Goal: Communication & Community: Answer question/provide support

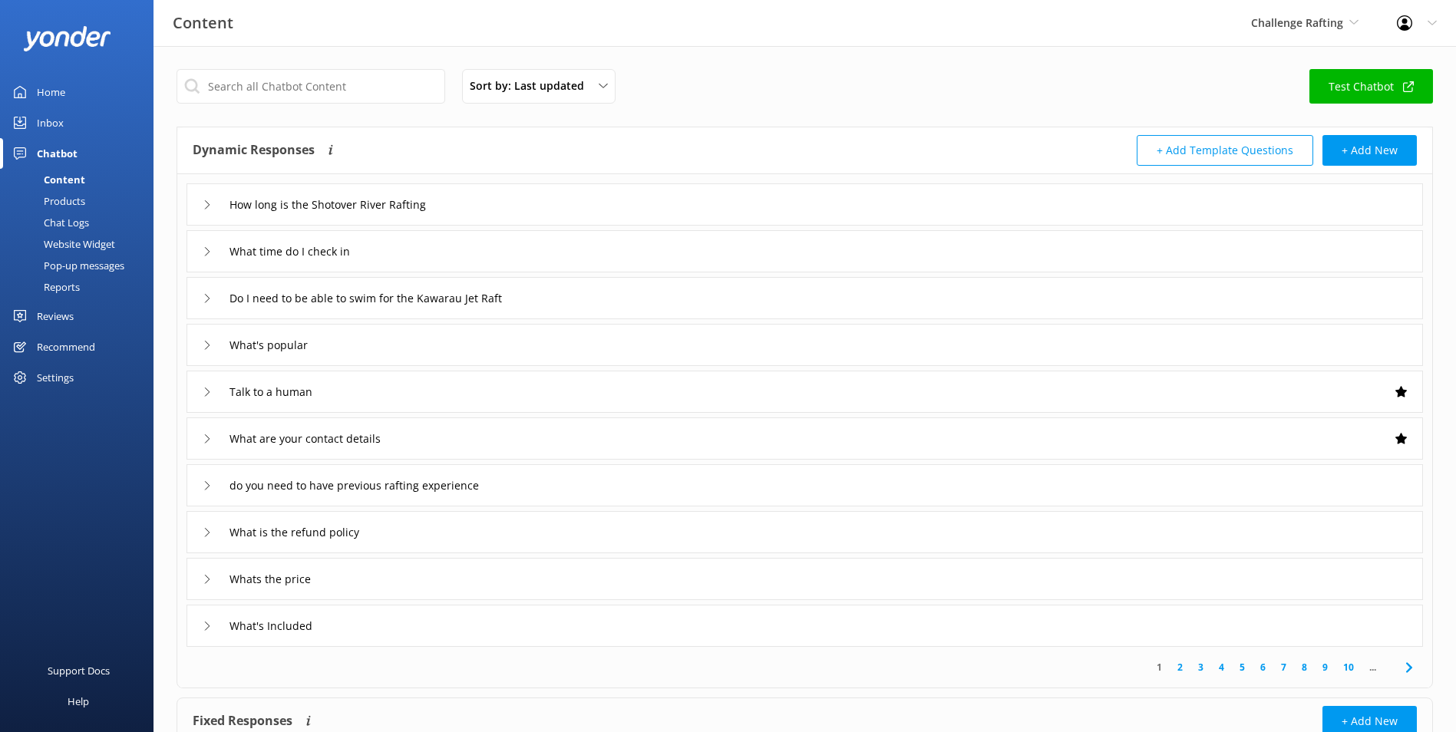
click at [1338, 40] on div "Challenge Rafting Milford Sound Scenic Flights Glacier Helicopters The Helicopt…" at bounding box center [1305, 23] width 146 height 46
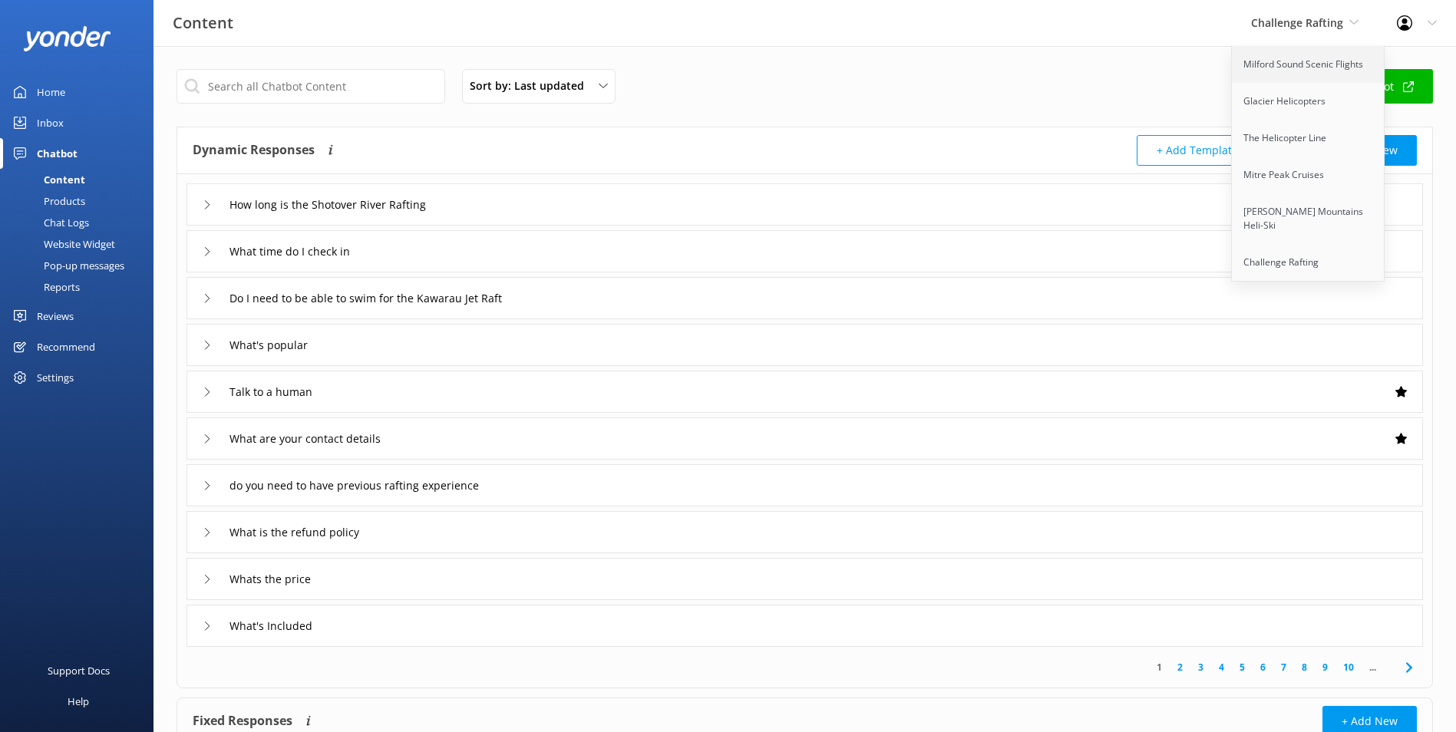
click at [1319, 79] on link "Milford Sound Scenic Flights" at bounding box center [1308, 64] width 153 height 37
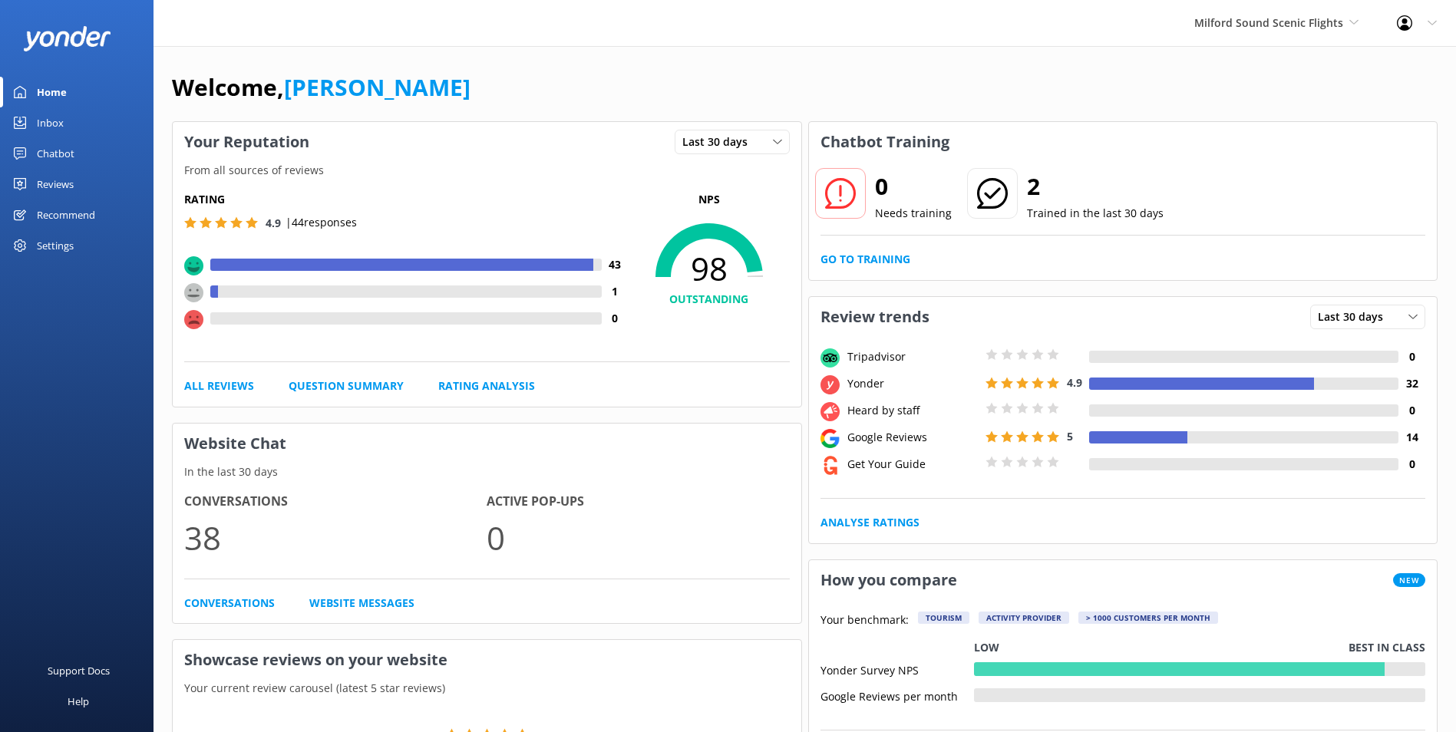
click at [95, 124] on link "Inbox" at bounding box center [76, 122] width 153 height 31
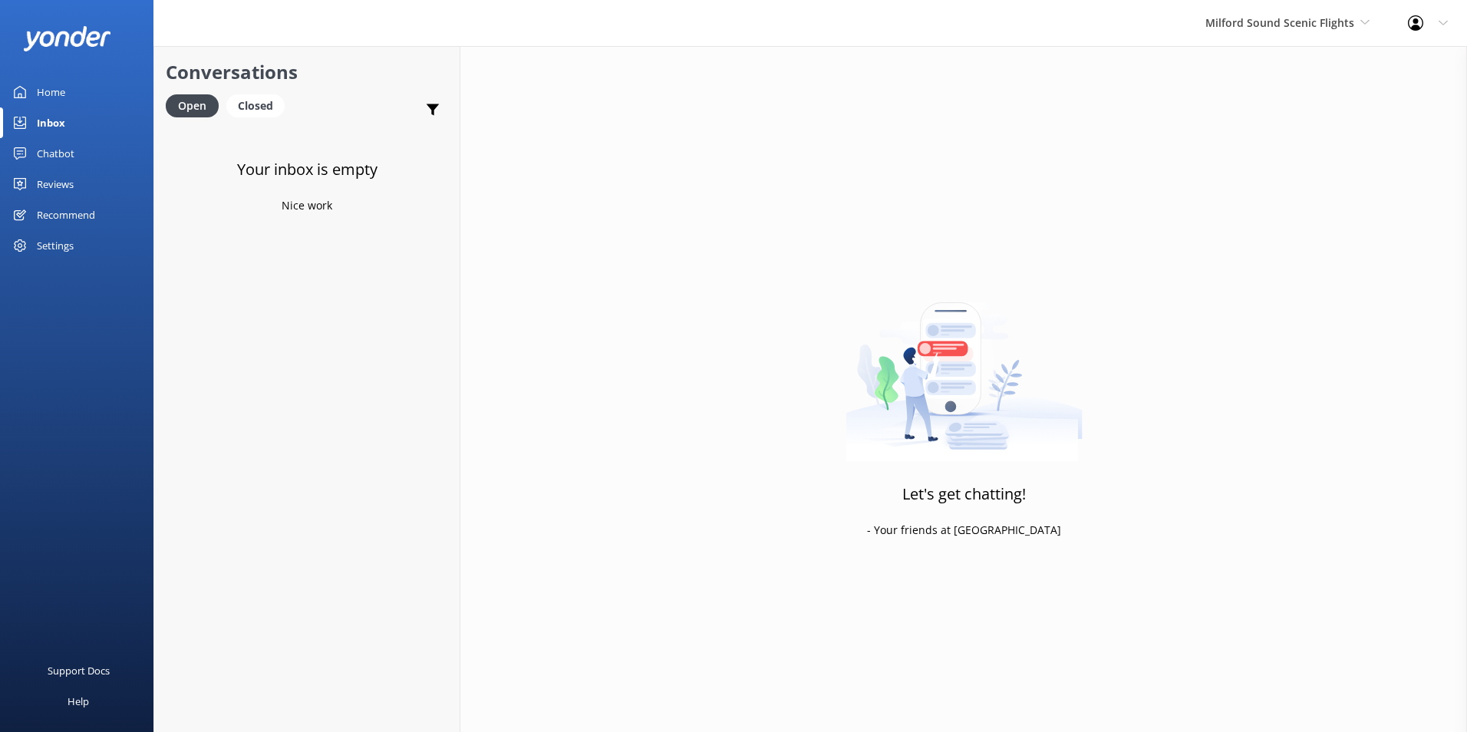
click at [75, 178] on link "Reviews" at bounding box center [76, 184] width 153 height 31
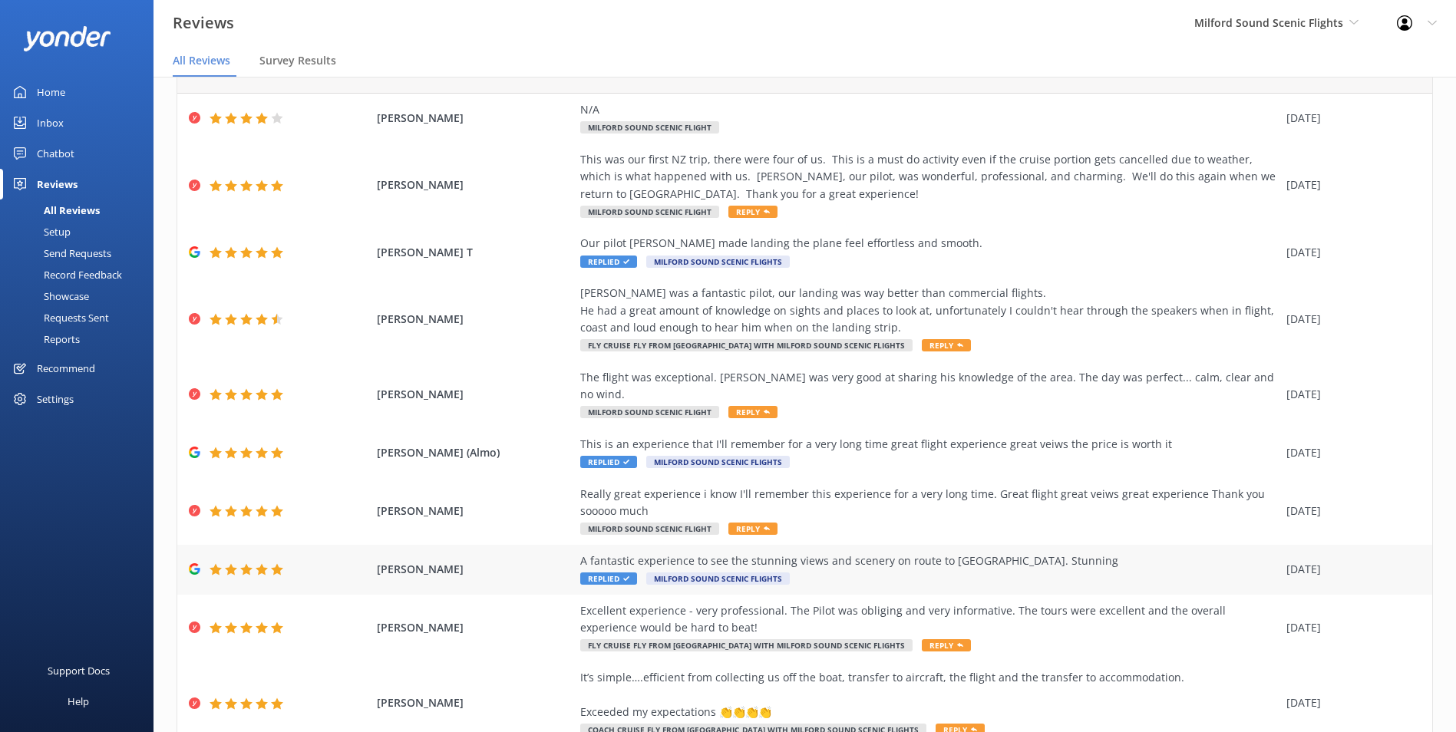
scroll to position [124, 0]
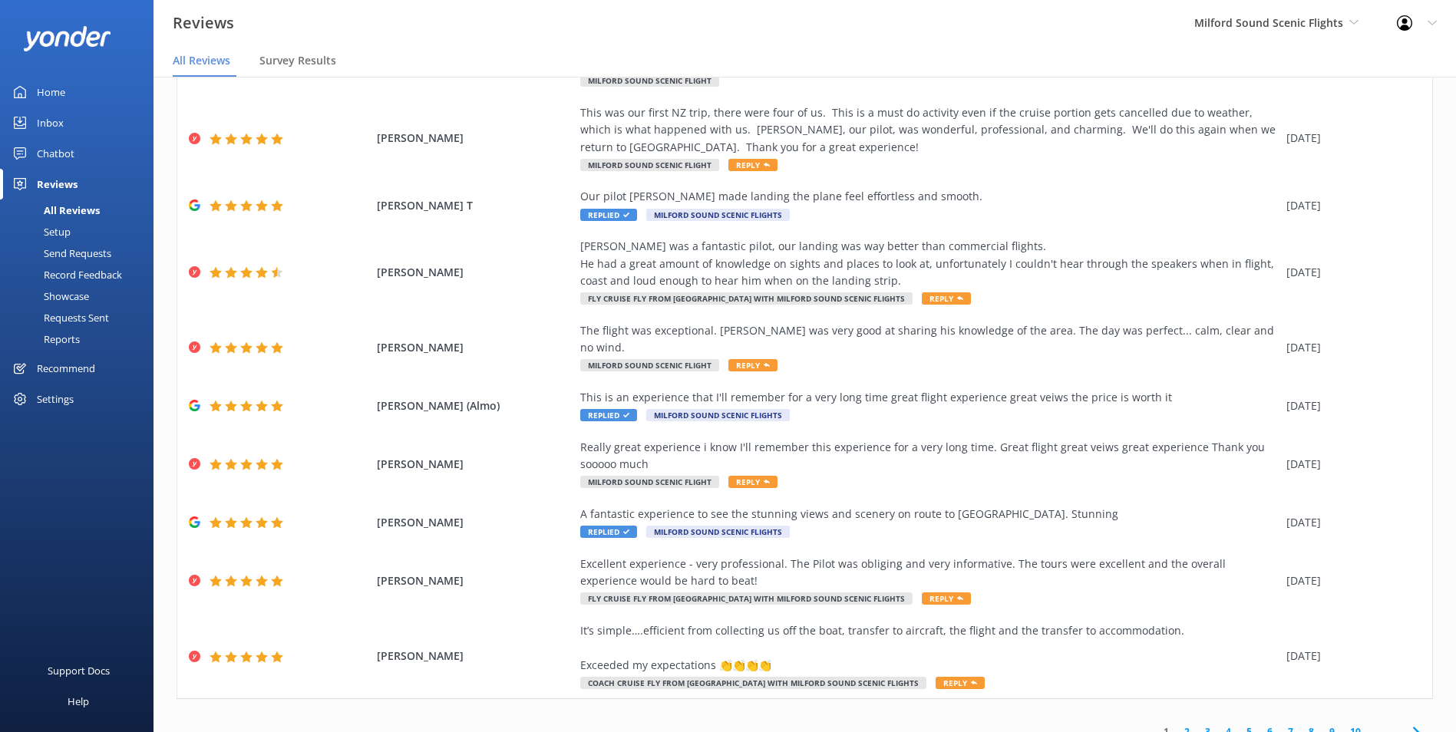
click at [1180, 724] on link "2" at bounding box center [1187, 731] width 21 height 15
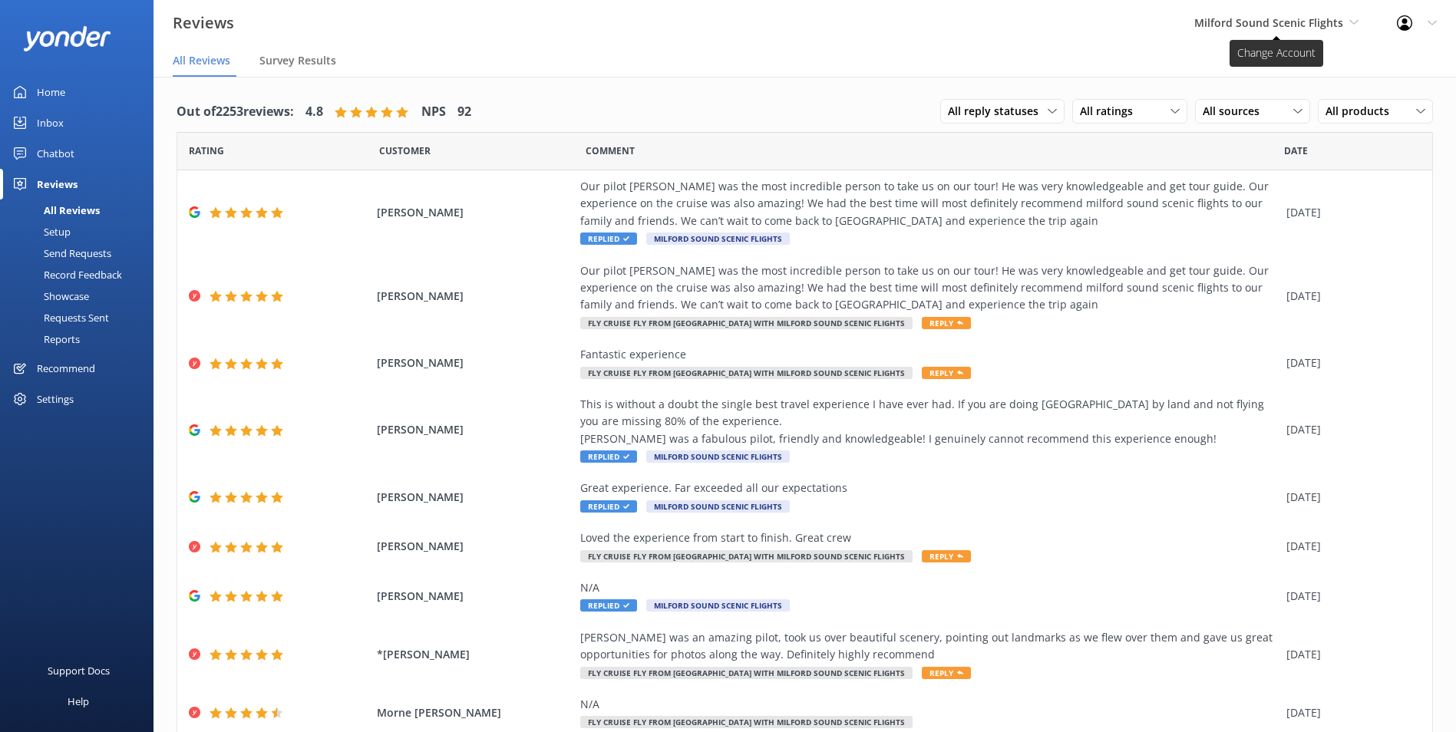
click at [1305, 23] on span "Milford Sound Scenic Flights" at bounding box center [1268, 22] width 149 height 15
click at [1288, 22] on span "Milford Sound Scenic Flights" at bounding box center [1268, 22] width 149 height 15
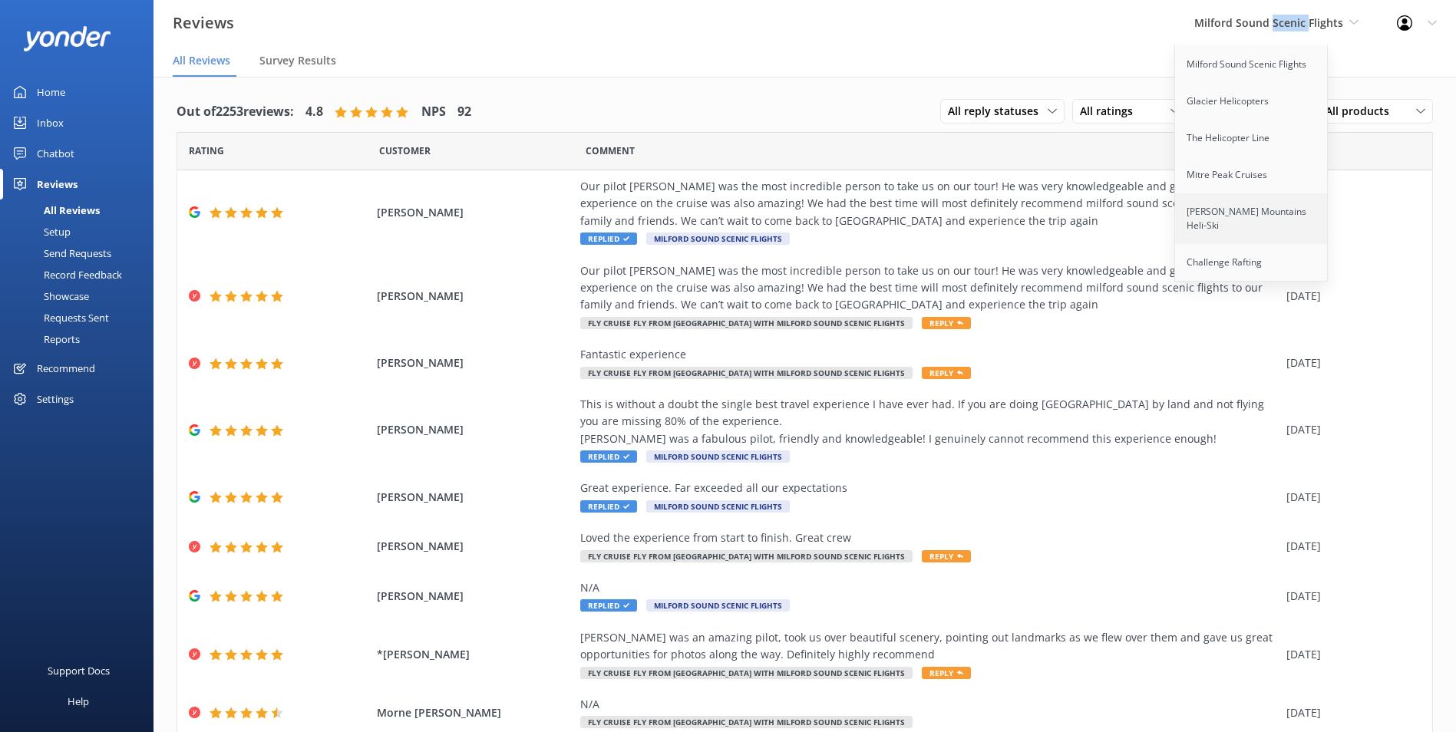
drag, startPoint x: 1288, startPoint y: 22, endPoint x: 1223, endPoint y: 219, distance: 207.5
click at [1223, 219] on link "[PERSON_NAME] Mountains Heli-Ski" at bounding box center [1251, 218] width 153 height 51
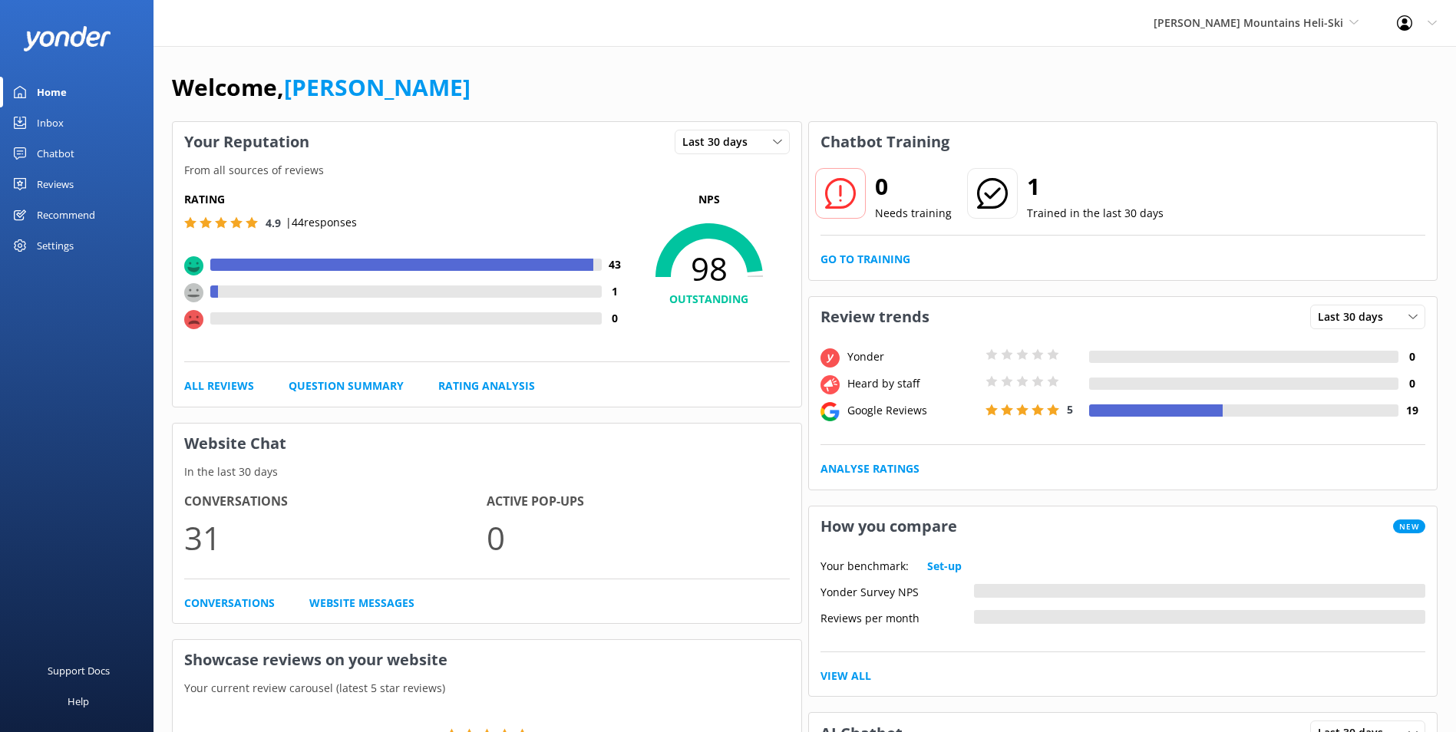
click at [65, 180] on div "Reviews" at bounding box center [55, 184] width 37 height 31
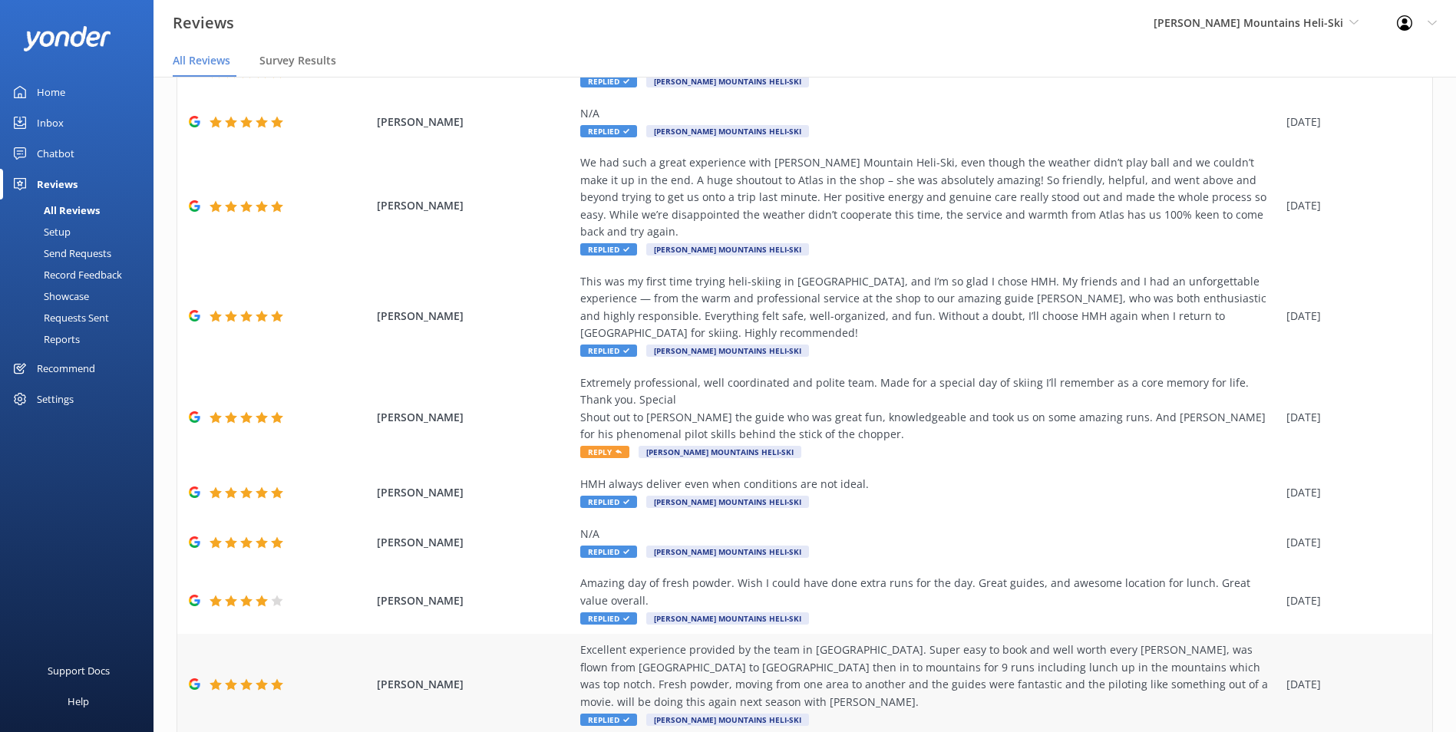
scroll to position [312, 0]
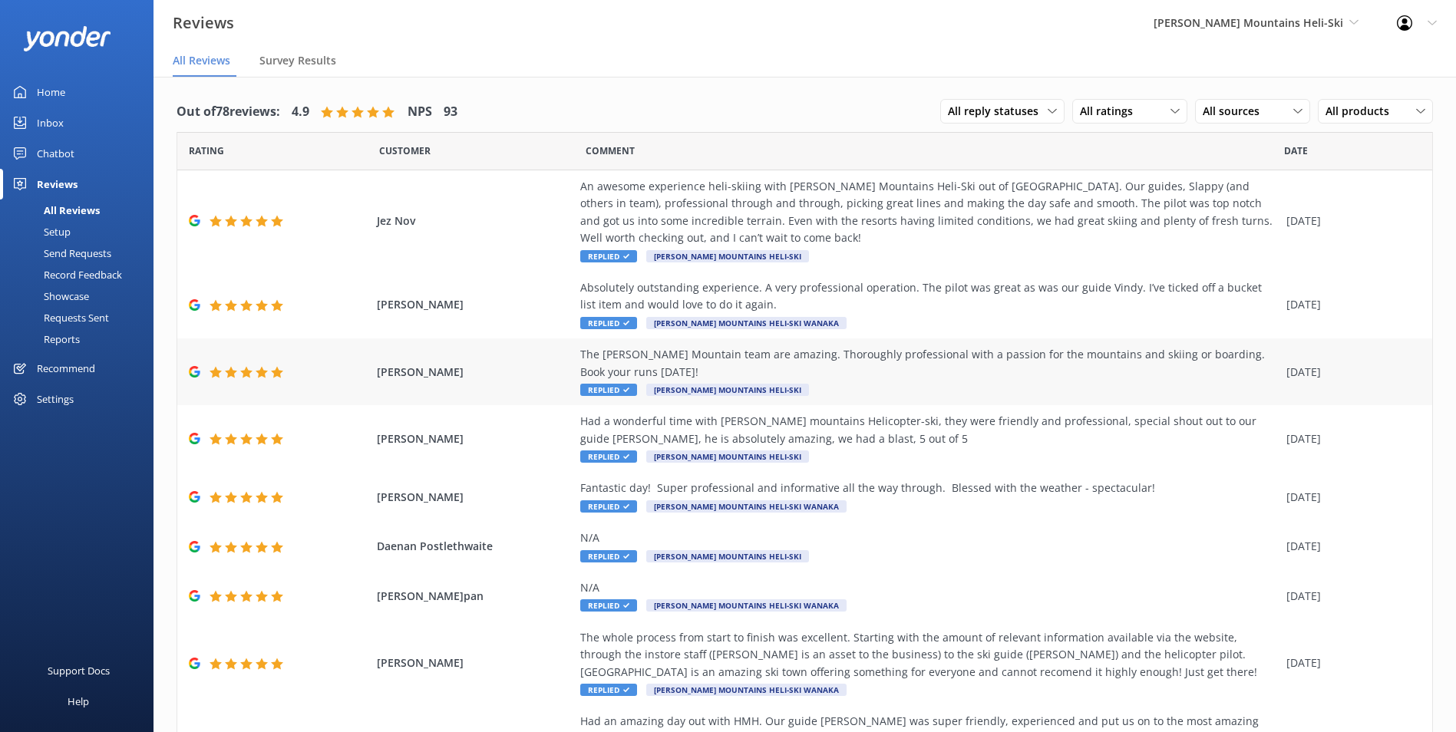
click at [921, 381] on div "The Harris Mountain team are amazing. Thoroughly professional with a passion fo…" at bounding box center [929, 371] width 698 height 51
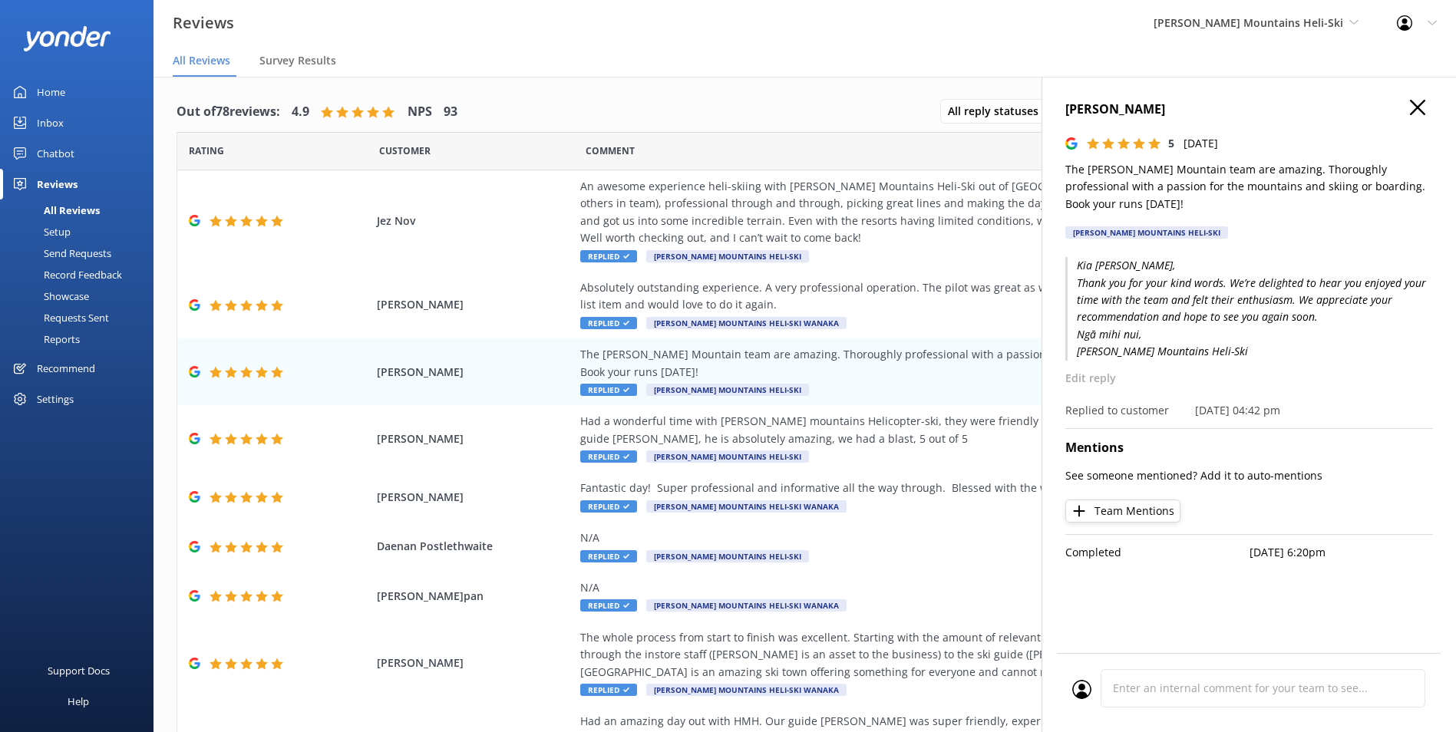
click at [1331, 175] on p "The [PERSON_NAME] Mountain team are amazing. Thoroughly professional with a pas…" at bounding box center [1249, 186] width 368 height 51
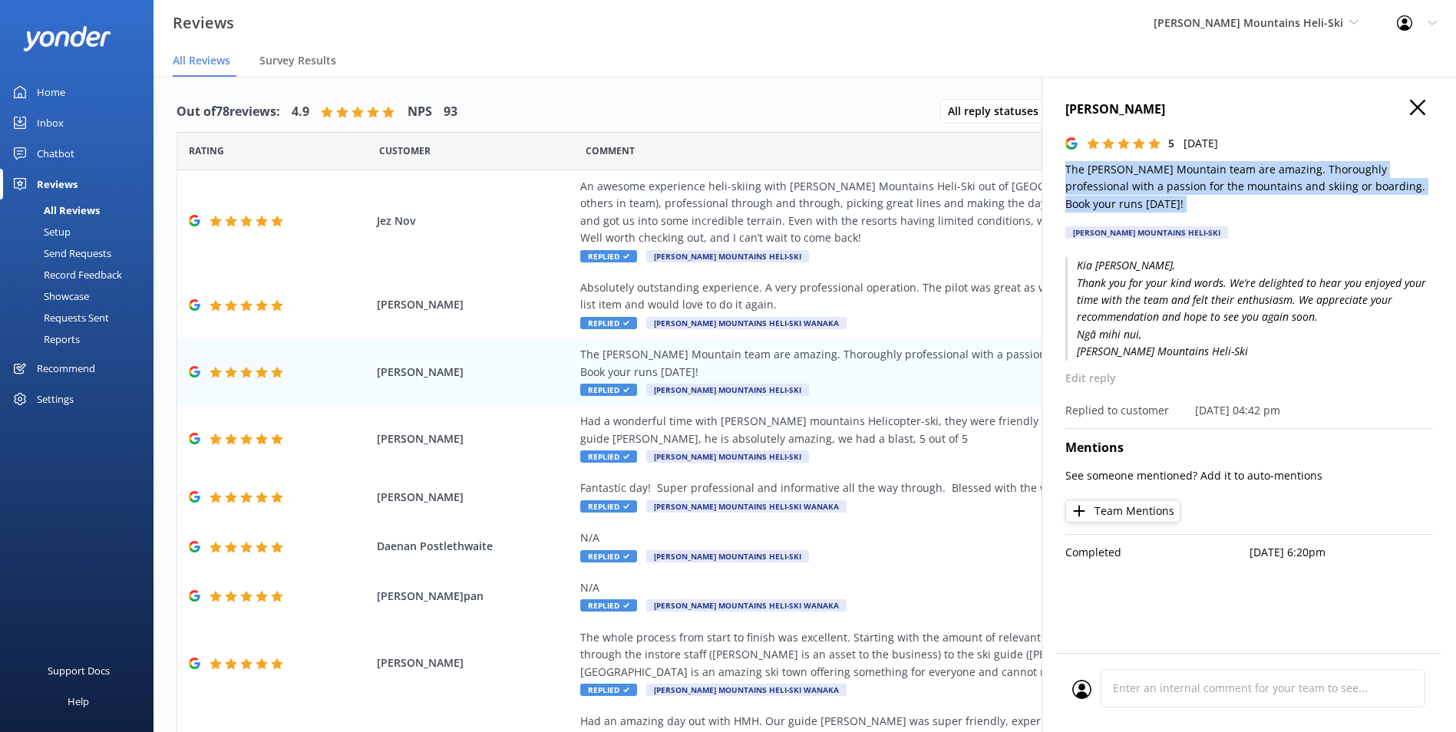
click at [1331, 175] on p "The [PERSON_NAME] Mountain team are amazing. Thoroughly professional with a pas…" at bounding box center [1249, 186] width 368 height 51
copy p "The [PERSON_NAME] Mountain team are amazing. Thoroughly professional with a pas…"
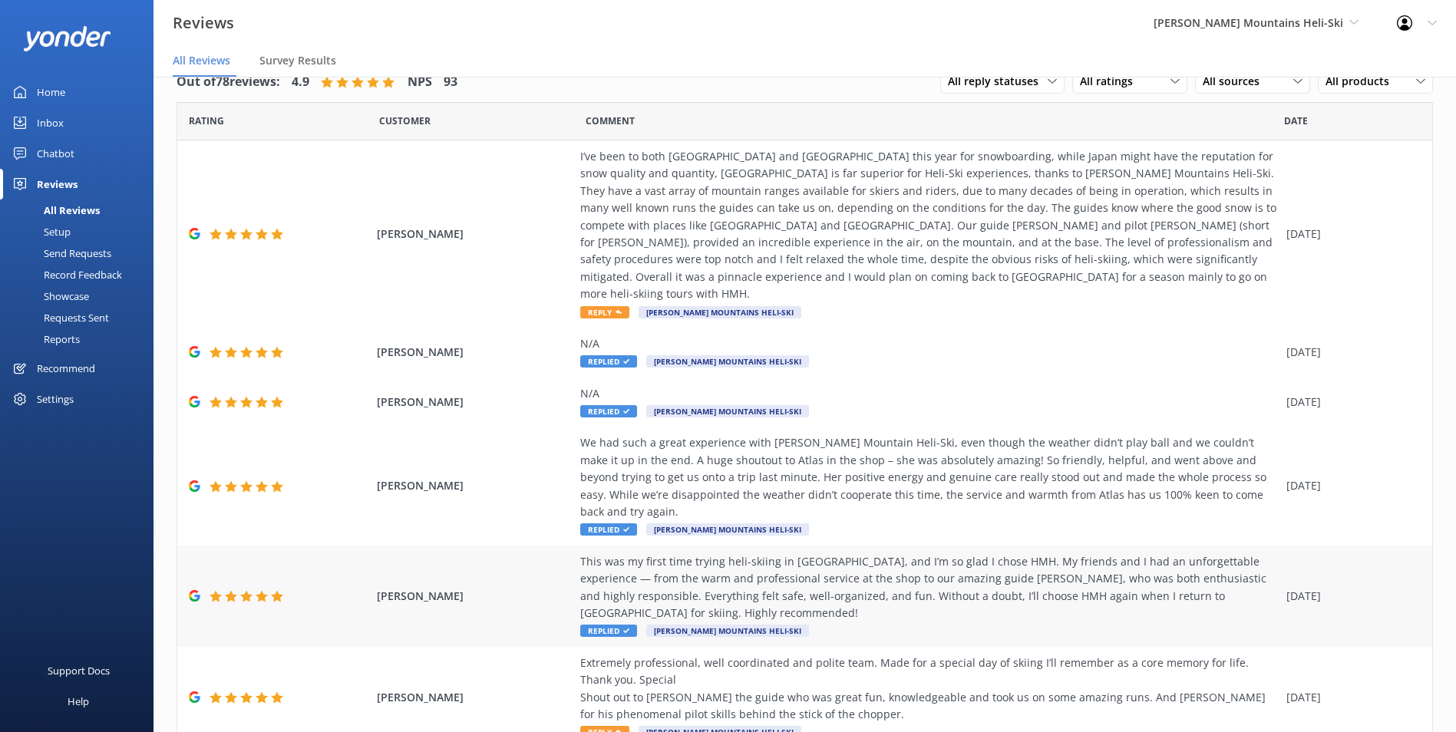
scroll to position [77, 0]
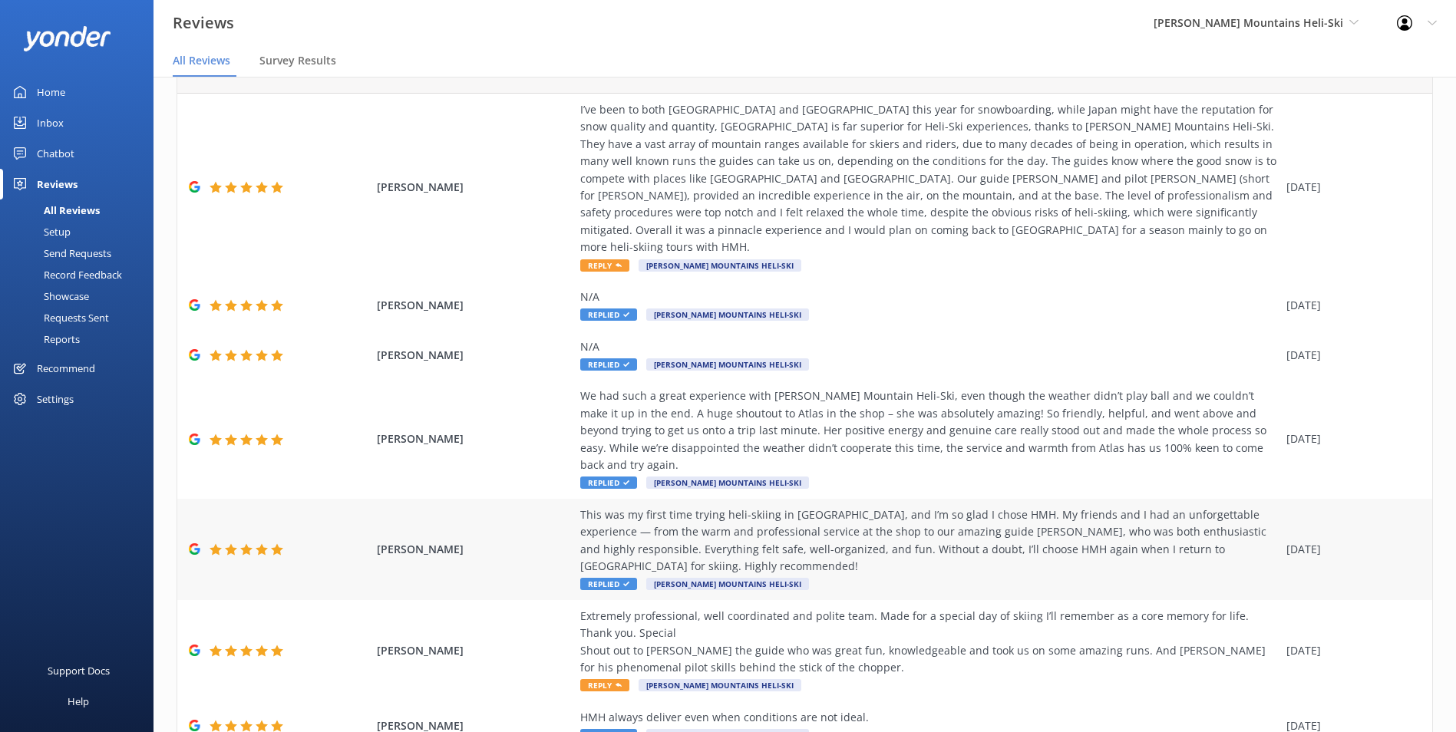
drag, startPoint x: 976, startPoint y: 520, endPoint x: 895, endPoint y: 503, distance: 83.1
click at [895, 507] on div "This was my first time trying heli-skiing in [GEOGRAPHIC_DATA], and I’m so glad…" at bounding box center [929, 541] width 698 height 69
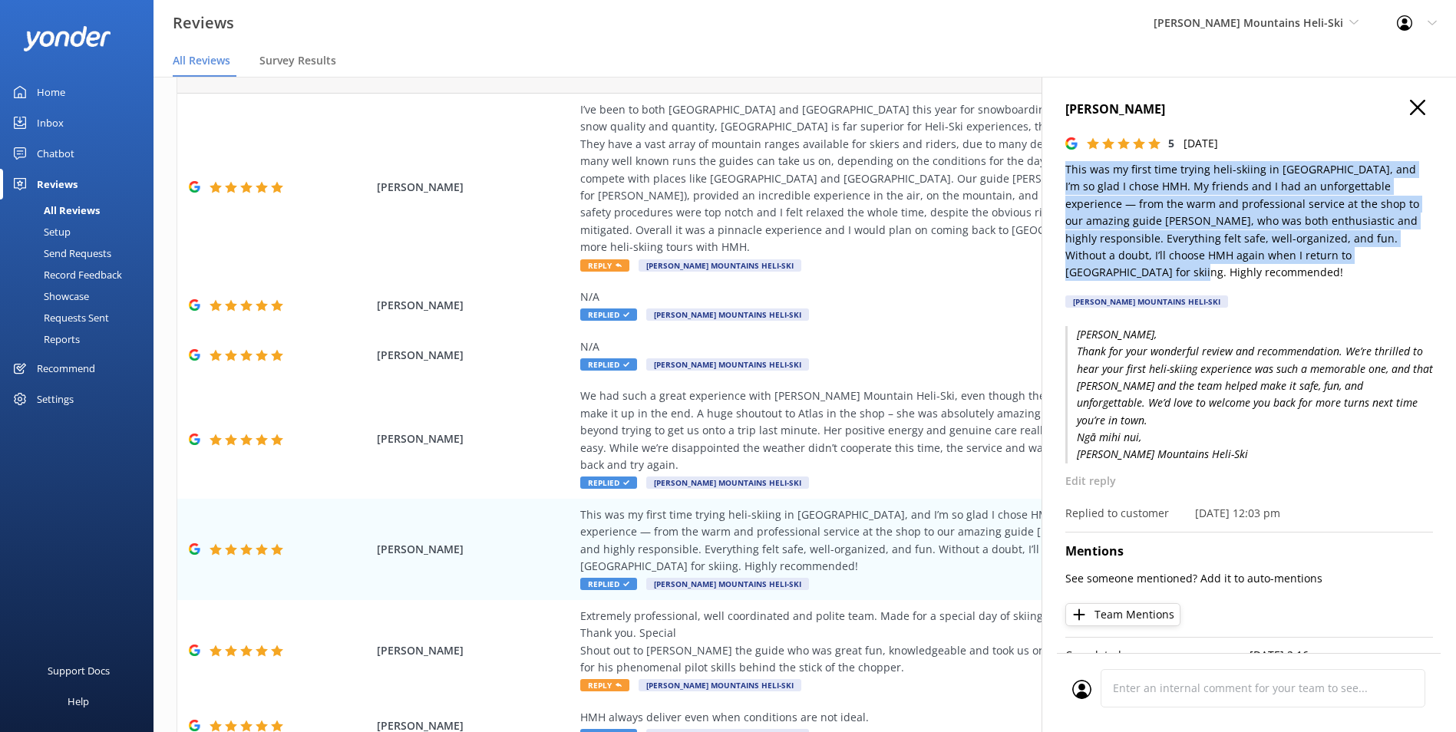
drag, startPoint x: 1375, startPoint y: 260, endPoint x: 1055, endPoint y: 171, distance: 331.4
click at [1055, 171] on div "[PERSON_NAME] 5 [DATE] This was my first time trying heli-skiing in [GEOGRAPHIC…" at bounding box center [1248, 443] width 414 height 732
copy p "This was my first time trying heli-skiing in [GEOGRAPHIC_DATA], and I’m so glad…"
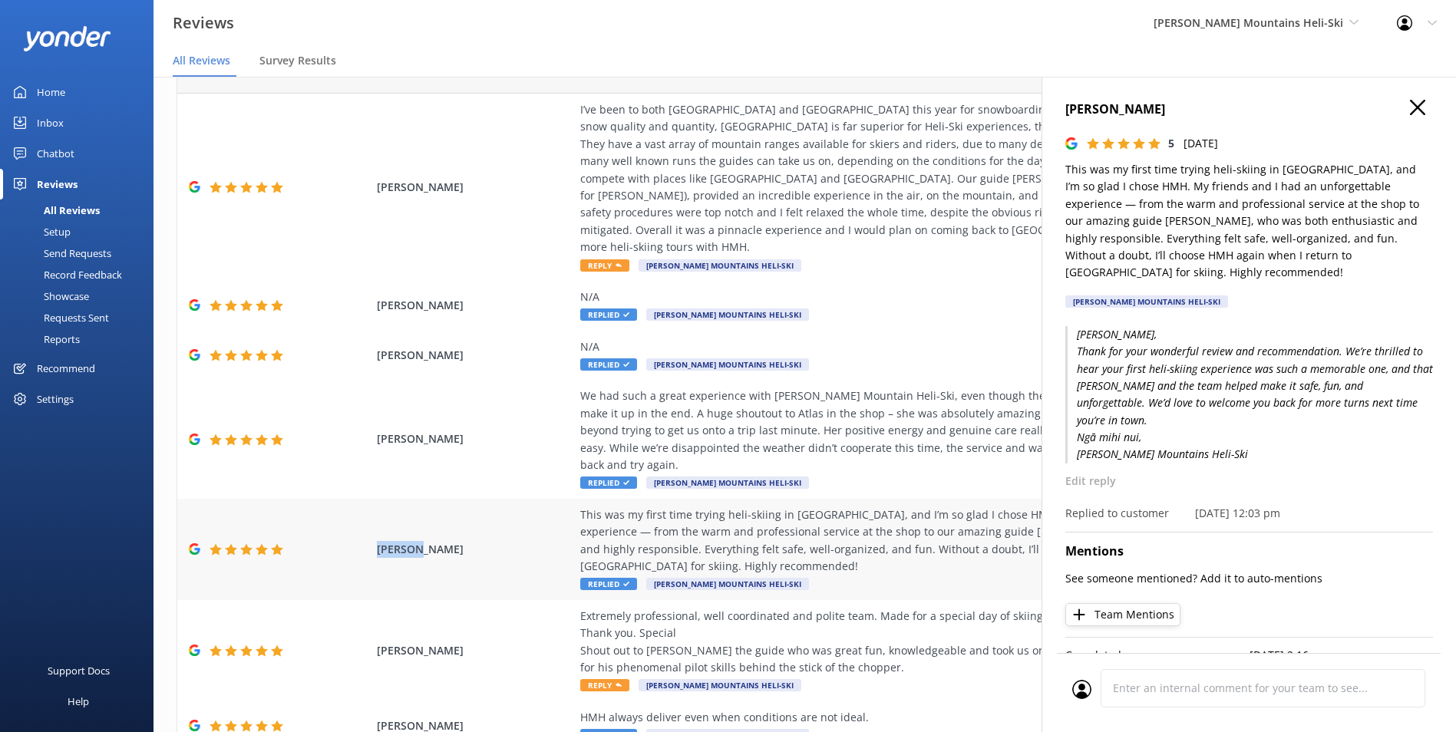
drag, startPoint x: 415, startPoint y: 513, endPoint x: 374, endPoint y: 519, distance: 41.9
click at [377, 541] on span "[PERSON_NAME]" at bounding box center [475, 549] width 196 height 17
copy span "[PERSON_NAME]"
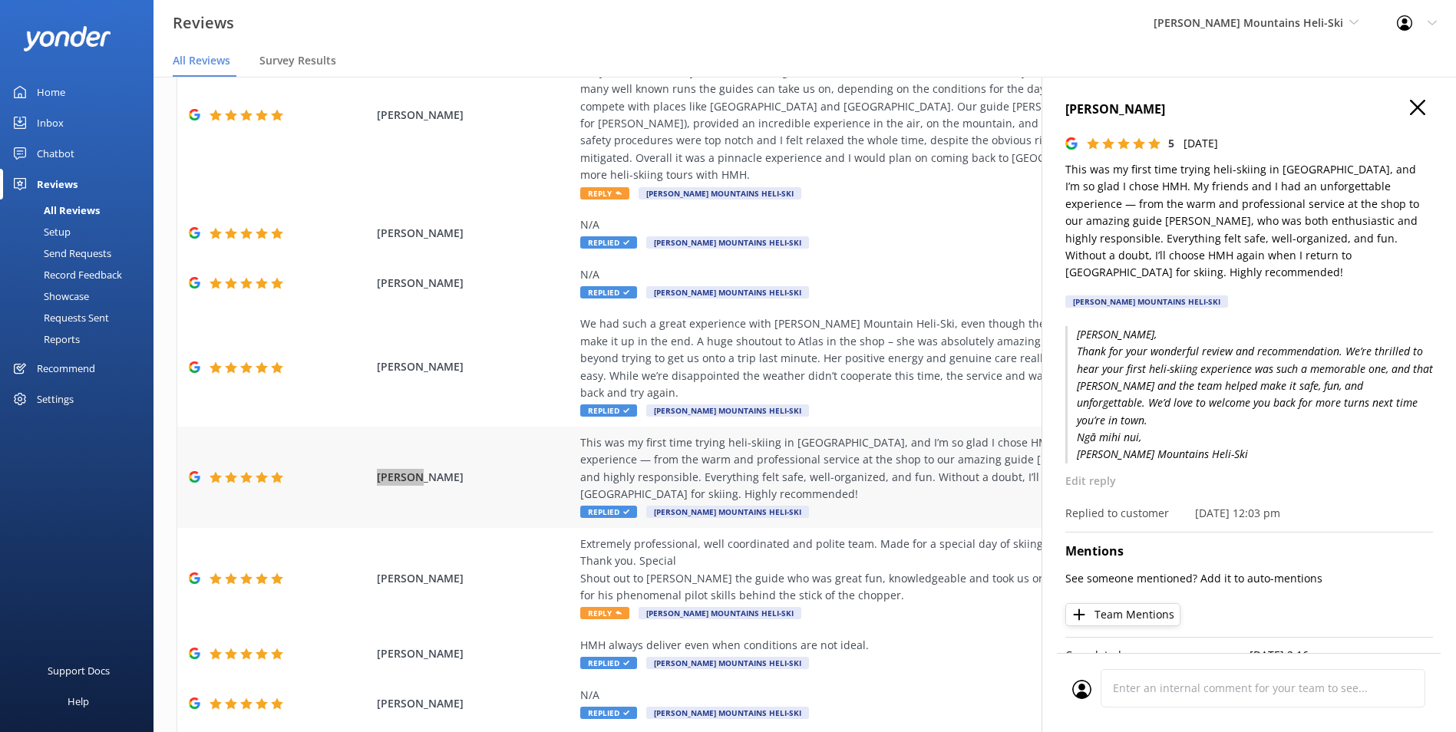
scroll to position [307, 0]
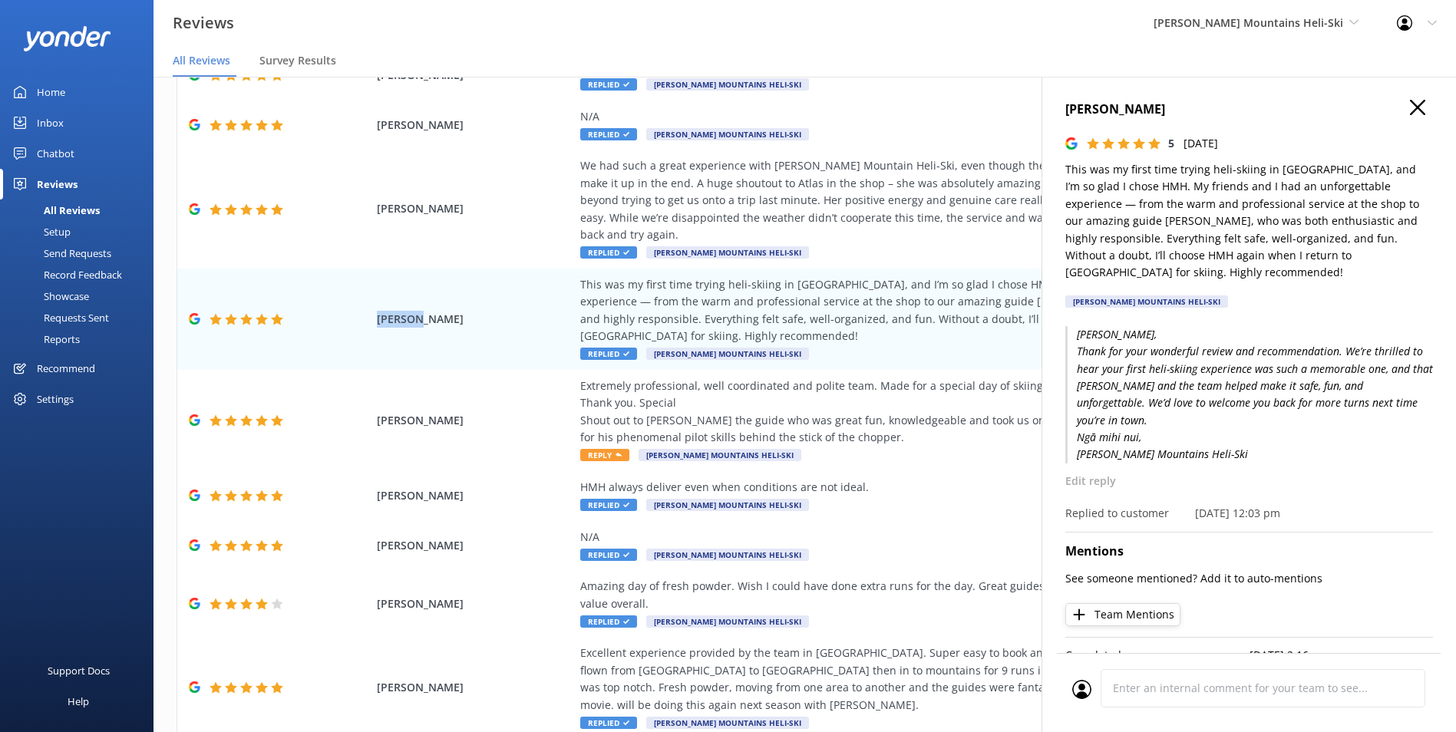
click at [1419, 109] on use "button" at bounding box center [1417, 107] width 15 height 15
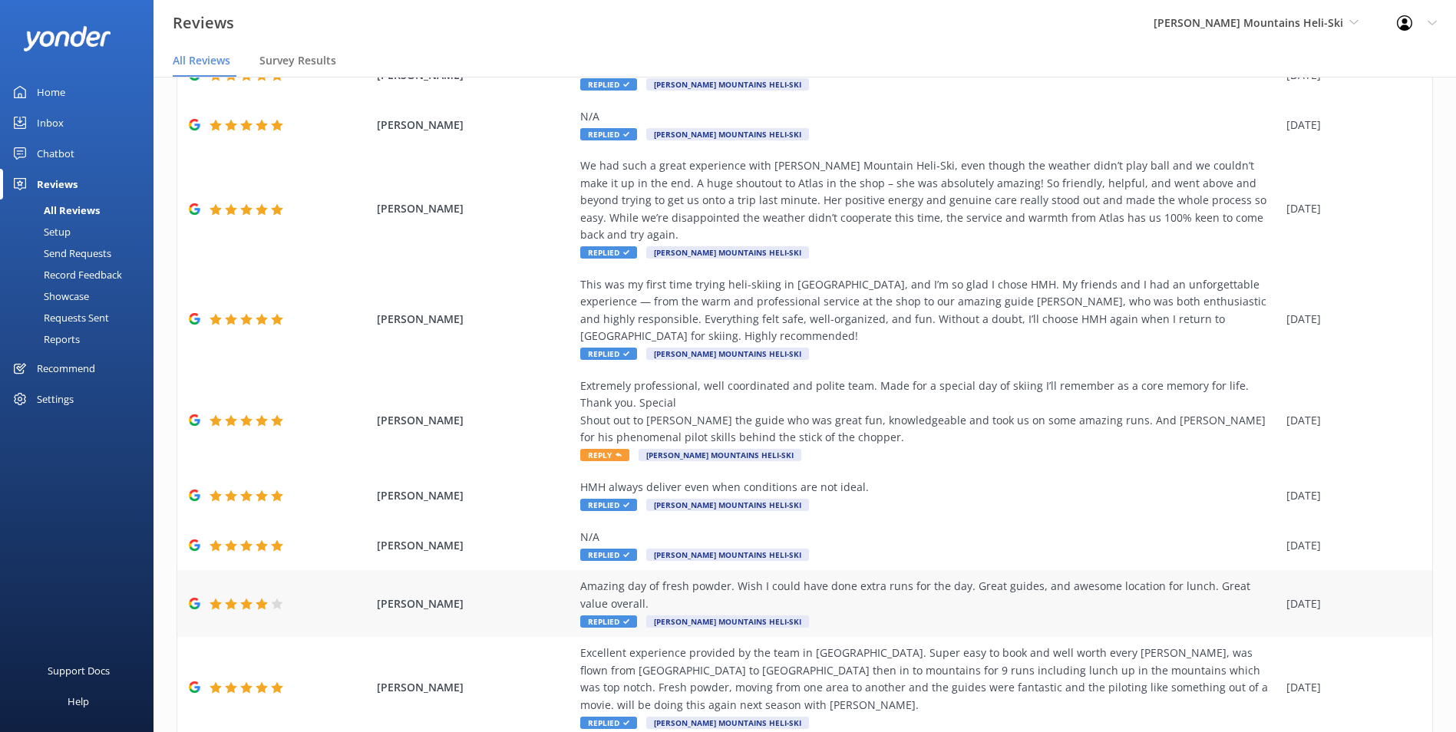
click at [919, 578] on div "Amazing day of fresh powder. Wish I could have done extra runs for the day. Gre…" at bounding box center [929, 595] width 698 height 35
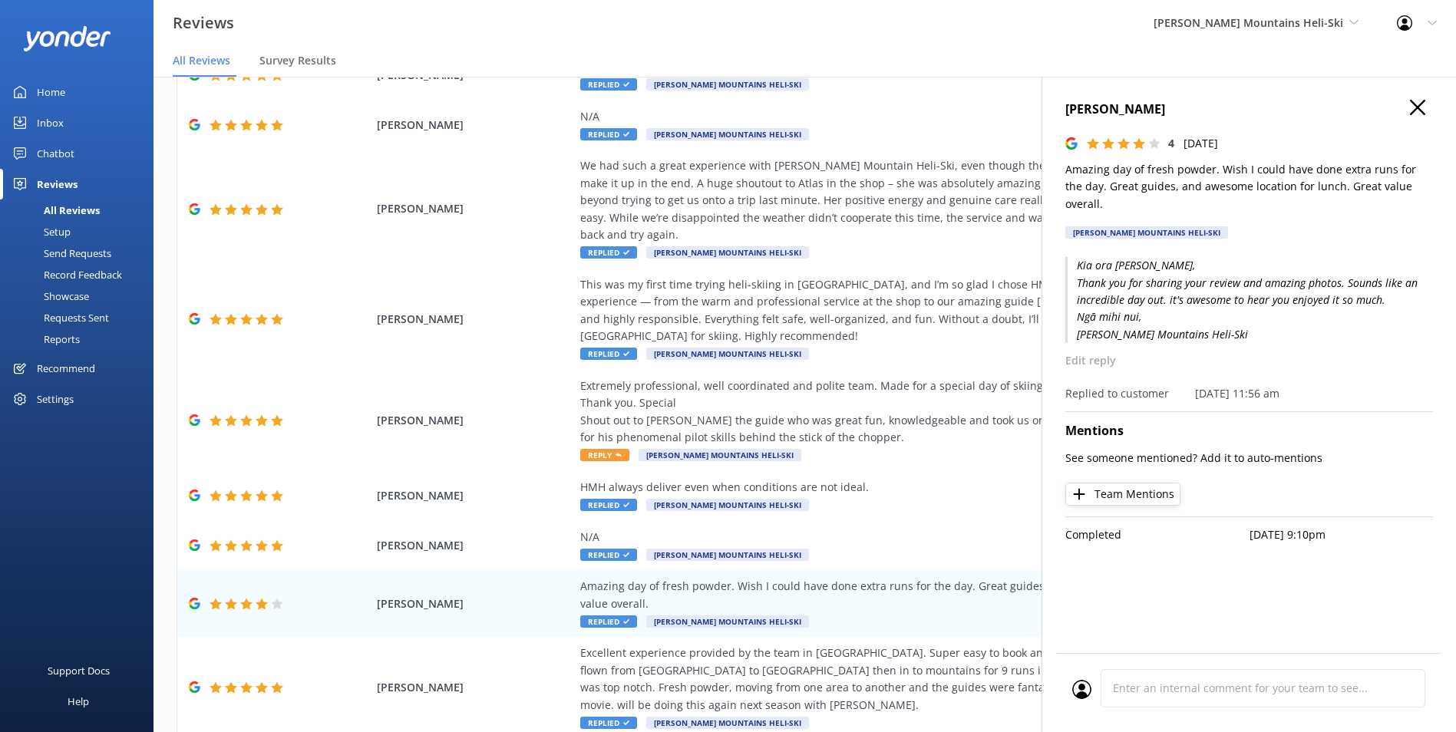
click at [1292, 177] on p "Amazing day of fresh powder. Wish I could have done extra runs for the day. Gre…" at bounding box center [1249, 186] width 368 height 51
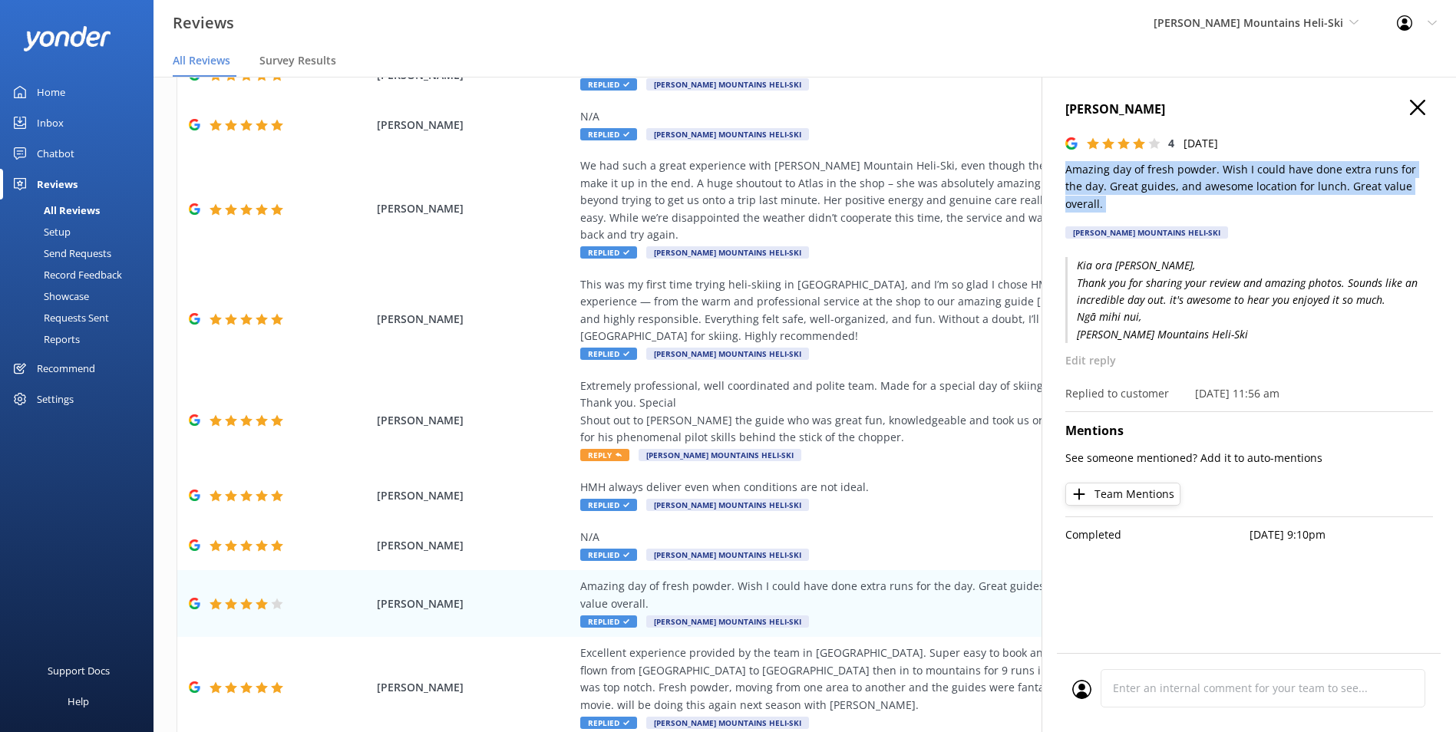
click at [1292, 177] on p "Amazing day of fresh powder. Wish I could have done extra runs for the day. Gre…" at bounding box center [1249, 186] width 368 height 51
copy p "Amazing day of fresh powder. Wish I could have done extra runs for the day. Gre…"
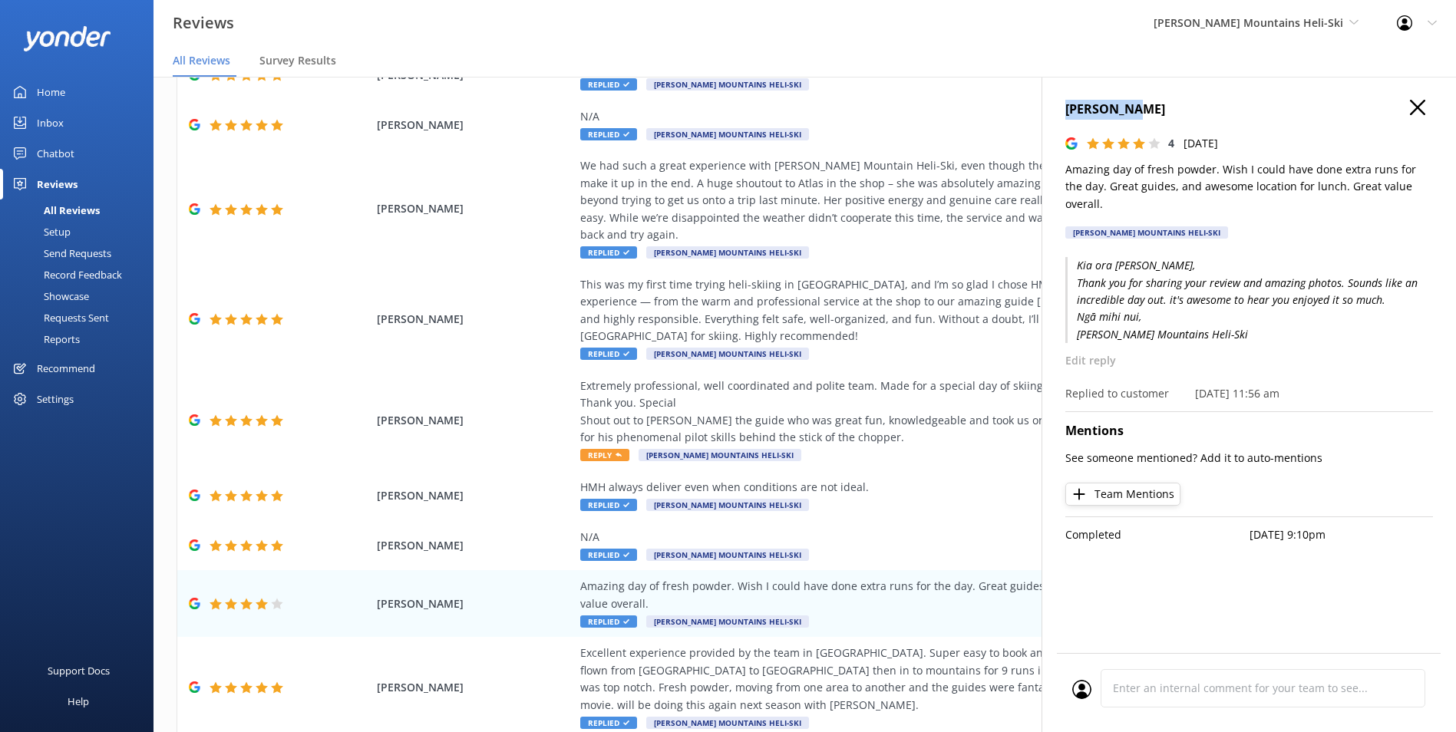
drag, startPoint x: 1149, startPoint y: 111, endPoint x: 1054, endPoint y: 105, distance: 95.3
click at [1054, 105] on div "[PERSON_NAME] 4 [DATE] Amazing day of fresh powder. Wish I could have done extr…" at bounding box center [1248, 443] width 414 height 732
copy h4 "[PERSON_NAME]"
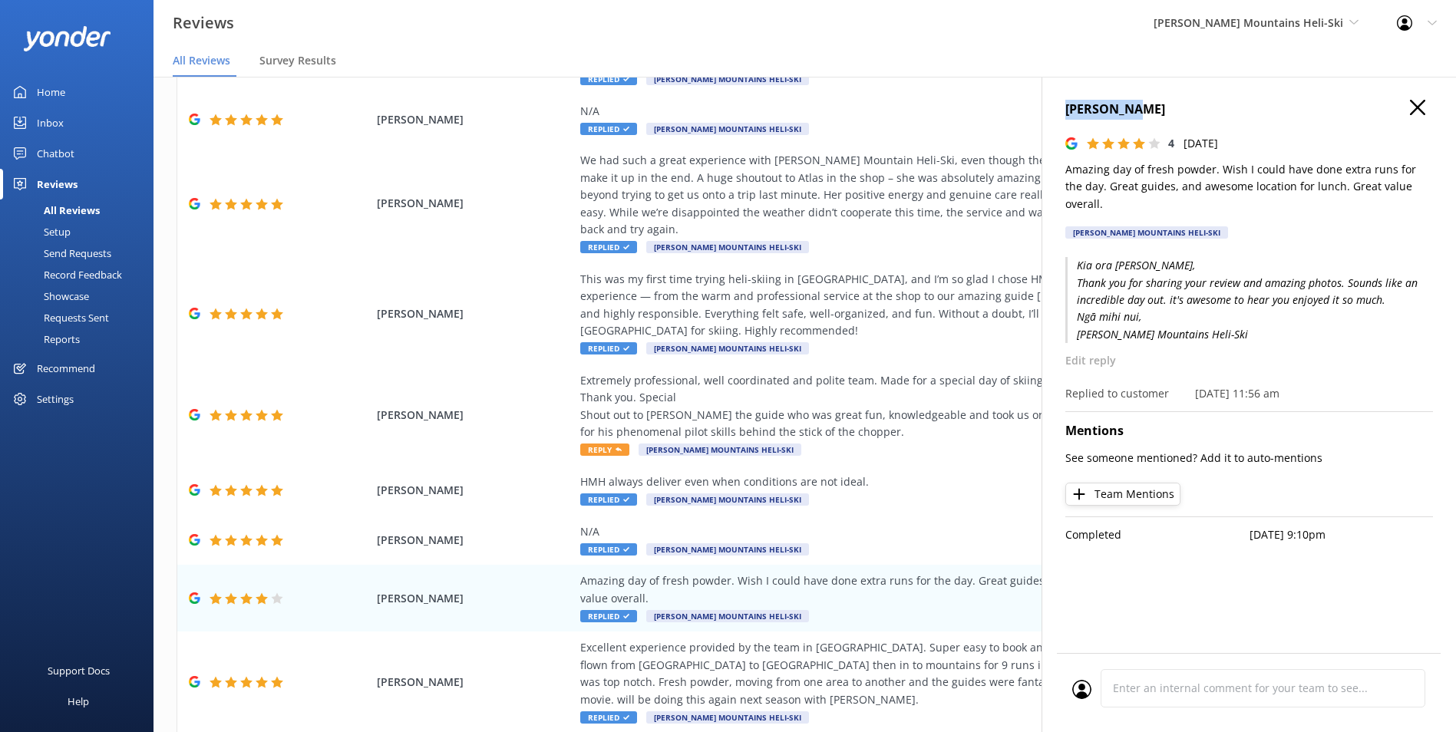
click at [982, 691] on div "Out of 78 reviews: 4.9 NPS 93 All reply statuses All reply statuses Needs a rep…" at bounding box center [804, 281] width 1302 height 1035
click at [1411, 106] on icon "button" at bounding box center [1417, 107] width 15 height 15
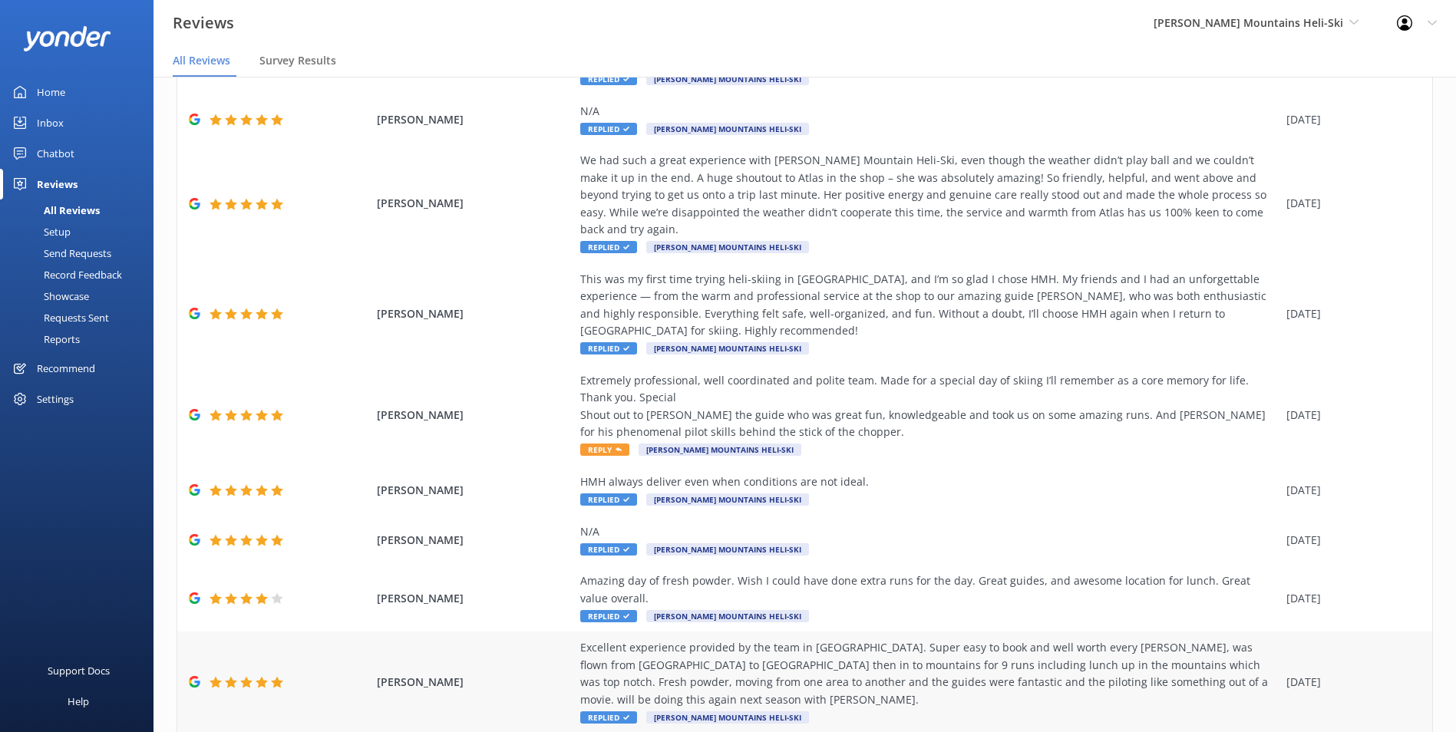
click at [1020, 639] on div "Excellent experience provided by the team in [GEOGRAPHIC_DATA]. Super easy to b…" at bounding box center [929, 673] width 698 height 69
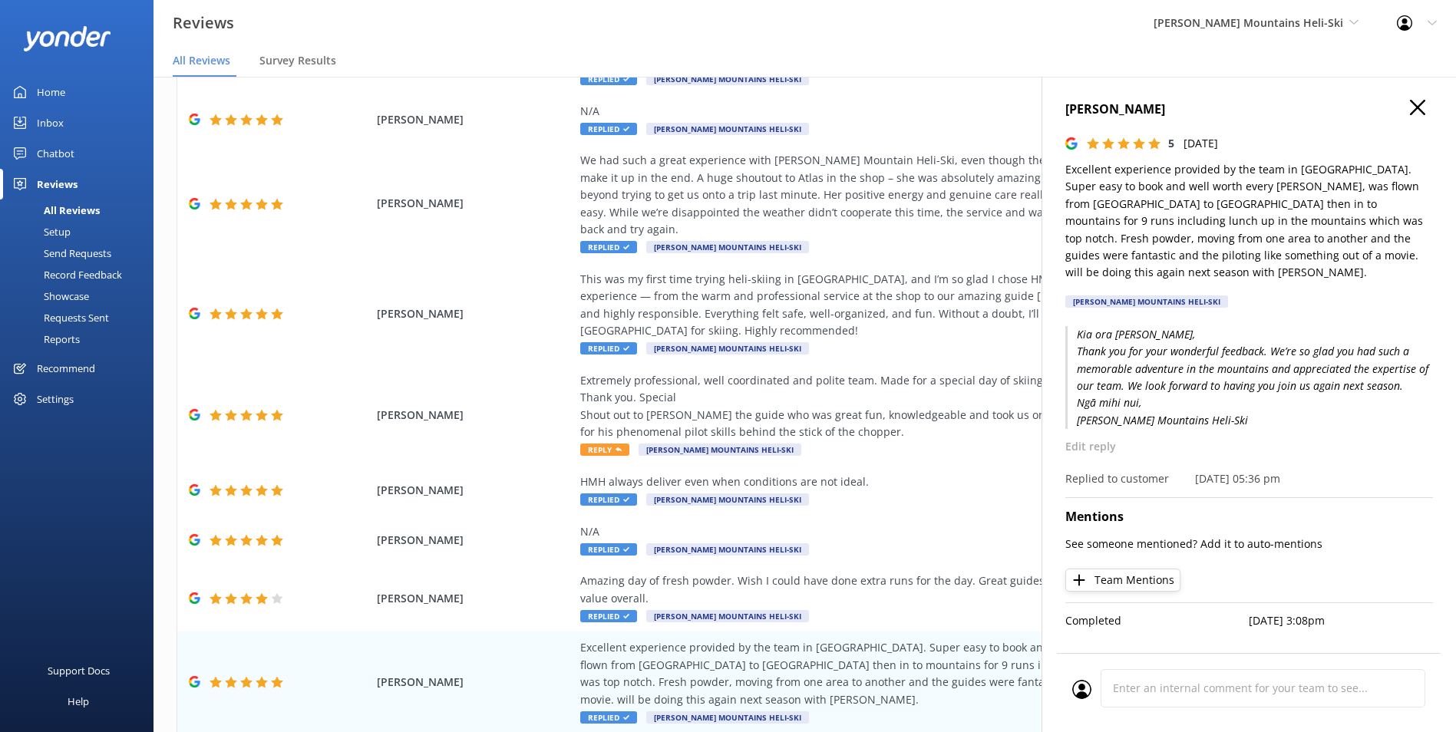
click at [1170, 225] on p "Excellent experience provided by the team in [GEOGRAPHIC_DATA]. Super easy to b…" at bounding box center [1249, 221] width 368 height 120
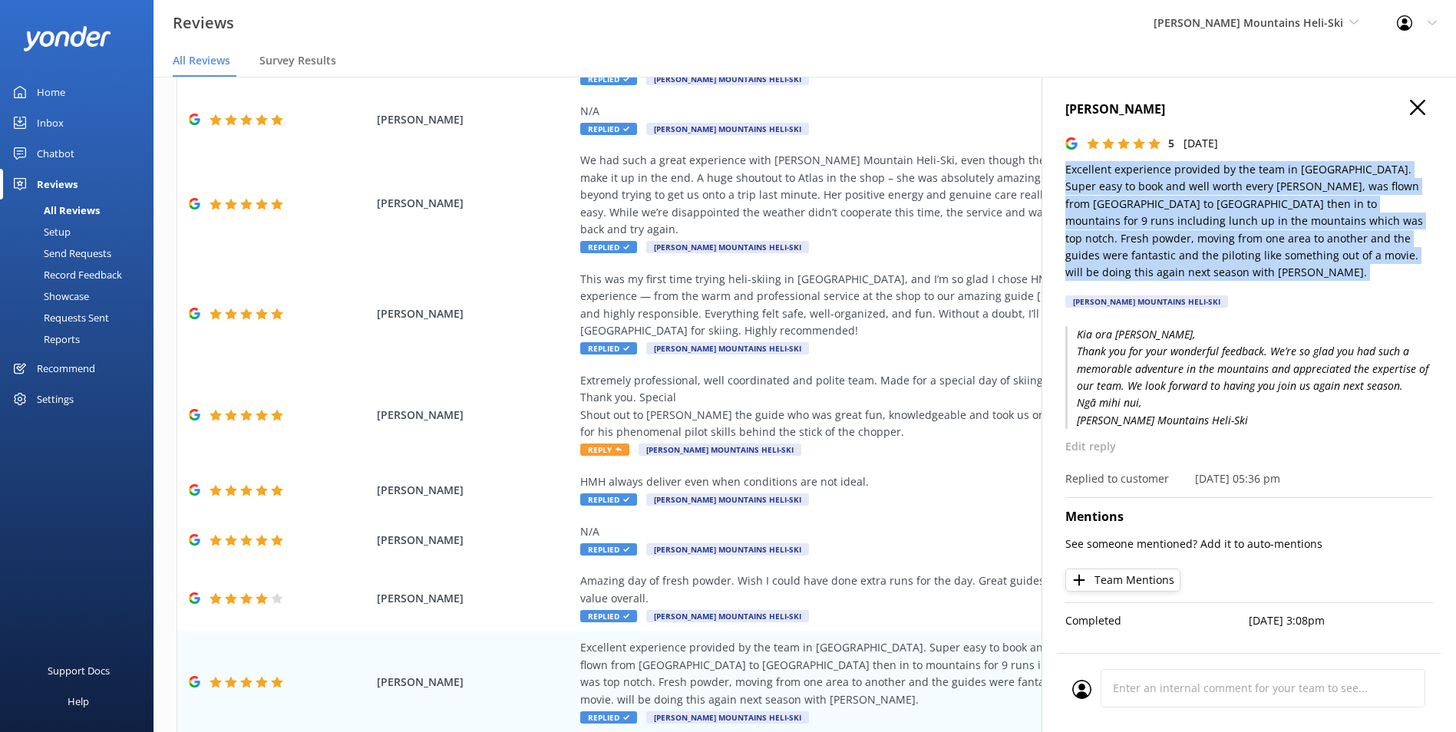
click at [1170, 225] on p "Excellent experience provided by the team in [GEOGRAPHIC_DATA]. Super easy to b…" at bounding box center [1249, 221] width 368 height 120
copy p "Excellent experience provided by the team in [GEOGRAPHIC_DATA]. Super easy to b…"
click at [1101, 111] on h4 "[PERSON_NAME]" at bounding box center [1249, 110] width 368 height 20
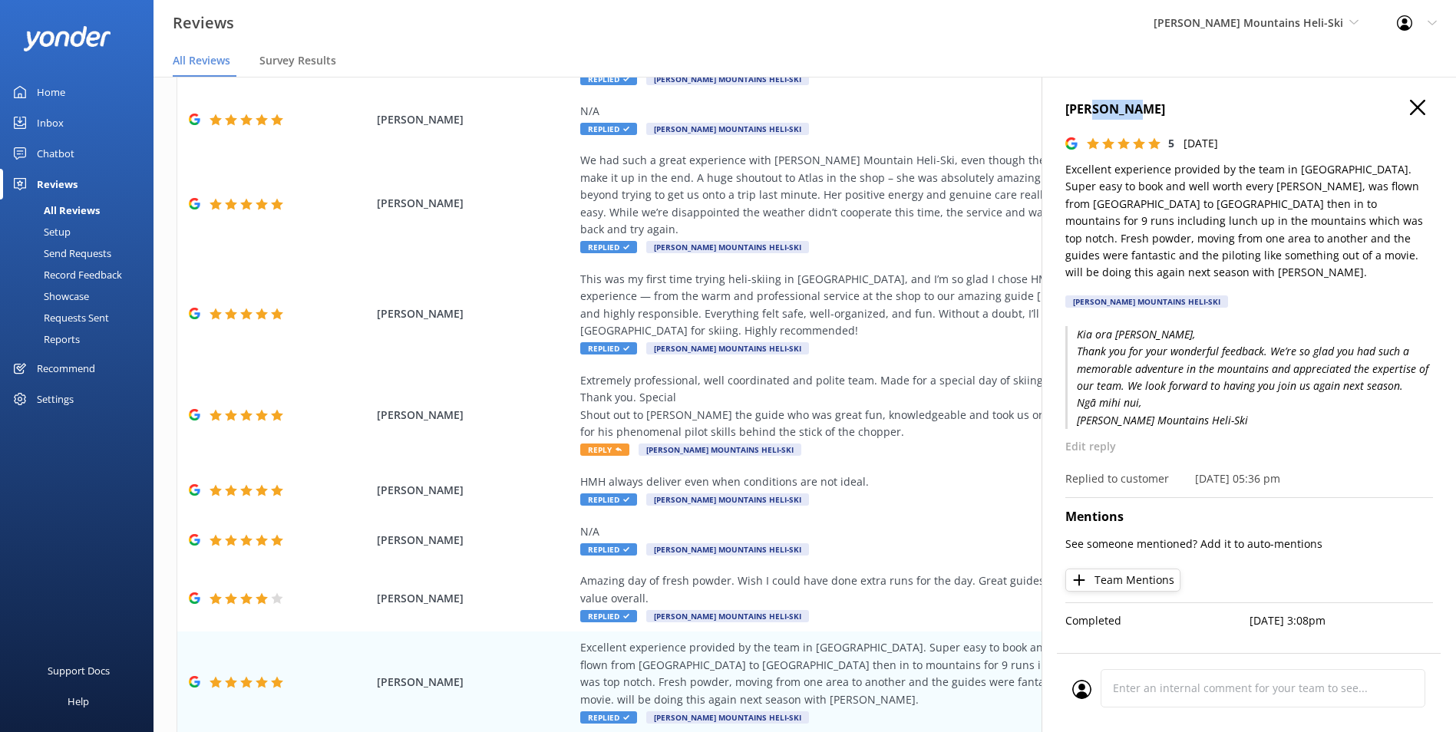
click at [1101, 111] on h4 "[PERSON_NAME]" at bounding box center [1249, 110] width 368 height 20
copy div "[PERSON_NAME]"
click at [1434, 107] on div "[PERSON_NAME] 5 [DATE] Excellent experience provided by the team in [GEOGRAPHIC…" at bounding box center [1248, 443] width 414 height 732
click at [1421, 113] on icon "button" at bounding box center [1417, 107] width 15 height 15
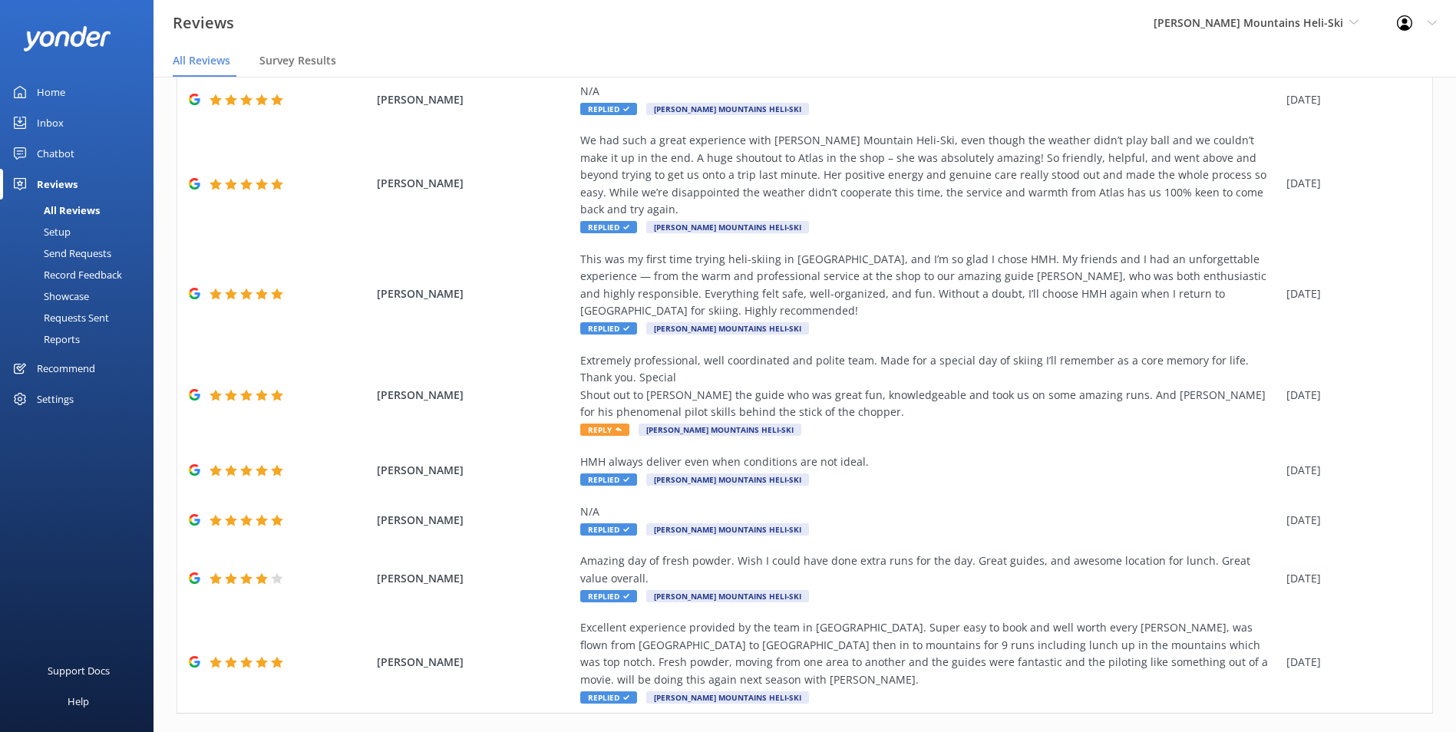
scroll to position [31, 0]
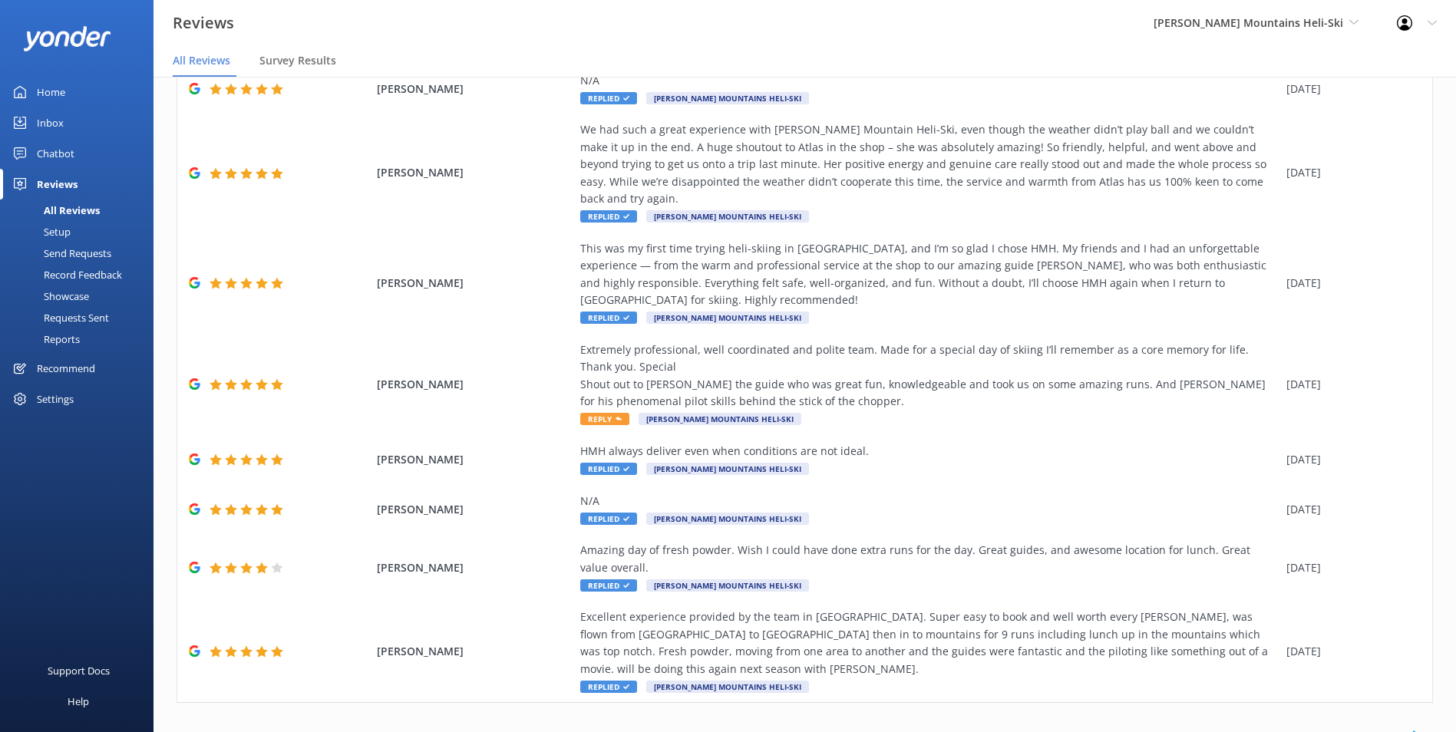
click at [1247, 728] on link "2" at bounding box center [1256, 735] width 21 height 15
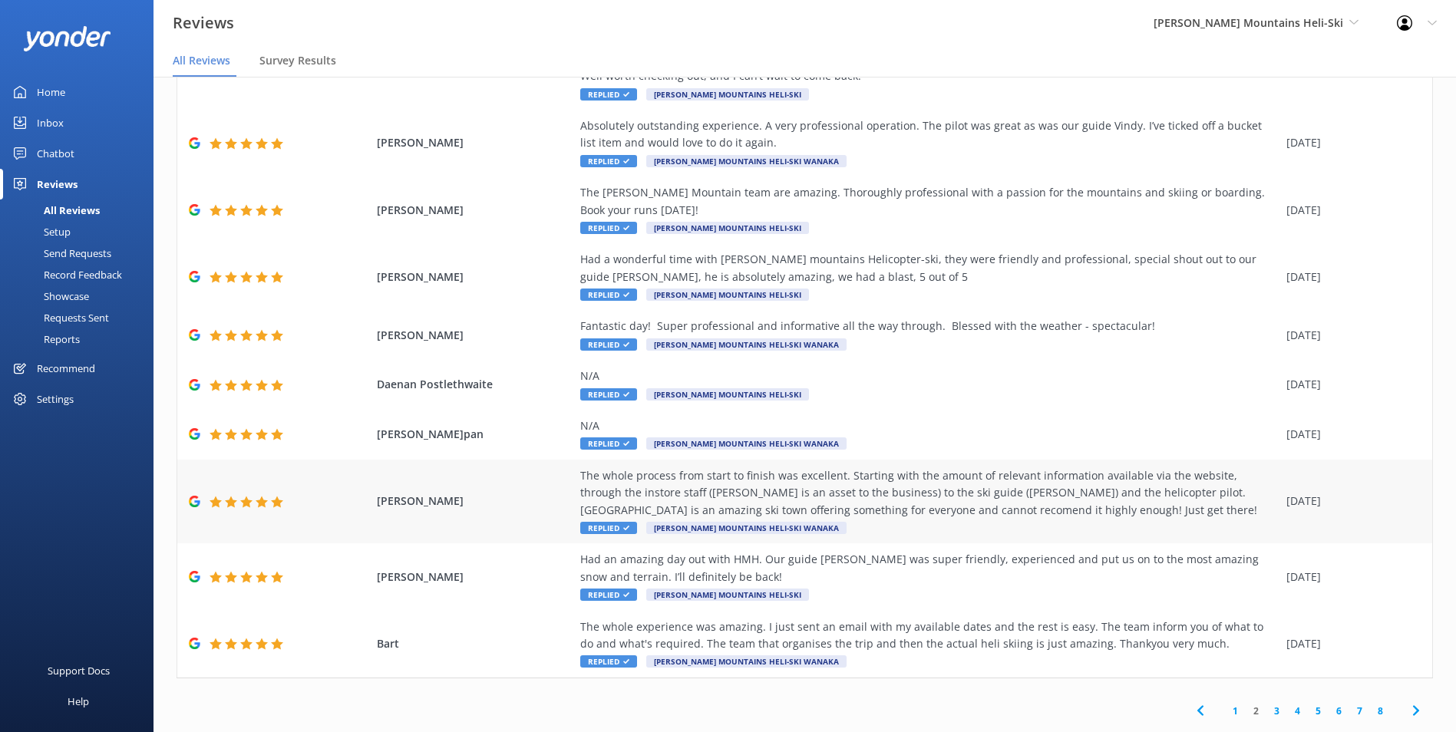
scroll to position [158, 0]
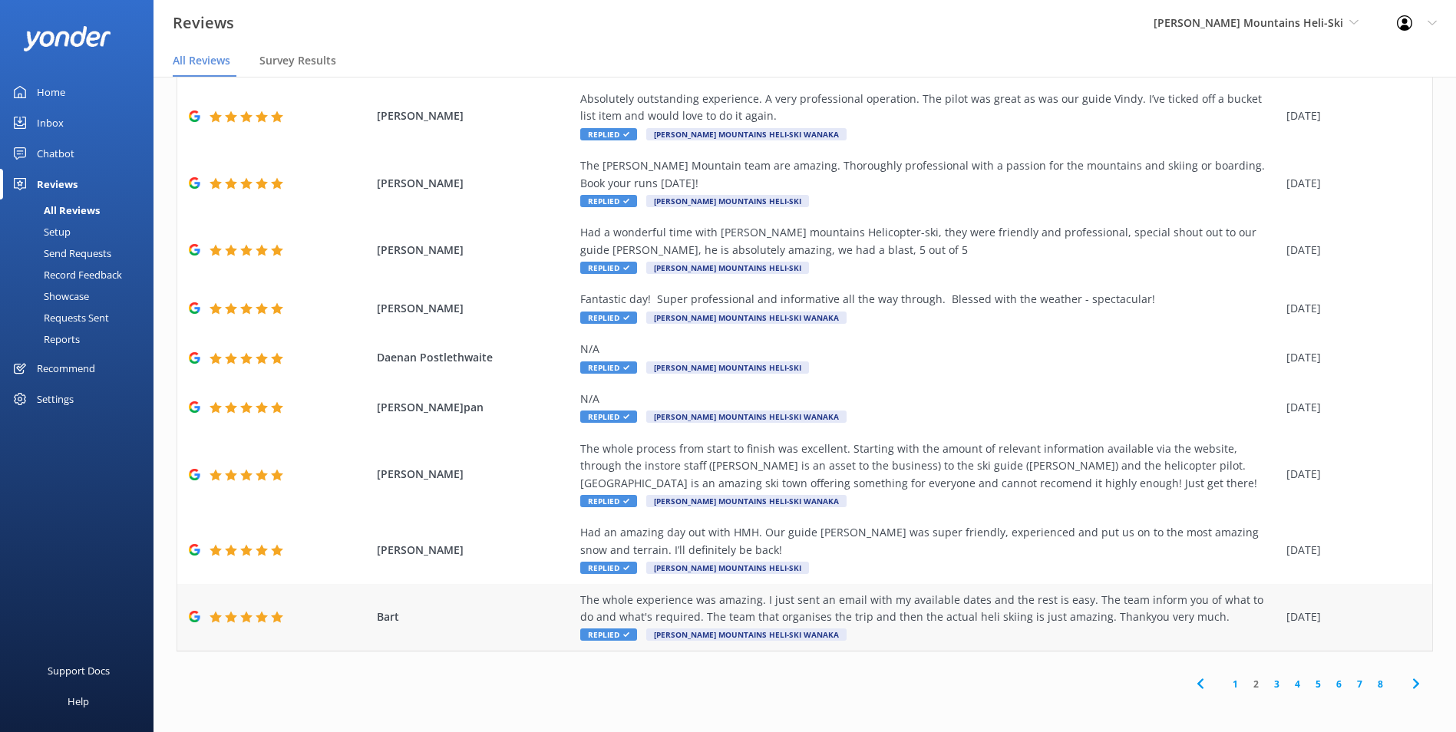
click at [1051, 619] on div "The whole experience was amazing. I just sent an email with my available dates …" at bounding box center [929, 609] width 698 height 35
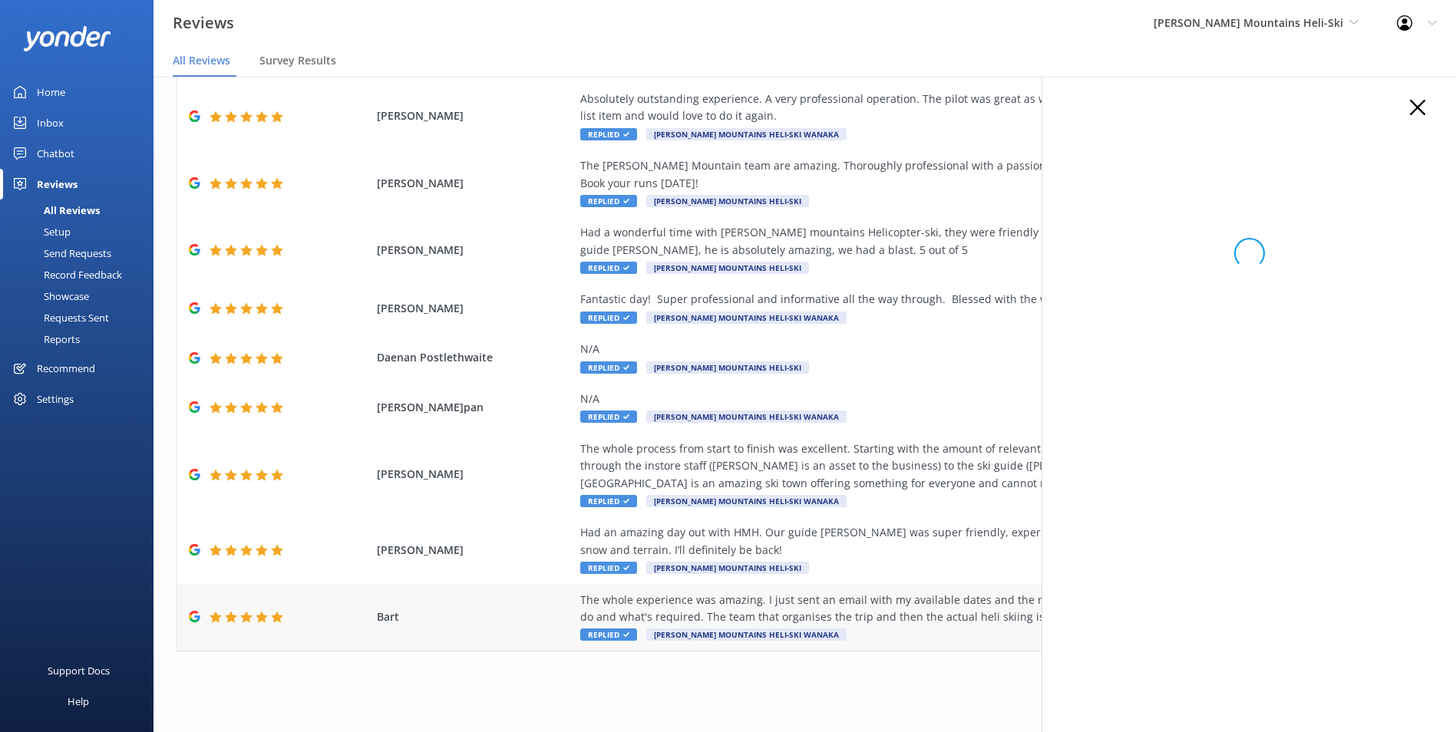
click at [1051, 619] on div "The whole experience was amazing. I just sent an email with my available dates …" at bounding box center [929, 609] width 698 height 35
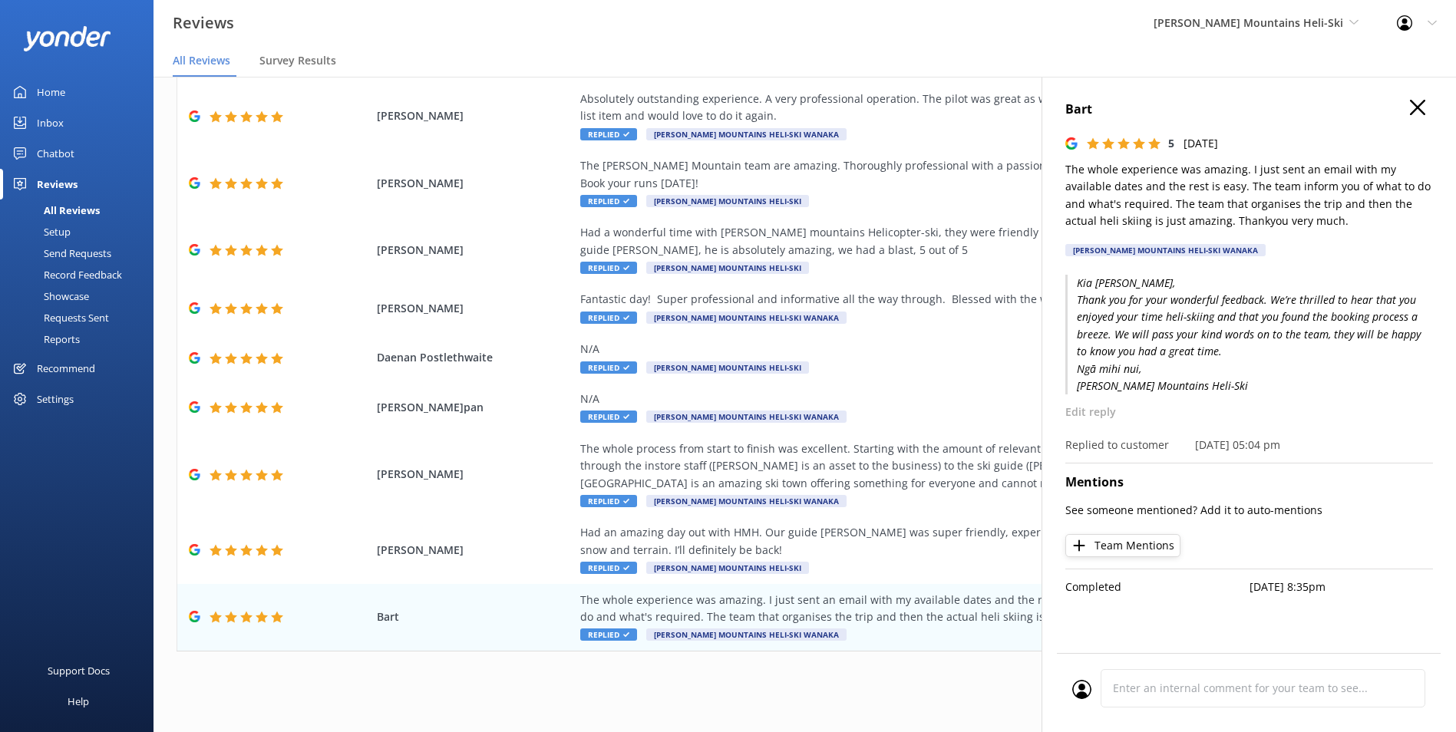
click at [1190, 200] on p "The whole experience was amazing. I just sent an email with my available dates …" at bounding box center [1249, 195] width 368 height 69
click at [1190, 199] on p "The whole experience was amazing. I just sent an email with my available dates …" at bounding box center [1249, 195] width 368 height 69
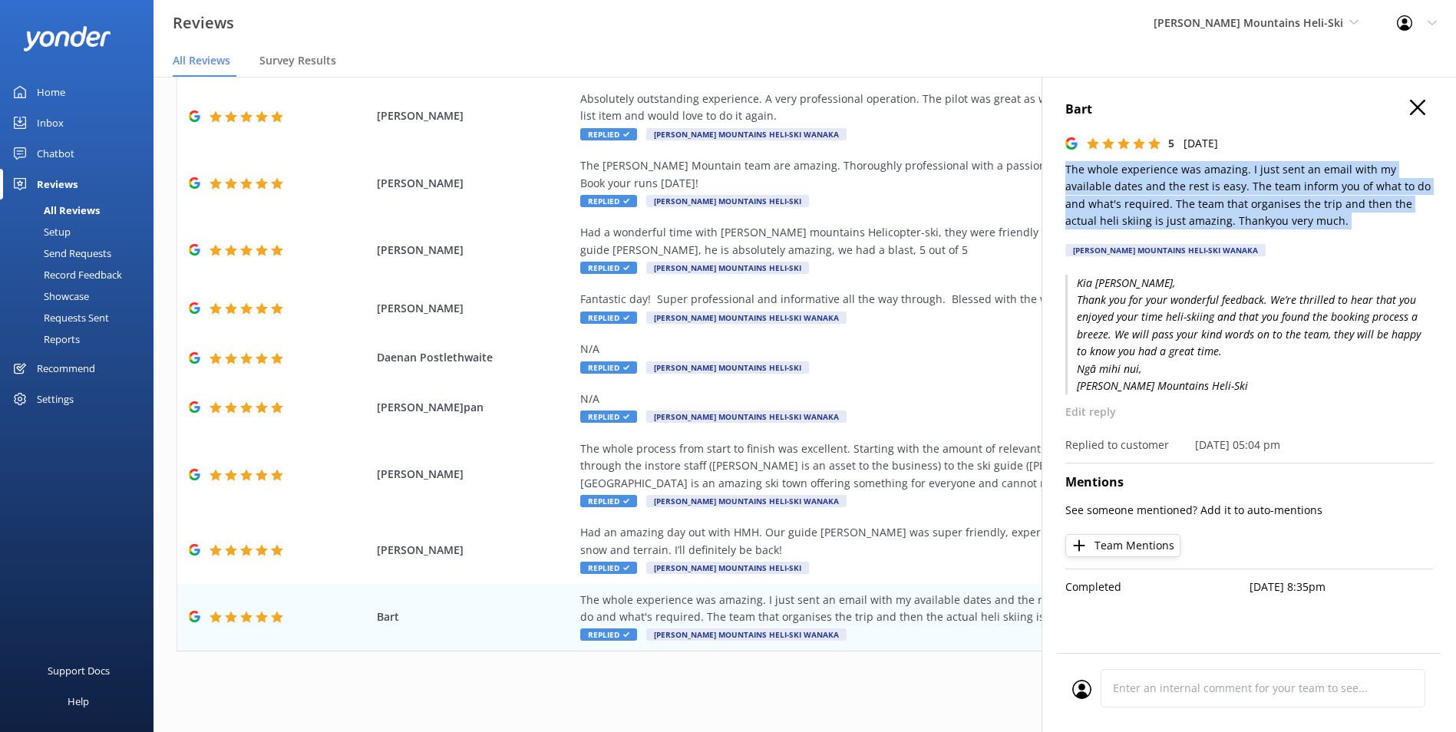
click at [1190, 199] on p "The whole experience was amazing. I just sent an email with my available dates …" at bounding box center [1249, 195] width 368 height 69
copy p "The whole experience was amazing. I just sent an email with my available dates …"
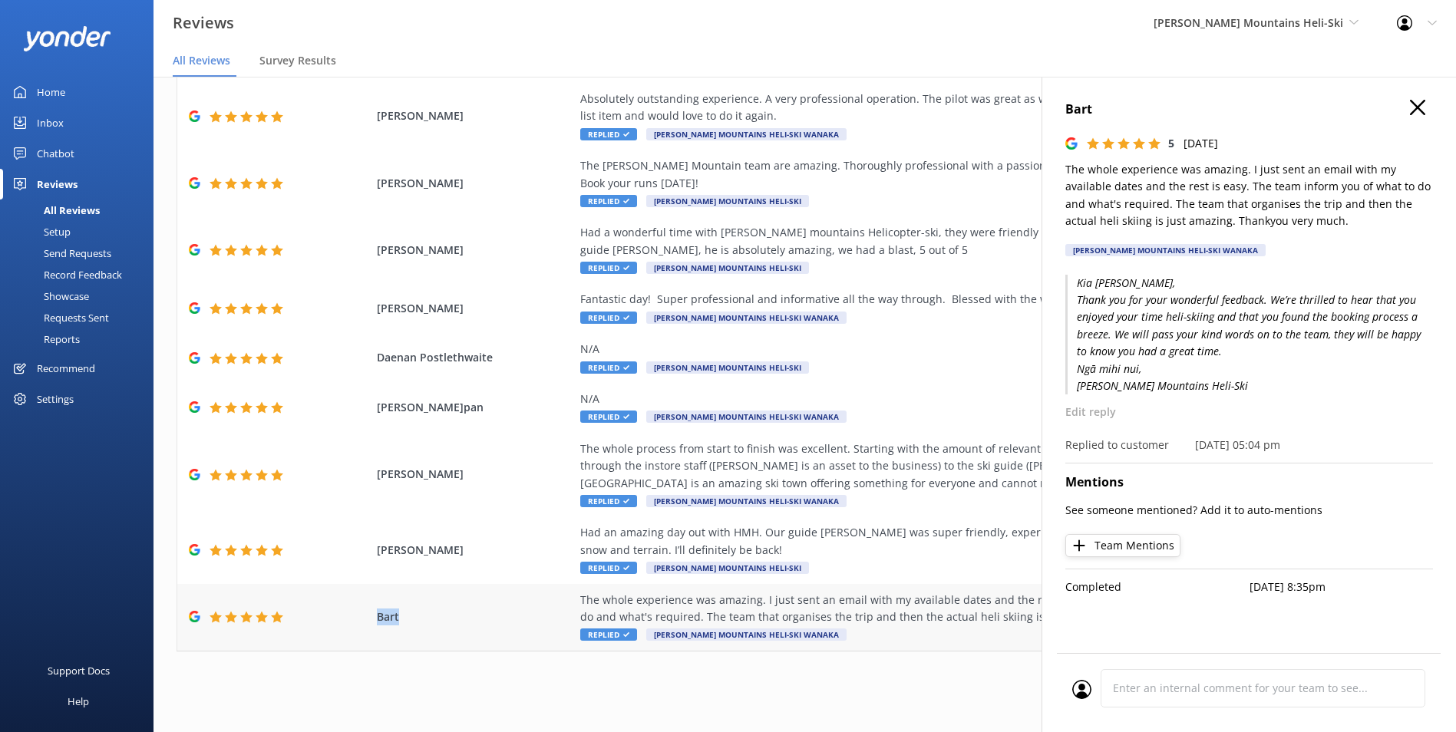
drag, startPoint x: 409, startPoint y: 622, endPoint x: 369, endPoint y: 622, distance: 39.9
click at [369, 622] on div "[PERSON_NAME] The whole experience was amazing. I just sent an email with my av…" at bounding box center [804, 617] width 1255 height 67
copy span "Bart"
click at [1421, 114] on icon "button" at bounding box center [1417, 107] width 15 height 15
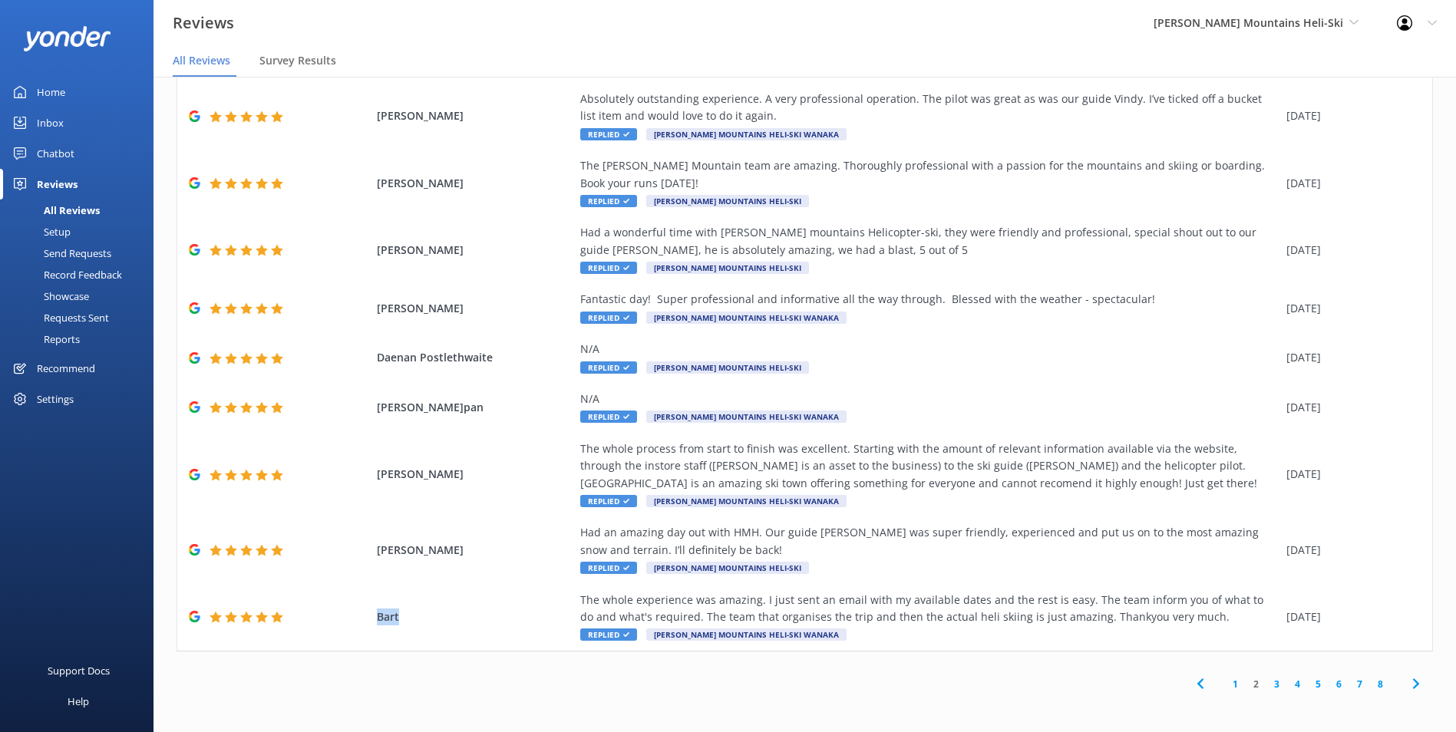
click at [1266, 685] on link "3" at bounding box center [1276, 684] width 21 height 15
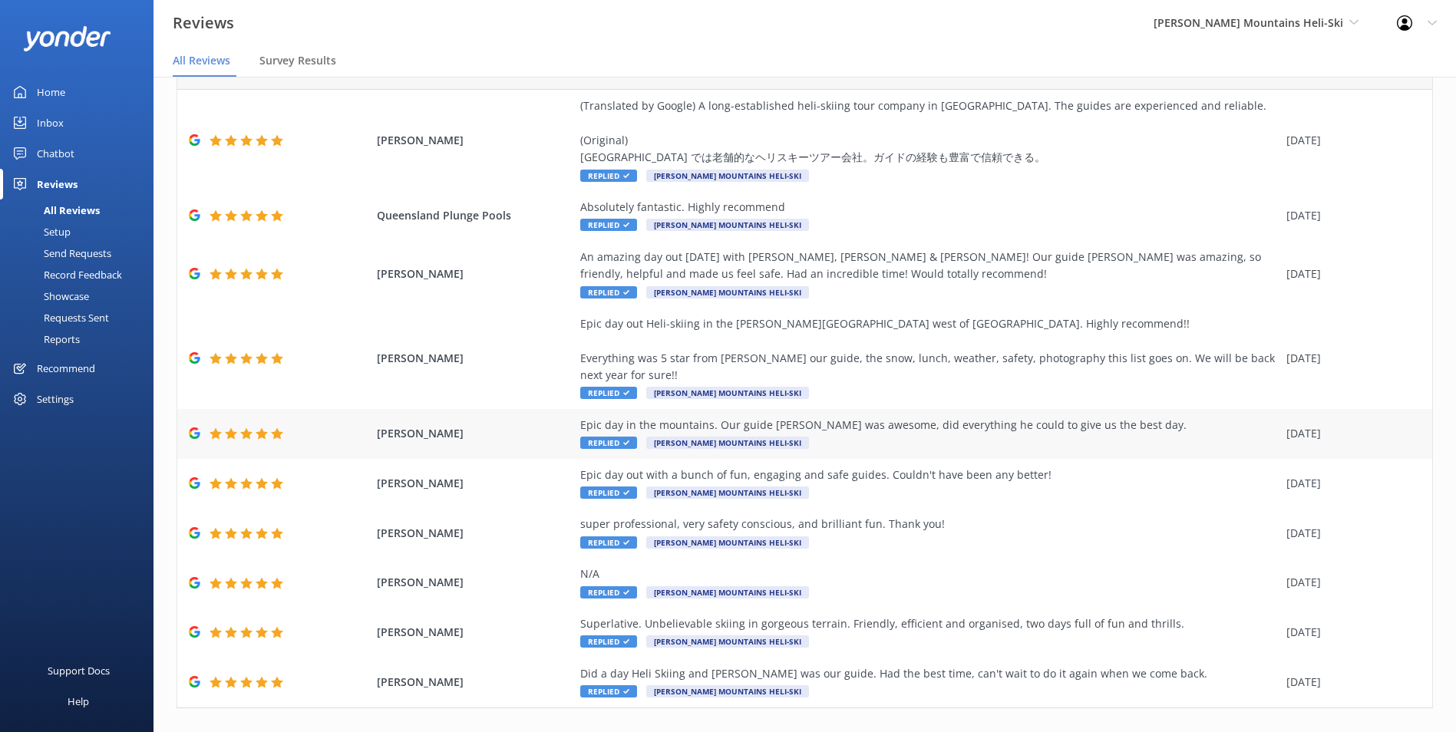
scroll to position [77, 0]
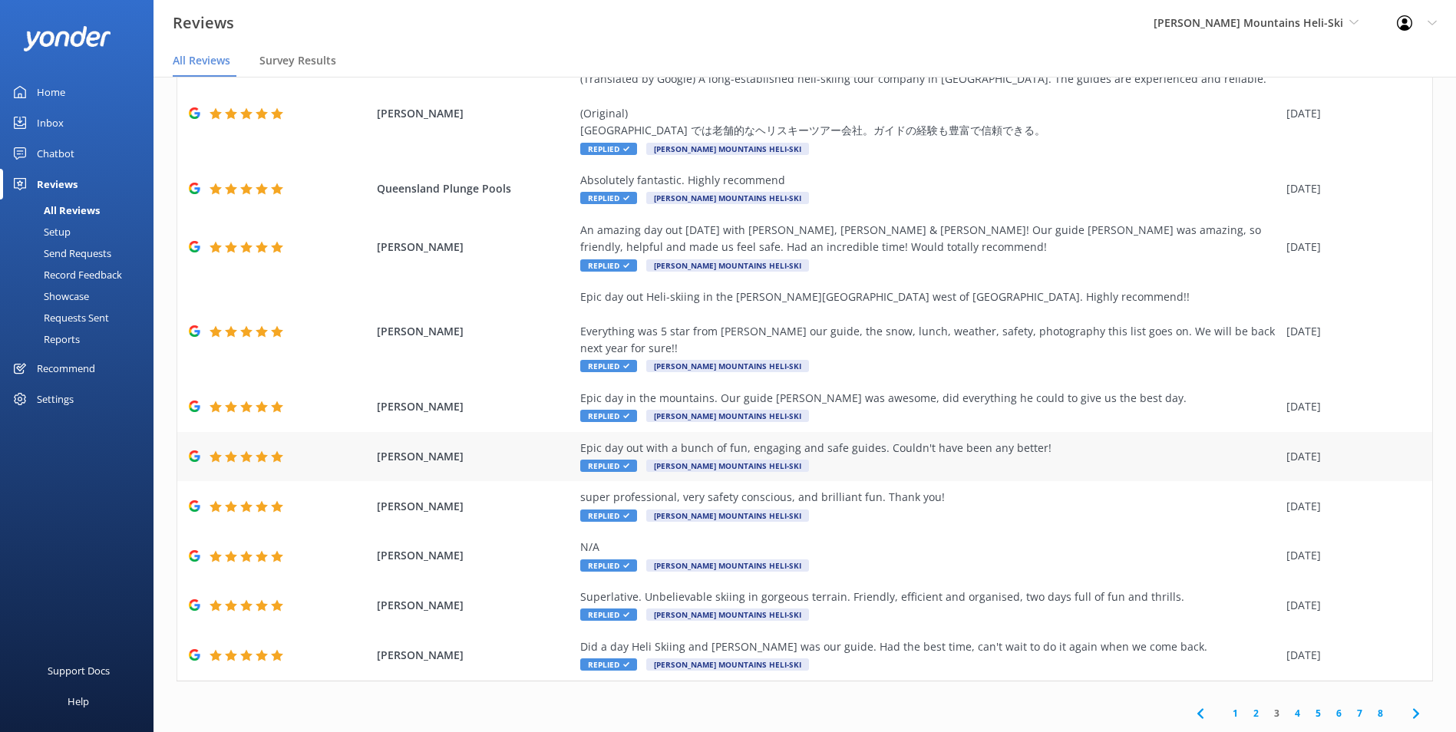
click at [1122, 461] on div "Epic day out with a bunch of fun, engaging and safe guides. Couldn't have been …" at bounding box center [929, 457] width 698 height 35
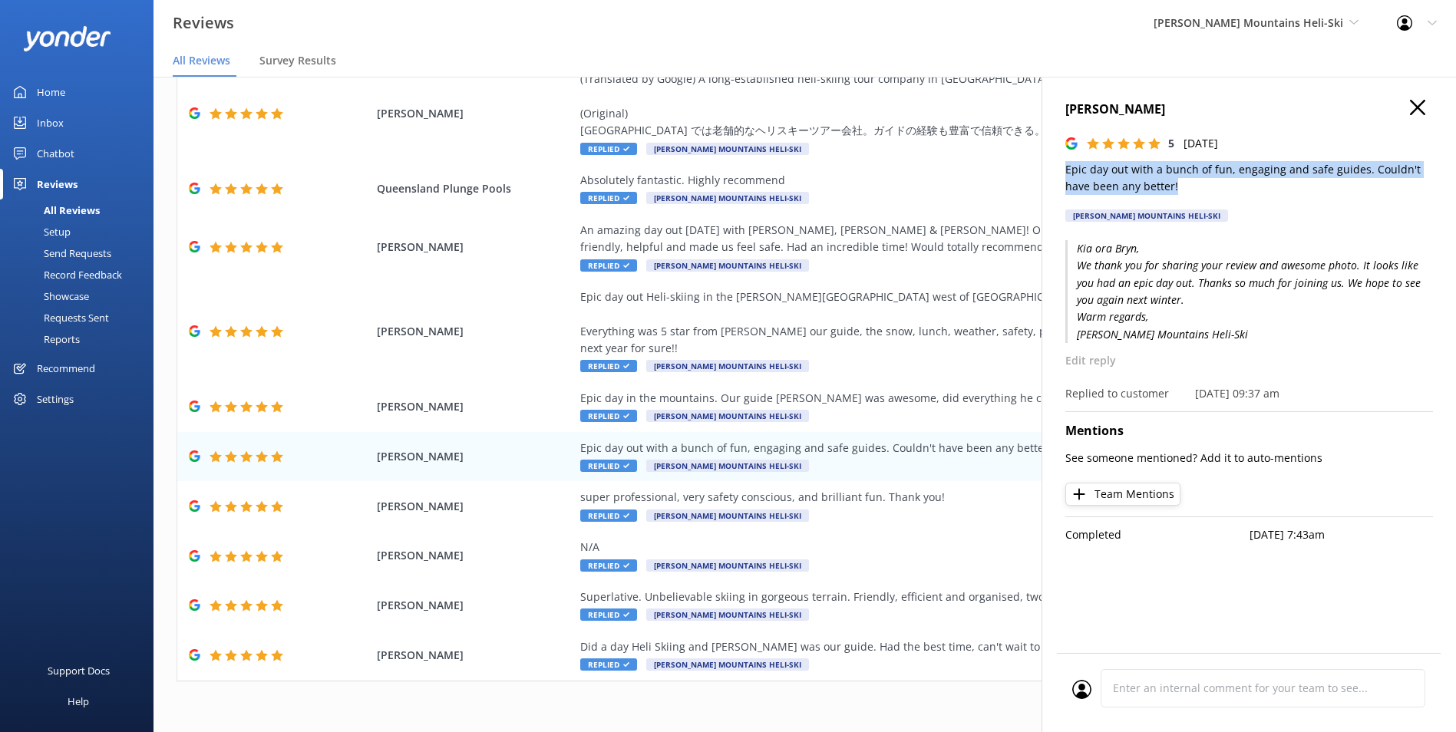
drag, startPoint x: 1196, startPoint y: 189, endPoint x: 1045, endPoint y: 173, distance: 151.3
click at [1045, 173] on div "[PERSON_NAME] 5 [DATE] Epic day out with a bunch of fun, engaging and safe guid…" at bounding box center [1248, 443] width 414 height 732
copy p "Epic day out with a bunch of fun, engaging and safe guides. Couldn't have been …"
click at [1117, 111] on h4 "[PERSON_NAME]" at bounding box center [1249, 110] width 368 height 20
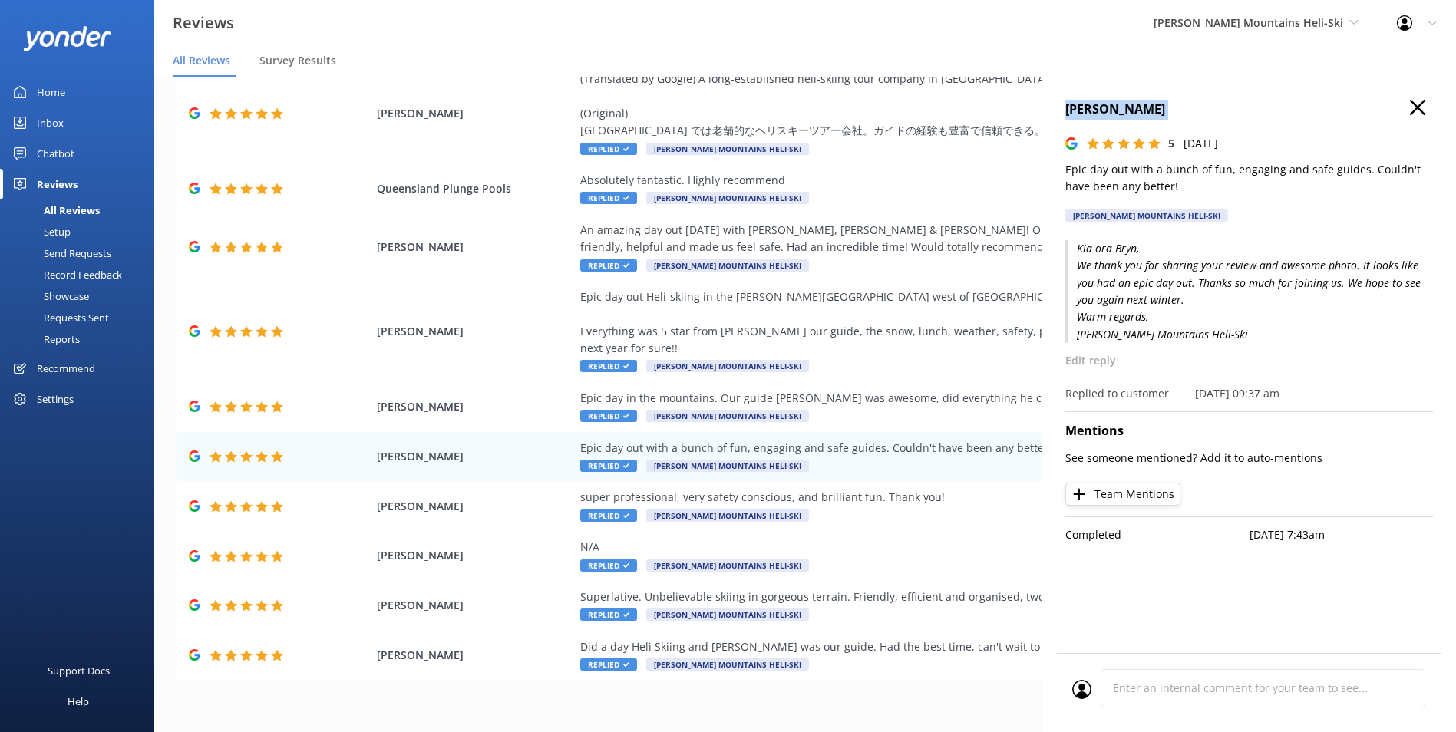
click at [1117, 111] on h4 "[PERSON_NAME]" at bounding box center [1249, 110] width 368 height 20
copy div "[PERSON_NAME]"
click at [1315, 19] on span "[PERSON_NAME] Mountains Heli-Ski" at bounding box center [1249, 22] width 190 height 15
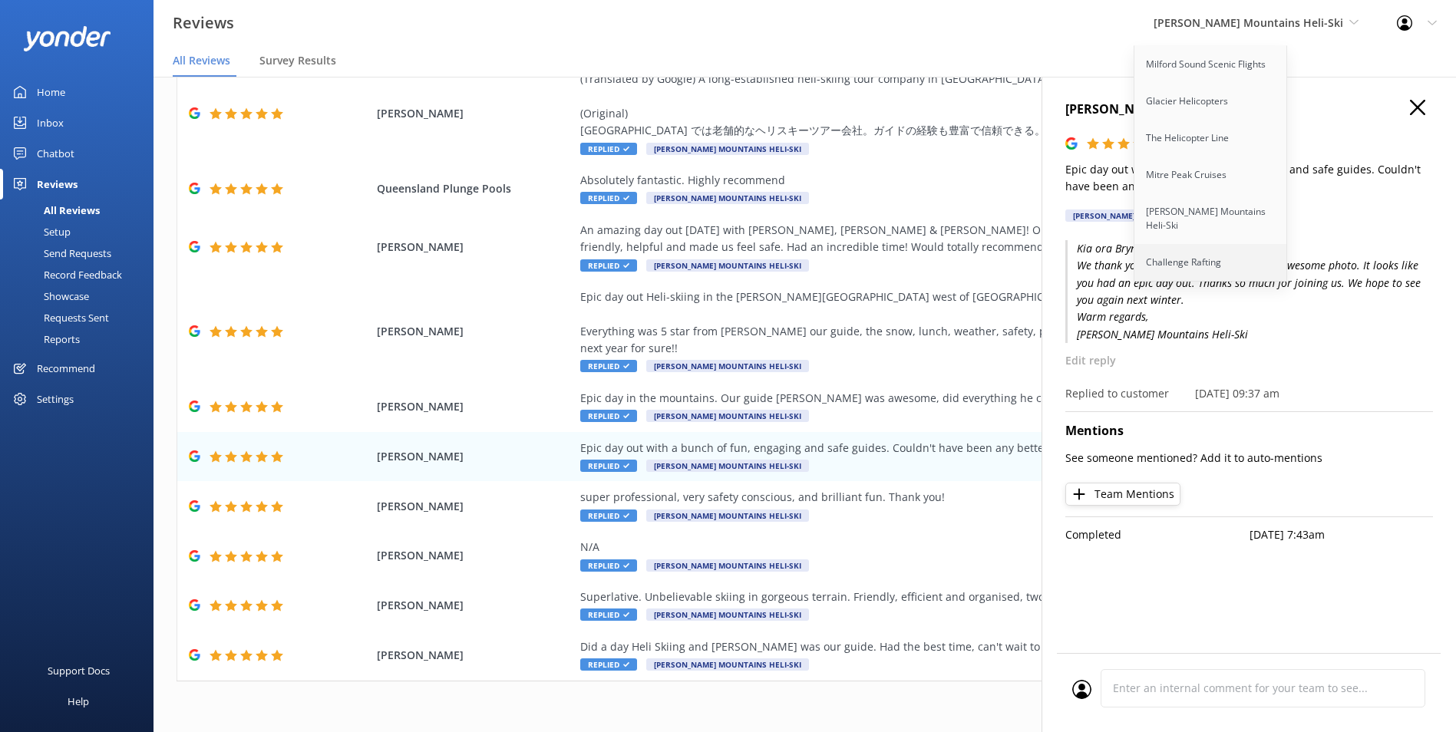
click at [1288, 244] on link "Challenge Rafting" at bounding box center [1210, 262] width 153 height 37
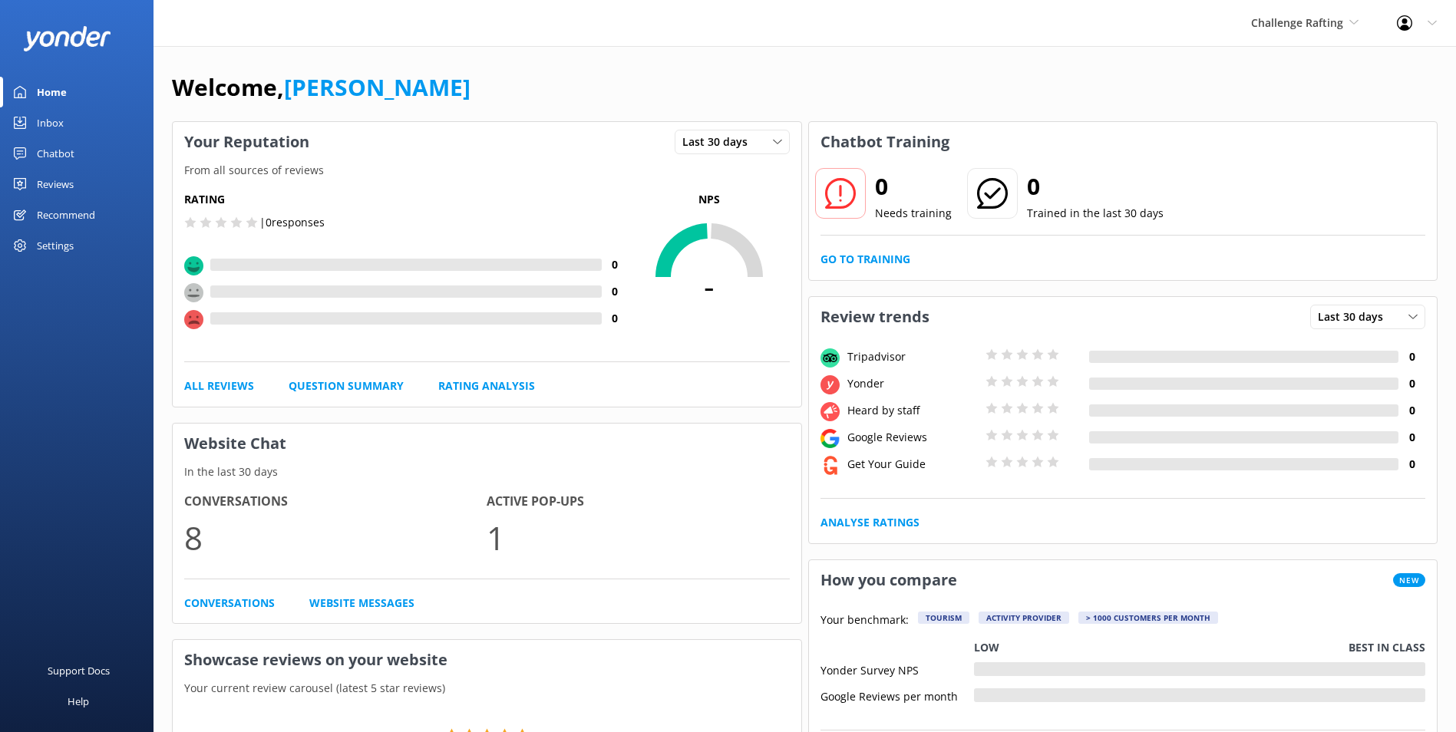
click at [74, 181] on div "Reviews" at bounding box center [55, 184] width 37 height 31
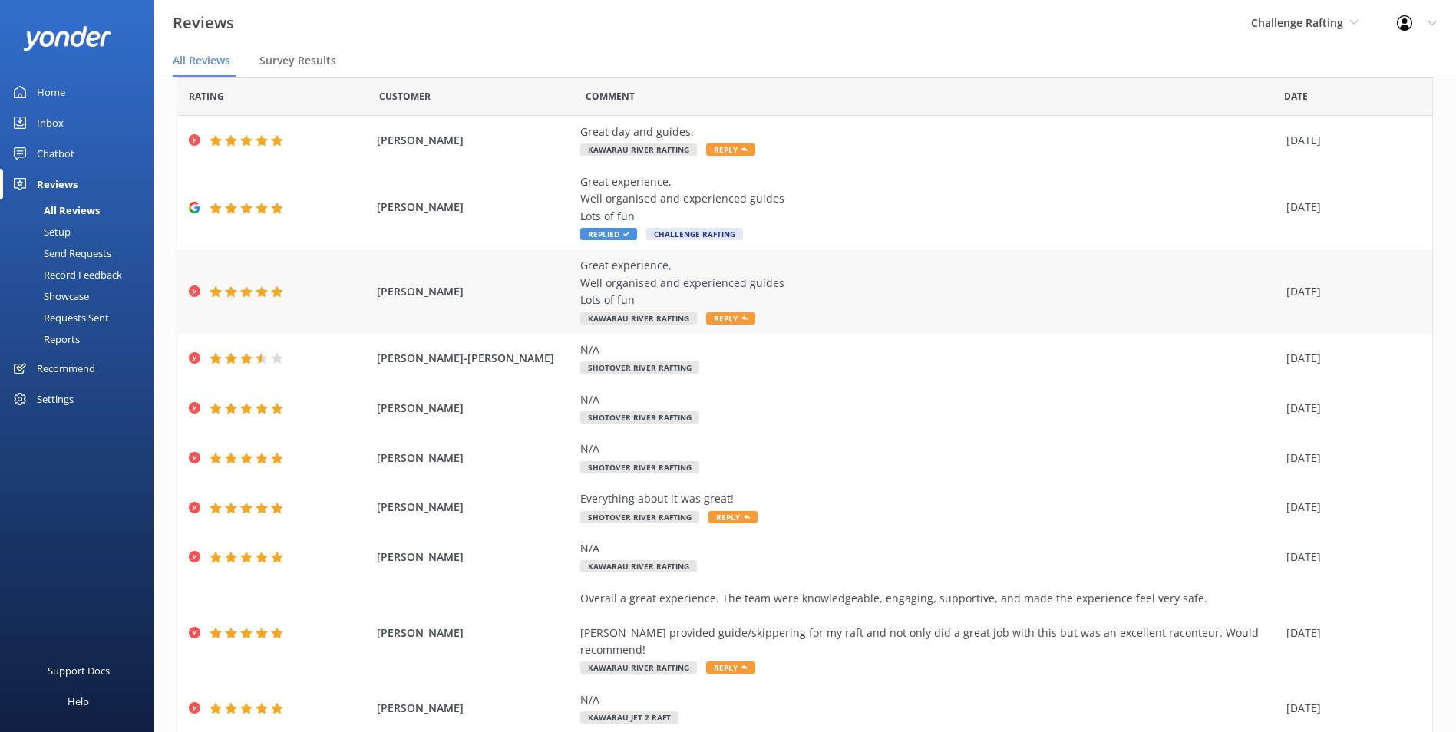
scroll to position [77, 0]
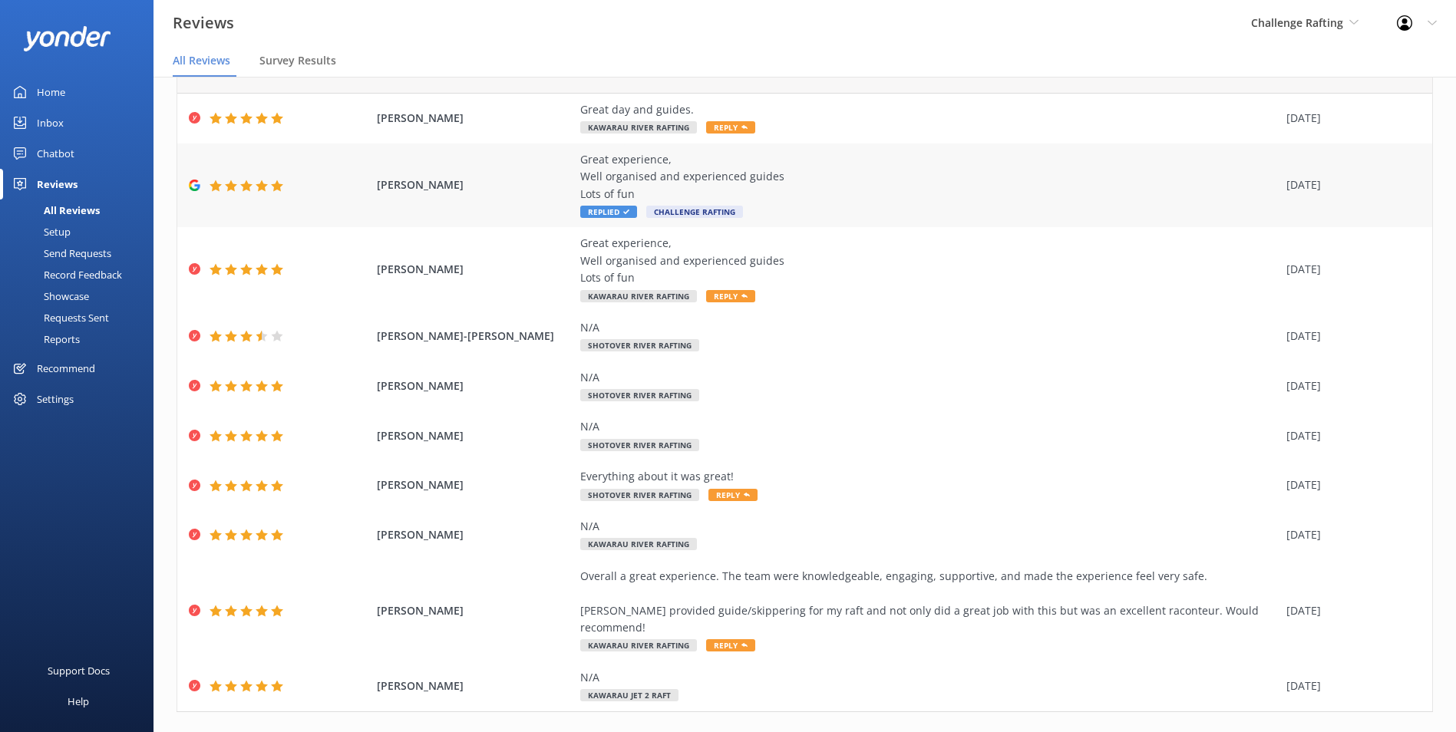
click at [827, 190] on div "Great experience, Well organised and experienced guides Lots of fun" at bounding box center [929, 176] width 698 height 51
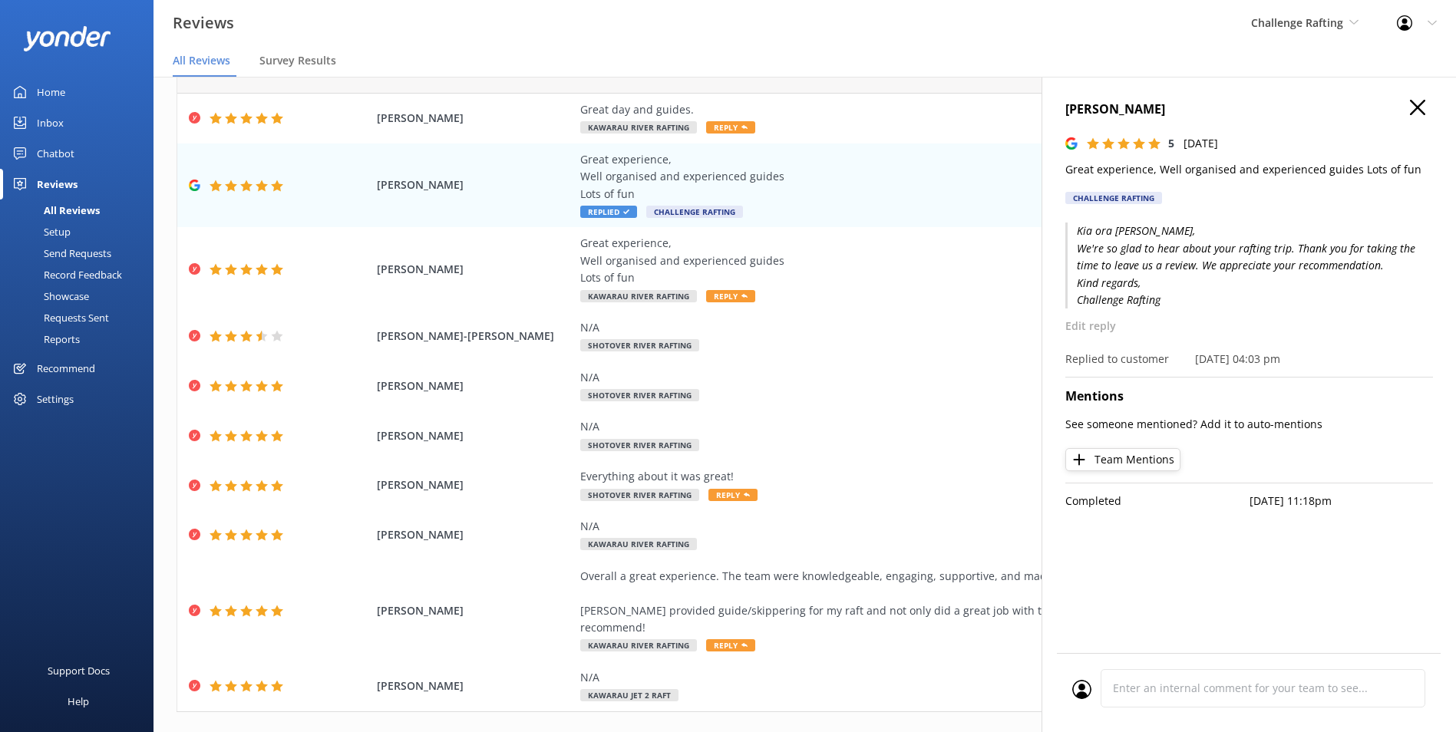
click at [1184, 170] on p "Great experience, Well organised and experienced guides Lots of fun" at bounding box center [1249, 169] width 368 height 17
click at [1122, 111] on h4 "[PERSON_NAME]" at bounding box center [1249, 110] width 368 height 20
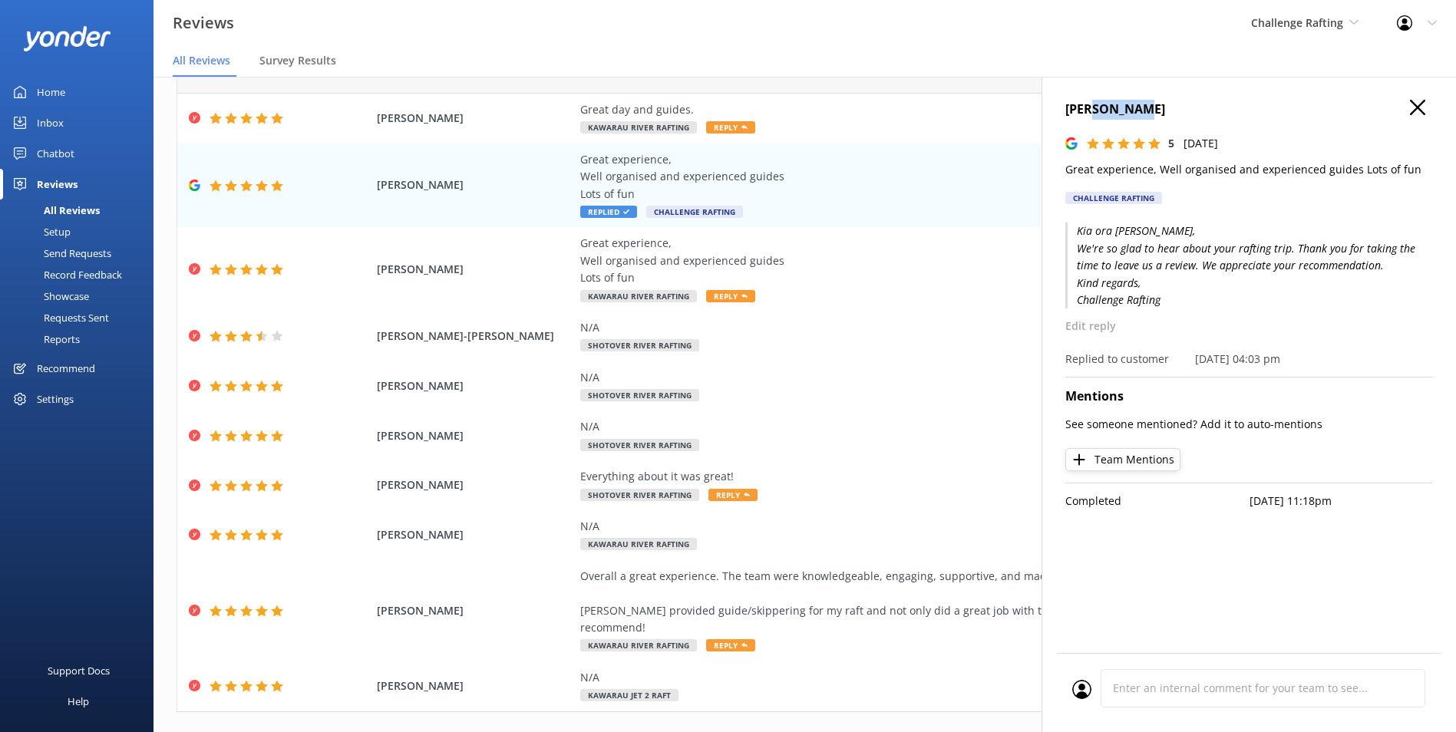
click at [1122, 111] on h4 "[PERSON_NAME]" at bounding box center [1249, 110] width 368 height 20
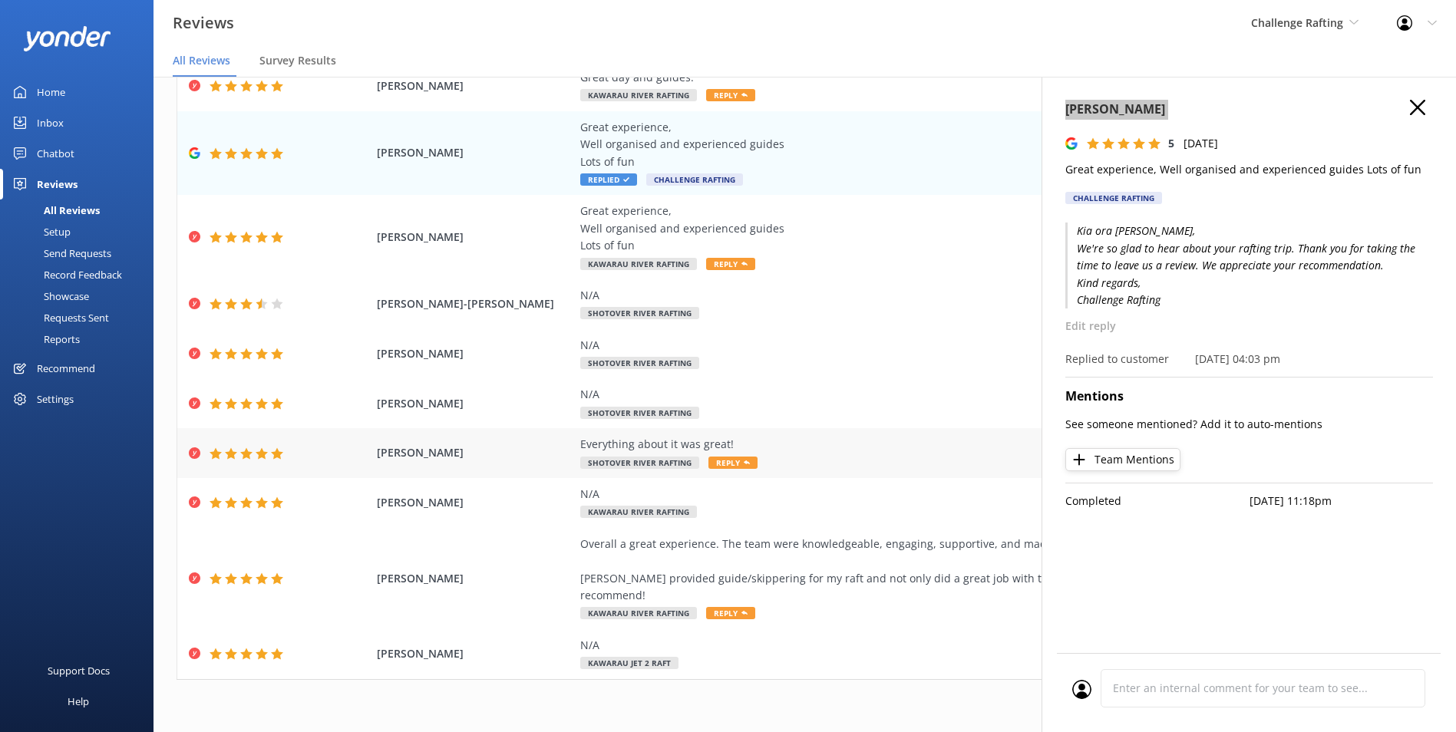
scroll to position [31, 0]
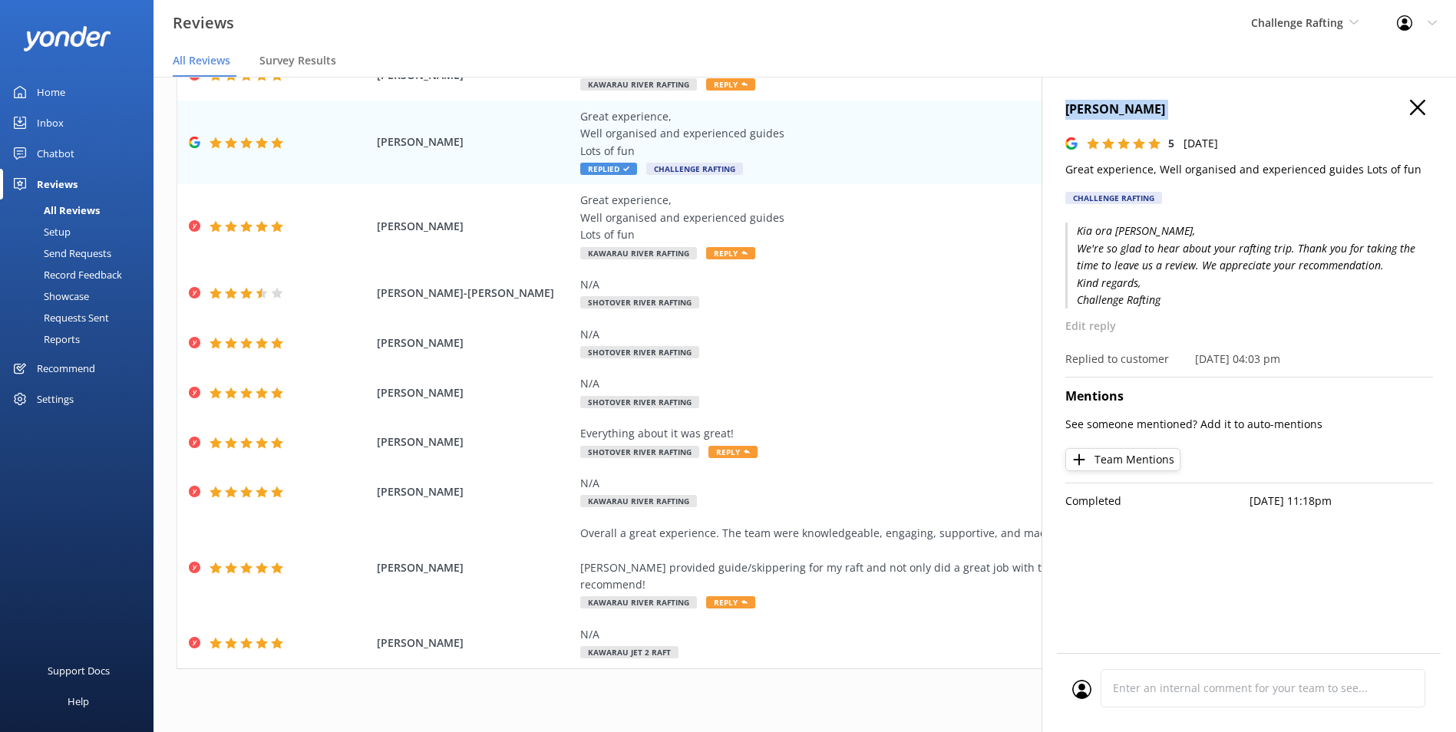
click at [1411, 104] on icon "button" at bounding box center [1417, 107] width 15 height 15
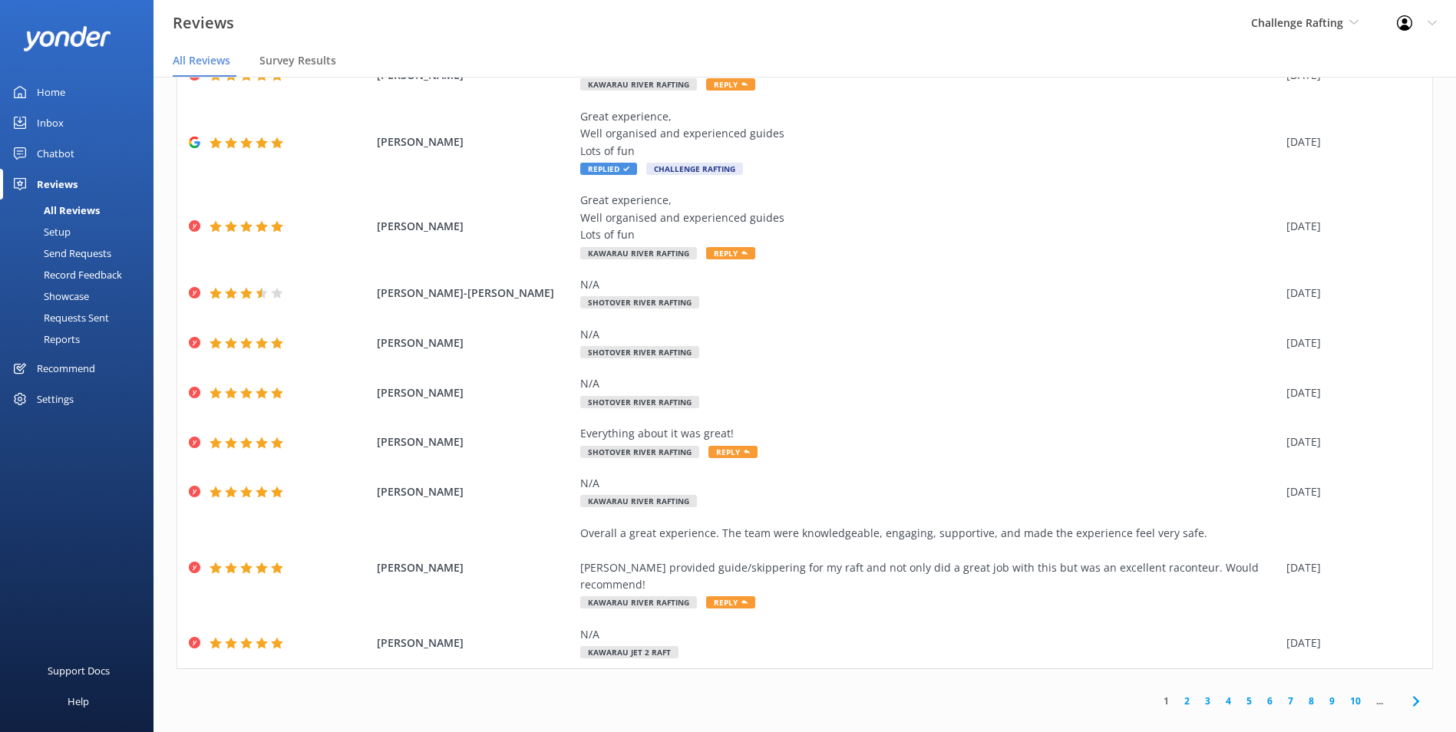
click at [1177, 694] on link "2" at bounding box center [1187, 701] width 21 height 15
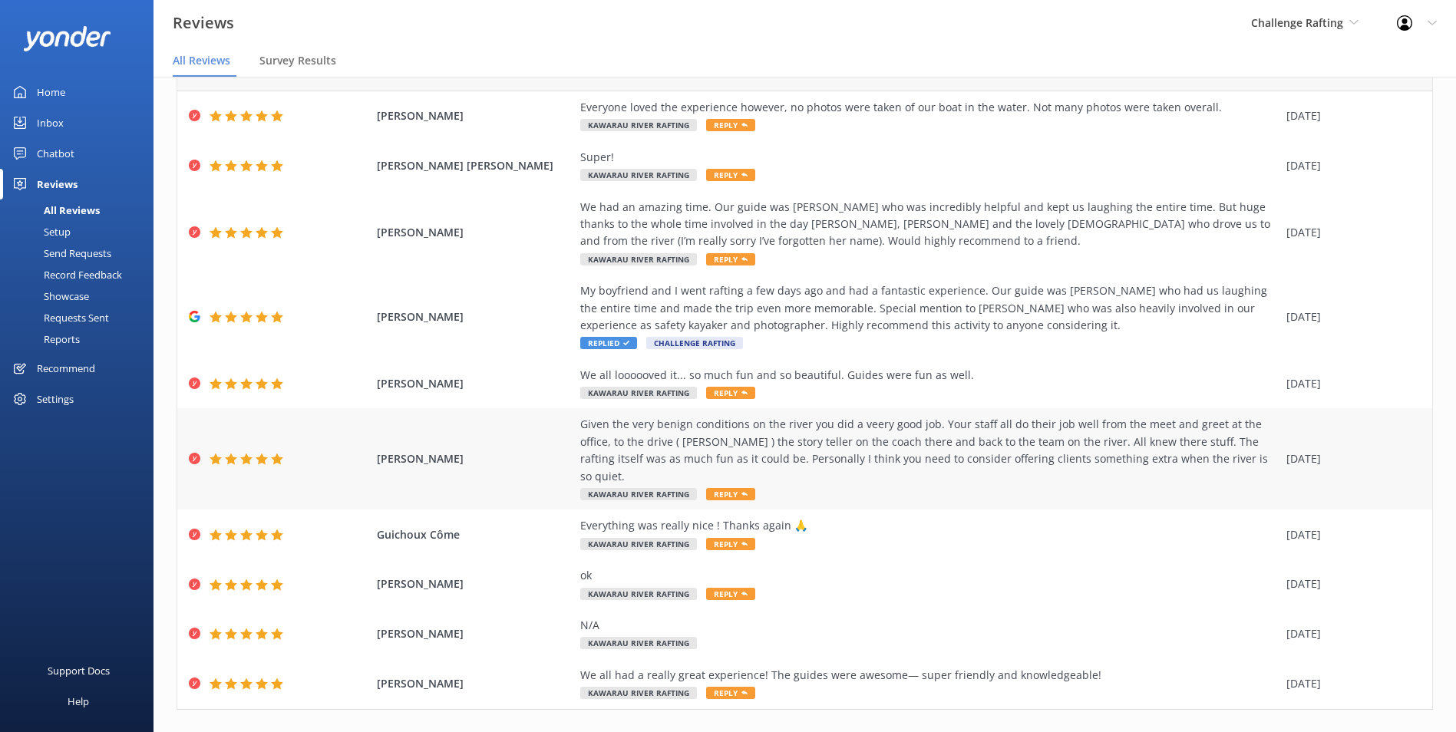
scroll to position [89, 0]
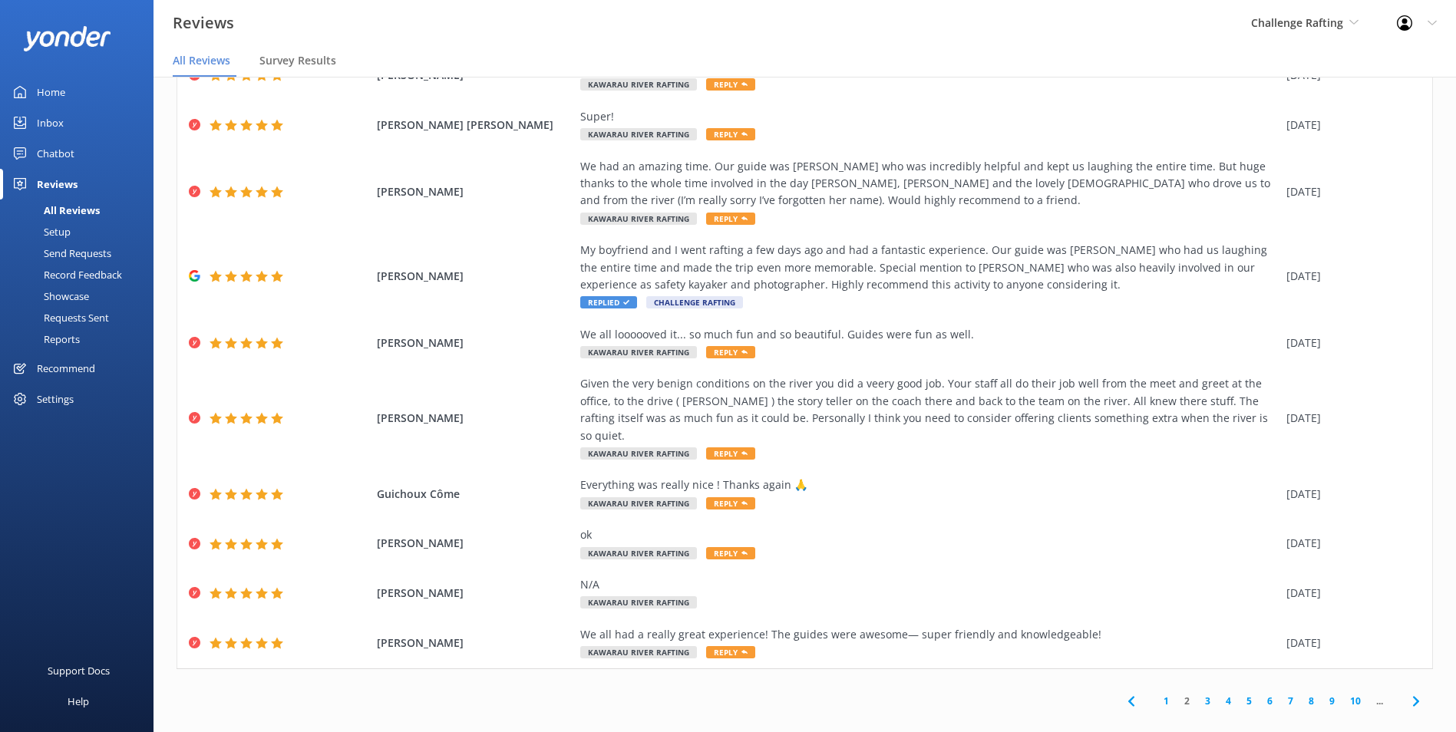
click at [1197, 694] on link "3" at bounding box center [1207, 701] width 21 height 15
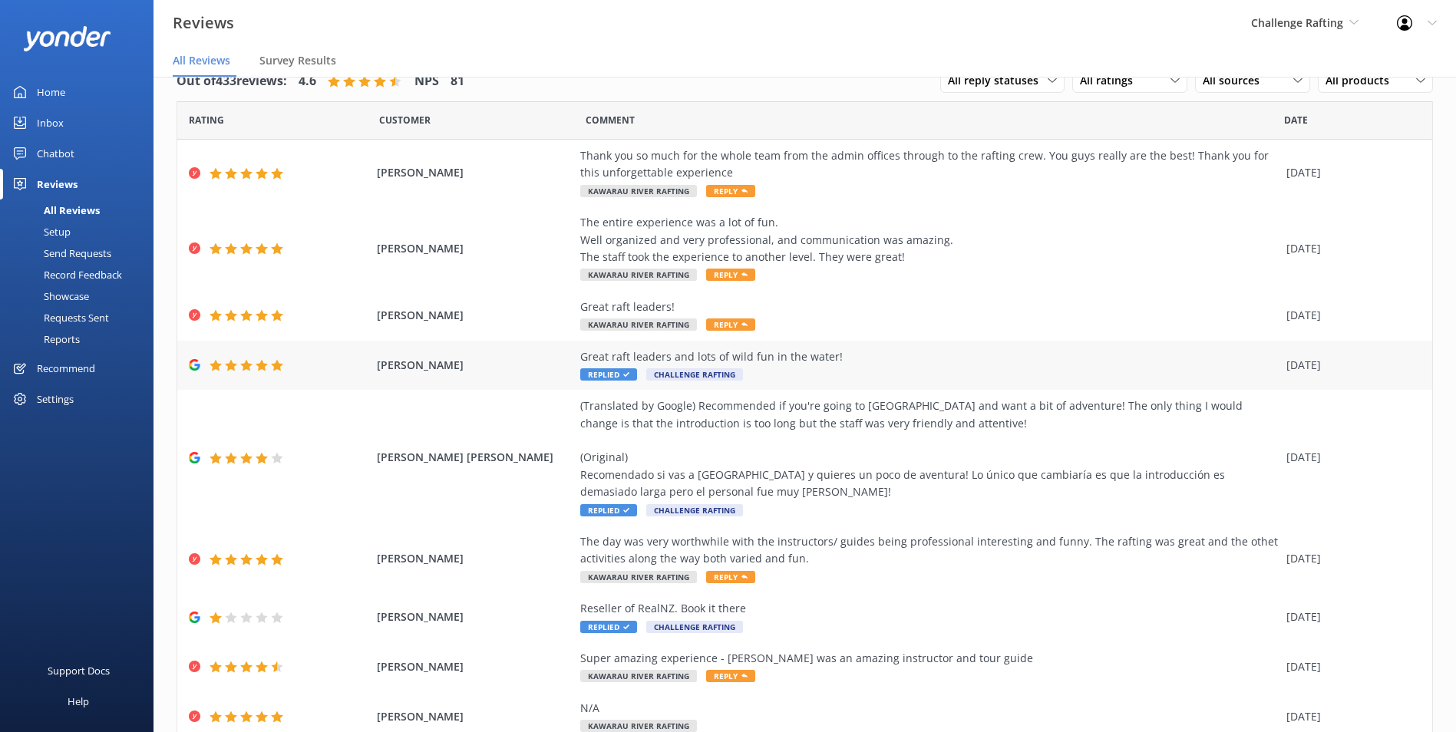
click at [815, 365] on div "Great raft leaders and lots of wild fun in the water! Replied Challenge Rafting" at bounding box center [929, 365] width 698 height 35
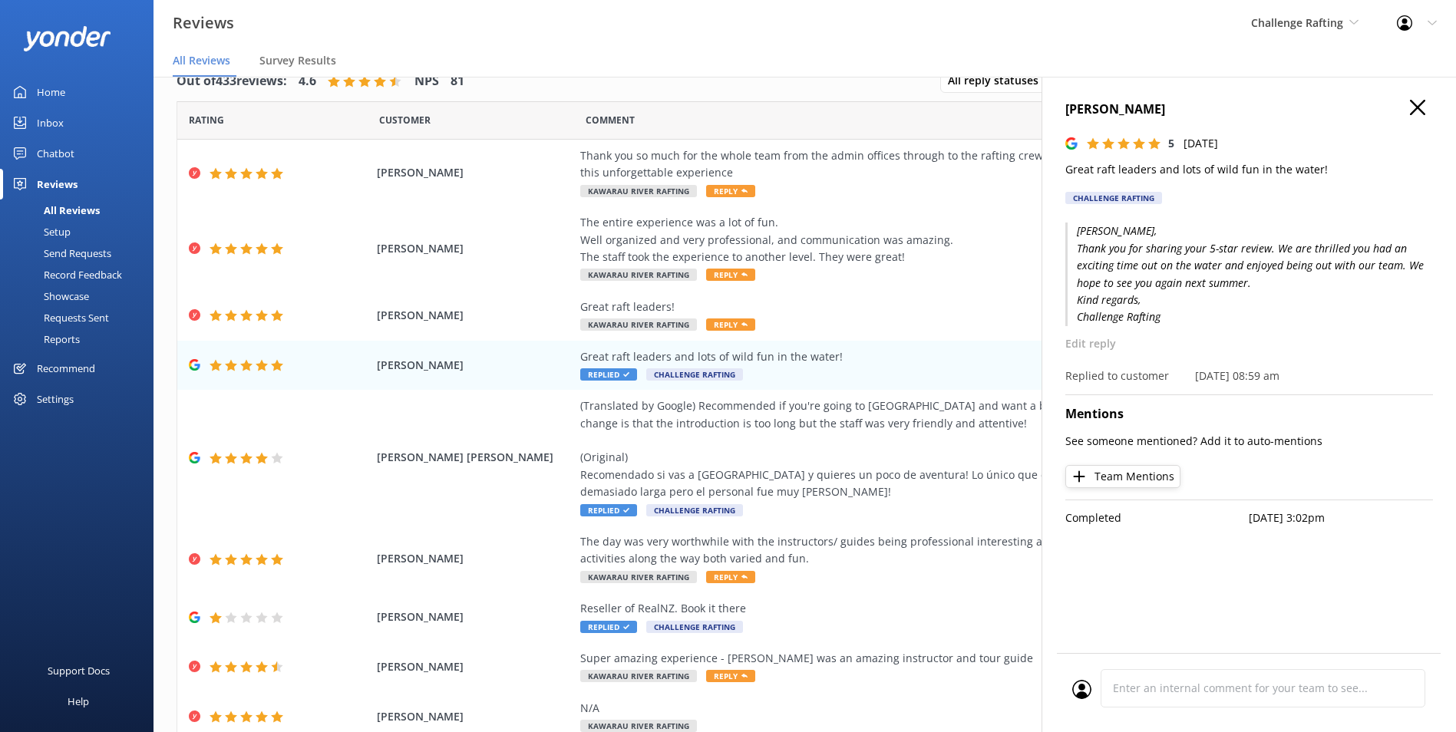
click at [1187, 166] on p "Great raft leaders and lots of wild fun in the water!" at bounding box center [1249, 169] width 368 height 17
click at [1094, 105] on h4 "[PERSON_NAME]" at bounding box center [1249, 110] width 368 height 20
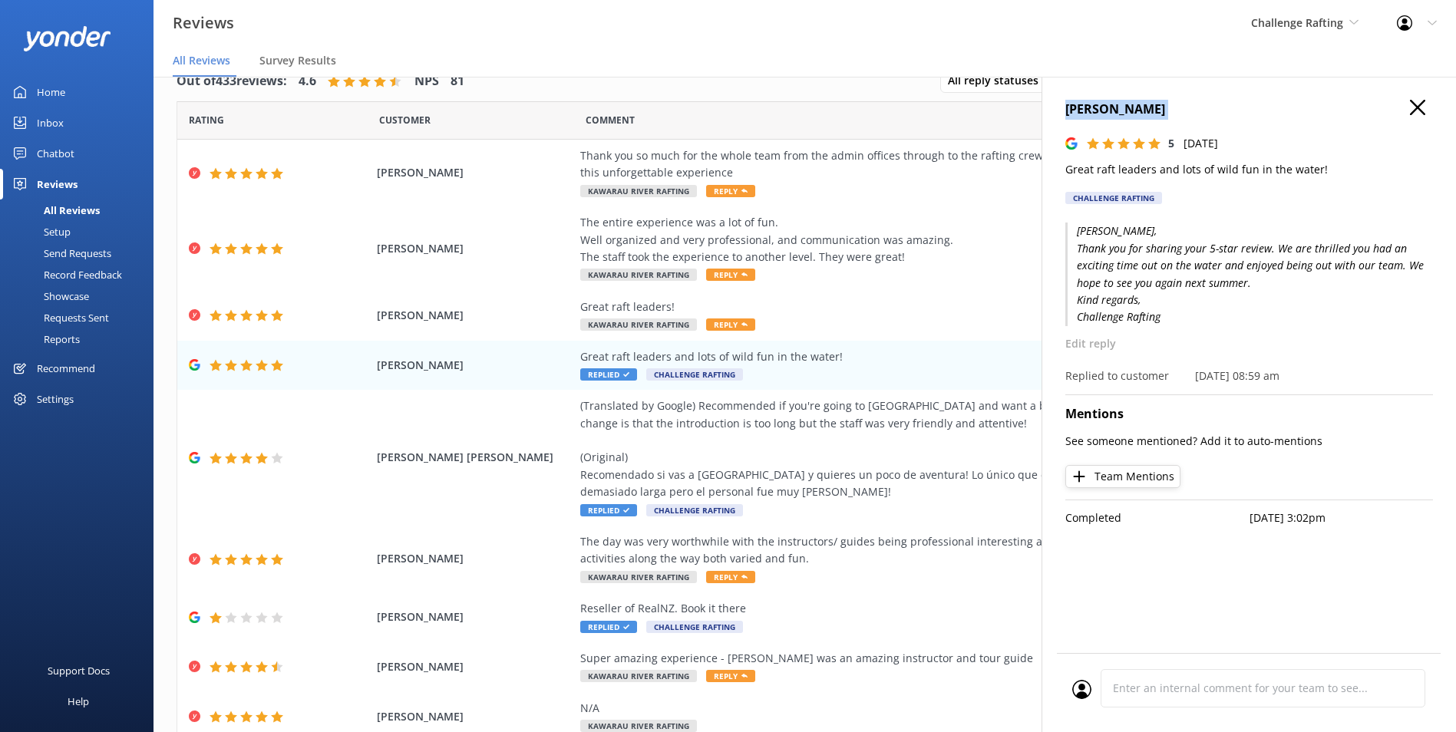
click at [1094, 105] on h4 "[PERSON_NAME]" at bounding box center [1249, 110] width 368 height 20
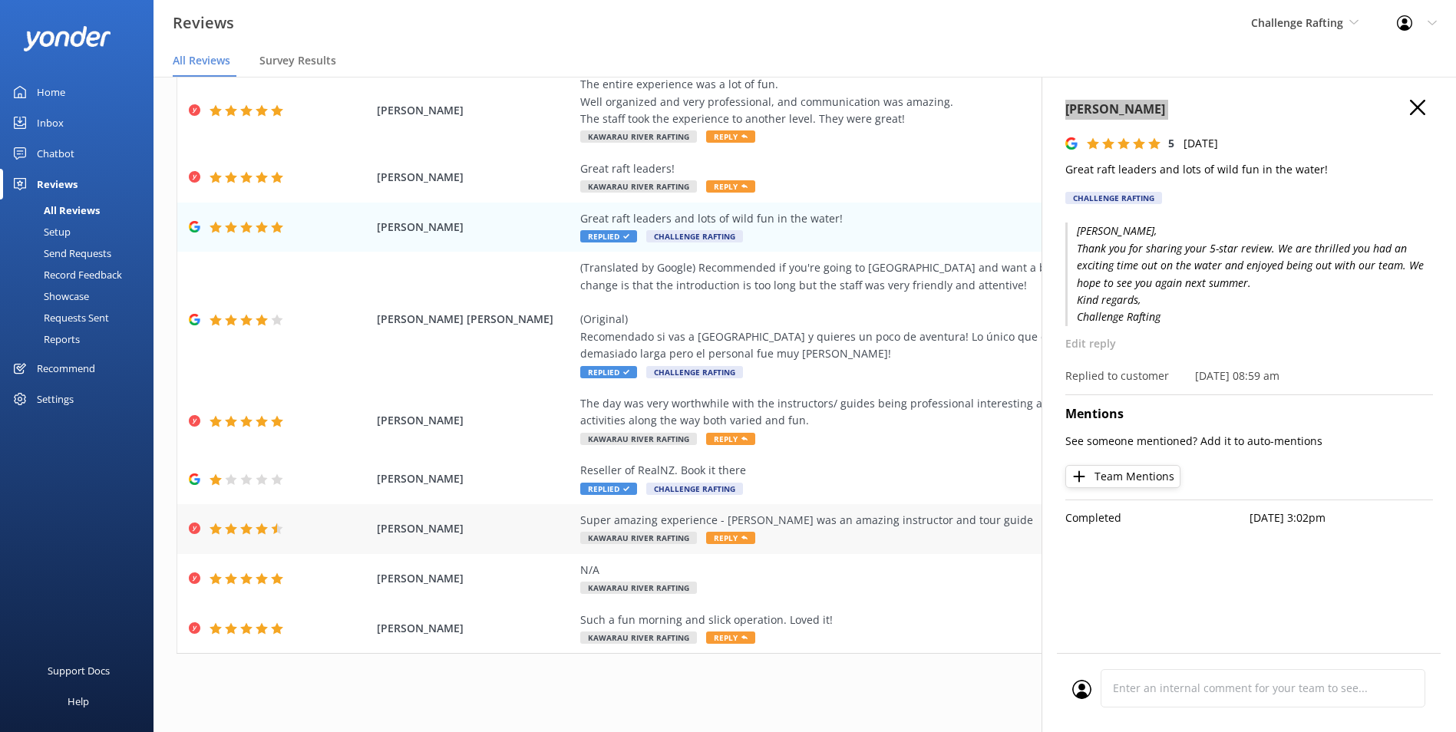
scroll to position [140, 0]
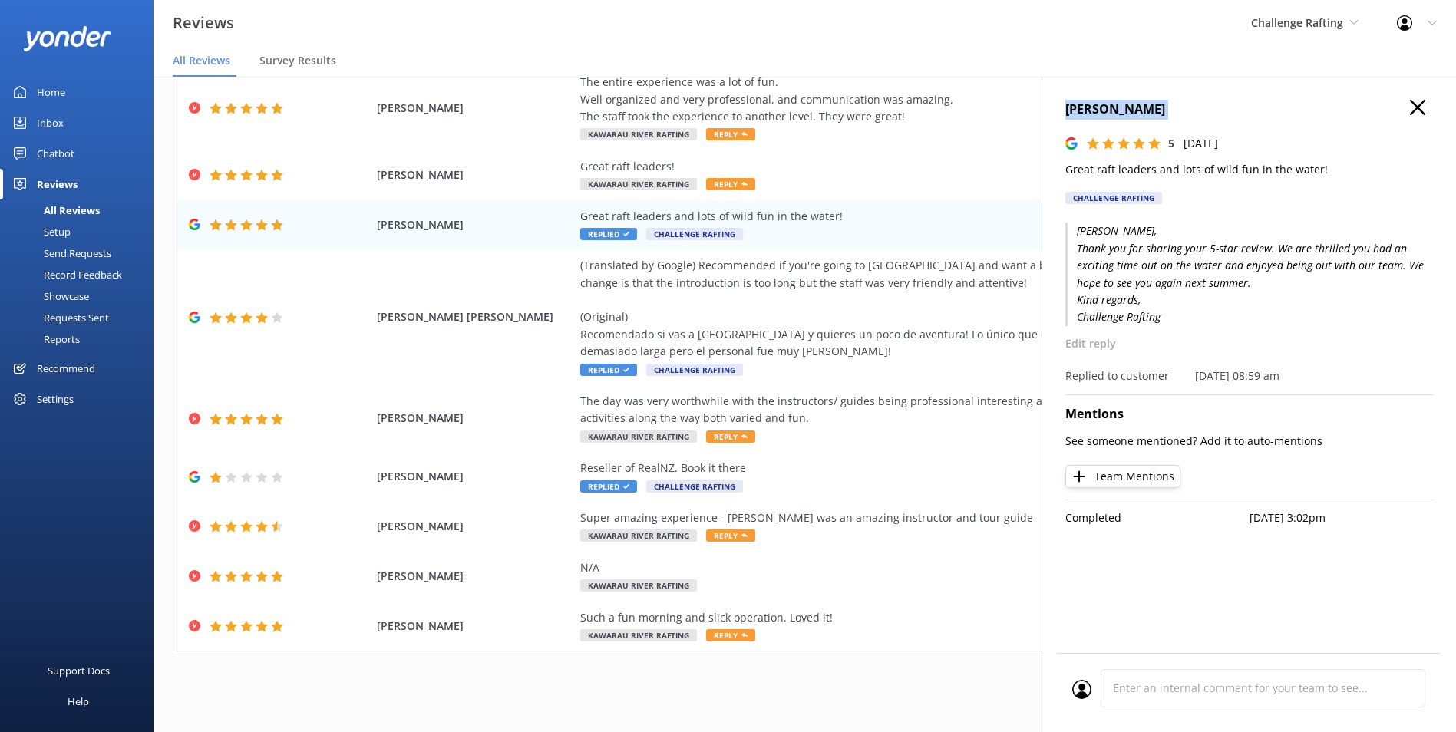
click at [1421, 111] on icon "button" at bounding box center [1417, 107] width 15 height 15
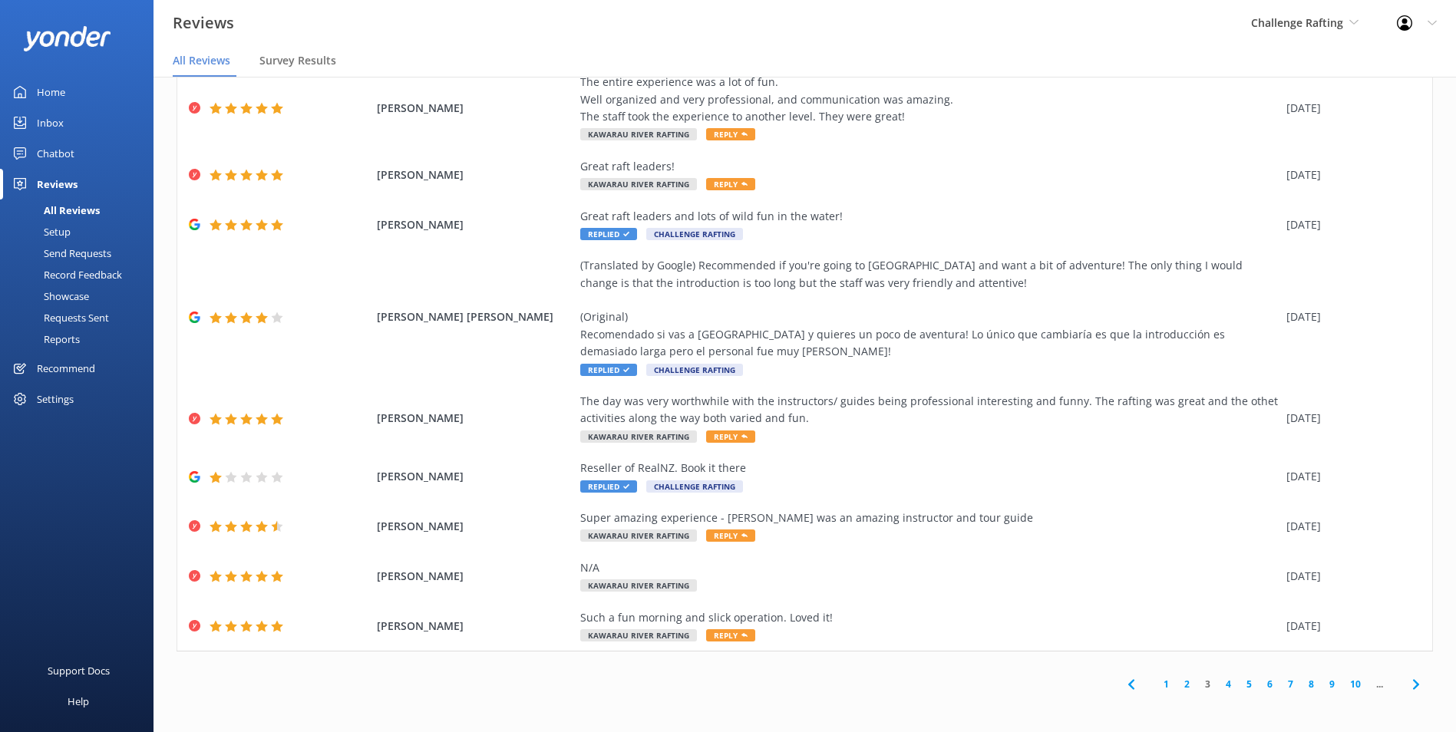
click at [1218, 684] on link "4" at bounding box center [1228, 684] width 21 height 15
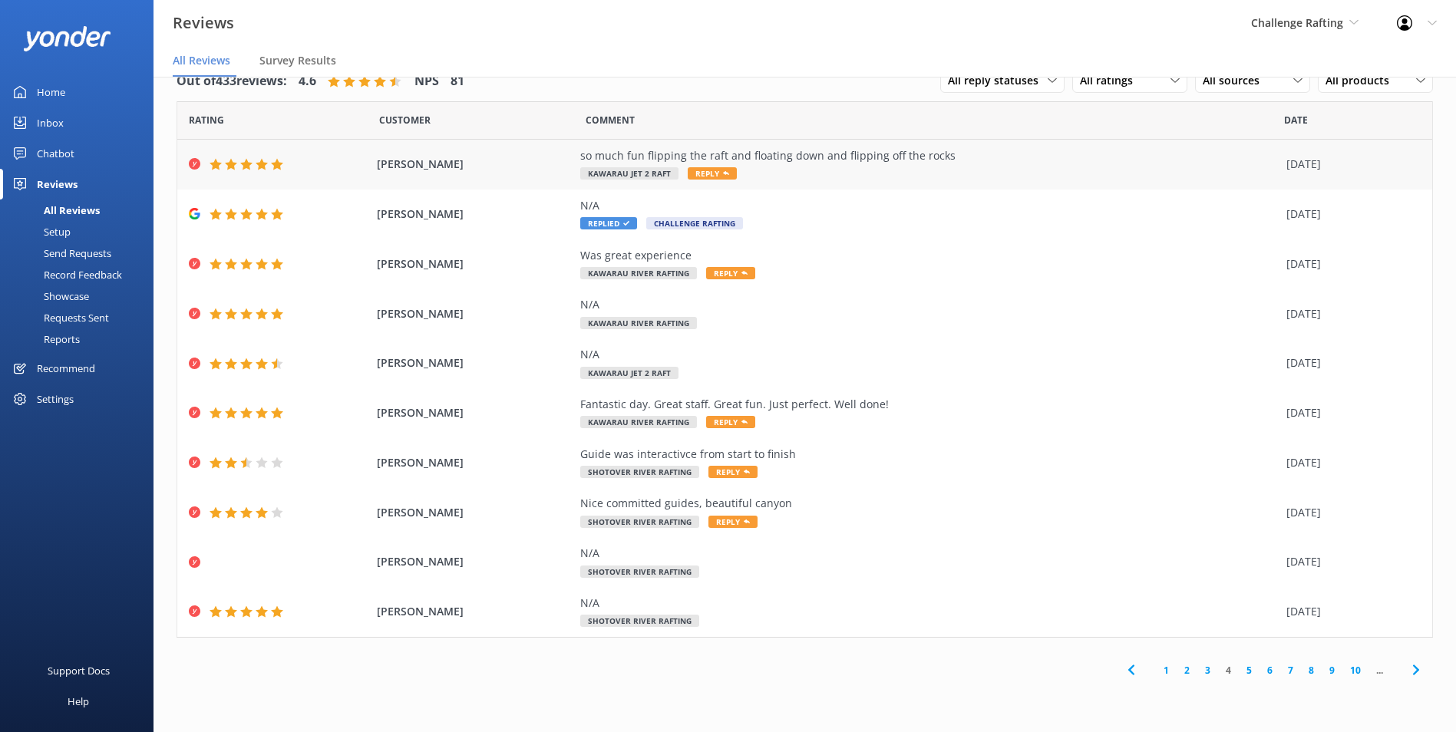
click at [851, 174] on div "so much fun flipping the raft and floating down and flipping off the rocks Kawa…" at bounding box center [929, 164] width 698 height 35
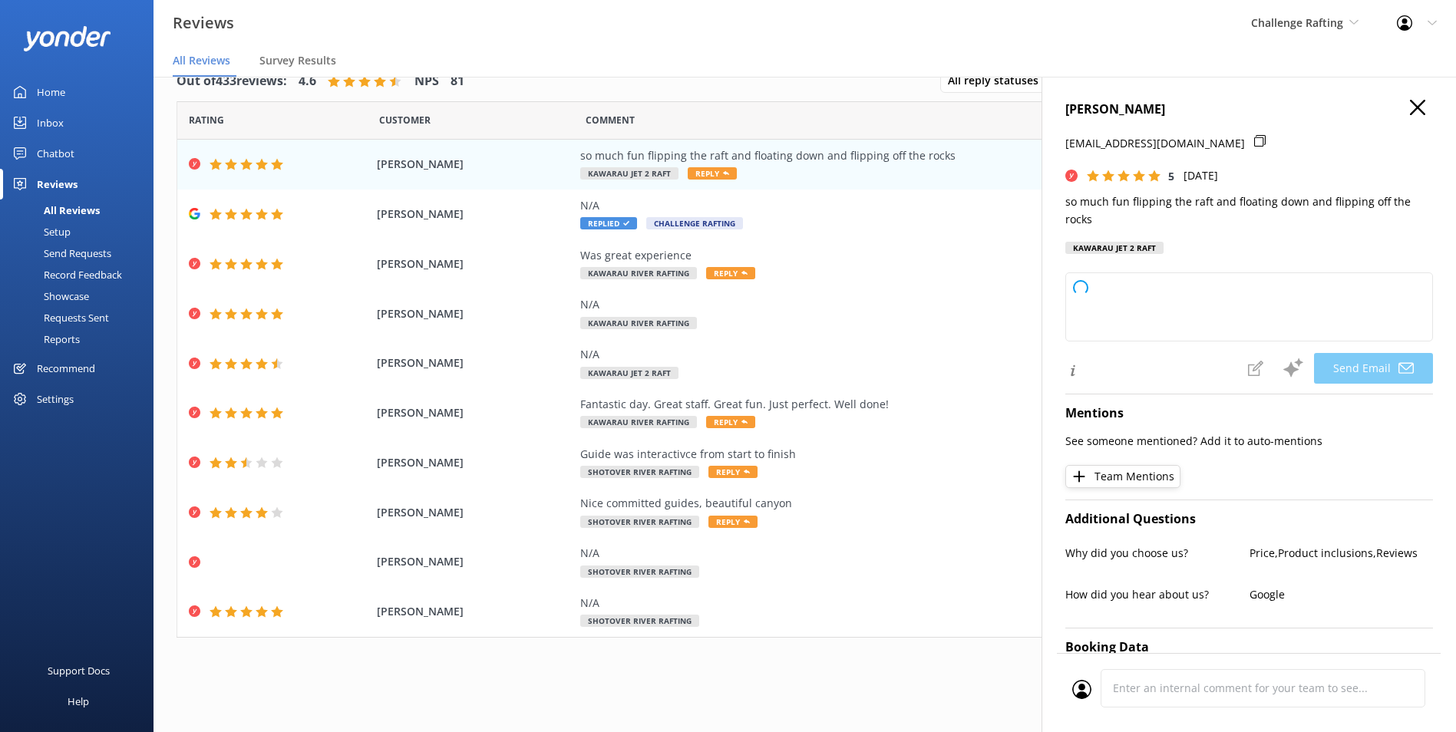
click at [1410, 112] on icon "button" at bounding box center [1417, 107] width 15 height 15
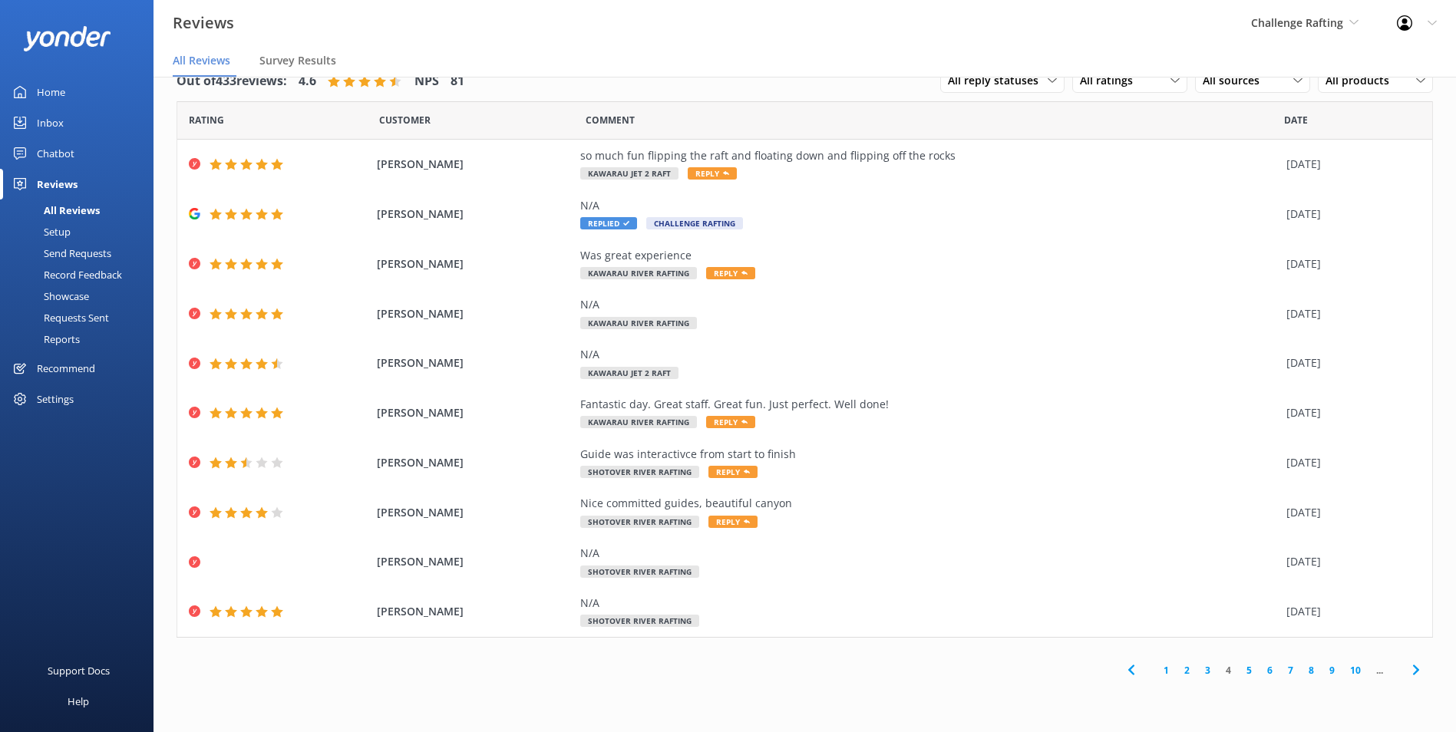
click at [1256, 668] on link "5" at bounding box center [1249, 670] width 21 height 15
click at [1265, 674] on link "6" at bounding box center [1269, 670] width 21 height 15
click at [1265, 674] on link "7" at bounding box center [1264, 670] width 21 height 15
click at [1420, 670] on icon at bounding box center [1416, 670] width 18 height 18
click at [1413, 674] on icon at bounding box center [1416, 670] width 18 height 18
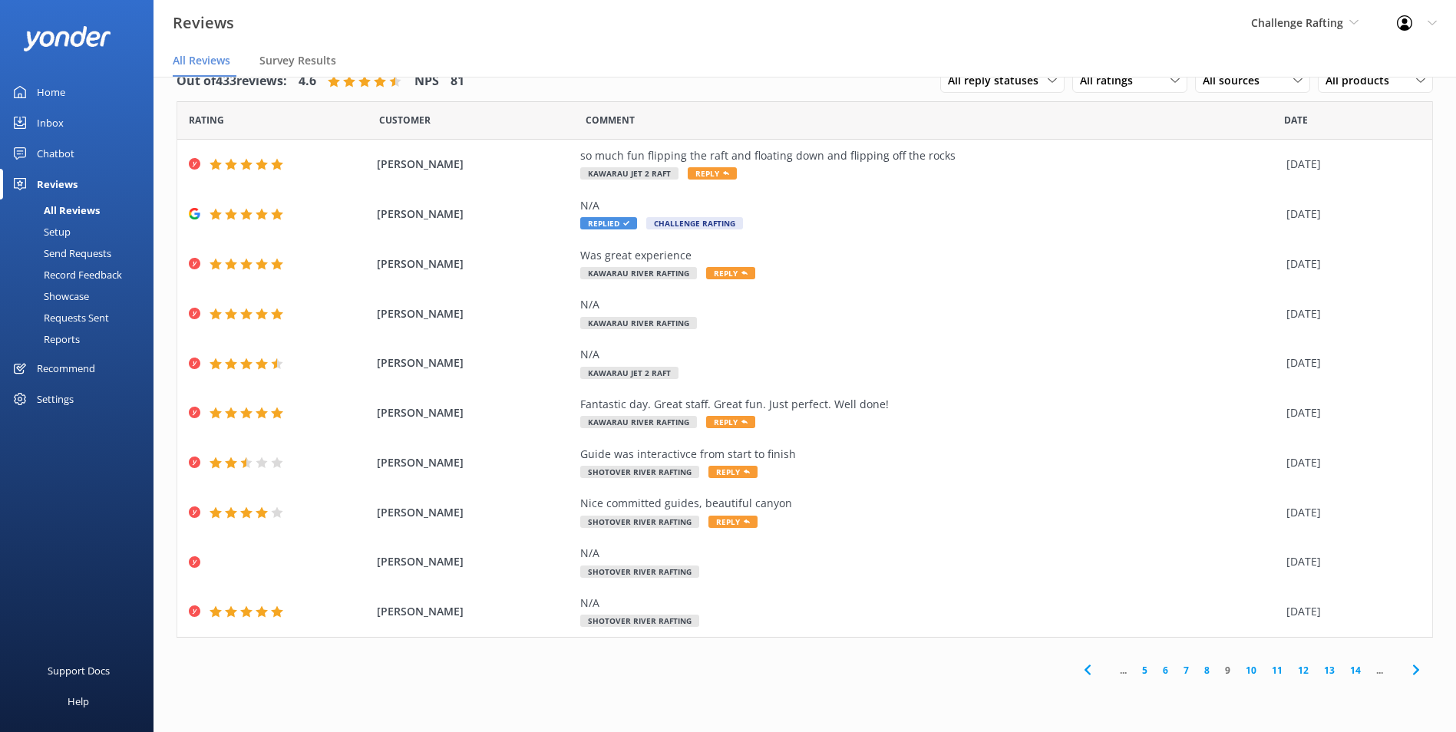
click at [1413, 674] on icon at bounding box center [1416, 670] width 18 height 18
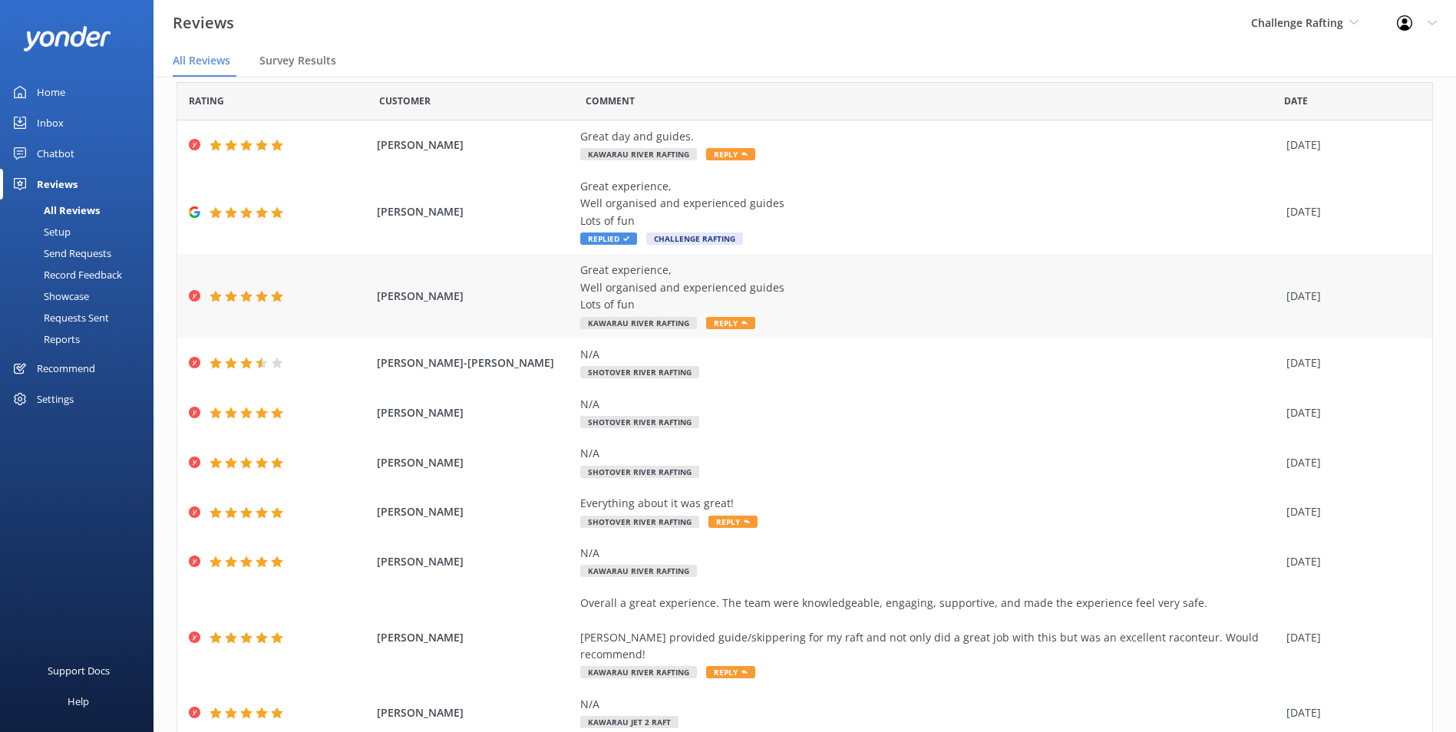
scroll to position [89, 0]
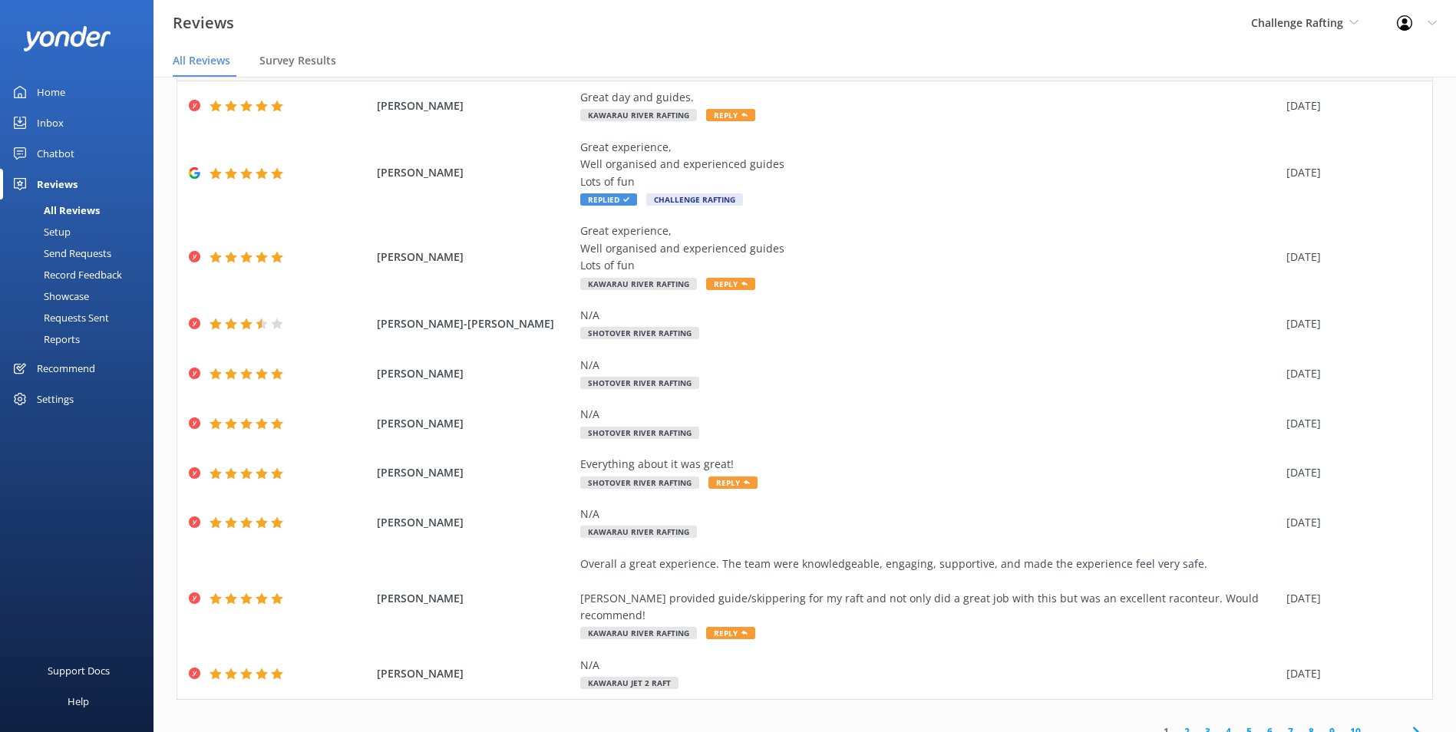
click at [1218, 724] on link "4" at bounding box center [1228, 731] width 21 height 15
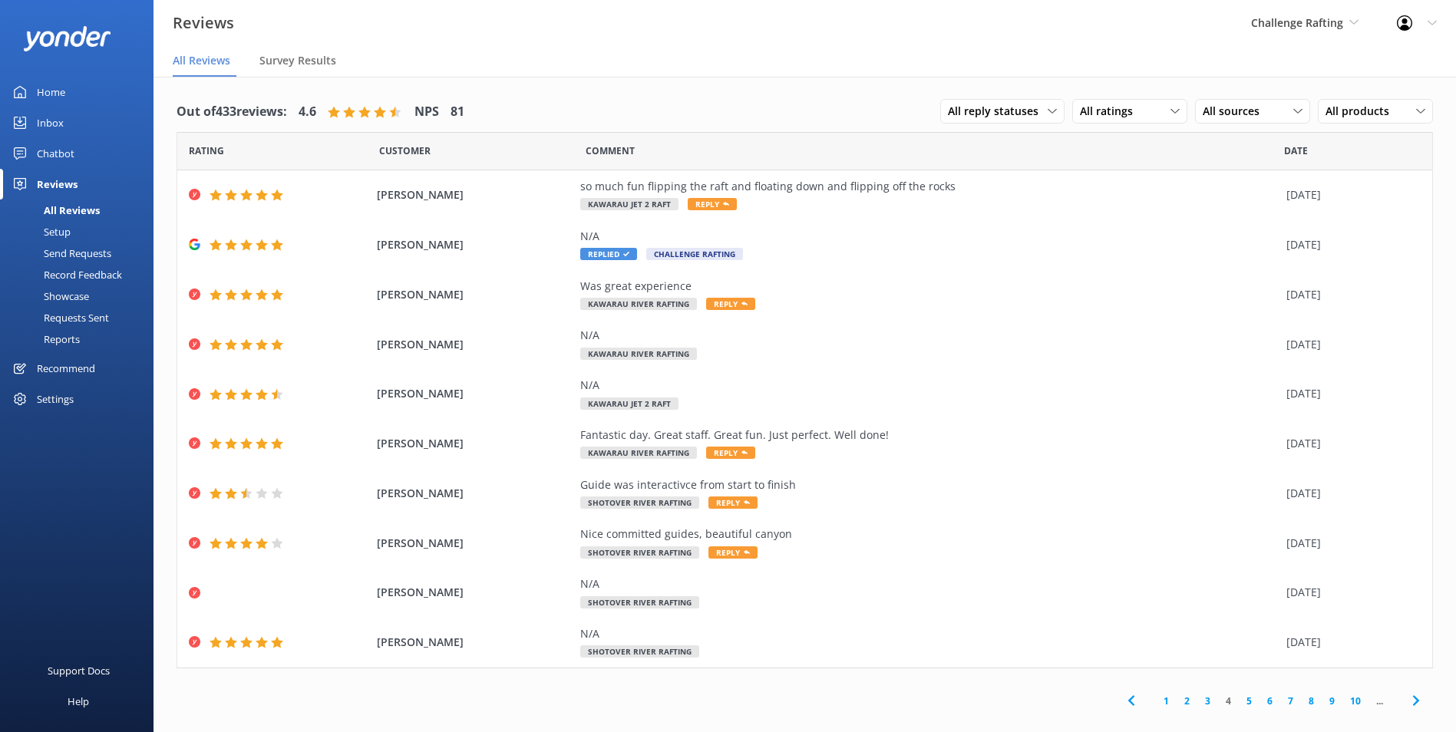
click at [1250, 701] on link "5" at bounding box center [1249, 701] width 21 height 15
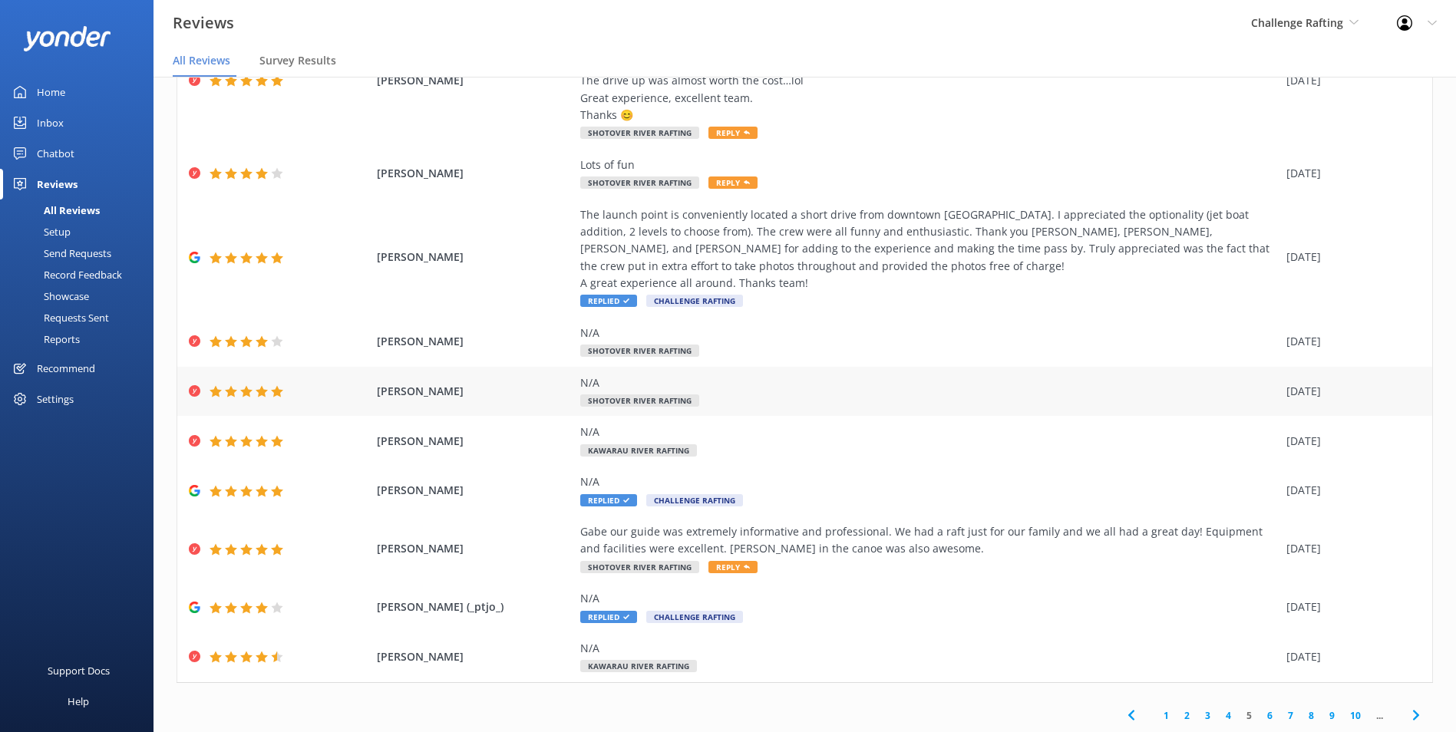
scroll to position [158, 0]
click at [940, 533] on div "Gabe our guide was extremely informative and professional. We had a raft just f…" at bounding box center [929, 540] width 698 height 35
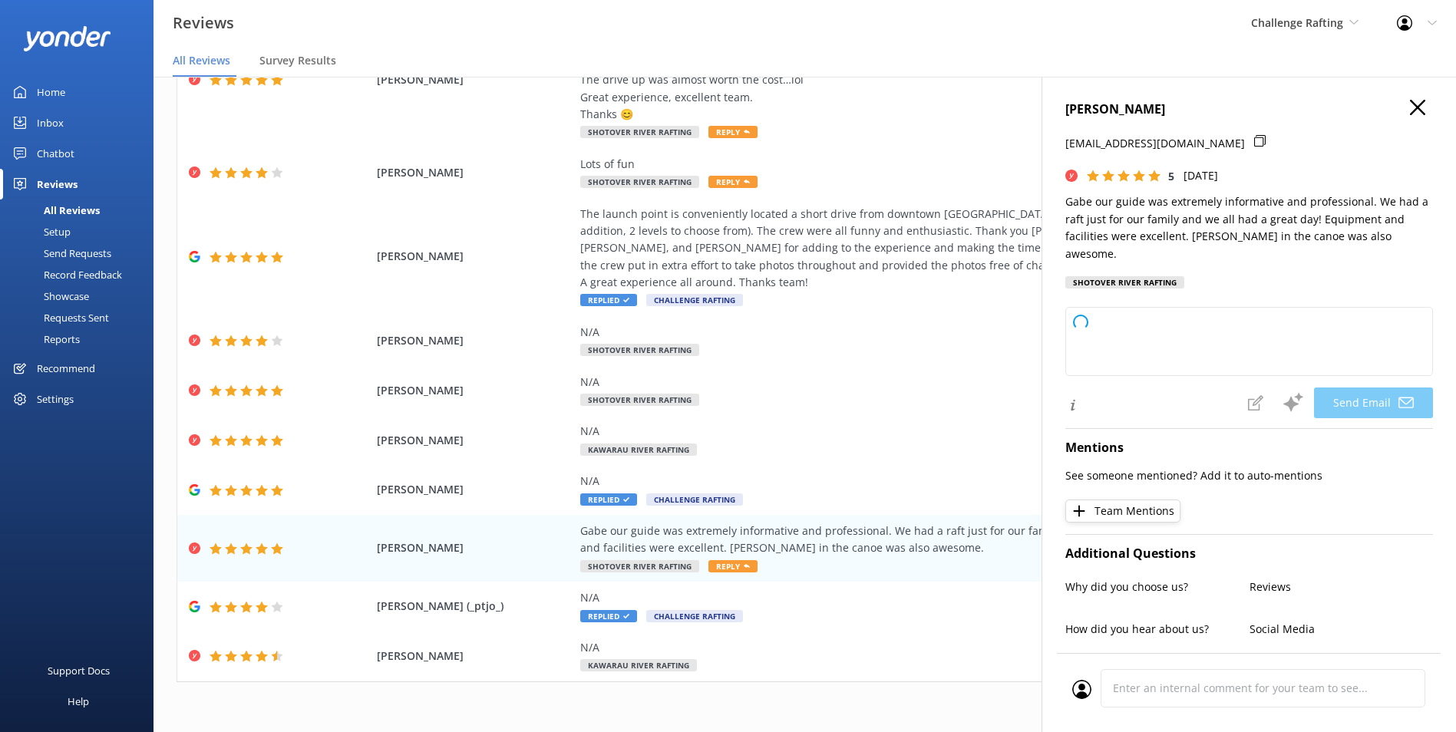
click at [1156, 223] on p "Gabe our guide was extremely informative and professional. We had a raft just f…" at bounding box center [1249, 227] width 368 height 69
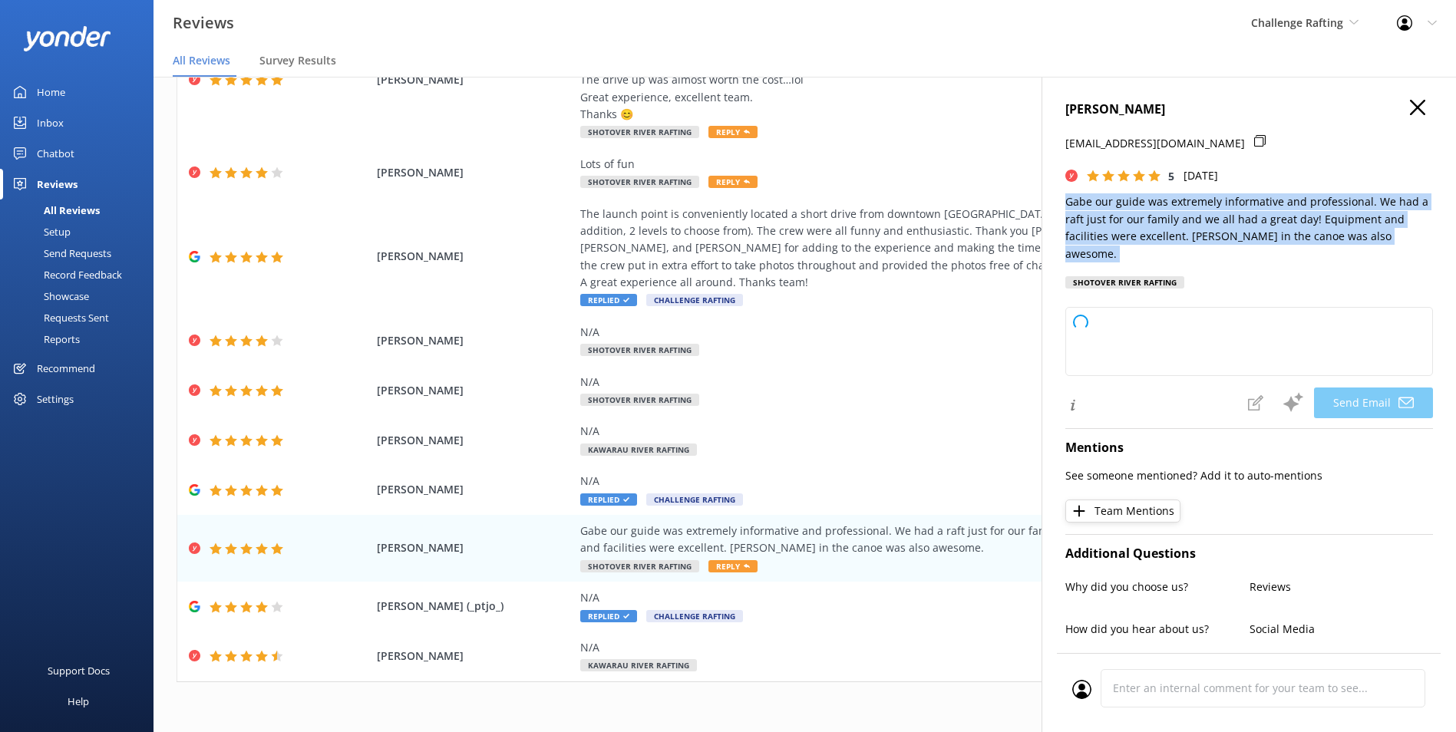
click at [1156, 223] on p "Gabe our guide was extremely informative and professional. We had a raft just f…" at bounding box center [1249, 227] width 368 height 69
type textarea "Thank you so much, Nicola! We’re thrilled to hear you had a great day with Gabe…"
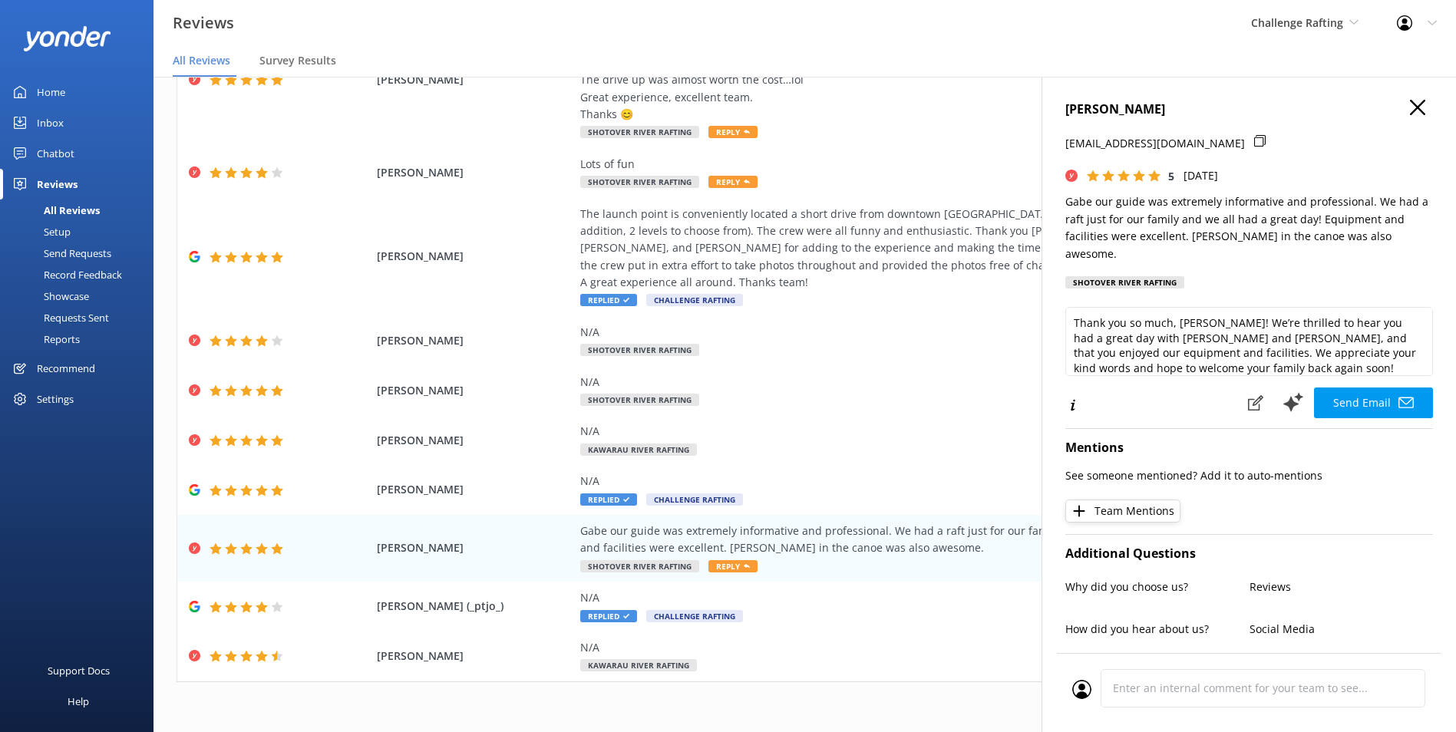
click at [993, 704] on div "1 2 3 4 5 6 7 8 9 10 ..." at bounding box center [805, 715] width 1256 height 35
click at [1008, 685] on div "Out of 433 reviews: 4.6 NPS 81 All reply statuses All reply statuses Needs a re…" at bounding box center [804, 333] width 1302 height 829
drag, startPoint x: 1028, startPoint y: 701, endPoint x: 1456, endPoint y: 269, distance: 608.4
click at [1028, 700] on div "1 2 3 4 5 6 7 8 9 10 ..." at bounding box center [805, 715] width 1256 height 35
click at [1365, 241] on p "Gabe our guide was extremely informative and professional. We had a raft just f…" at bounding box center [1249, 227] width 368 height 69
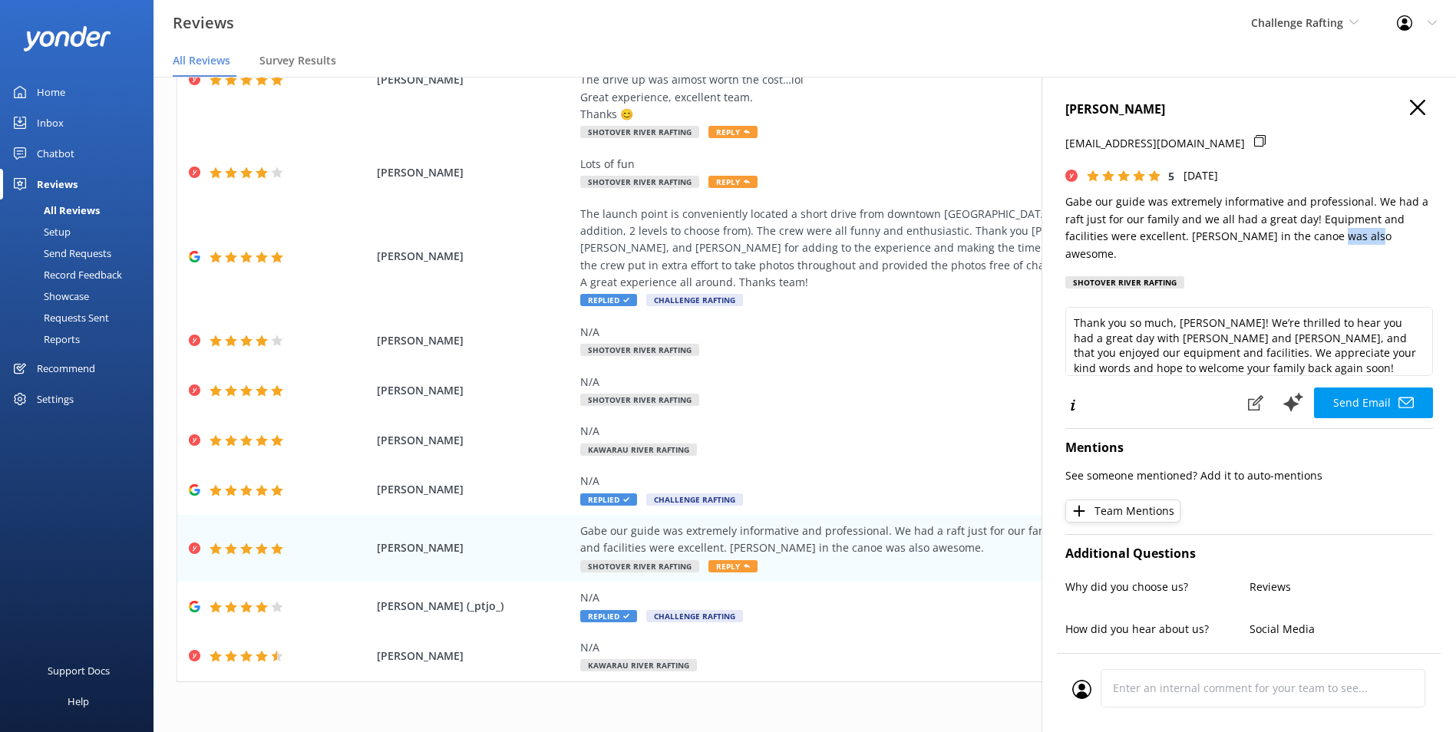
click at [1365, 240] on p "Gabe our guide was extremely informative and professional. We had a raft just f…" at bounding box center [1249, 227] width 368 height 69
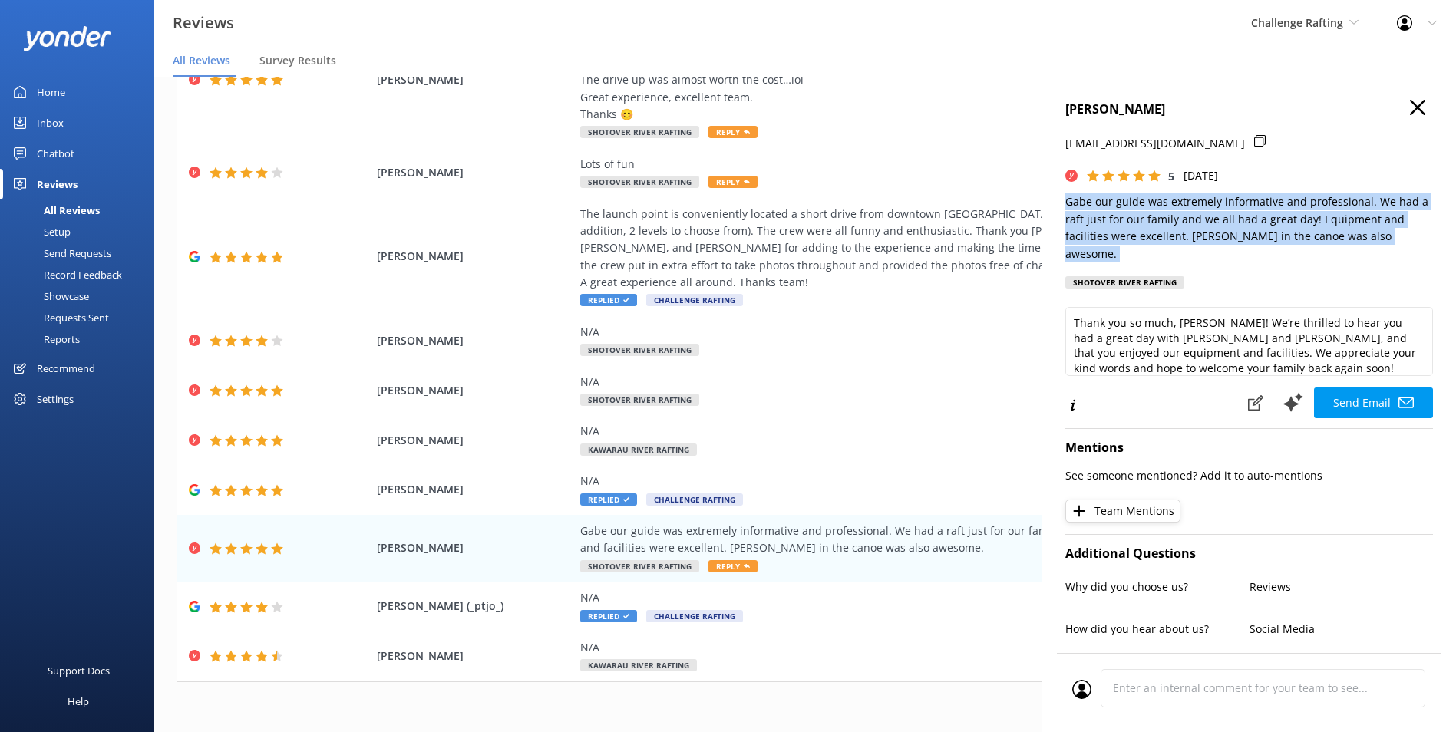
click at [1365, 240] on p "Gabe our guide was extremely informative and professional. We had a raft just f…" at bounding box center [1249, 227] width 368 height 69
copy p "Gabe our guide was extremely informative and professional. We had a raft just f…"
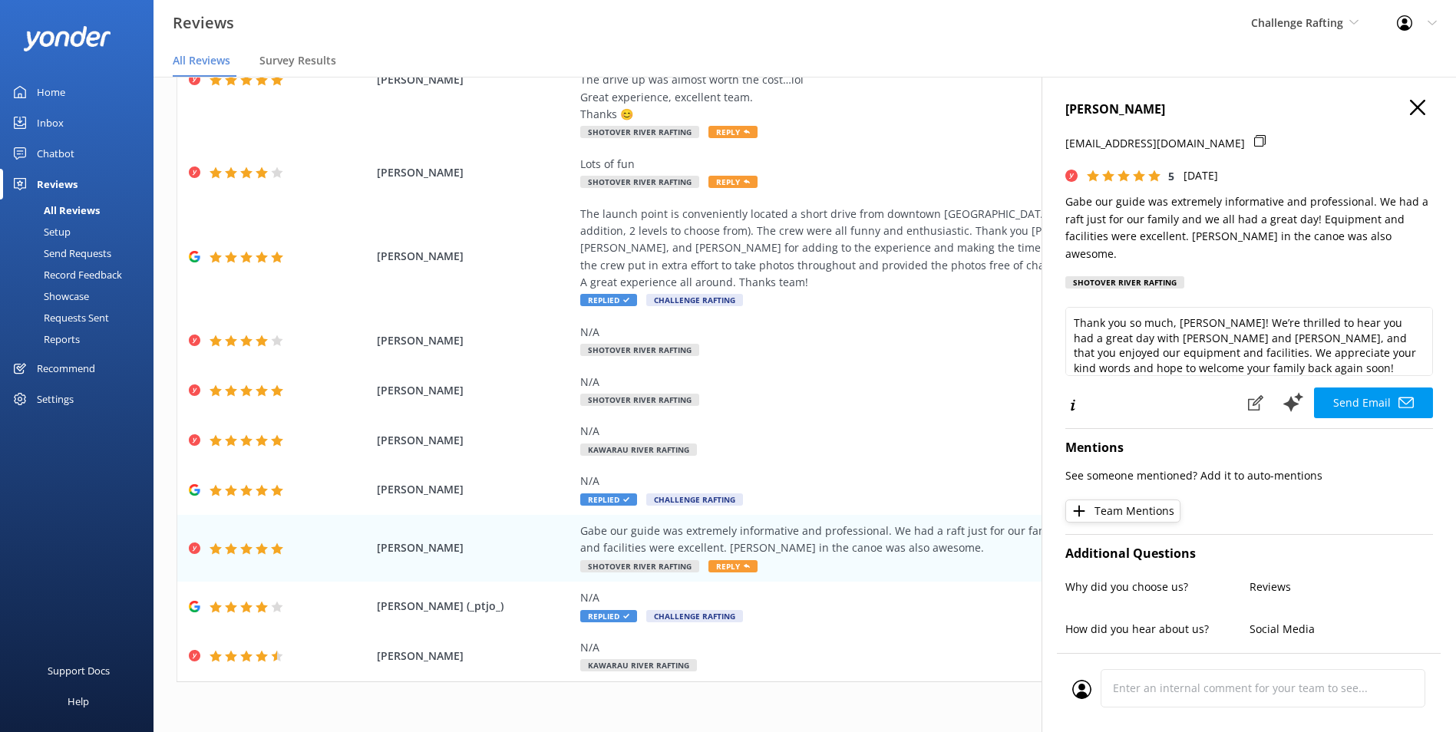
click at [1130, 108] on h4 "Nicola Hartley" at bounding box center [1249, 110] width 368 height 20
copy h4 "Nicola Hartley"
click at [952, 616] on div "N/A Replied Challenge Rafting" at bounding box center [929, 606] width 698 height 35
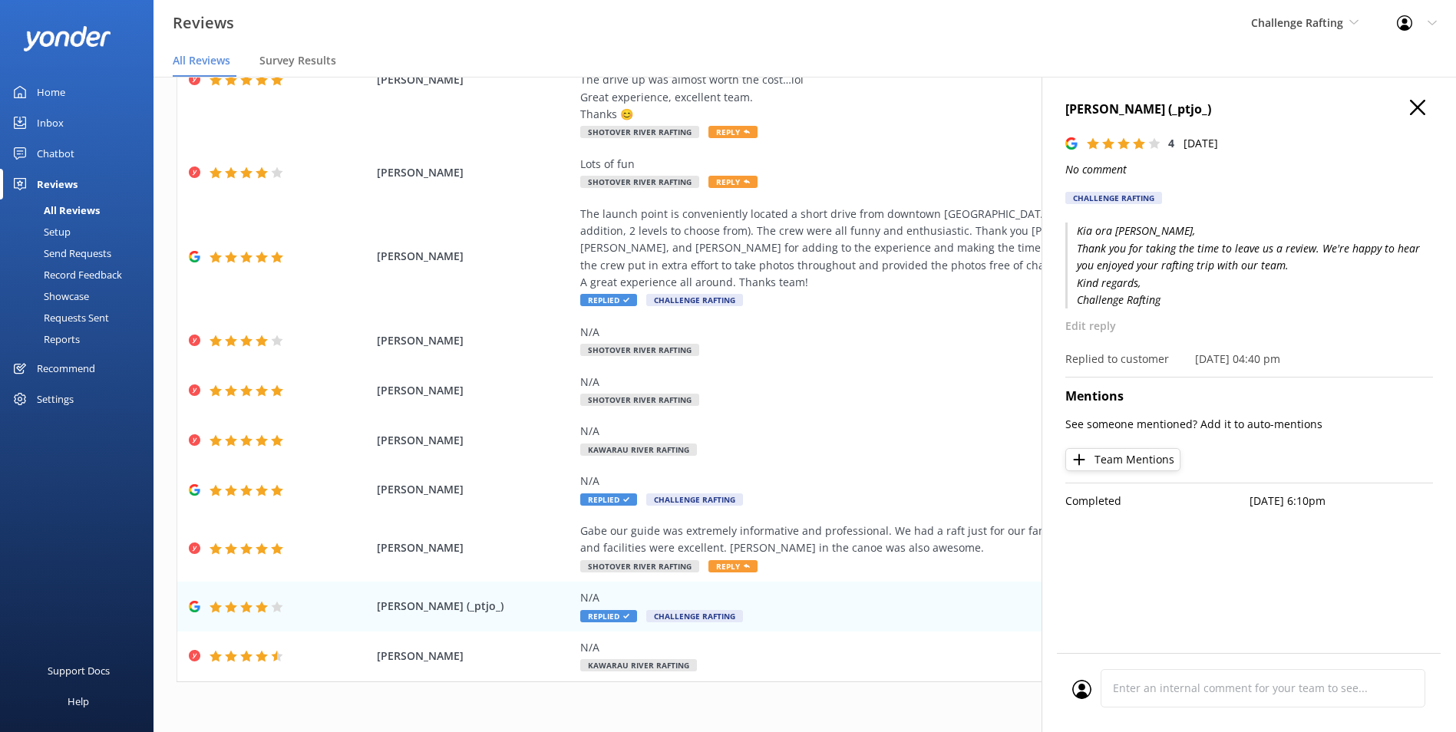
click at [1014, 701] on div "1 2 3 4 5 6 7 8 9 10 ..." at bounding box center [805, 715] width 1256 height 35
click at [1424, 98] on div "Jo Hargreaves (_ptjo_) 4 Sat, 18th Jan 2025 No comment Challenge Rafting Kia or…" at bounding box center [1248, 443] width 414 height 732
click at [1414, 112] on icon "button" at bounding box center [1417, 107] width 15 height 15
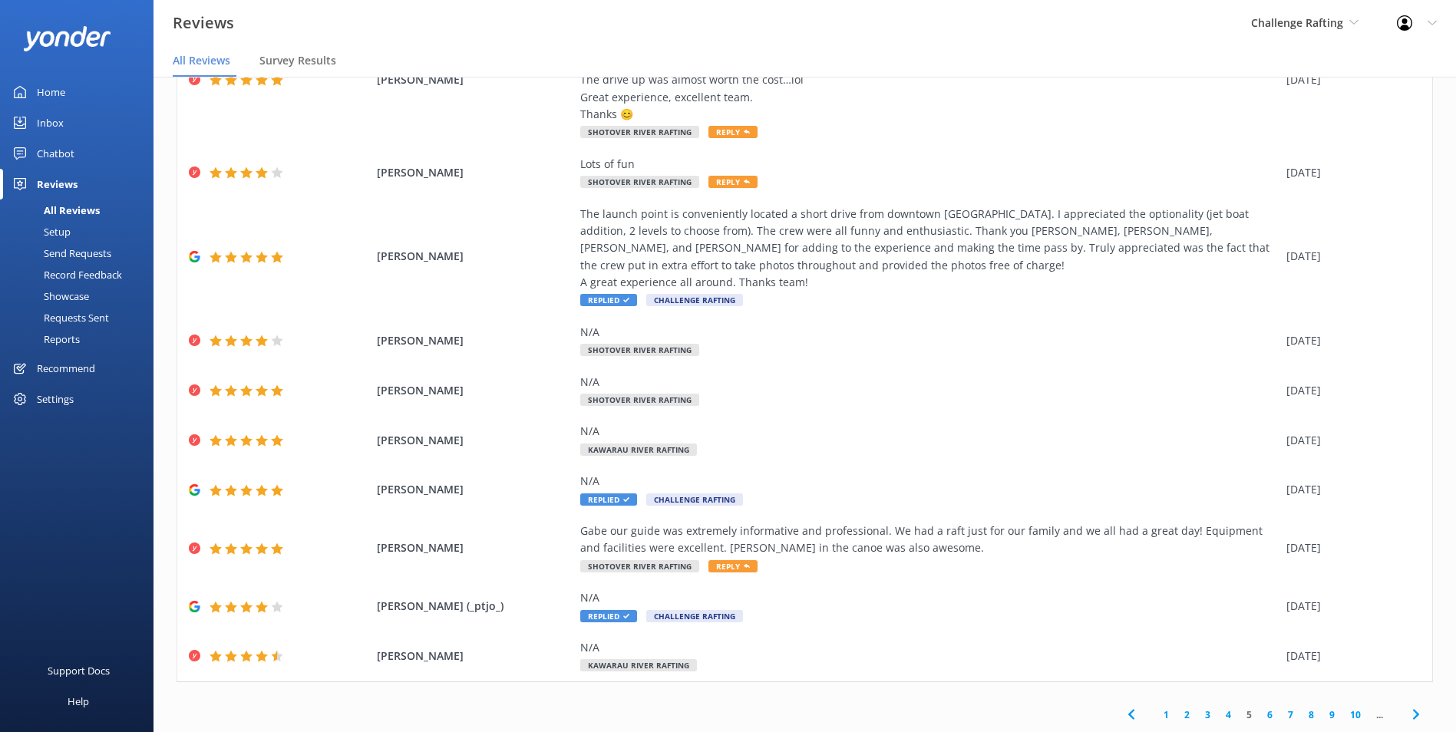
click at [1259, 715] on link "6" at bounding box center [1269, 715] width 21 height 15
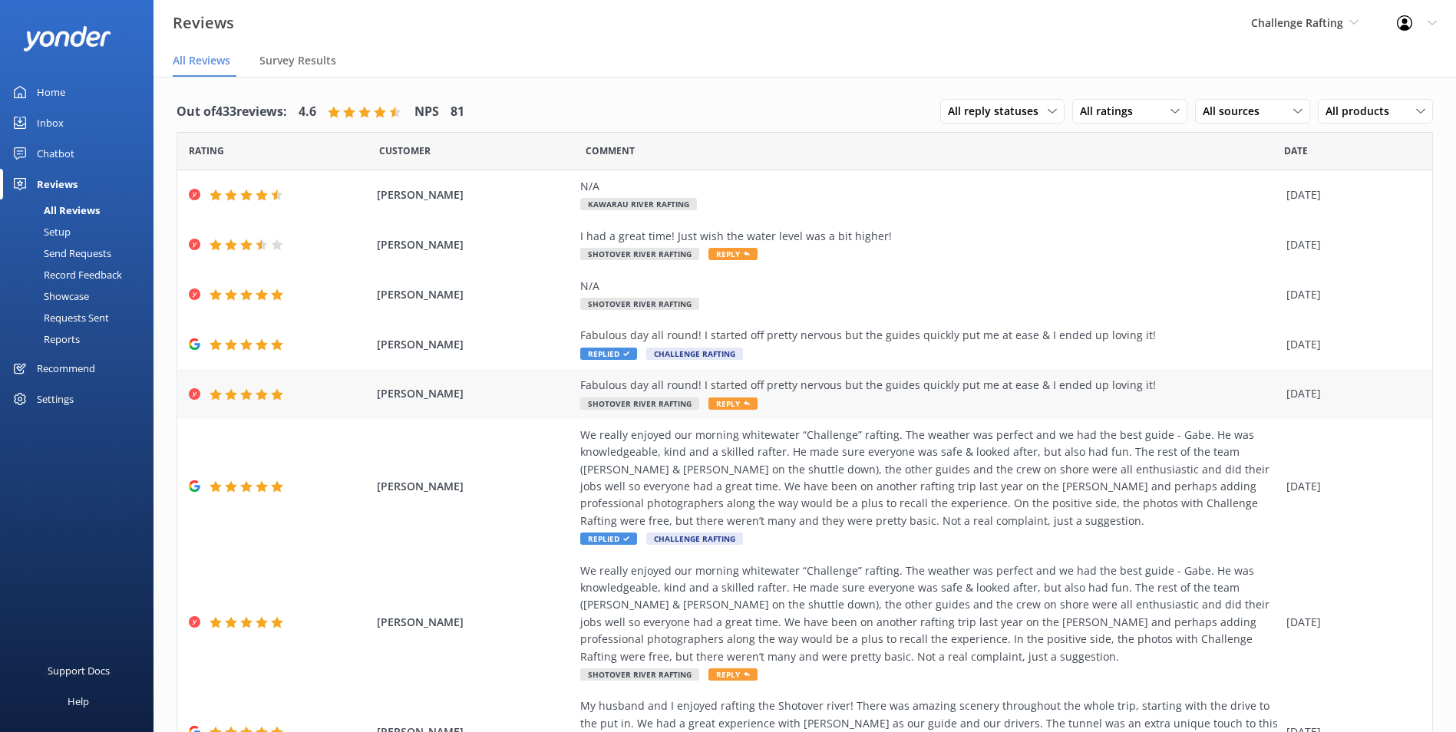
click at [1066, 399] on div "Fabulous day all round! I started off pretty nervous but the guides quickly put…" at bounding box center [929, 394] width 698 height 35
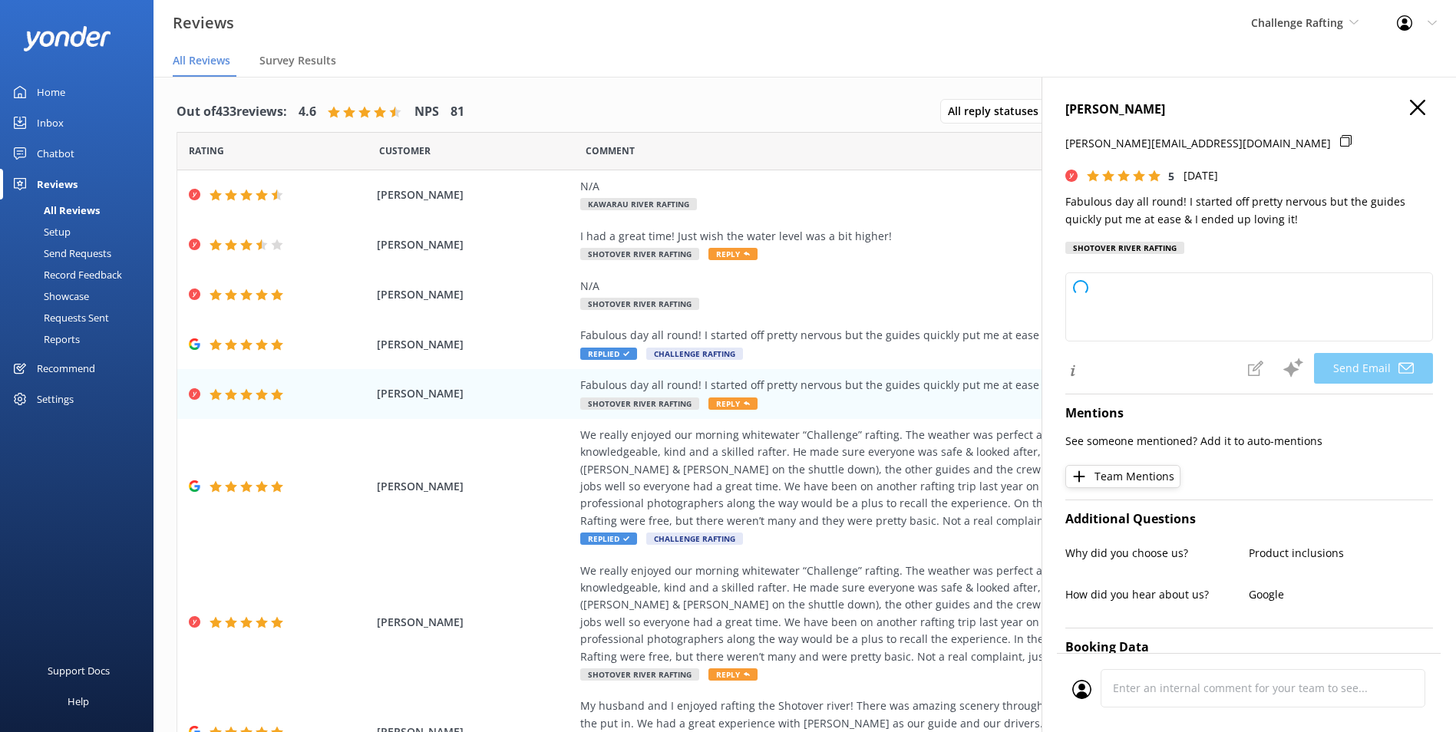
type textarea "Thank you so much, Amy! We're thrilled to hear you had such a great day and tha…"
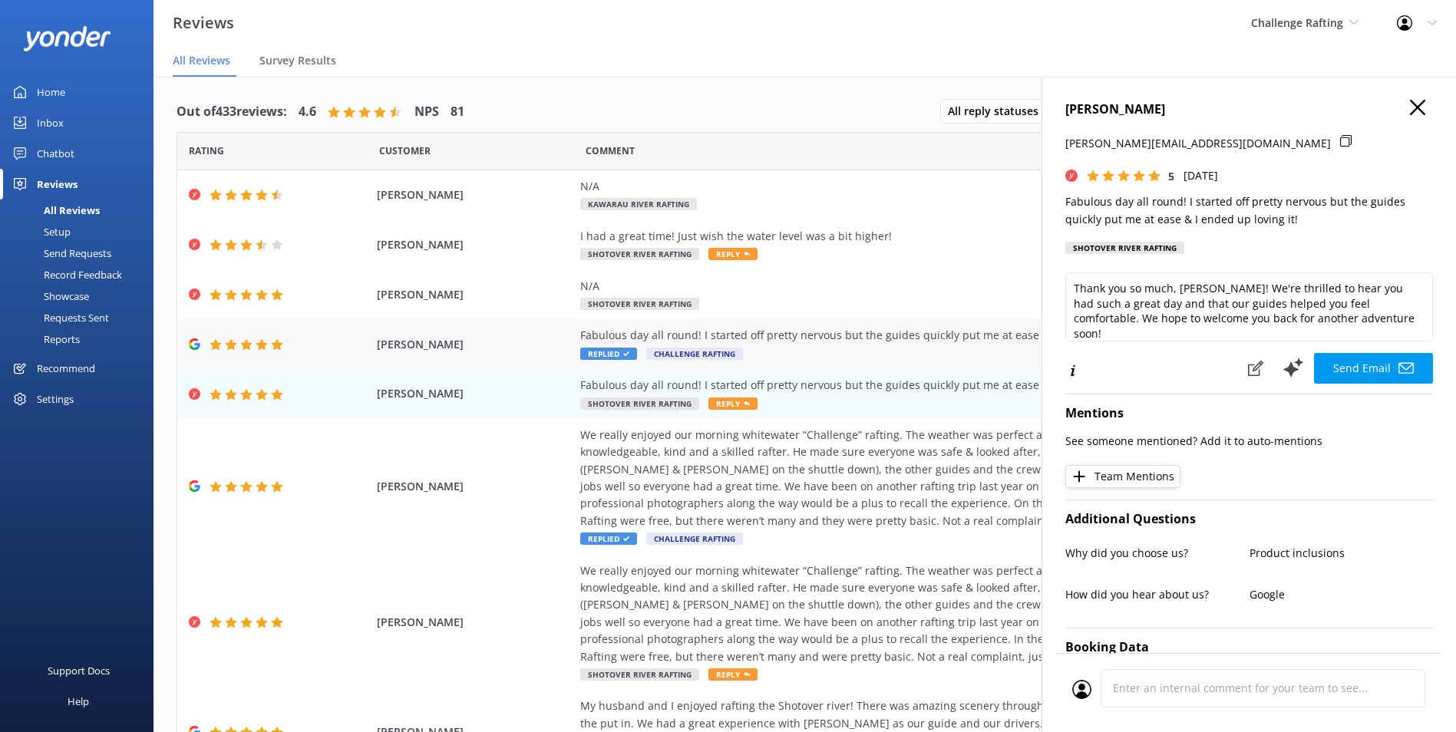
click at [919, 338] on div "Fabulous day all round! I started off pretty nervous but the guides quickly put…" at bounding box center [929, 335] width 698 height 17
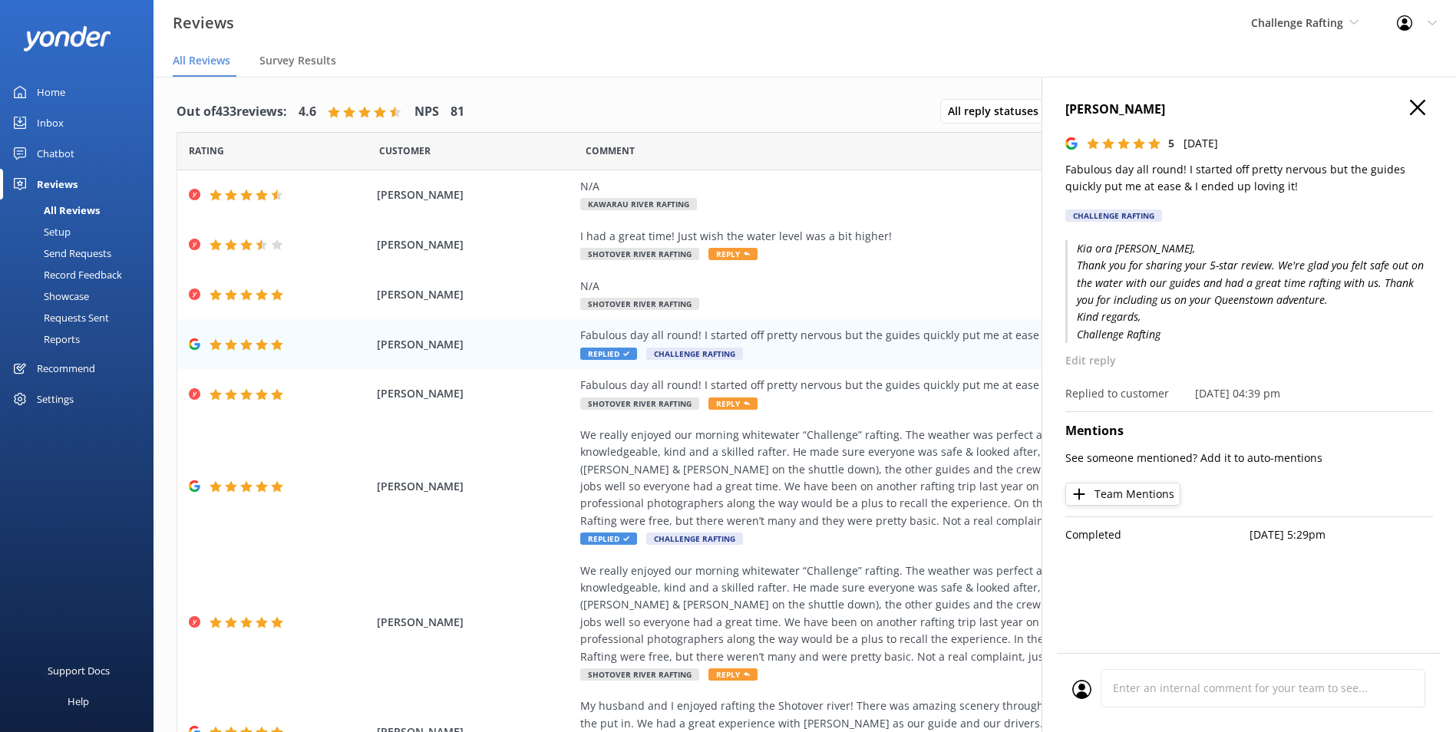
click at [1132, 198] on div "Amy Adeney 5 Thu, 16th Jan 2025 Fabulous day all round! I started off pretty ne…" at bounding box center [1249, 165] width 368 height 131
click at [1140, 175] on p "Fabulous day all round! I started off pretty nervous but the guides quickly put…" at bounding box center [1249, 178] width 368 height 35
copy p "Fabulous day all round! I started off pretty nervous but the guides quickly put…"
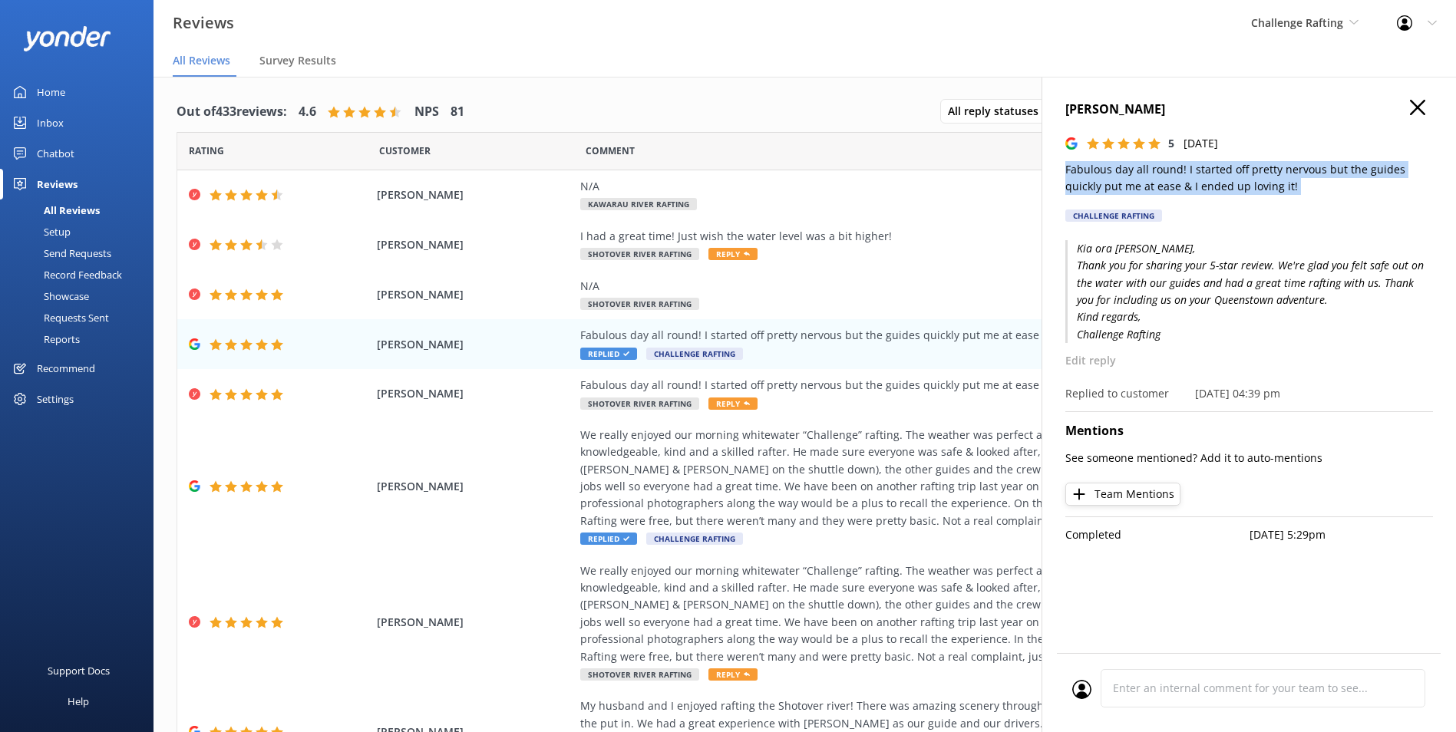
click at [1110, 120] on div "Amy Adeney 5 Thu, 16th Jan 2025 Fabulous day all round! I started off pretty ne…" at bounding box center [1249, 165] width 368 height 131
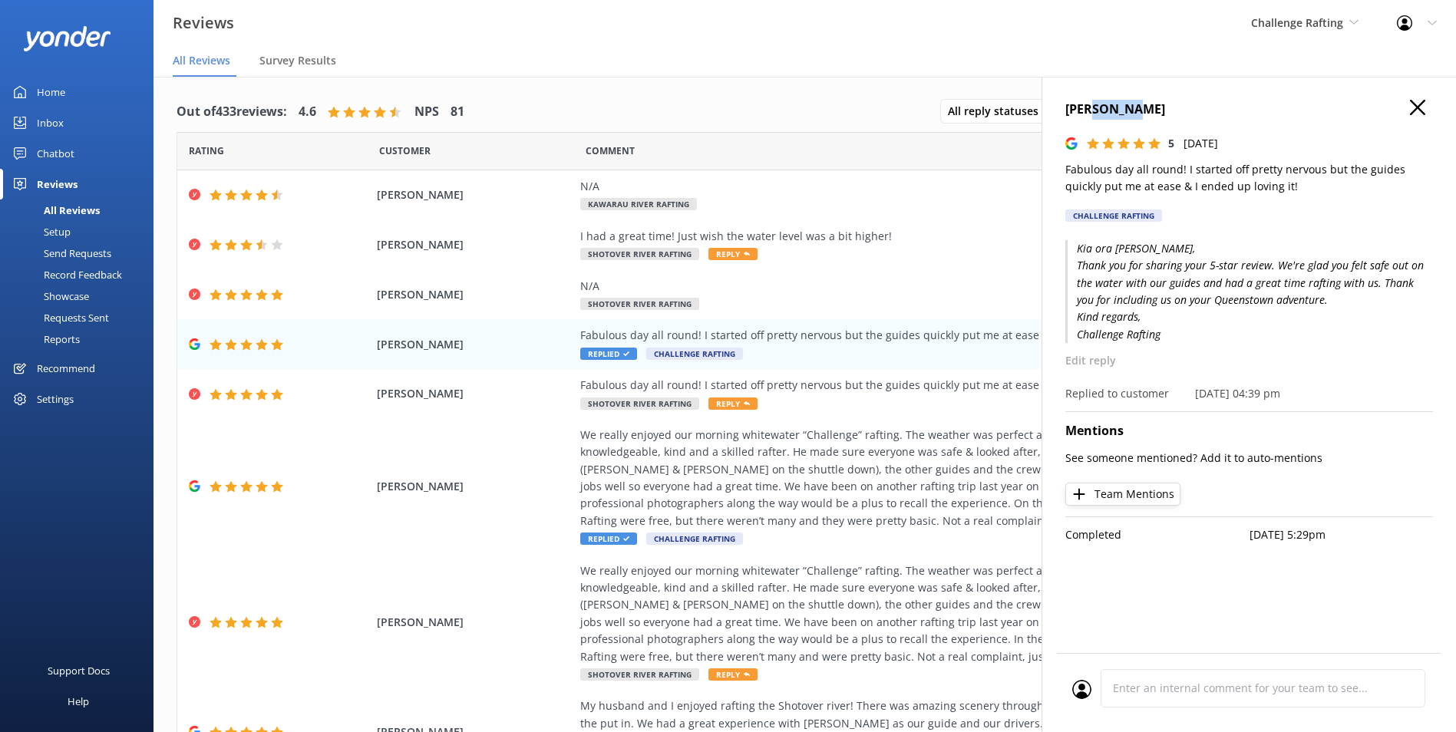
click at [1110, 118] on h4 "Amy Adeney" at bounding box center [1249, 110] width 368 height 20
click at [1110, 116] on h4 "Amy Adeney" at bounding box center [1249, 110] width 368 height 20
click at [1110, 115] on h4 "Amy Adeney" at bounding box center [1249, 110] width 368 height 20
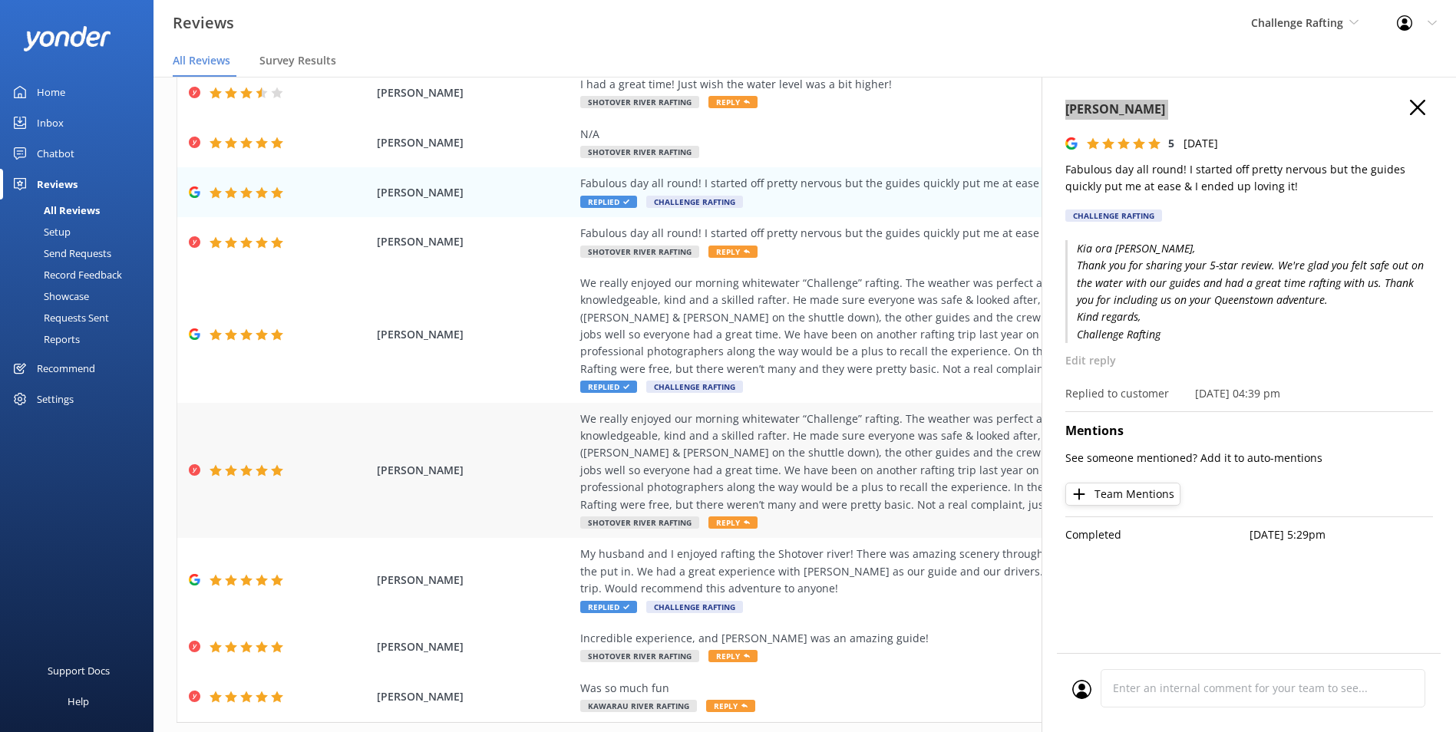
scroll to position [153, 0]
click at [827, 585] on div "My husband and I enjoyed rafting the Shotover river! There was amazing scenery …" at bounding box center [929, 569] width 698 height 51
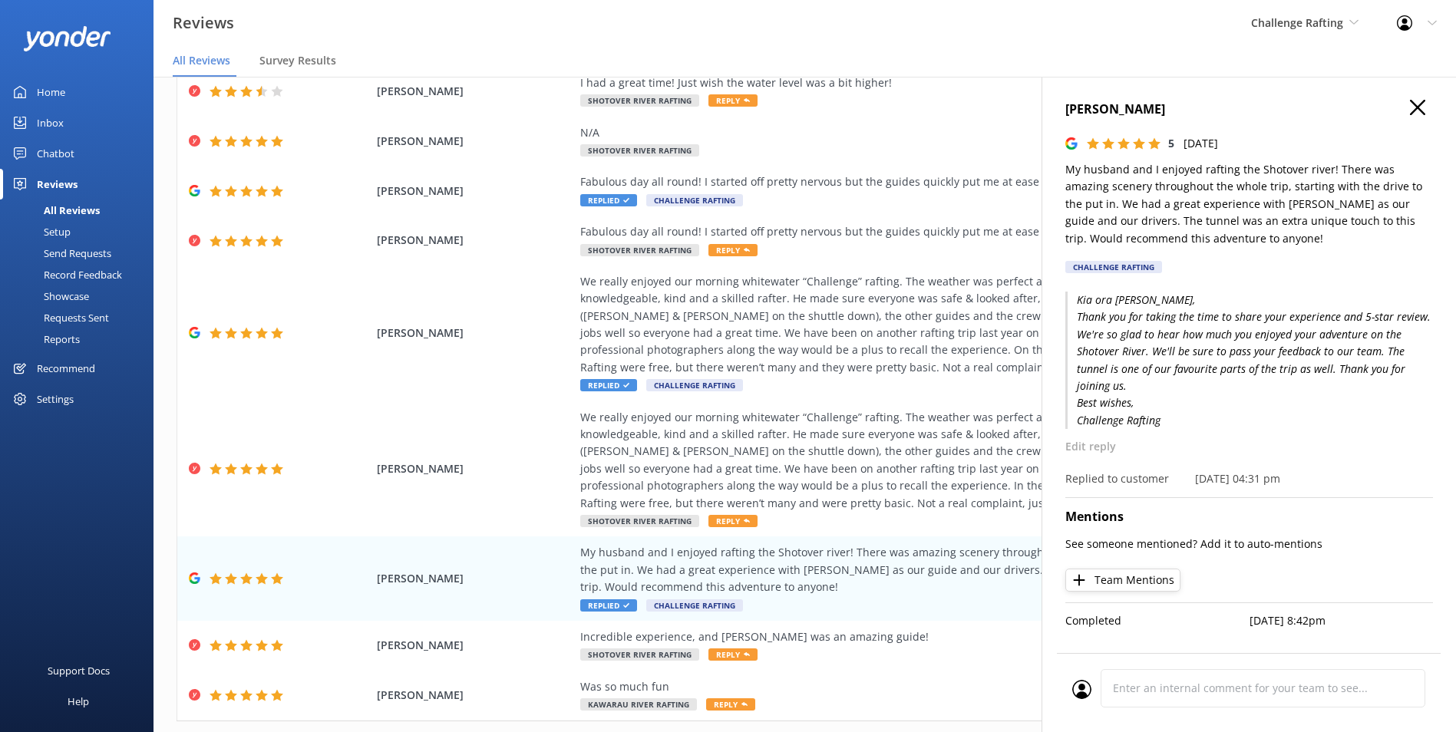
click at [1220, 229] on p "My husband and I enjoyed rafting the Shotover river! There was amazing scenery …" at bounding box center [1249, 204] width 368 height 86
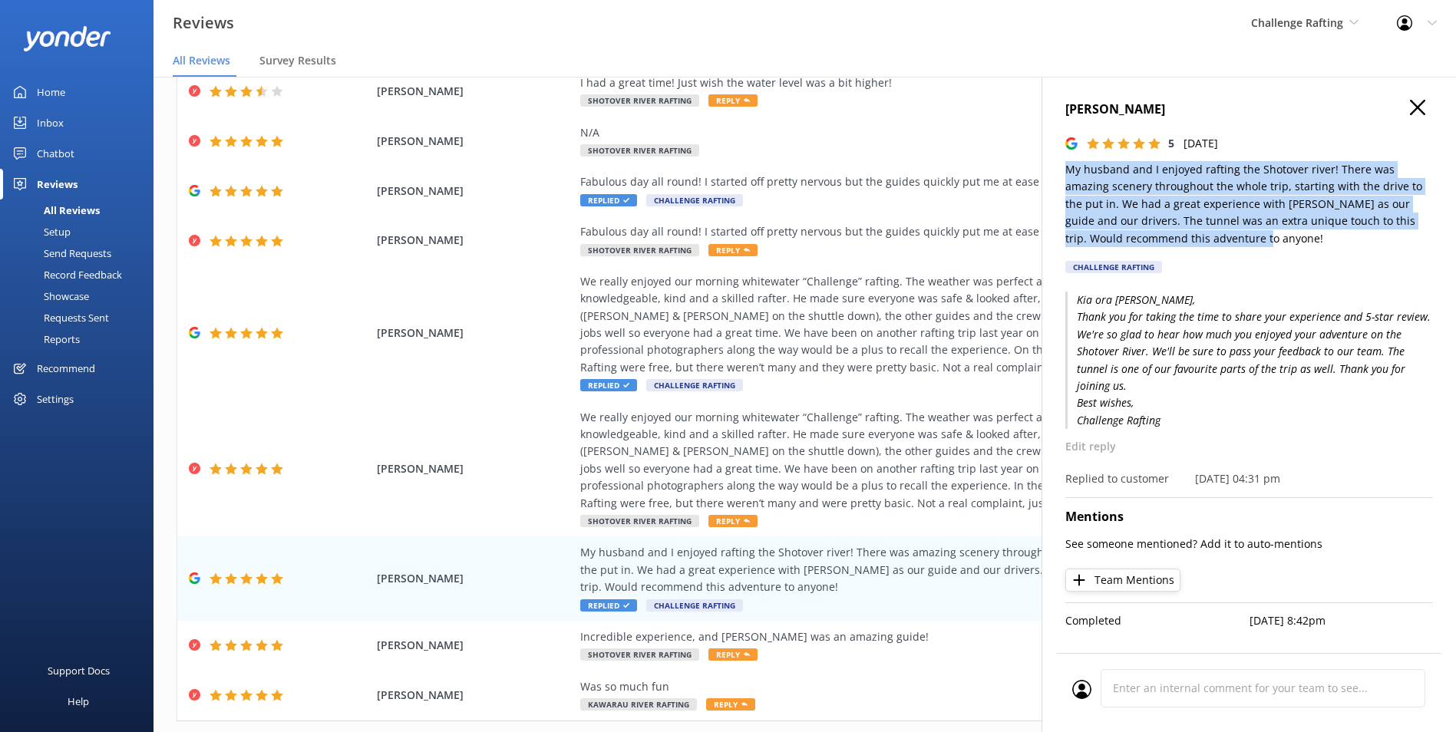
drag, startPoint x: 1200, startPoint y: 235, endPoint x: 1056, endPoint y: 168, distance: 159.0
click at [1056, 168] on div "Heidi Engleman 5 Wed, 15th Jan 2025 My husband and I enjoyed rafting the Shotov…" at bounding box center [1248, 443] width 414 height 732
copy p "My husband and I enjoyed rafting the Shotover river! There was amazing scenery …"
click at [1126, 109] on h4 "Heidi Engleman" at bounding box center [1249, 110] width 368 height 20
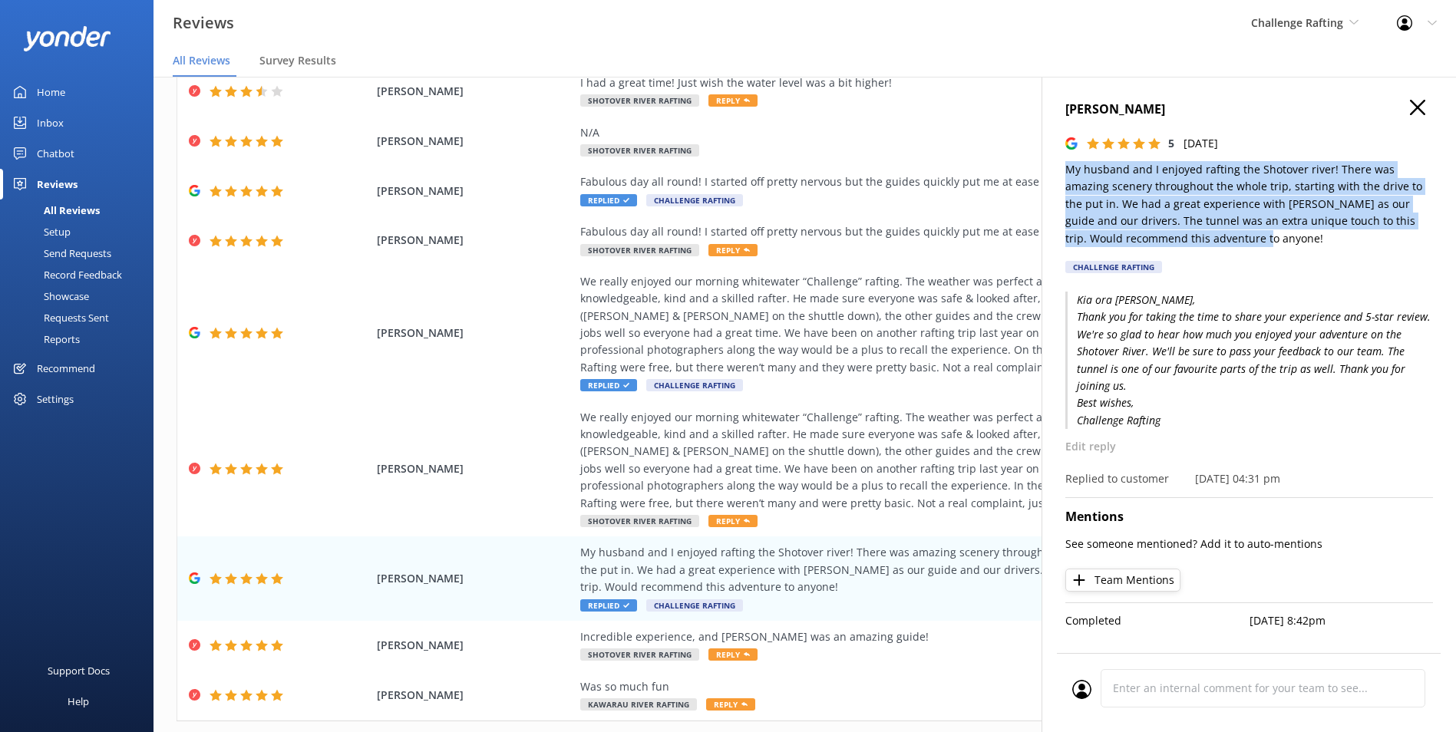
click at [1127, 109] on h4 "Heidi Engleman" at bounding box center [1249, 110] width 368 height 20
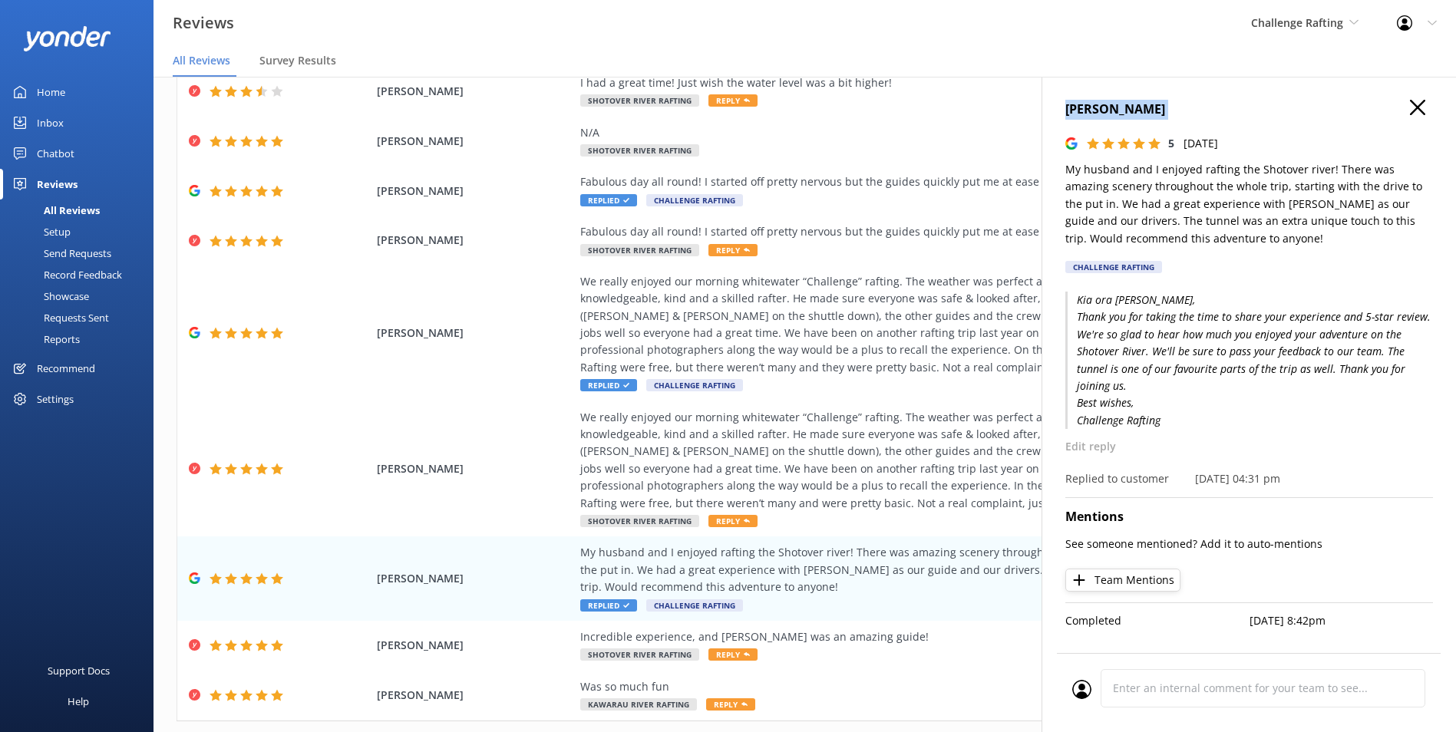
copy div "Heidi Engleman"
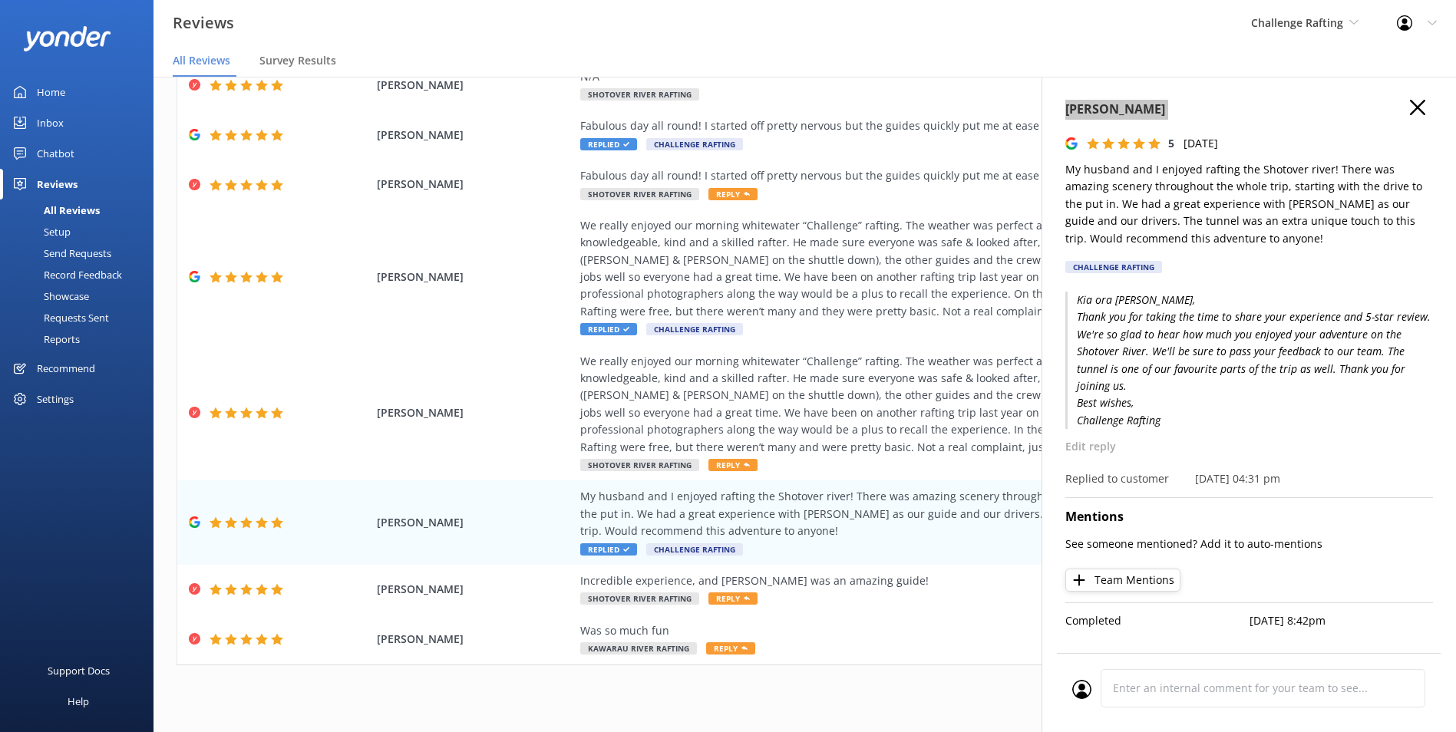
scroll to position [31, 0]
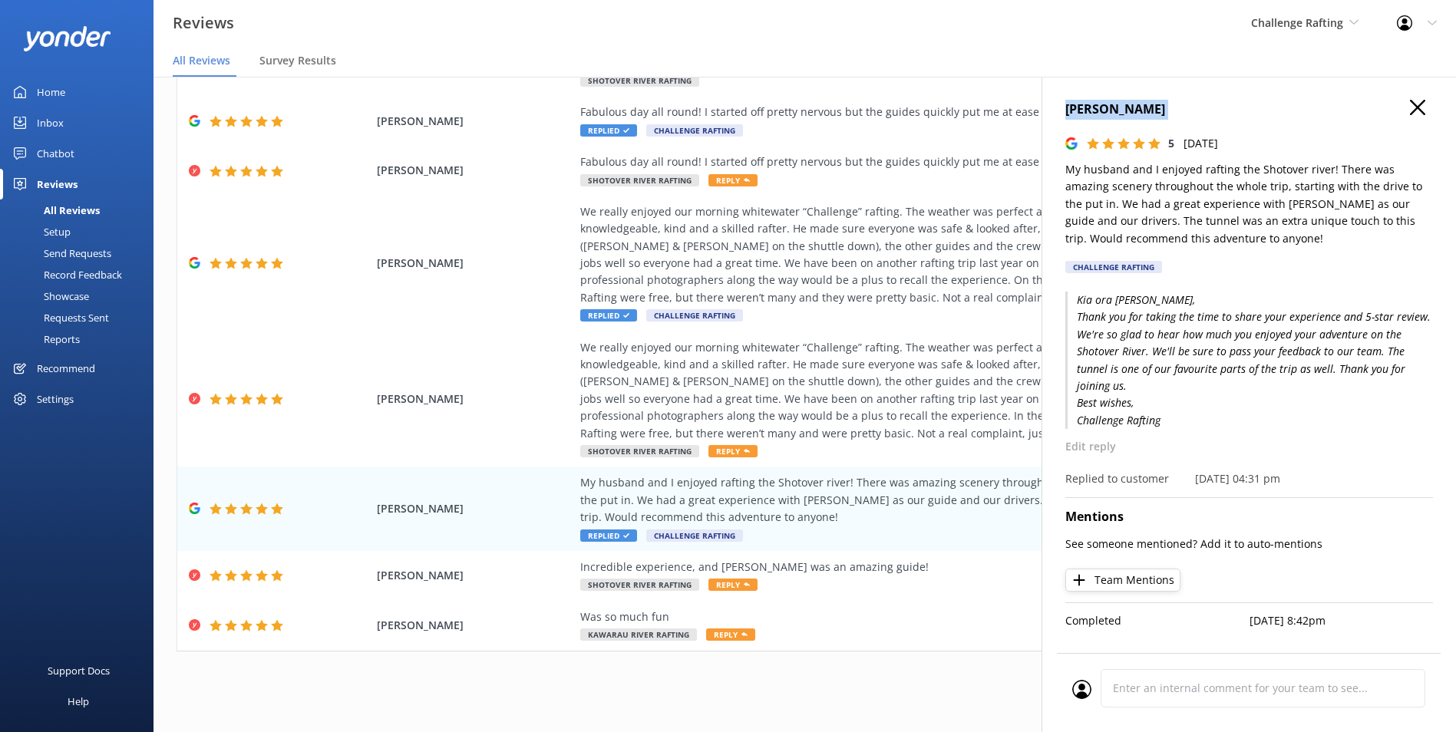
click at [1417, 107] on use "button" at bounding box center [1417, 107] width 15 height 15
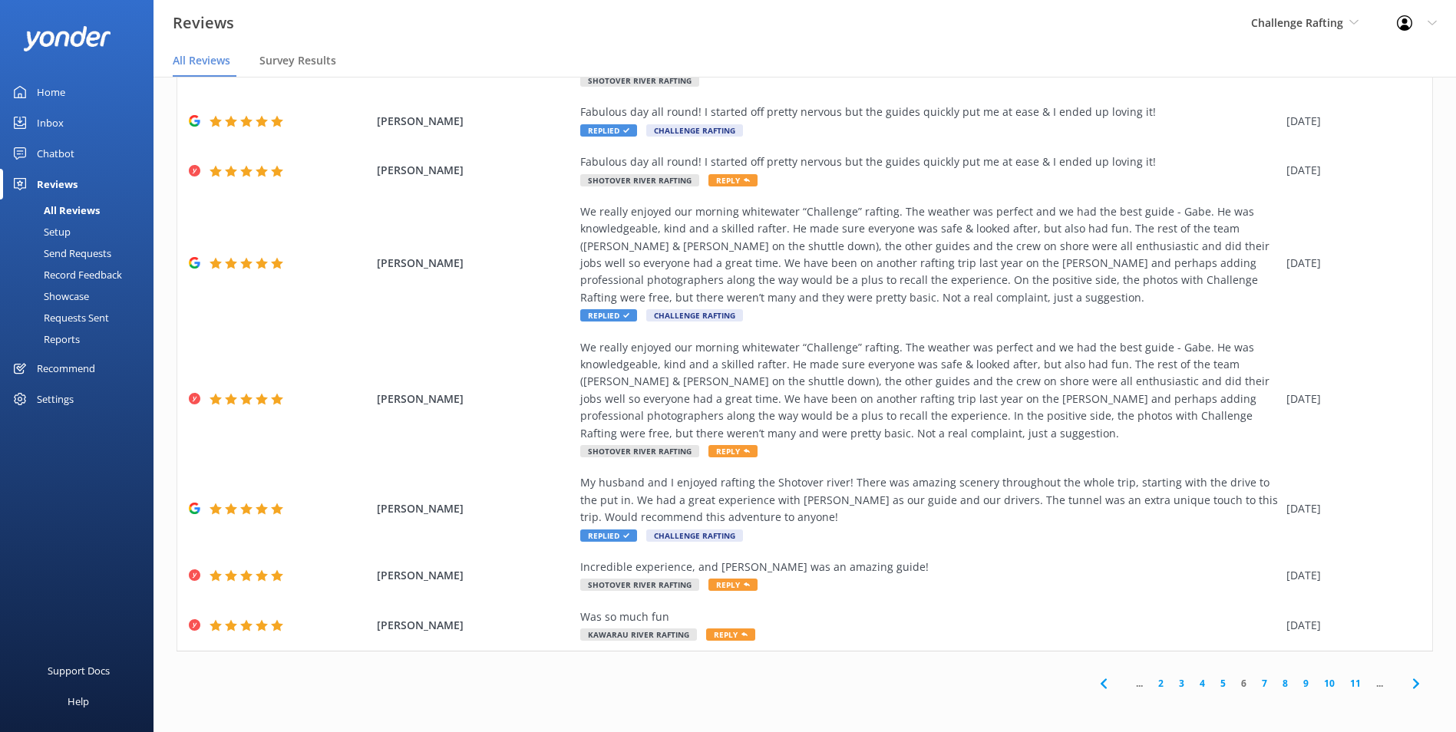
click at [1255, 680] on link "7" at bounding box center [1264, 683] width 21 height 15
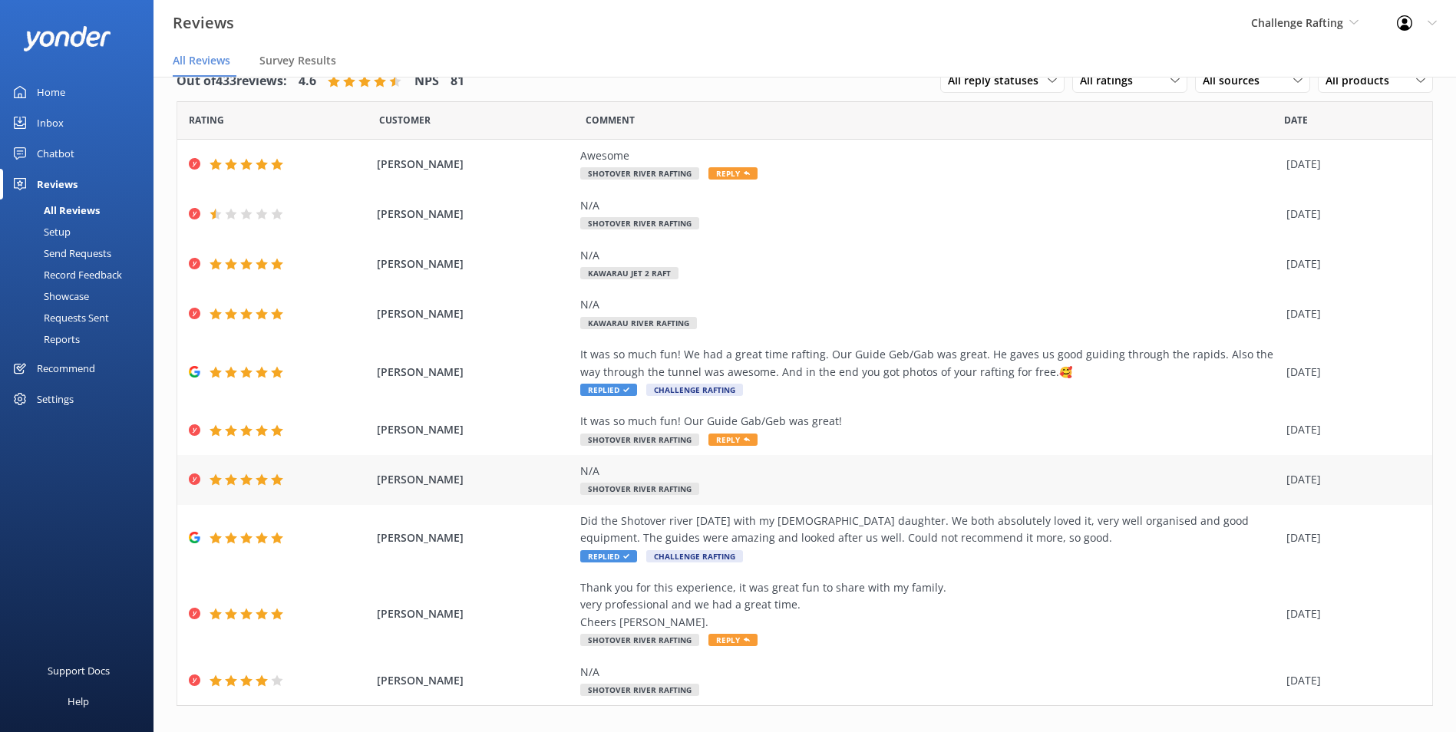
scroll to position [54, 0]
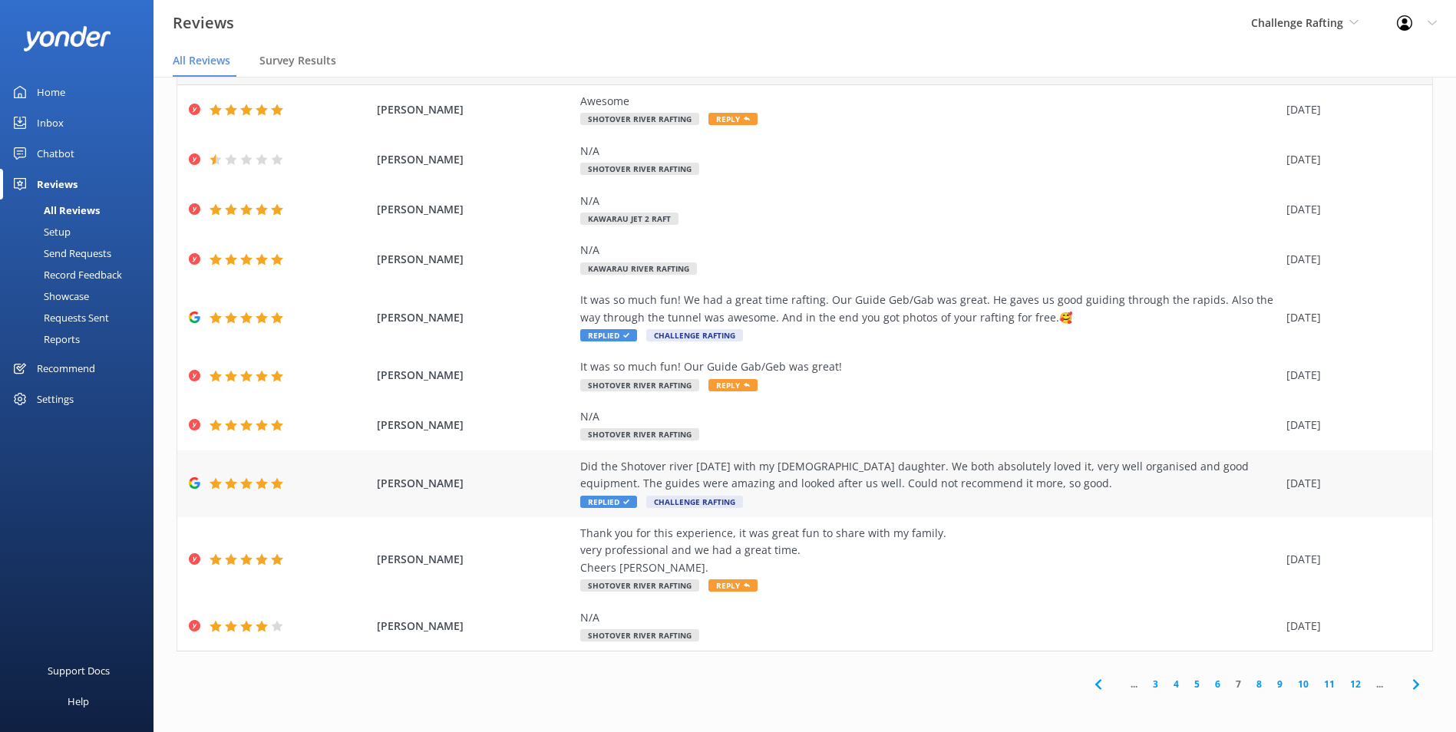
click at [1146, 490] on div "Did the Shotover river today with my 13 year old daughter. We both absolutely l…" at bounding box center [929, 475] width 698 height 35
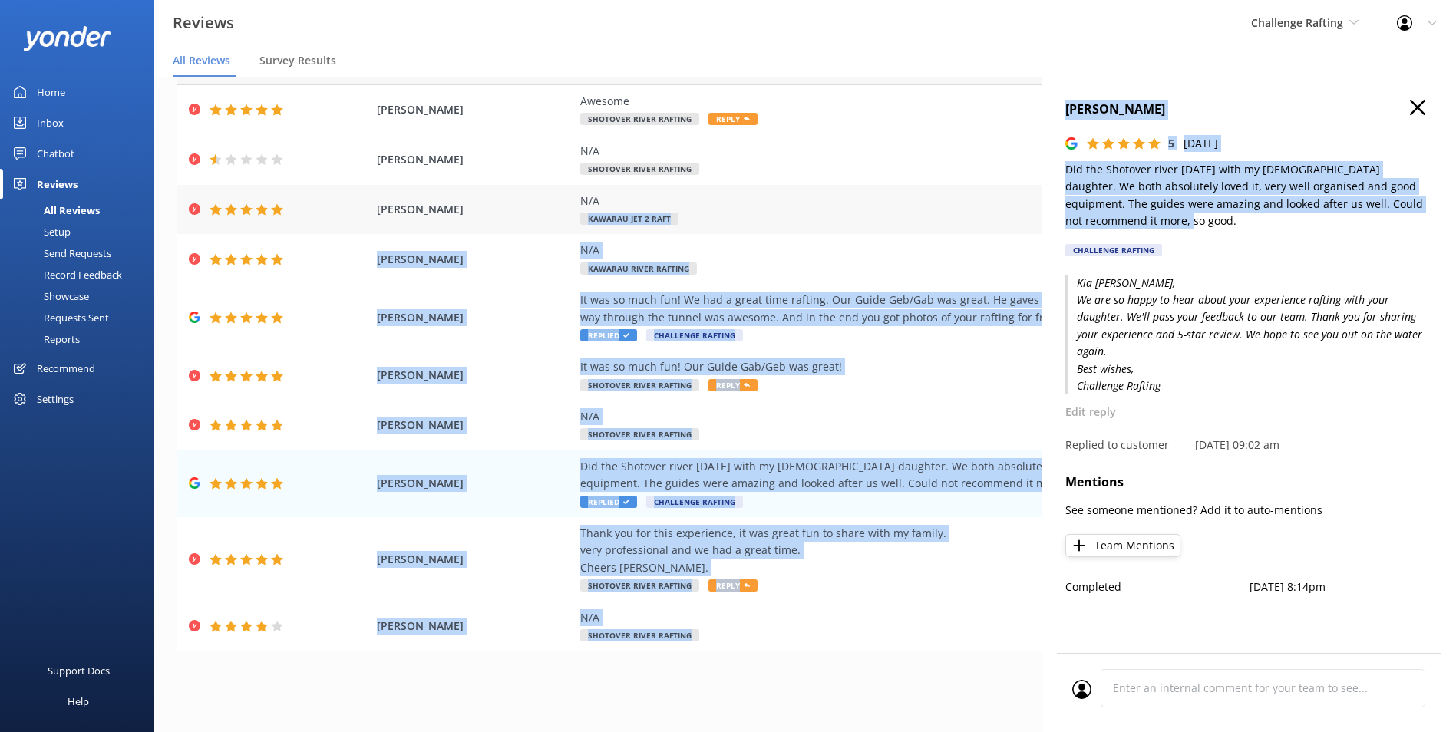
drag, startPoint x: 1196, startPoint y: 224, endPoint x: 1038, endPoint y: 190, distance: 161.7
click at [1038, 190] on div "Out of 433 reviews: 4.6 NPS 81 All reply statuses All reply statuses Needs a re…" at bounding box center [804, 389] width 1302 height 686
click at [1071, 174] on p "Did the Shotover river today with my 13 year old daughter. We both absolutely l…" at bounding box center [1249, 195] width 368 height 69
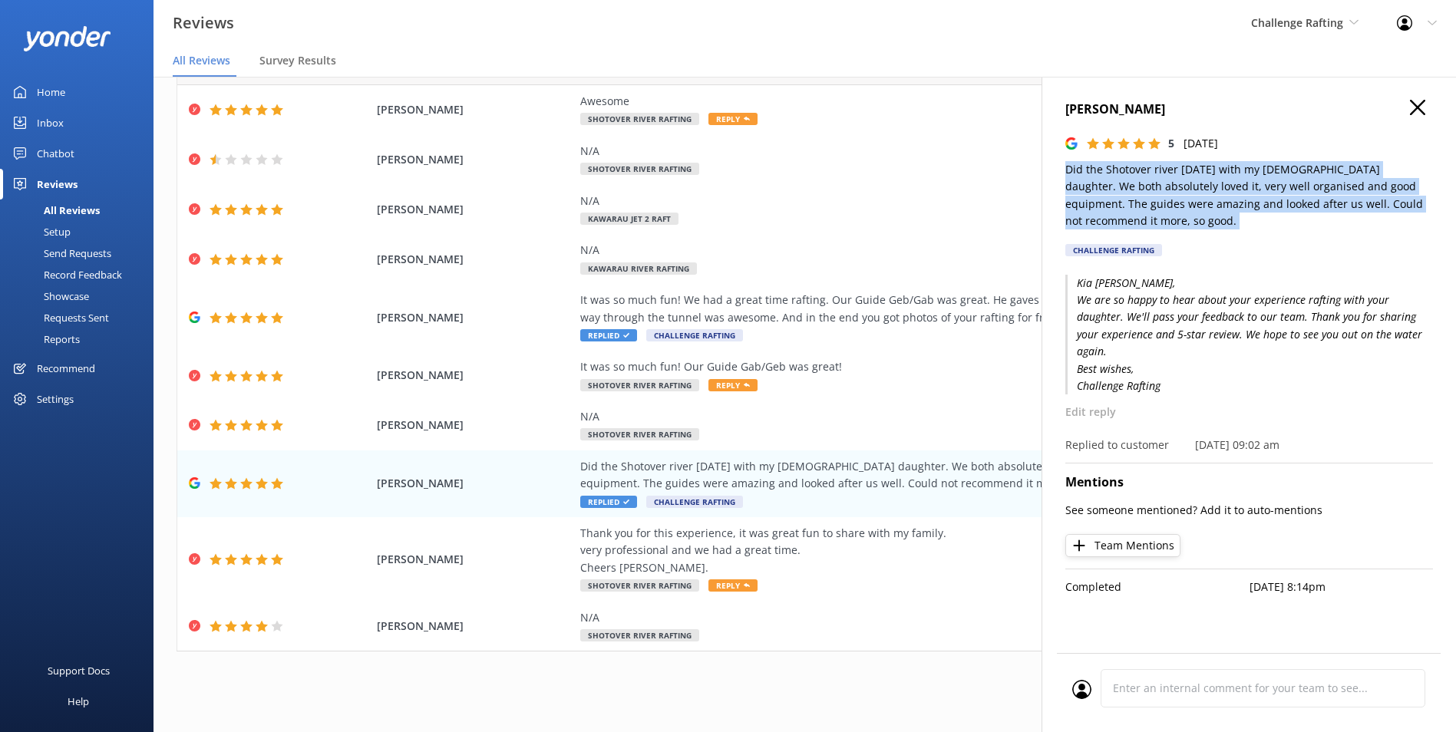
drag, startPoint x: 1064, startPoint y: 169, endPoint x: 1088, endPoint y: 230, distance: 65.6
click at [1088, 230] on div "Gary Humphrey 5 Thu, 9th Jan 2025 Did the Shotover river today with my 13 year …" at bounding box center [1248, 443] width 414 height 732
copy p "Did the Shotover river today with my 13 year old daughter. We both absolutely l…"
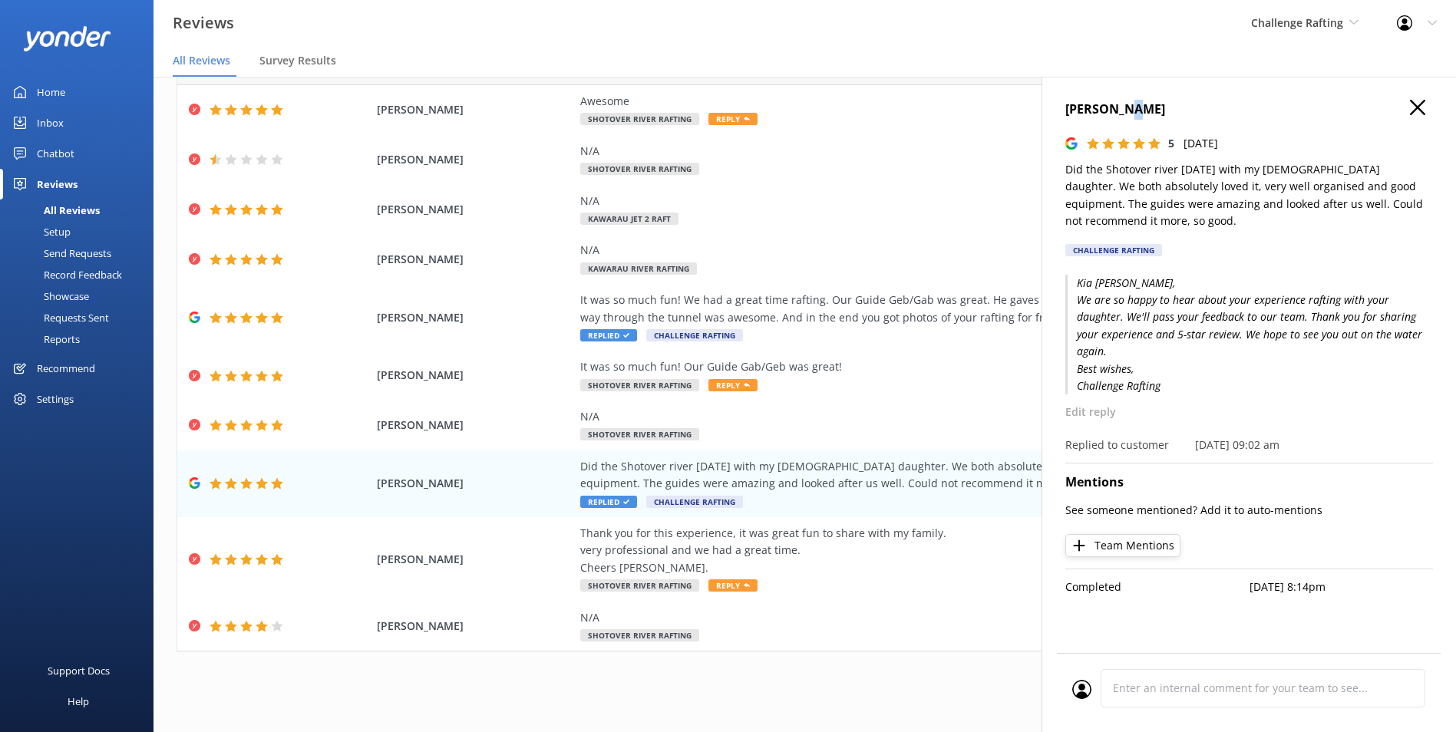
click at [1138, 98] on div "Gary Humphrey 5 Thu, 9th Jan 2025 Did the Shotover river today with my 13 year …" at bounding box center [1248, 443] width 414 height 732
drag, startPoint x: 1138, startPoint y: 98, endPoint x: 1136, endPoint y: 110, distance: 11.7
click at [1136, 110] on h4 "Gary Humphrey" at bounding box center [1249, 110] width 368 height 20
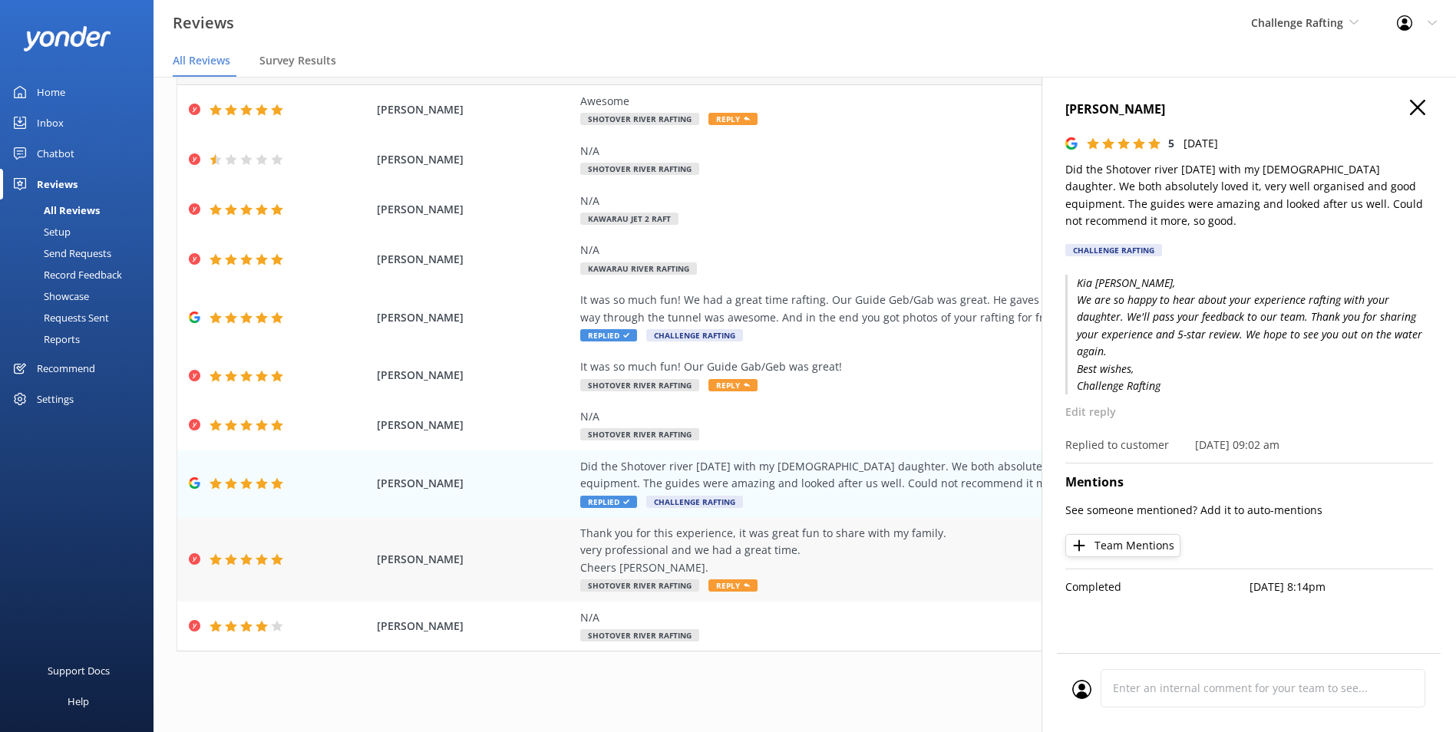
click at [932, 572] on div "Thank you for this experience, it was great fun to share with my family. very p…" at bounding box center [929, 550] width 698 height 51
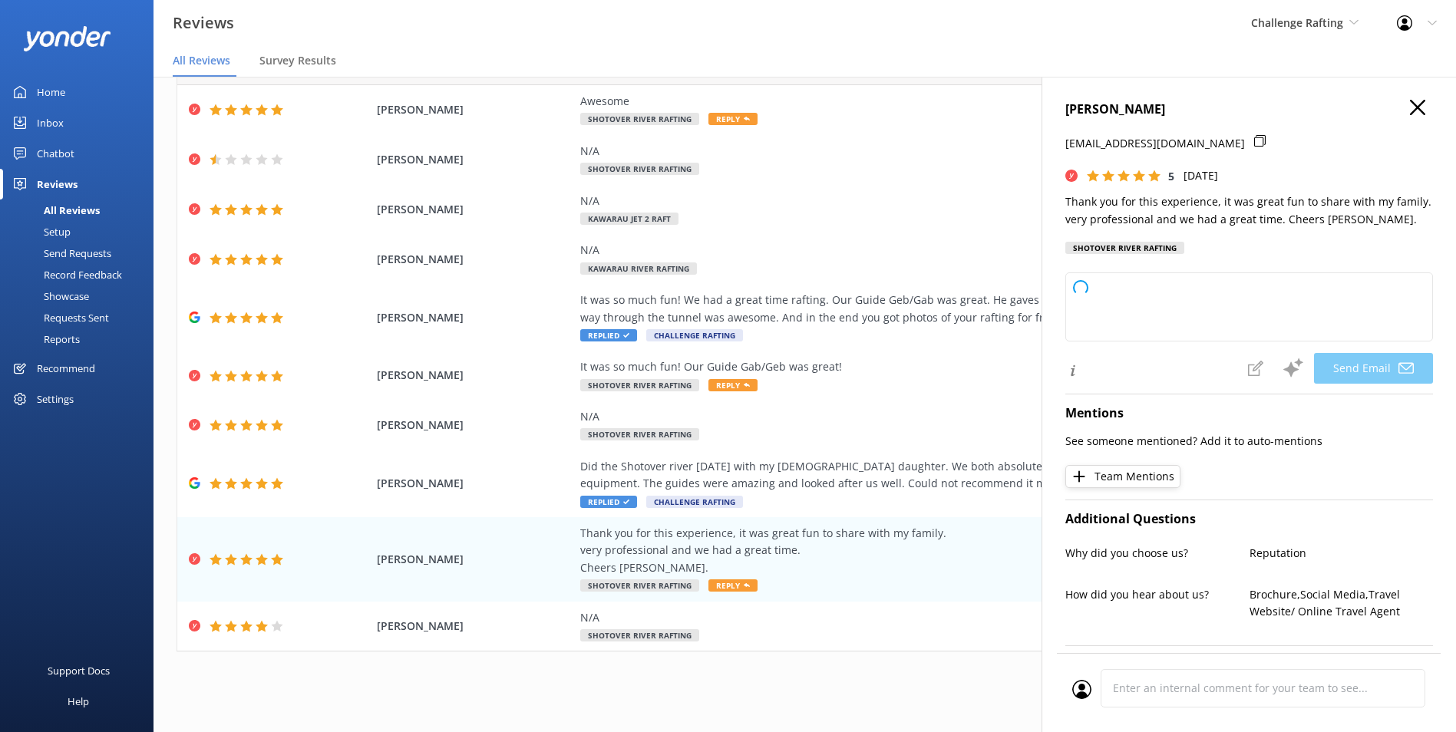
type textarea "Thank you so much for your kind words, Scott! We're delighted to hear that you …"
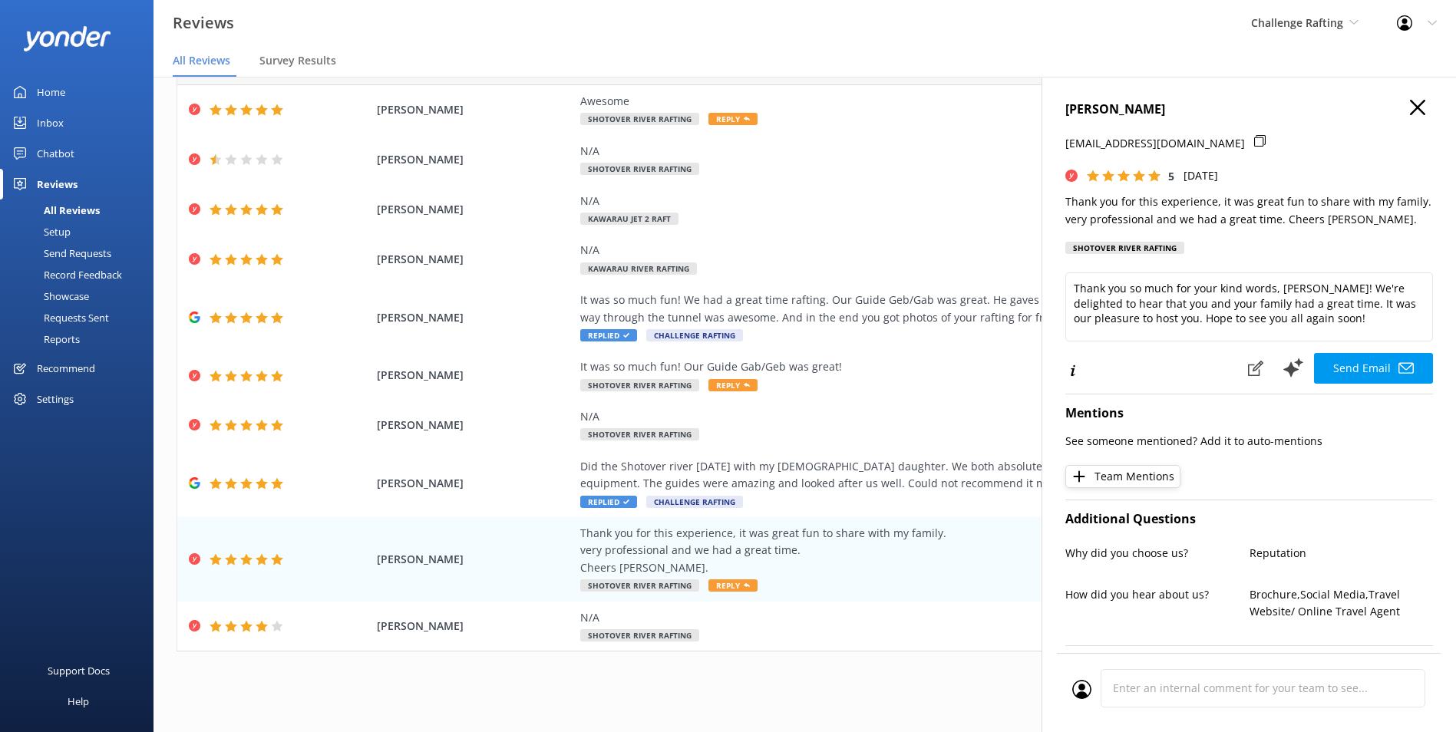
click at [1410, 101] on icon "button" at bounding box center [1417, 107] width 15 height 15
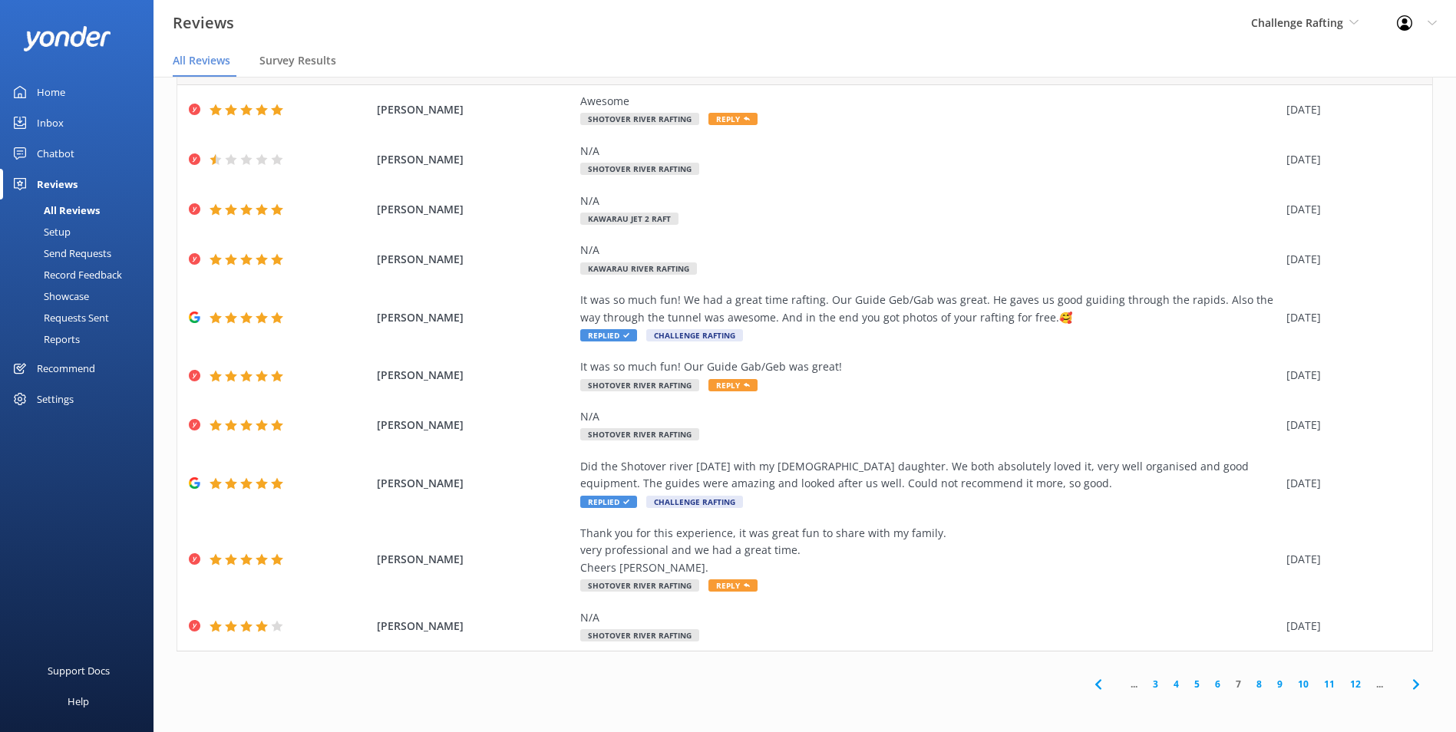
click at [1257, 675] on div "... 3 4 5 6 7 8 9 10 11 12 ..." at bounding box center [1257, 684] width 352 height 35
click at [1252, 683] on link "8" at bounding box center [1259, 684] width 21 height 15
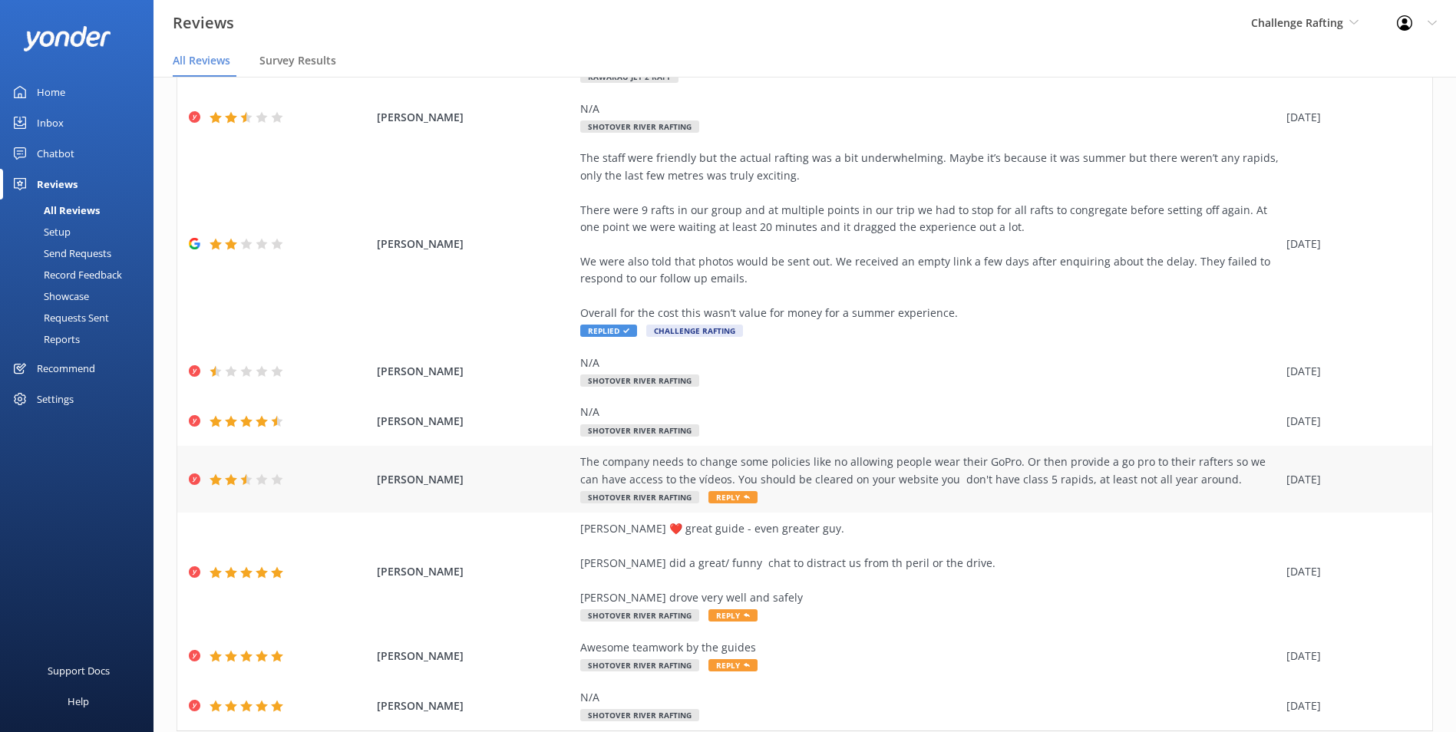
scroll to position [226, 0]
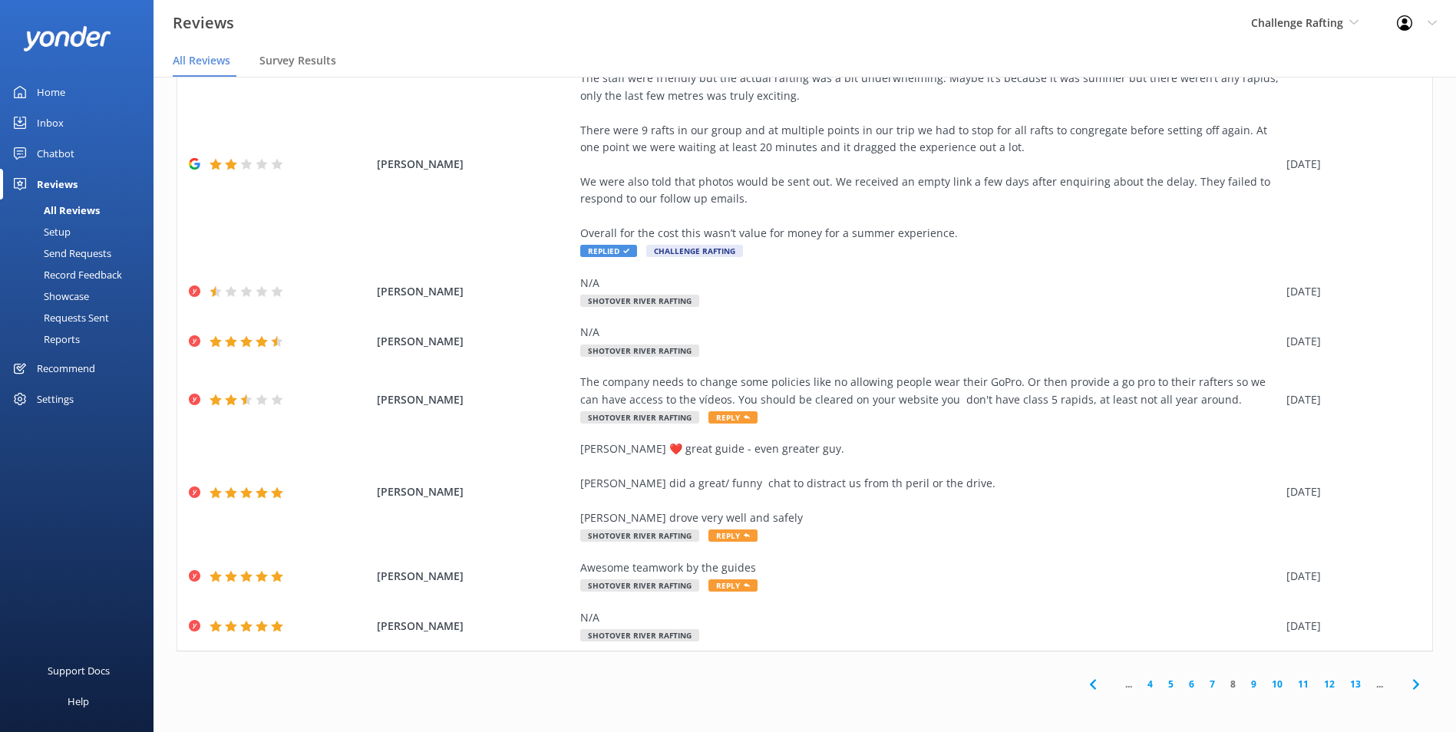
click at [1246, 688] on link "9" at bounding box center [1253, 684] width 21 height 15
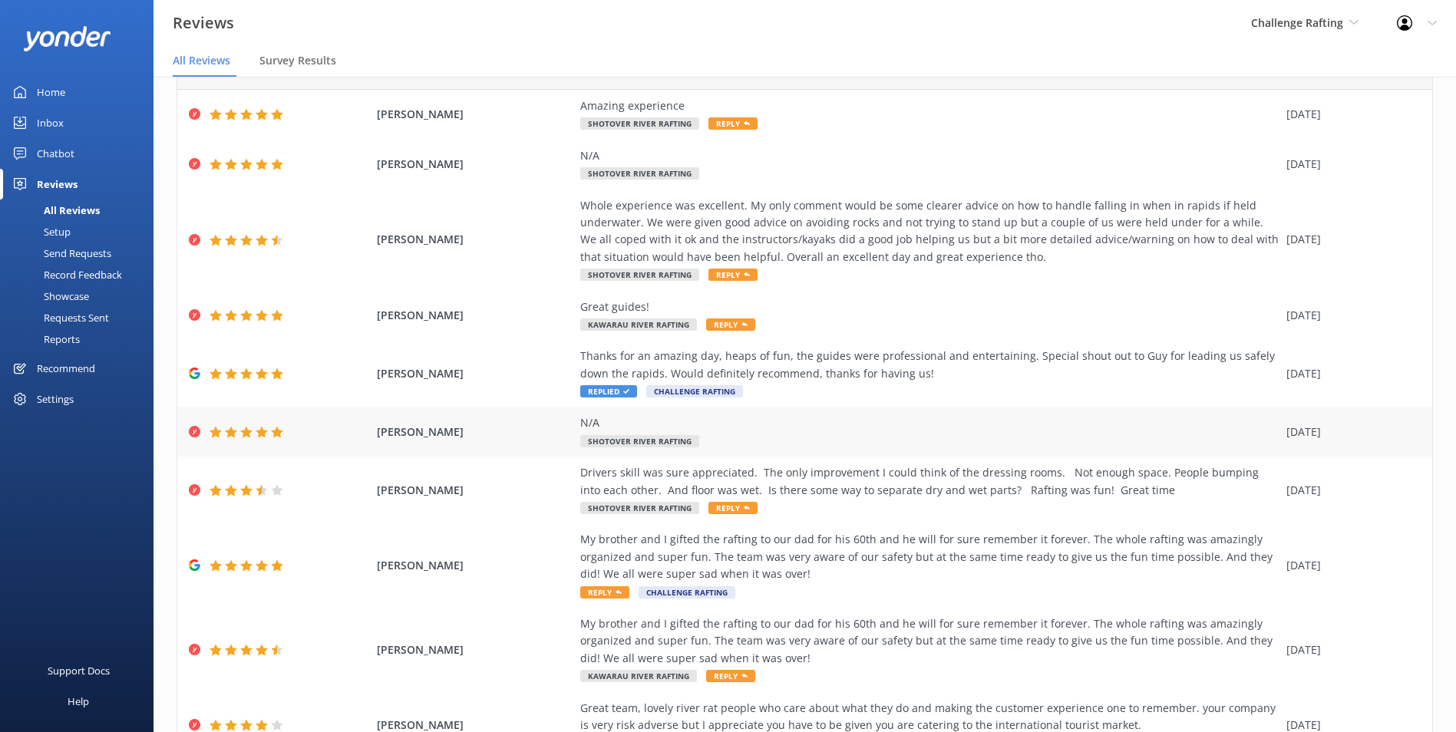
scroll to position [77, 0]
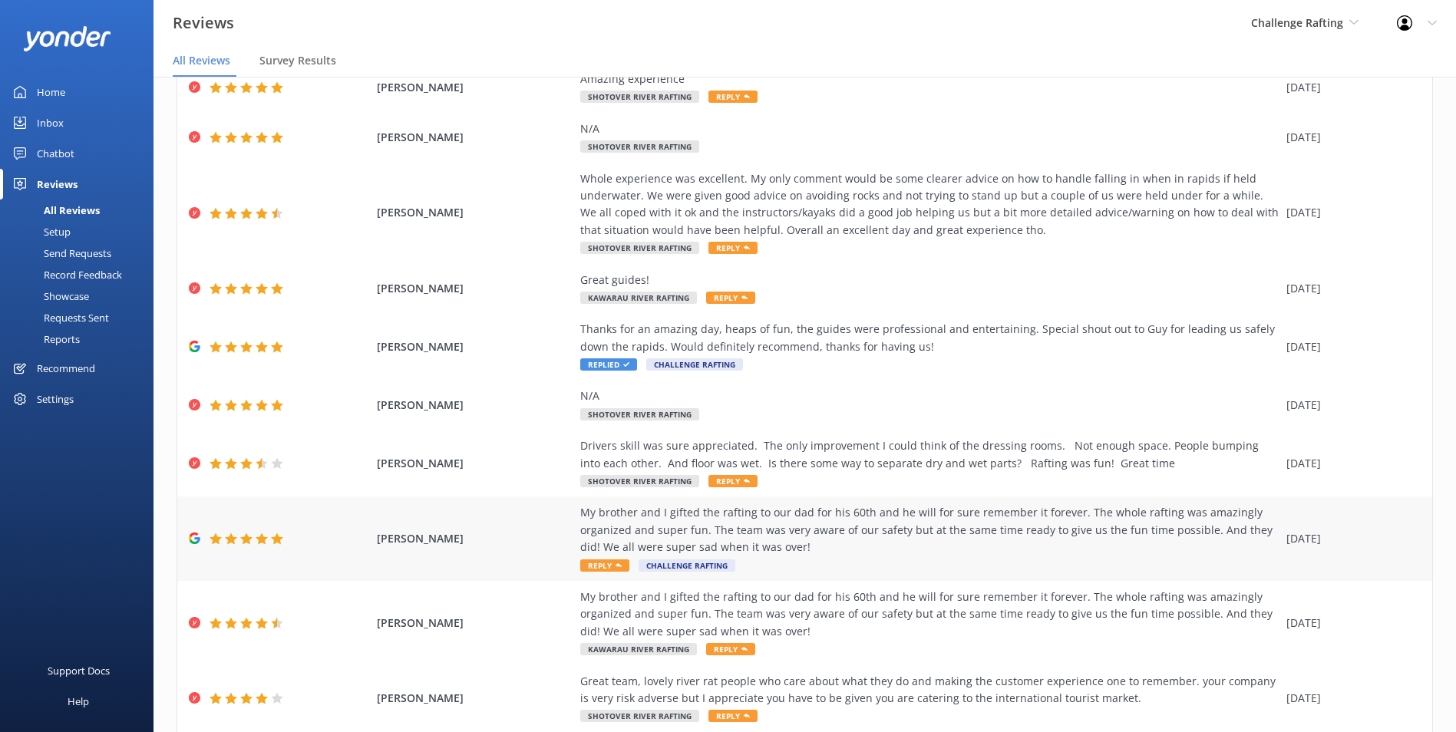
click at [1045, 524] on div "My brother and I gifted the rafting to our dad for his 60th and he will for sur…" at bounding box center [929, 529] width 698 height 51
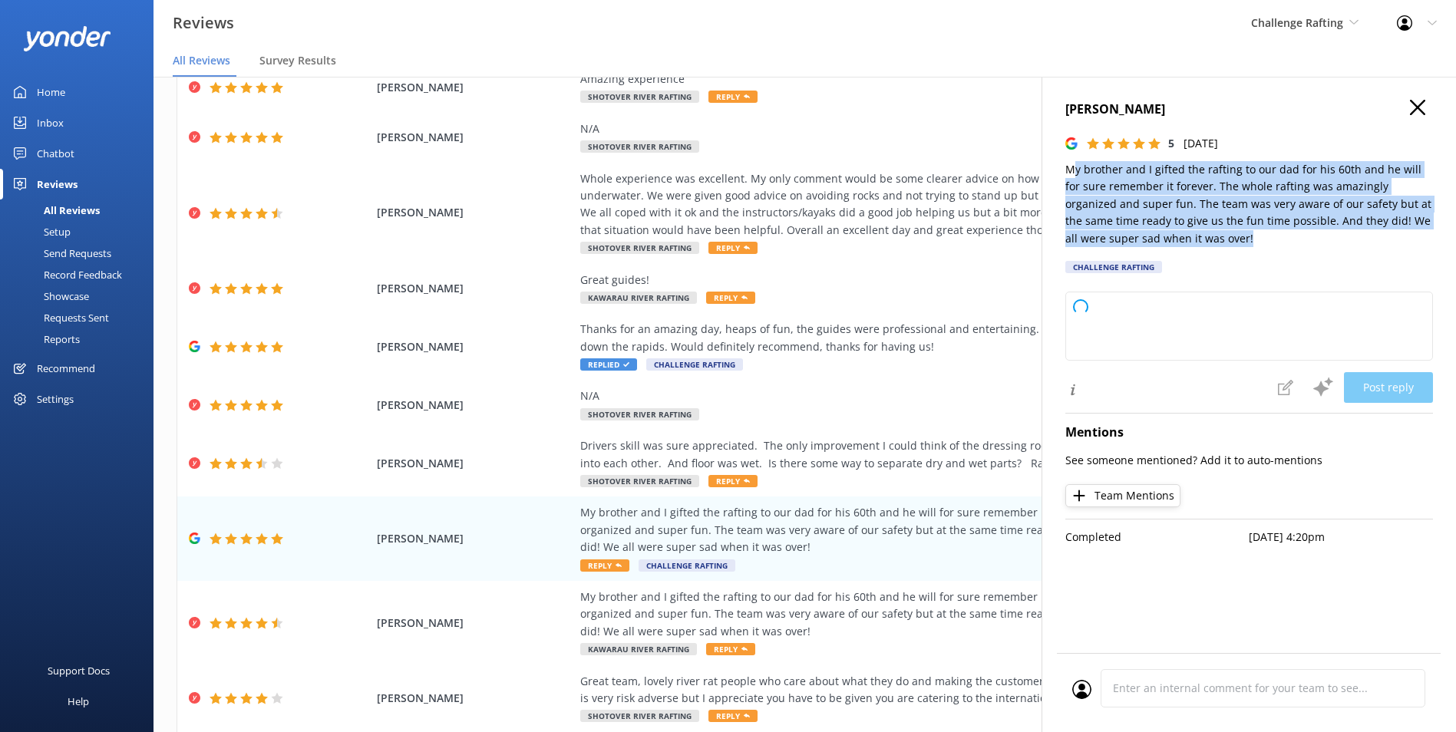
type textarea "Thank you so much for your wonderful review! We’re thrilled to hear your dad’s …"
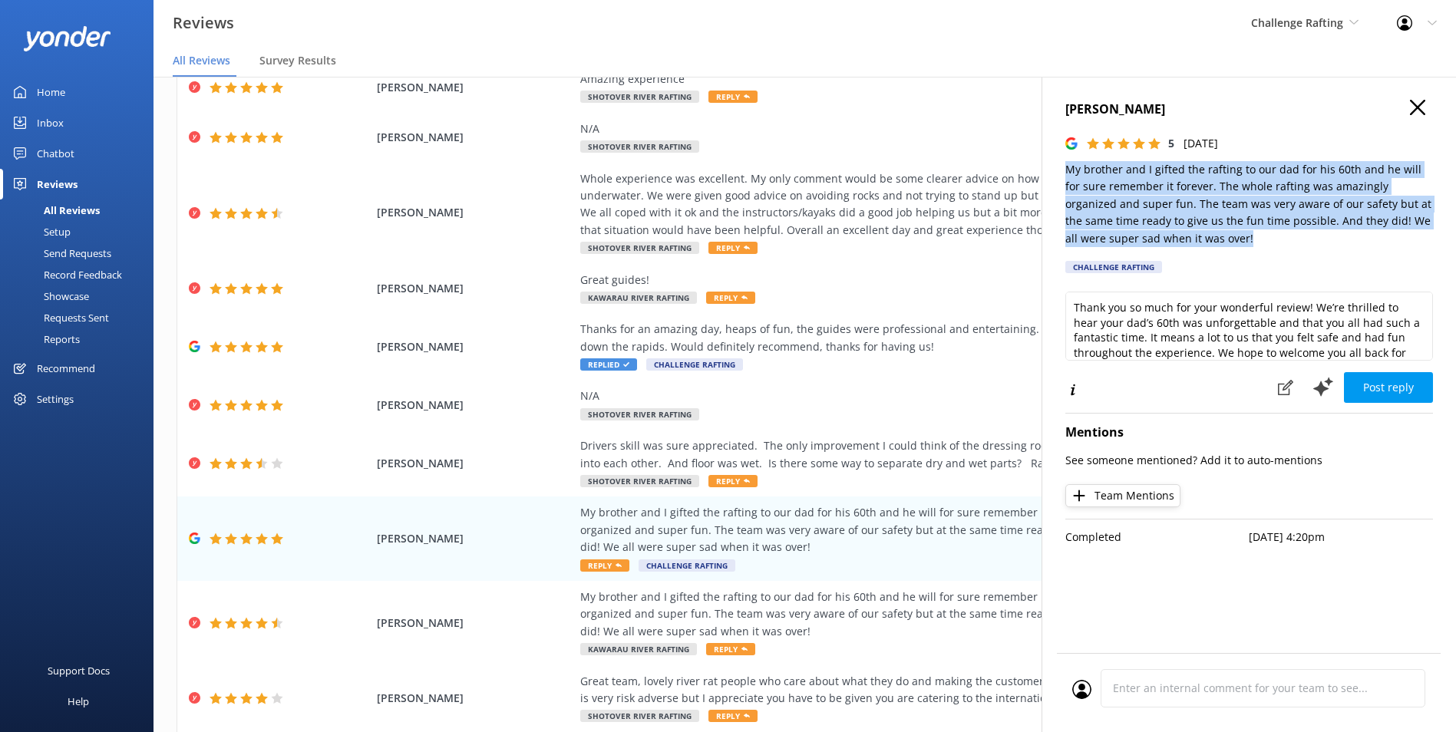
drag, startPoint x: 1235, startPoint y: 243, endPoint x: 1066, endPoint y: 154, distance: 190.5
click at [1066, 154] on div "Lisa Schefter 5 Tue, 24th Dec 2024 My brother and I gifted the rafting to our d…" at bounding box center [1249, 191] width 368 height 183
copy p "My brother and I gifted the rafting to our dad for his 60th and he will for sur…"
click at [1114, 104] on h4 "Lisa Schefter" at bounding box center [1249, 110] width 368 height 20
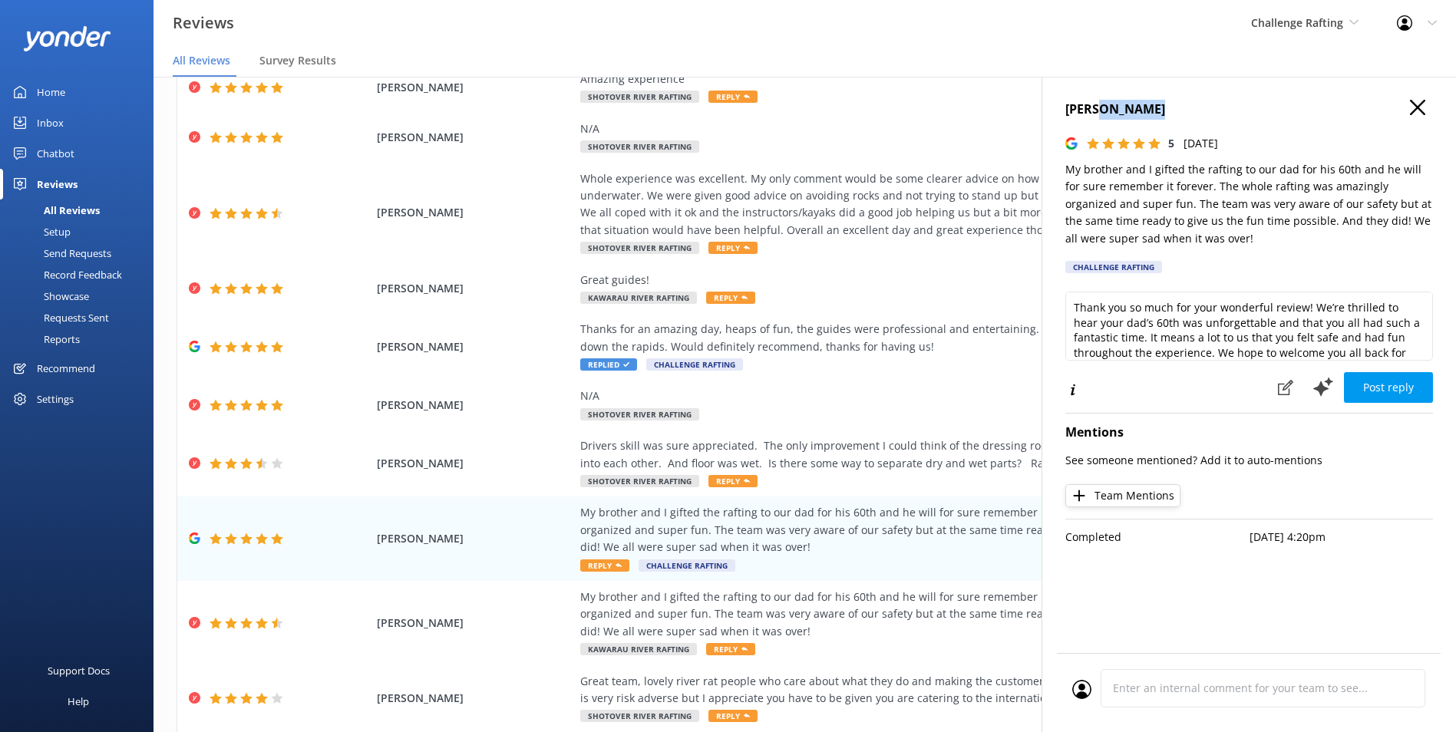
click at [1114, 104] on h4 "Lisa Schefter" at bounding box center [1249, 110] width 368 height 20
copy div "Lisa Schefter"
click at [1302, 27] on div "Challenge Rafting Milford Sound Scenic Flights Glacier Helicopters The Helicopt…" at bounding box center [1305, 23] width 146 height 46
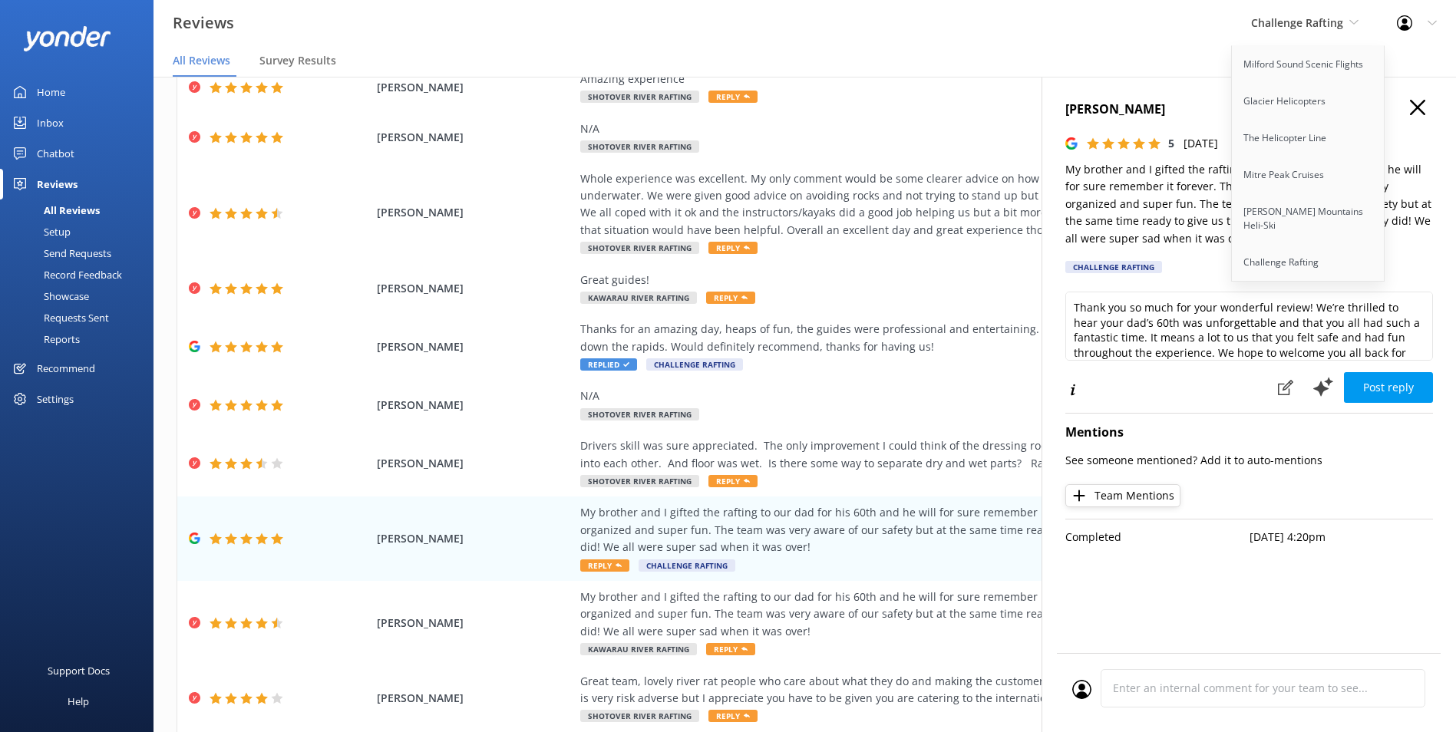
drag, startPoint x: 1305, startPoint y: 18, endPoint x: 1241, endPoint y: 29, distance: 65.5
click at [1236, 19] on div "Challenge Rafting Milford Sound Scenic Flights Glacier Helicopters The Helicopt…" at bounding box center [1305, 23] width 146 height 46
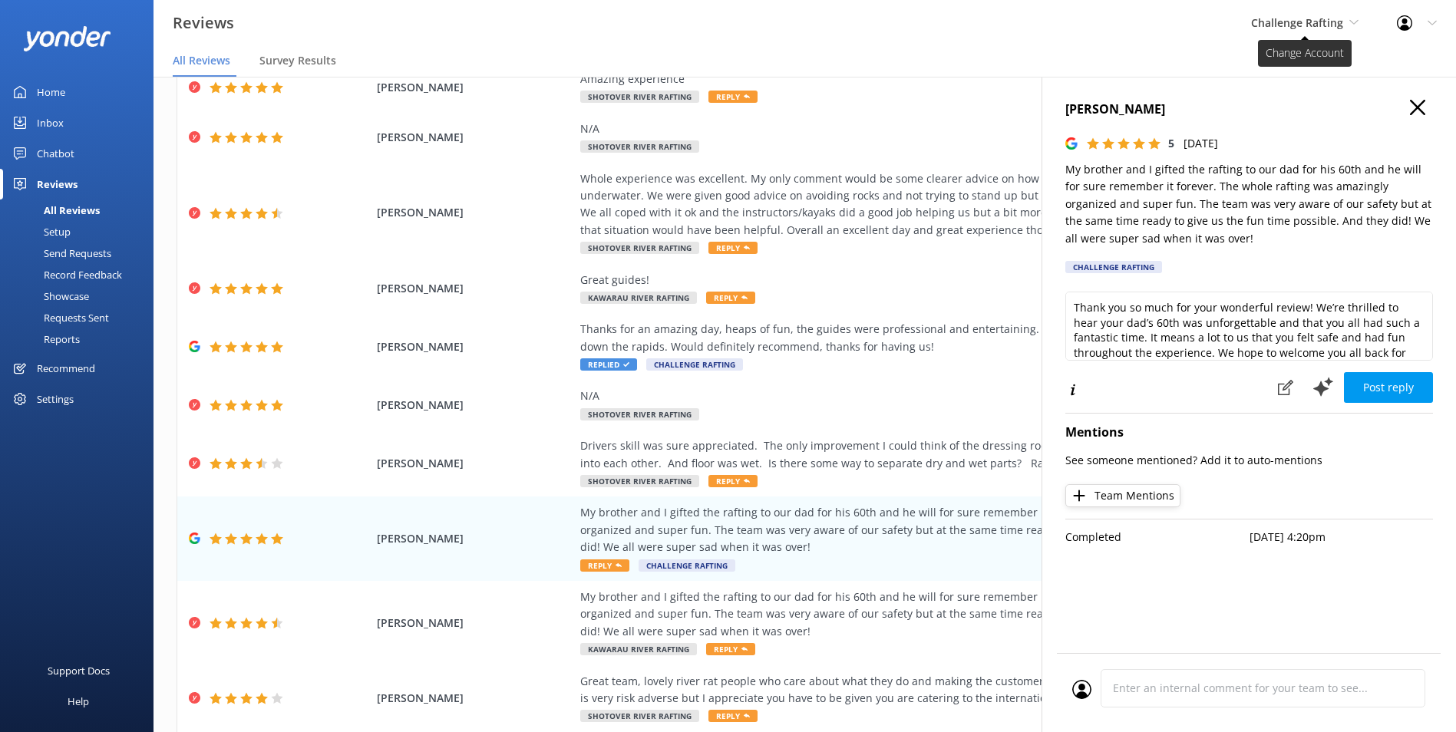
click at [1272, 15] on span "Challenge Rafting" at bounding box center [1297, 22] width 92 height 15
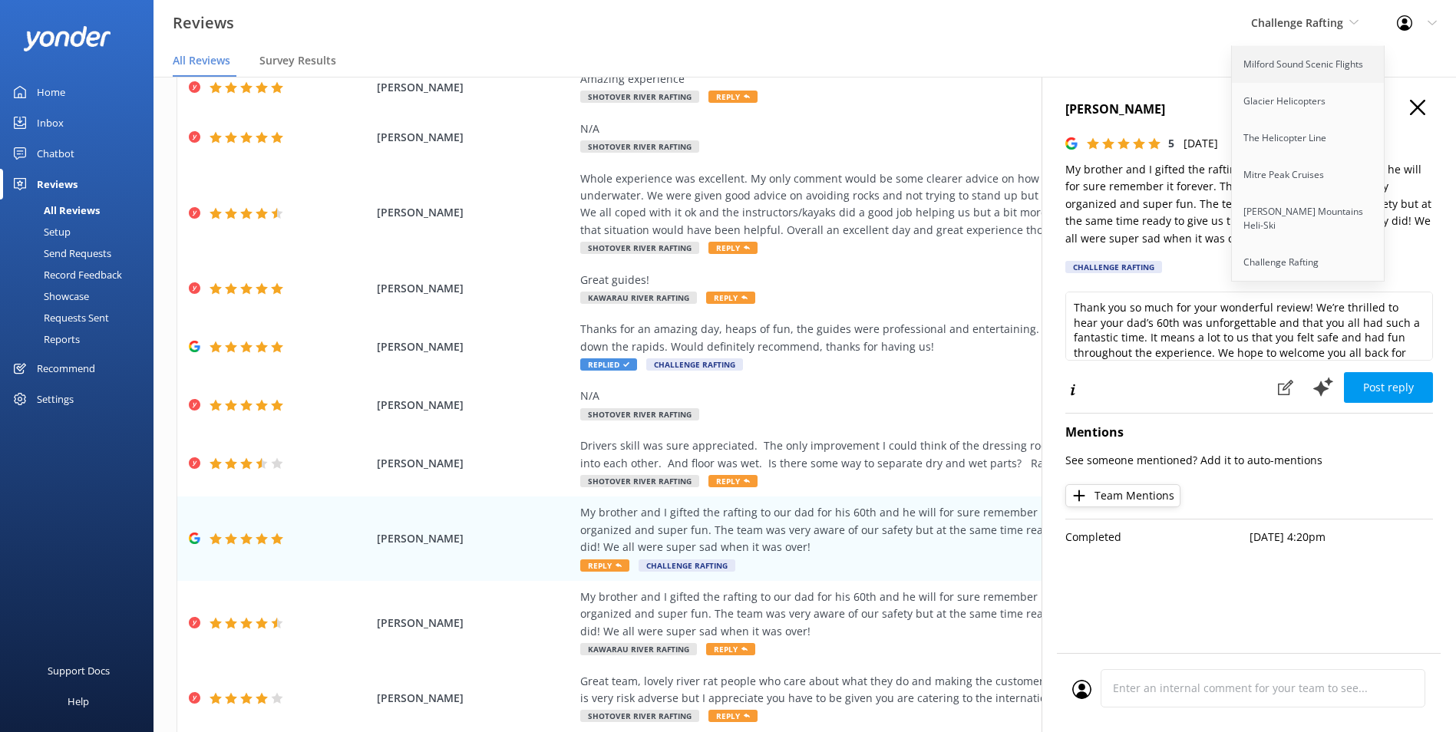
click at [1310, 72] on link "Milford Sound Scenic Flights" at bounding box center [1308, 64] width 153 height 37
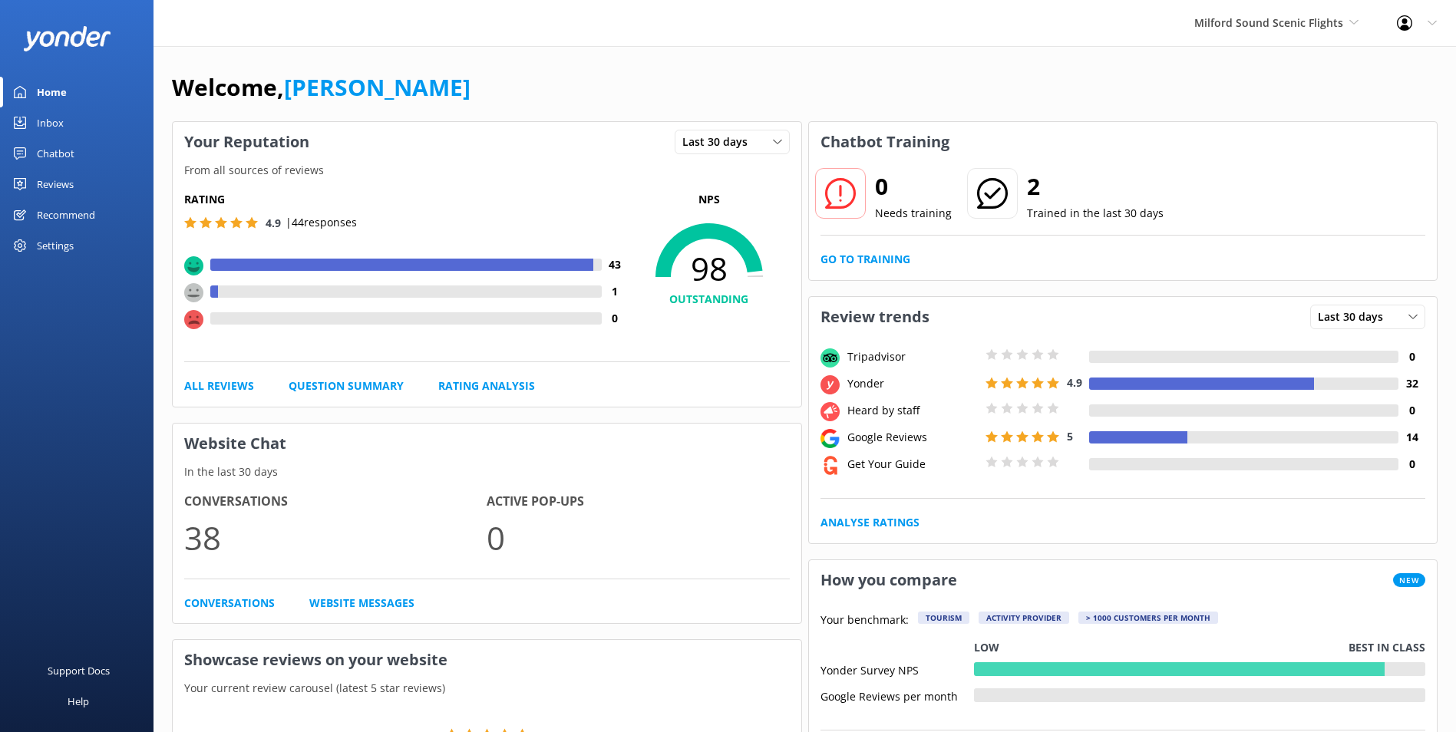
click at [50, 195] on div "Reviews" at bounding box center [55, 184] width 37 height 31
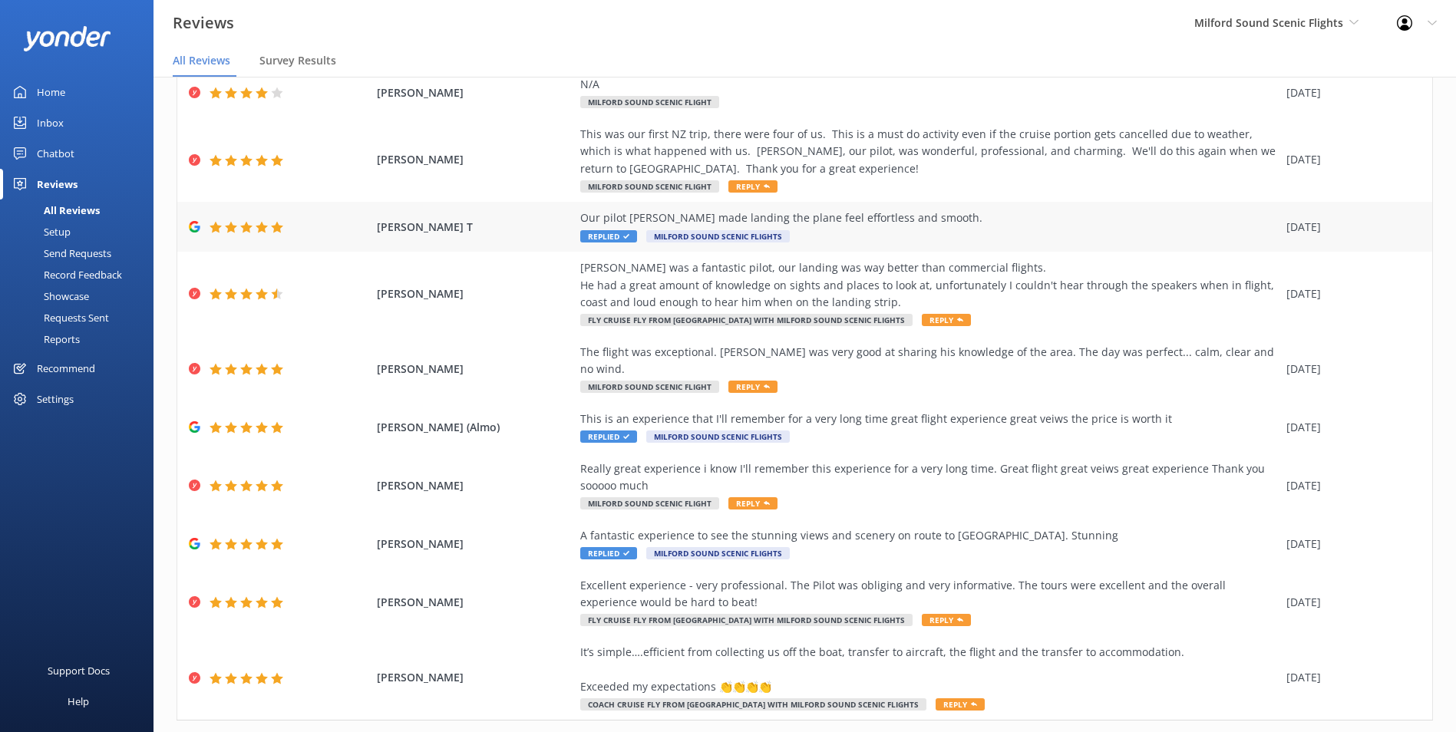
scroll to position [124, 0]
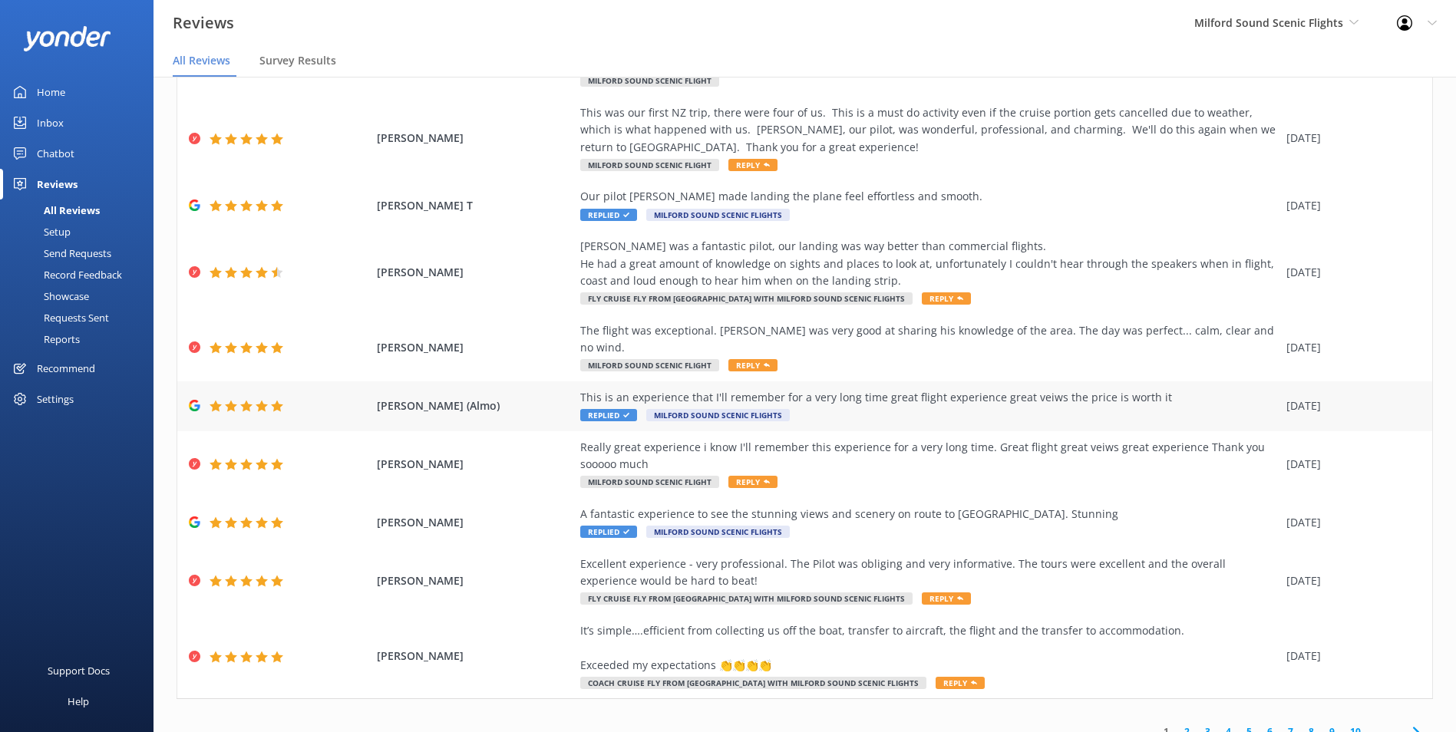
click at [827, 391] on div "This is an experience that I'll remember for a very long time great flight expe…" at bounding box center [929, 406] width 698 height 35
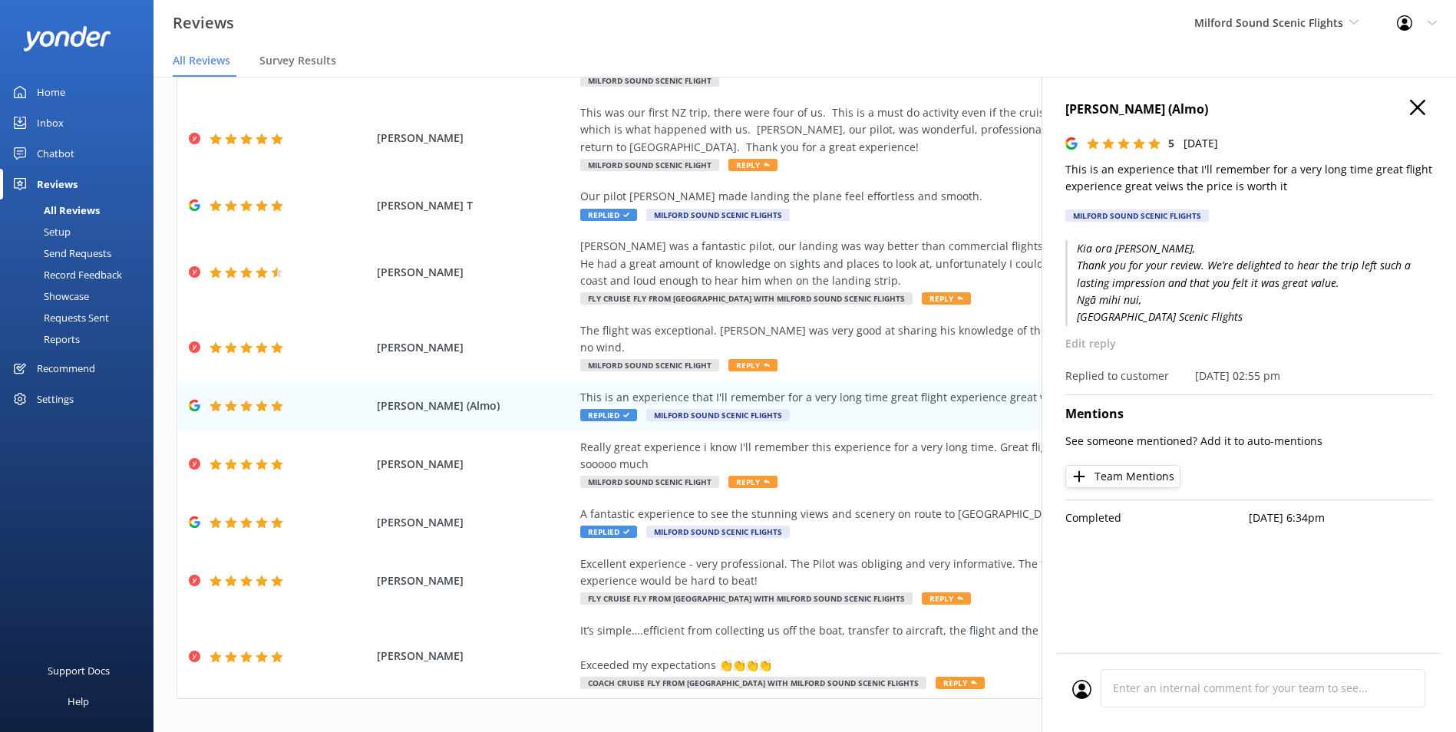
click at [1121, 165] on p "This is an experience that I'll remember for a very long time great flight expe…" at bounding box center [1249, 178] width 368 height 35
click at [1121, 164] on p "This is an experience that I'll remember for a very long time great flight expe…" at bounding box center [1249, 178] width 368 height 35
copy p "This is an experience that I'll remember for a very long time great flight expe…"
click at [1114, 92] on div "Alex buzeika (Almo) 5 Wed, 3rd Sep 2025 This is an experience that I'll remembe…" at bounding box center [1248, 443] width 414 height 732
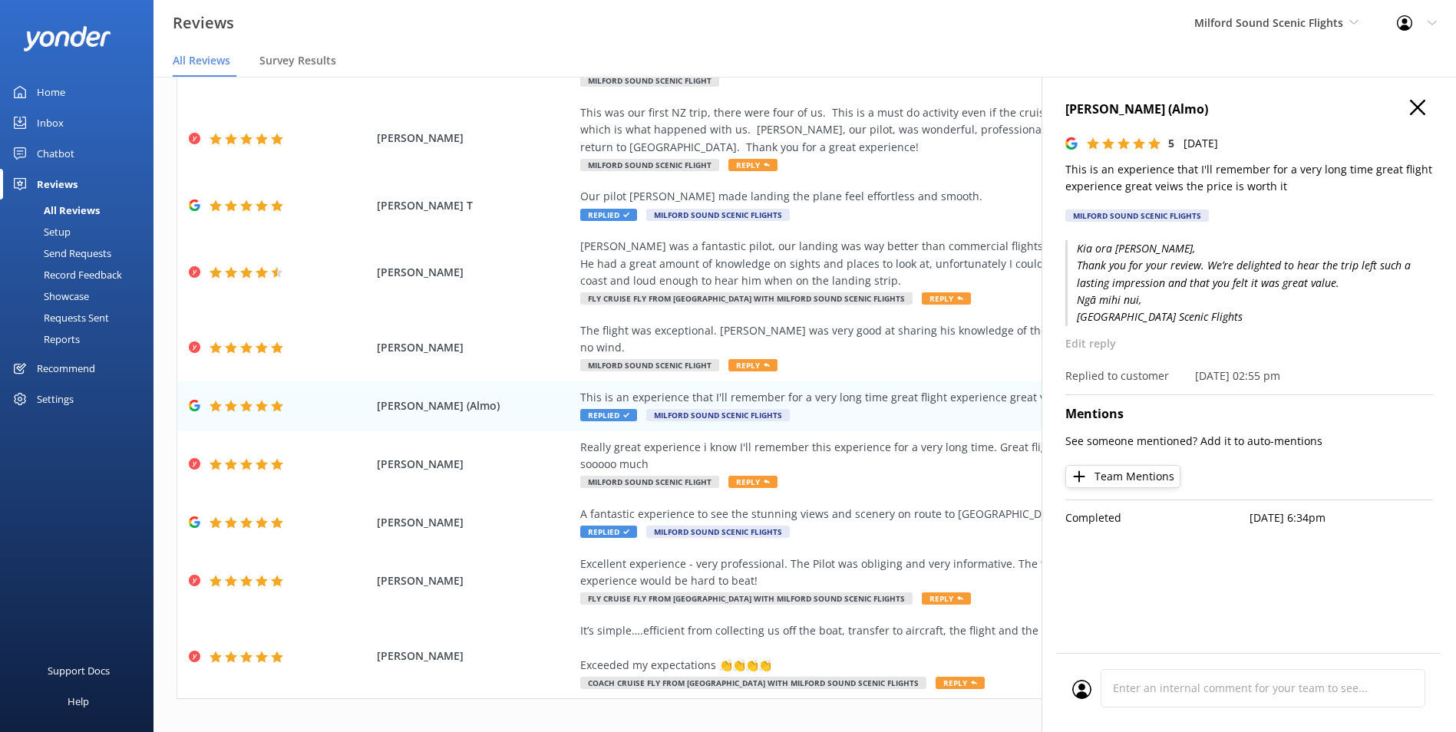
click at [1116, 104] on h4 "Alex buzeika (Almo)" at bounding box center [1249, 110] width 368 height 20
copy div "Alex buzeika (Almo)"
click at [796, 507] on div "A fantastic experience to see the stunning views and scenery on route to Milfor…" at bounding box center [929, 523] width 698 height 35
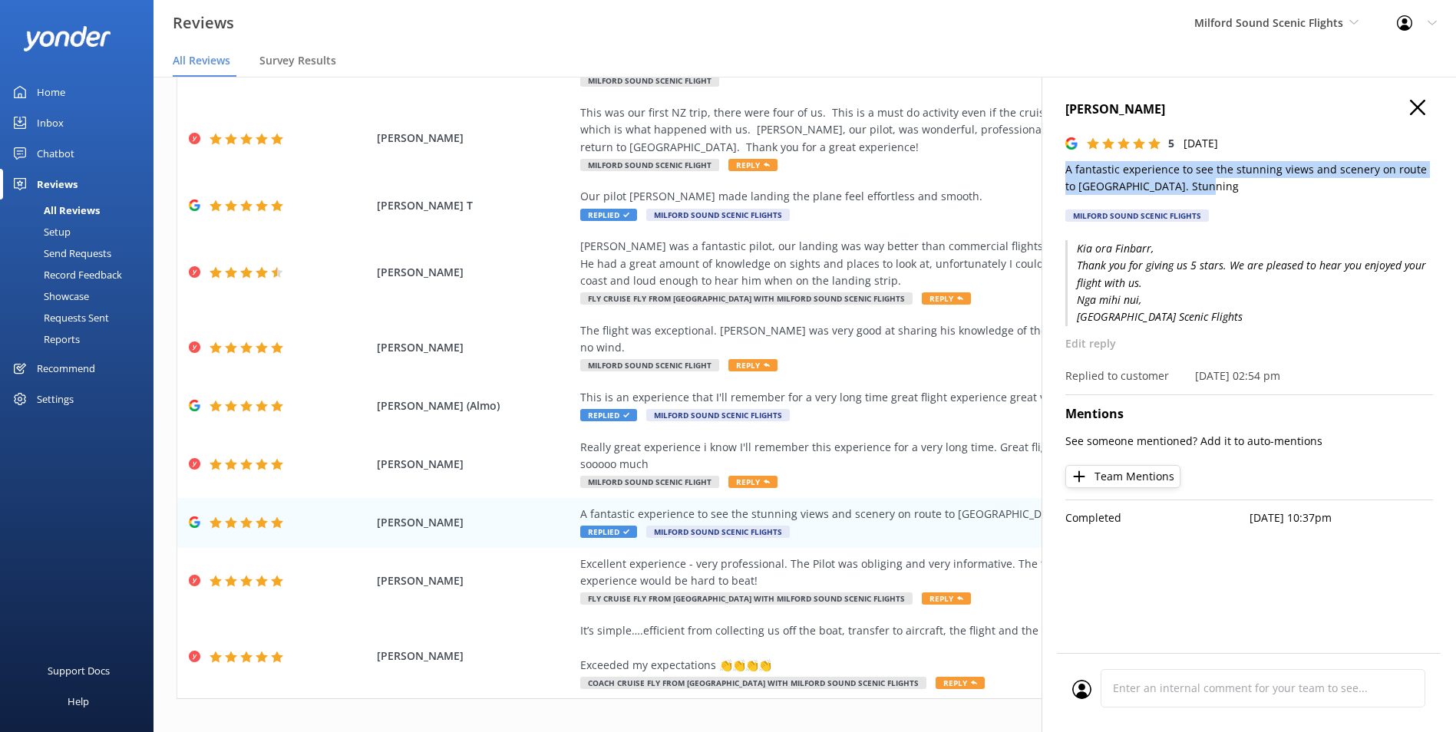
drag, startPoint x: 1237, startPoint y: 182, endPoint x: 1061, endPoint y: 167, distance: 177.2
click at [1061, 167] on div "Finbarr Downing 5 Mon, 1st Sep 2025 A fantastic experience to see the stunning …" at bounding box center [1248, 443] width 414 height 732
click at [1123, 115] on h4 "Finbarr Downing" at bounding box center [1249, 110] width 368 height 20
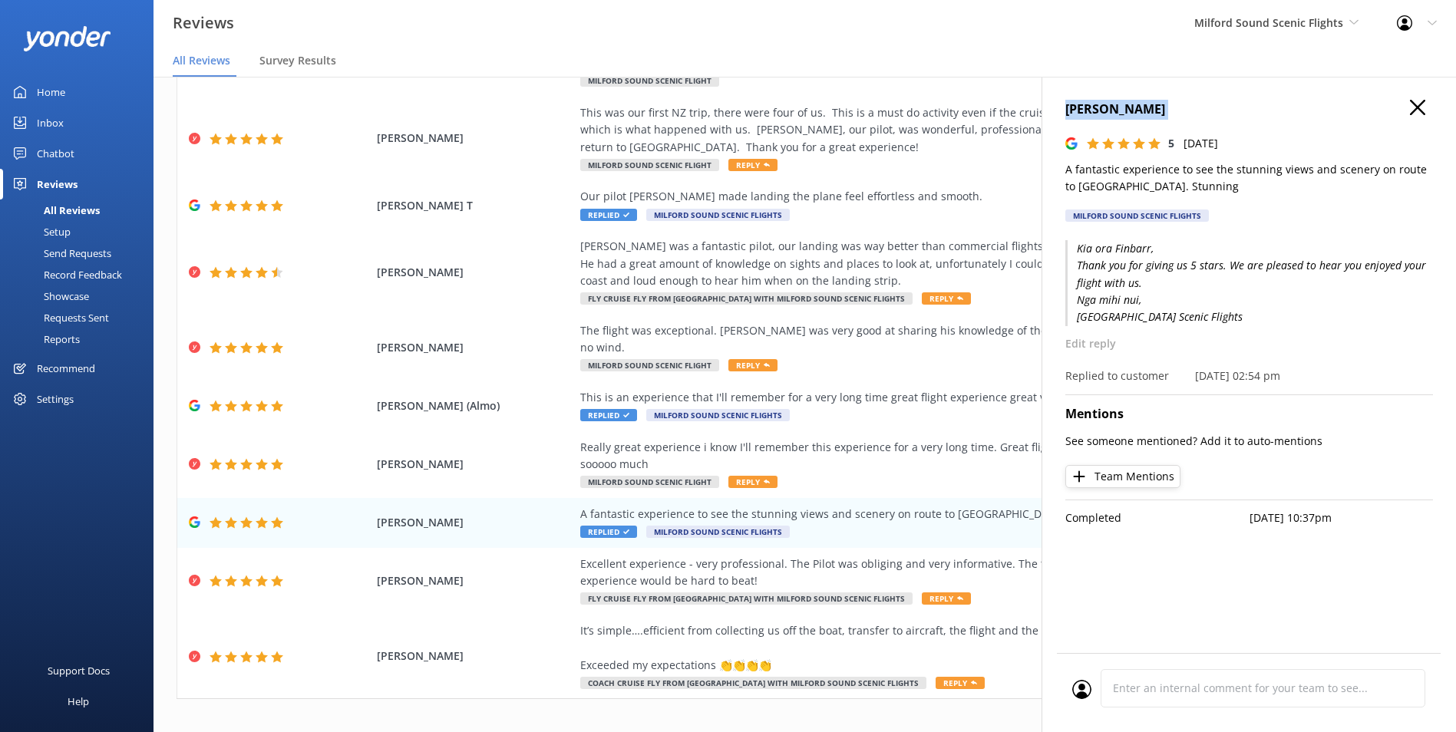
click at [1123, 114] on h4 "Finbarr Downing" at bounding box center [1249, 110] width 368 height 20
click at [990, 638] on div "It’s simple….efficient from collecting us off the boat, transfer to aircraft, t…" at bounding box center [929, 647] width 698 height 51
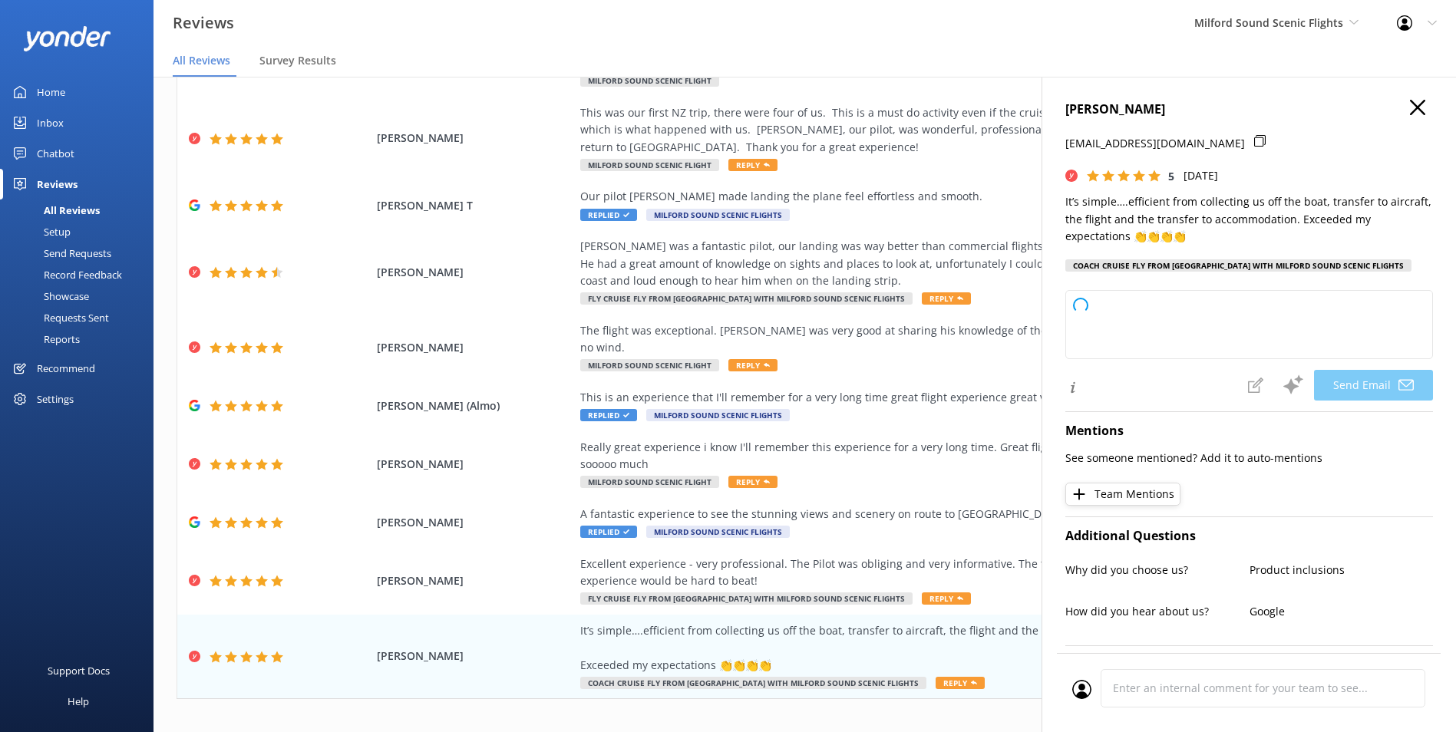
type textarea "Thank you so much, Peter! We're thrilled to hear that everything went smoothly …"
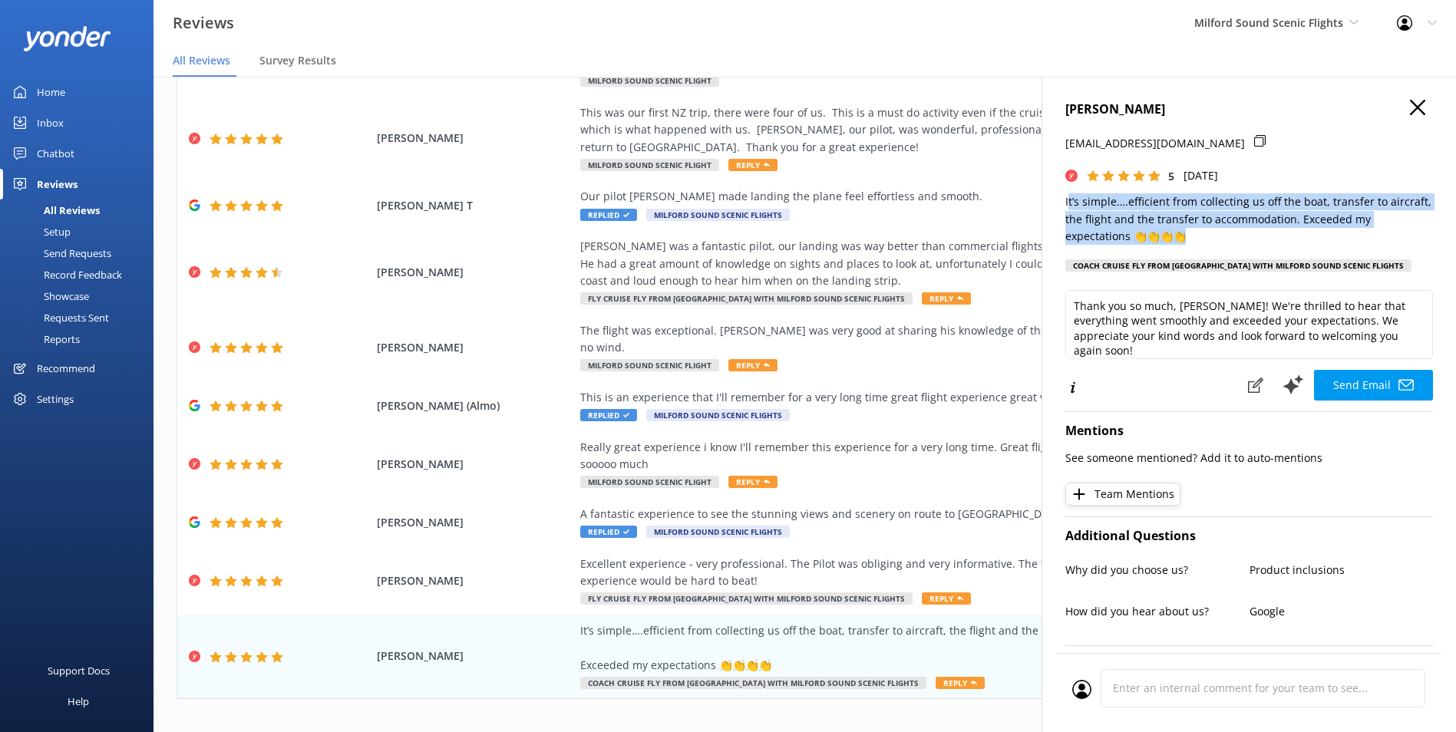
drag, startPoint x: 1257, startPoint y: 237, endPoint x: 1067, endPoint y: 198, distance: 194.3
click at [1067, 198] on p "It’s simple….efficient from collecting us off the boat, transfer to aircraft, t…" at bounding box center [1249, 218] width 368 height 51
drag, startPoint x: 1067, startPoint y: 198, endPoint x: 1099, endPoint y: 201, distance: 32.4
click at [1098, 200] on p "It’s simple….efficient from collecting us off the boat, transfer to aircraft, t…" at bounding box center [1249, 218] width 368 height 51
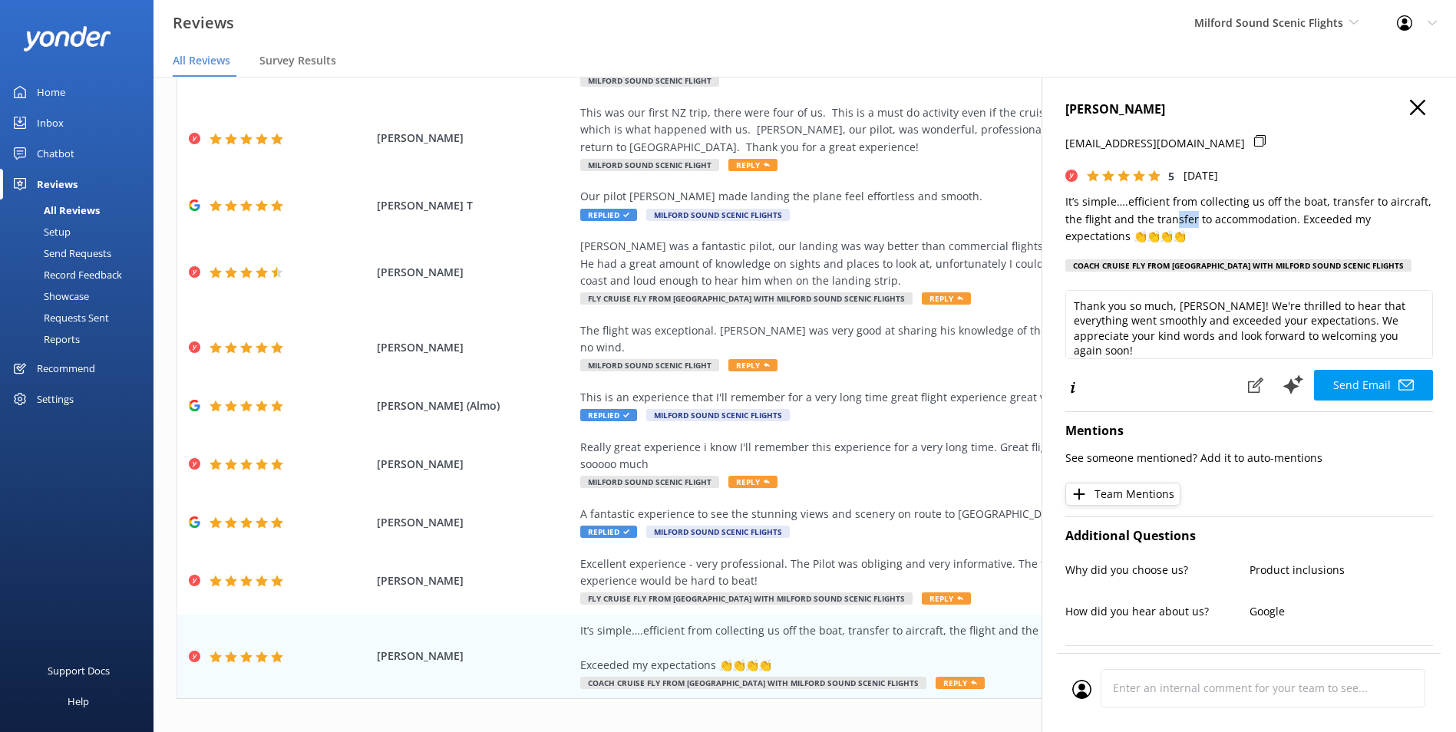
drag, startPoint x: 1192, startPoint y: 226, endPoint x: 1172, endPoint y: 223, distance: 20.2
click at [1172, 223] on p "It’s simple….efficient from collecting us off the boat, transfer to aircraft, t…" at bounding box center [1249, 218] width 368 height 51
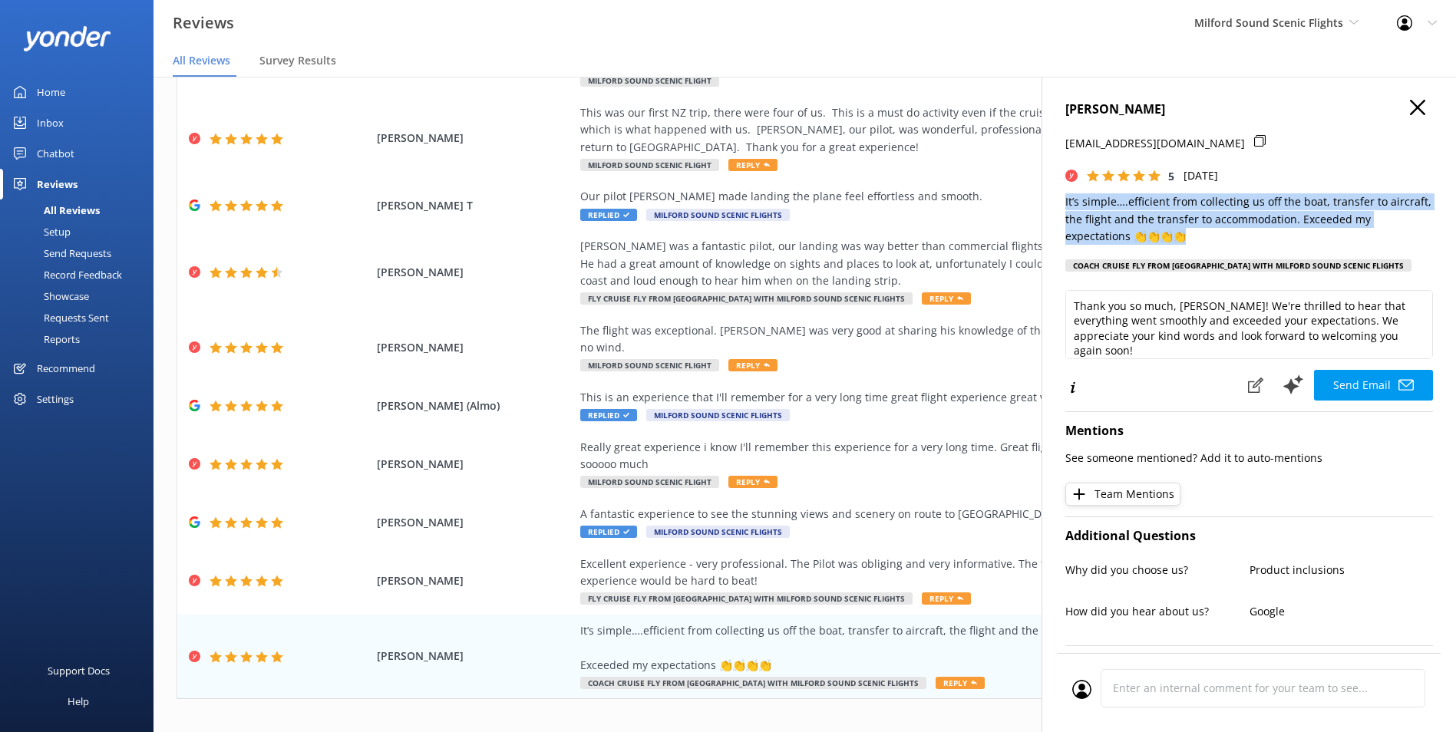
drag, startPoint x: 1172, startPoint y: 223, endPoint x: 1054, endPoint y: 196, distance: 121.4
click at [1054, 196] on div "Peter William Sharratt peterwilliamsharratt@gmail.com 5 Sun, 31st Aug 2025 It’s…" at bounding box center [1248, 443] width 414 height 732
click at [1163, 110] on h4 "Peter William Sharratt" at bounding box center [1249, 110] width 368 height 20
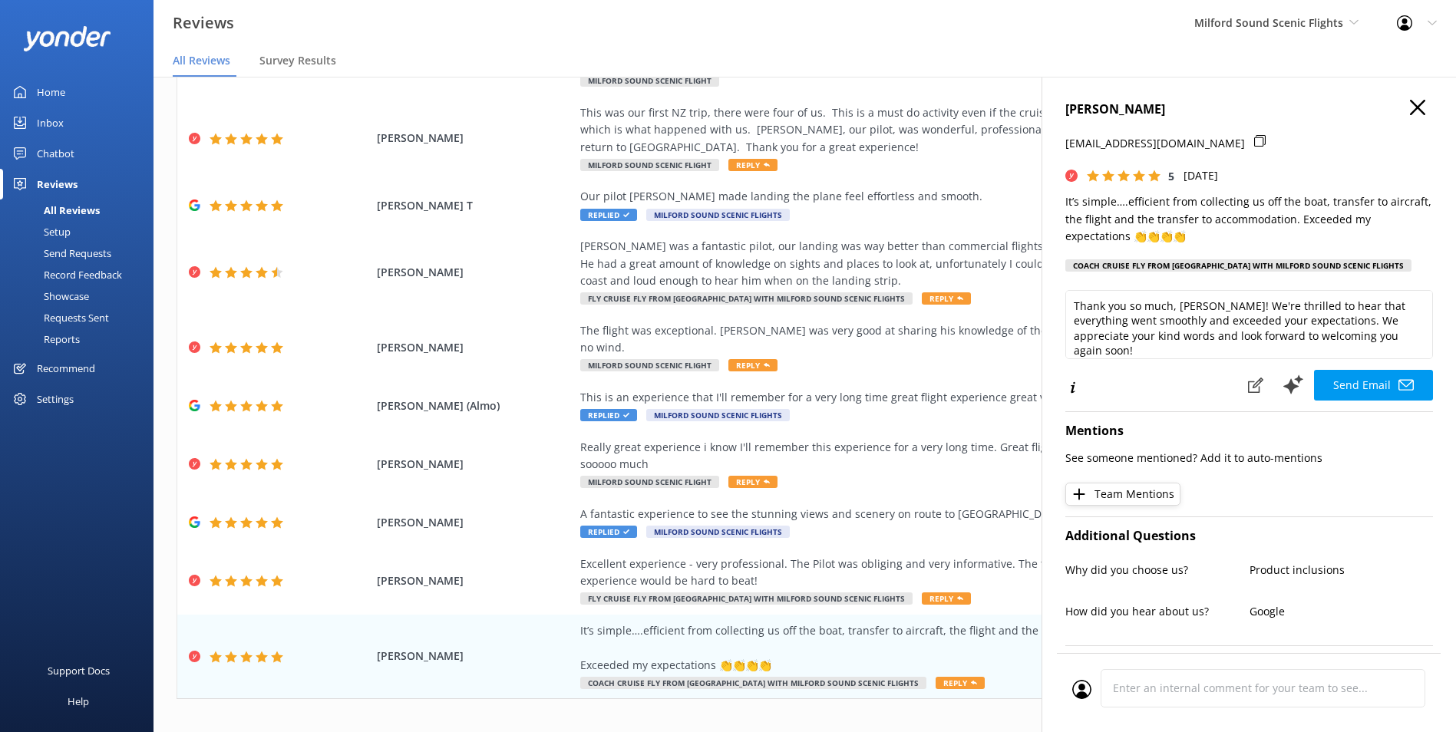
click at [1163, 110] on h4 "Peter William Sharratt" at bounding box center [1249, 110] width 368 height 20
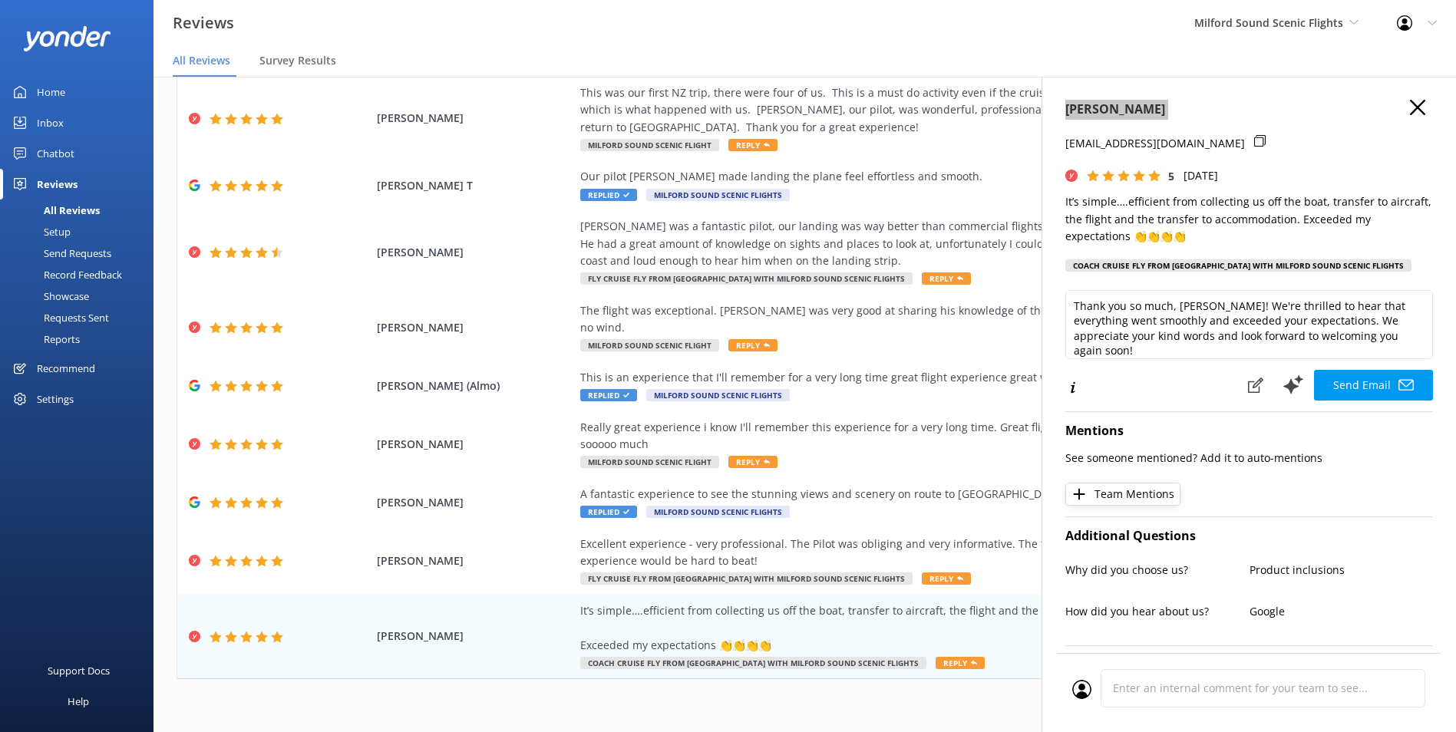
scroll to position [31, 0]
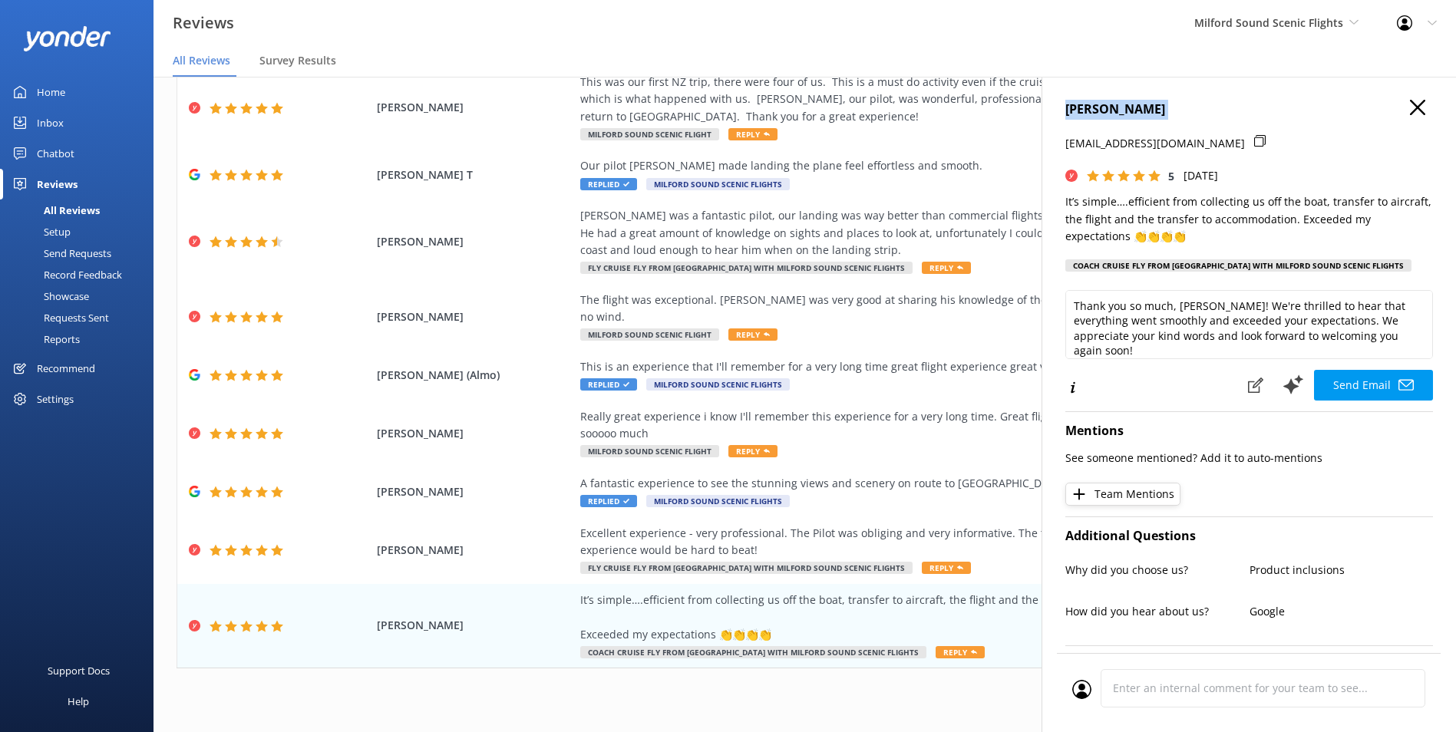
click at [980, 697] on div "1 2 3 4 5 6 7 8 9 10 ..." at bounding box center [805, 701] width 1256 height 35
click at [1414, 101] on h4 "Peter William Sharratt" at bounding box center [1249, 110] width 368 height 20
click at [1410, 104] on use "button" at bounding box center [1417, 107] width 15 height 15
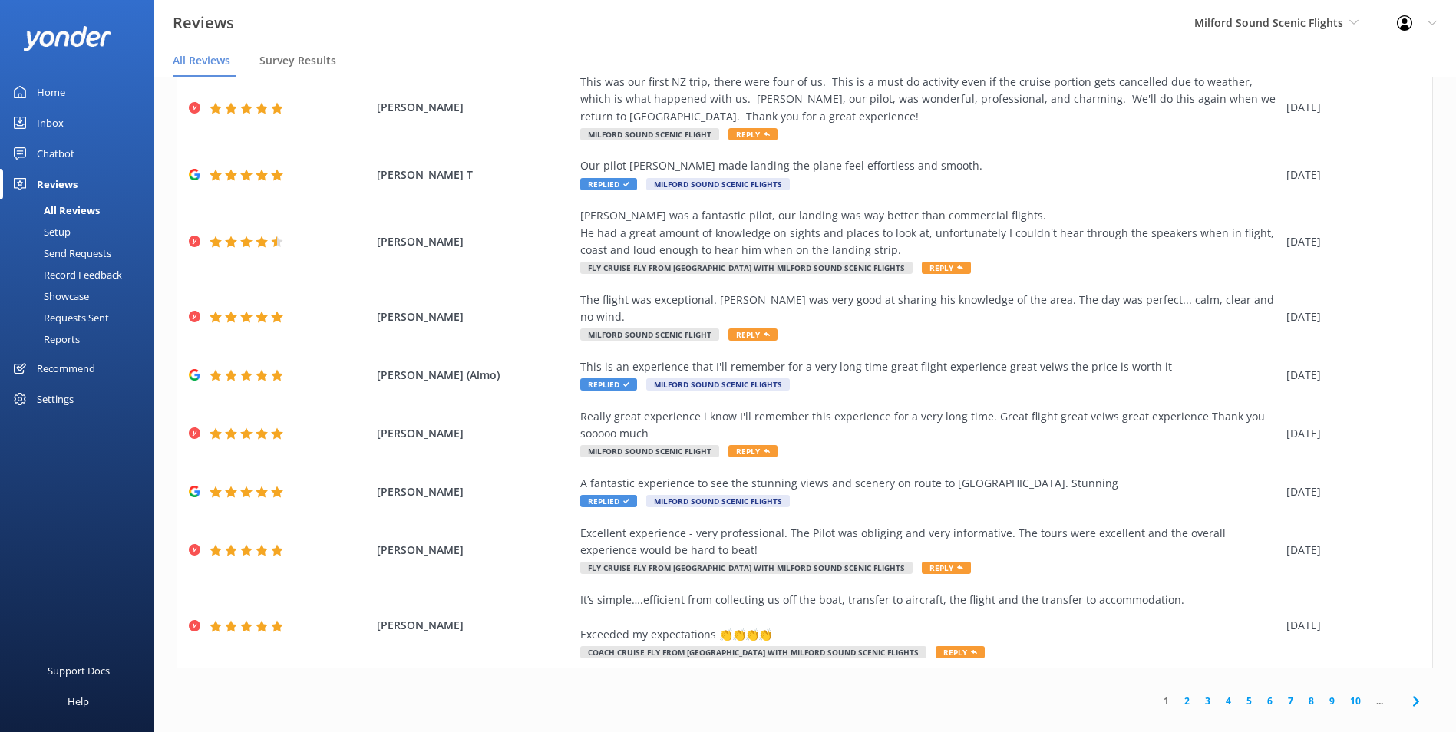
click at [1177, 694] on link "2" at bounding box center [1187, 701] width 21 height 15
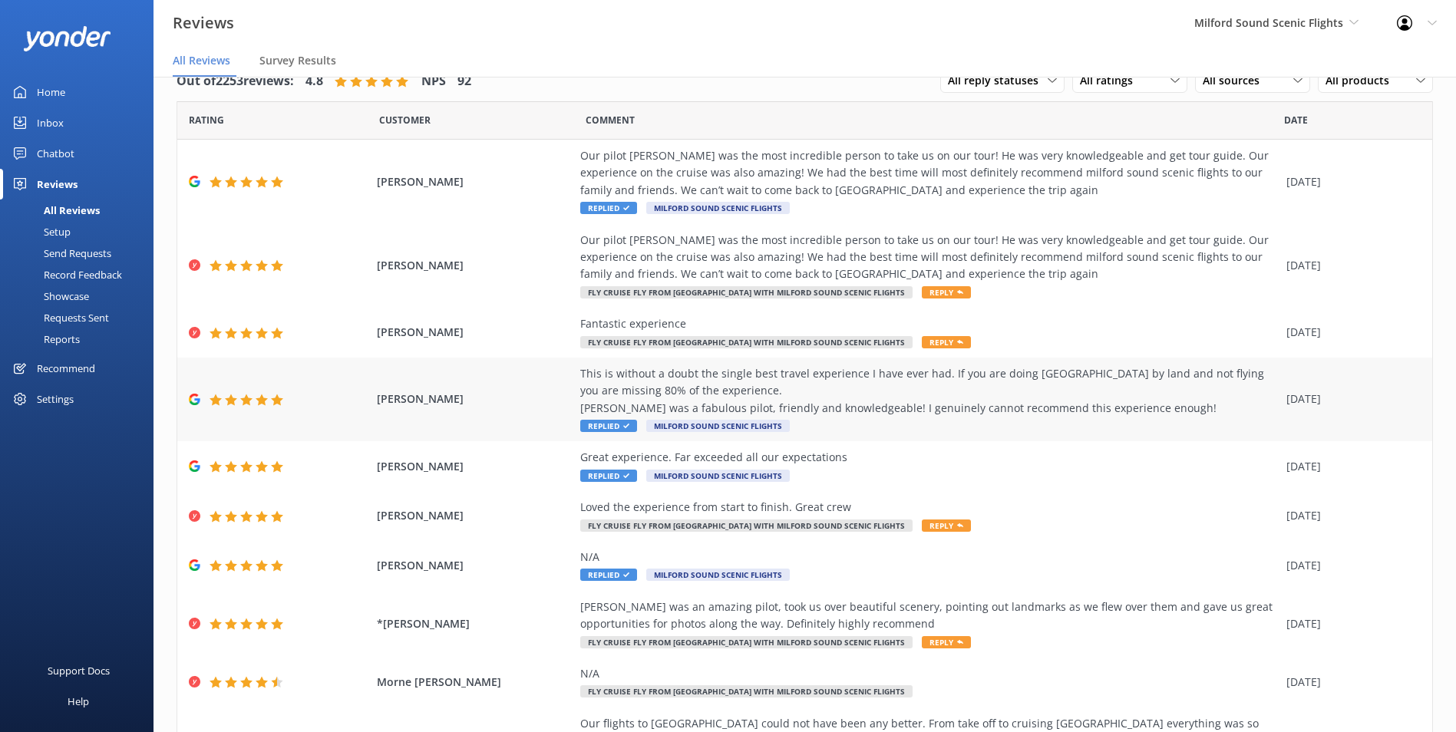
click at [764, 386] on div "This is without a doubt the single best travel experience I have ever had. If y…" at bounding box center [929, 390] width 698 height 51
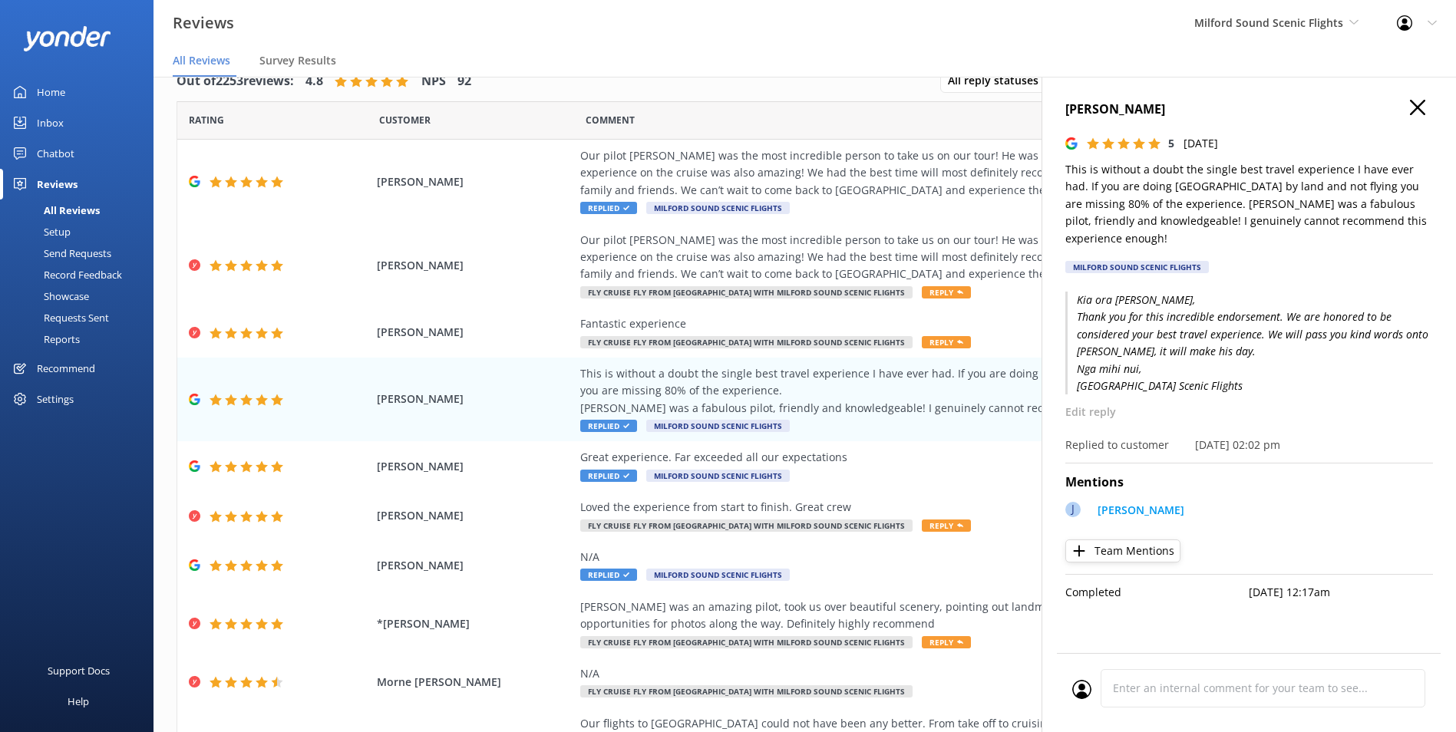
click at [1268, 208] on p "This is without a doubt the single best travel experience I have ever had. If y…" at bounding box center [1249, 204] width 368 height 86
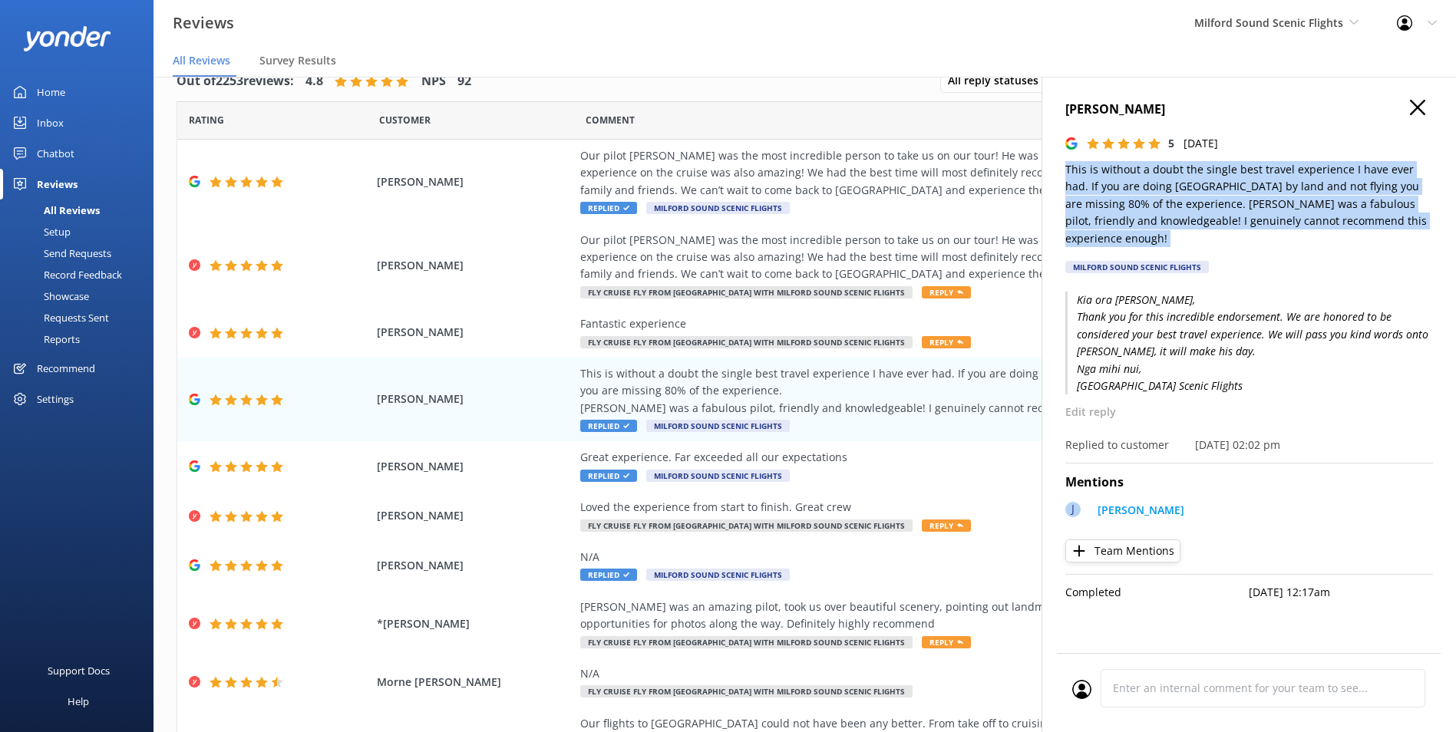
click at [1268, 208] on p "This is without a doubt the single best travel experience I have ever had. If y…" at bounding box center [1249, 204] width 368 height 86
click at [1122, 104] on h4 "Molly Hickman" at bounding box center [1249, 110] width 368 height 20
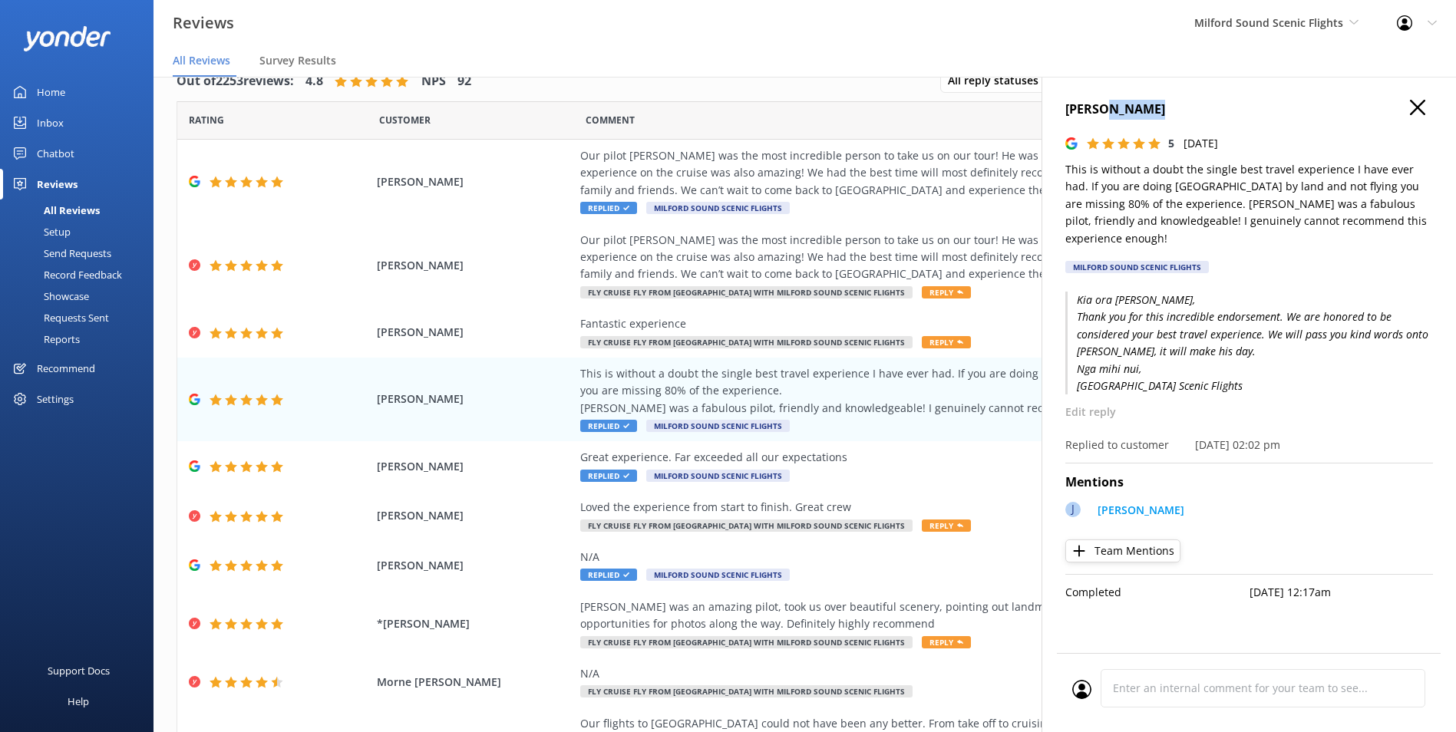
click at [1122, 104] on h4 "Molly Hickman" at bounding box center [1249, 110] width 368 height 20
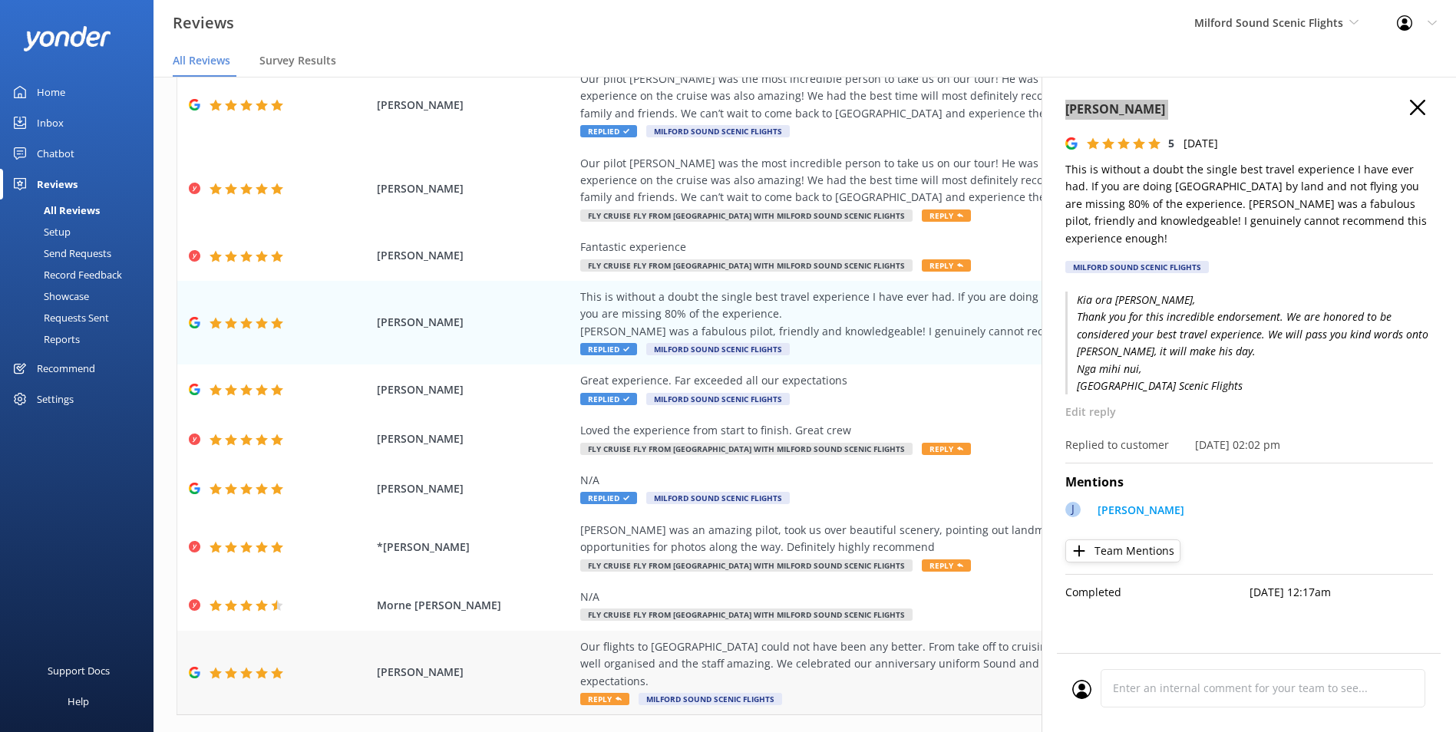
scroll to position [124, 0]
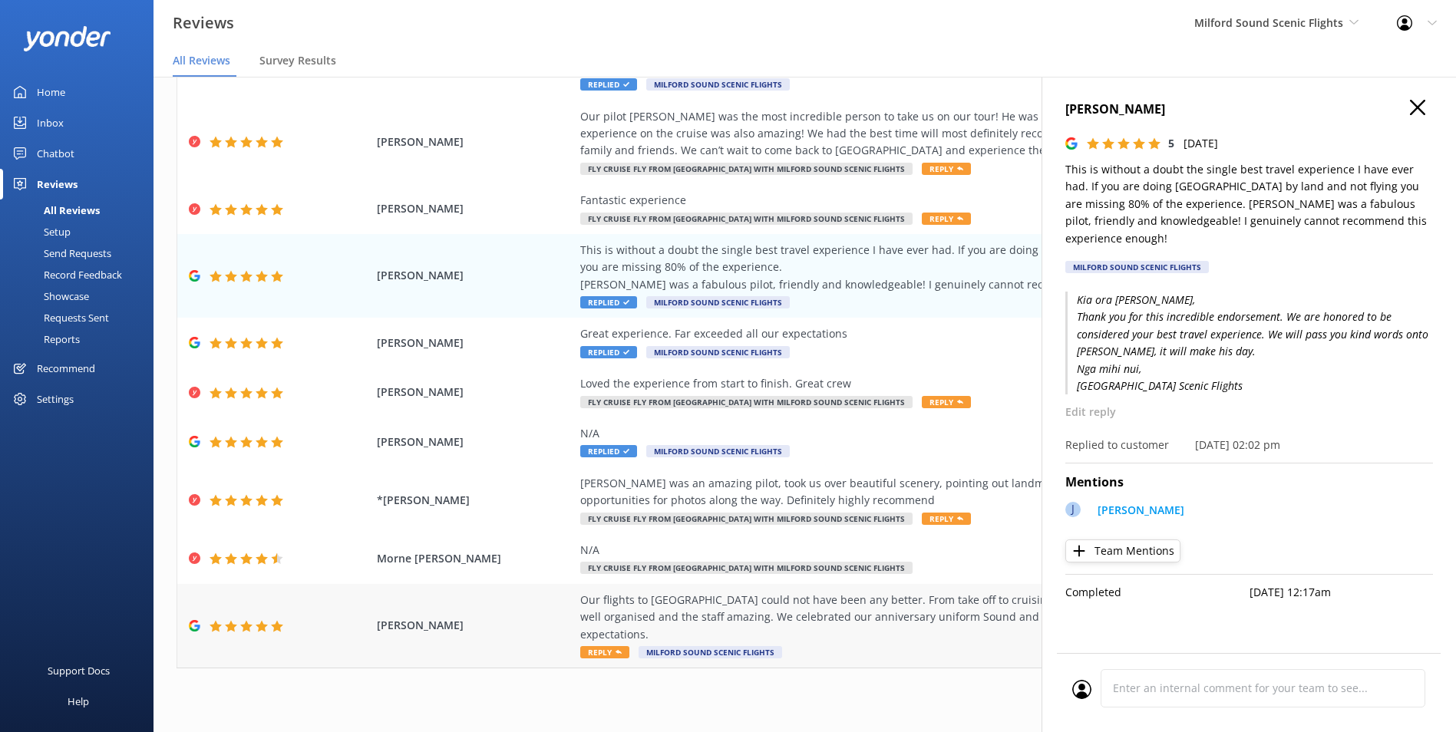
click at [929, 632] on div "Our flights to Milford Sound could not have been any better. From take off to c…" at bounding box center [929, 626] width 698 height 69
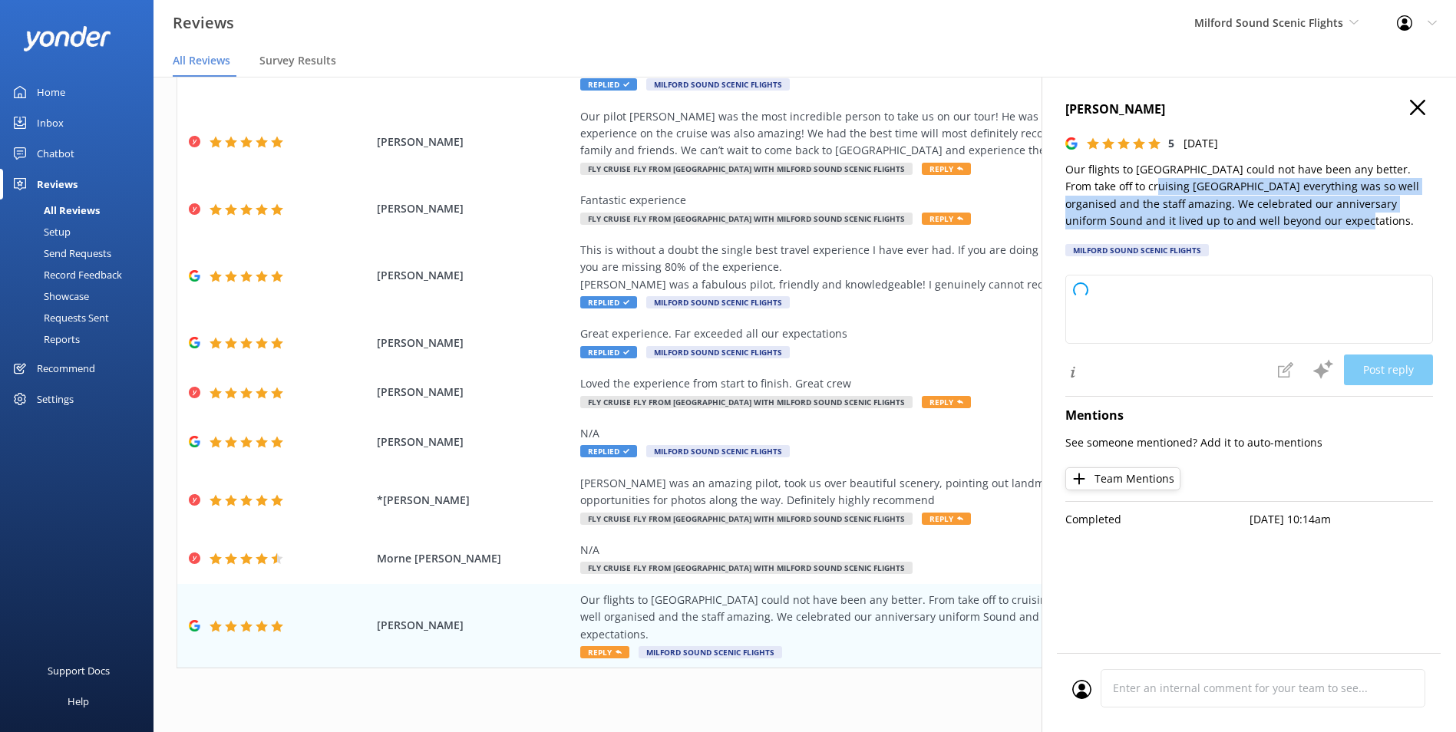
type textarea "Thank you so much for your wonderful review! We’re thrilled to hear that your a…"
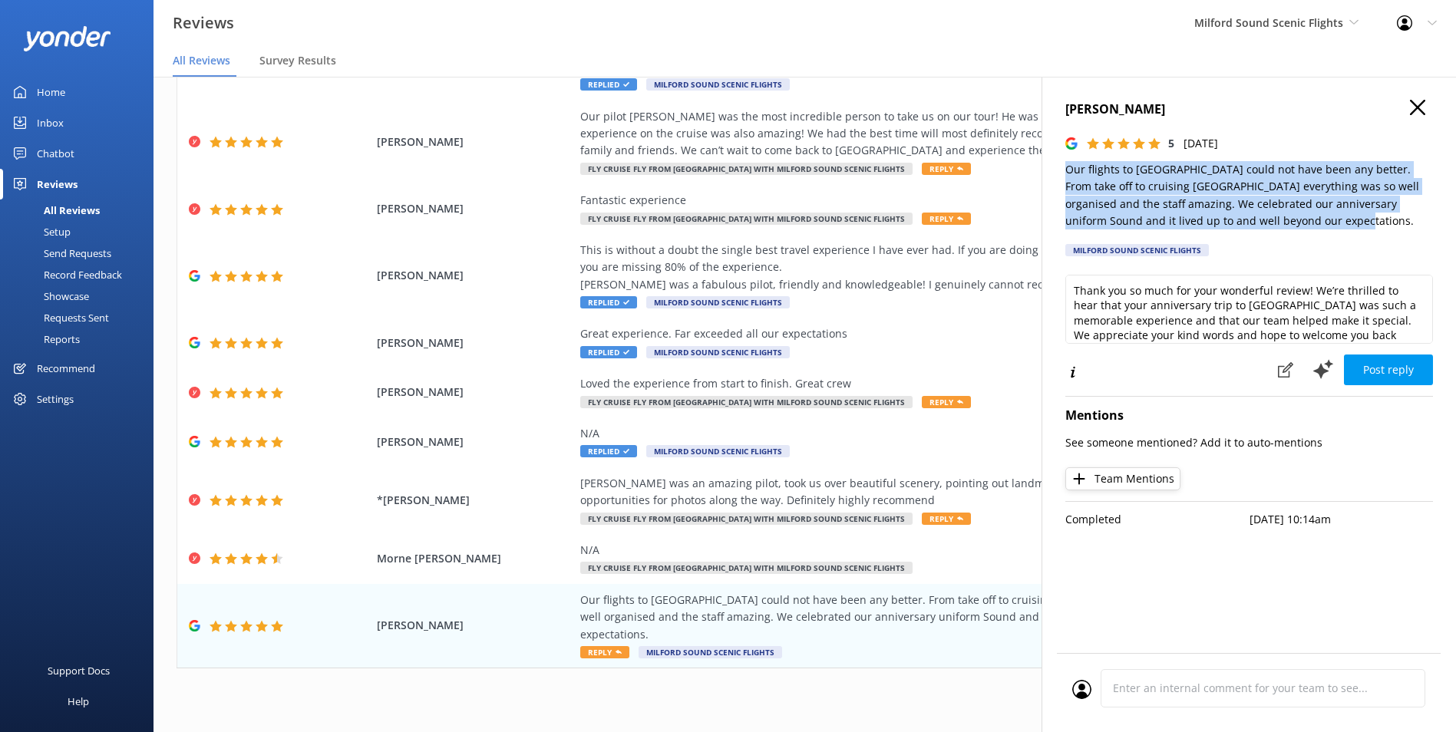
drag, startPoint x: 1293, startPoint y: 216, endPoint x: 1058, endPoint y: 163, distance: 241.5
click at [1058, 163] on div "Craig Smith 5 Wed, 27th Aug 2025 Our flights to Milford Sound could not have be…" at bounding box center [1248, 443] width 414 height 732
click at [1125, 107] on h4 "Craig Smith" at bounding box center [1249, 110] width 368 height 20
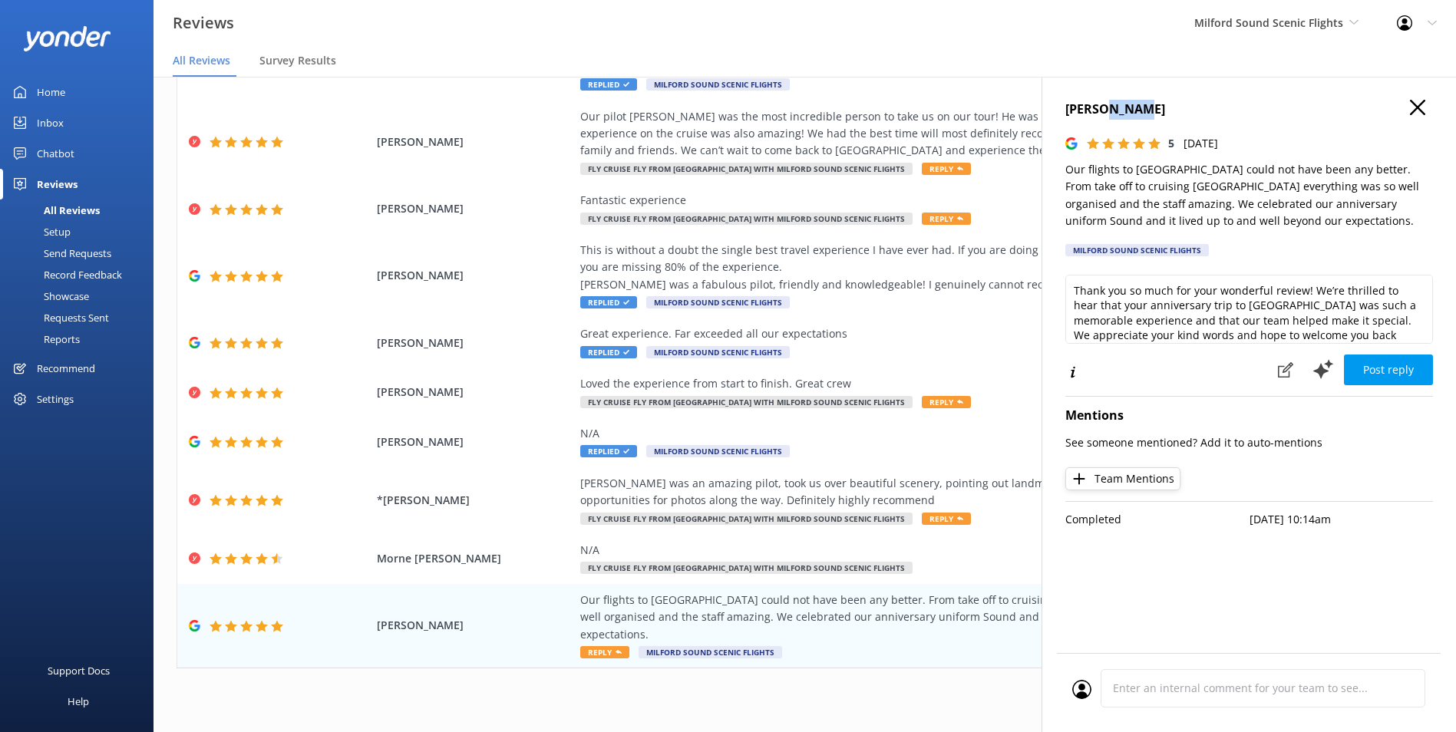
click at [1125, 107] on h4 "Craig Smith" at bounding box center [1249, 110] width 368 height 20
drag, startPoint x: 754, startPoint y: 688, endPoint x: 872, endPoint y: 678, distance: 118.6
click at [754, 688] on div "1 2 3 4 5 6 7 8 9 10 ..." at bounding box center [805, 701] width 1256 height 35
drag, startPoint x: 1430, startPoint y: 108, endPoint x: 1408, endPoint y: 114, distance: 22.3
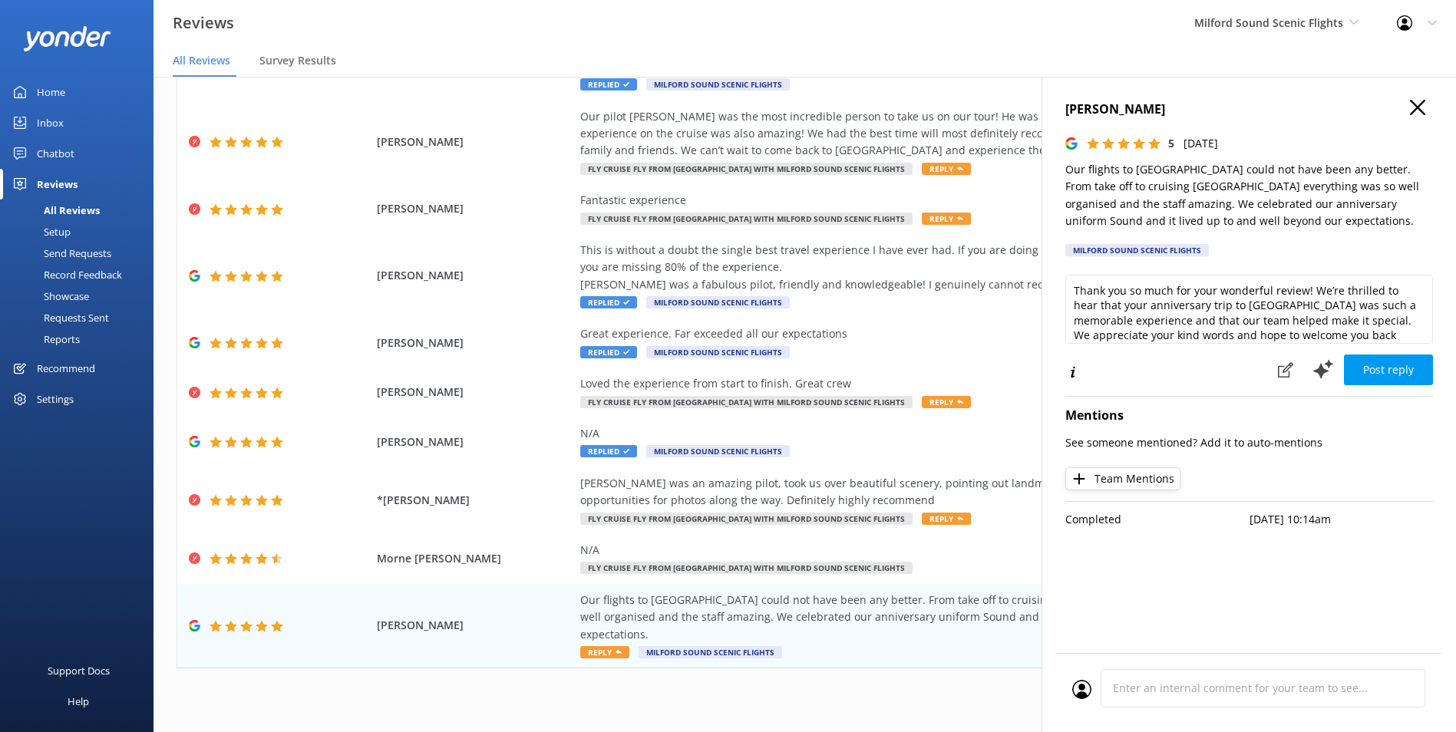
click at [1428, 109] on h4 "Craig Smith" at bounding box center [1249, 110] width 368 height 20
click at [1416, 113] on icon "button" at bounding box center [1417, 107] width 15 height 15
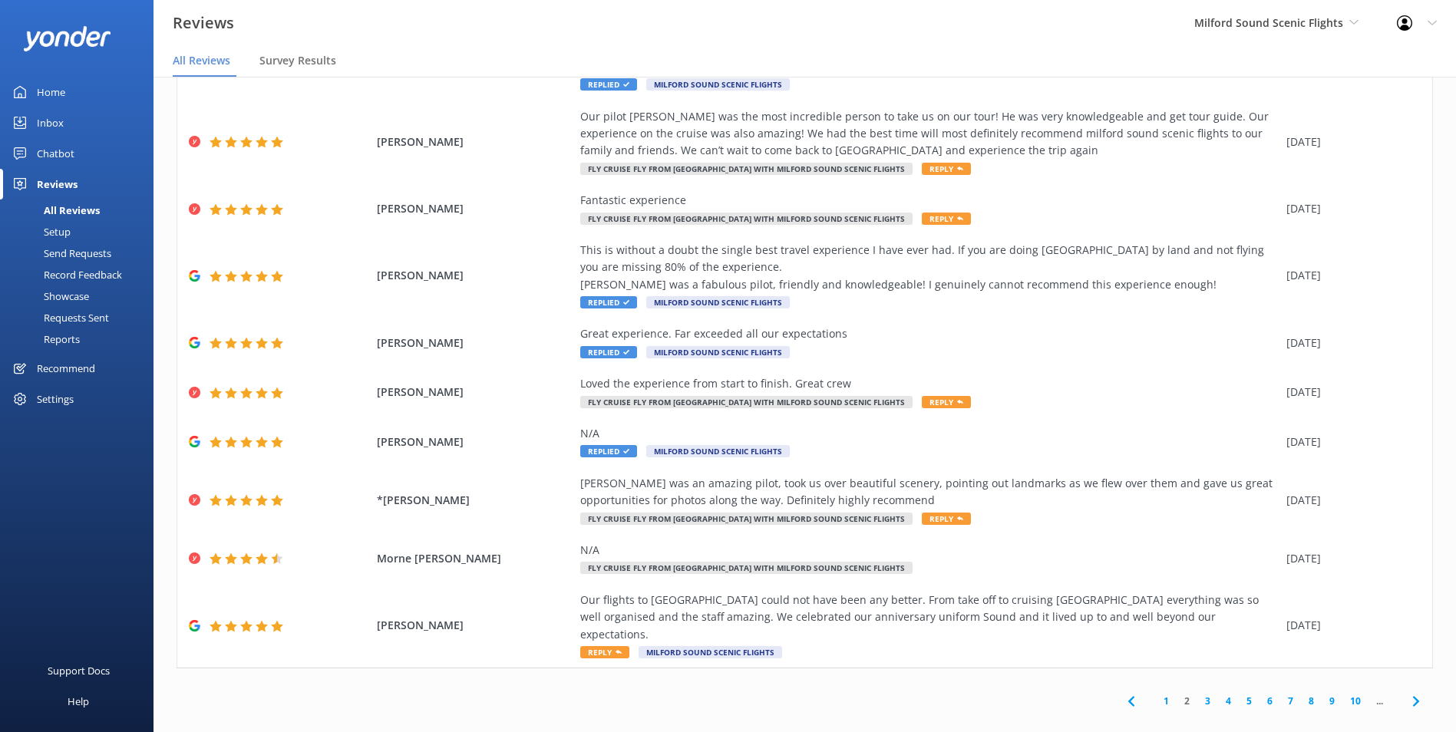
click at [1197, 694] on link "3" at bounding box center [1207, 701] width 21 height 15
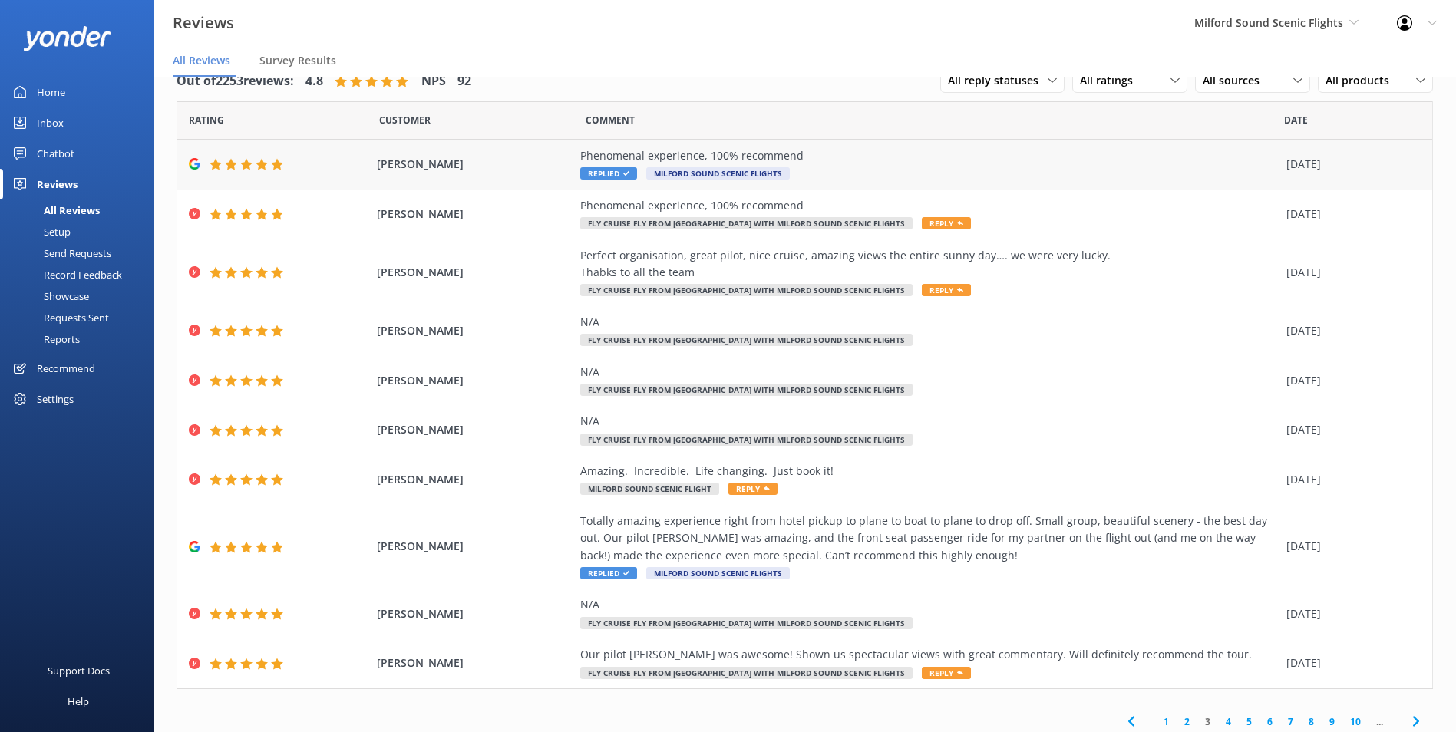
click at [1028, 153] on div "Phenomenal experience, 100% recommend" at bounding box center [929, 155] width 698 height 17
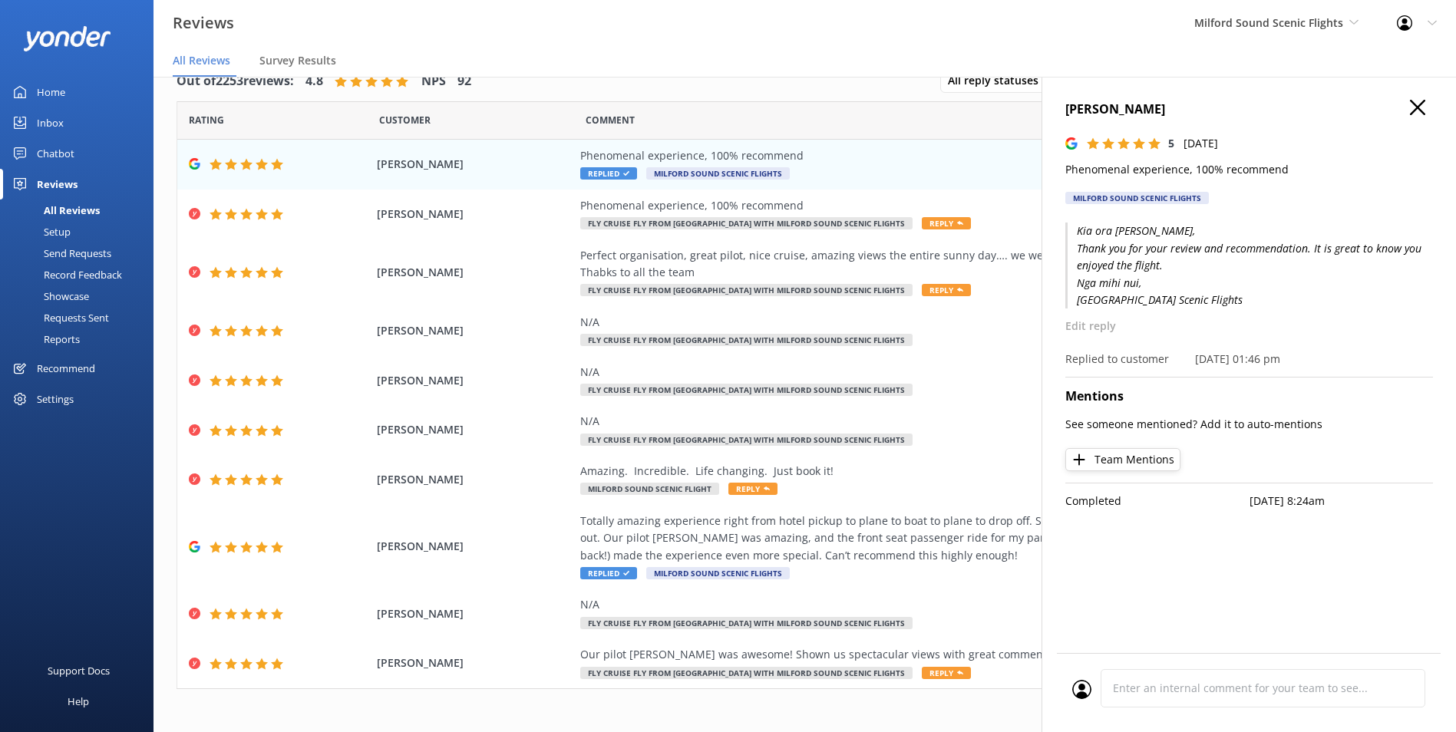
click at [1101, 174] on p "Phenomenal experience, 100% recommend" at bounding box center [1249, 169] width 368 height 17
click at [1080, 112] on h4 "Keryn Croxford" at bounding box center [1249, 110] width 368 height 20
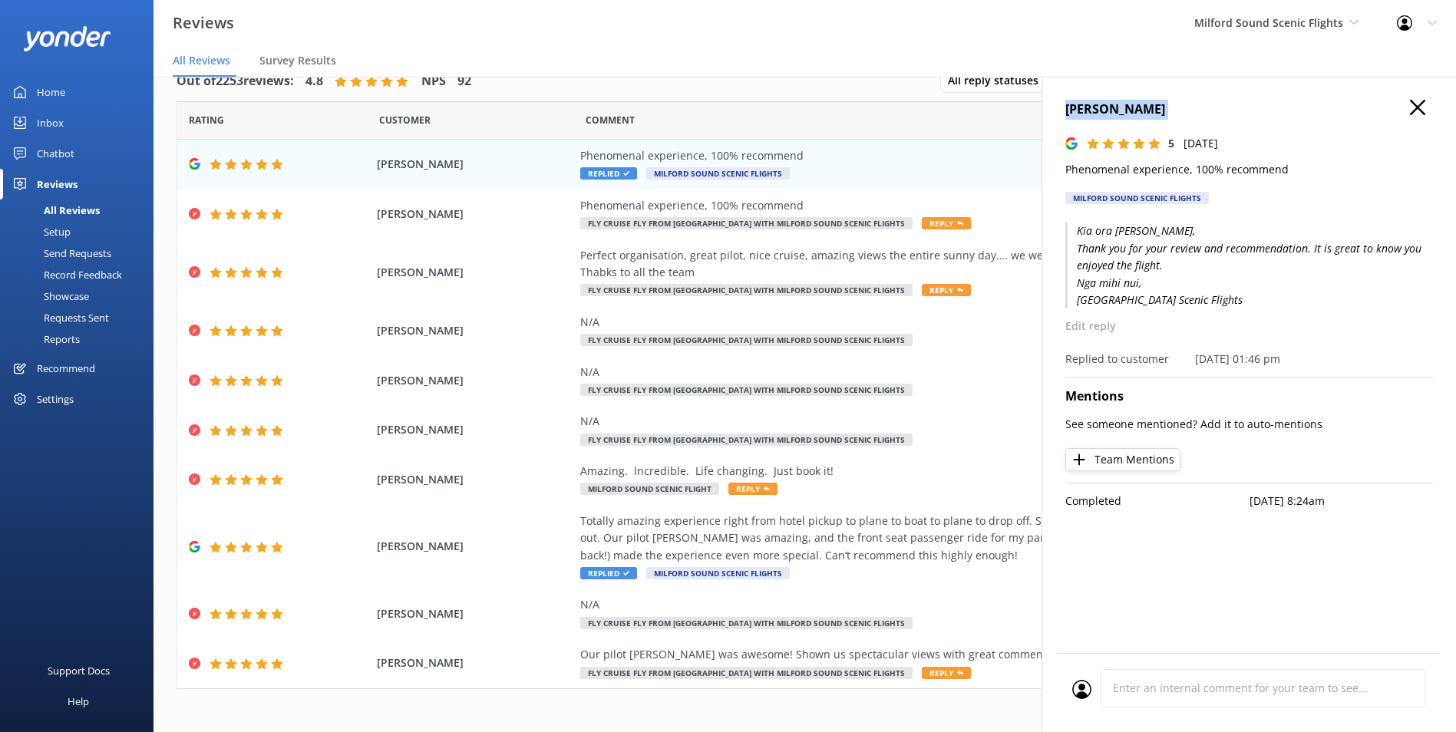
click at [1080, 112] on h4 "Keryn Croxford" at bounding box center [1249, 110] width 368 height 20
drag, startPoint x: 1257, startPoint y: 52, endPoint x: 1260, endPoint y: 38, distance: 14.2
click at [1258, 51] on nav "All Reviews Survey Results" at bounding box center [804, 61] width 1302 height 31
click at [1260, 37] on div "Milford Sound Scenic Flights Milford Sound Scenic Flights Glacier Helicopters T…" at bounding box center [1276, 23] width 203 height 46
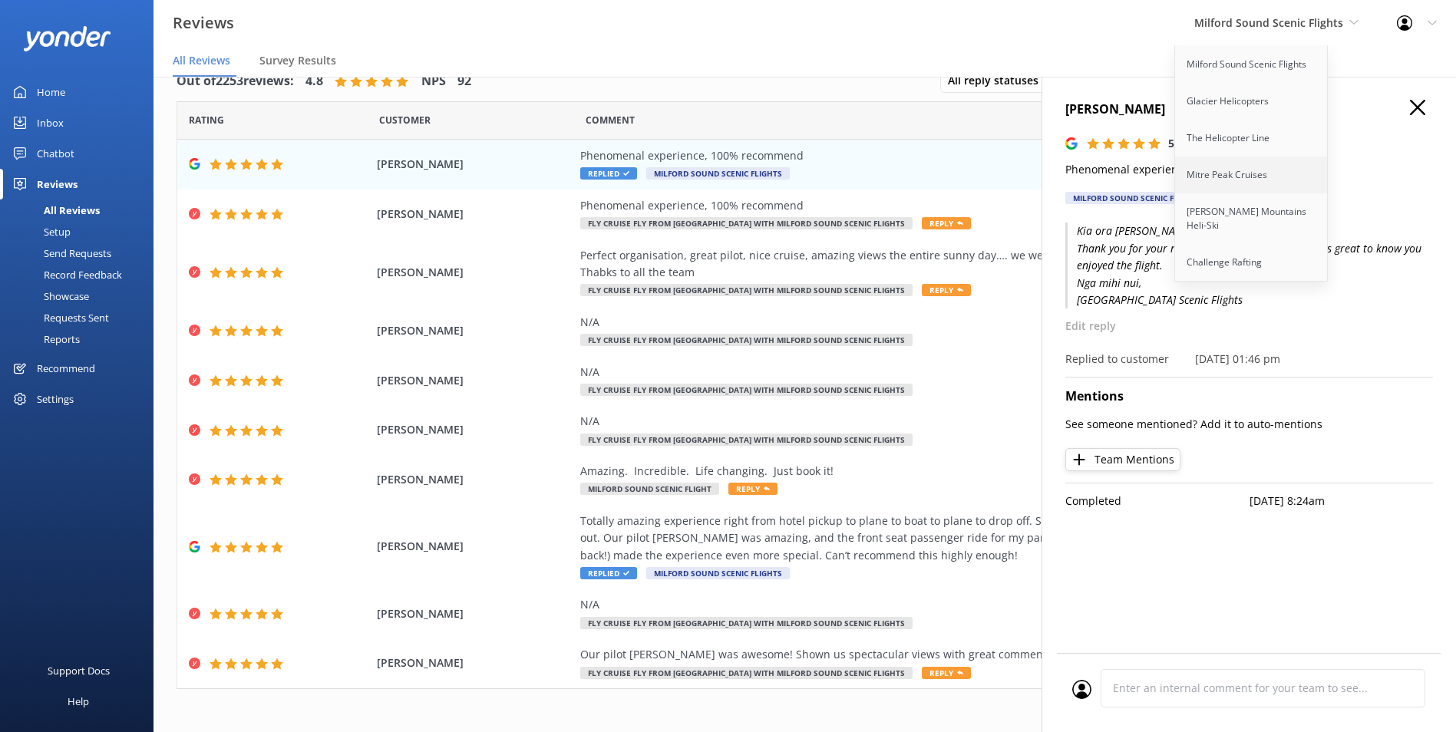
click at [1271, 180] on link "Mitre Peak Cruises" at bounding box center [1251, 175] width 153 height 37
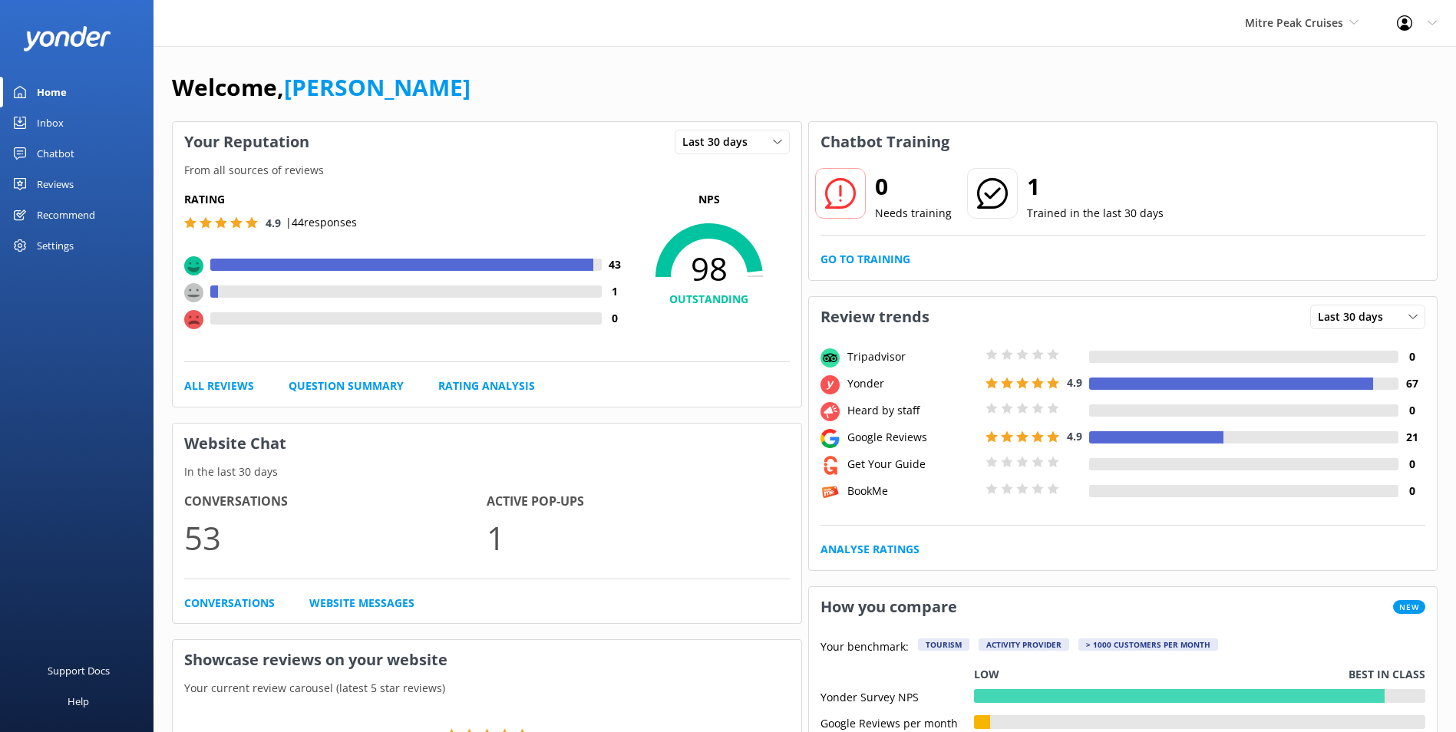
click at [76, 183] on link "Reviews" at bounding box center [76, 184] width 153 height 31
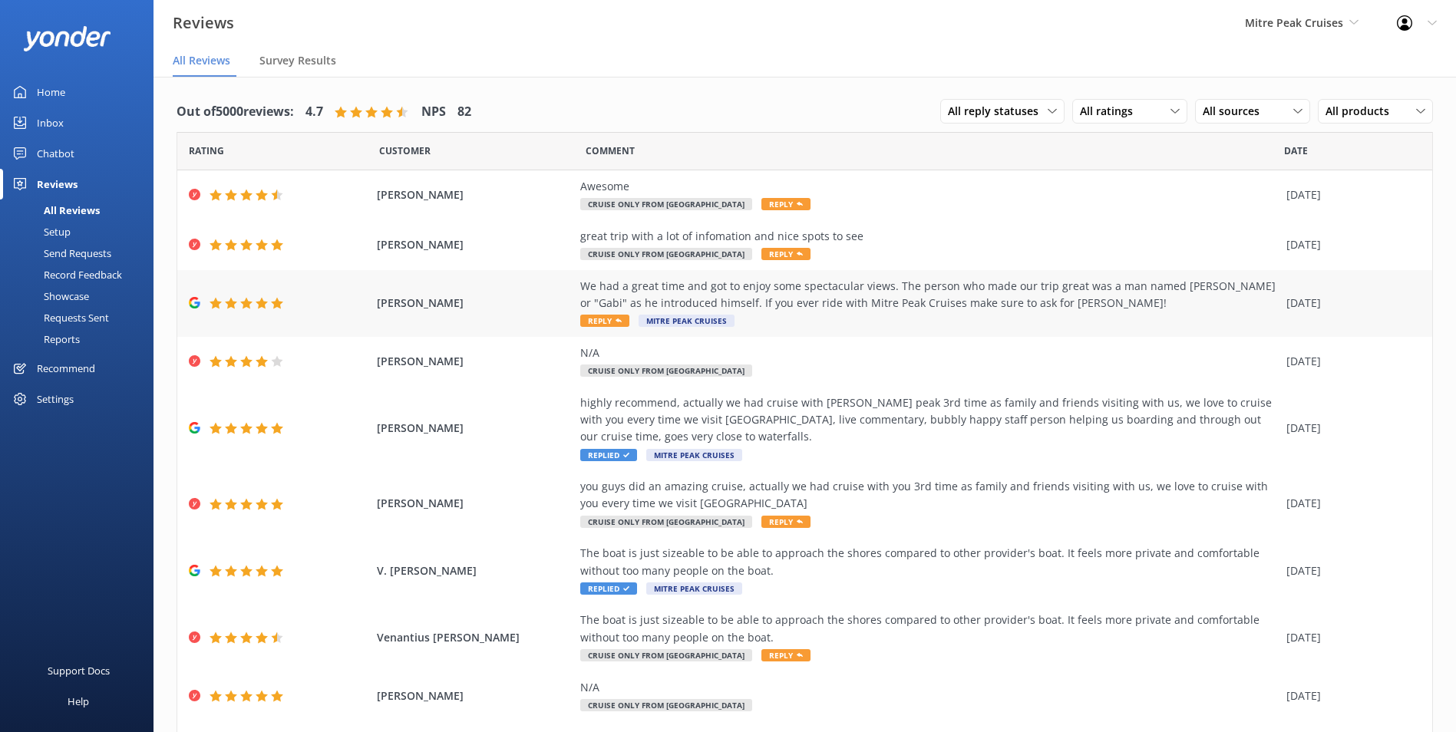
scroll to position [77, 0]
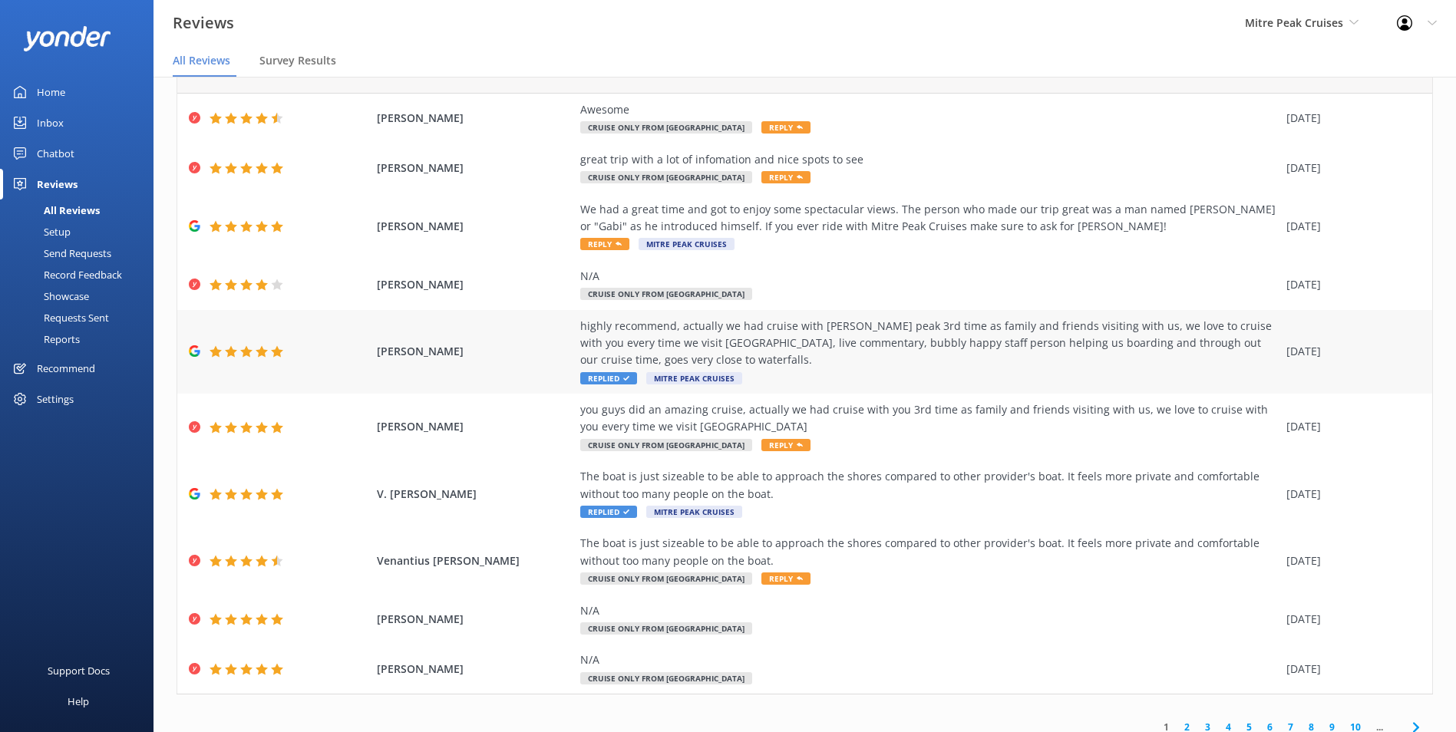
click at [1100, 355] on div "highly recommend, actually we had cruise with Mitre peak 3rd time as family and…" at bounding box center [929, 343] width 698 height 51
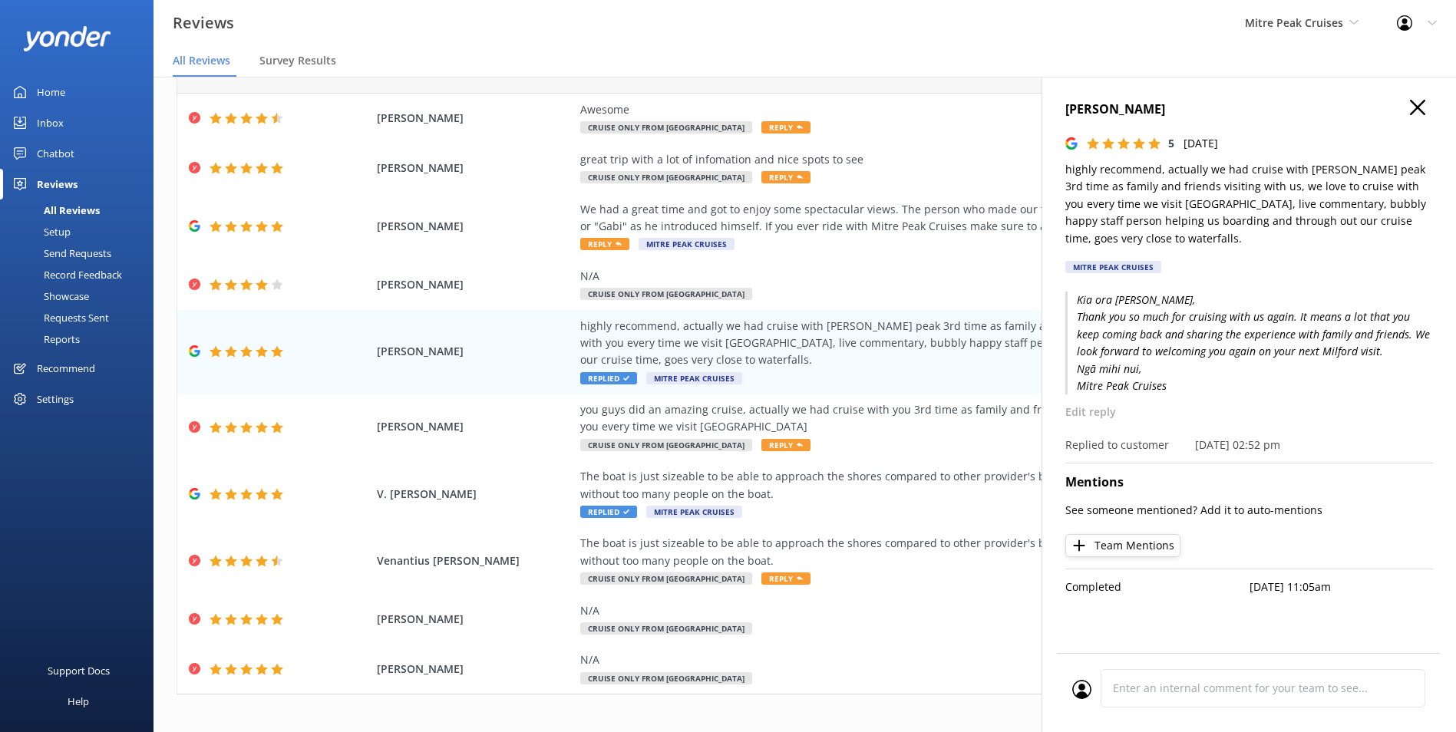
click at [1217, 210] on p "highly recommend, actually we had cruise with Mitre peak 3rd time as family and…" at bounding box center [1249, 204] width 368 height 86
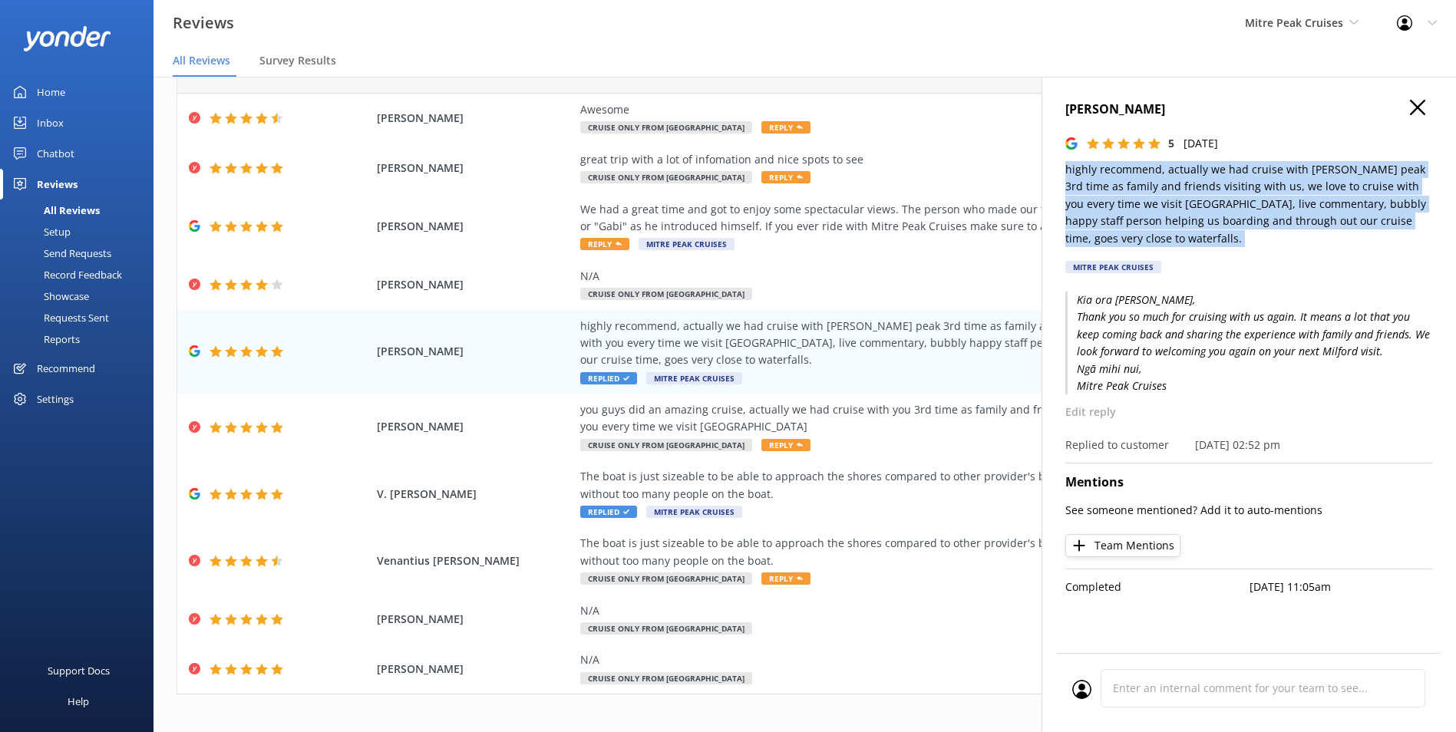
click at [1217, 210] on p "highly recommend, actually we had cruise with Mitre peak 3rd time as family and…" at bounding box center [1249, 204] width 368 height 86
click at [1182, 119] on h4 "kinjal Devani Dobariya" at bounding box center [1249, 110] width 368 height 20
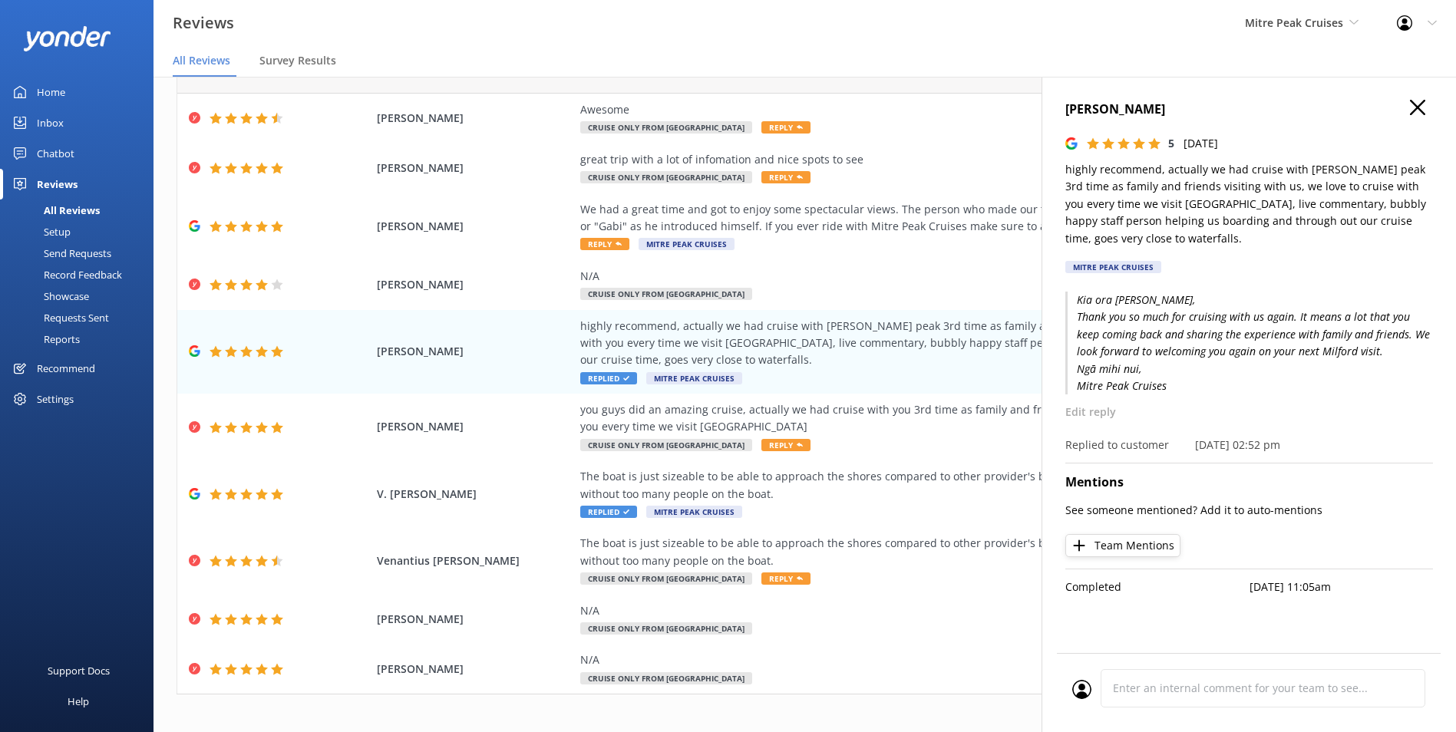
click at [1183, 111] on h4 "kinjal Devani Dobariya" at bounding box center [1249, 110] width 368 height 20
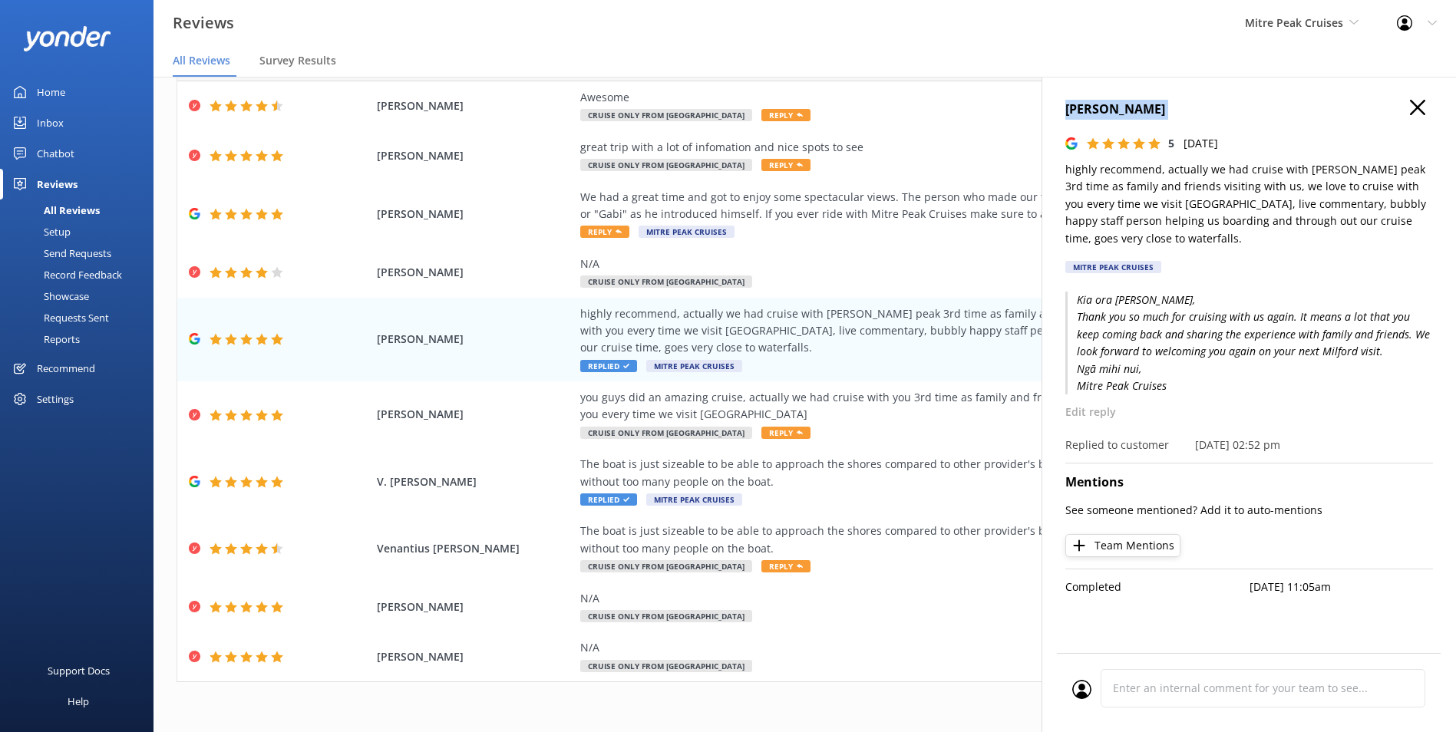
click at [1431, 104] on h4 "kinjal Devani Dobariya" at bounding box center [1249, 110] width 368 height 20
click at [1406, 114] on h4 "kinjal Devani Dobariya" at bounding box center [1249, 110] width 368 height 20
click at [1422, 97] on div "kinjal Devani Dobariya 5 Fri, 5th Sep 2025 highly recommend, actually we had cr…" at bounding box center [1248, 443] width 414 height 732
click at [1421, 97] on div "kinjal Devani Dobariya 5 Fri, 5th Sep 2025 highly recommend, actually we had cr…" at bounding box center [1248, 443] width 414 height 732
click at [1427, 106] on h4 "kinjal Devani Dobariya" at bounding box center [1249, 110] width 368 height 20
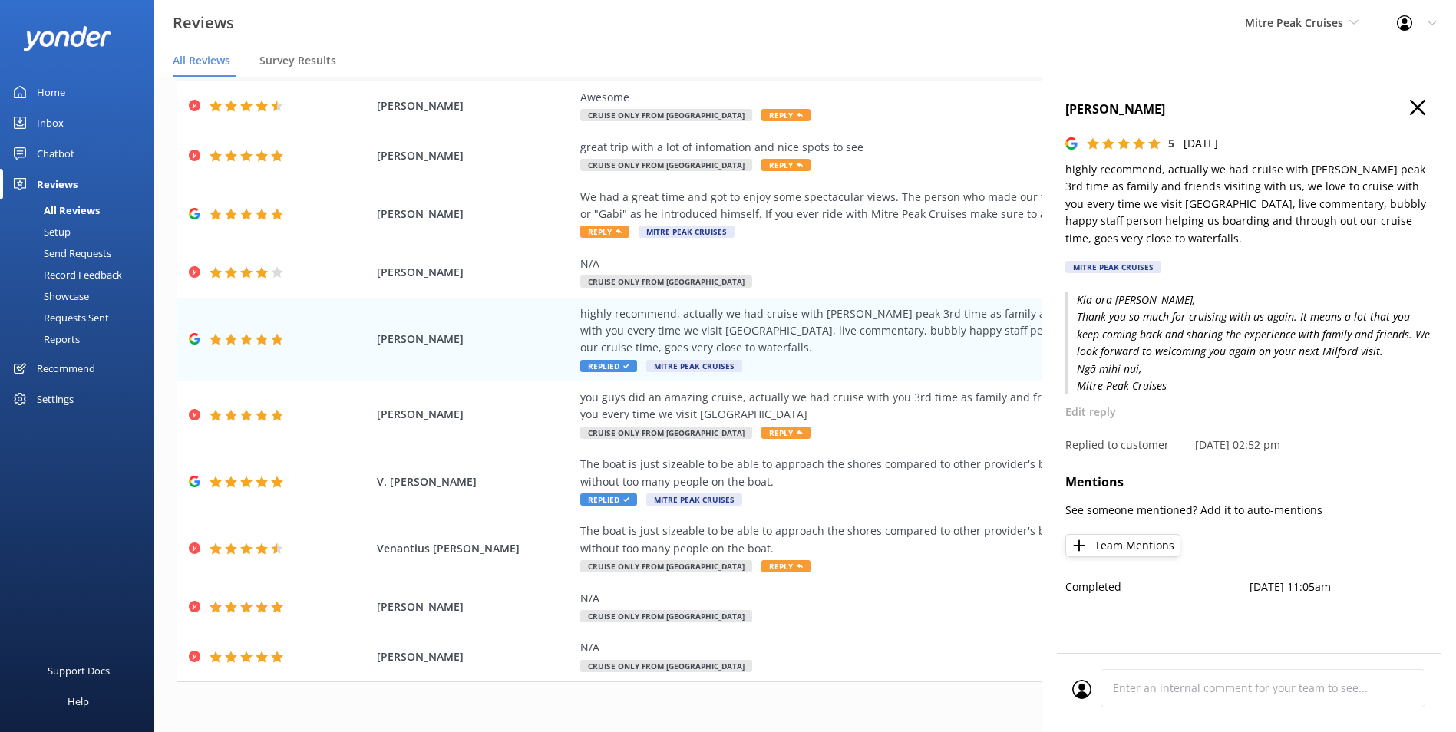
click at [1424, 114] on use "button" at bounding box center [1417, 107] width 15 height 15
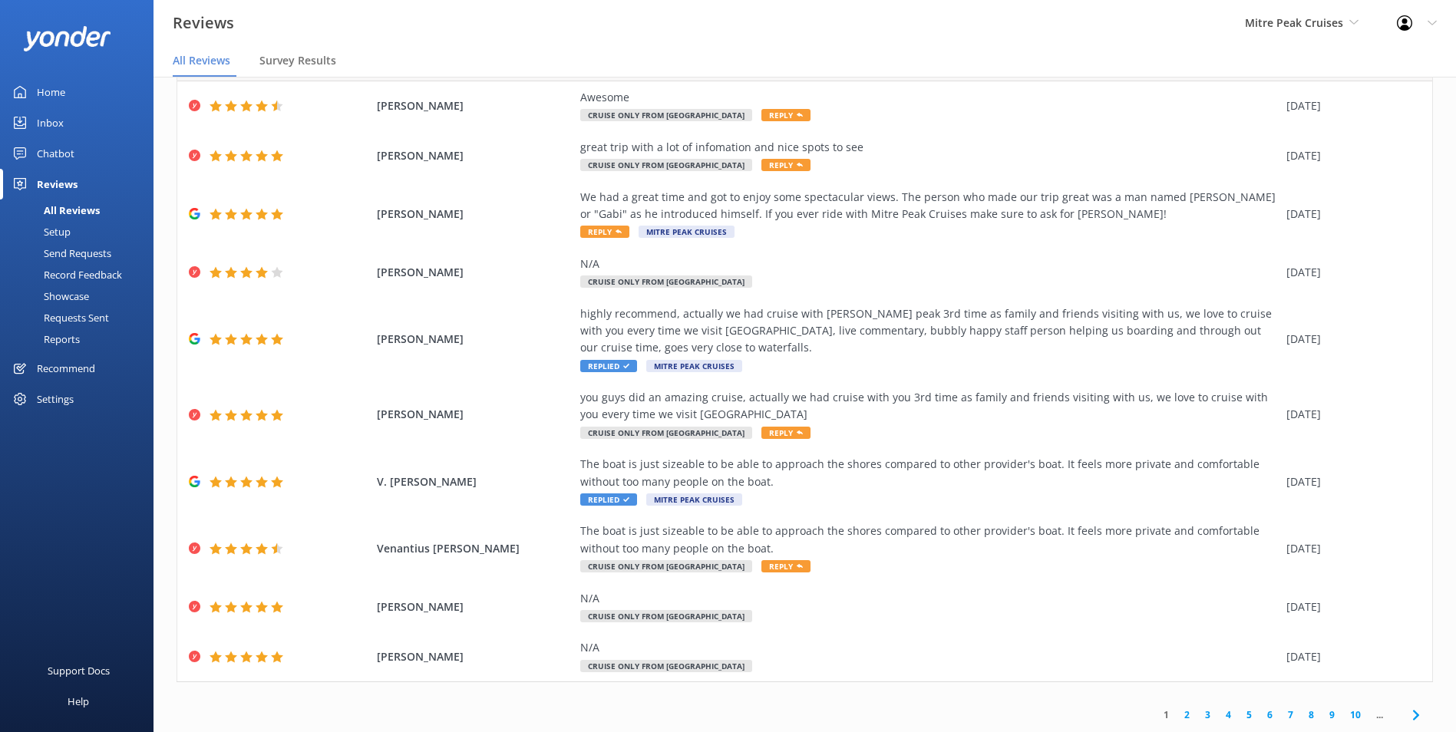
click at [1179, 715] on link "2" at bounding box center [1187, 715] width 21 height 15
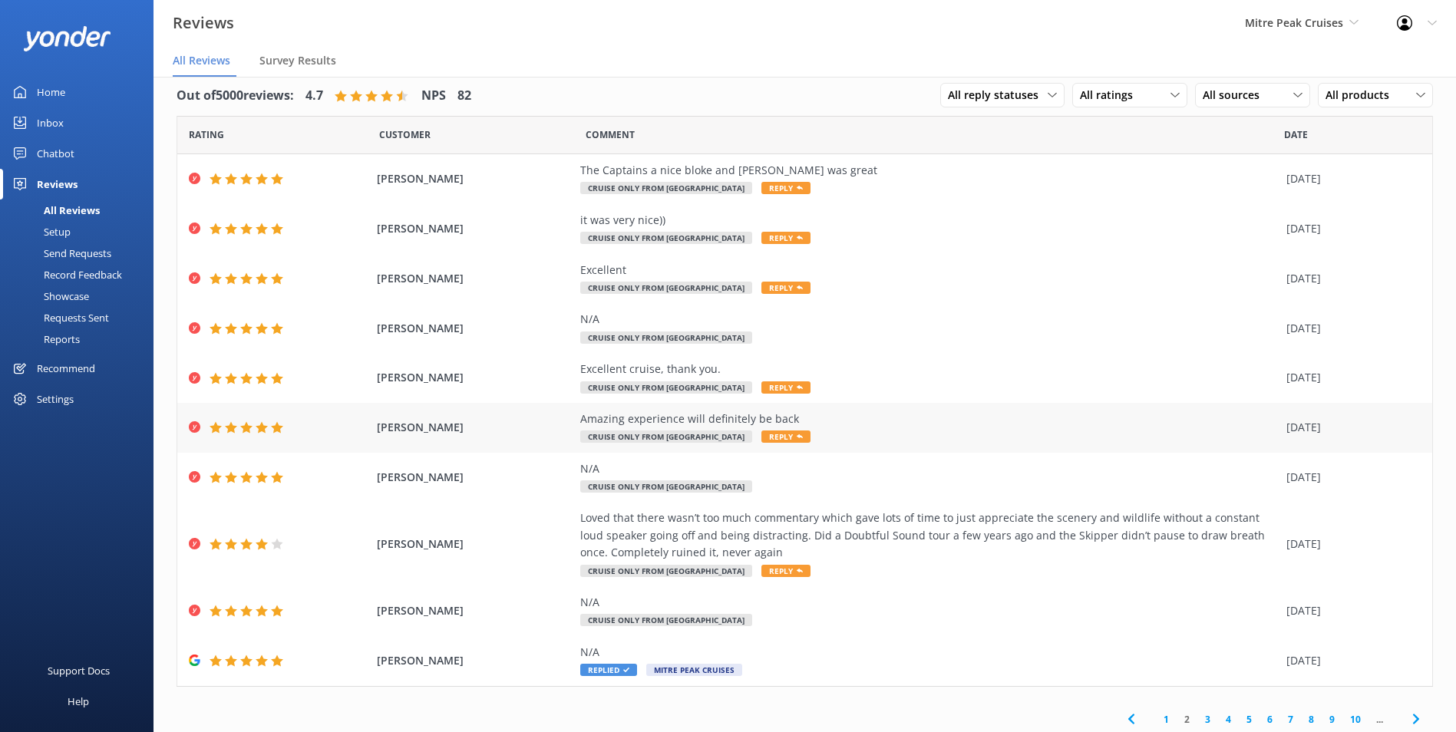
scroll to position [21, 0]
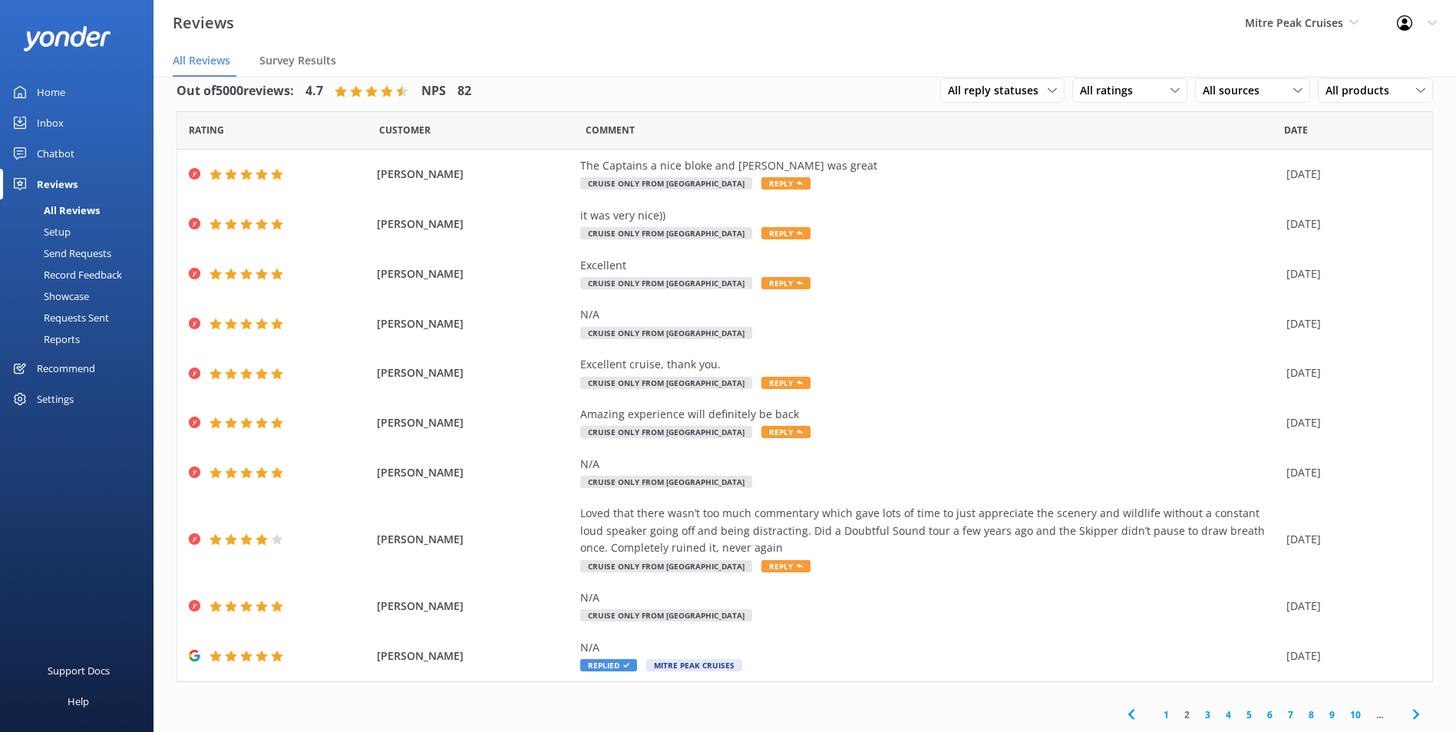
click at [1197, 715] on link "3" at bounding box center [1207, 715] width 21 height 15
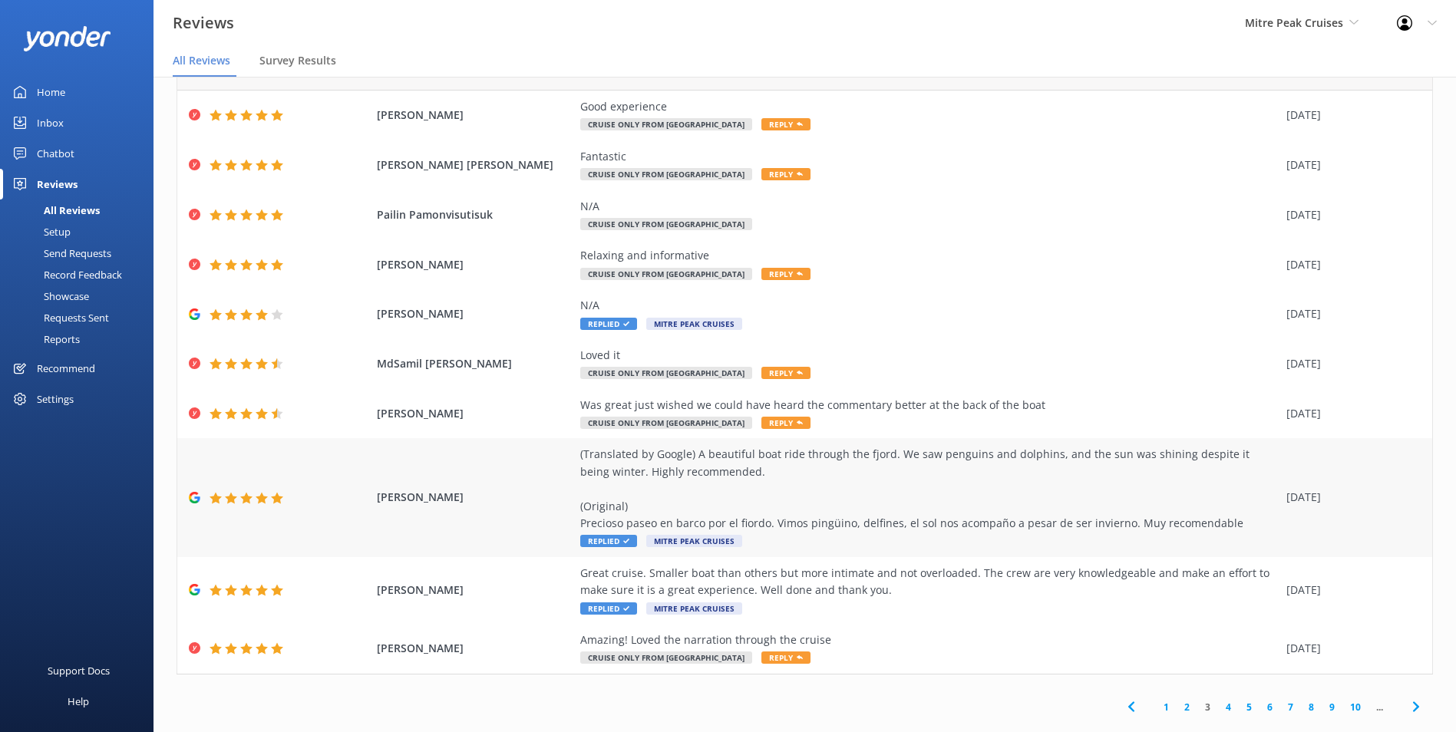
scroll to position [31, 0]
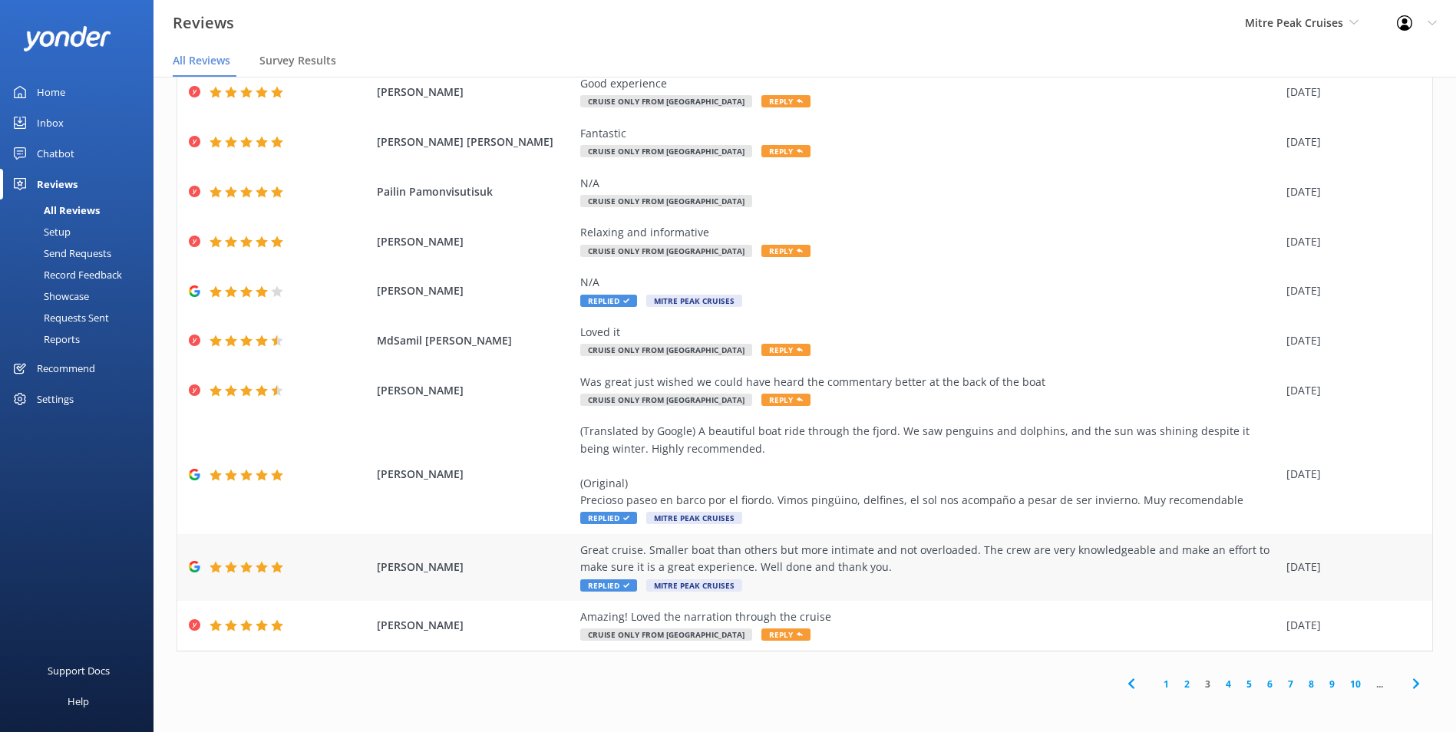
click at [948, 565] on div "Great cruise. Smaller boat than others but more intimate and not overloaded. Th…" at bounding box center [929, 559] width 698 height 35
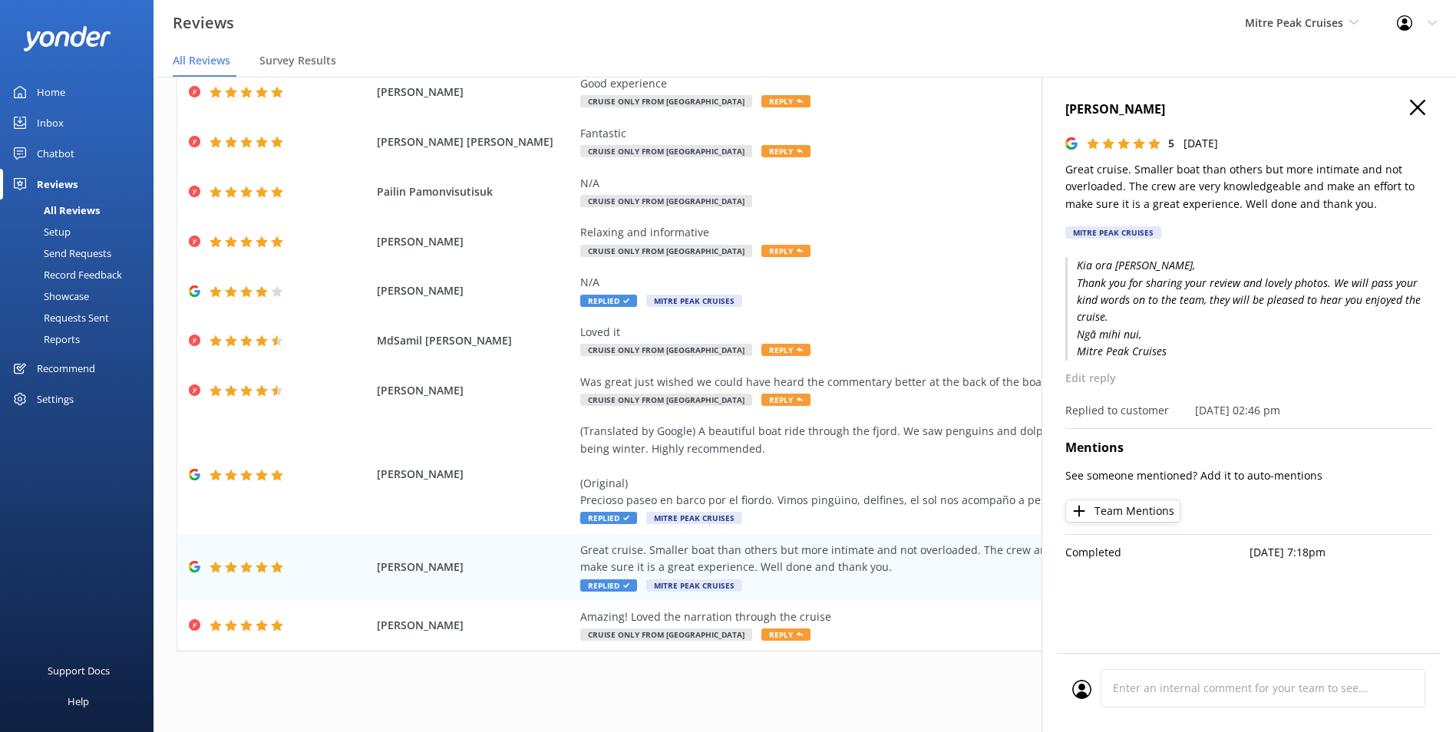
click at [1222, 203] on p "Great cruise. Smaller boat than others but more intimate and not overloaded. Th…" at bounding box center [1249, 186] width 368 height 51
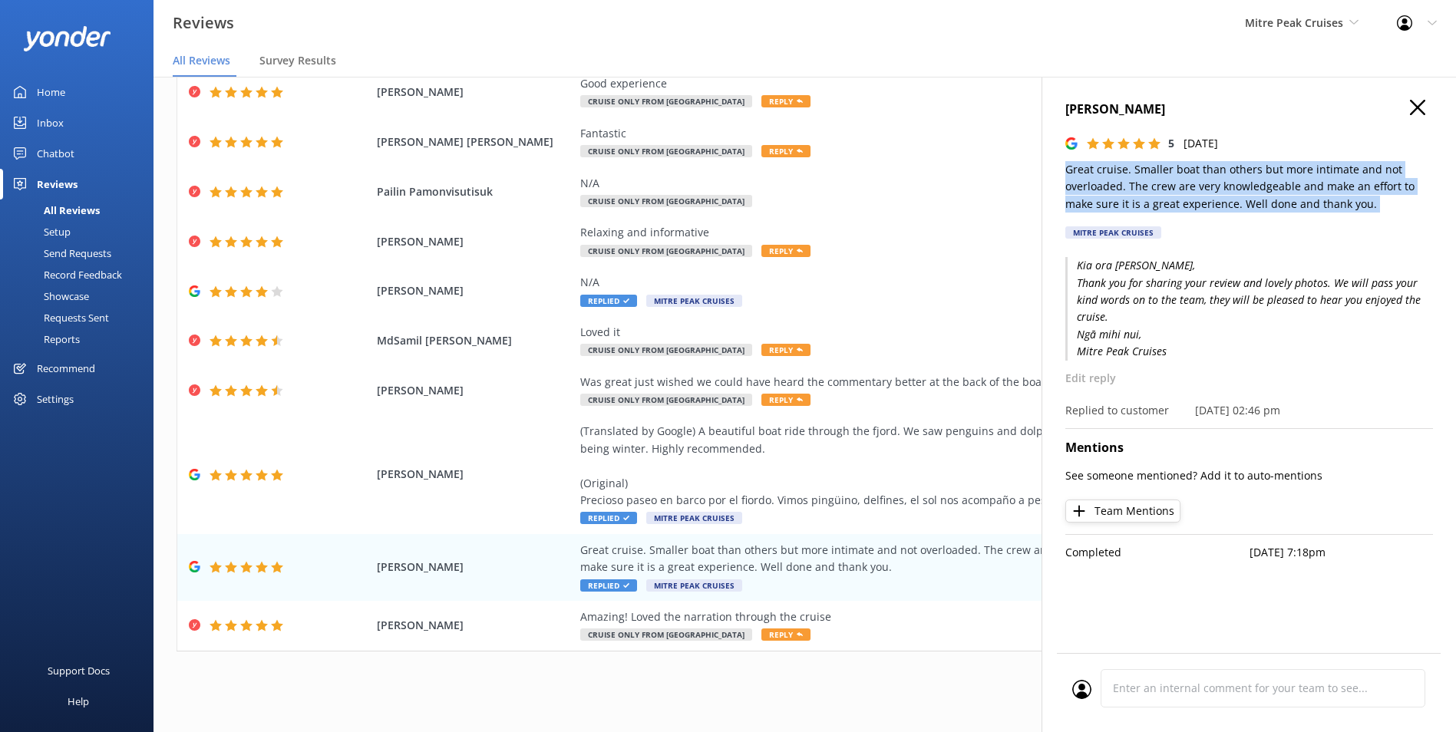
click at [1222, 203] on p "Great cruise. Smaller boat than others but more intimate and not overloaded. Th…" at bounding box center [1249, 186] width 368 height 51
click at [1083, 96] on div "Mark B 5 Thu, 28th Aug 2025 Great cruise. Smaller boat than others but more int…" at bounding box center [1248, 443] width 414 height 732
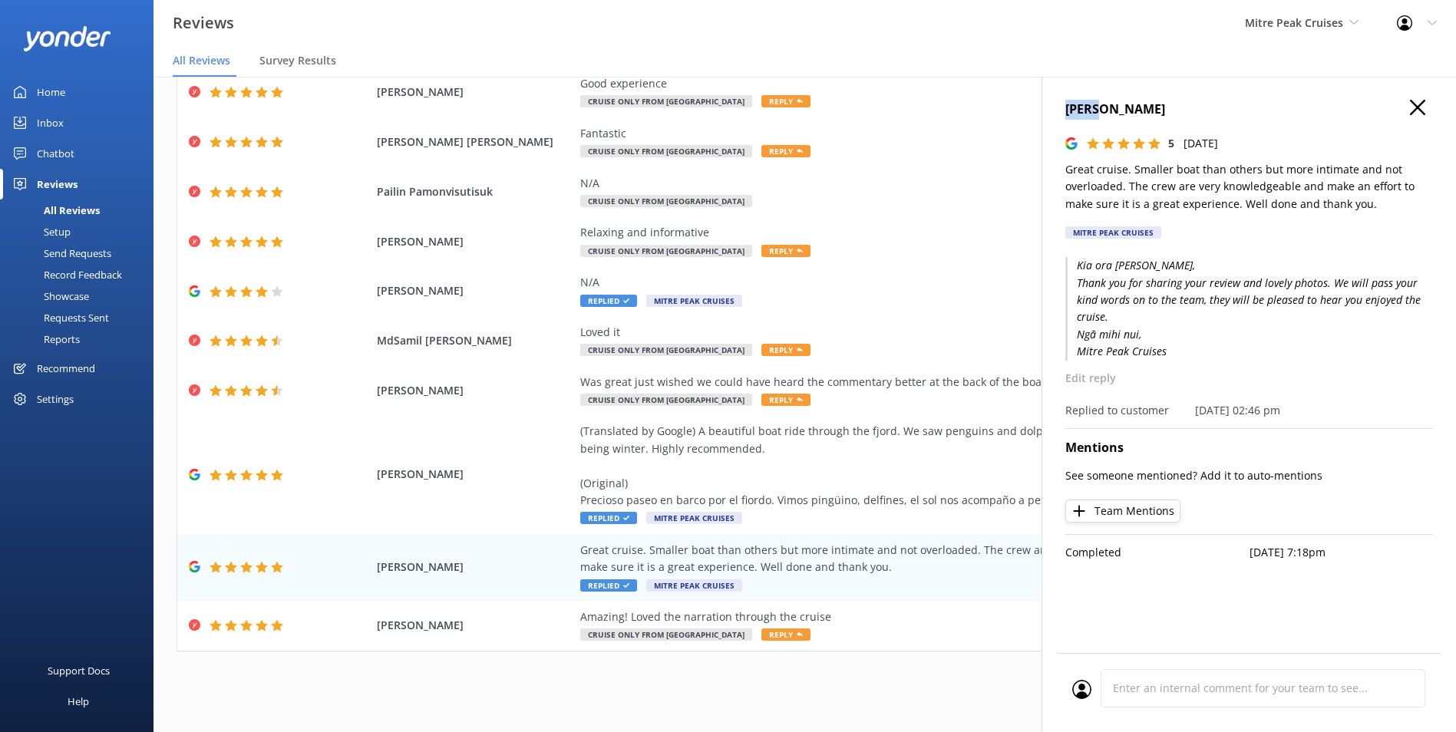
click at [1082, 96] on div "Mark B 5 Thu, 28th Aug 2025 Great cruise. Smaller boat than others but more int…" at bounding box center [1248, 443] width 414 height 732
click at [1078, 101] on h4 "Mark B" at bounding box center [1249, 110] width 368 height 20
click at [1079, 101] on h4 "Mark B" at bounding box center [1249, 110] width 368 height 20
click at [906, 674] on div "1 2 3 4 5 6 7 8 9 10 ..." at bounding box center [805, 684] width 1256 height 35
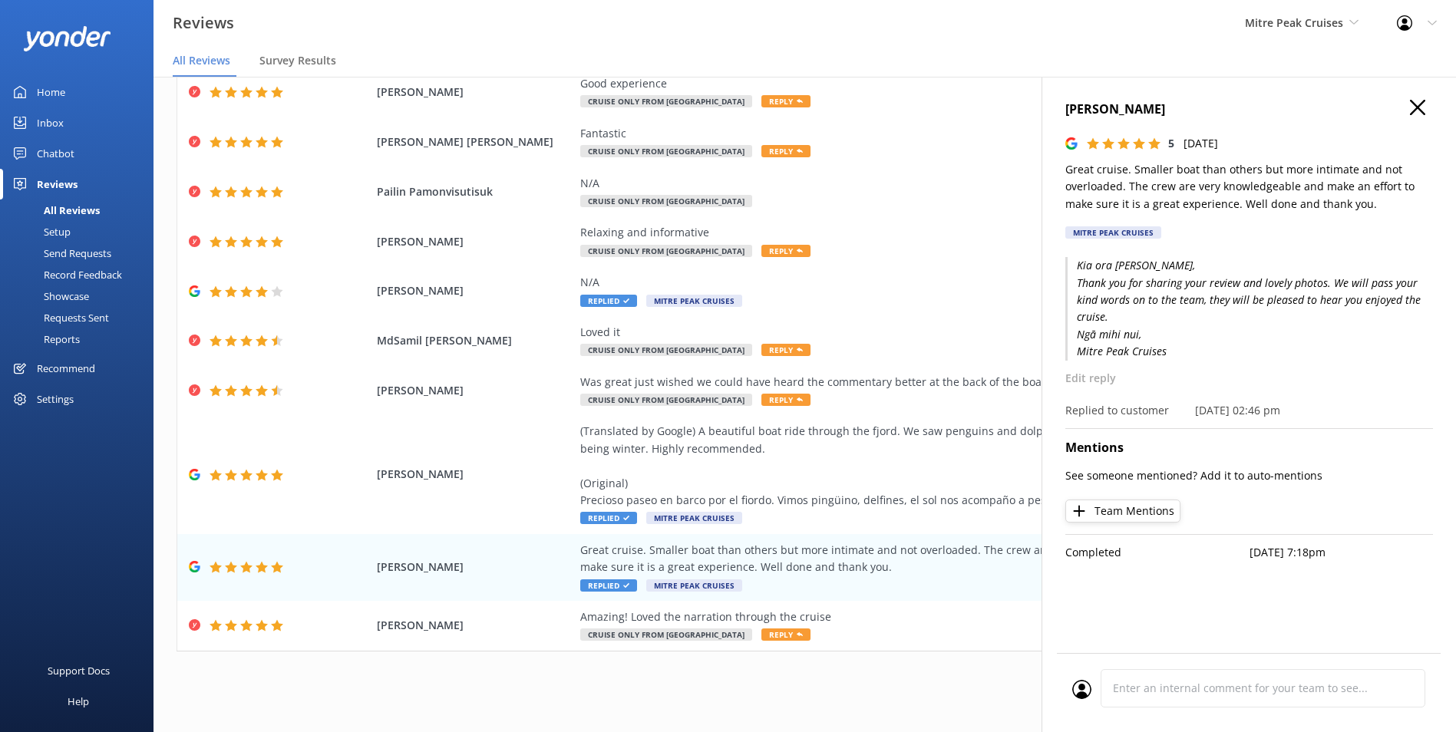
click at [1404, 107] on h4 "Mark B" at bounding box center [1249, 110] width 368 height 20
click at [1418, 101] on icon "button" at bounding box center [1417, 107] width 15 height 15
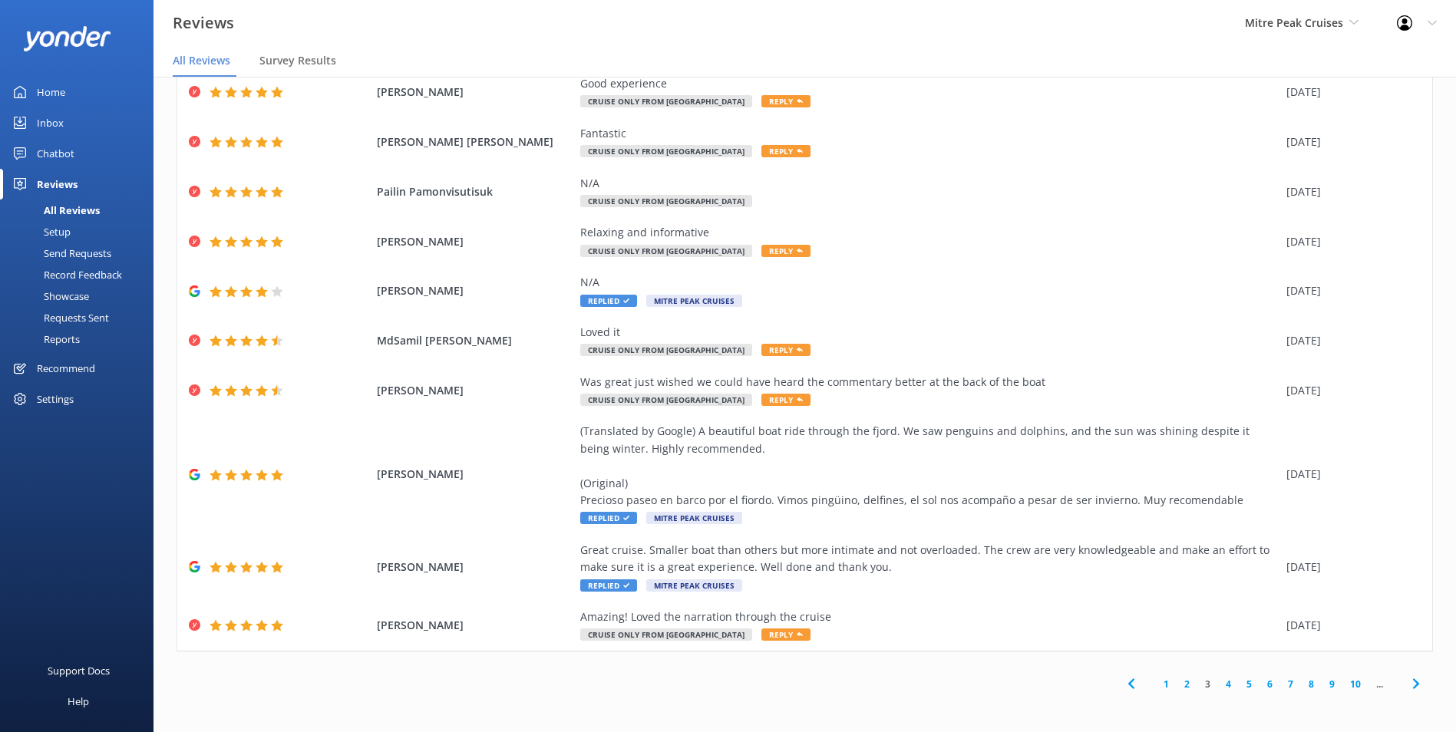
click at [1214, 691] on div "1 2 3 4 5 6 7 8 9 10 ..." at bounding box center [1273, 684] width 319 height 35
click at [1213, 691] on div "1 2 3 4 5 6 7 8 9 10 ..." at bounding box center [1273, 684] width 319 height 35
click at [1218, 688] on link "4" at bounding box center [1228, 684] width 21 height 15
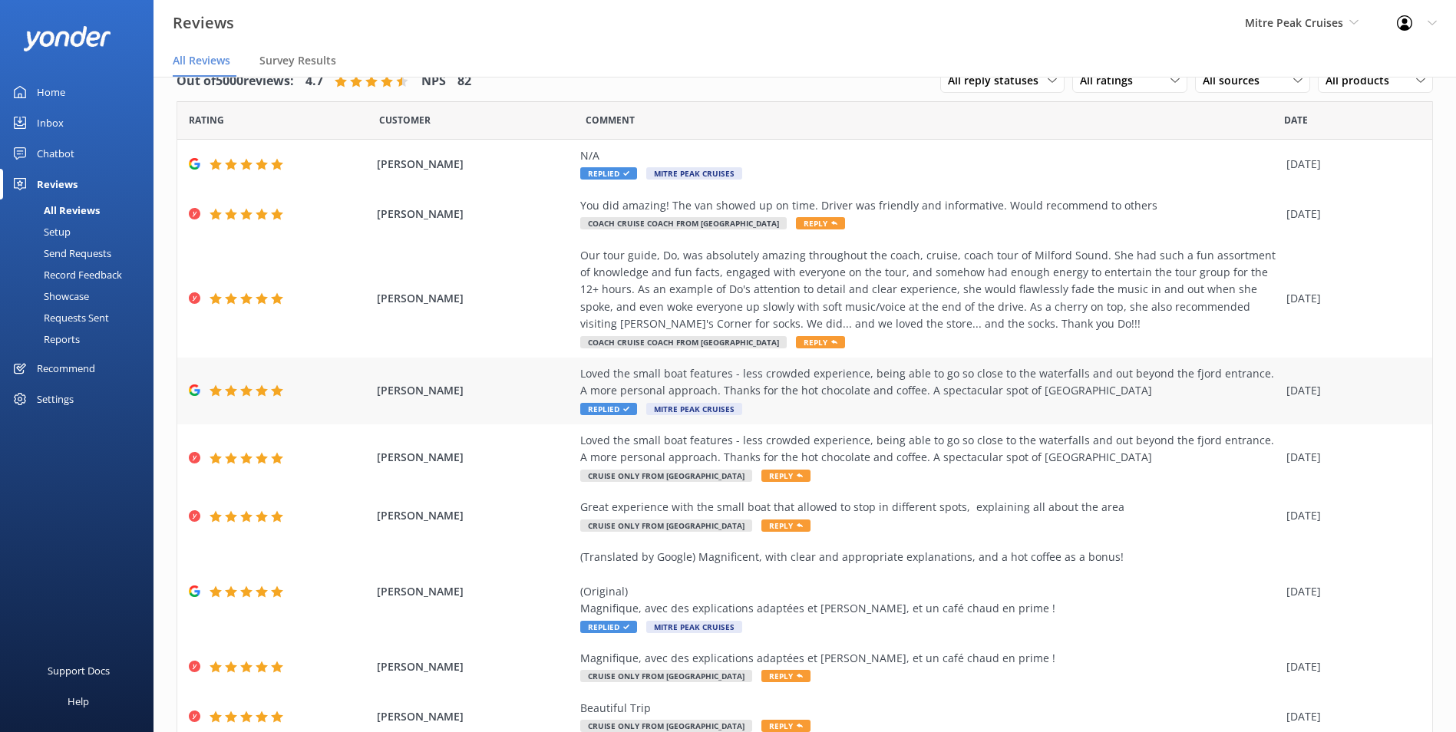
click at [921, 383] on div "Loved the small boat features - less crowded experience, being able to go so cl…" at bounding box center [929, 382] width 698 height 35
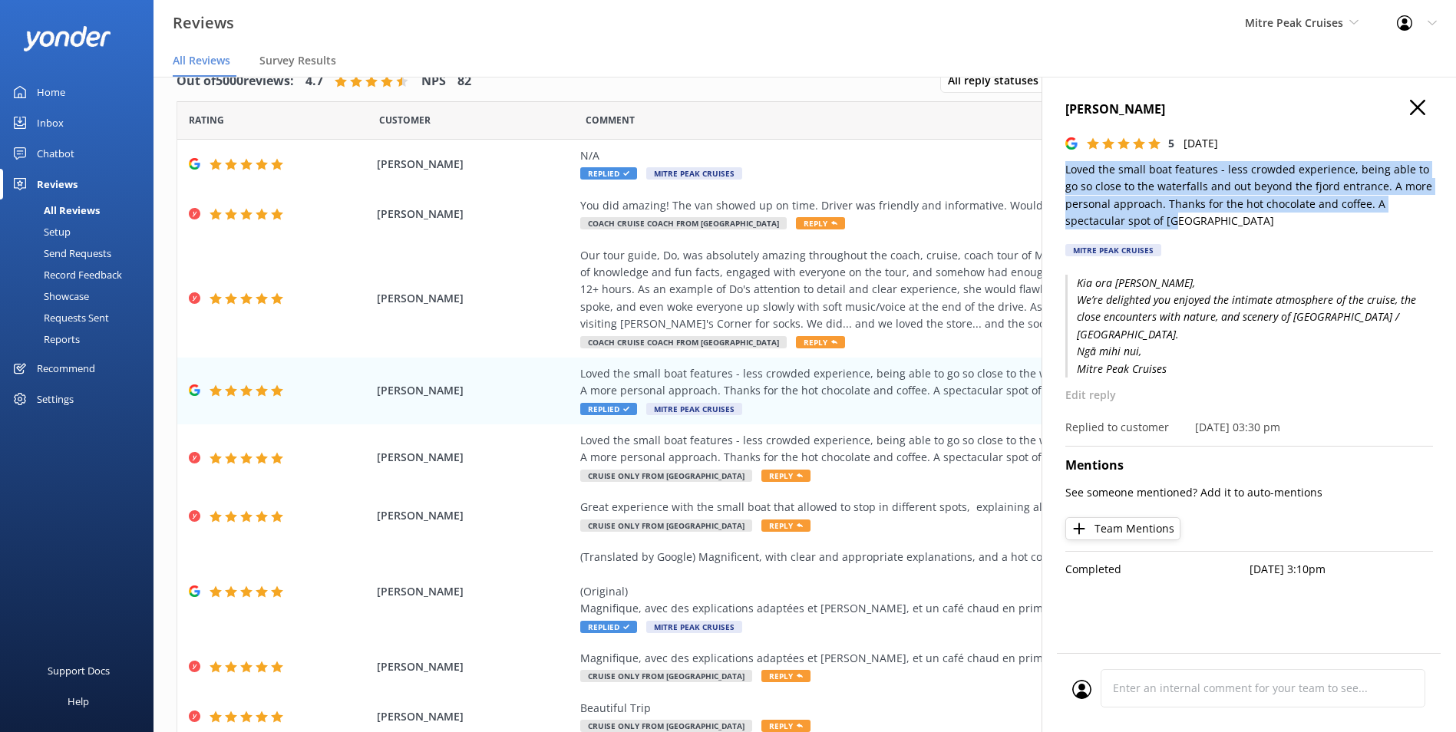
drag, startPoint x: 1209, startPoint y: 219, endPoint x: 1061, endPoint y: 170, distance: 155.3
click at [1061, 170] on div "Rosalie Freeman 5 Wed, 27th Aug 2025 Loved the small boat features - less crowd…" at bounding box center [1248, 443] width 414 height 732
click at [1127, 100] on h4 "Rosalie Freeman" at bounding box center [1249, 110] width 368 height 20
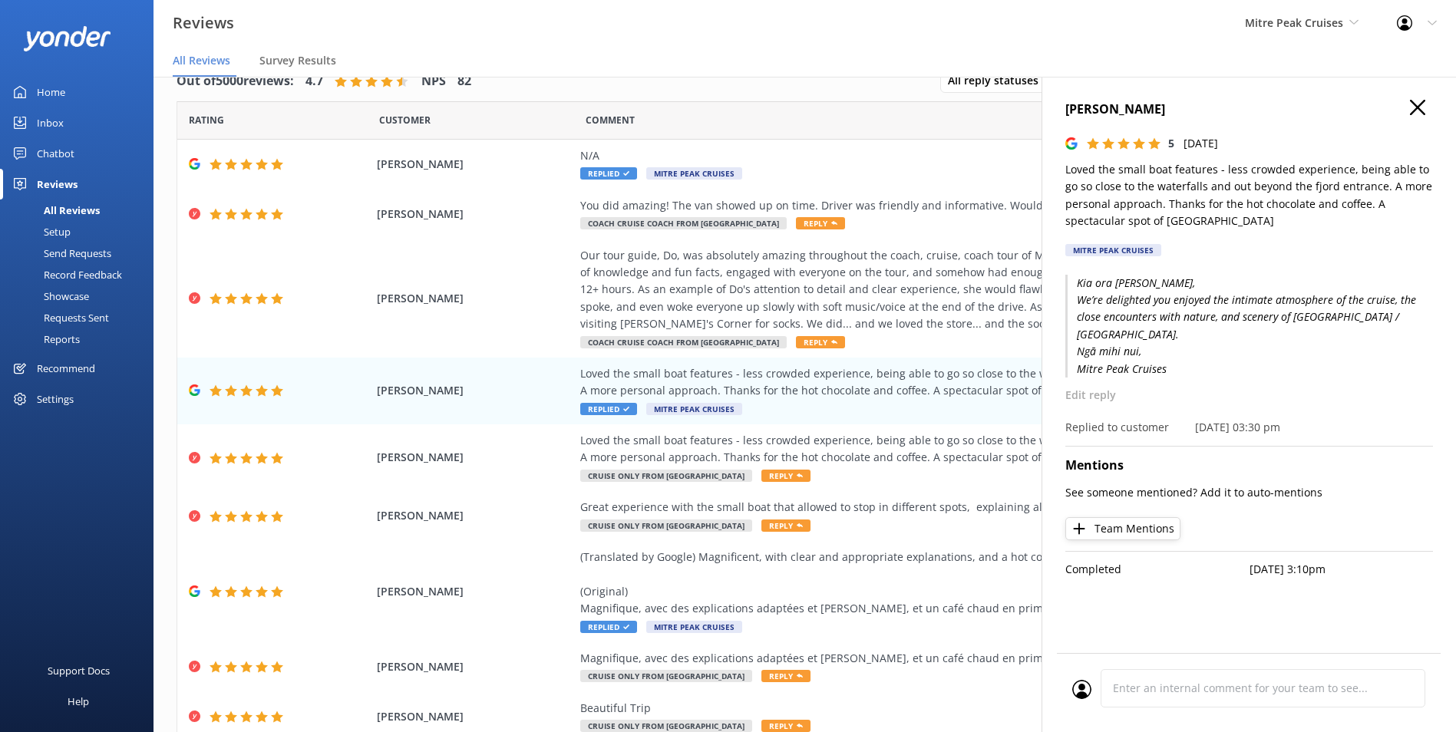
click at [1127, 100] on h4 "Rosalie Freeman" at bounding box center [1249, 110] width 368 height 20
click at [1134, 104] on h4 "Rosalie Freeman" at bounding box center [1249, 110] width 368 height 20
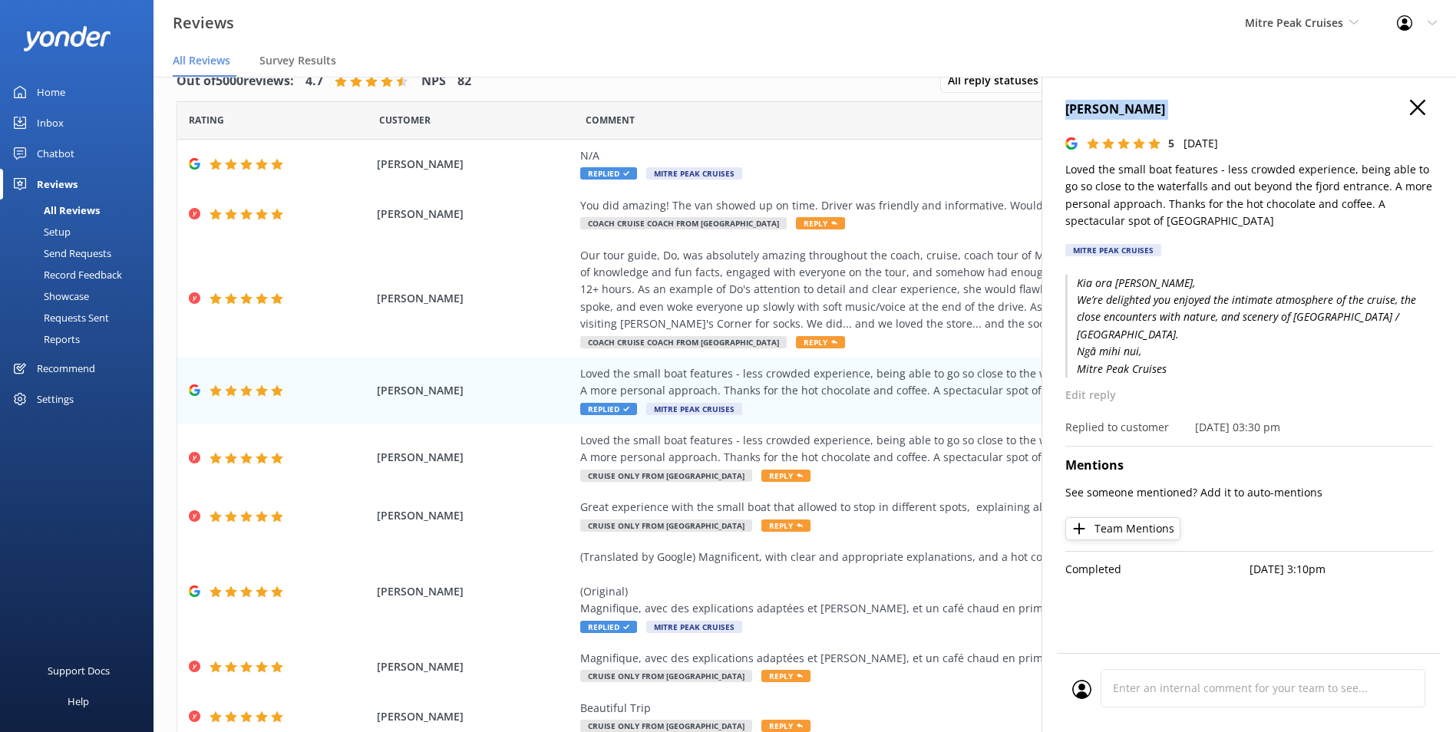
click at [1408, 102] on h4 "Rosalie Freeman" at bounding box center [1249, 110] width 368 height 20
click at [1424, 113] on icon "button" at bounding box center [1417, 107] width 15 height 15
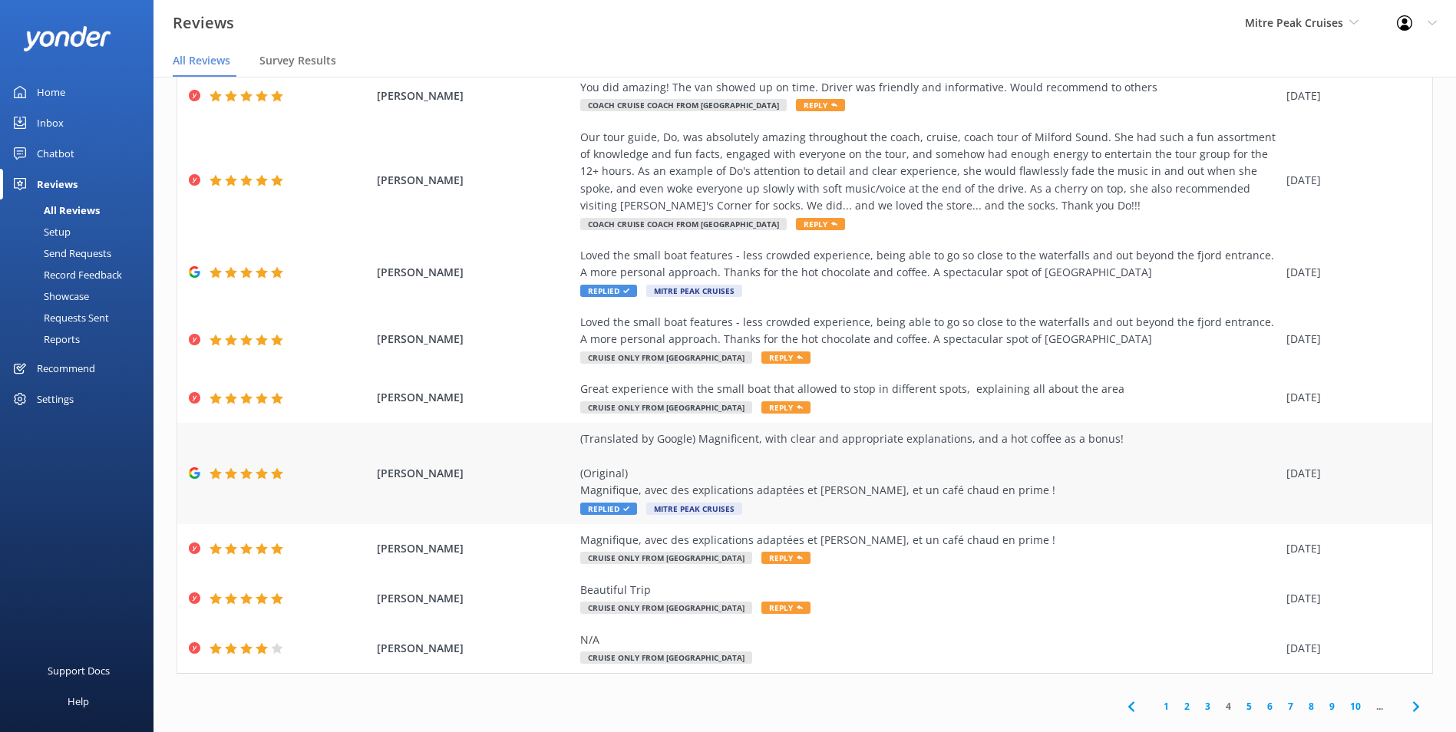
scroll to position [140, 0]
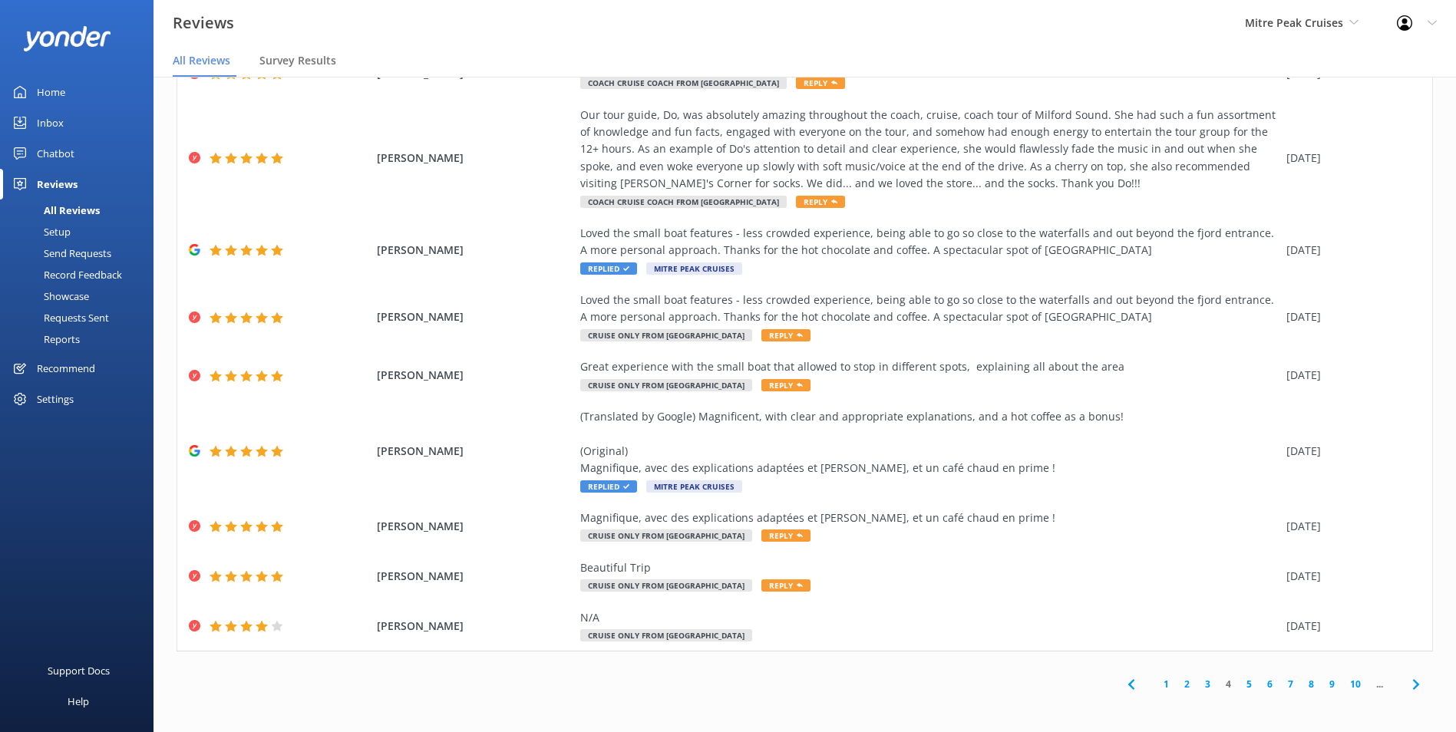
click at [1246, 682] on link "5" at bounding box center [1249, 684] width 21 height 15
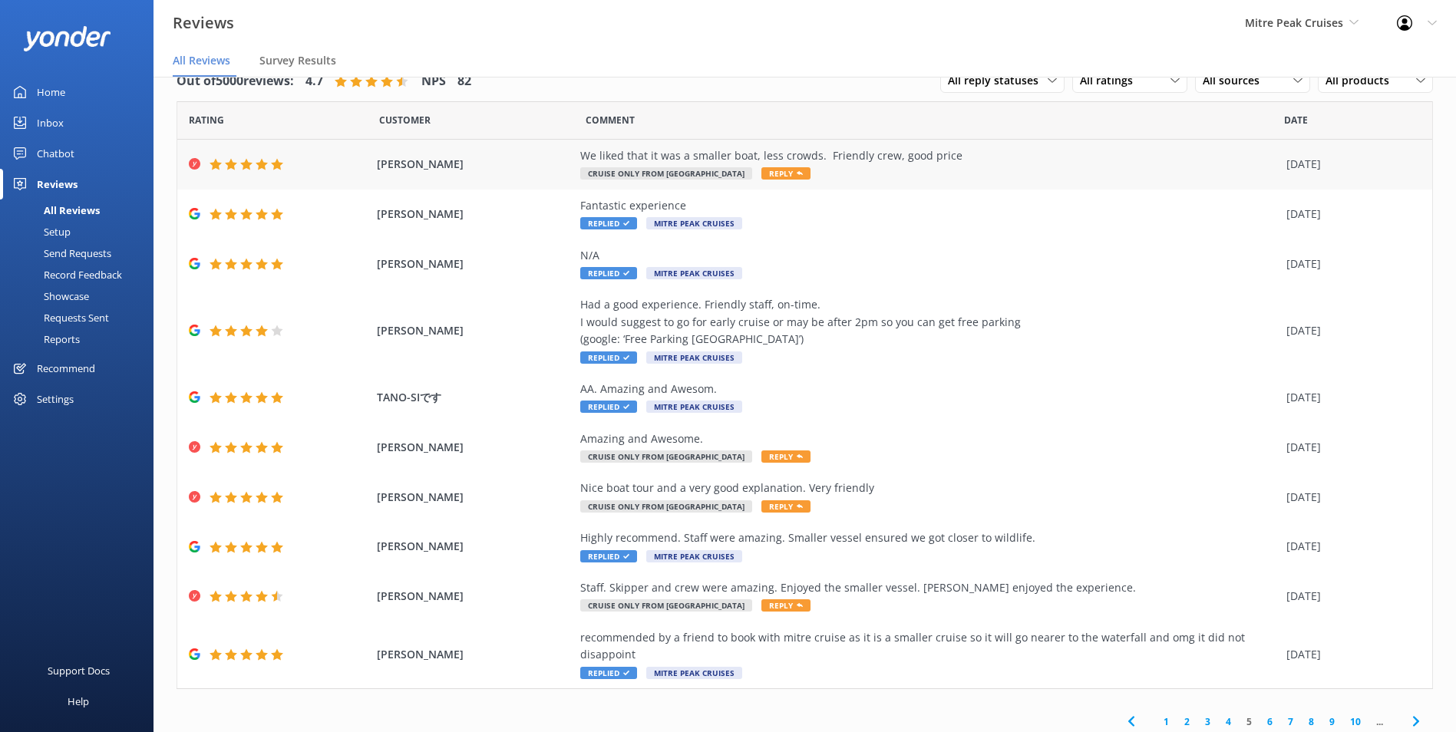
click at [1046, 161] on div "We liked that it was a smaller boat, less crowds. Friendly crew, good price" at bounding box center [929, 155] width 698 height 17
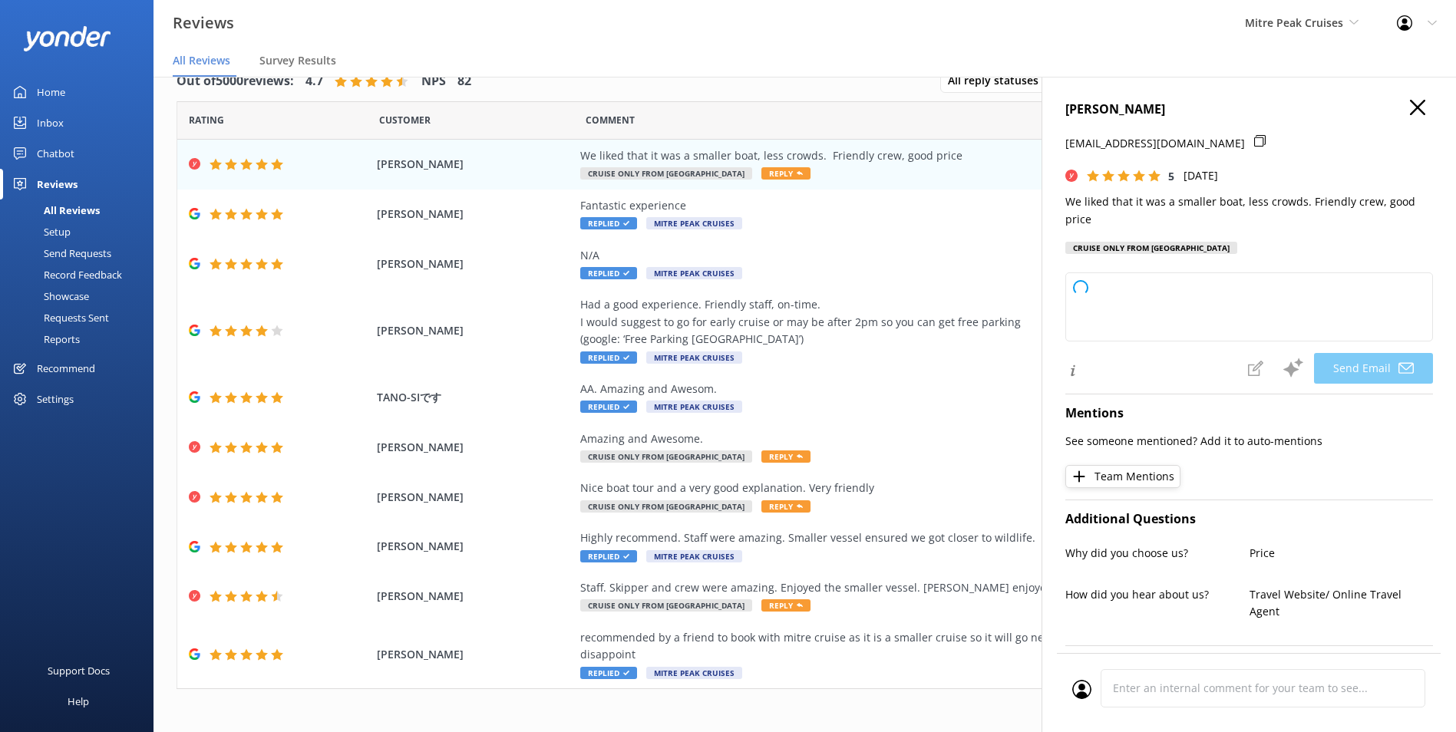
click at [1173, 207] on p "We liked that it was a smaller boat, less crowds. Friendly crew, good price" at bounding box center [1249, 210] width 368 height 35
type textarea "Thank you so much, Andy! We're glad you enjoyed the smaller group experience an…"
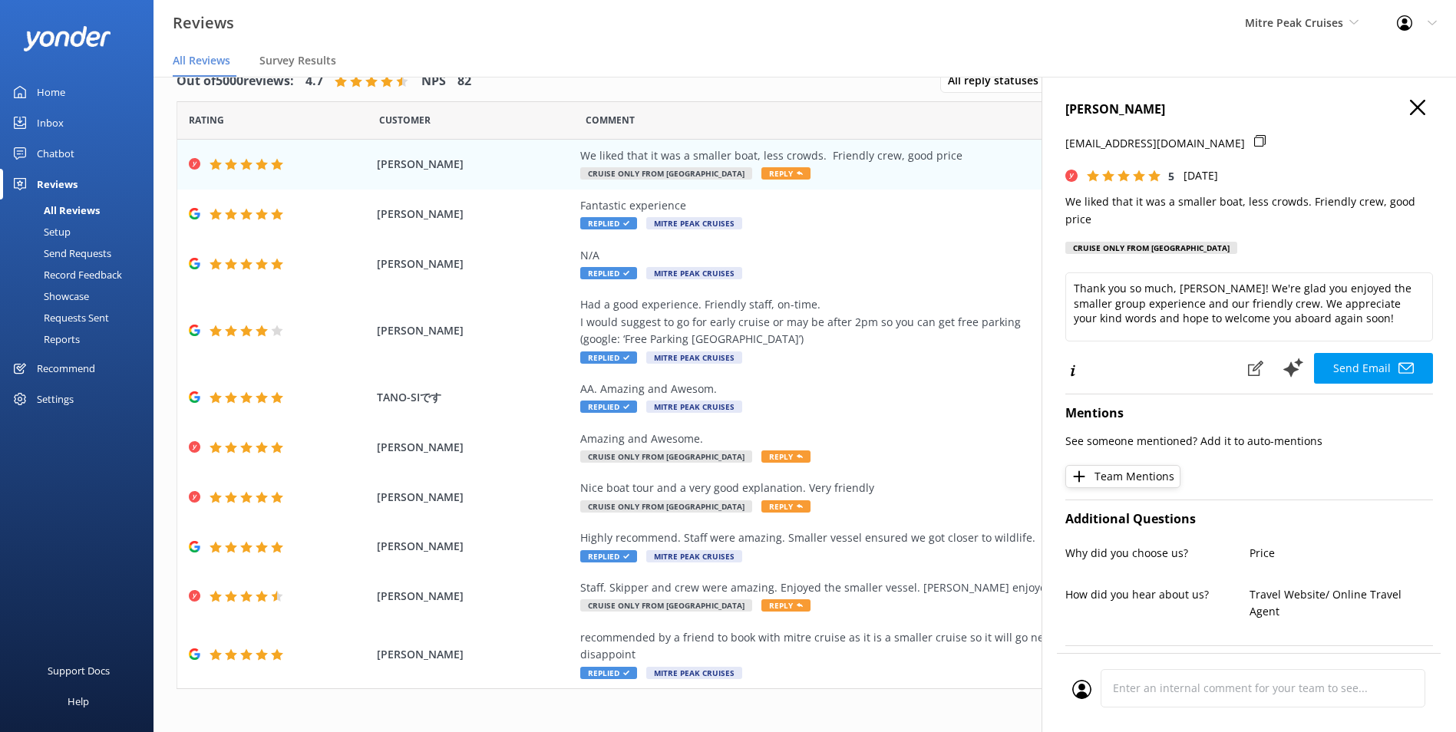
click at [1113, 104] on h4 "Andy Newland" at bounding box center [1249, 110] width 368 height 20
click at [1113, 103] on h4 "Andy Newland" at bounding box center [1249, 110] width 368 height 20
click at [965, 550] on div "Highly recommend. Staff were amazing. Smaller vessel ensured we got closer to w…" at bounding box center [929, 547] width 698 height 35
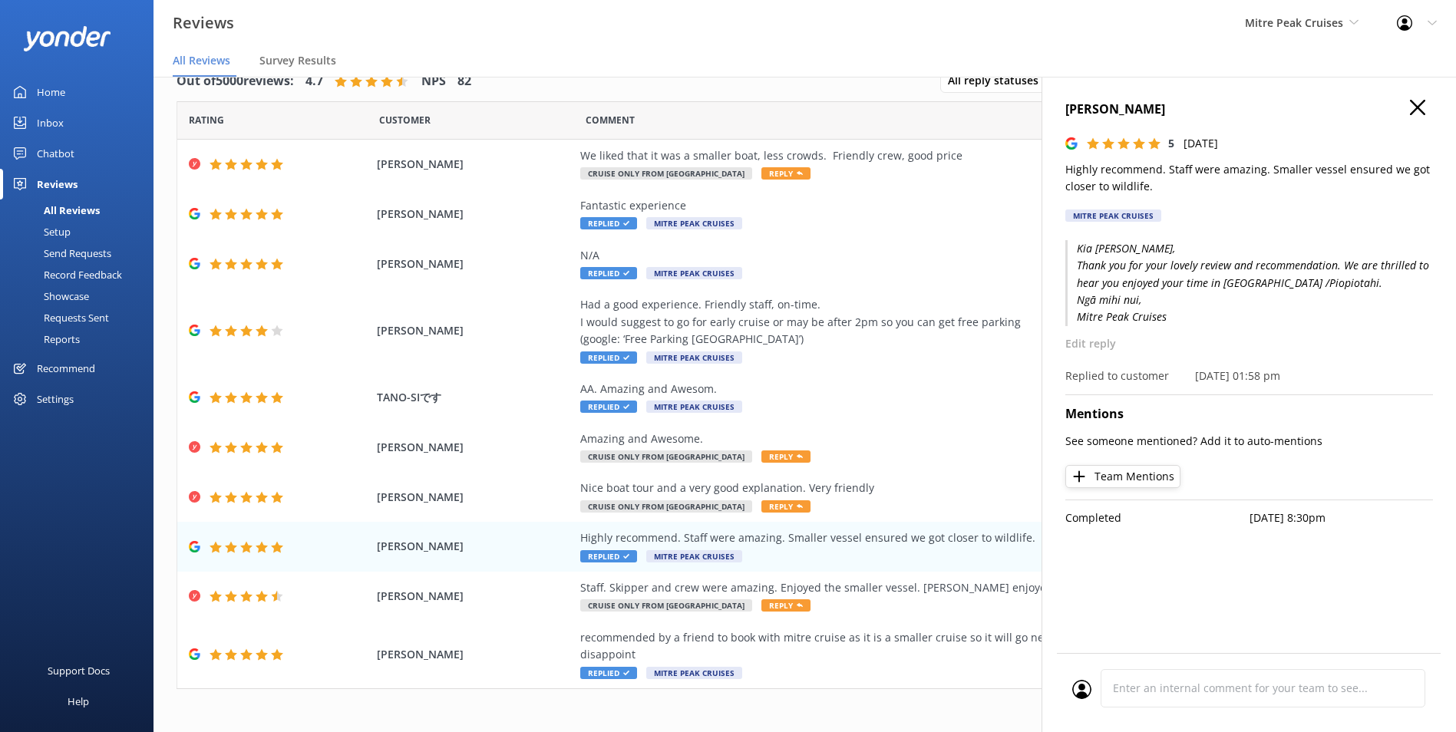
drag, startPoint x: 1171, startPoint y: 192, endPoint x: 1071, endPoint y: 196, distance: 100.6
click at [1071, 196] on div "Darrin Clement 5 Fri, 22nd Aug 2025 Highly recommend. Staff were amazing. Small…" at bounding box center [1249, 165] width 368 height 131
click at [891, 709] on div "1 2 3 4 5 6 7 8 9 10 ..." at bounding box center [805, 722] width 1256 height 35
click at [1416, 106] on use "button" at bounding box center [1417, 107] width 15 height 15
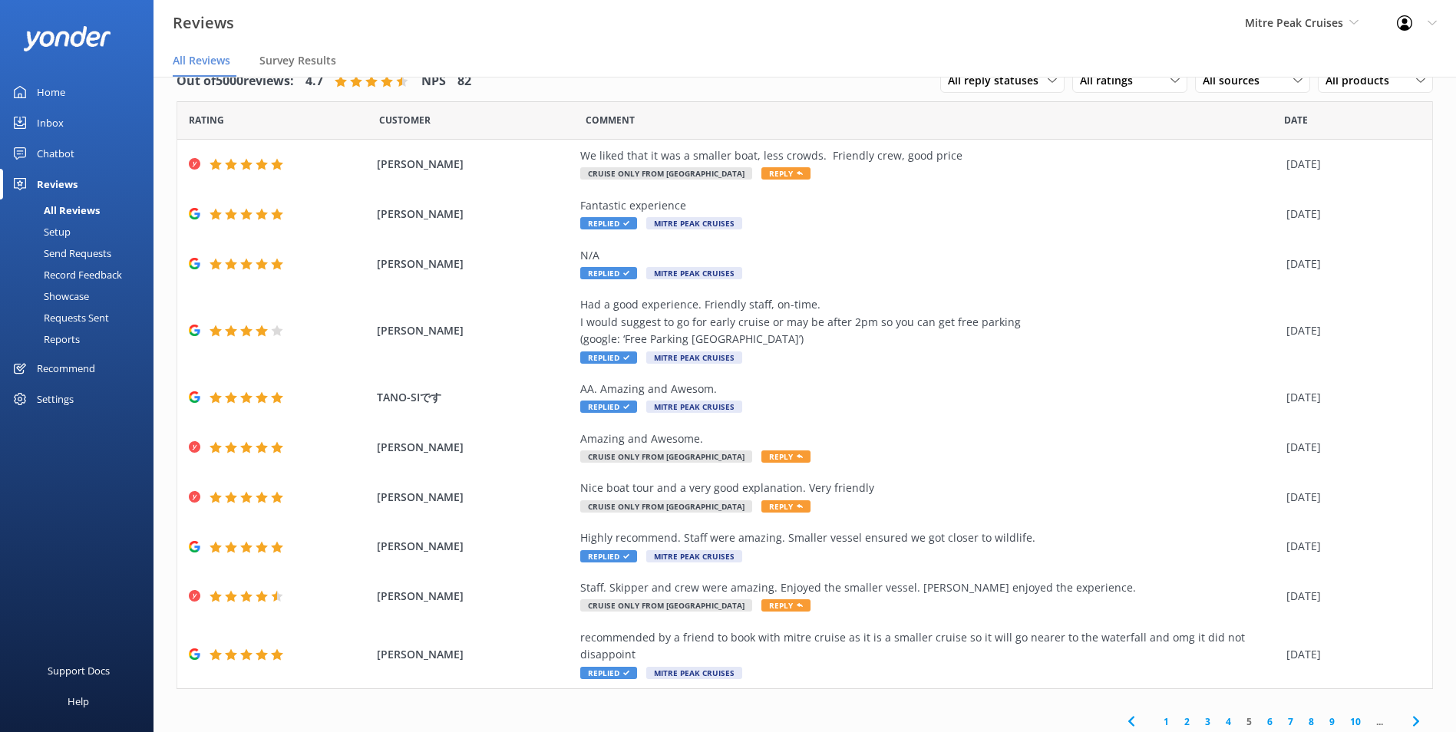
click at [1259, 715] on link "6" at bounding box center [1269, 722] width 21 height 15
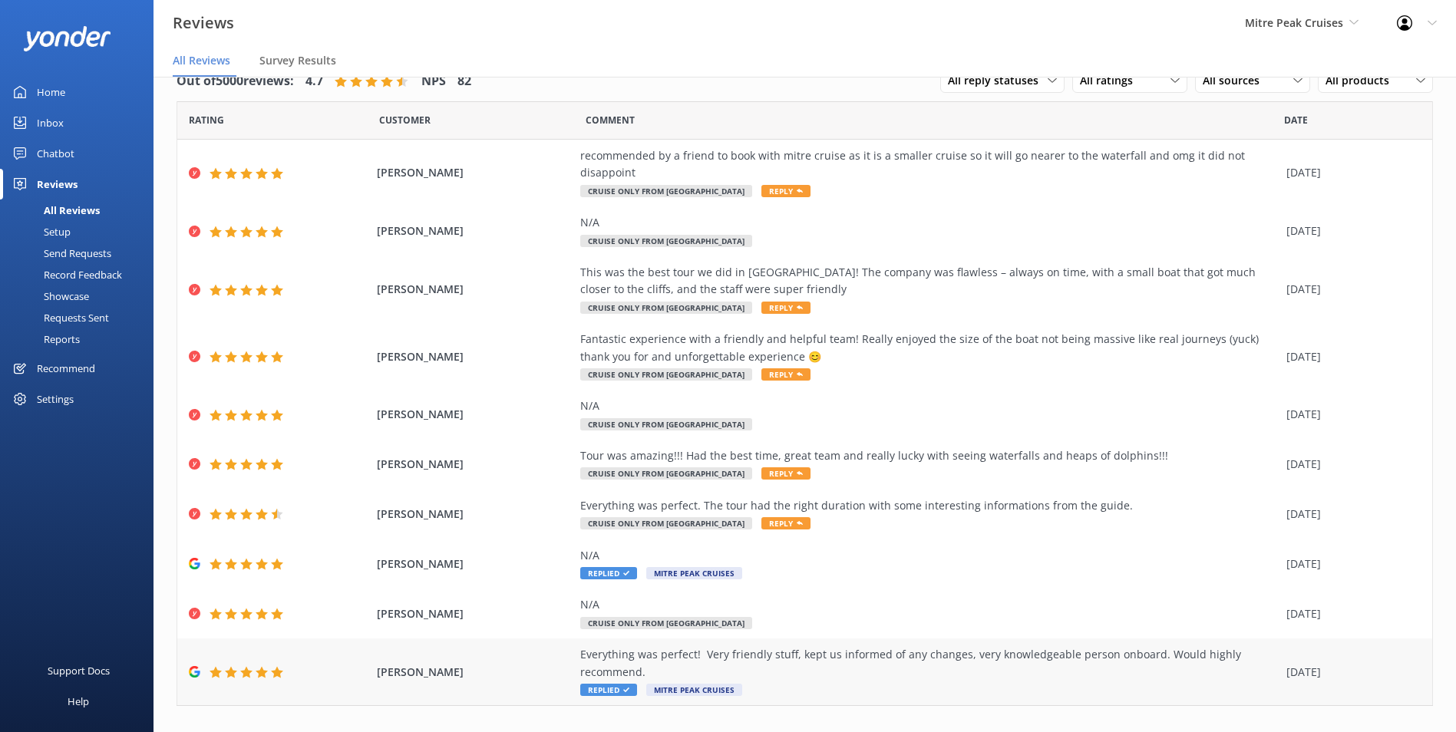
click at [1043, 646] on div "Everything was perfect! Very friendly stuff, kept us informed of any changes, v…" at bounding box center [929, 663] width 698 height 35
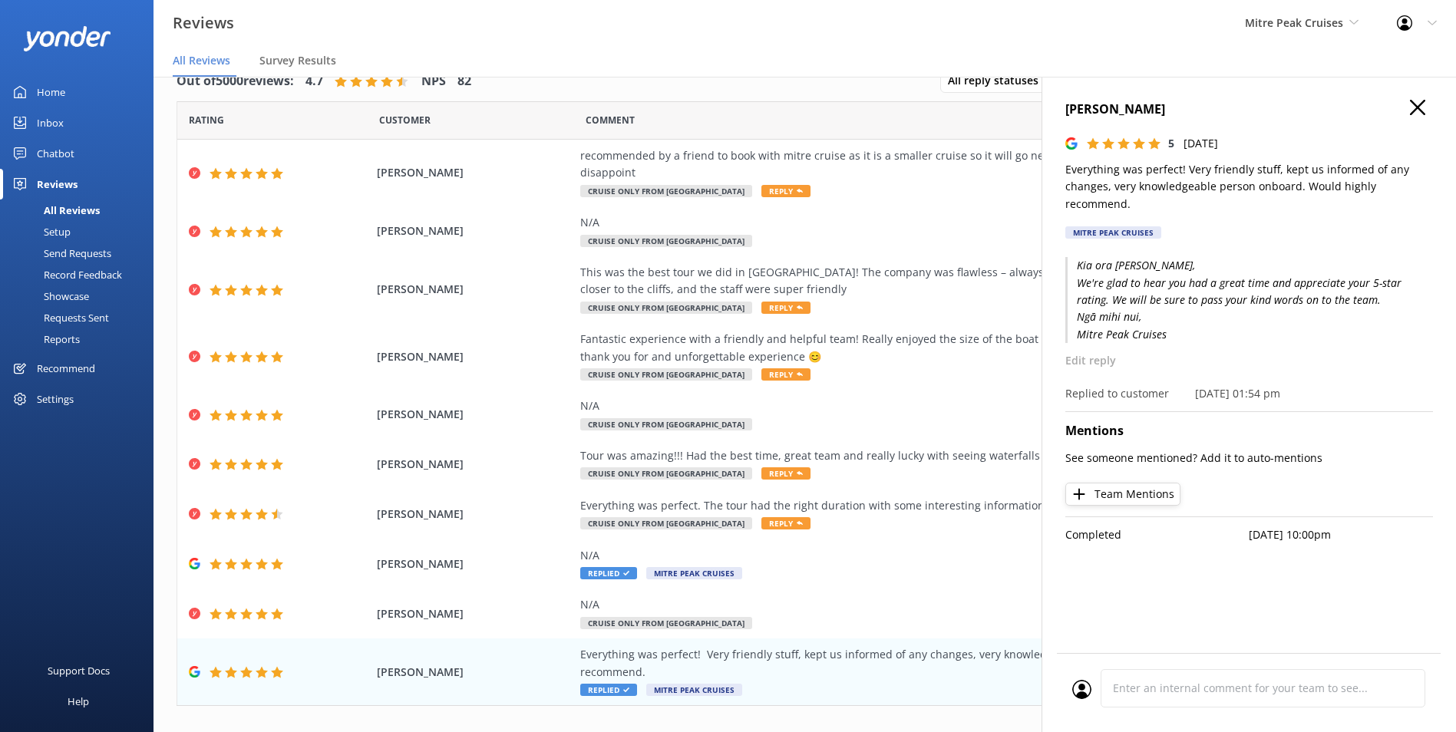
click at [1244, 186] on p "Everything was perfect! Very friendly stuff, kept us informed of any changes, v…" at bounding box center [1249, 186] width 368 height 51
click at [1244, 185] on p "Everything was perfect! Very friendly stuff, kept us informed of any changes, v…" at bounding box center [1249, 186] width 368 height 51
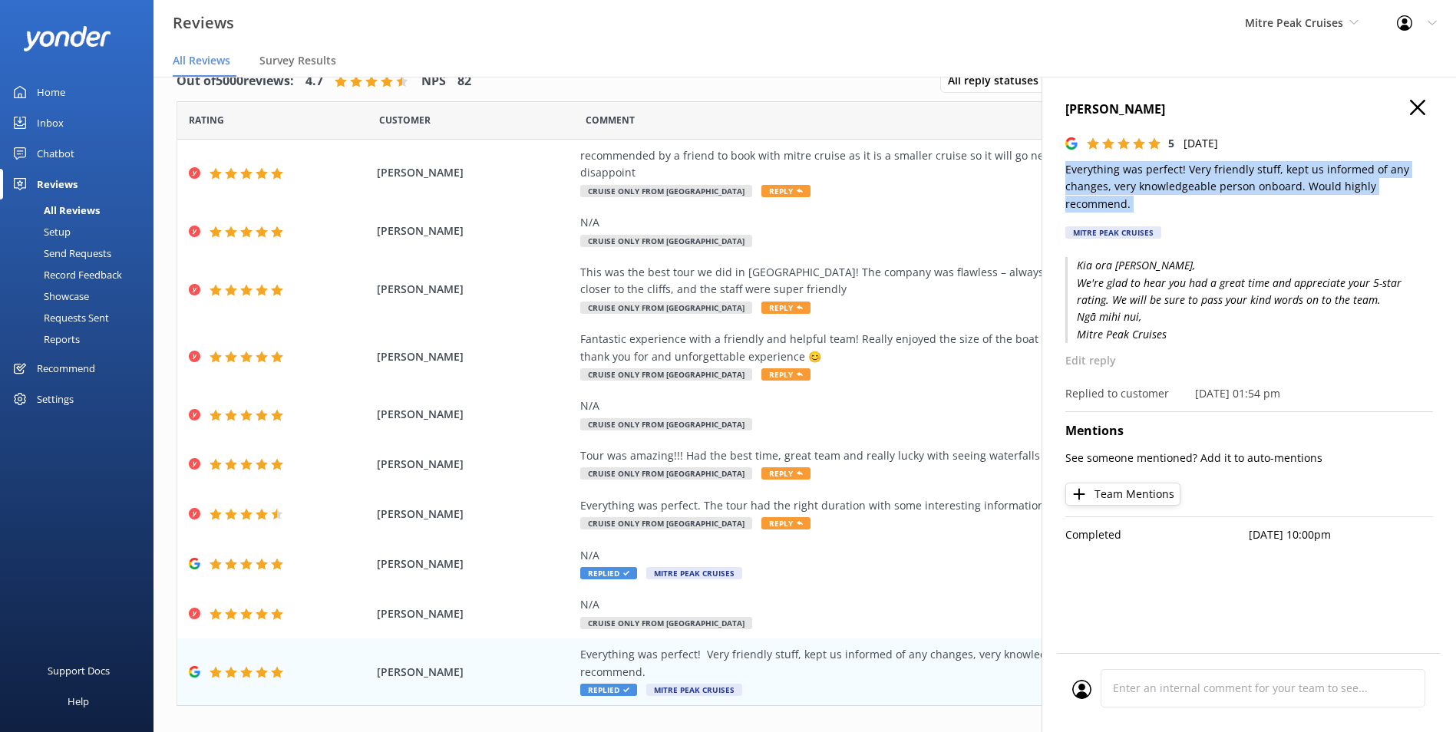
click at [1244, 185] on p "Everything was perfect! Very friendly stuff, kept us informed of any changes, v…" at bounding box center [1249, 186] width 368 height 51
click at [1127, 111] on h4 "MARIA MERSON" at bounding box center [1249, 110] width 368 height 20
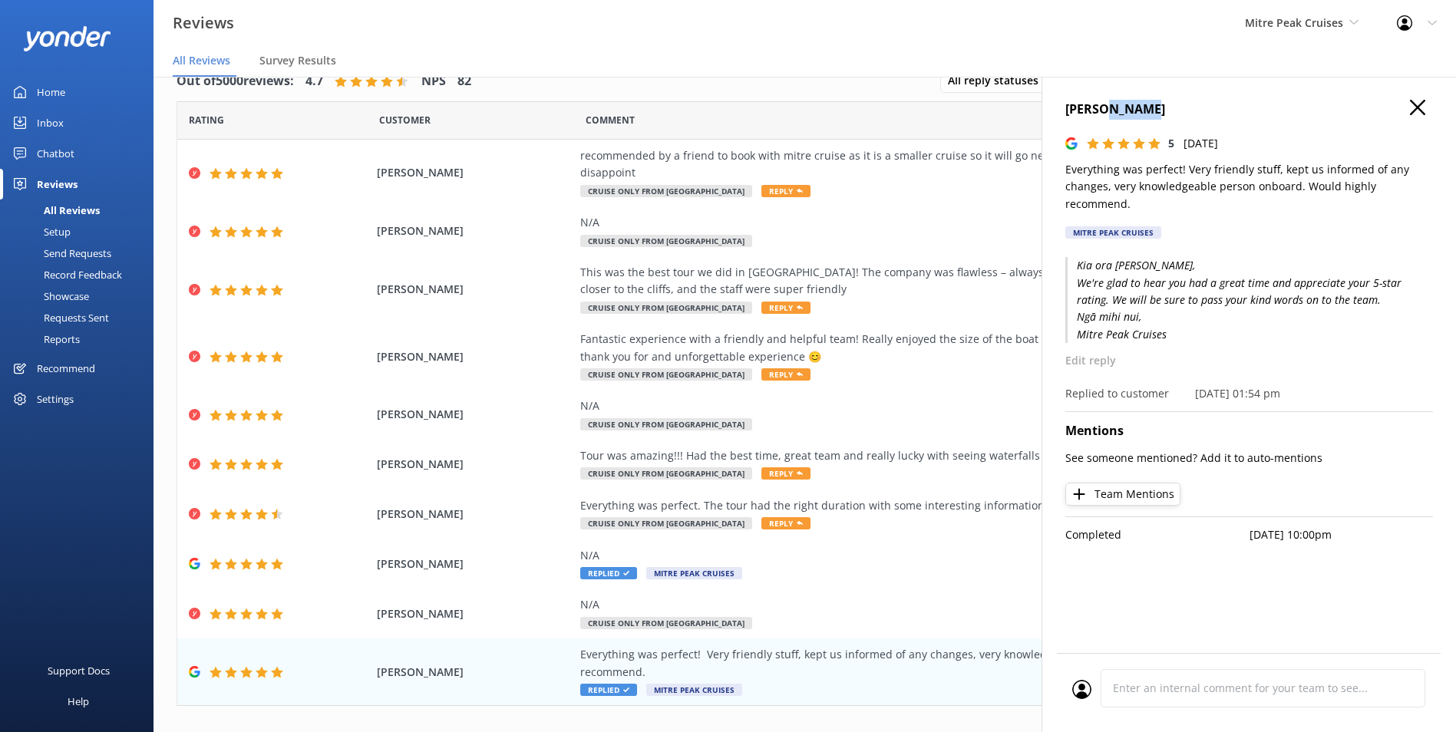
click at [1127, 109] on h4 "MARIA MERSON" at bounding box center [1249, 110] width 368 height 20
click at [1143, 113] on h4 "MARIA MERSON" at bounding box center [1249, 110] width 368 height 20
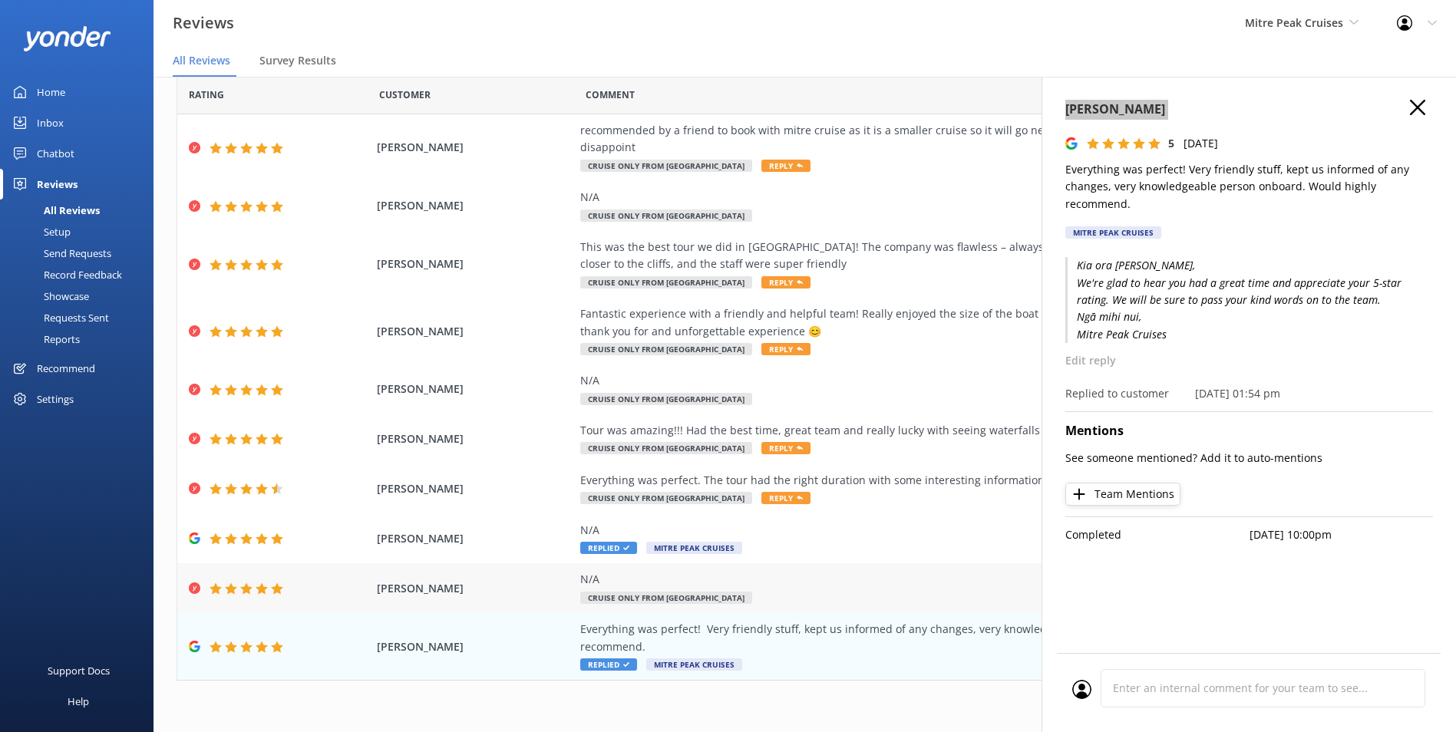
scroll to position [38, 0]
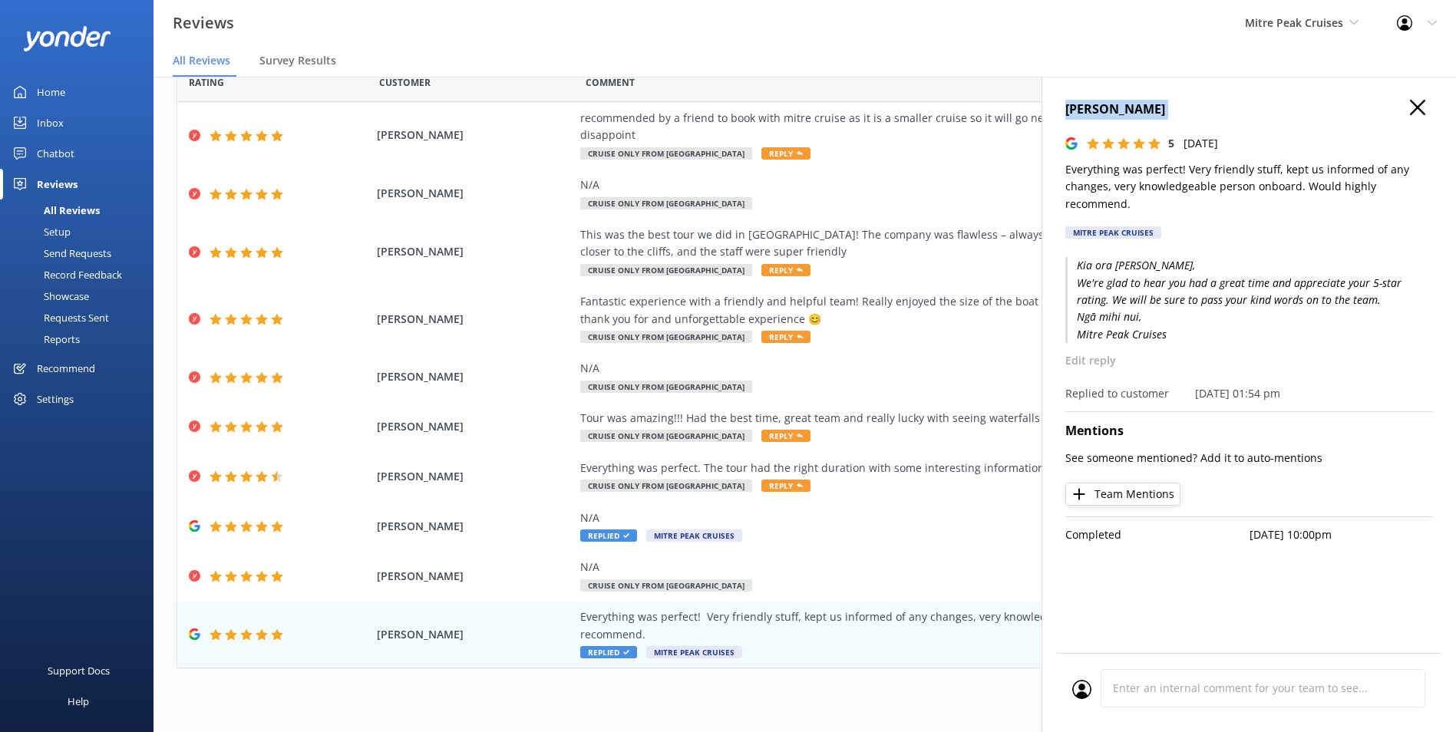
click at [1413, 114] on button "button" at bounding box center [1417, 108] width 15 height 17
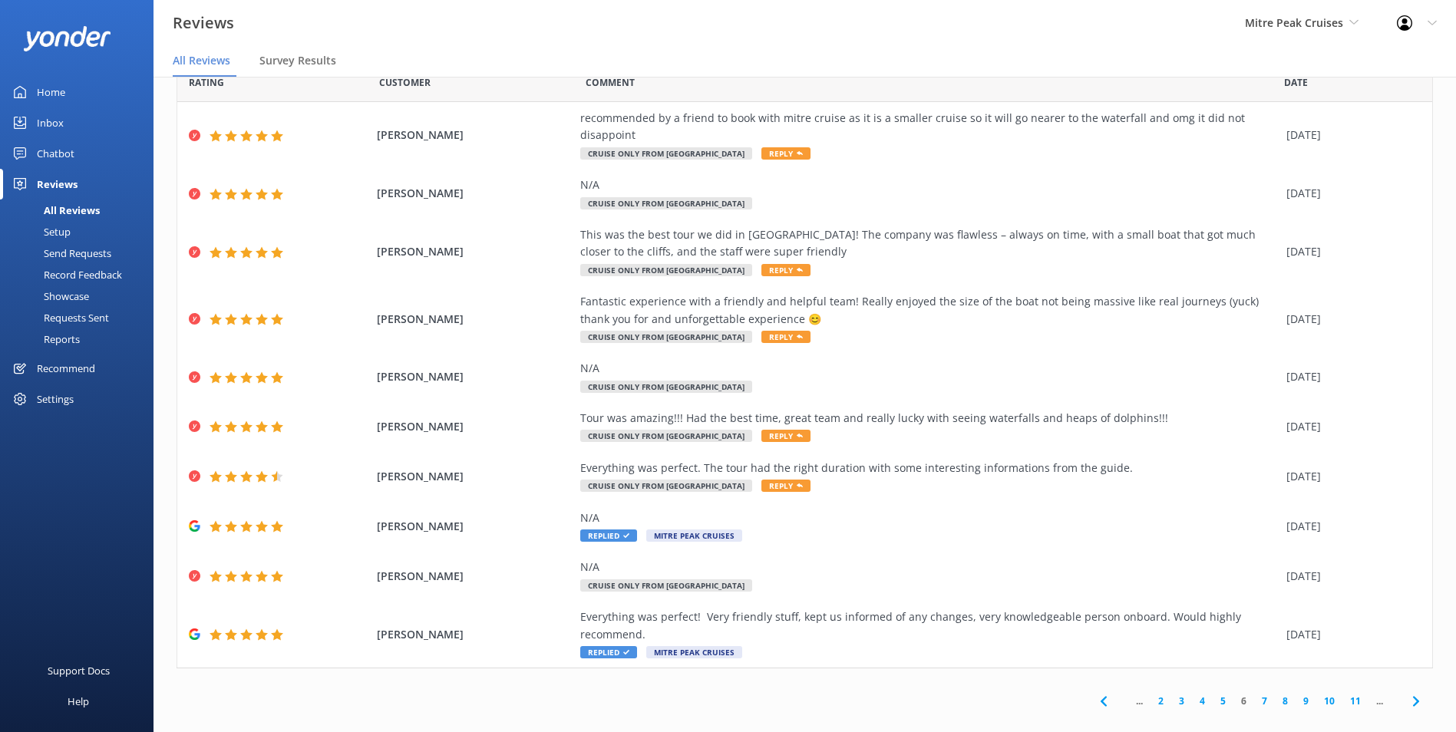
click at [1255, 694] on link "7" at bounding box center [1264, 701] width 21 height 15
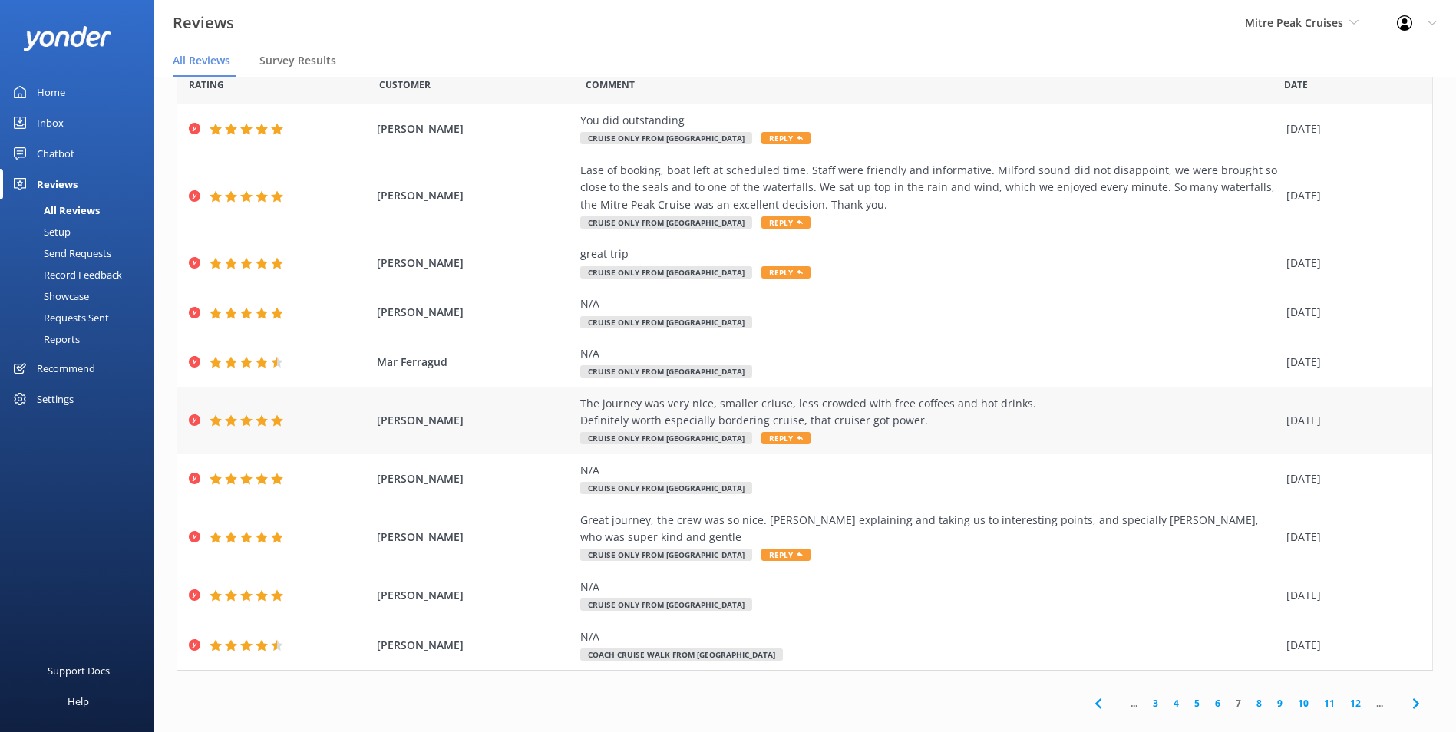
scroll to position [54, 0]
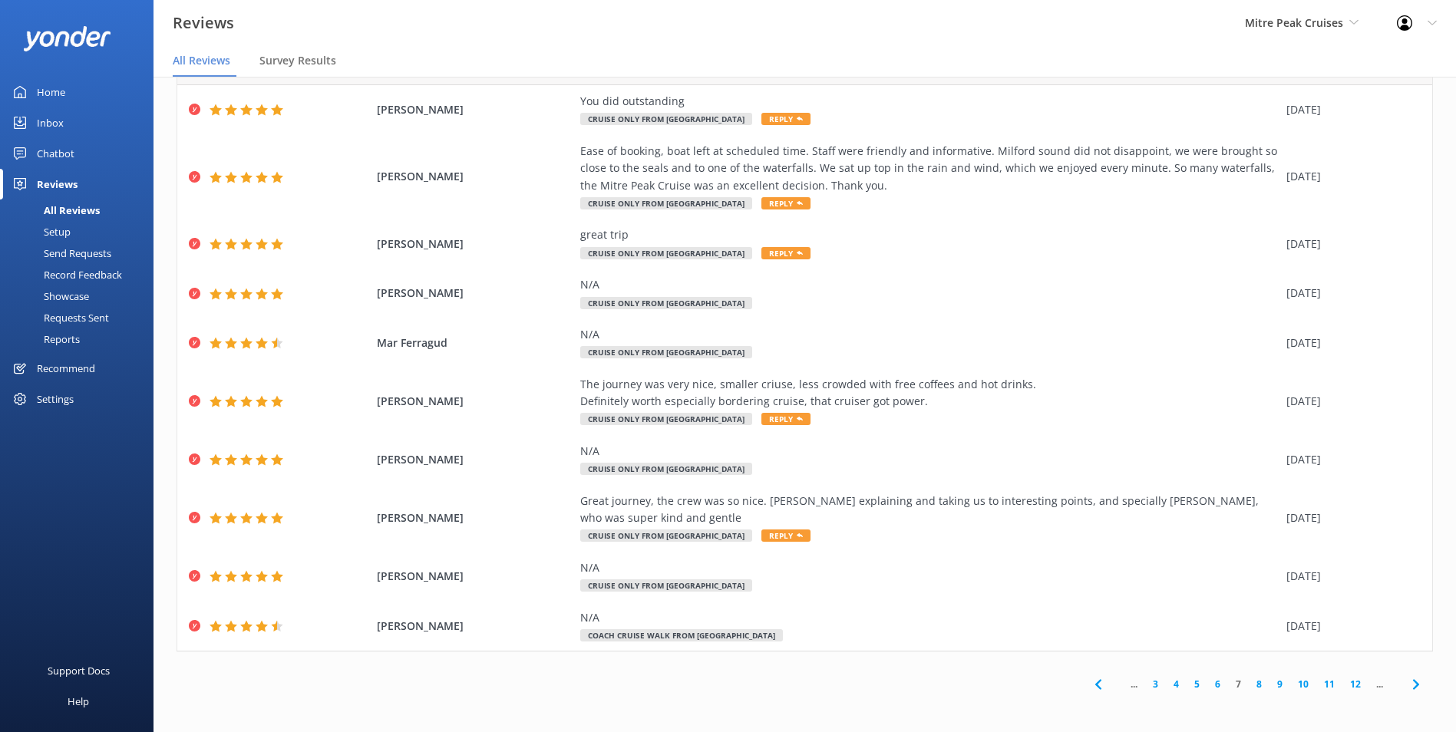
click at [1250, 683] on link "8" at bounding box center [1259, 684] width 21 height 15
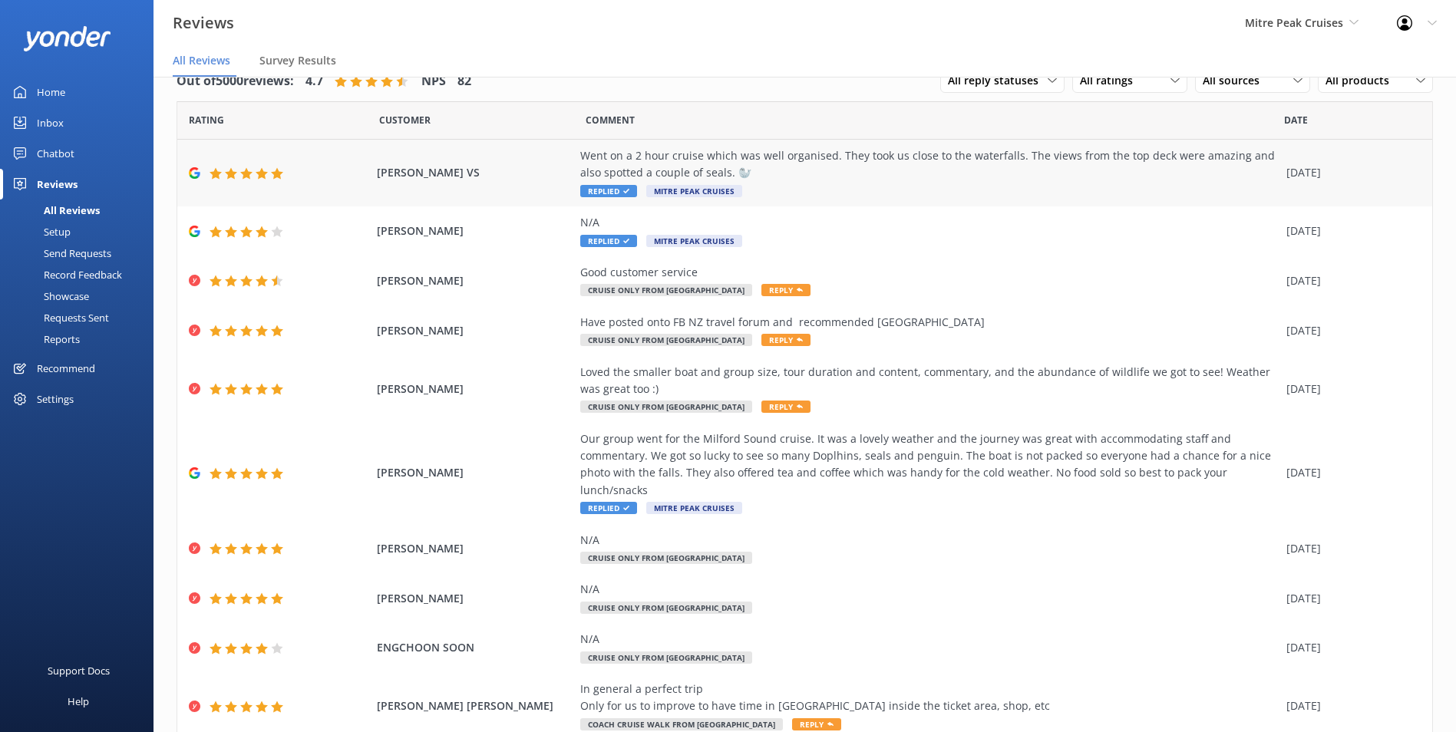
click at [1190, 177] on div "Went on a 2 hour cruise which was well organised. They took us close to the wat…" at bounding box center [929, 164] width 698 height 35
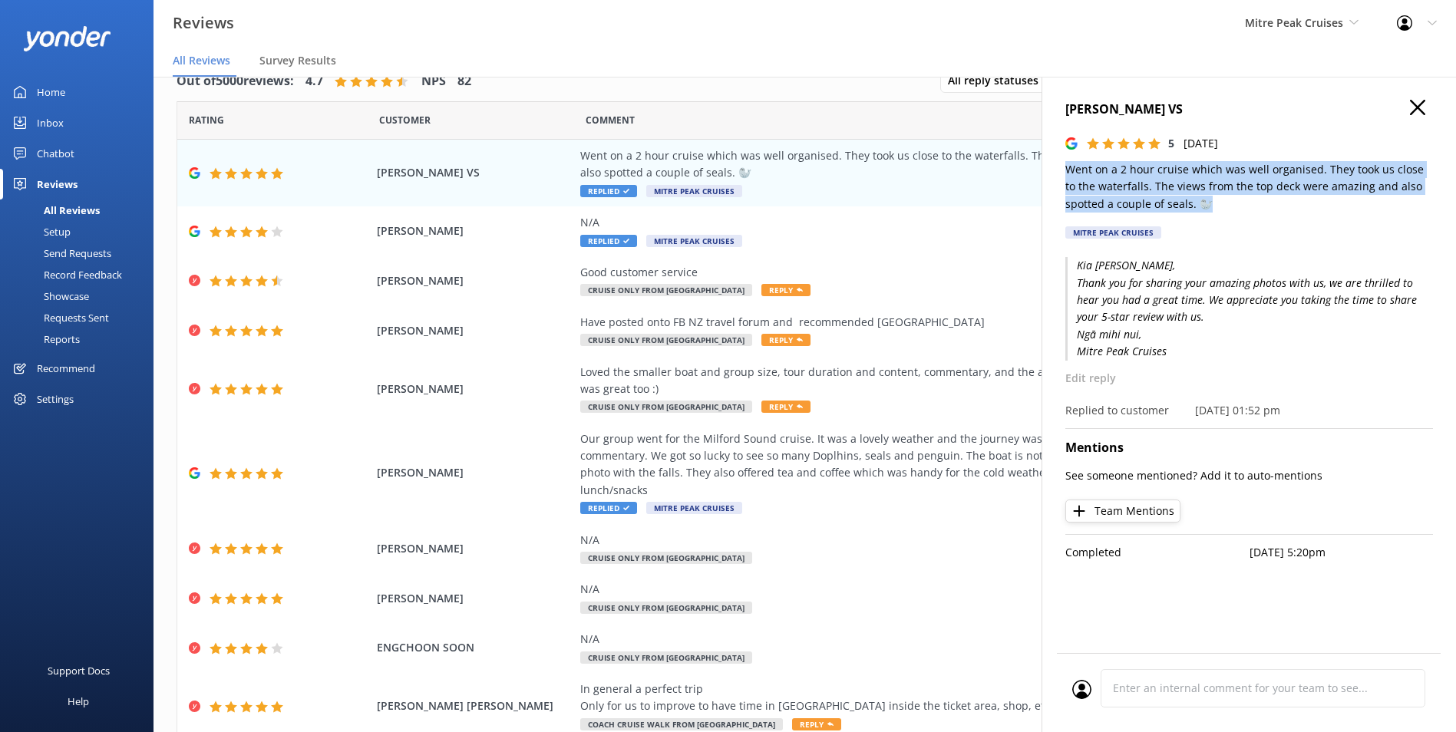
drag, startPoint x: 1220, startPoint y: 208, endPoint x: 1058, endPoint y: 175, distance: 166.0
click at [1058, 175] on div "Rohith VS 5 Sat, 16th Aug 2025 Went on a 2 hour cruise which was well organised…" at bounding box center [1248, 443] width 414 height 732
click at [1094, 110] on h4 "Rohith VS" at bounding box center [1249, 110] width 368 height 20
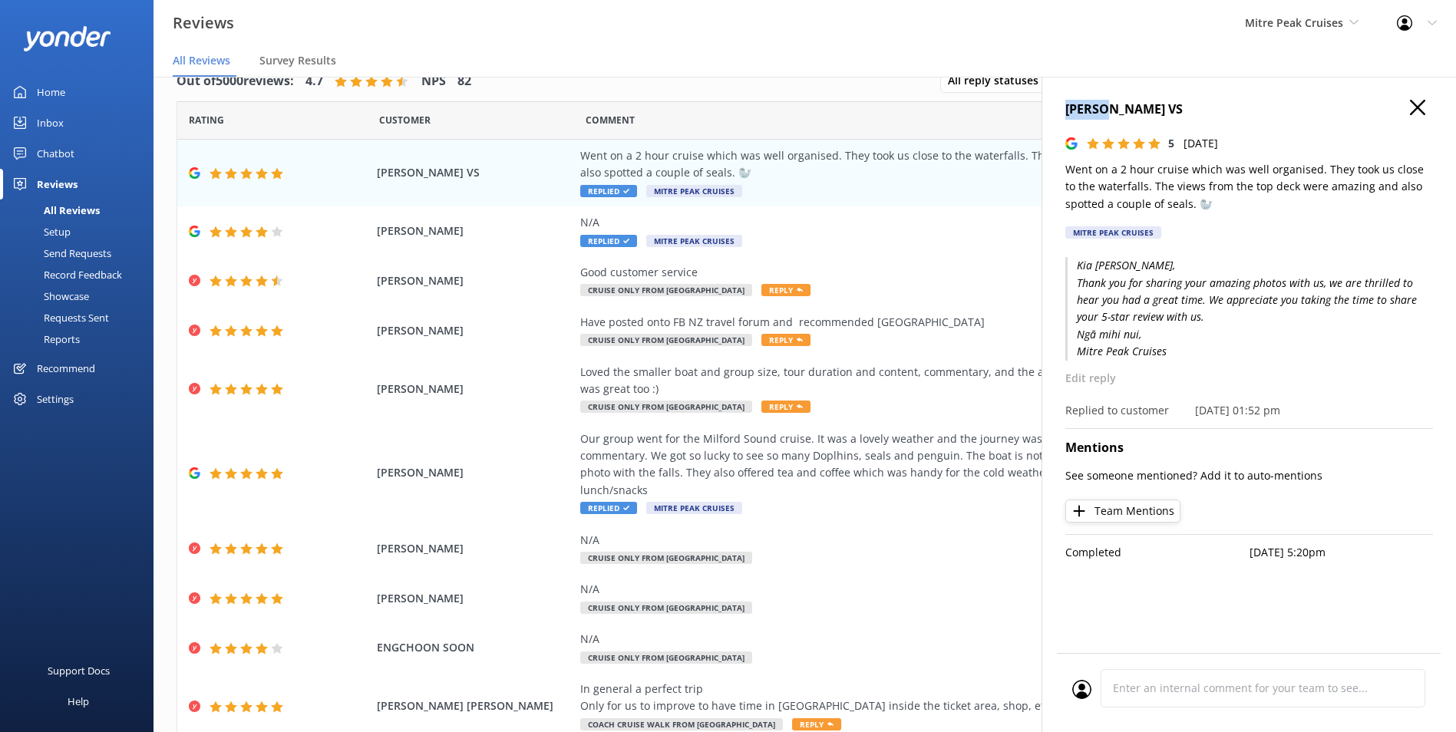
click at [1094, 110] on h4 "Rohith VS" at bounding box center [1249, 110] width 368 height 20
click at [1333, 16] on span "Mitre Peak Cruises" at bounding box center [1294, 22] width 98 height 15
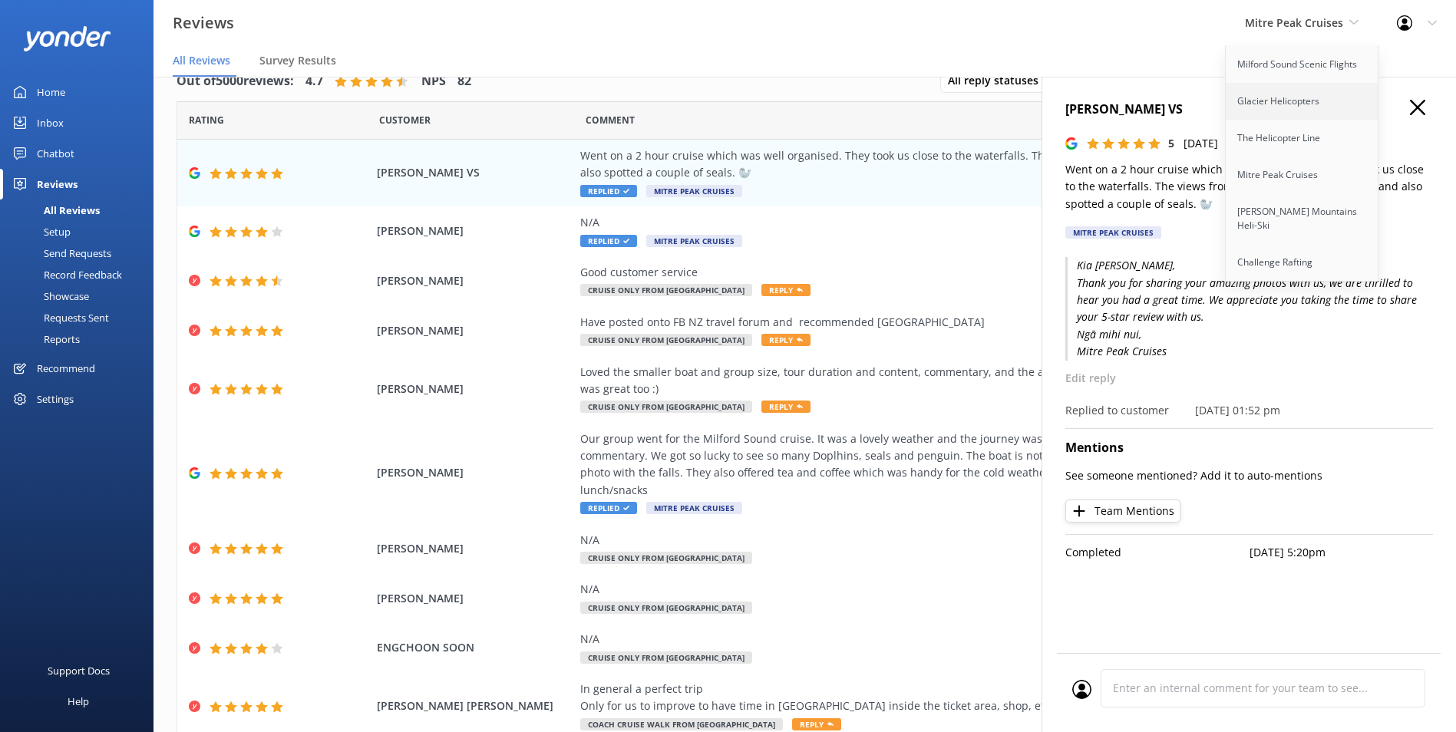
click at [1322, 95] on link "Glacier Helicopters" at bounding box center [1302, 101] width 153 height 37
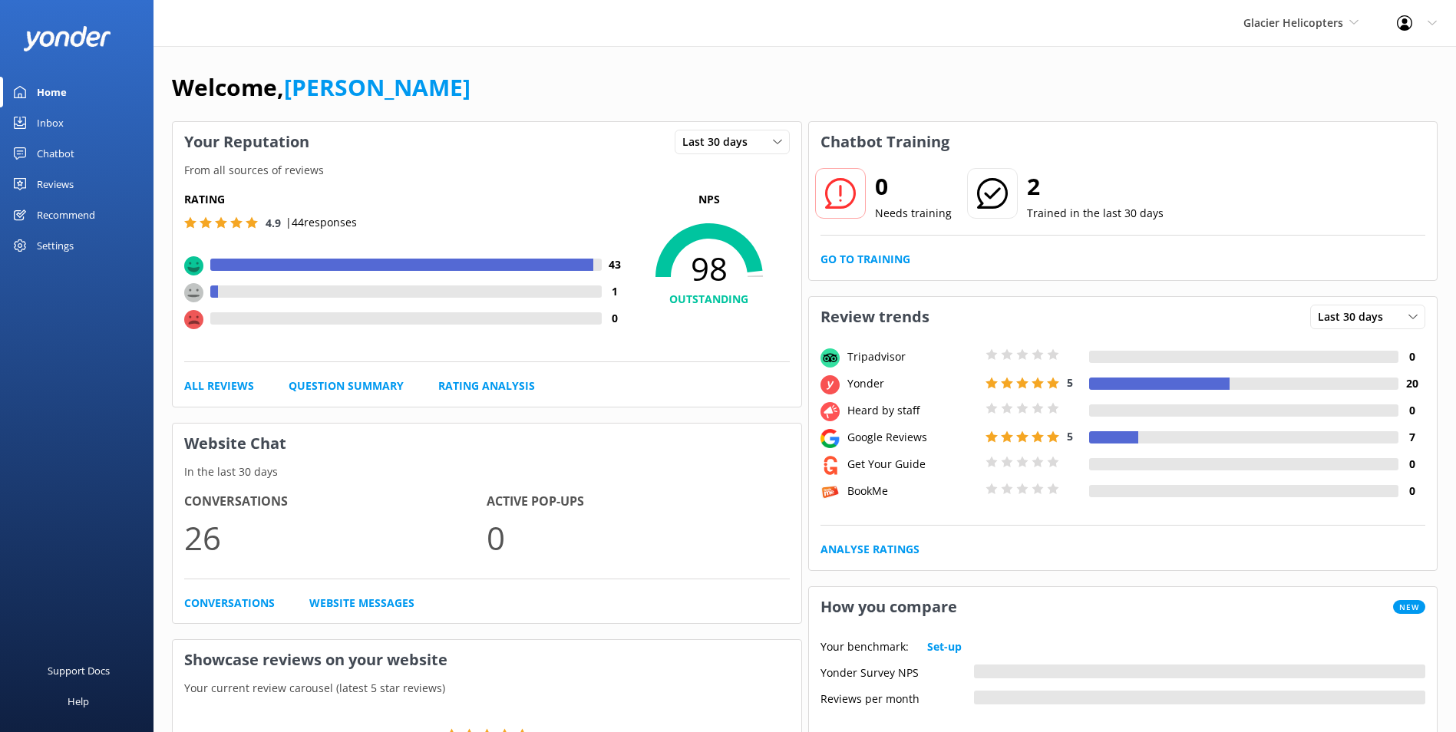
click at [90, 189] on link "Reviews" at bounding box center [76, 184] width 153 height 31
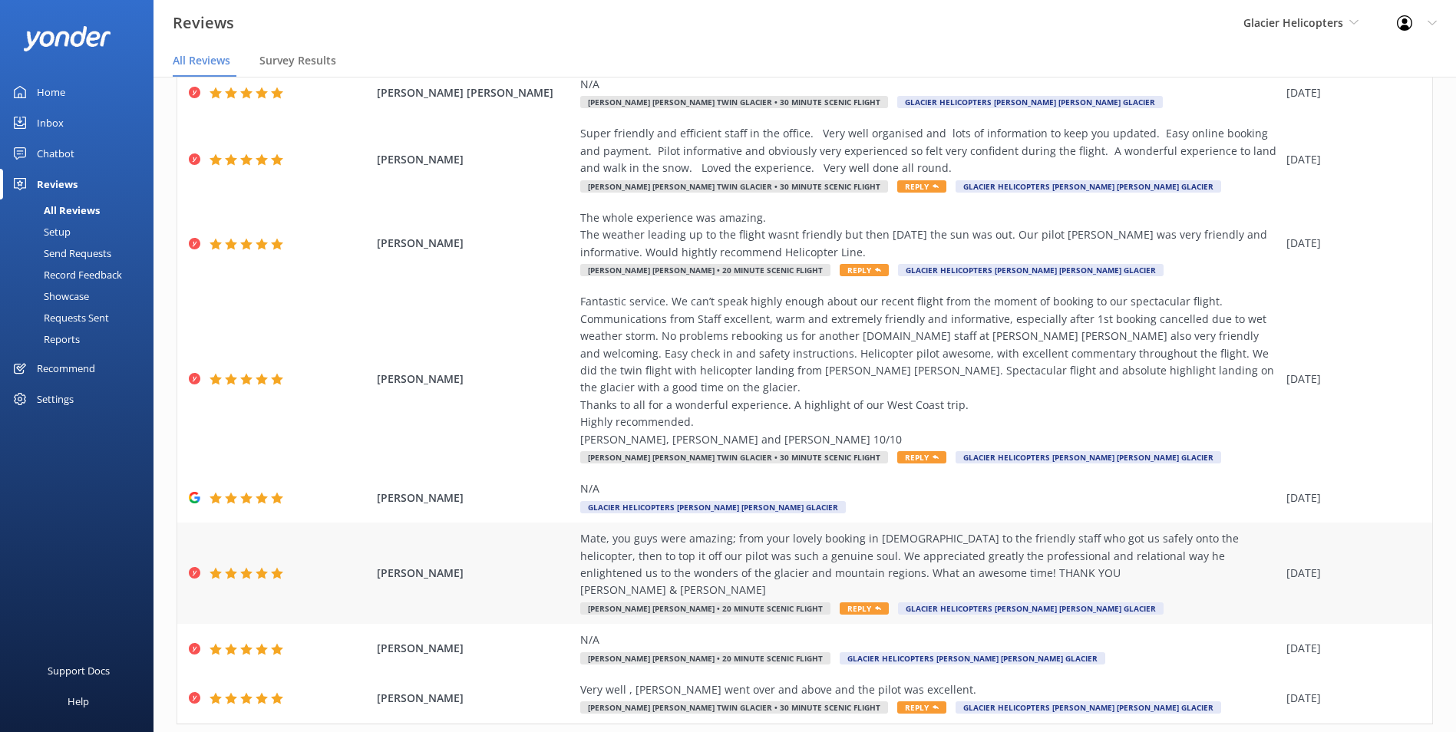
scroll to position [226, 0]
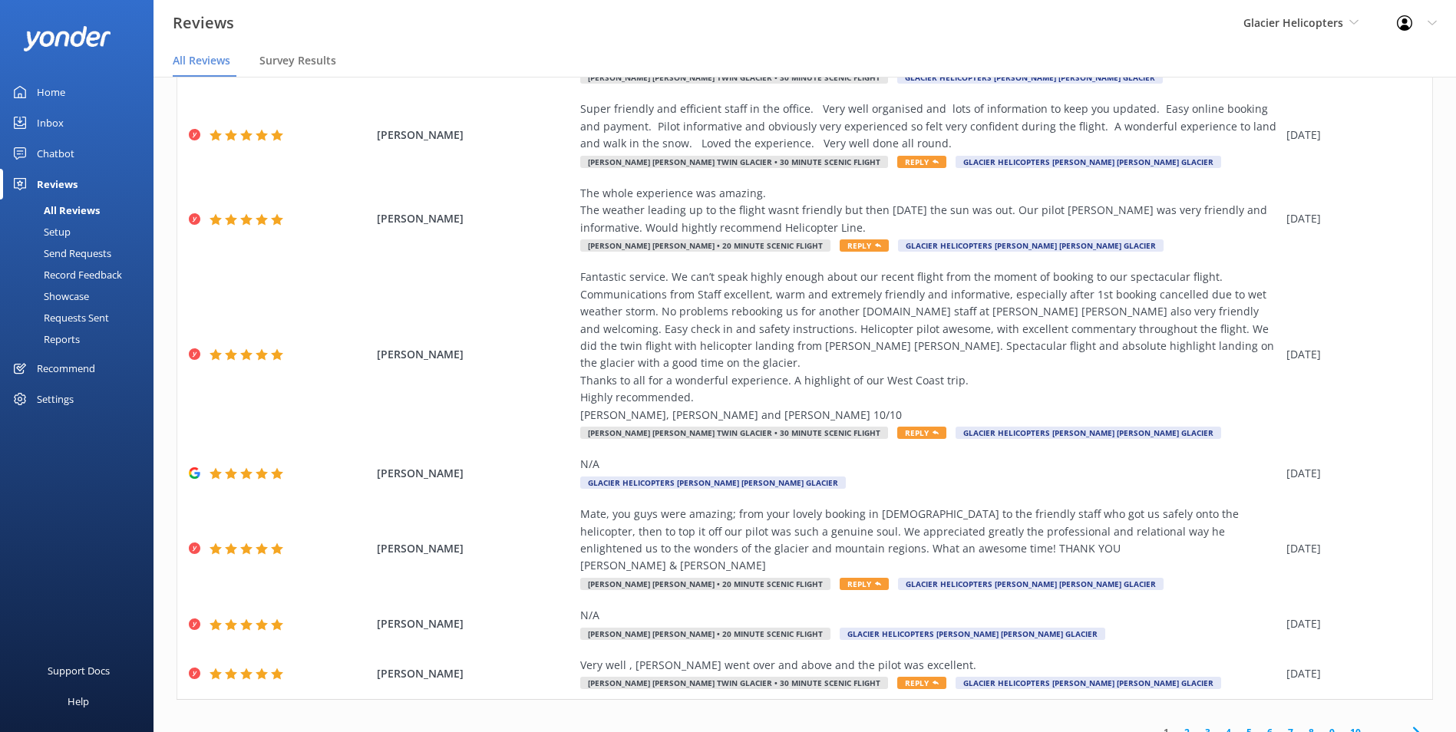
click at [1177, 725] on link "2" at bounding box center [1187, 732] width 21 height 15
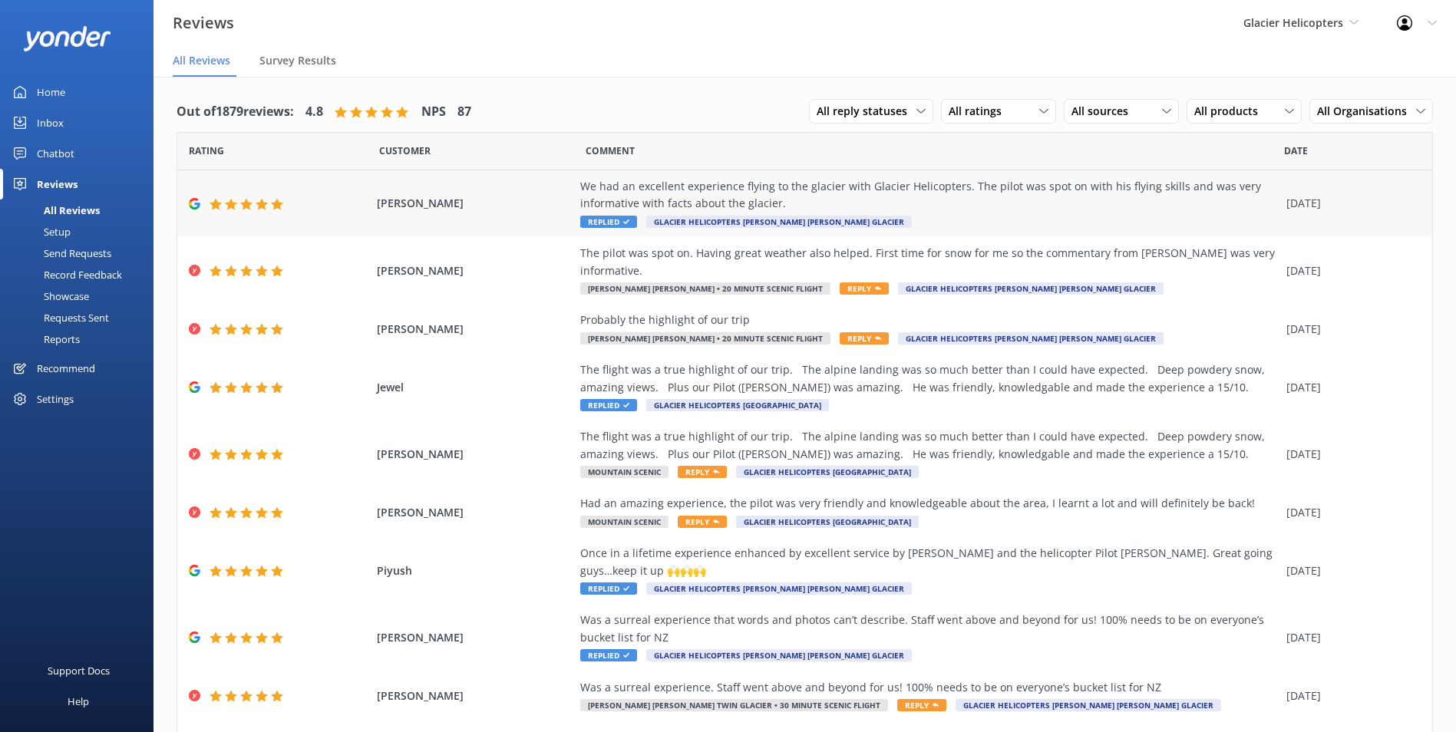
click at [946, 200] on div "We had an excellent experience flying to the glacier with Glacier Helicopters. …" at bounding box center [929, 195] width 698 height 35
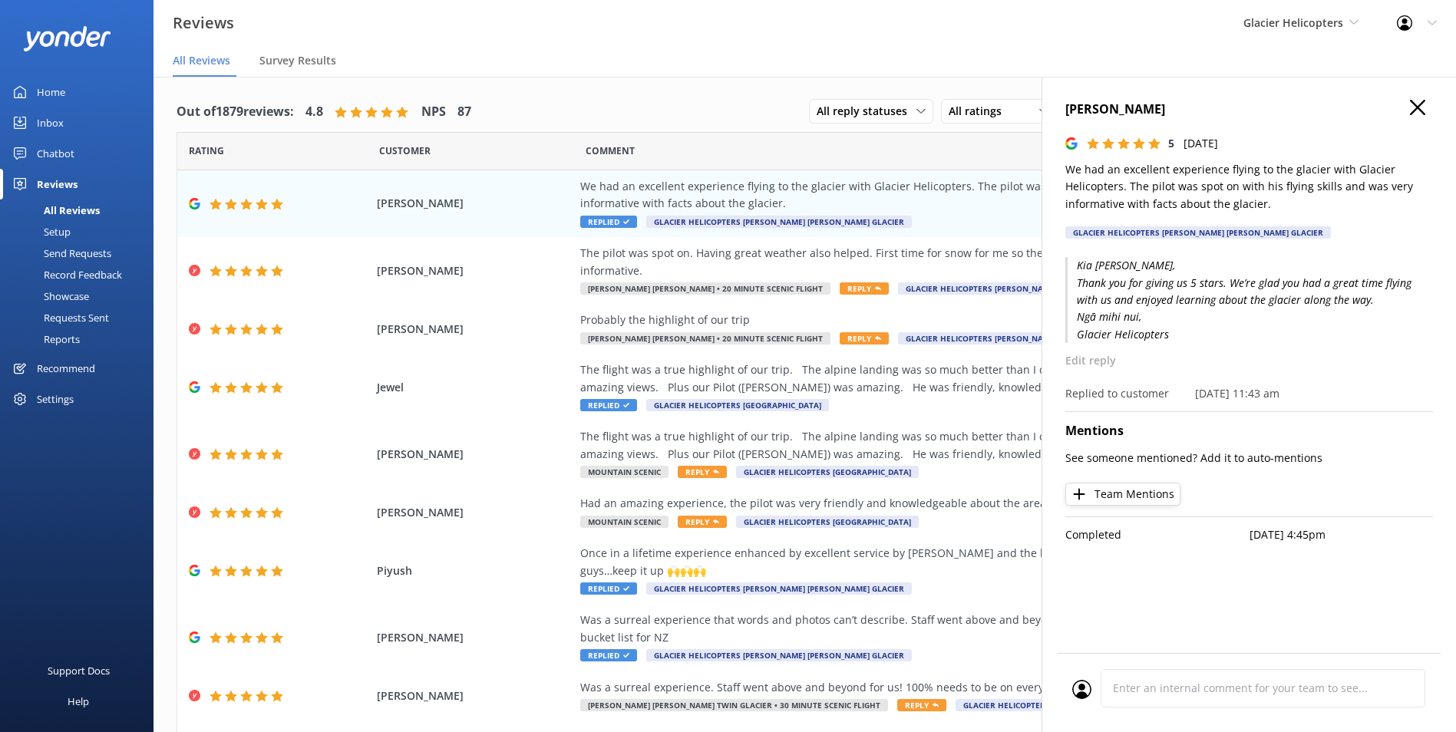
click at [1331, 184] on p "We had an excellent experience flying to the glacier with Glacier Helicopters. …" at bounding box center [1249, 186] width 368 height 51
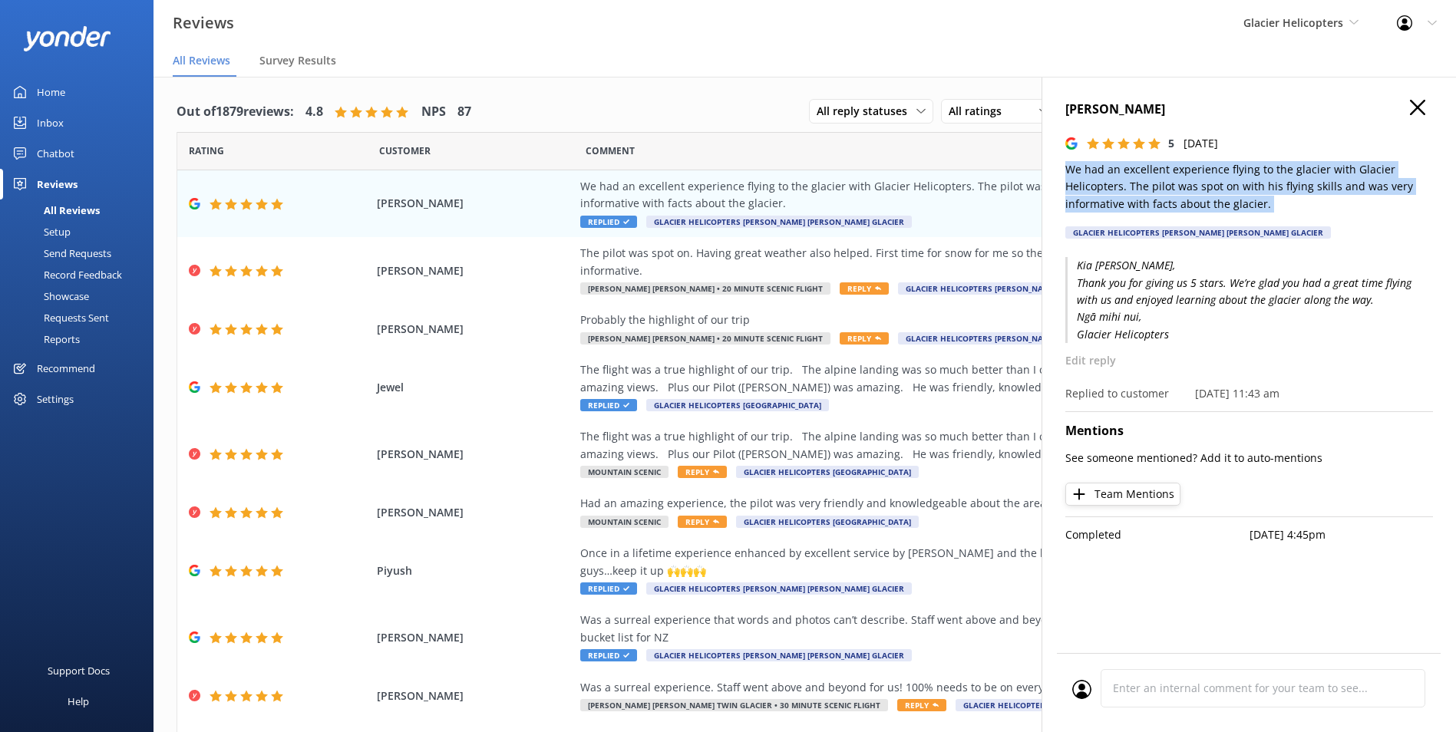
click at [1331, 184] on p "We had an excellent experience flying to the glacier with Glacier Helicopters. …" at bounding box center [1249, 186] width 368 height 51
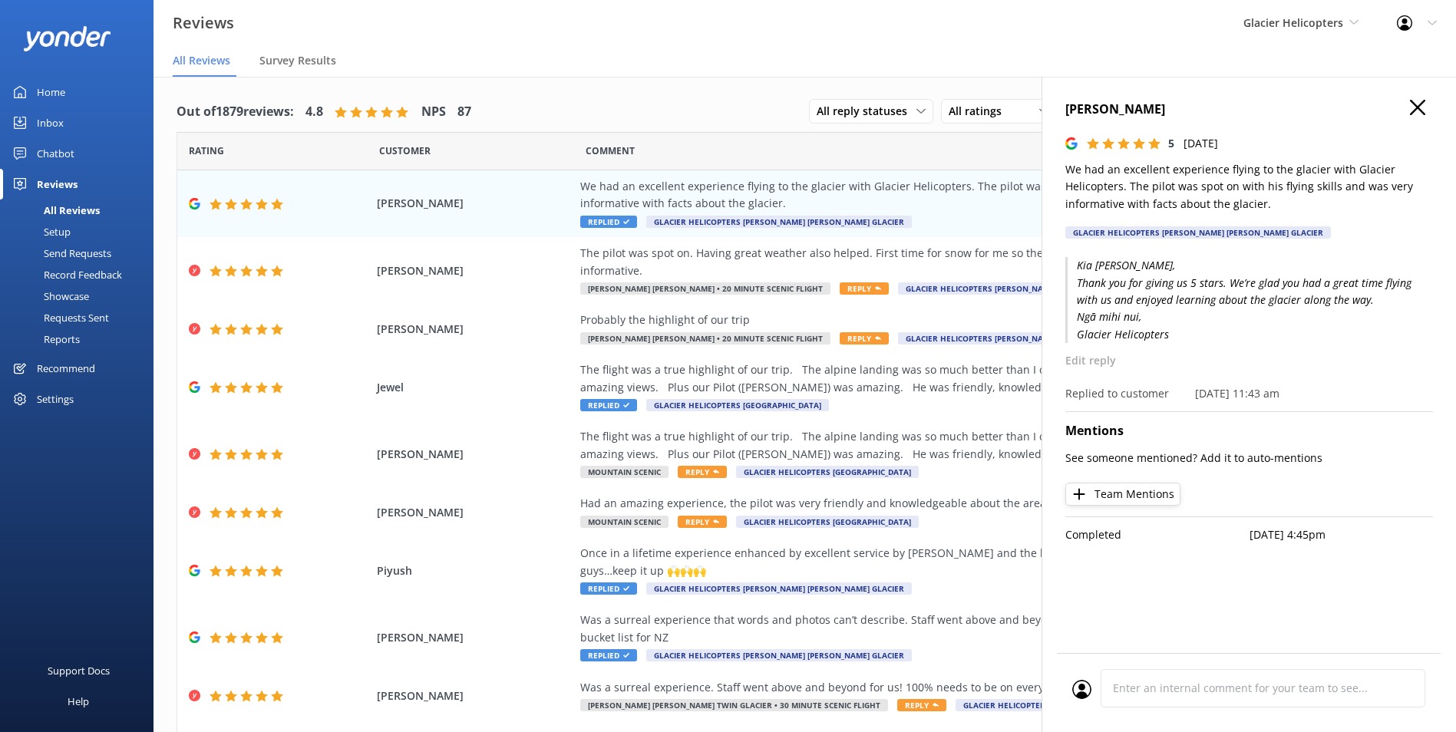
click at [1154, 106] on h4 "Beverley Kirwin-Waters" at bounding box center [1249, 110] width 368 height 20
click at [1408, 107] on h4 "Beverley Kirwin-Waters" at bounding box center [1249, 110] width 368 height 20
click at [1410, 107] on icon "button" at bounding box center [1417, 107] width 15 height 15
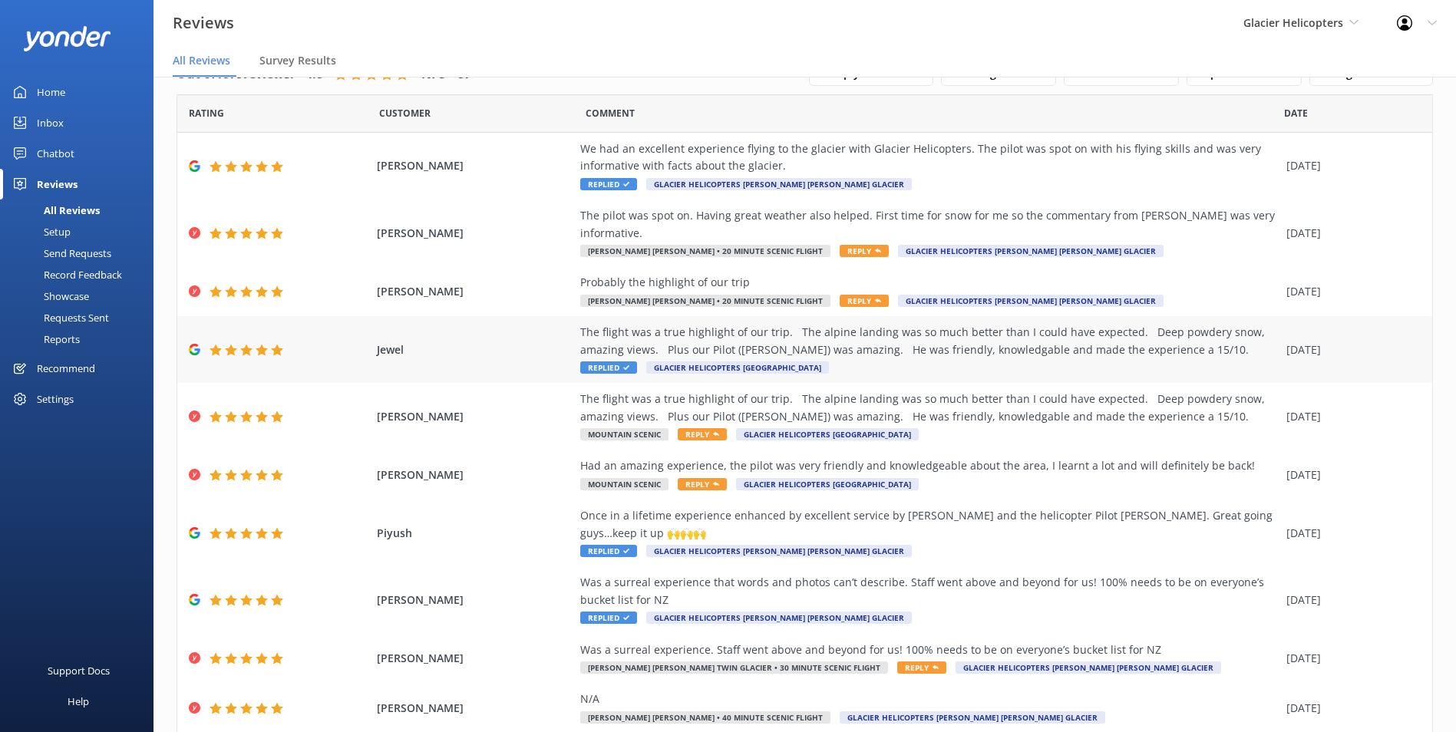
scroll to position [72, 0]
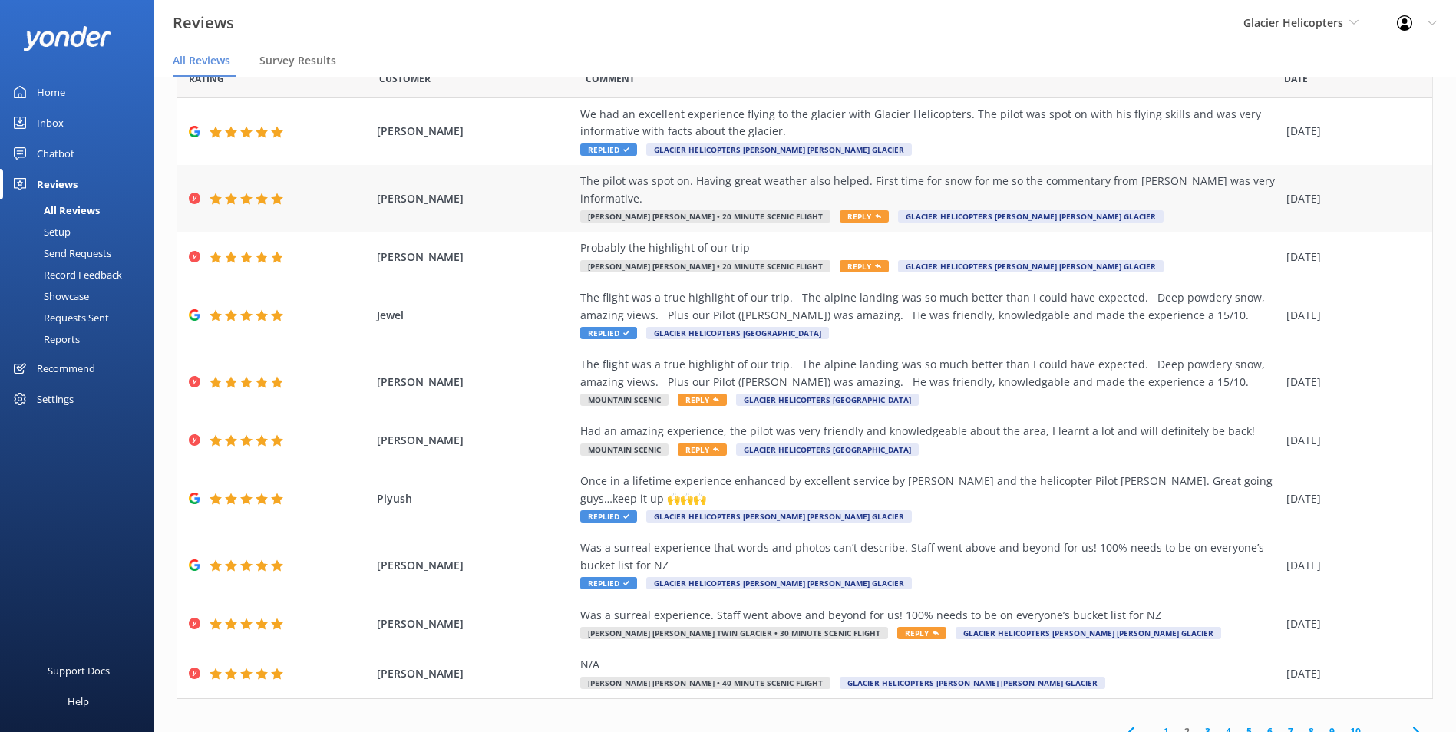
click at [1058, 194] on div "The pilot was spot on. Having great weather also helped. First time for snow fo…" at bounding box center [929, 198] width 698 height 51
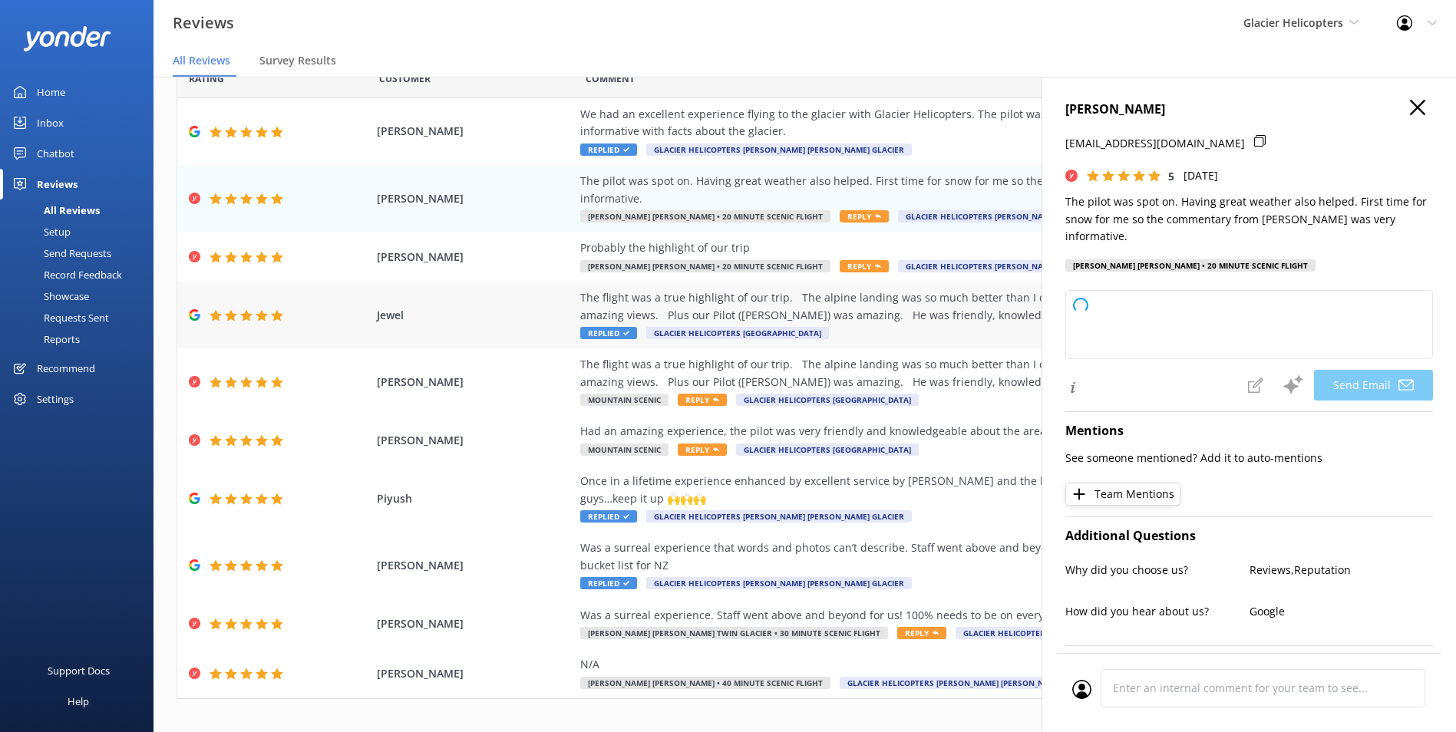
click at [999, 289] on div "The flight was a true highlight of our trip. The alpine landing was so much bet…" at bounding box center [929, 306] width 698 height 35
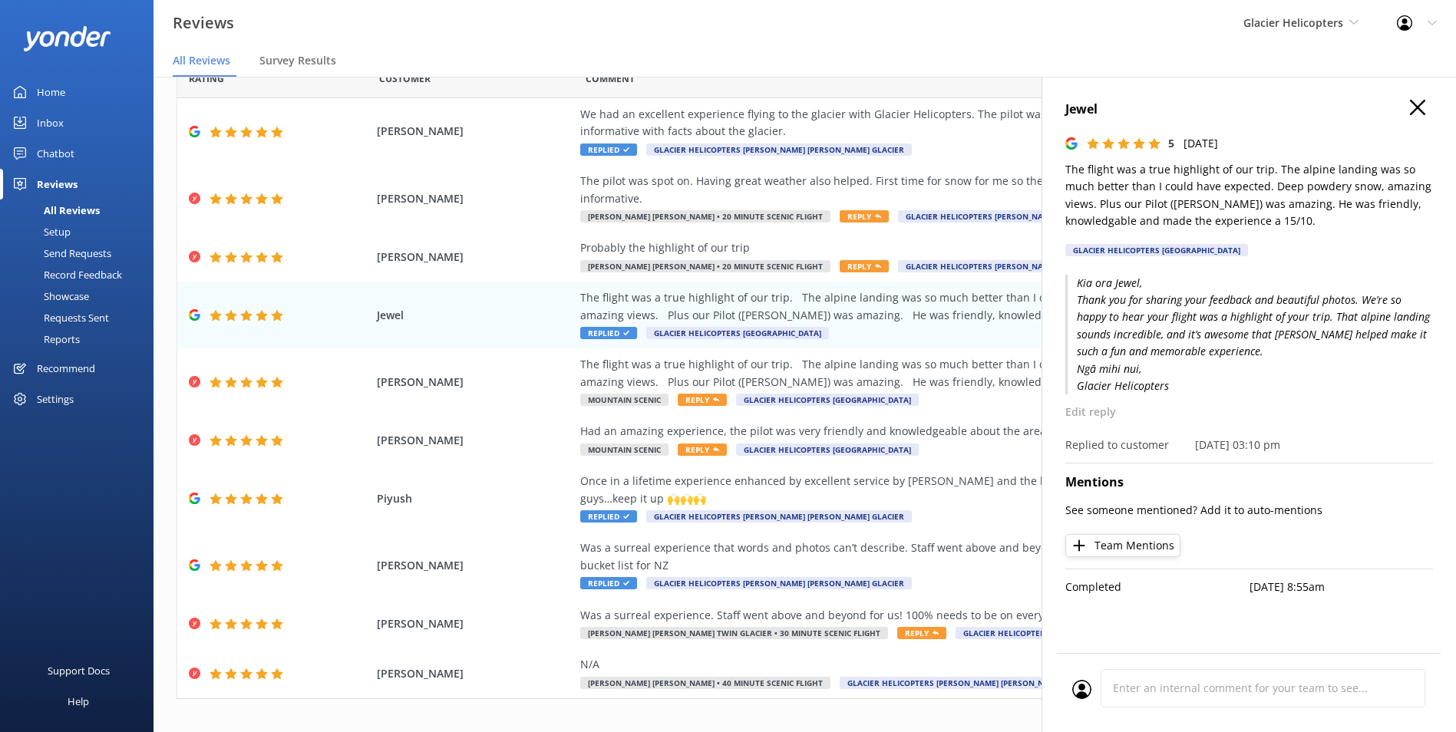
click at [1314, 220] on p "The flight was a true highlight of our trip. The alpine landing was so much bet…" at bounding box center [1249, 195] width 368 height 69
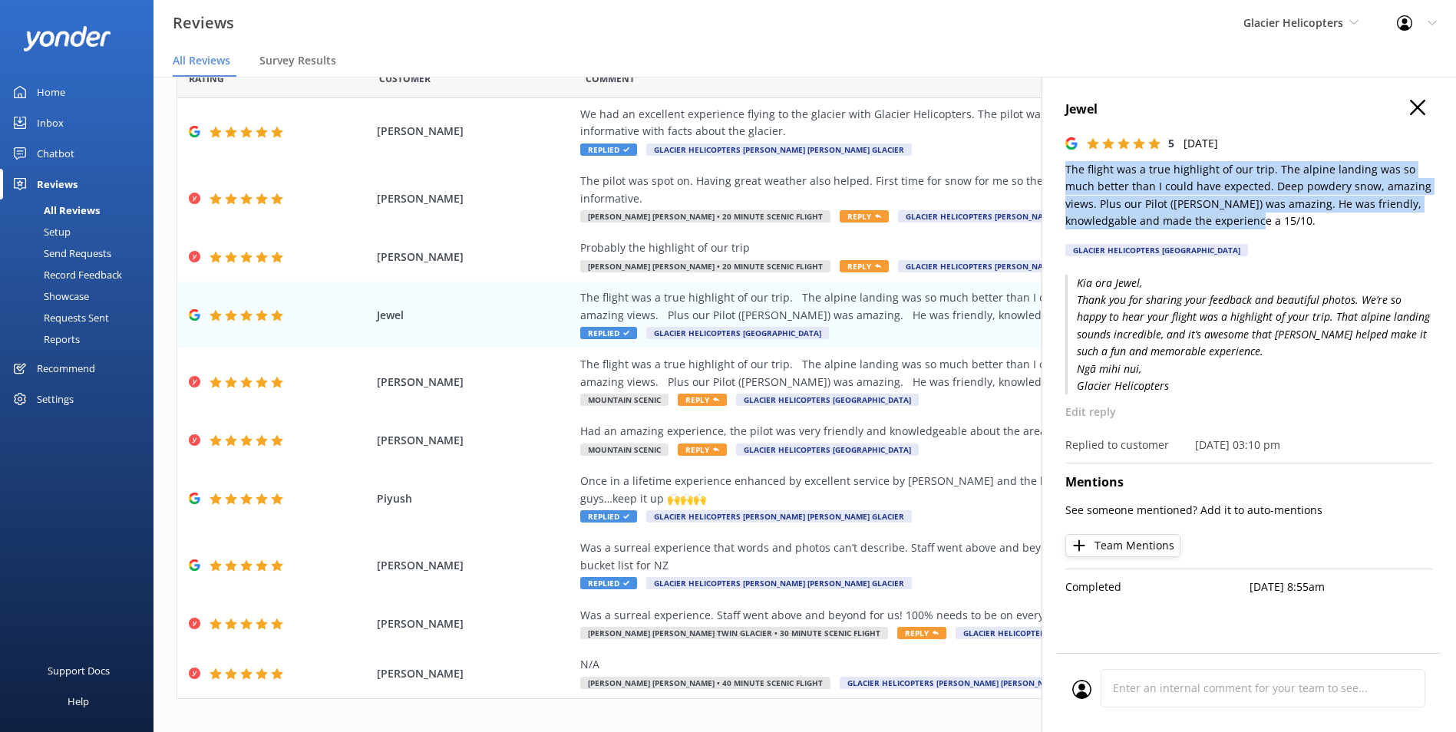
drag, startPoint x: 1255, startPoint y: 222, endPoint x: 1049, endPoint y: 174, distance: 211.1
click at [1049, 174] on div "Jewel 5 Wed, 27th Aug 2025 The flight was a true highlight of our trip. The alp…" at bounding box center [1248, 443] width 414 height 732
click at [1049, 175] on div "Jewel 5 Wed, 27th Aug 2025 The flight was a true highlight of our trip. The alp…" at bounding box center [1248, 443] width 414 height 732
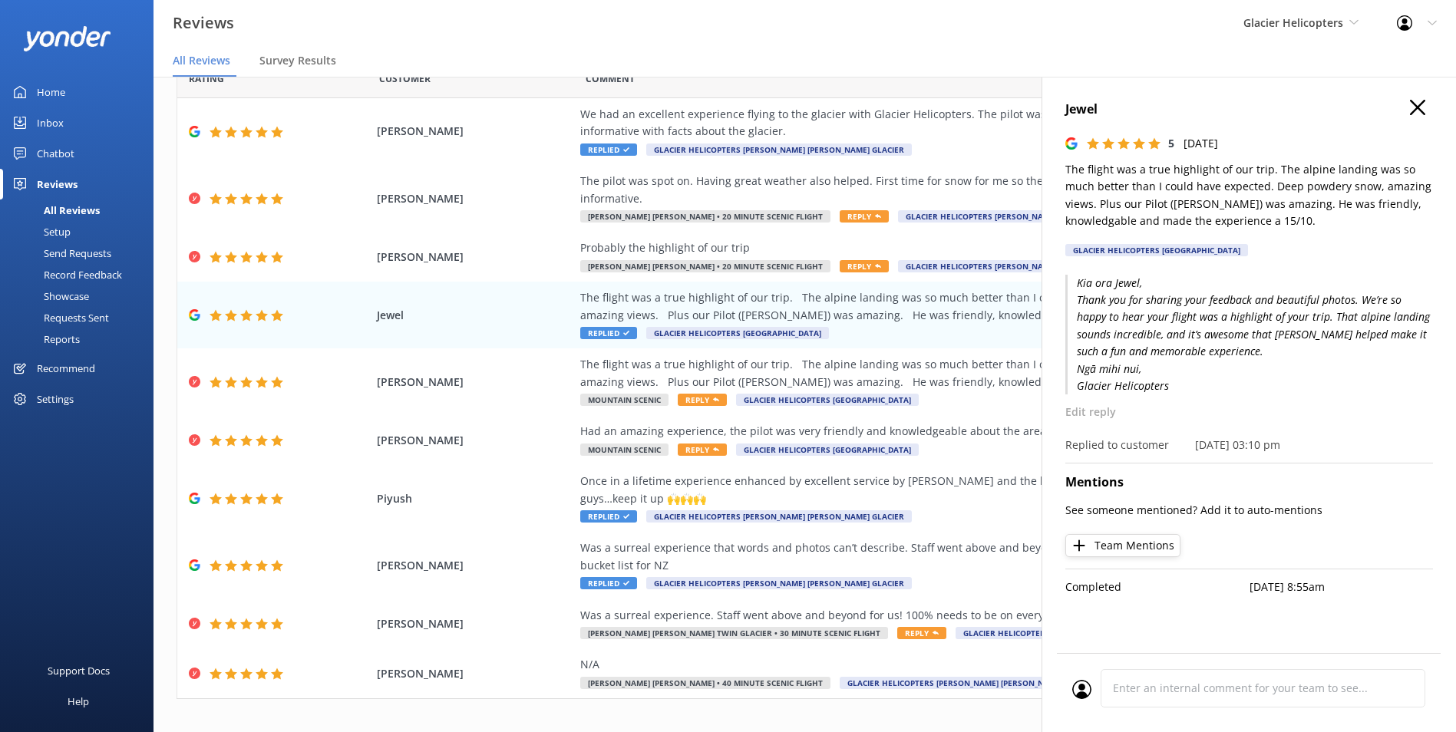
click at [1058, 160] on div "Jewel 5 Wed, 27th Aug 2025 The flight was a true highlight of our trip. The alp…" at bounding box center [1248, 443] width 414 height 732
click at [1058, 163] on div "Jewel 5 Wed, 27th Aug 2025 The flight was a true highlight of our trip. The alp…" at bounding box center [1248, 443] width 414 height 732
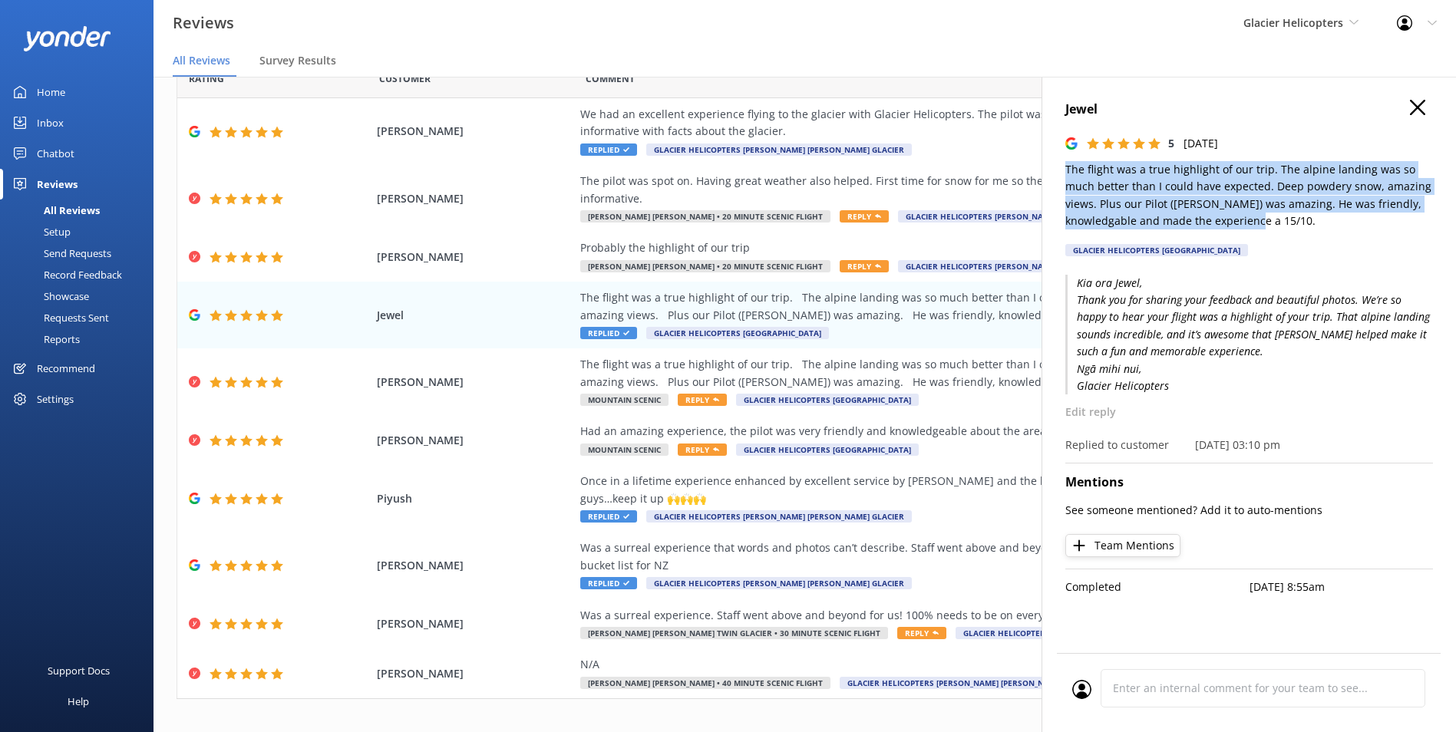
drag, startPoint x: 1231, startPoint y: 221, endPoint x: 1053, endPoint y: 175, distance: 183.9
click at [1053, 175] on div "Jewel 5 Wed, 27th Aug 2025 The flight was a true highlight of our trip. The alp…" at bounding box center [1248, 443] width 414 height 732
click at [1096, 112] on h4 "Jewel" at bounding box center [1249, 110] width 368 height 20
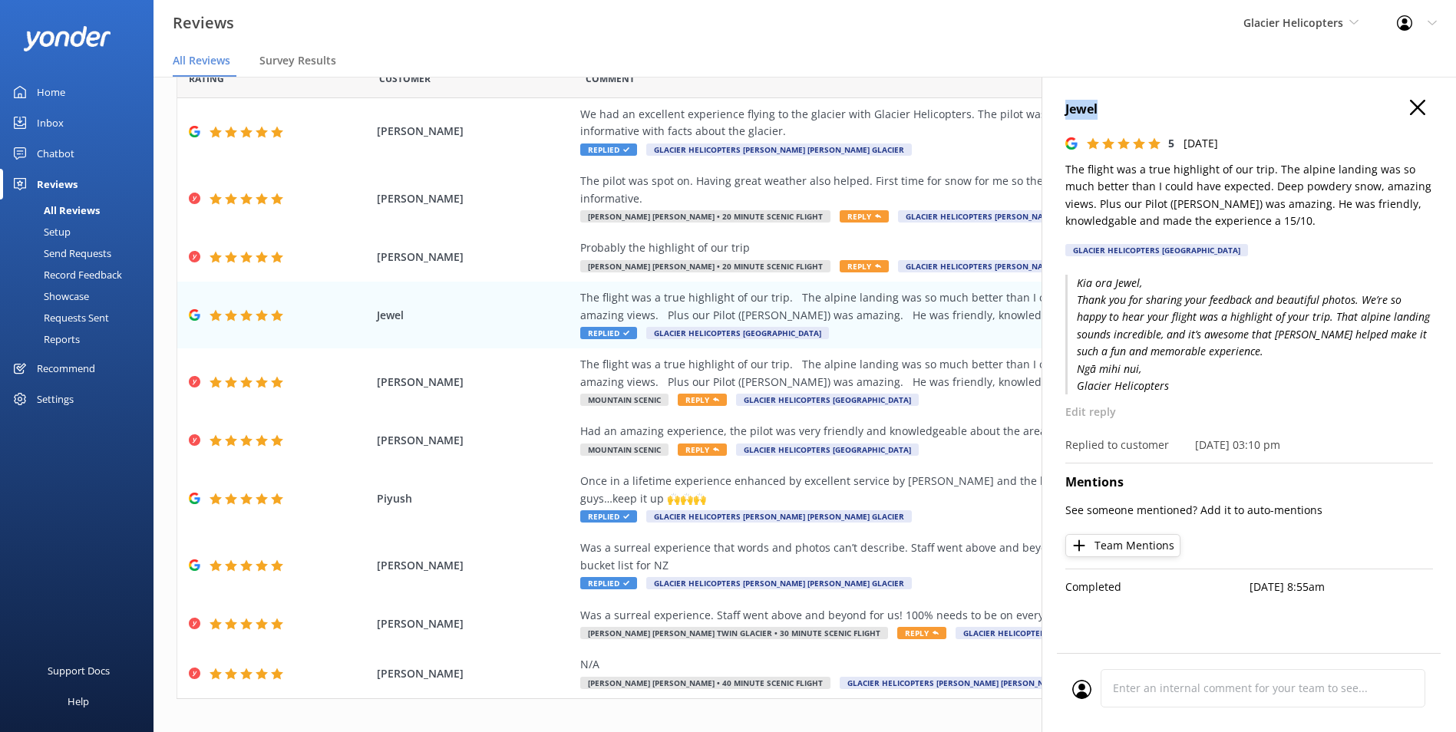
click at [1096, 111] on h4 "Jewel" at bounding box center [1249, 110] width 368 height 20
click at [1419, 106] on use "button" at bounding box center [1417, 107] width 15 height 15
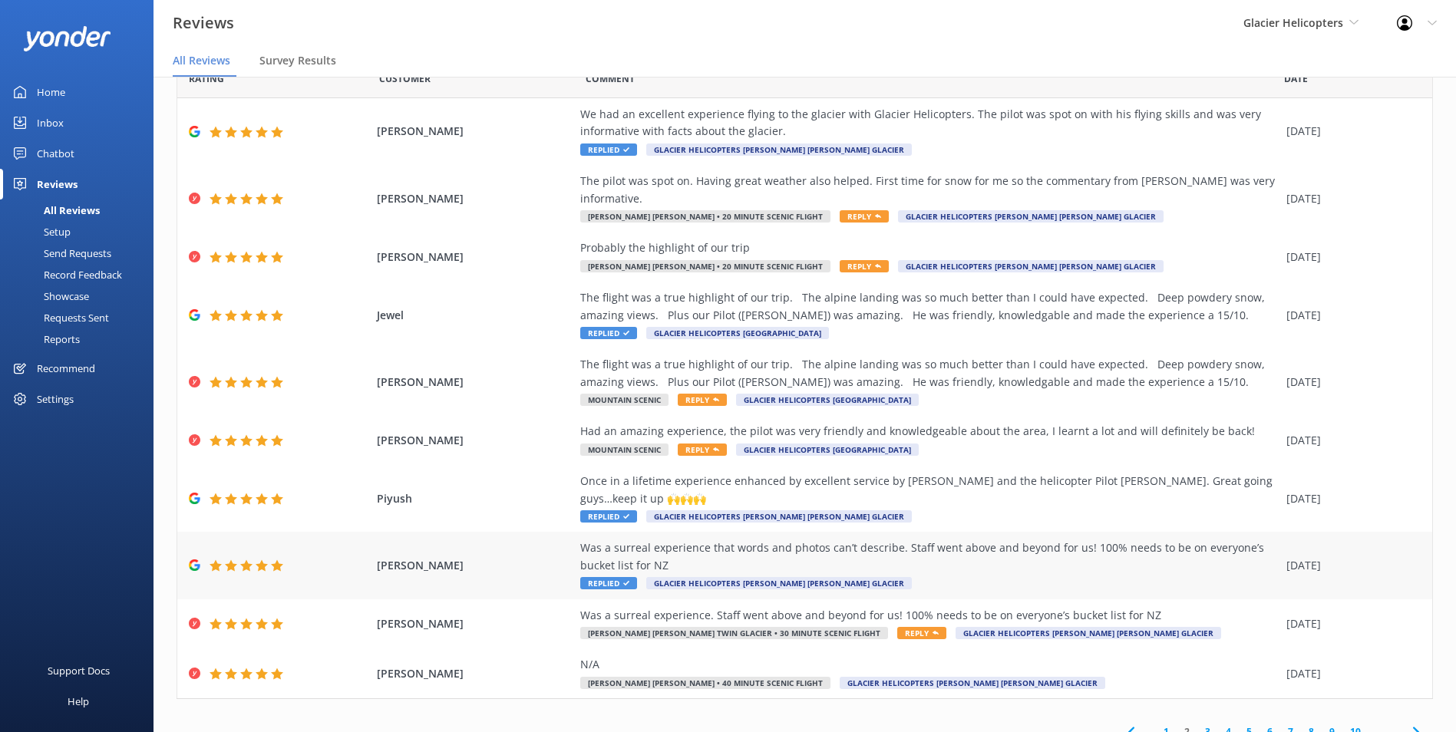
click at [1073, 549] on div "Was a surreal experience that words and photos can’t describe. Staff went above…" at bounding box center [929, 557] width 698 height 35
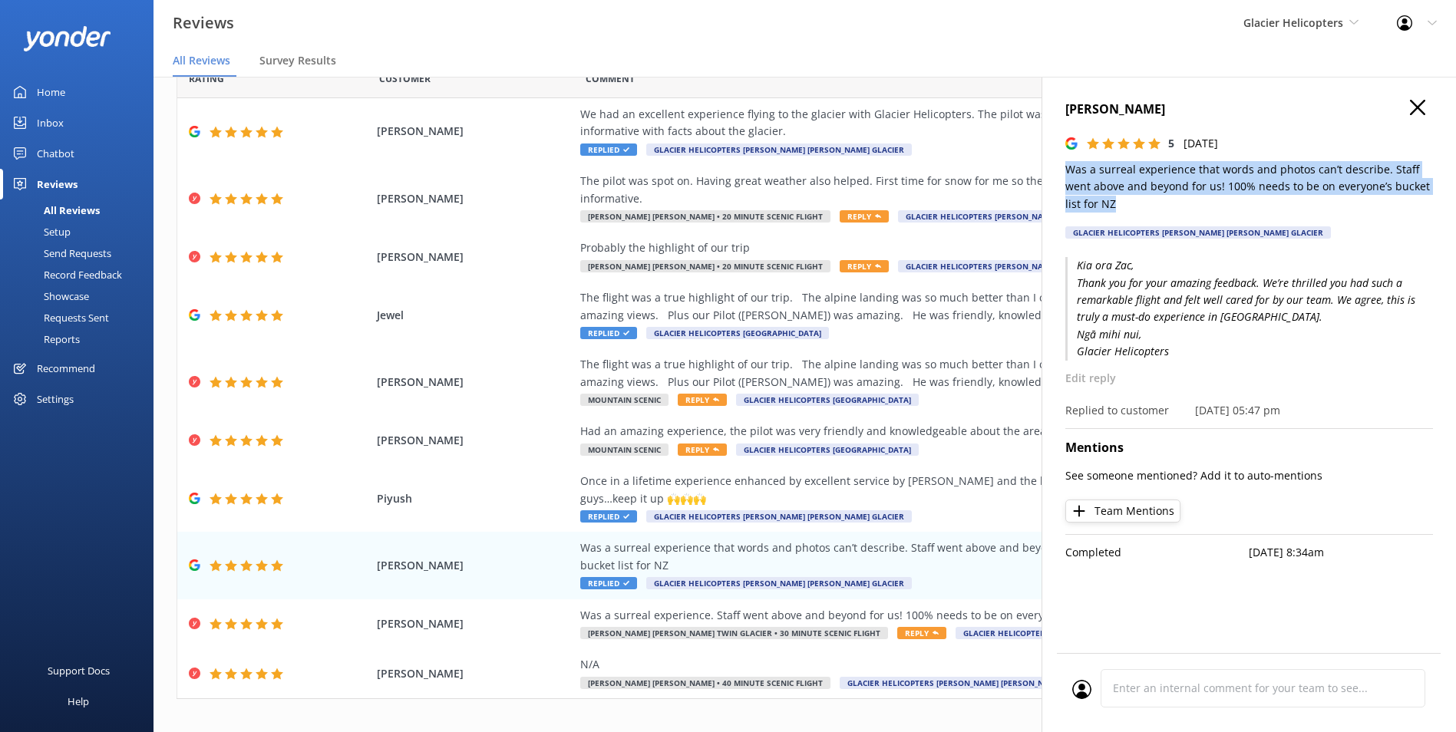
drag, startPoint x: 1140, startPoint y: 203, endPoint x: 1068, endPoint y: 177, distance: 76.5
click at [1068, 177] on p "Was a surreal experience that words and photos can’t describe. Staff went above…" at bounding box center [1249, 186] width 368 height 51
click at [1102, 101] on h4 "Zac Mohring" at bounding box center [1249, 110] width 368 height 20
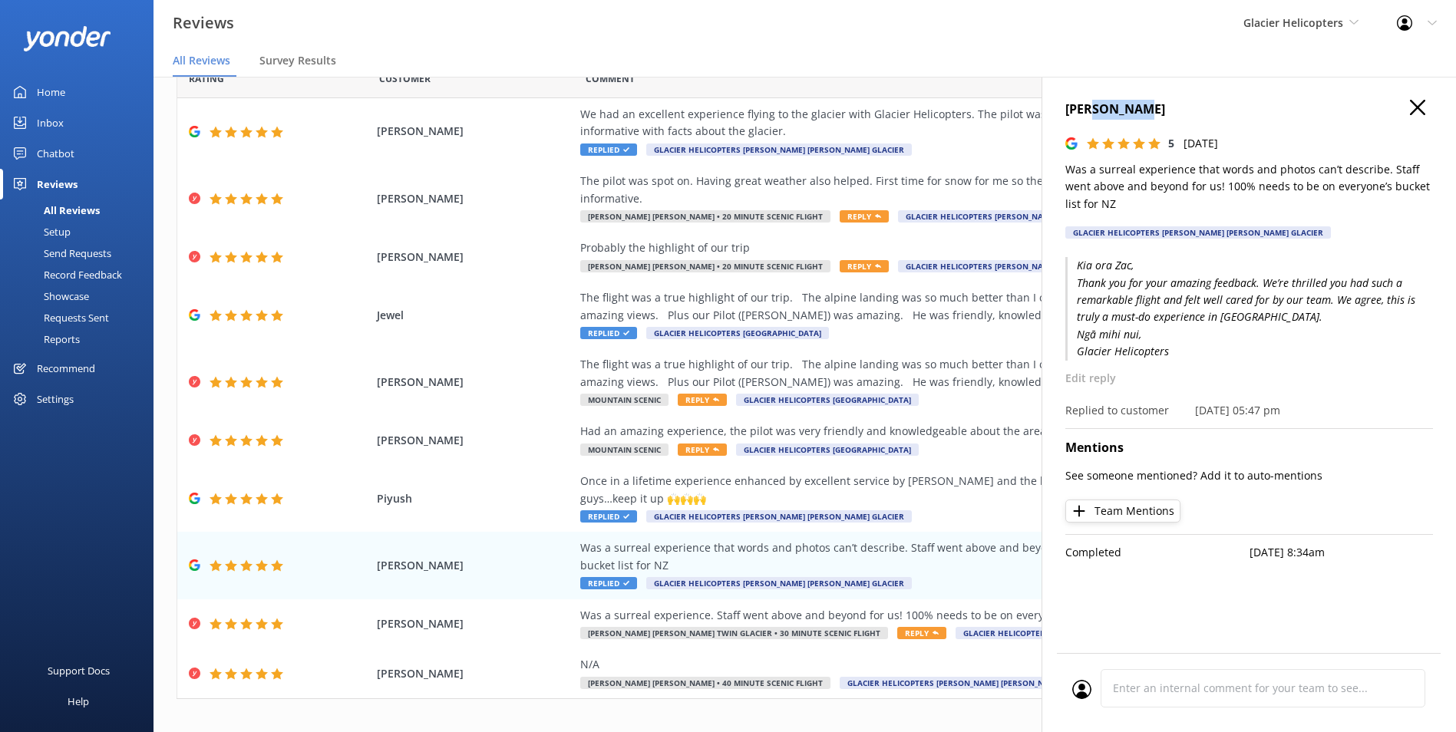
click at [1102, 101] on h4 "Zac Mohring" at bounding box center [1249, 110] width 368 height 20
click at [1424, 101] on div "Zac Mohring 5 Wed, 20th Aug 2025 Was a surreal experience that words and photos…" at bounding box center [1248, 443] width 414 height 732
click at [1424, 103] on icon "button" at bounding box center [1417, 107] width 15 height 15
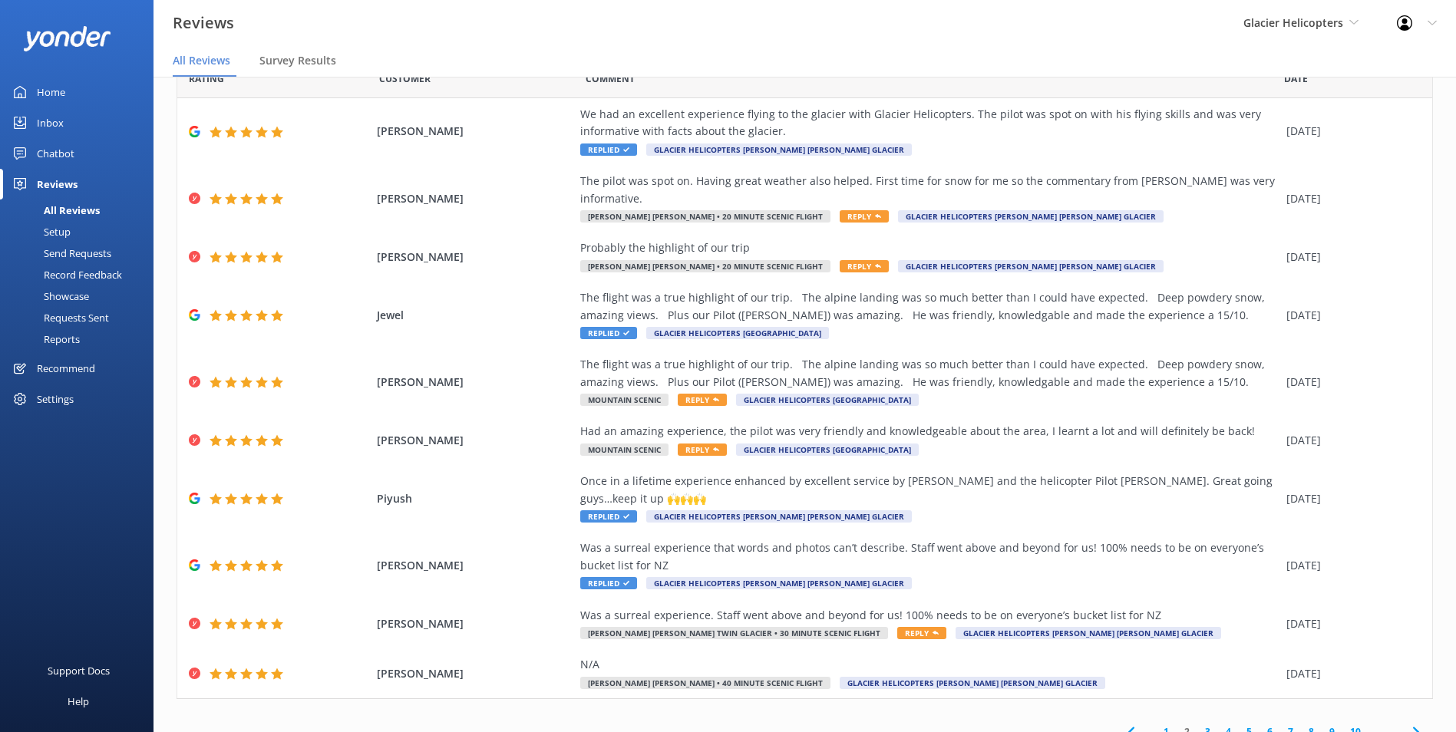
click at [1197, 724] on link "3" at bounding box center [1207, 731] width 21 height 15
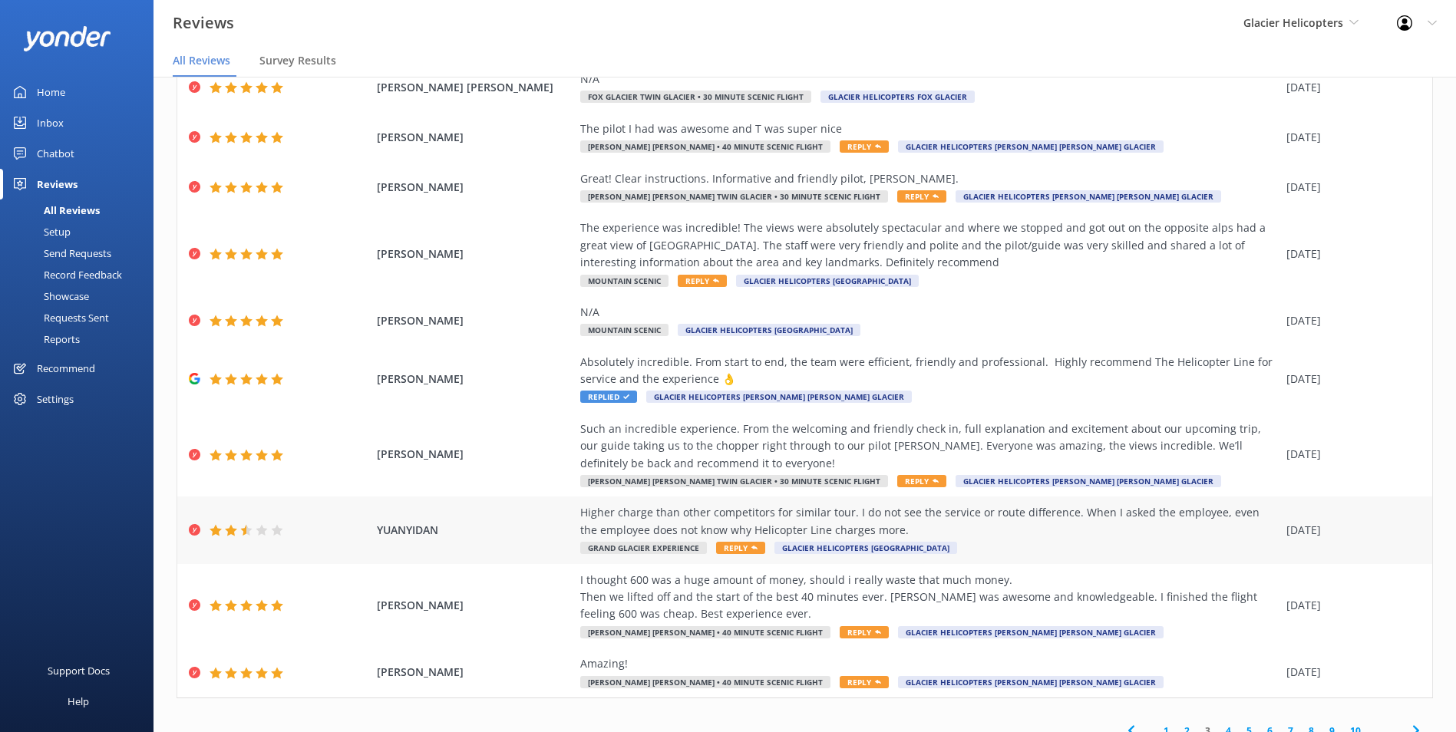
scroll to position [124, 0]
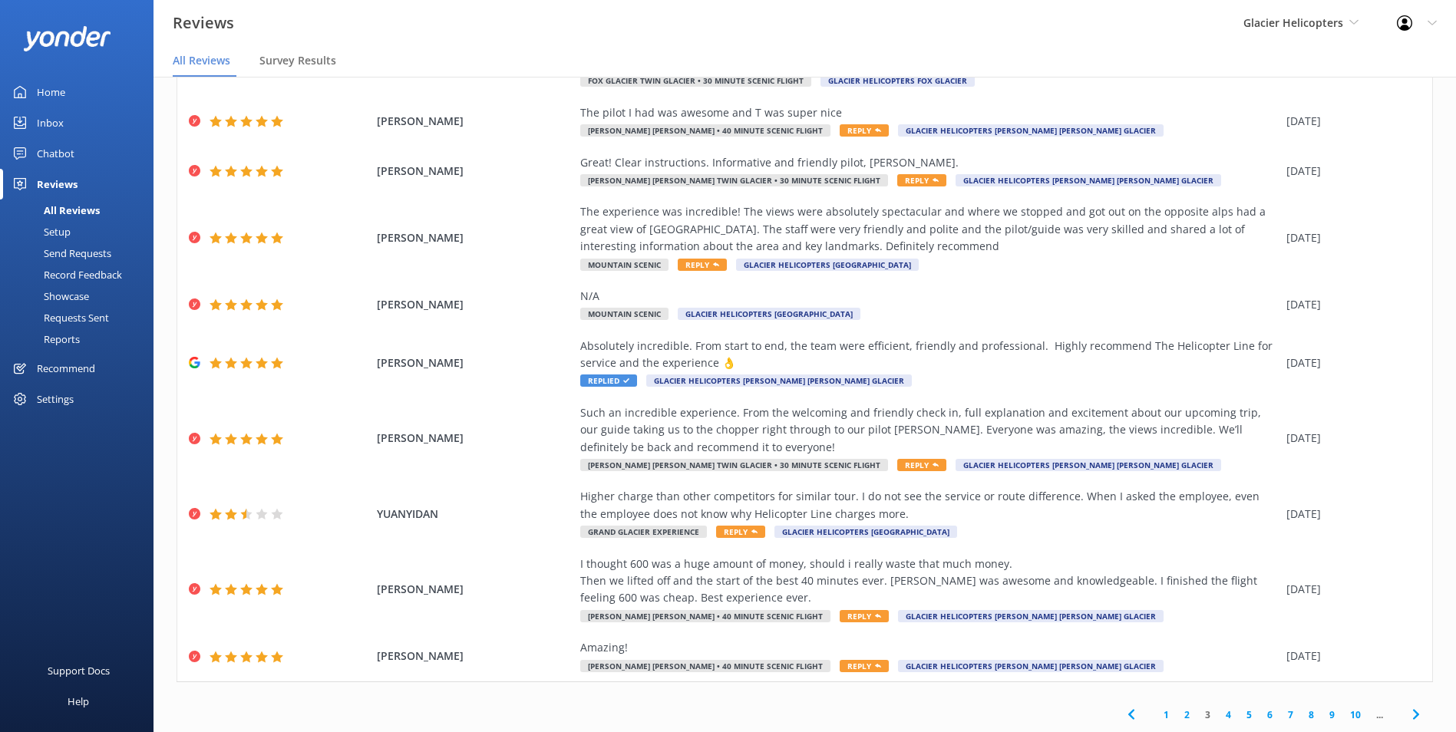
click at [1218, 718] on link "4" at bounding box center [1228, 715] width 21 height 15
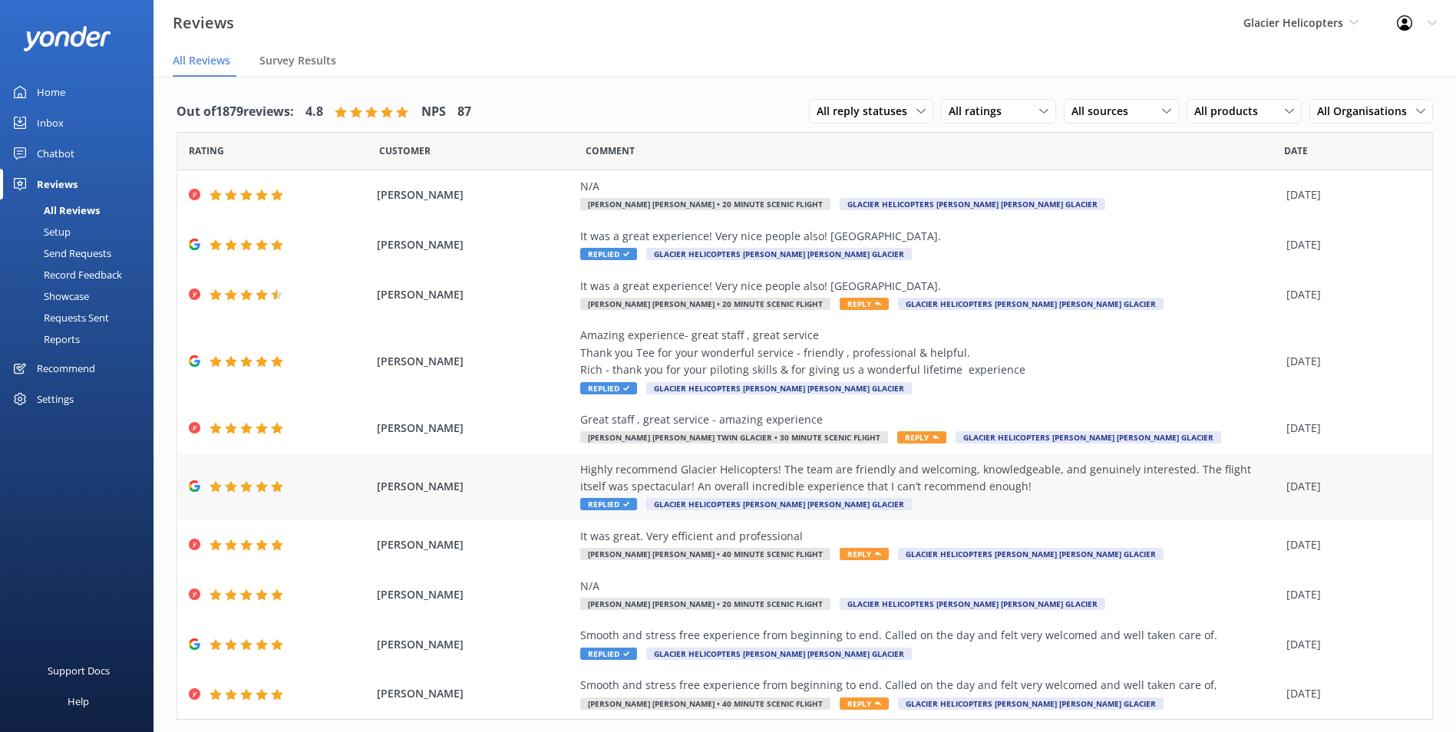
scroll to position [38, 0]
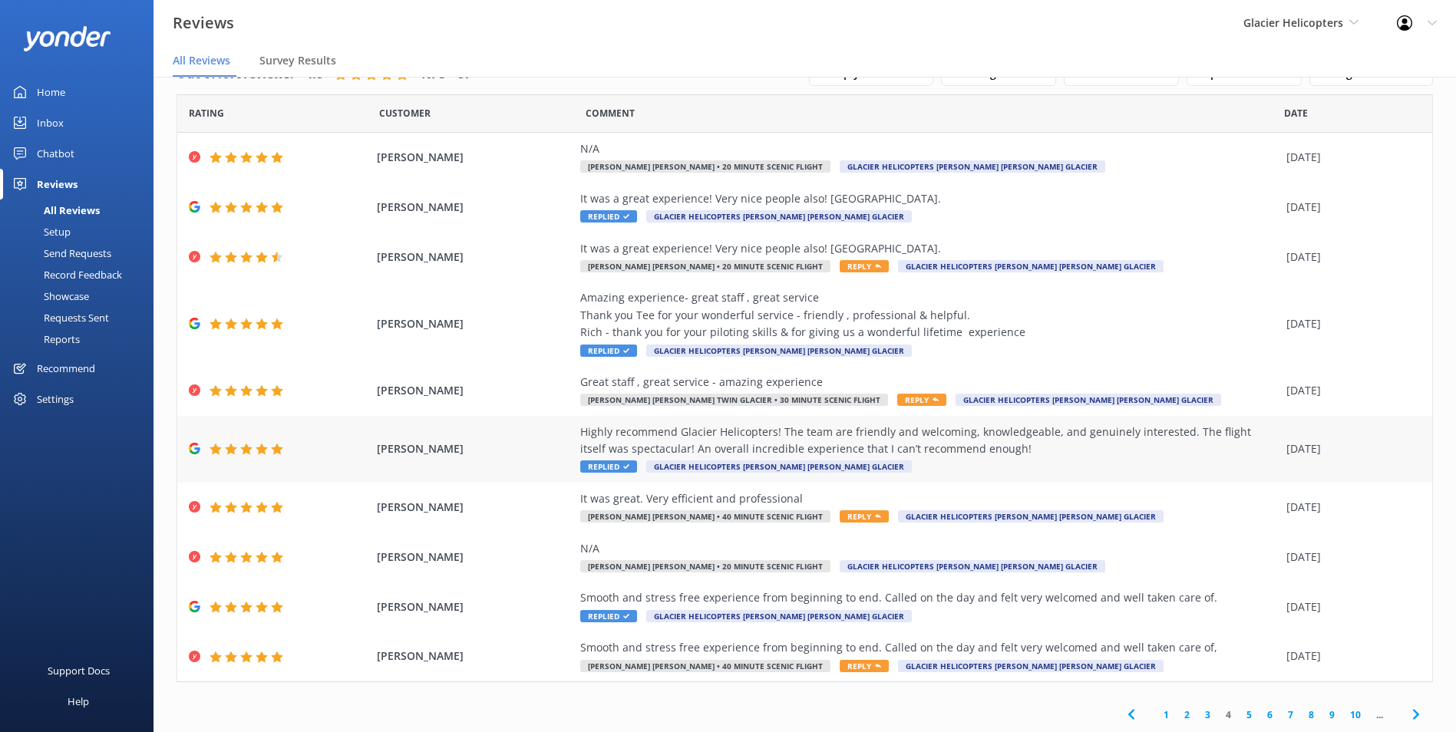
click at [1060, 457] on div "Highly recommend Glacier Helicopters! The team are friendly and welcoming, know…" at bounding box center [929, 449] width 698 height 51
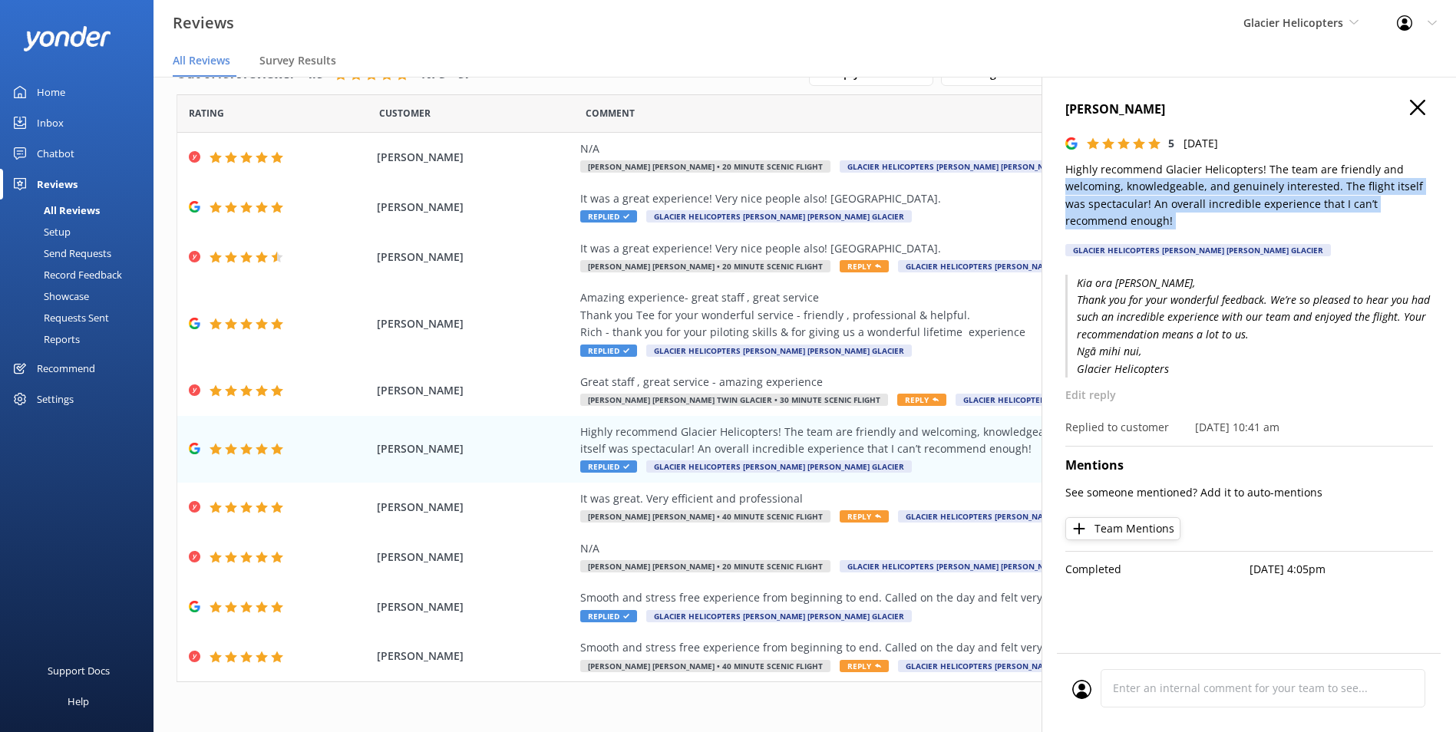
drag, startPoint x: 1167, startPoint y: 232, endPoint x: 1065, endPoint y: 184, distance: 112.6
click at [1065, 184] on div "Jenna Carruthers 5 Sun, 3rd Aug 2025 Highly recommend Glacier Helicopters! The …" at bounding box center [1249, 183] width 368 height 166
click at [1064, 183] on div "Jenna Carruthers 5 Sun, 3rd Aug 2025 Highly recommend Glacier Helicopters! The …" at bounding box center [1248, 443] width 414 height 732
drag, startPoint x: 1122, startPoint y: 216, endPoint x: 1051, endPoint y: 176, distance: 81.5
click at [1051, 176] on div "Jenna Carruthers 5 Sun, 3rd Aug 2025 Highly recommend Glacier Helicopters! The …" at bounding box center [1248, 443] width 414 height 732
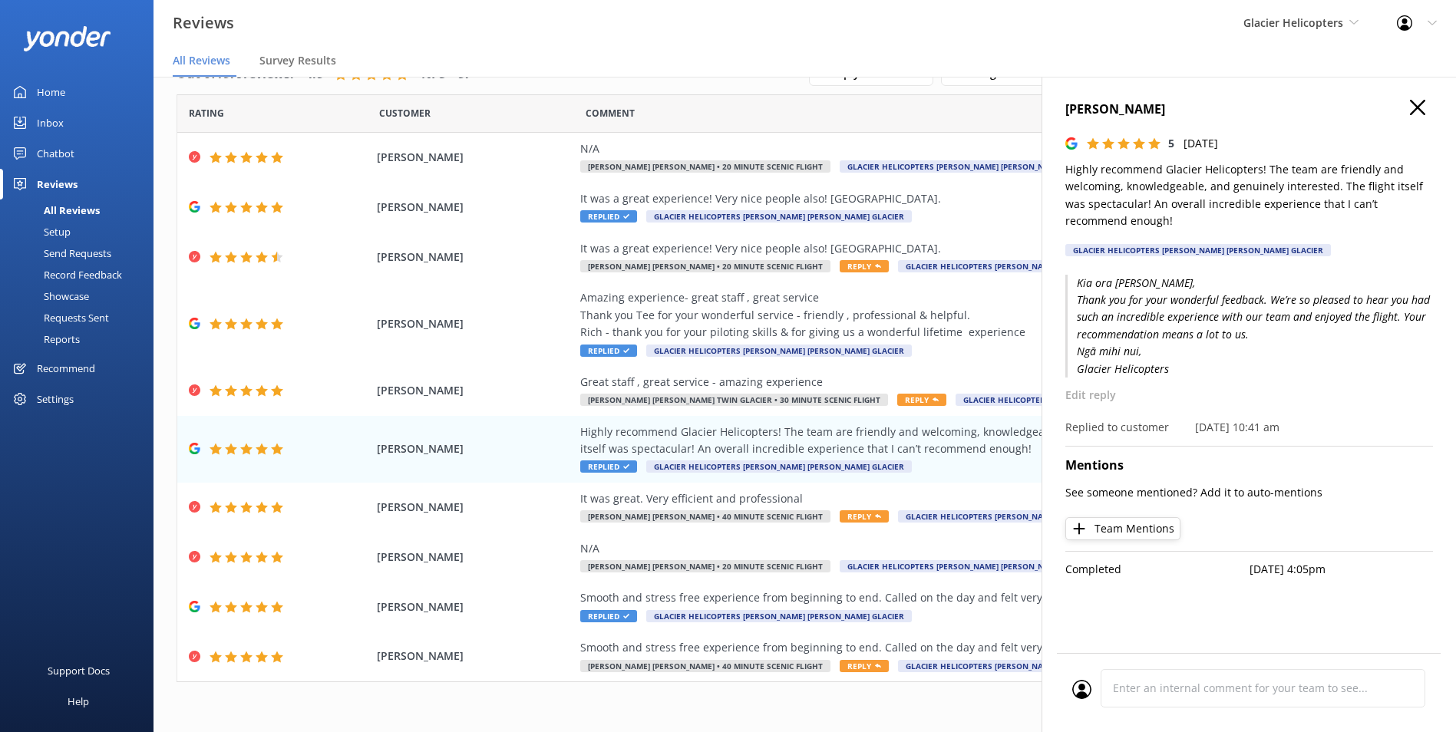
click at [1140, 111] on h4 "Jenna Carruthers" at bounding box center [1249, 110] width 368 height 20
click at [1141, 109] on h4 "Jenna Carruthers" at bounding box center [1249, 110] width 368 height 20
click at [951, 612] on div "Smooth and stress free experience from beginning to end. Called on the day and …" at bounding box center [929, 606] width 698 height 35
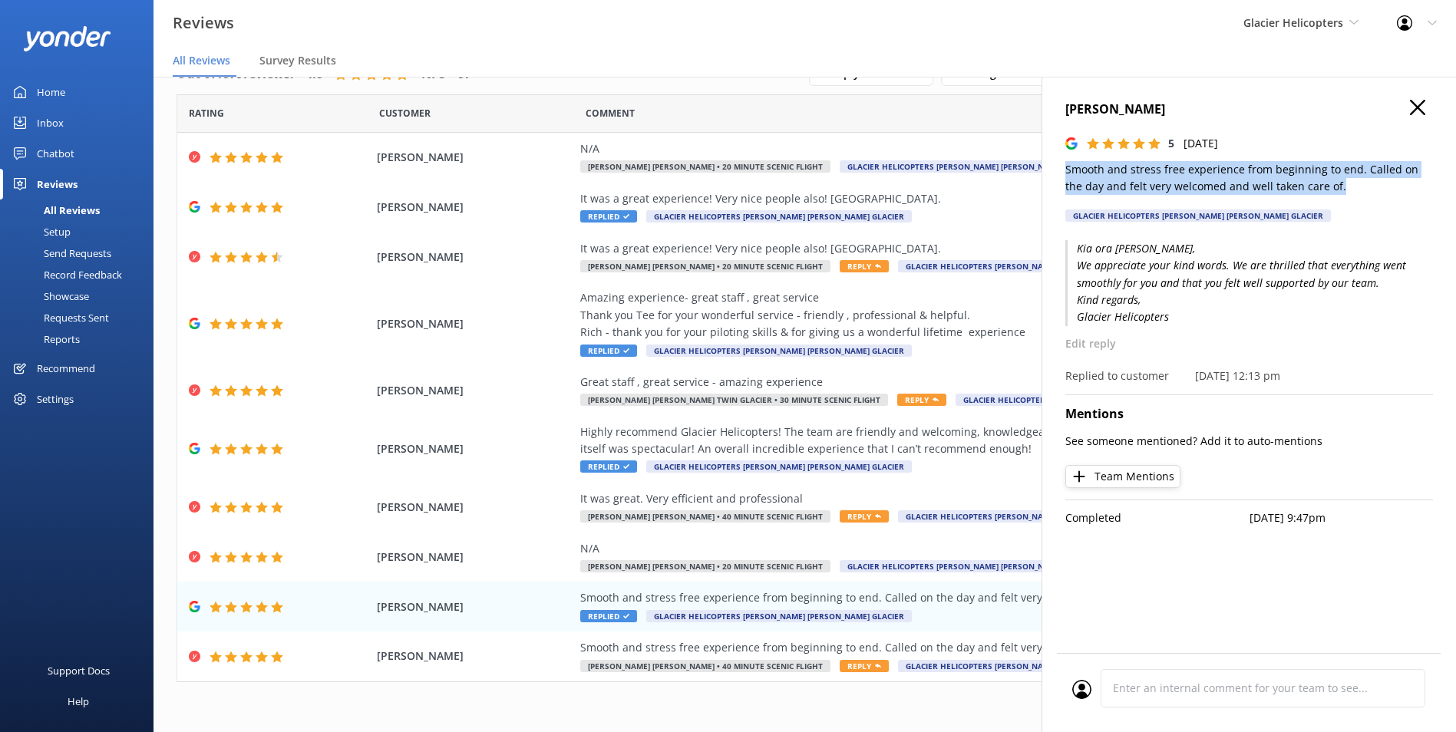
drag, startPoint x: 1342, startPoint y: 184, endPoint x: 1060, endPoint y: 176, distance: 281.8
click at [1060, 176] on div "Pete Robson 5 Mon, 28th Jul 2025 Smooth and stress free experience from beginni…" at bounding box center [1248, 443] width 414 height 732
click at [1121, 107] on h4 "Pete Robson" at bounding box center [1249, 110] width 368 height 20
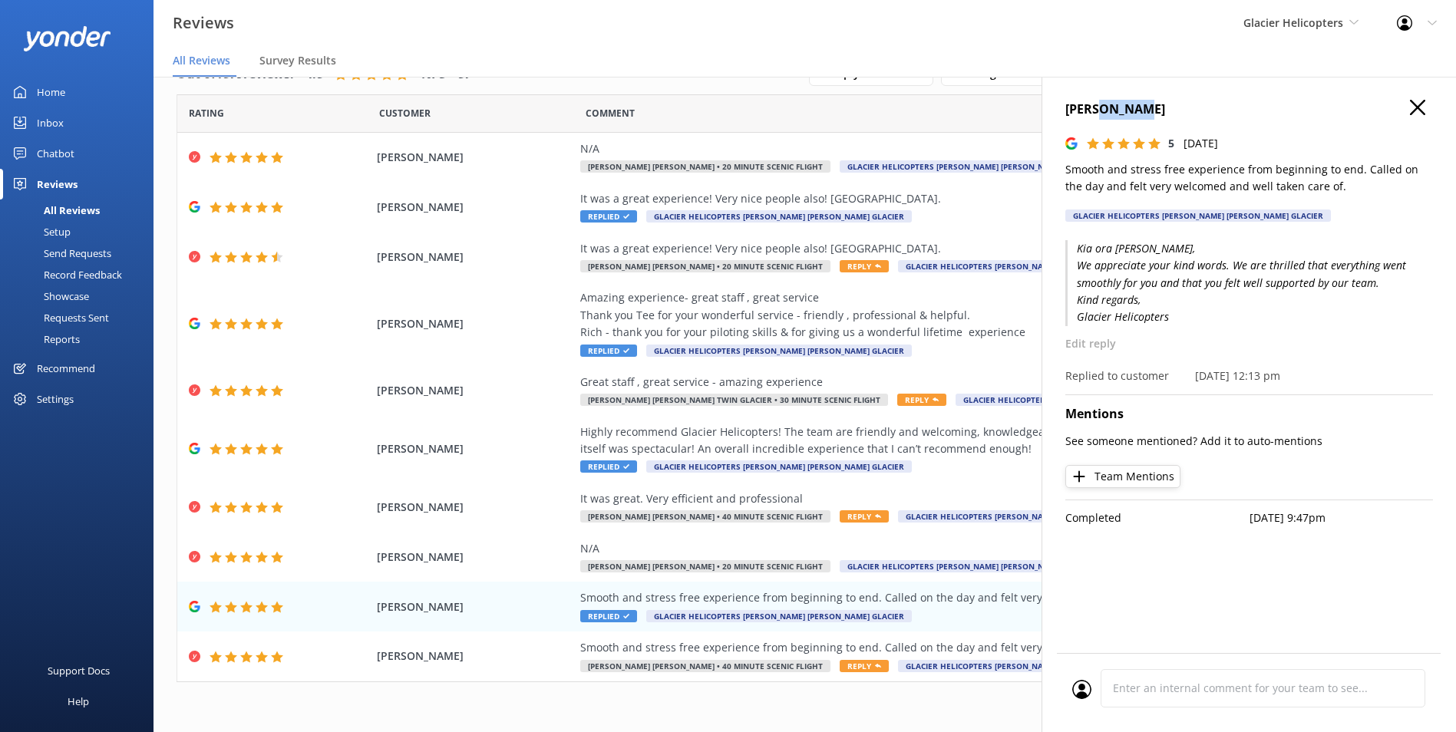
click at [1121, 107] on h4 "Pete Robson" at bounding box center [1249, 110] width 368 height 20
click at [1350, 12] on div "Glacier Helicopters Milford Sound Scenic Flights Glacier Helicopters The Helico…" at bounding box center [1300, 23] width 153 height 46
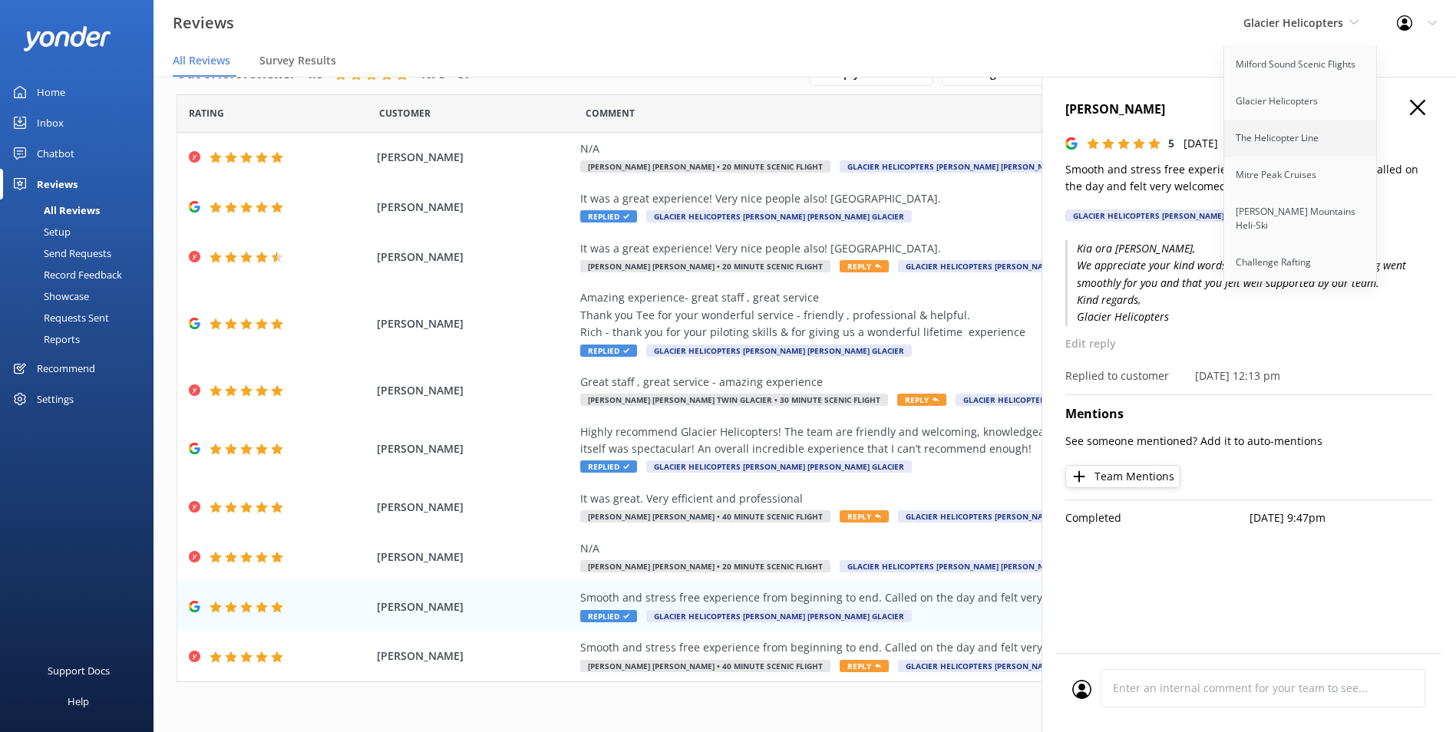
click at [1332, 137] on link "The Helicopter Line" at bounding box center [1300, 138] width 153 height 37
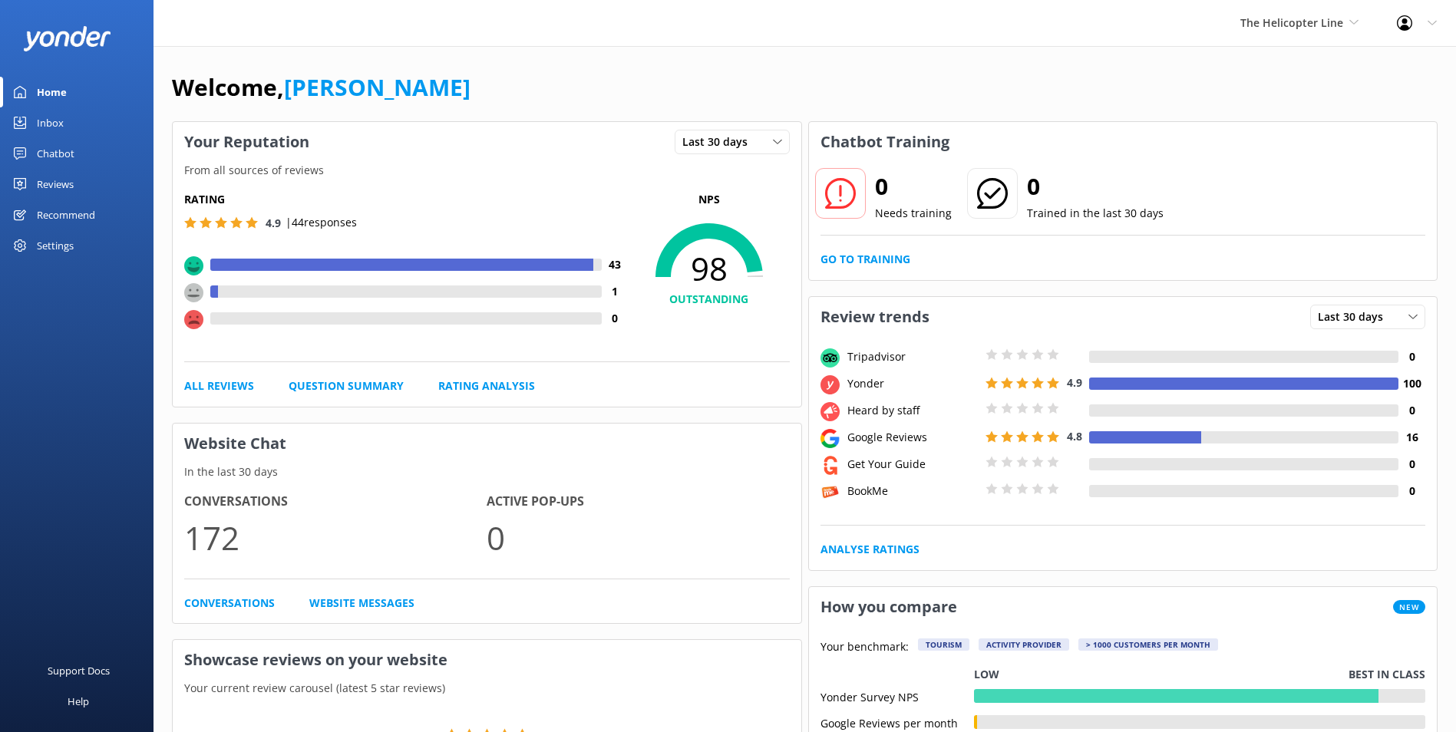
click at [60, 180] on div "Reviews" at bounding box center [55, 184] width 37 height 31
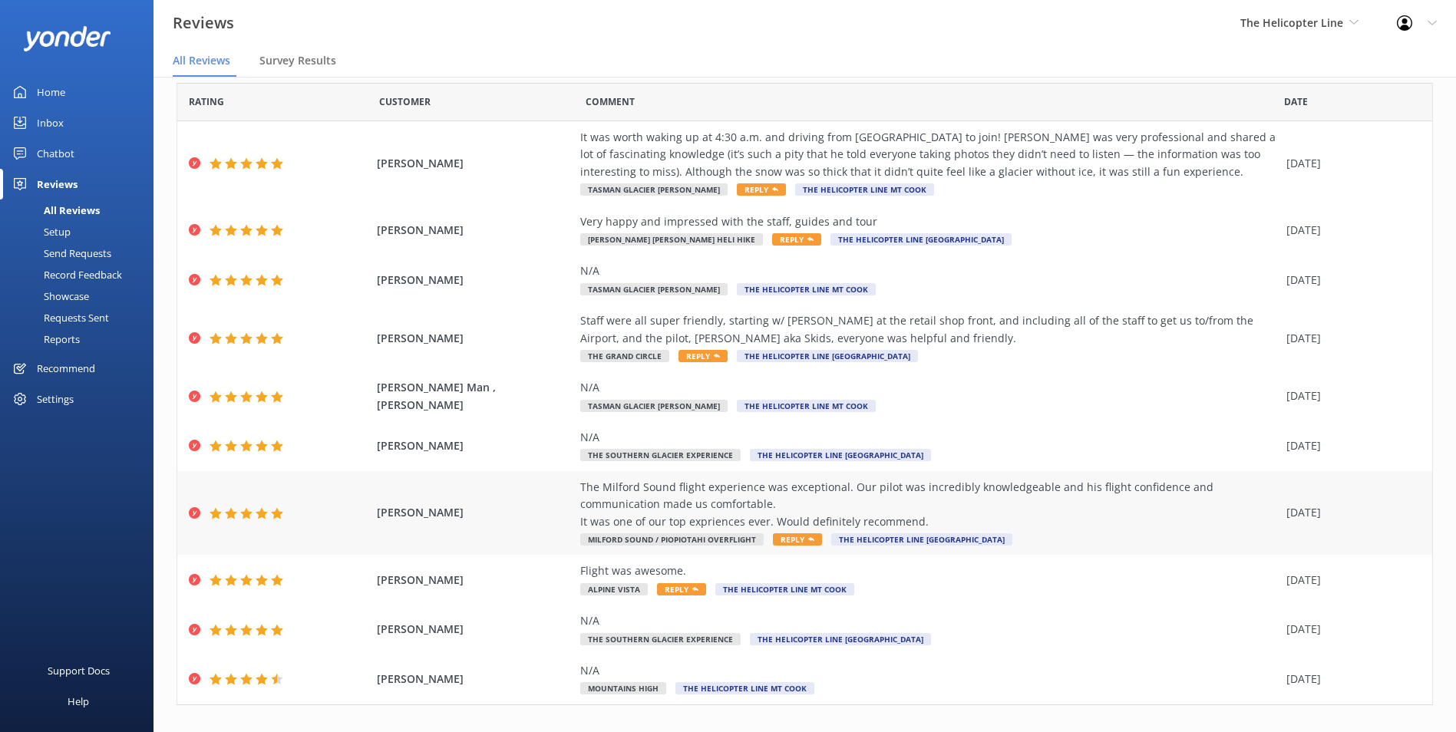
scroll to position [72, 0]
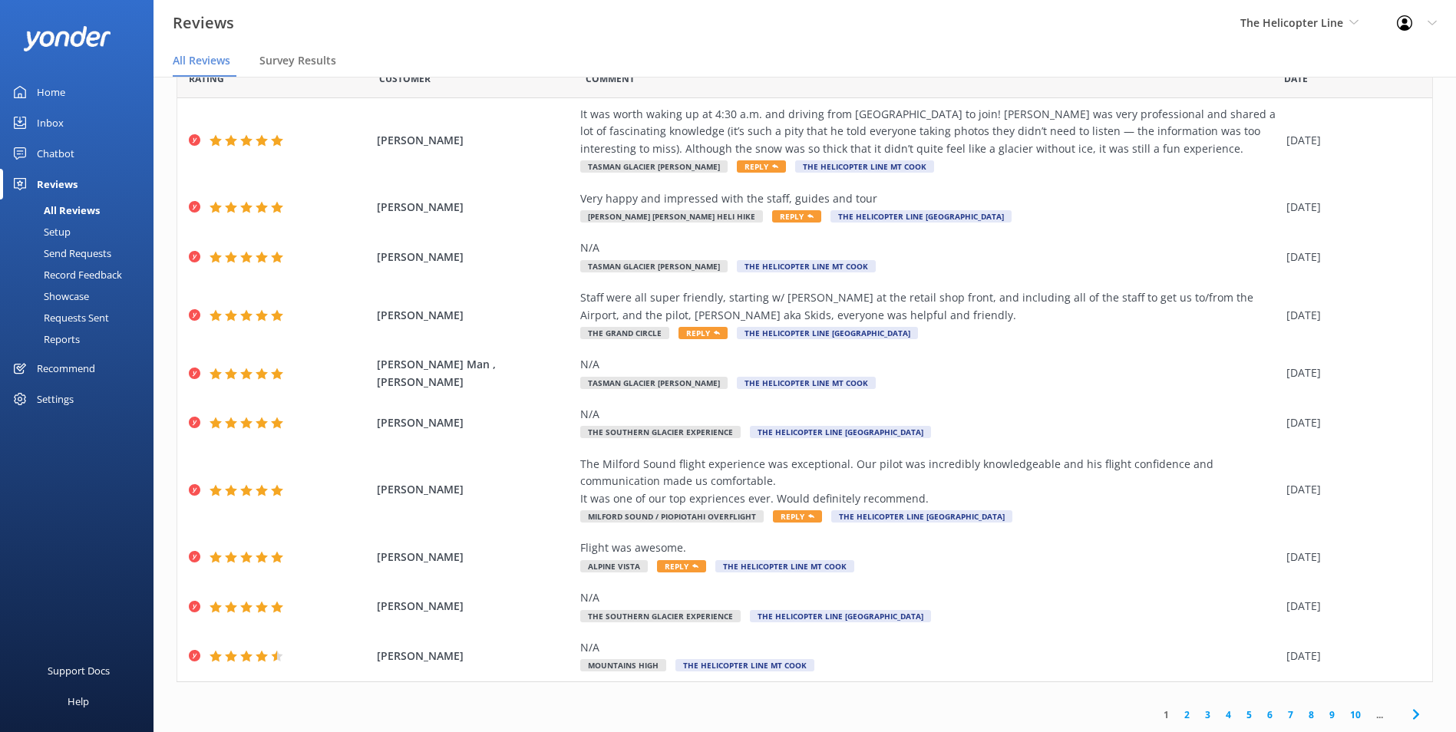
click at [1177, 714] on link "2" at bounding box center [1187, 715] width 21 height 15
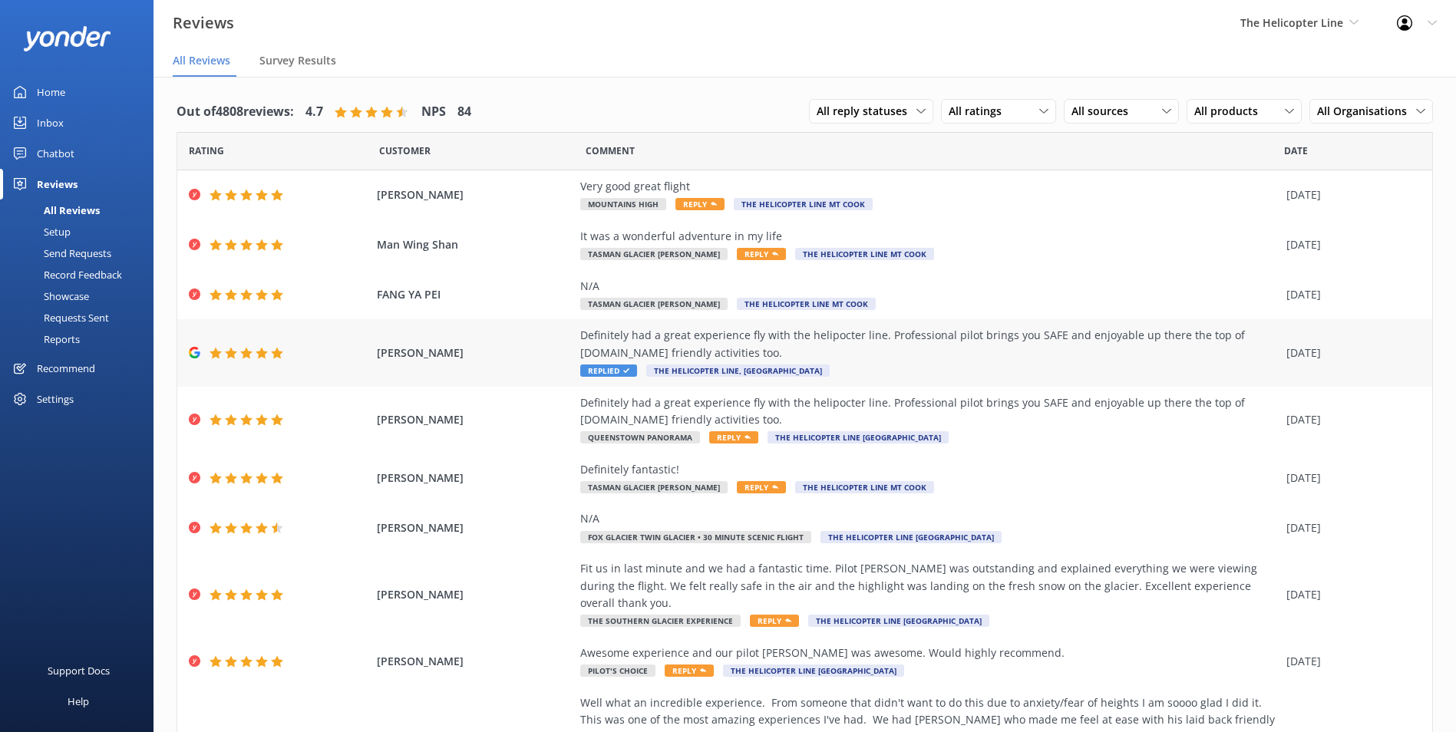
click at [981, 356] on div "Definitely had a great experience fly with the helipocter line. Professional pi…" at bounding box center [929, 344] width 698 height 35
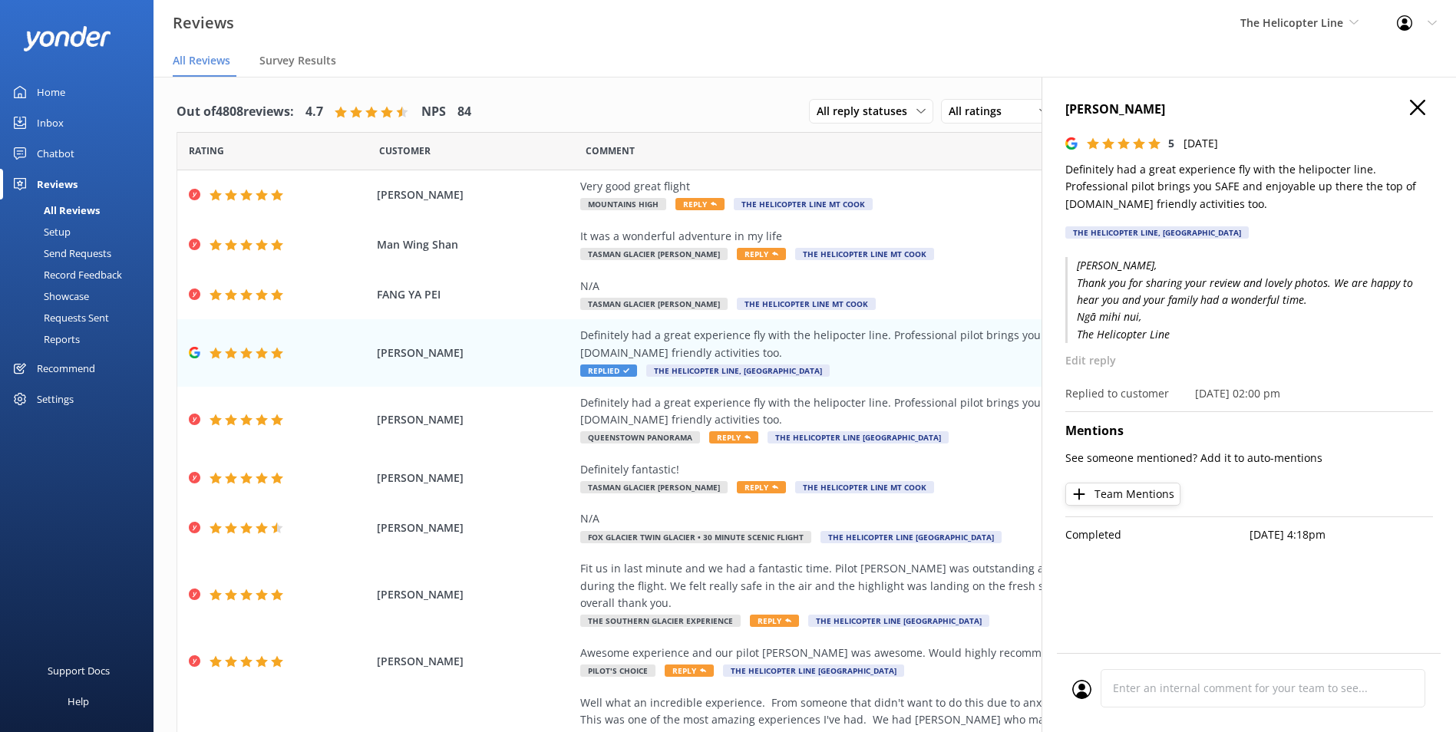
click at [1228, 210] on p "Definitely had a great experience fly with the helipocter line. Professional pi…" at bounding box center [1249, 186] width 368 height 51
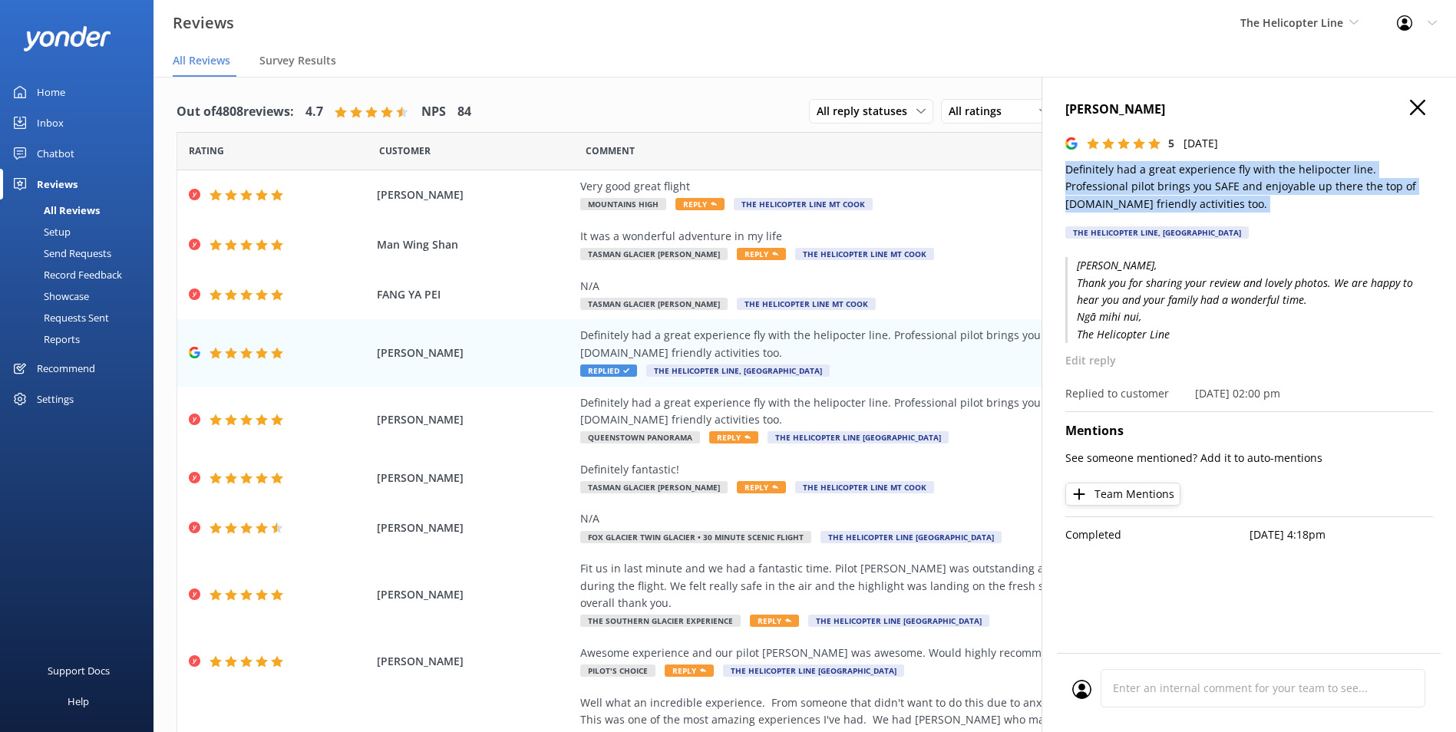
drag, startPoint x: 1228, startPoint y: 210, endPoint x: 1065, endPoint y: 172, distance: 167.0
click at [1065, 172] on p "Definitely had a great experience fly with the helipocter line. Professional pi…" at bounding box center [1249, 186] width 368 height 51
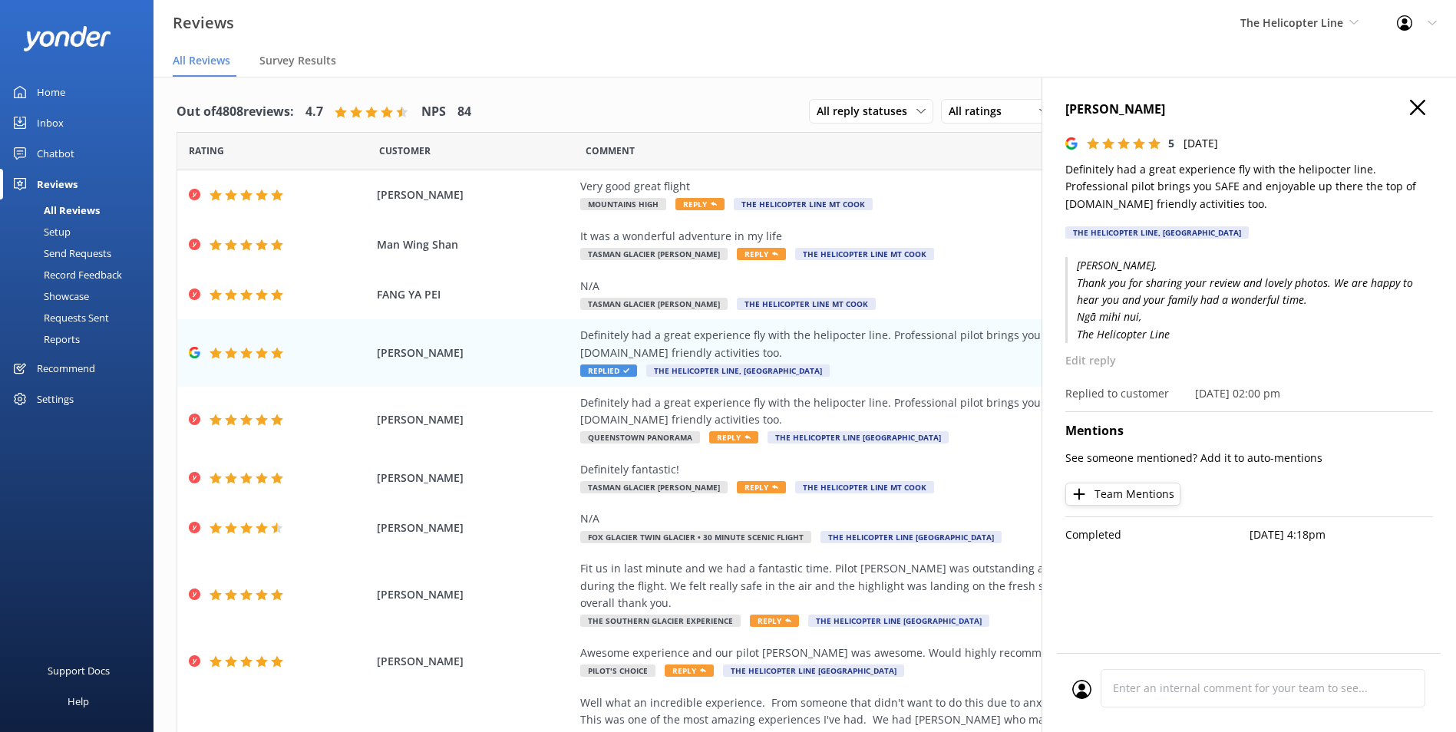
drag, startPoint x: 1096, startPoint y: 74, endPoint x: 1105, endPoint y: 153, distance: 78.8
click at [1105, 148] on div "Reviews The Helicopter Line Milford Sound Scenic Flights Glacier Helicopters Th…" at bounding box center [728, 404] width 1456 height 655
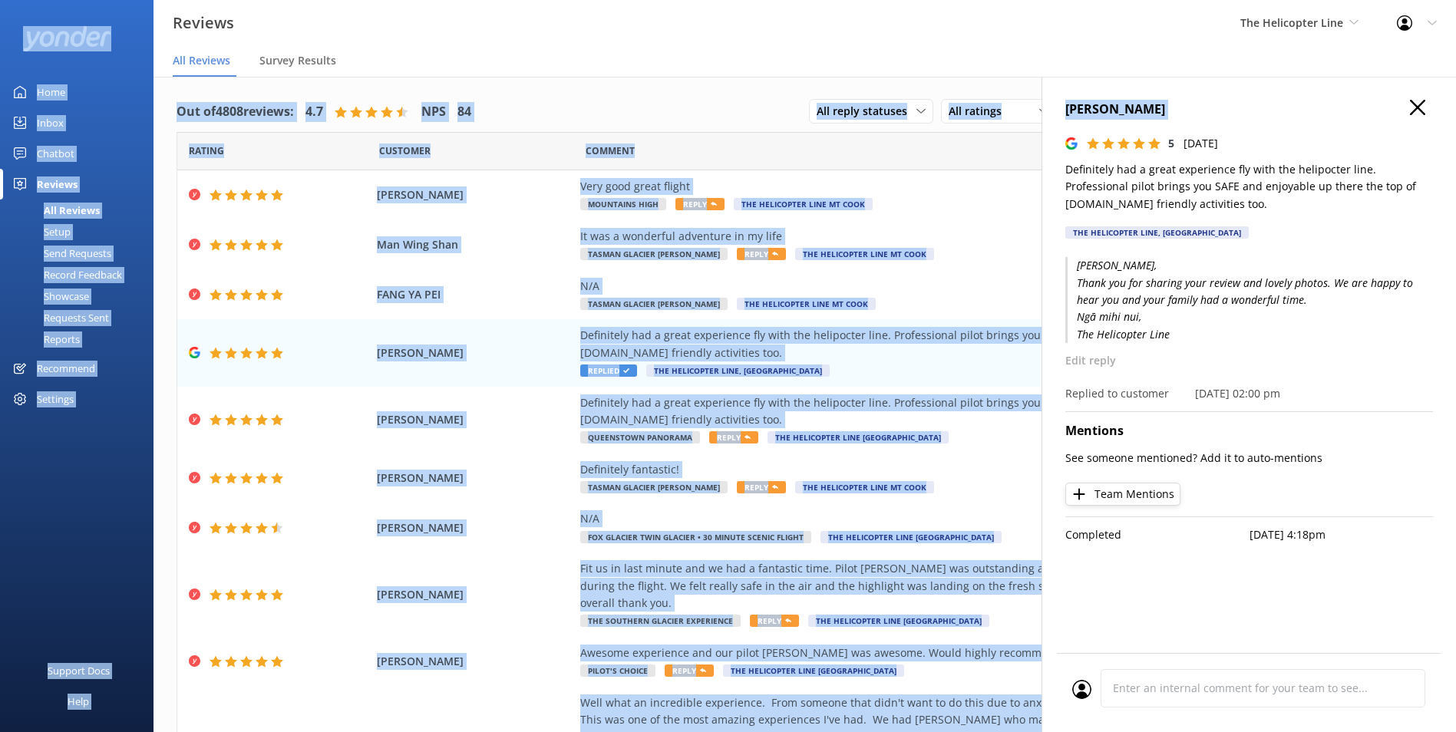
drag, startPoint x: 1105, startPoint y: 153, endPoint x: 1068, endPoint y: 134, distance: 41.2
click at [1055, 134] on div "Chang Erika 5 Thu, 4th Sep 2025 Definitely had a great experience fly with the …" at bounding box center [1248, 443] width 414 height 732
click at [1100, 117] on h4 "Chang Erika" at bounding box center [1249, 110] width 368 height 20
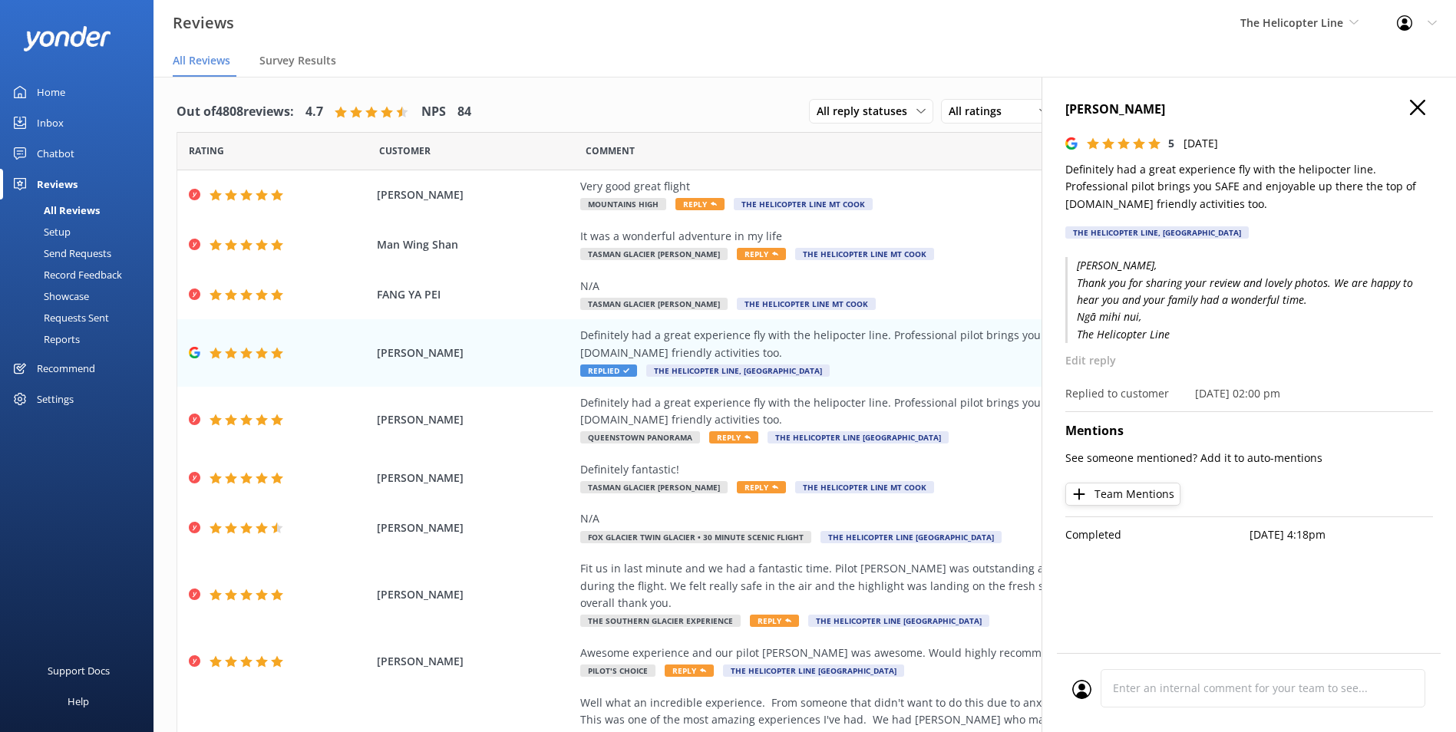
click at [1113, 121] on div "Chang Erika 5 Thu, 4th Sep 2025 Definitely had a great experience fly with the …" at bounding box center [1249, 174] width 368 height 148
click at [1119, 114] on h4 "Chang Erika" at bounding box center [1249, 110] width 368 height 20
click at [1118, 112] on h4 "Chang Erika" at bounding box center [1249, 110] width 368 height 20
click at [939, 38] on div "Reviews The Helicopter Line Milford Sound Scenic Flights Glacier Helicopters Th…" at bounding box center [728, 23] width 1456 height 46
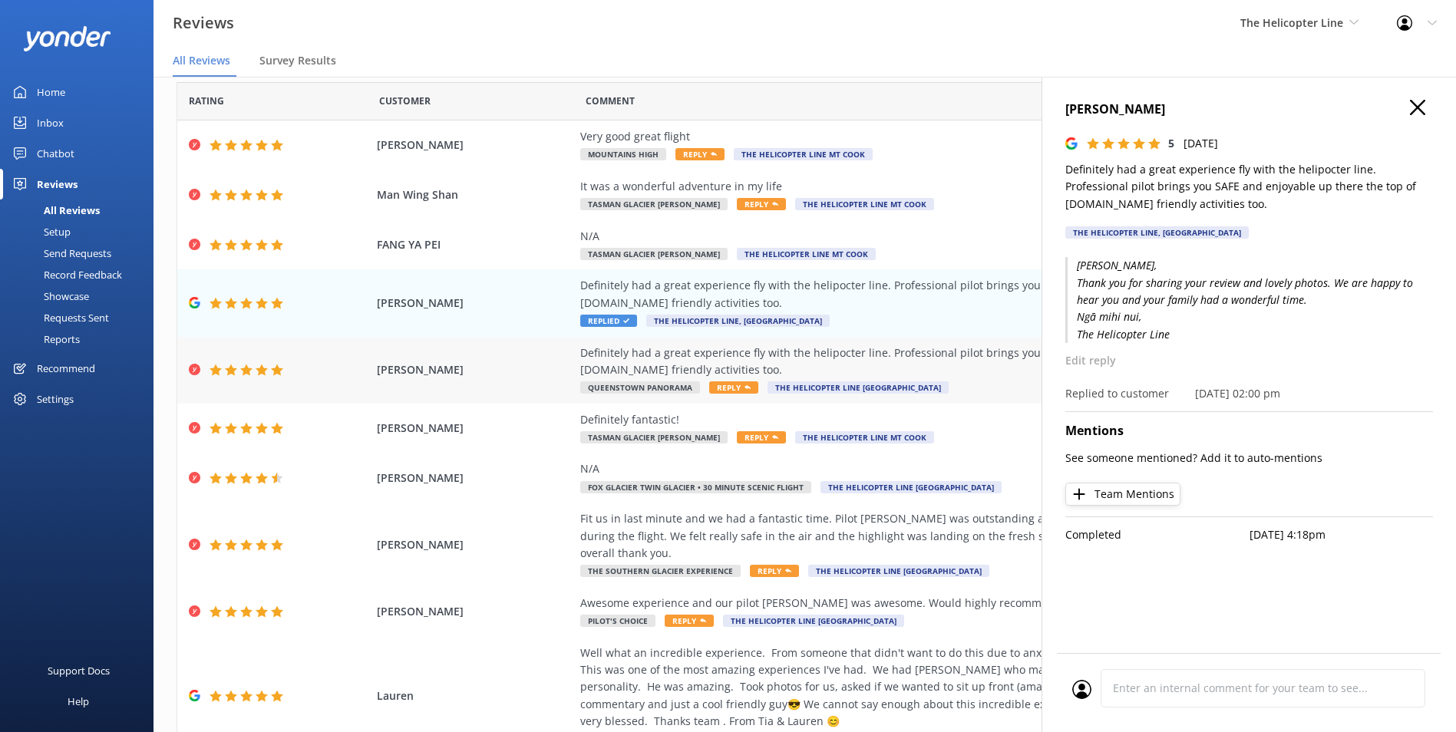
scroll to position [107, 0]
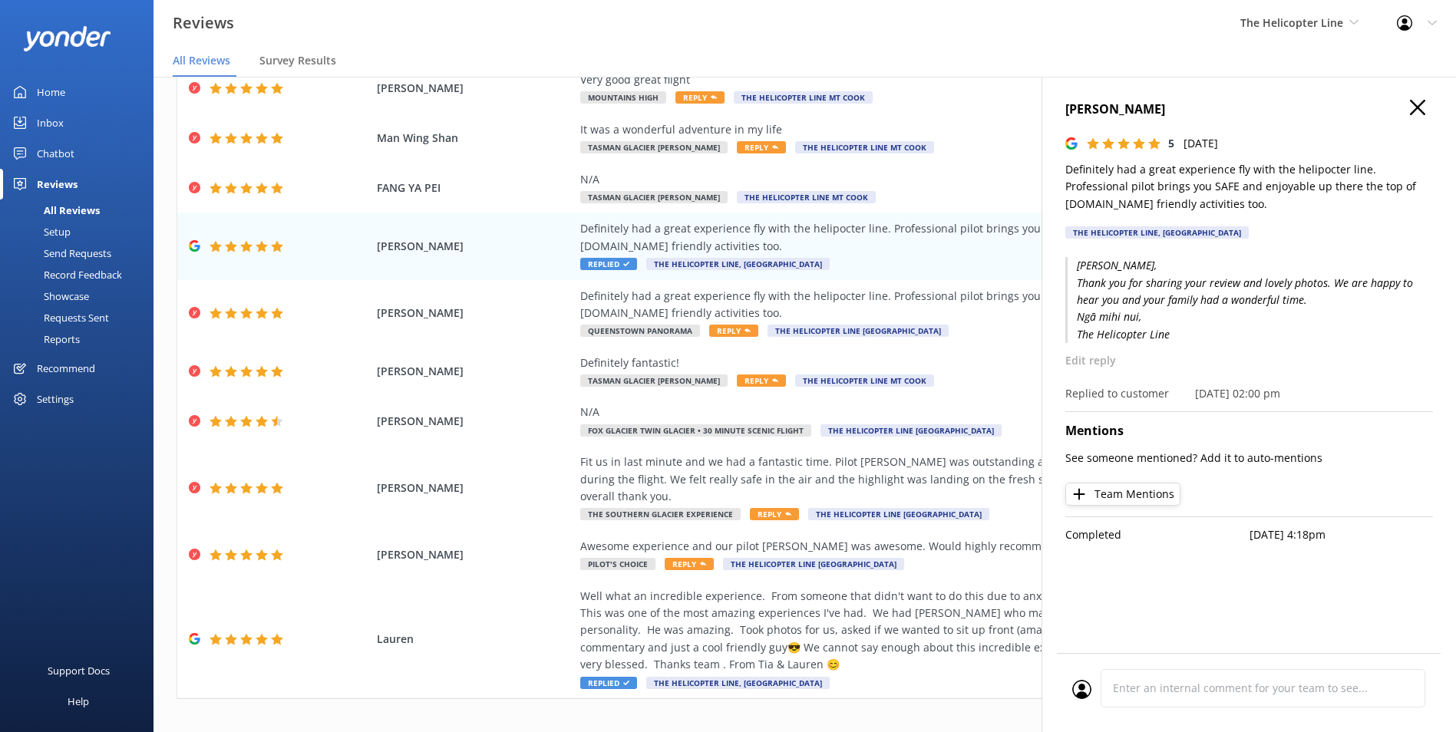
click at [1415, 115] on button "button" at bounding box center [1417, 108] width 15 height 17
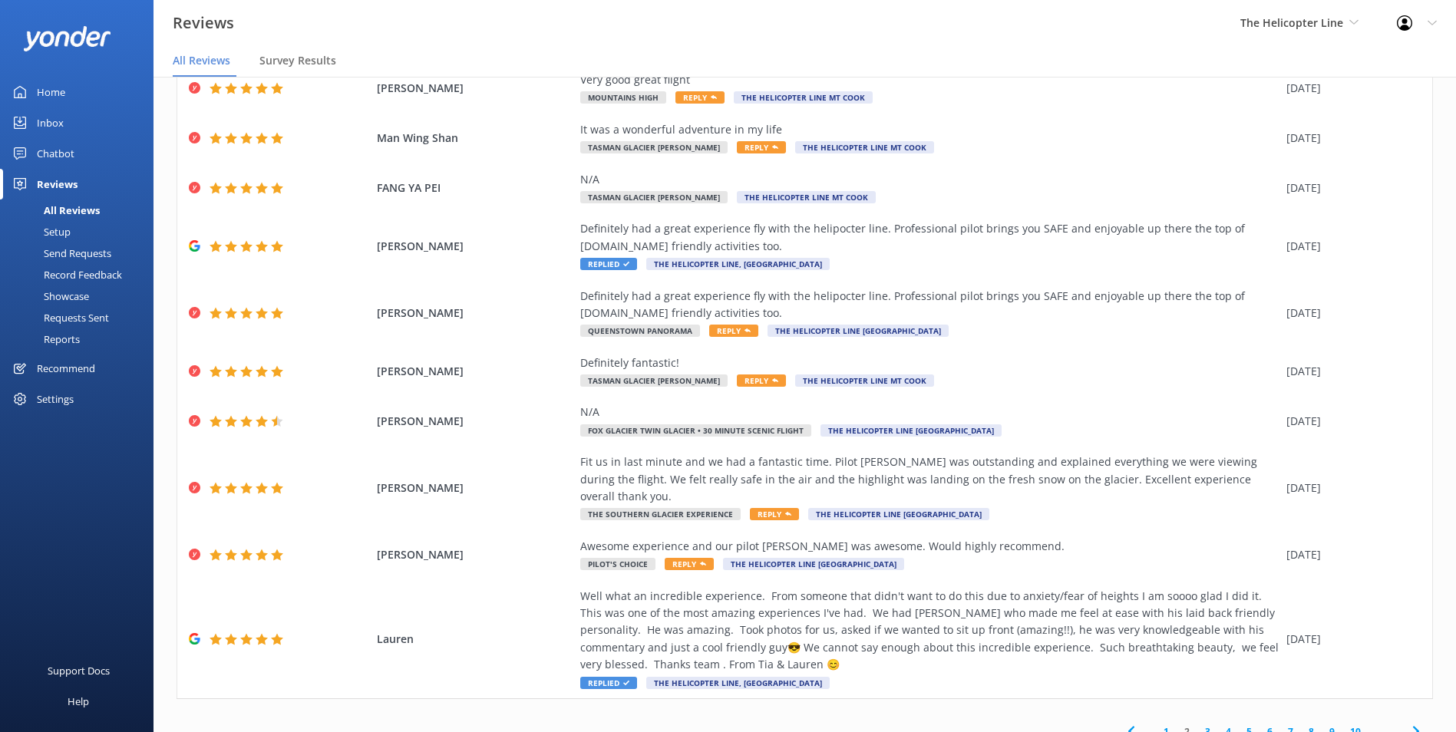
click at [1200, 724] on link "3" at bounding box center [1207, 731] width 21 height 15
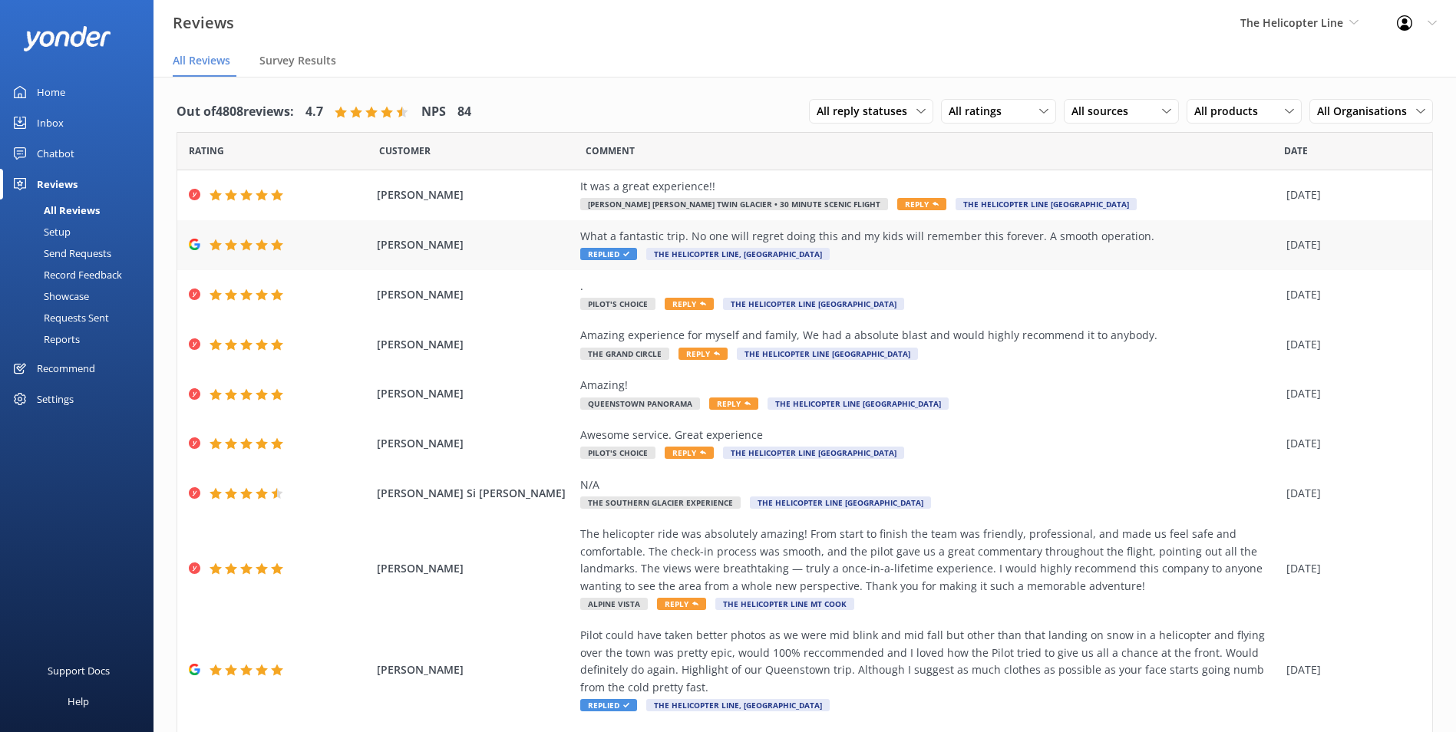
click at [958, 248] on div "What a fantastic trip. No one will regret doing this and my kids will remember …" at bounding box center [929, 245] width 698 height 35
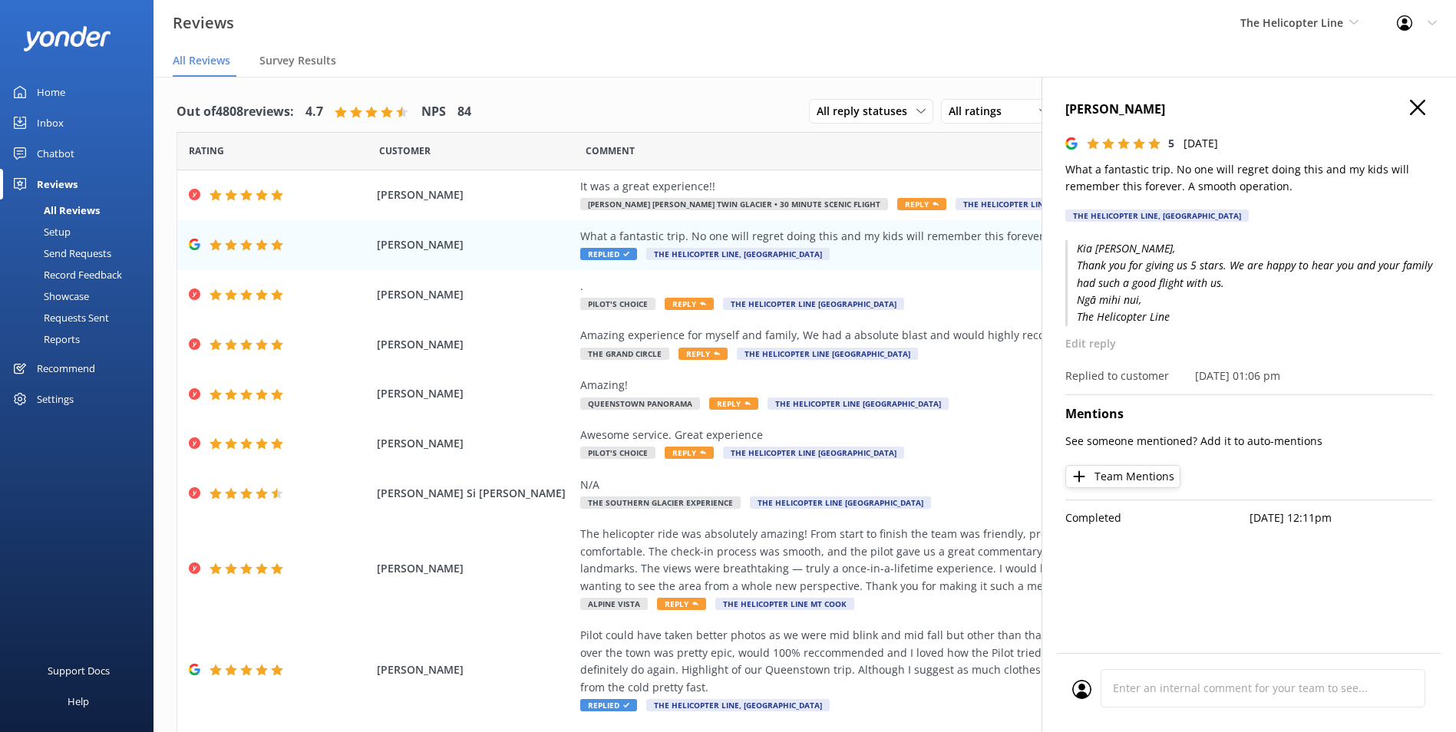
click at [1190, 146] on p "Tue, 2nd Sep 2025" at bounding box center [1200, 143] width 35 height 17
click at [1173, 180] on p "What a fantastic trip. No one will regret doing this and my kids will remember …" at bounding box center [1249, 178] width 368 height 35
click at [1156, 122] on div "NATHAN WILLIAMS 5 Tue, 2nd Sep 2025 What a fantastic trip. No one will regret d…" at bounding box center [1249, 165] width 368 height 131
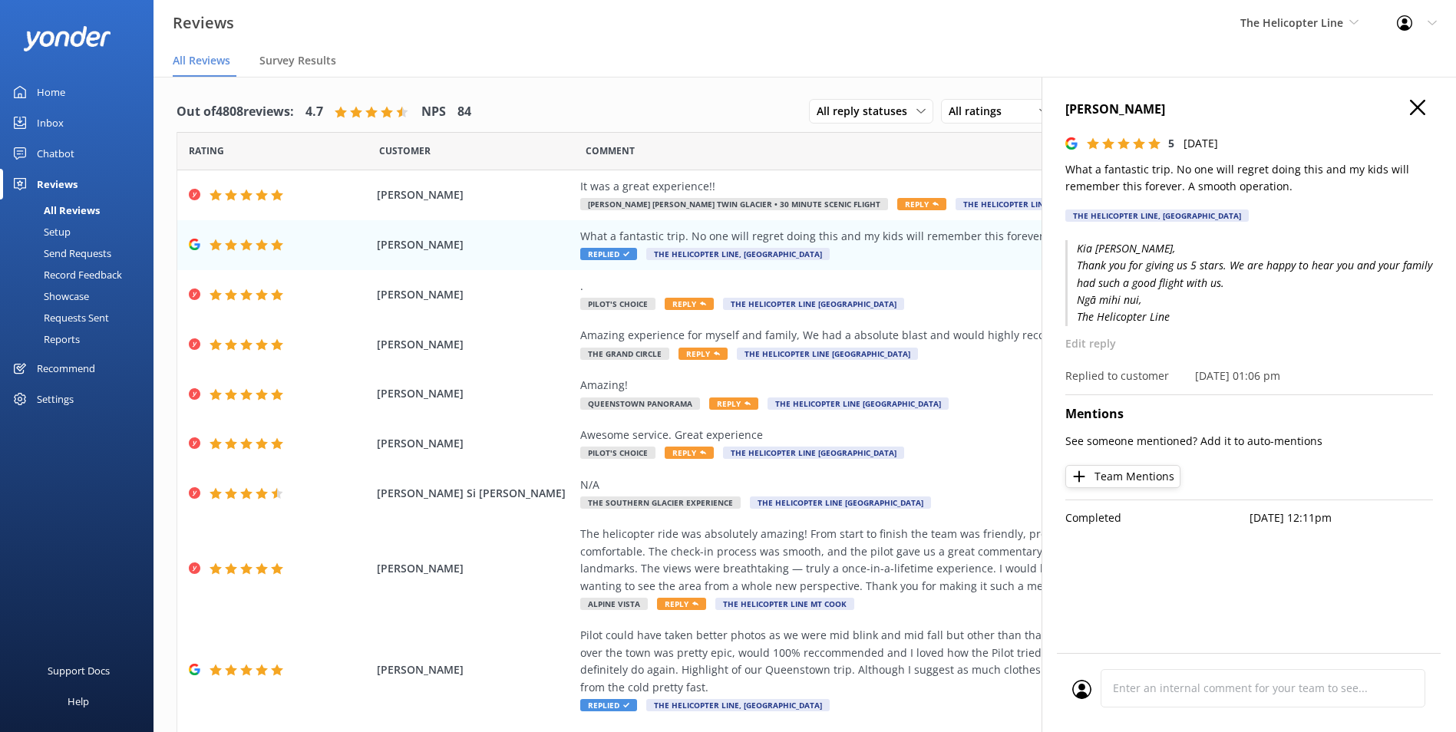
click at [1154, 117] on h4 "NATHAN WILLIAMS" at bounding box center [1249, 110] width 368 height 20
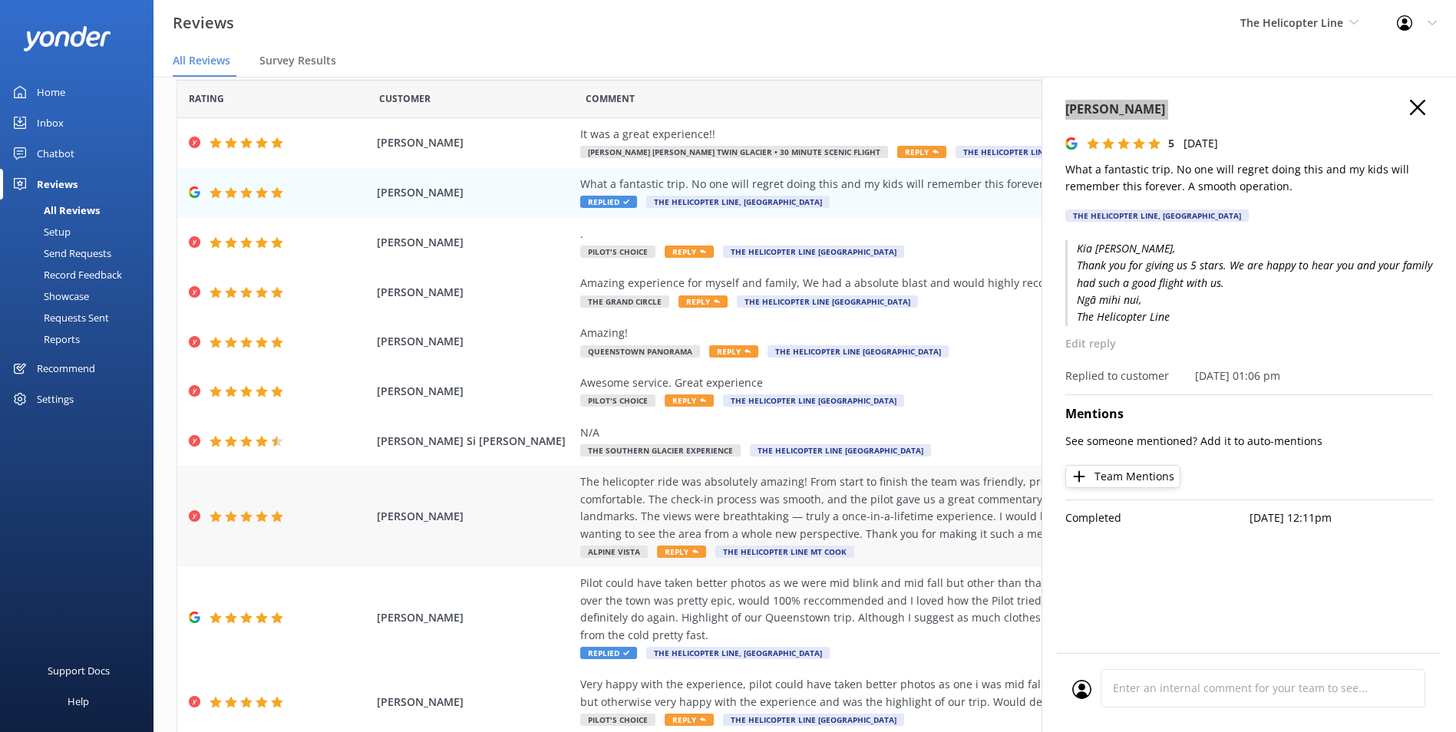
scroll to position [107, 0]
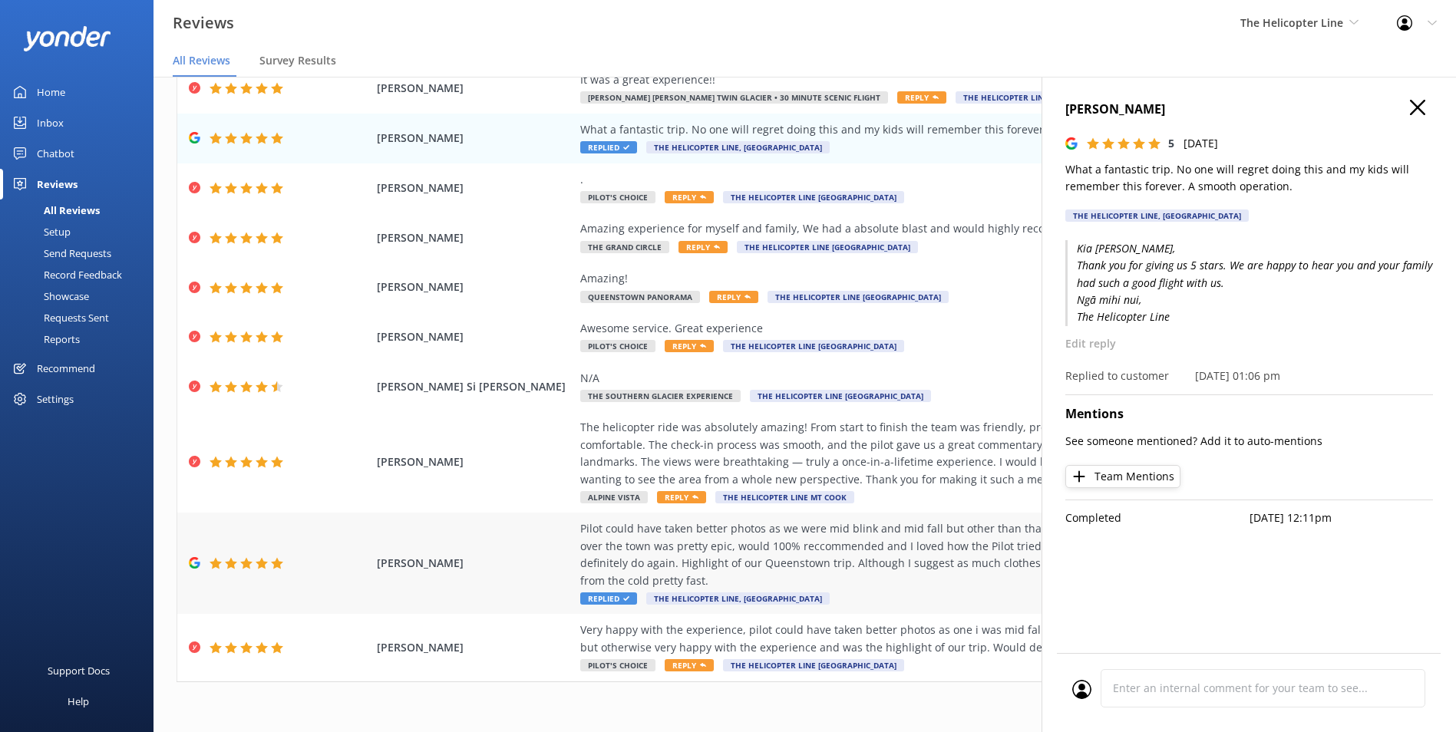
click at [944, 559] on div "Pilot could have taken better photos as we were mid blink and mid fall but othe…" at bounding box center [929, 554] width 698 height 69
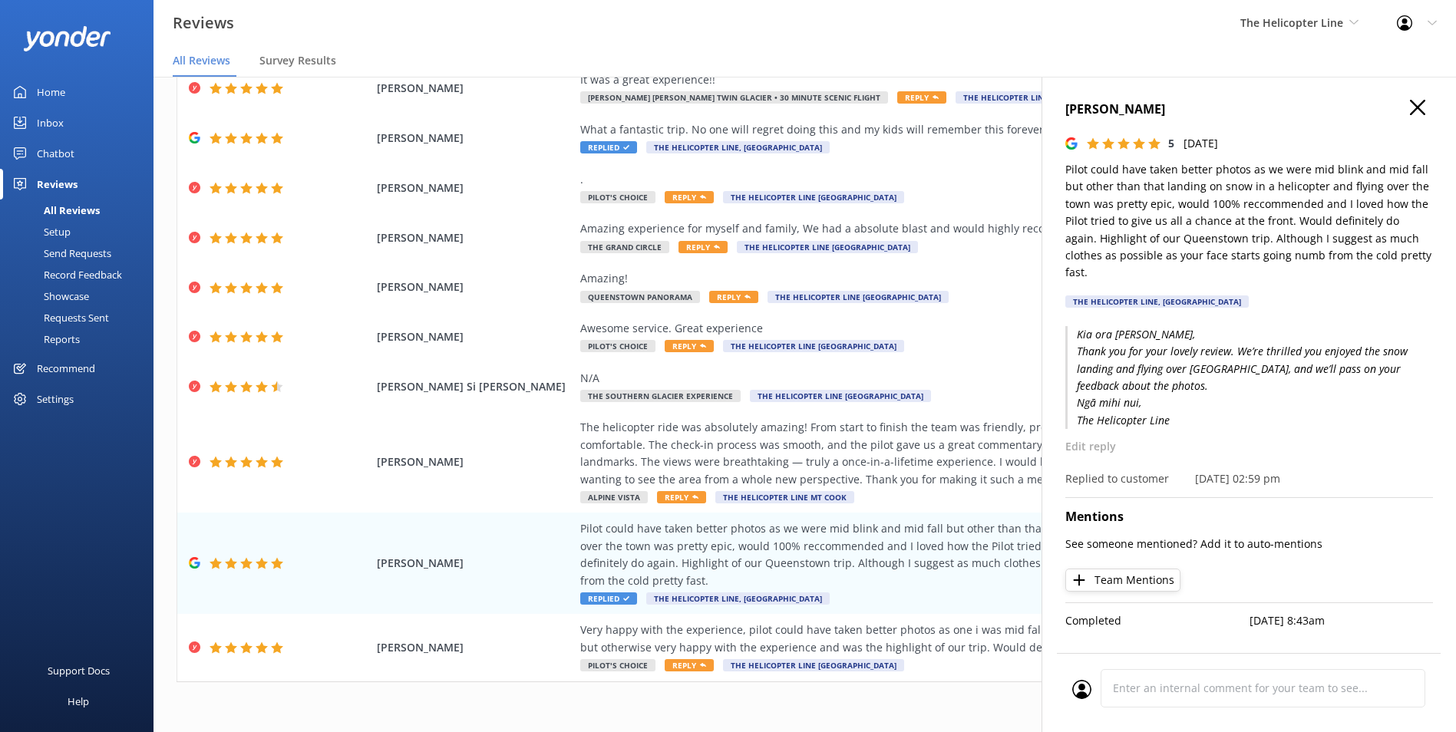
click at [1419, 99] on div "Belinda Plunkett 5 Sat, 30th Aug 2025 Pilot could have taken better photos as w…" at bounding box center [1248, 443] width 414 height 732
click at [1408, 107] on h4 "Belinda Plunkett" at bounding box center [1249, 110] width 368 height 20
click at [1429, 108] on h4 "Belinda Plunkett" at bounding box center [1249, 110] width 368 height 20
click at [1426, 112] on h4 "Belinda Plunkett" at bounding box center [1249, 110] width 368 height 20
click at [1419, 114] on icon "button" at bounding box center [1417, 107] width 15 height 15
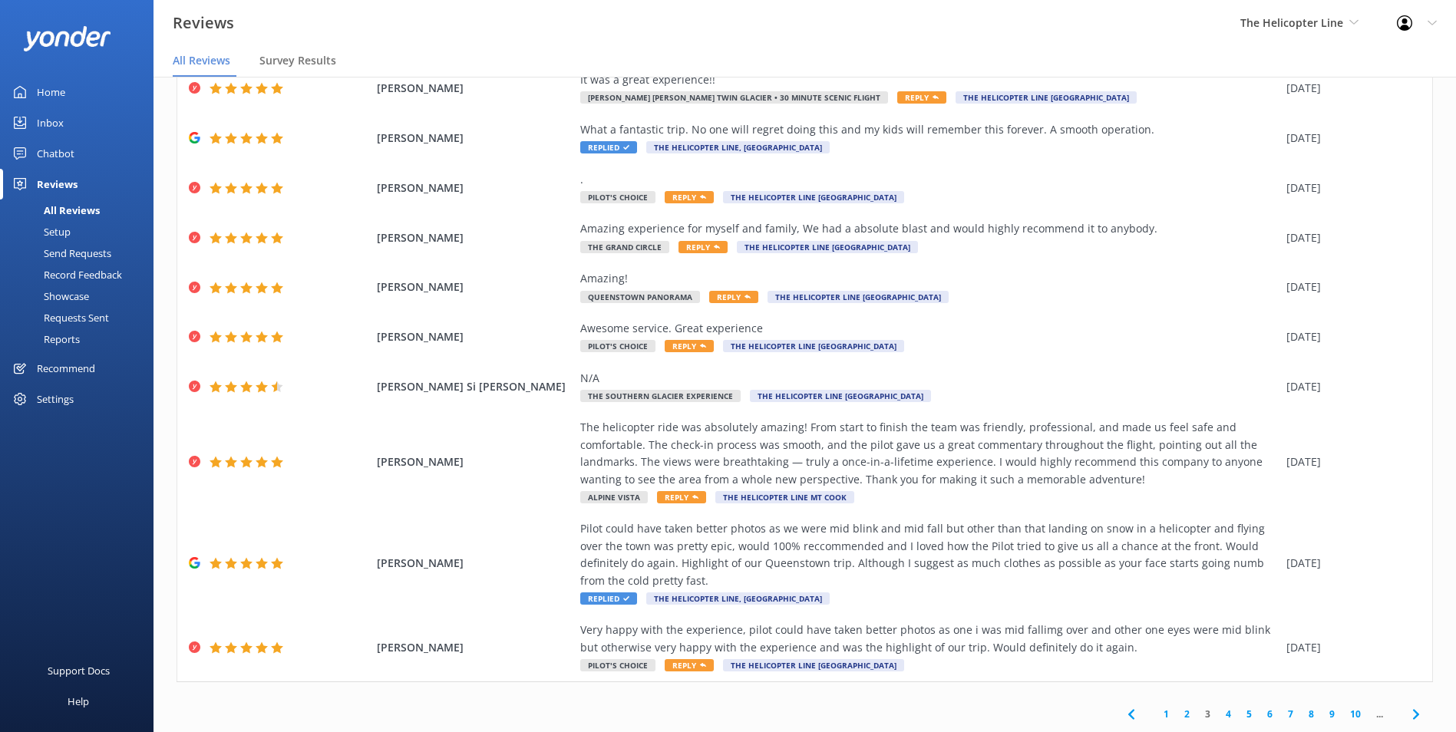
click at [1220, 716] on link "4" at bounding box center [1228, 714] width 21 height 15
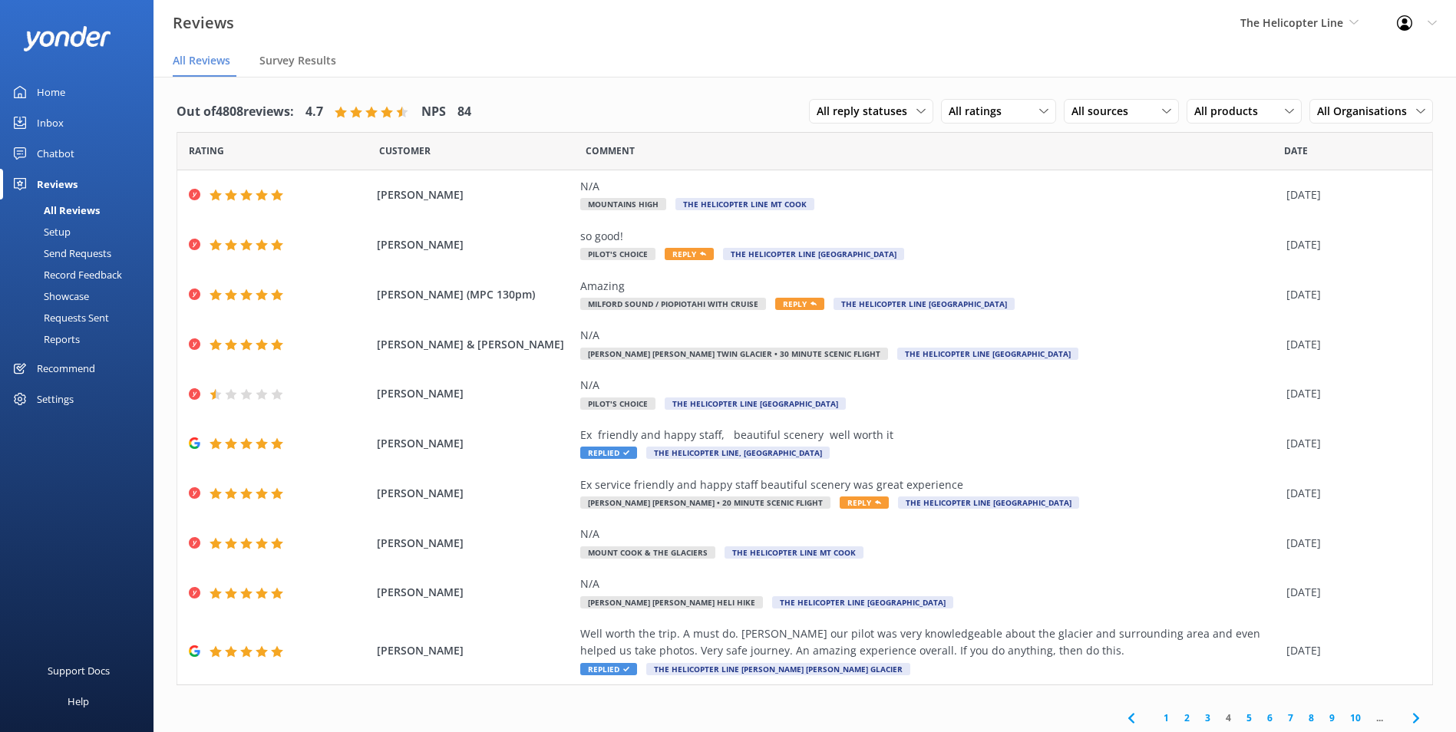
click at [1241, 718] on link "5" at bounding box center [1249, 718] width 21 height 15
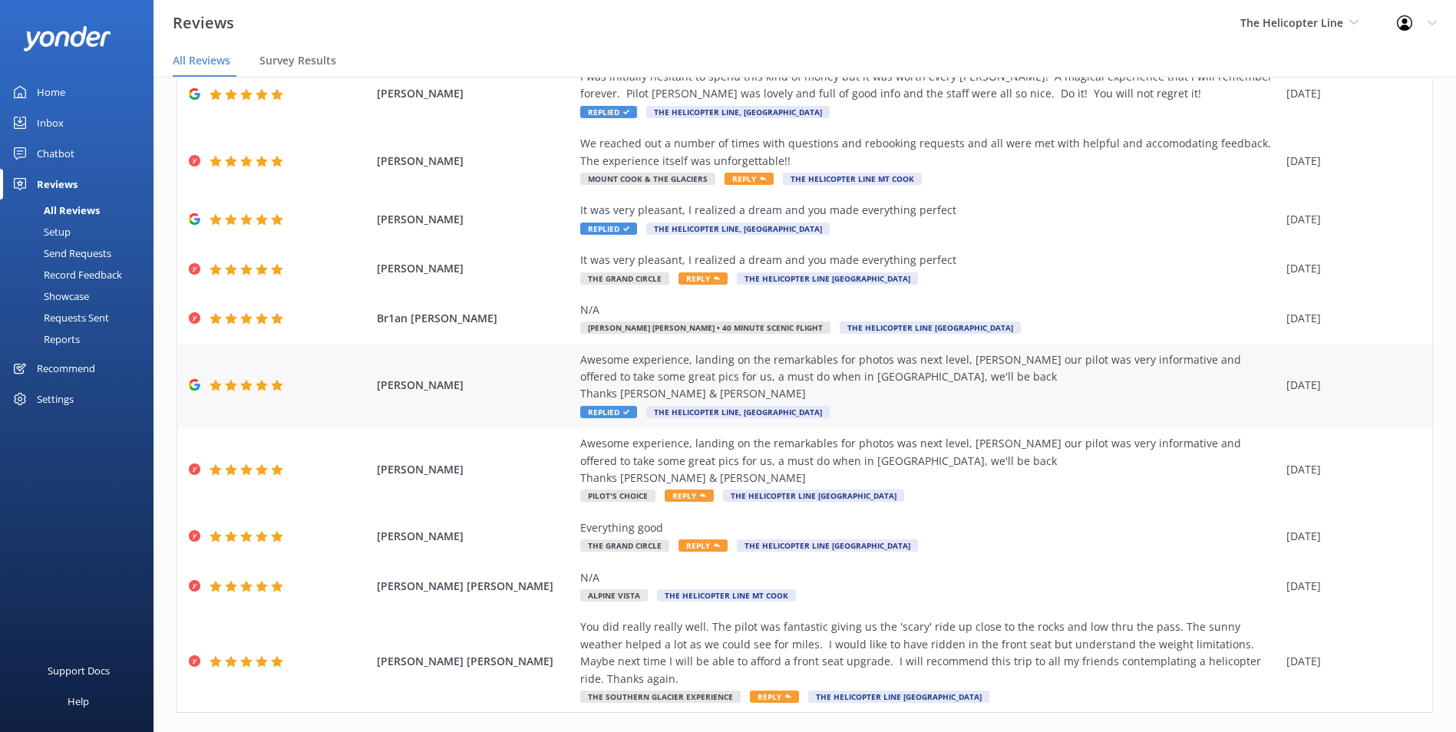
scroll to position [124, 0]
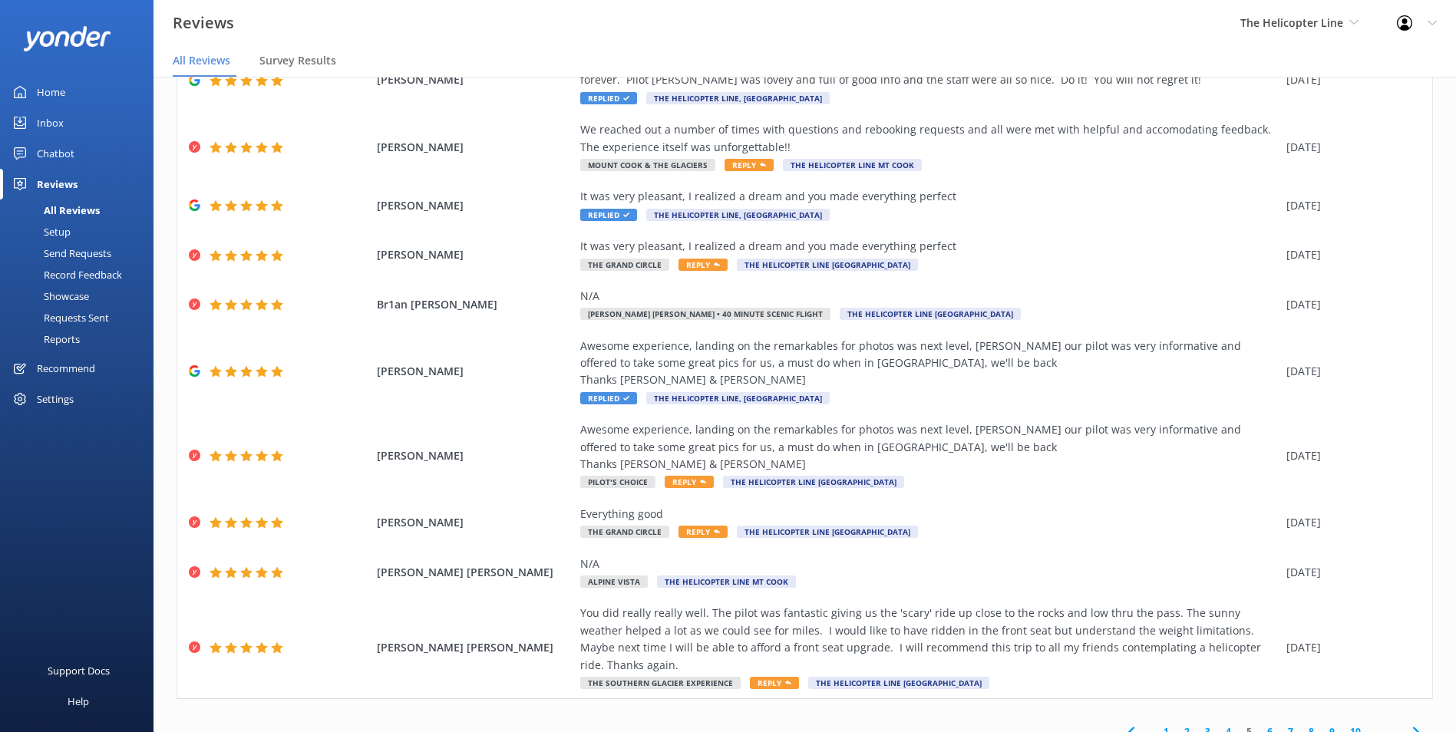
click at [1260, 724] on link "6" at bounding box center [1269, 731] width 21 height 15
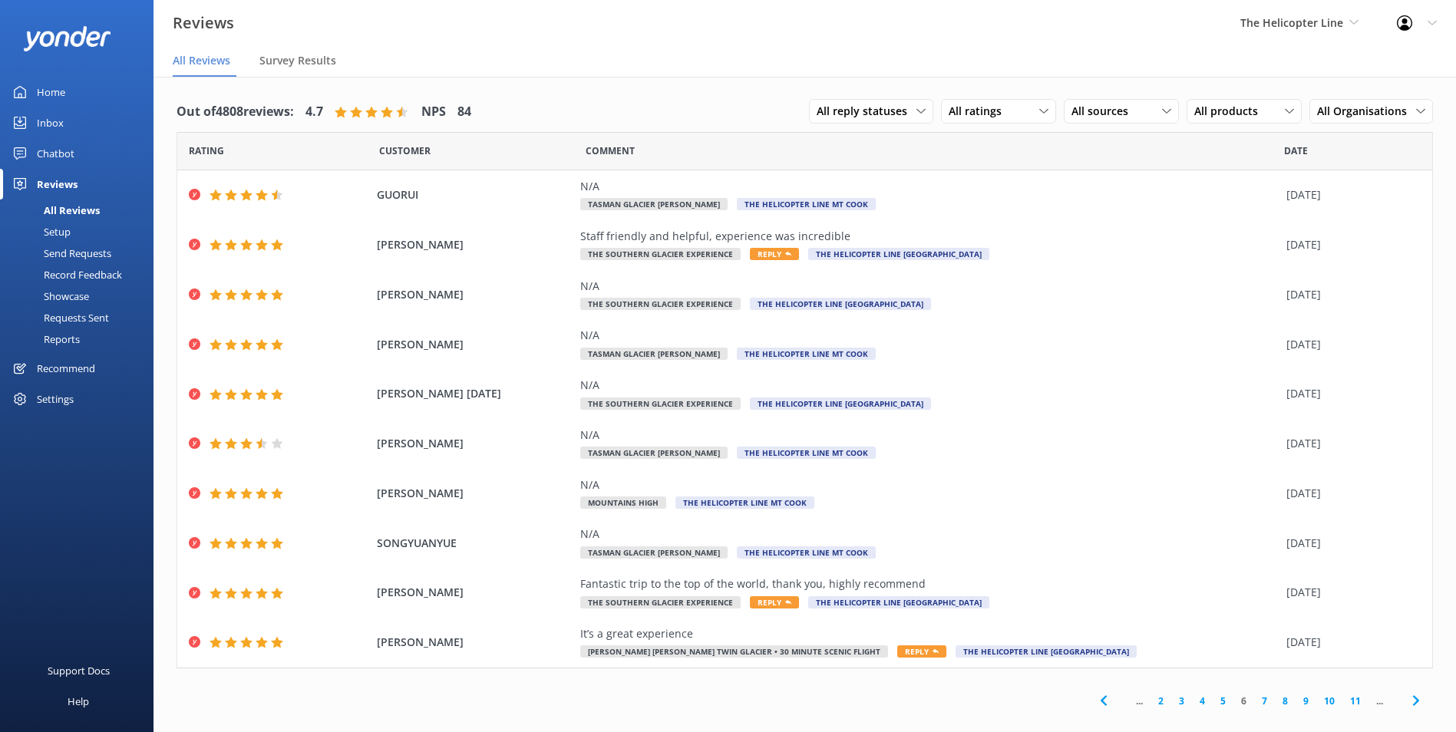
click at [1263, 701] on link "7" at bounding box center [1264, 701] width 21 height 15
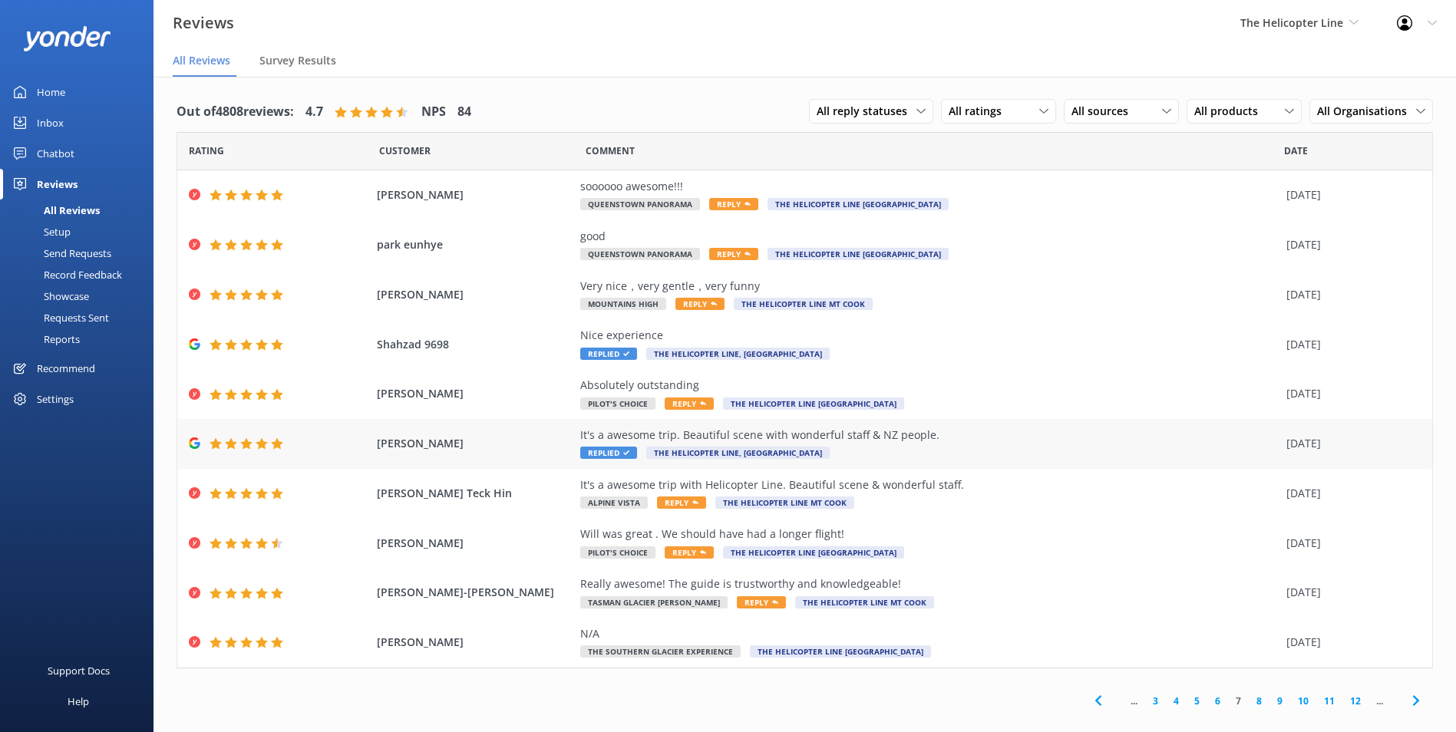
click at [862, 445] on div "It's a awesome trip. Beautiful scene with wonderful staff & NZ people. Replied …" at bounding box center [929, 444] width 698 height 35
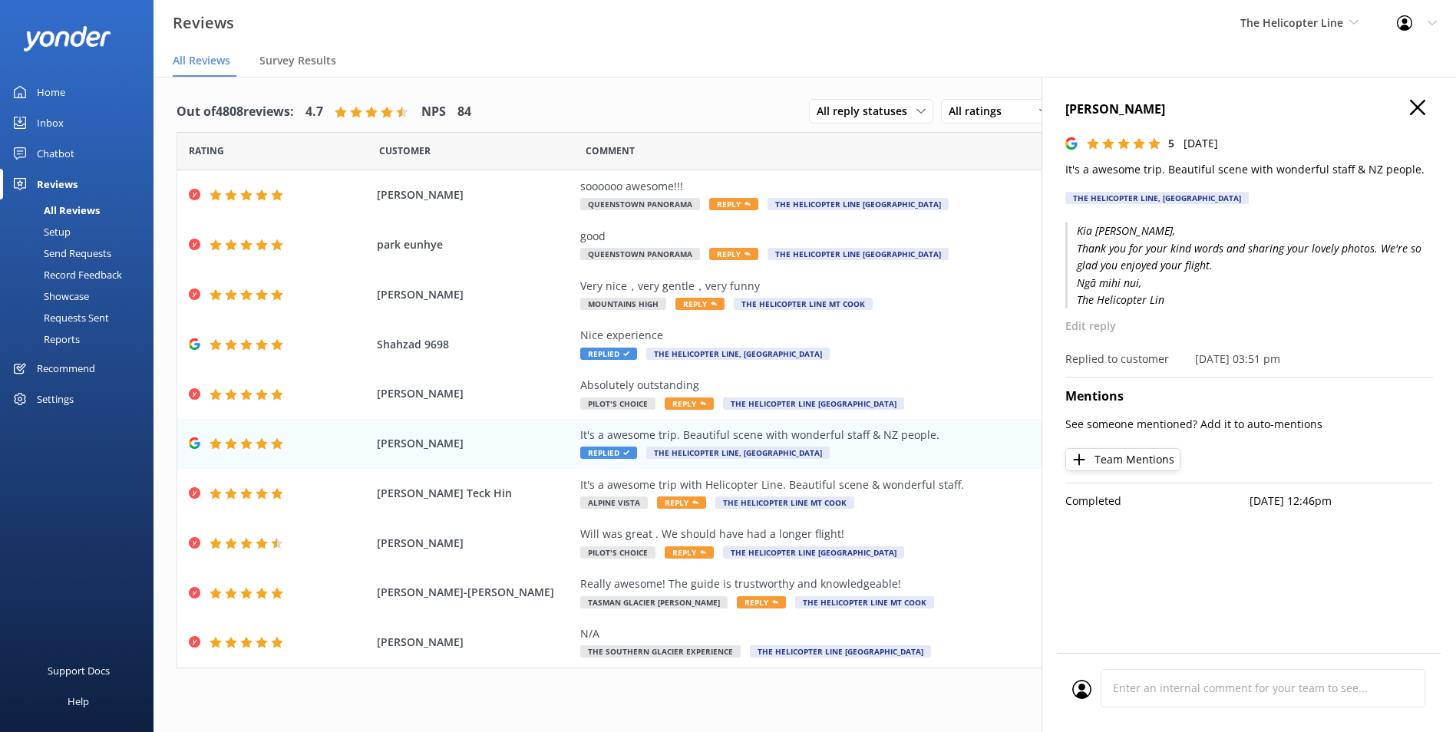
click at [1210, 165] on p "It's a awesome trip. Beautiful scene with wonderful staff & NZ people." at bounding box center [1249, 169] width 368 height 17
click at [1206, 172] on p "It's a awesome trip. Beautiful scene with wonderful staff & NZ people." at bounding box center [1249, 169] width 368 height 17
click at [1103, 113] on h4 "Terry Kok" at bounding box center [1249, 110] width 368 height 20
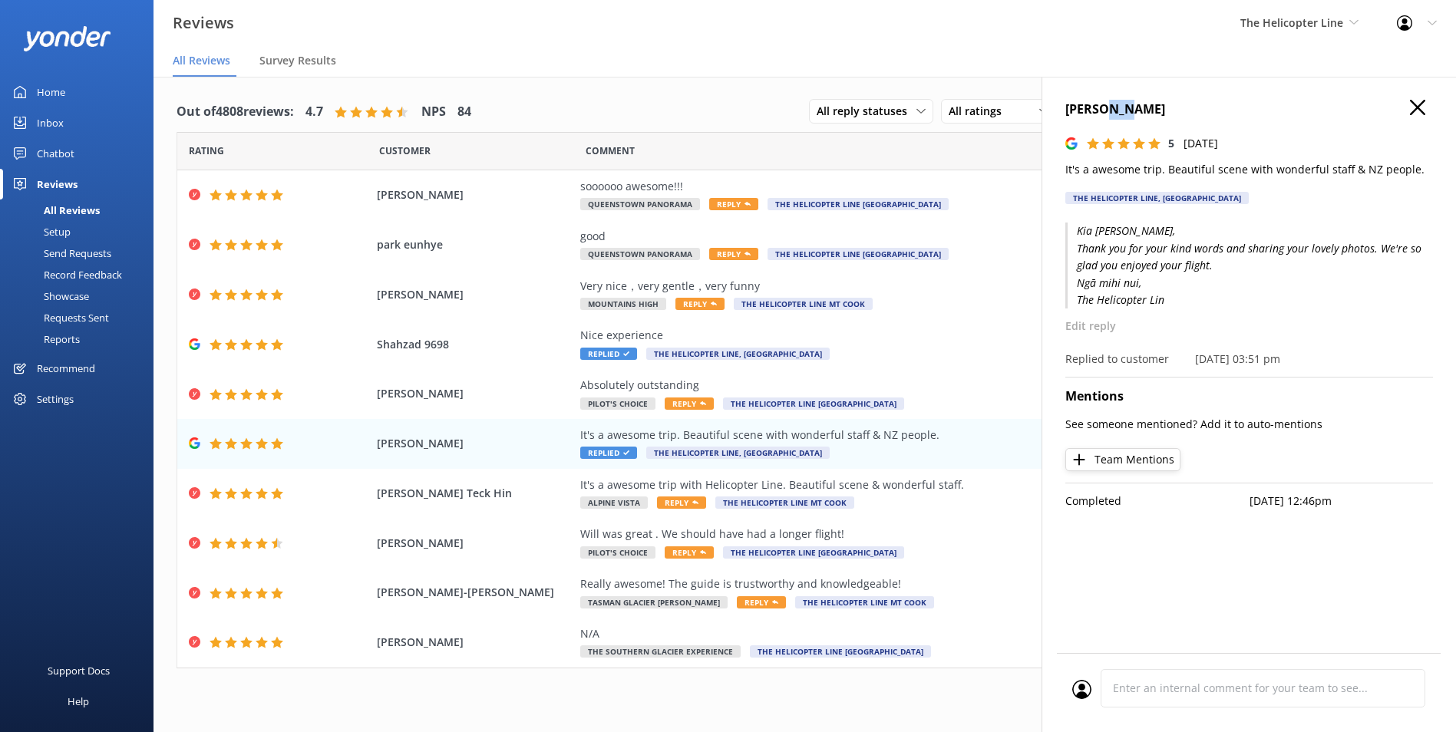
click at [1103, 113] on h4 "Terry Kok" at bounding box center [1249, 110] width 368 height 20
drag, startPoint x: 889, startPoint y: 675, endPoint x: 944, endPoint y: 690, distance: 57.1
click at [889, 675] on div "Out of 4808 reviews: 4.7 NPS 84 All reply statuses All reply statuses Needs a r…" at bounding box center [804, 405] width 1302 height 657
click at [1427, 111] on h4 "Terry Kok" at bounding box center [1249, 110] width 368 height 20
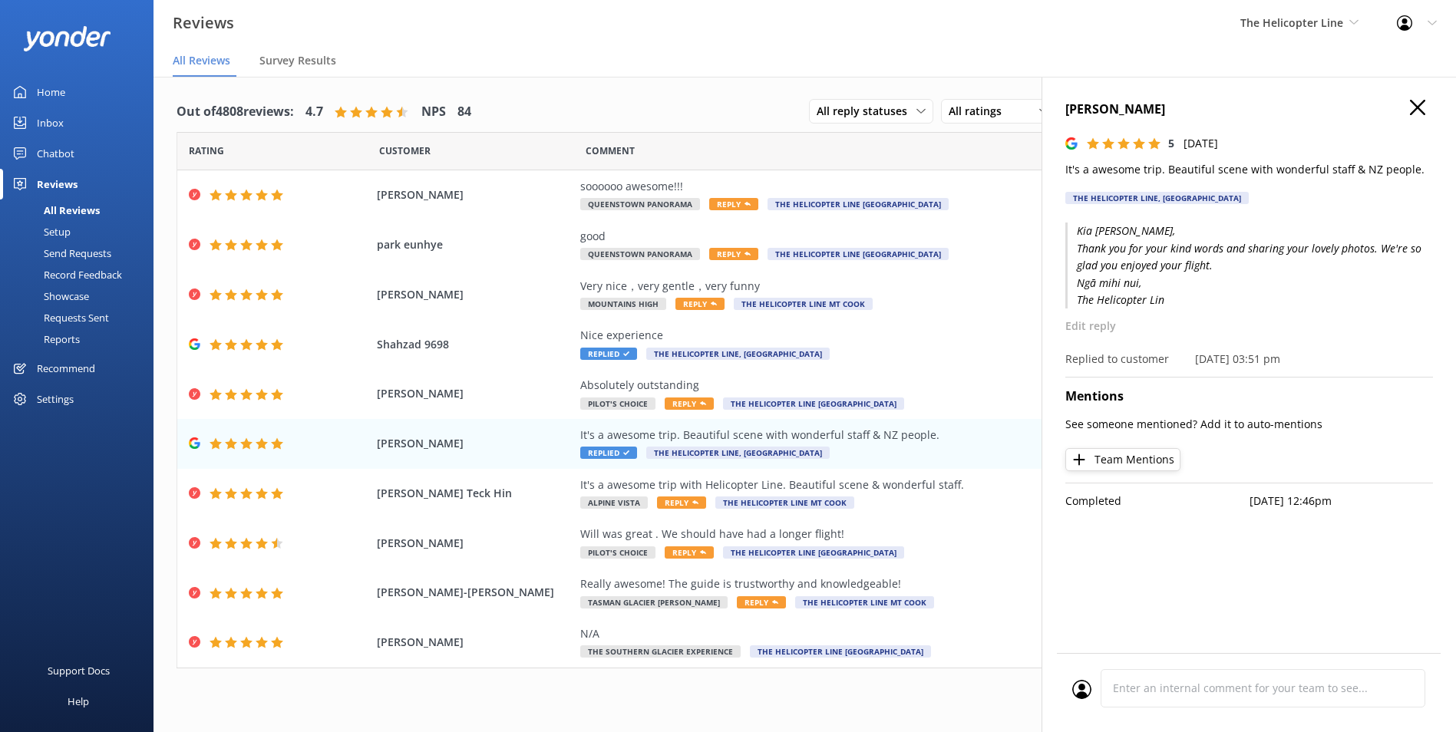
click at [1417, 115] on button "button" at bounding box center [1417, 108] width 15 height 17
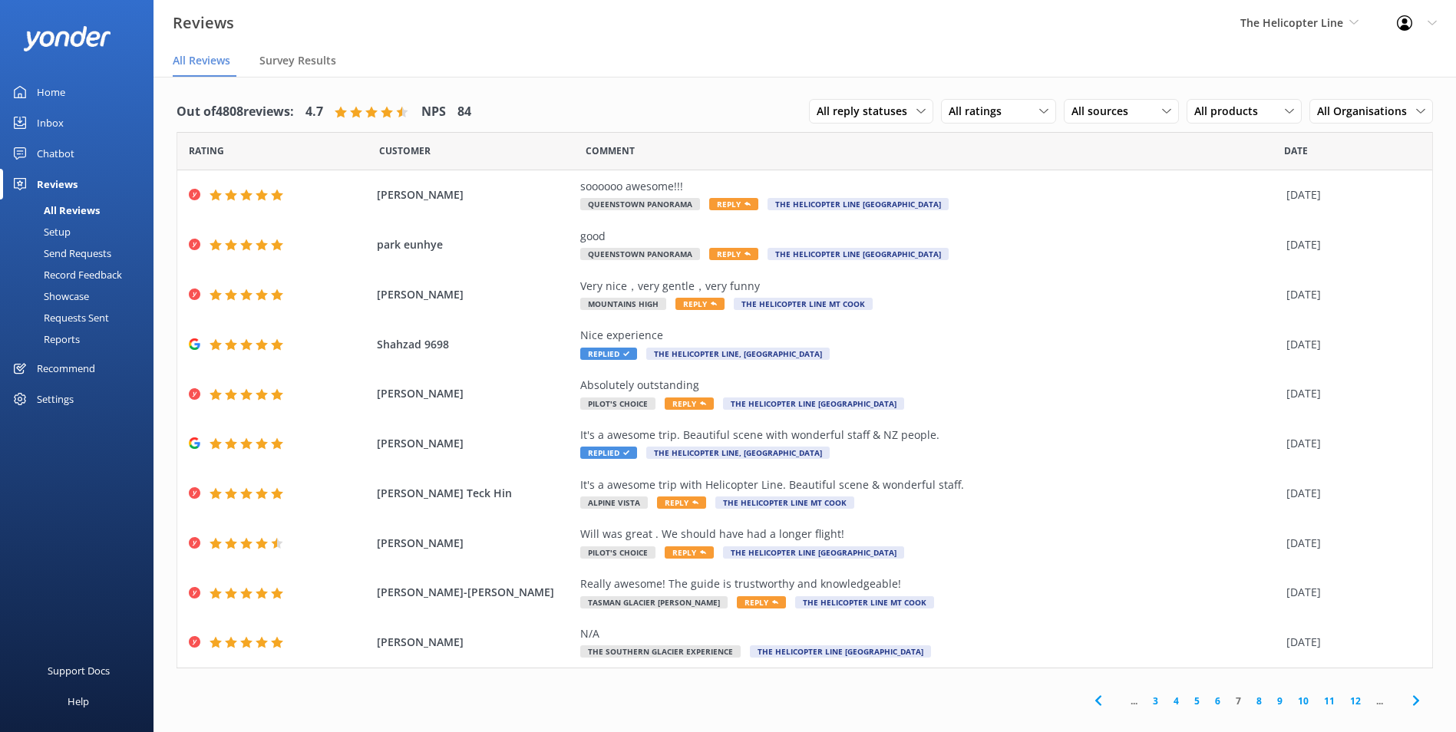
click at [1256, 696] on link "8" at bounding box center [1259, 701] width 21 height 15
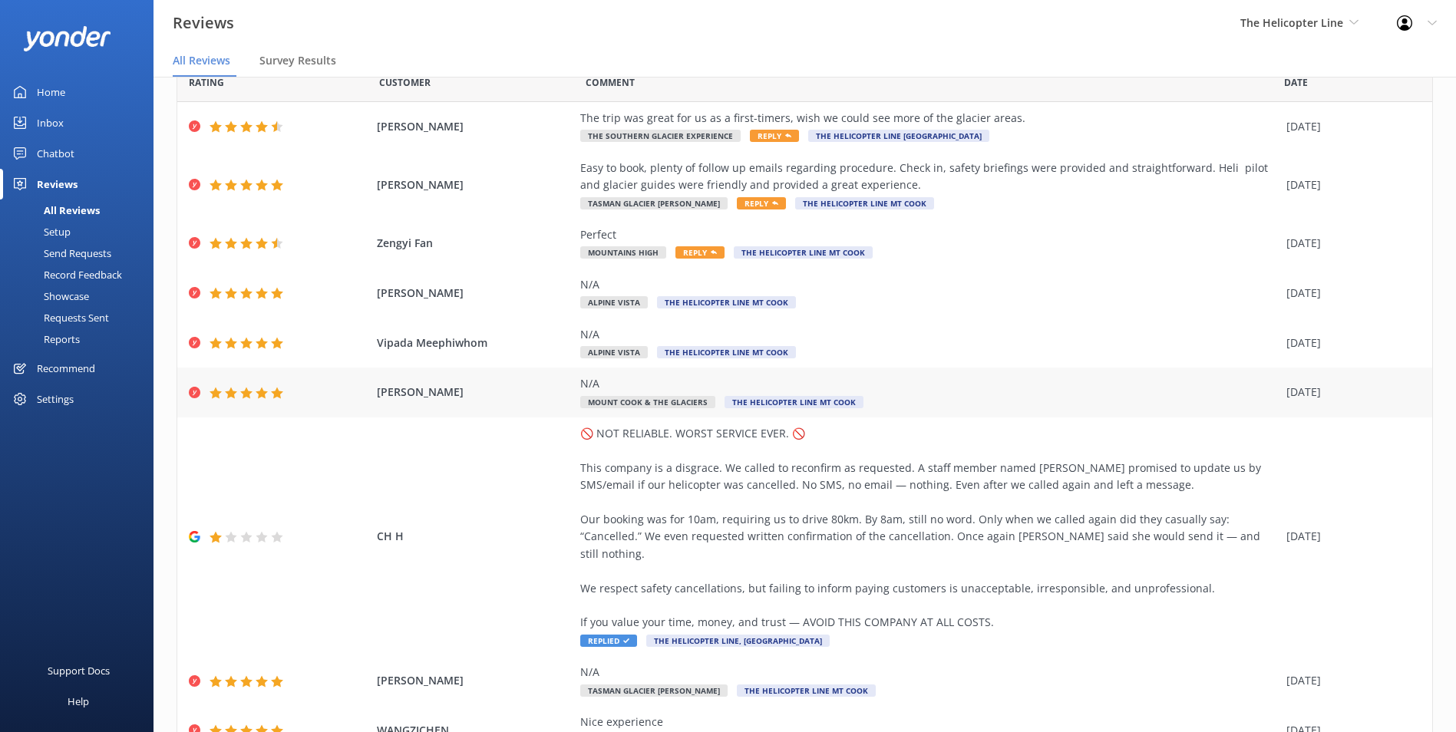
scroll to position [175, 0]
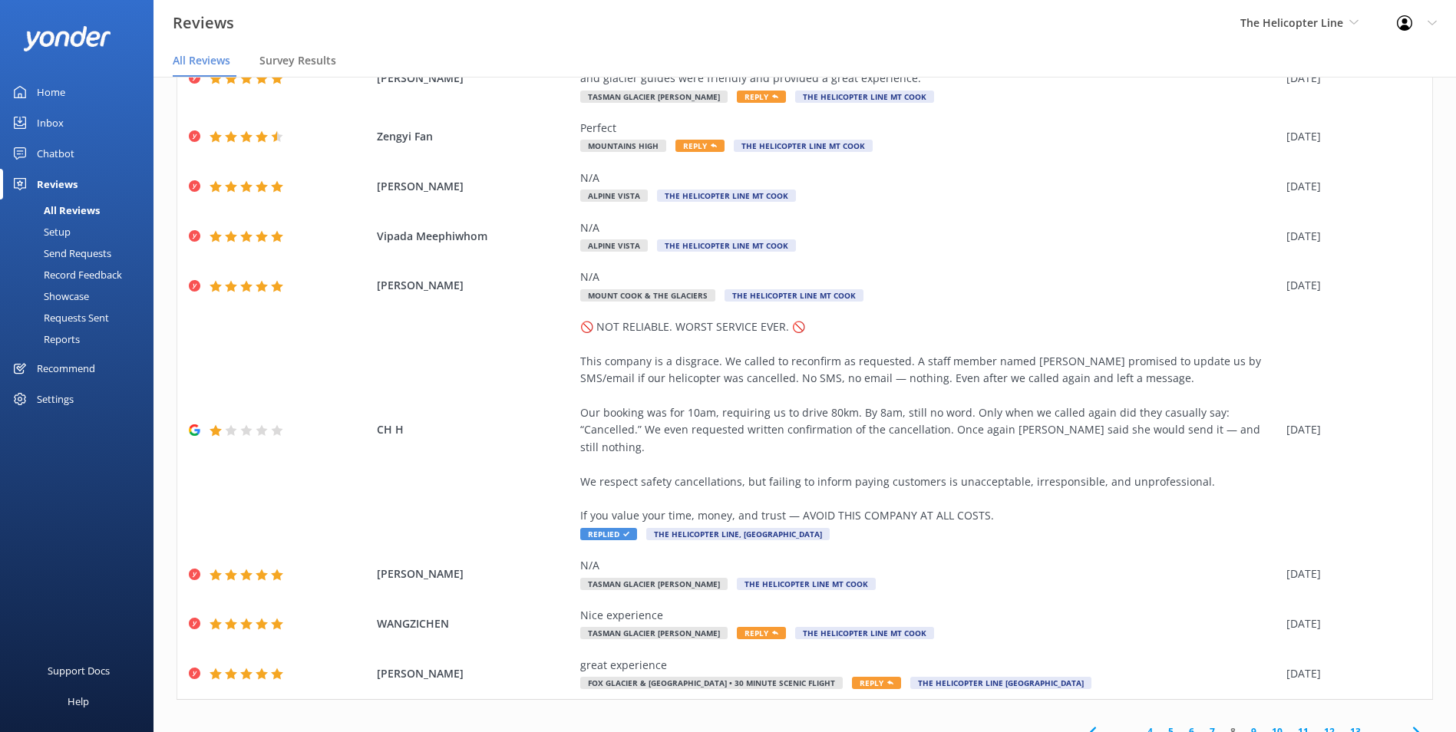
click at [1251, 724] on link "9" at bounding box center [1253, 731] width 21 height 15
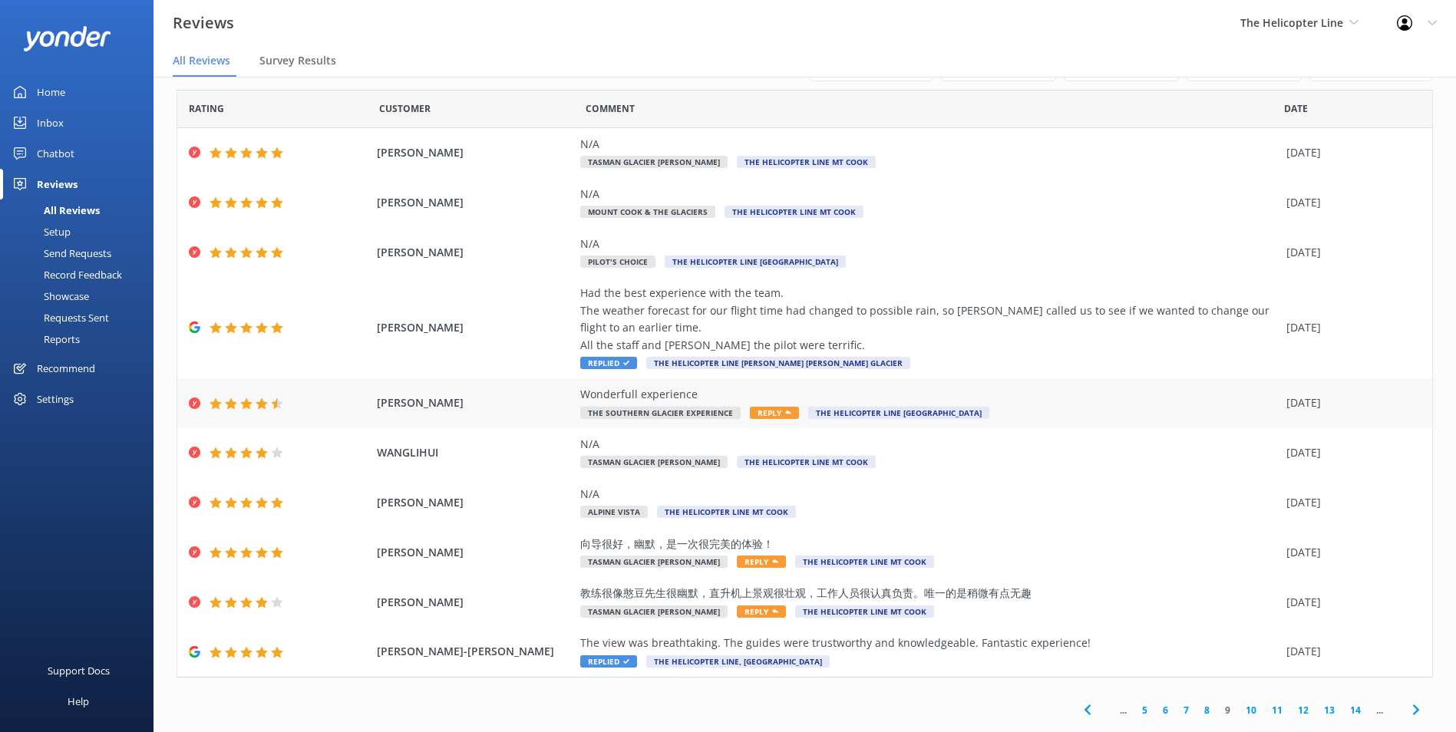
scroll to position [31, 0]
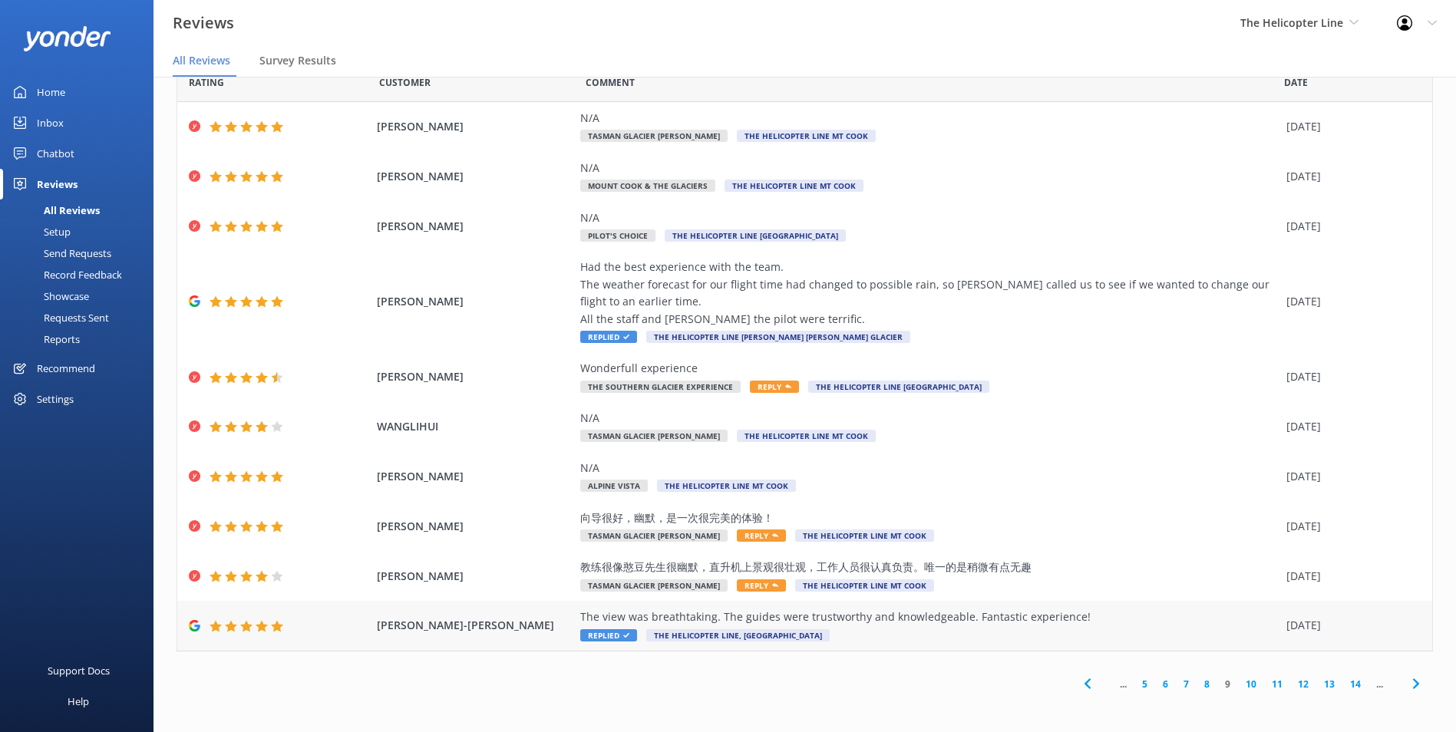
click at [1097, 632] on div "The view was breathtaking. The guides were trustworthy and knowledgeable. Fanta…" at bounding box center [929, 626] width 698 height 35
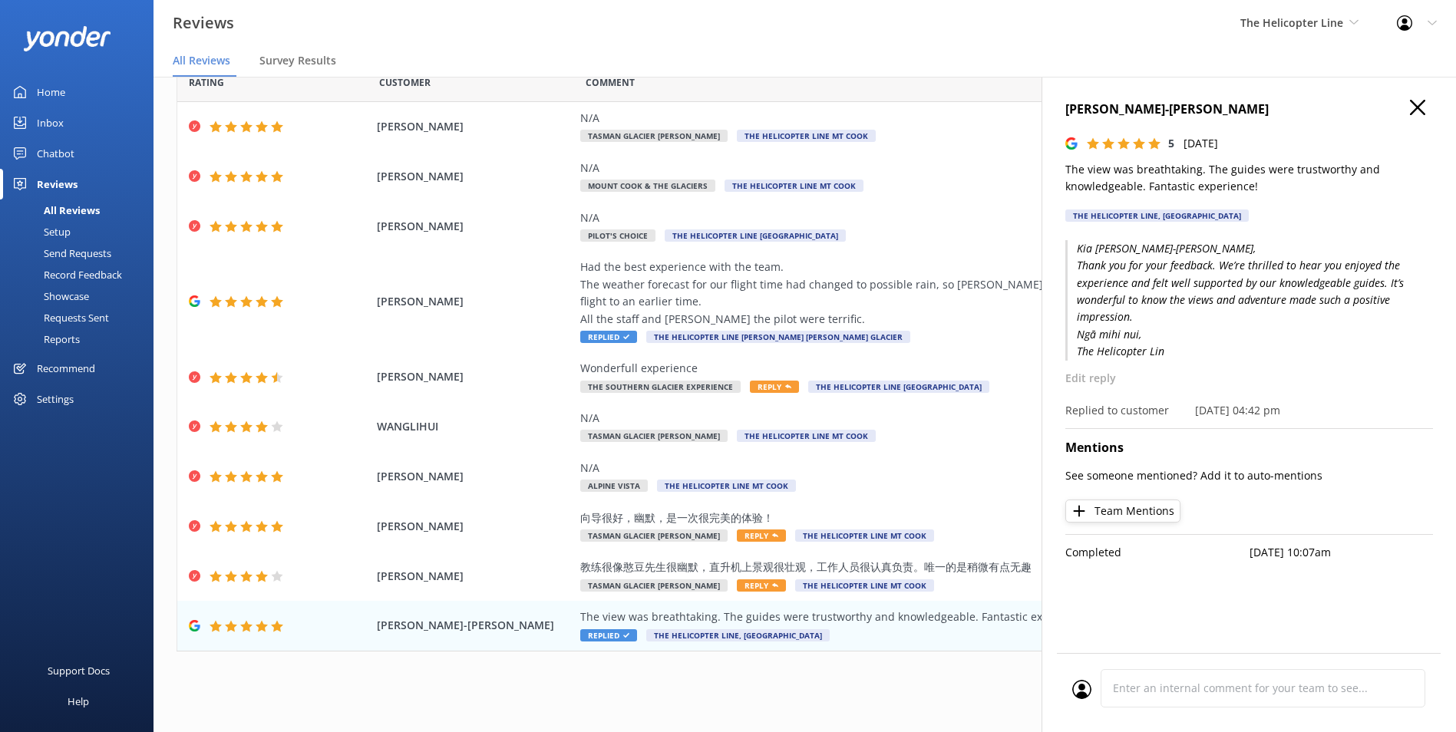
click at [1171, 180] on p "The view was breathtaking. The guides were trustworthy and knowledgeable. Fanta…" at bounding box center [1249, 178] width 368 height 35
click at [1171, 179] on p "The view was breathtaking. The guides were trustworthy and knowledgeable. Fanta…" at bounding box center [1249, 178] width 368 height 35
click at [1140, 104] on h4 "Chung-Nan Cheng" at bounding box center [1249, 110] width 368 height 20
click at [1140, 103] on h4 "Chung-Nan Cheng" at bounding box center [1249, 110] width 368 height 20
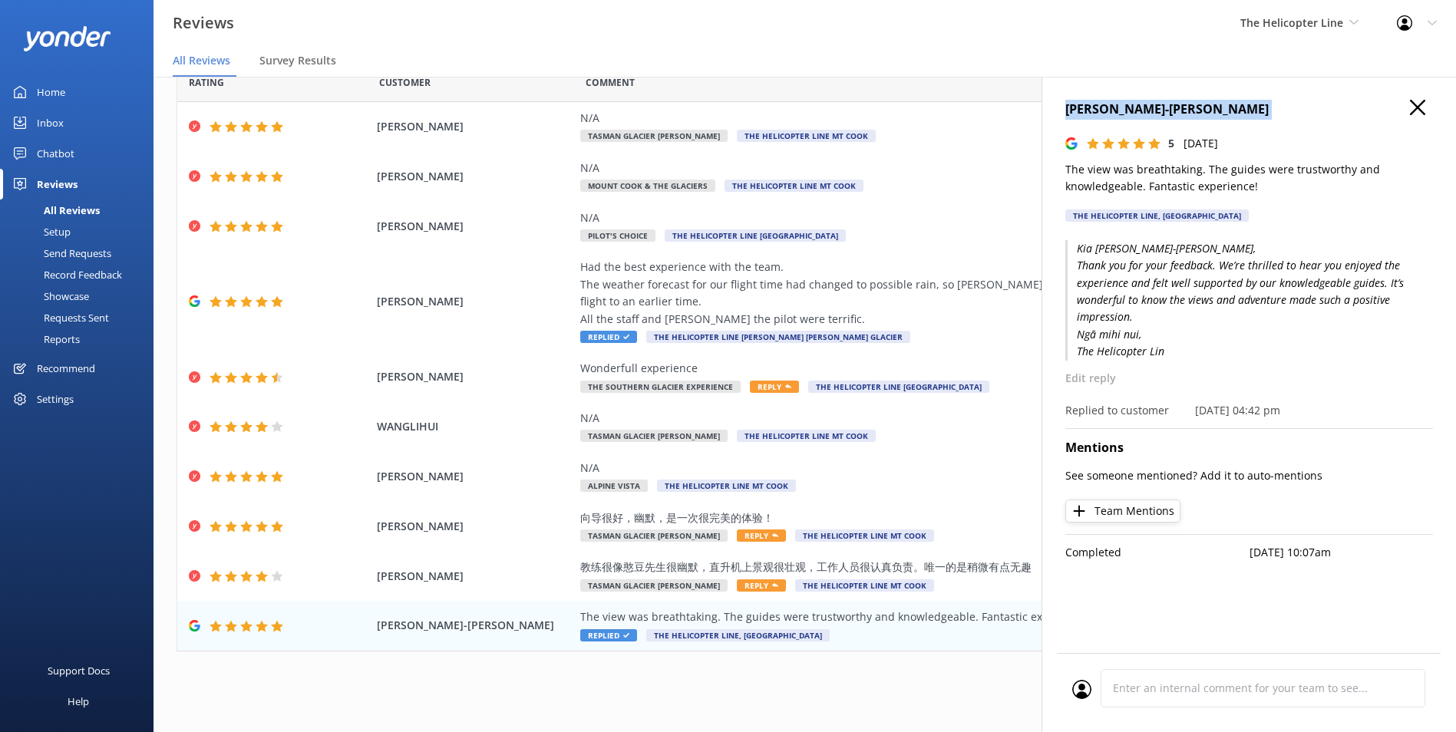
click at [1140, 103] on h4 "Chung-Nan Cheng" at bounding box center [1249, 110] width 368 height 20
drag, startPoint x: 948, startPoint y: 691, endPoint x: 988, endPoint y: 655, distance: 53.8
click at [948, 691] on div "... 5 6 7 8 9 10 11 12 13 14 ..." at bounding box center [805, 684] width 1256 height 35
click at [1423, 105] on icon "button" at bounding box center [1417, 107] width 15 height 15
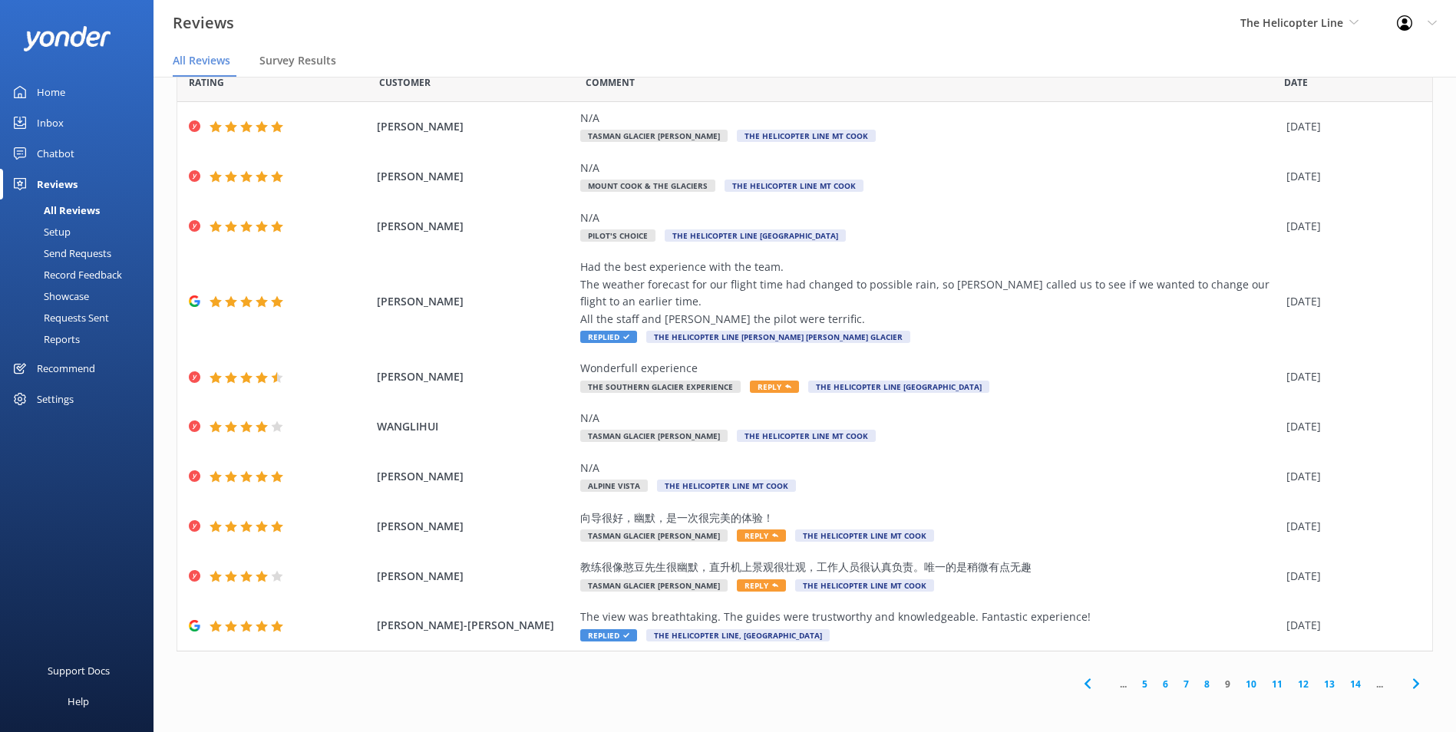
click at [1239, 678] on link "10" at bounding box center [1251, 684] width 26 height 15
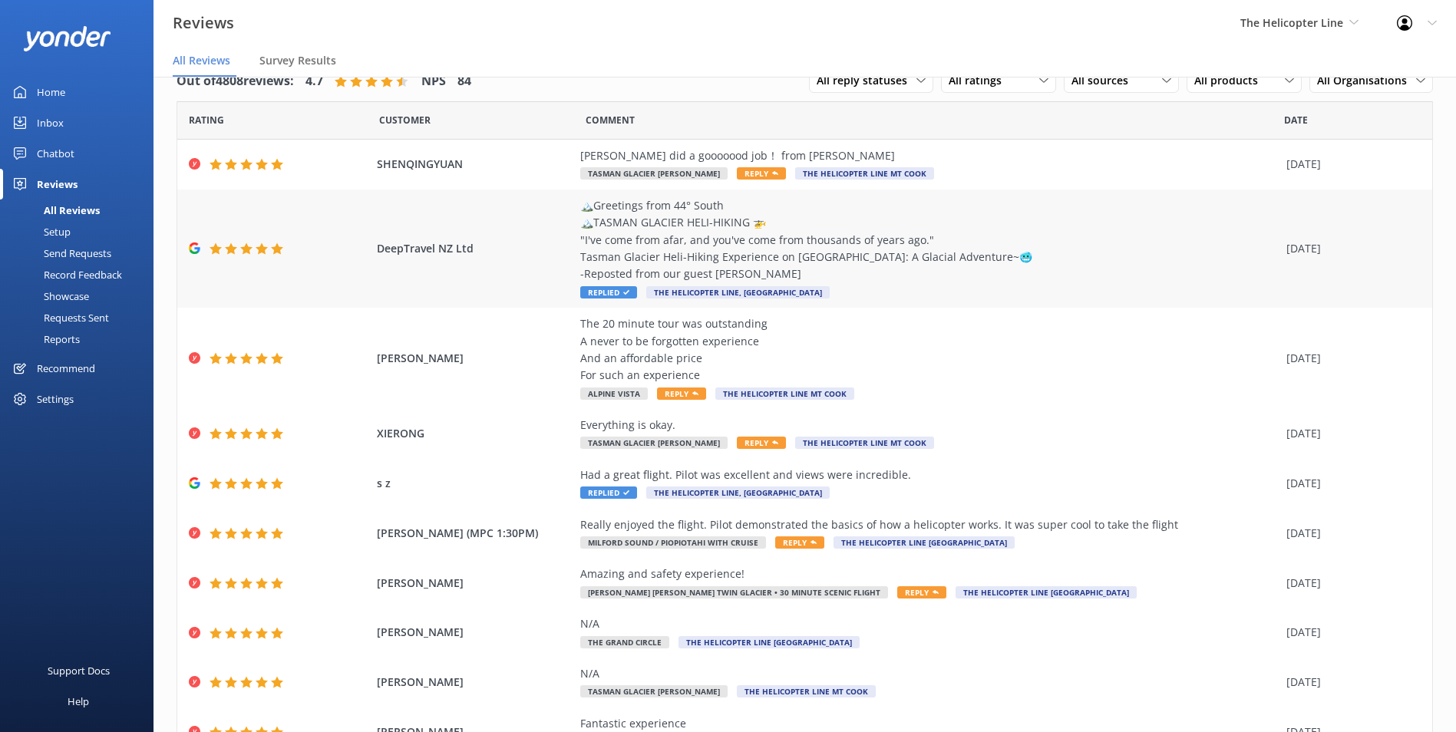
scroll to position [77, 0]
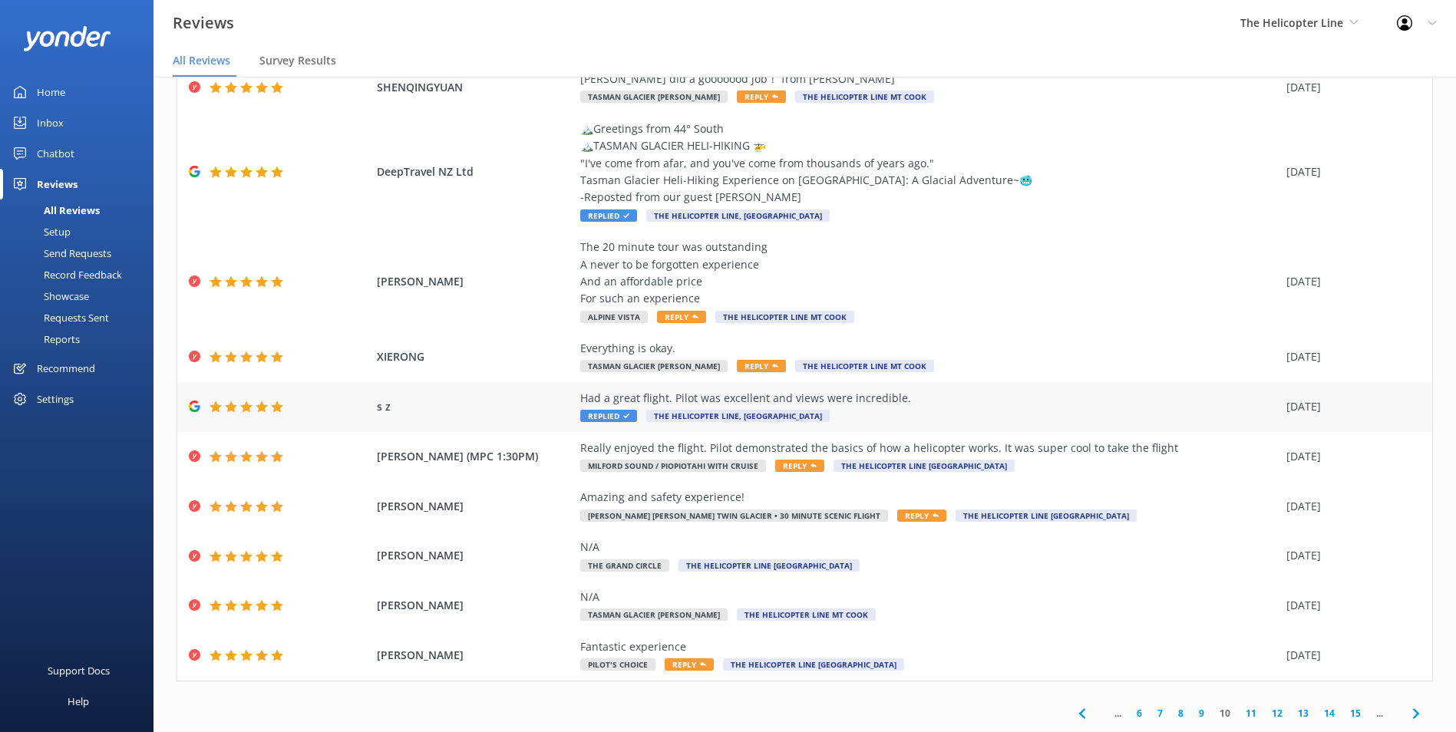
click at [910, 394] on div "Had a great flight. Pilot was excellent and views were incredible." at bounding box center [929, 398] width 698 height 17
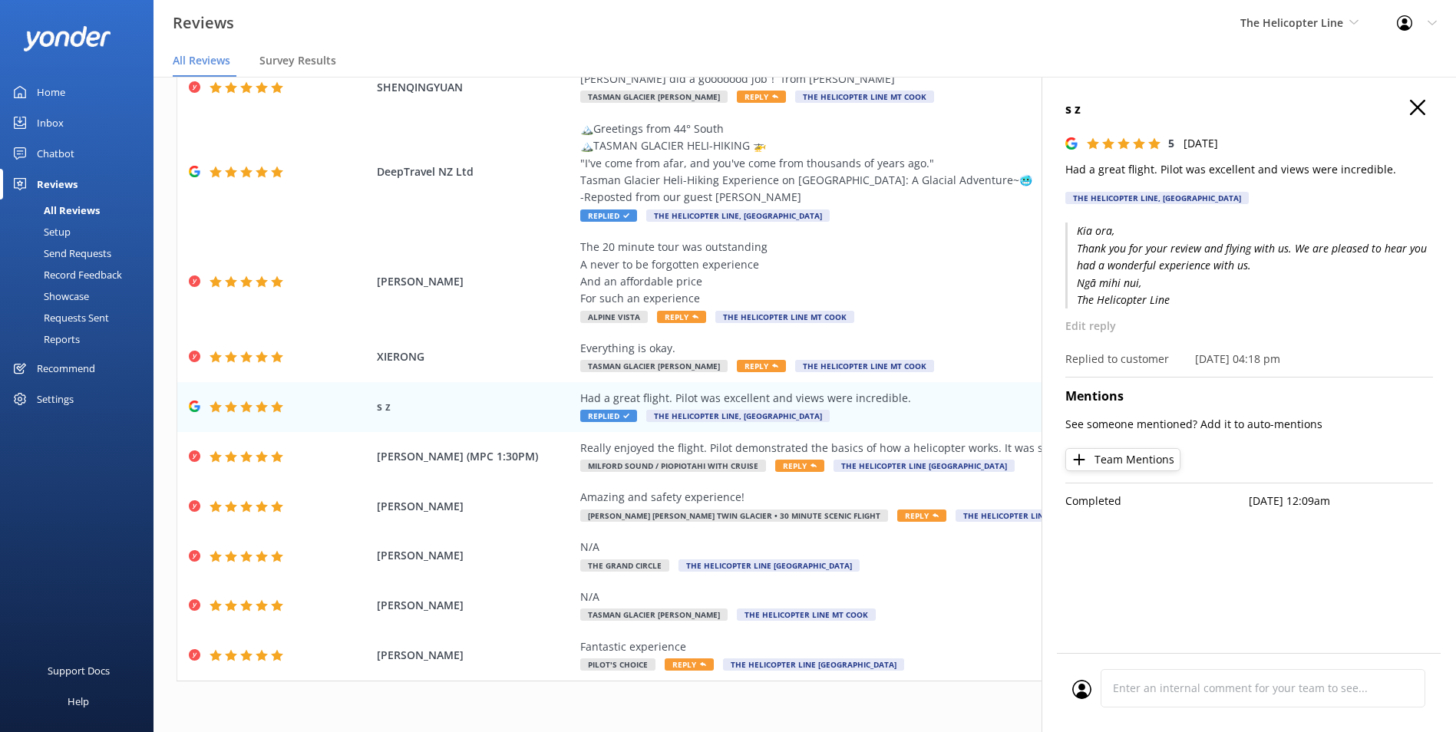
click at [1421, 116] on button "button" at bounding box center [1417, 108] width 15 height 17
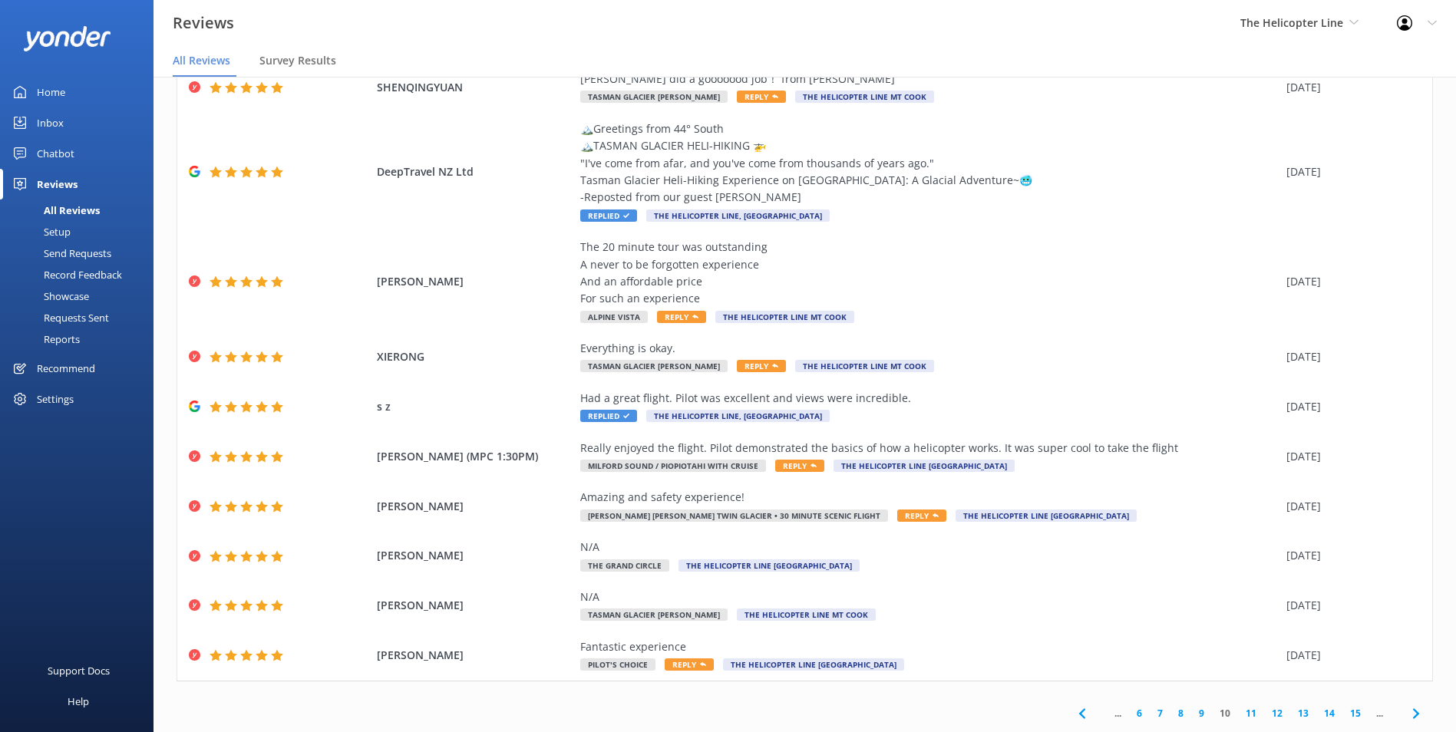
click at [1245, 711] on link "11" at bounding box center [1251, 713] width 26 height 15
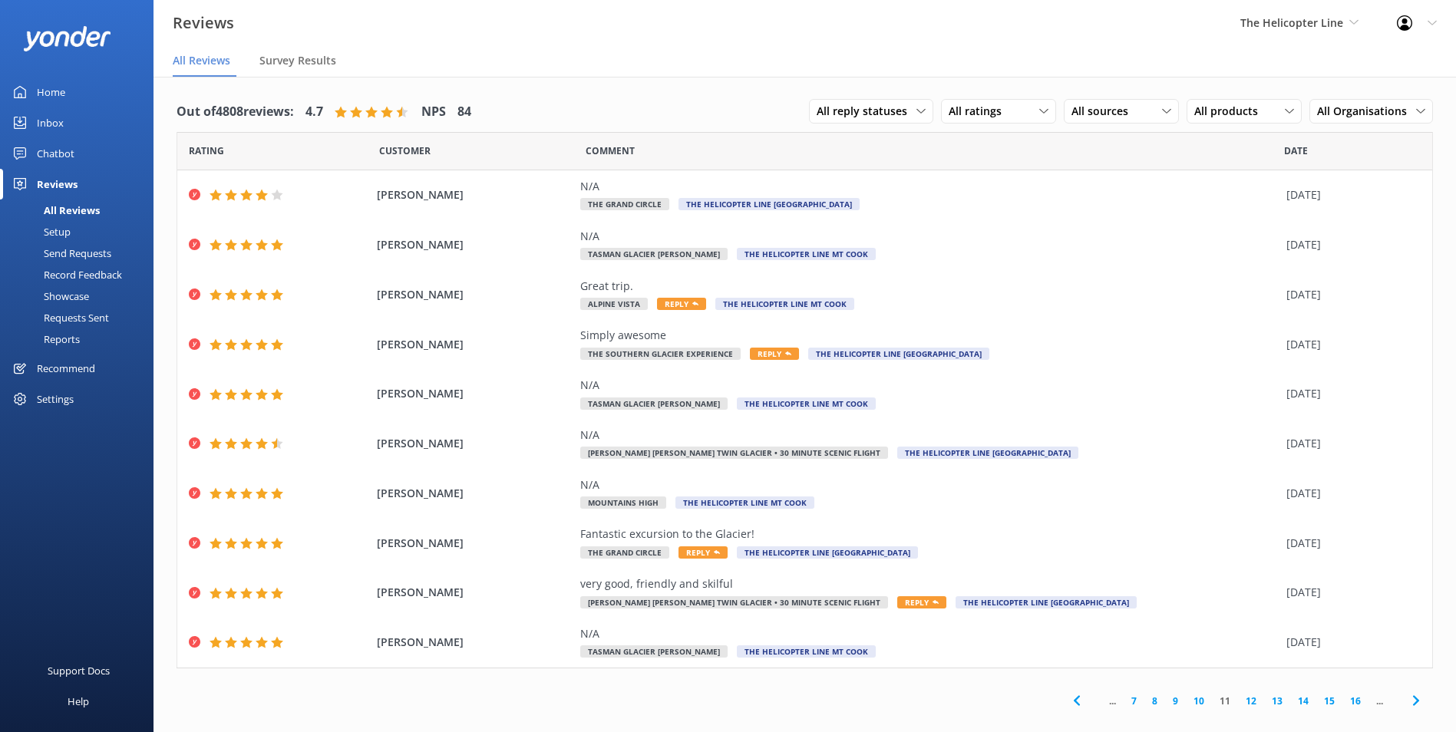
click at [1126, 125] on div "All reply statuses All reply statuses Needs a reply Does not need reply All rat…" at bounding box center [1121, 112] width 624 height 40
click at [1131, 113] on span "All sources" at bounding box center [1104, 111] width 66 height 17
click at [1111, 335] on div "Google reviews" at bounding box center [1131, 329] width 90 height 15
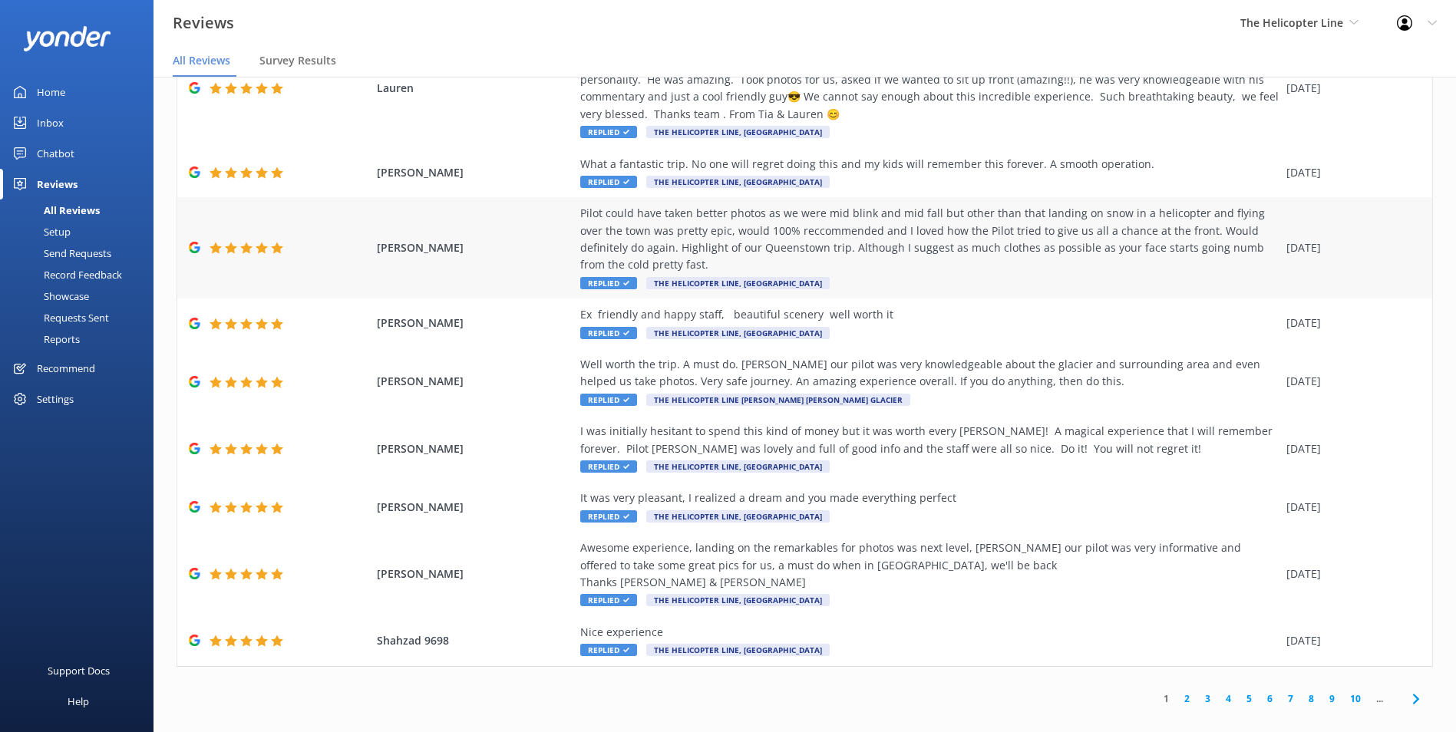
scroll to position [31, 0]
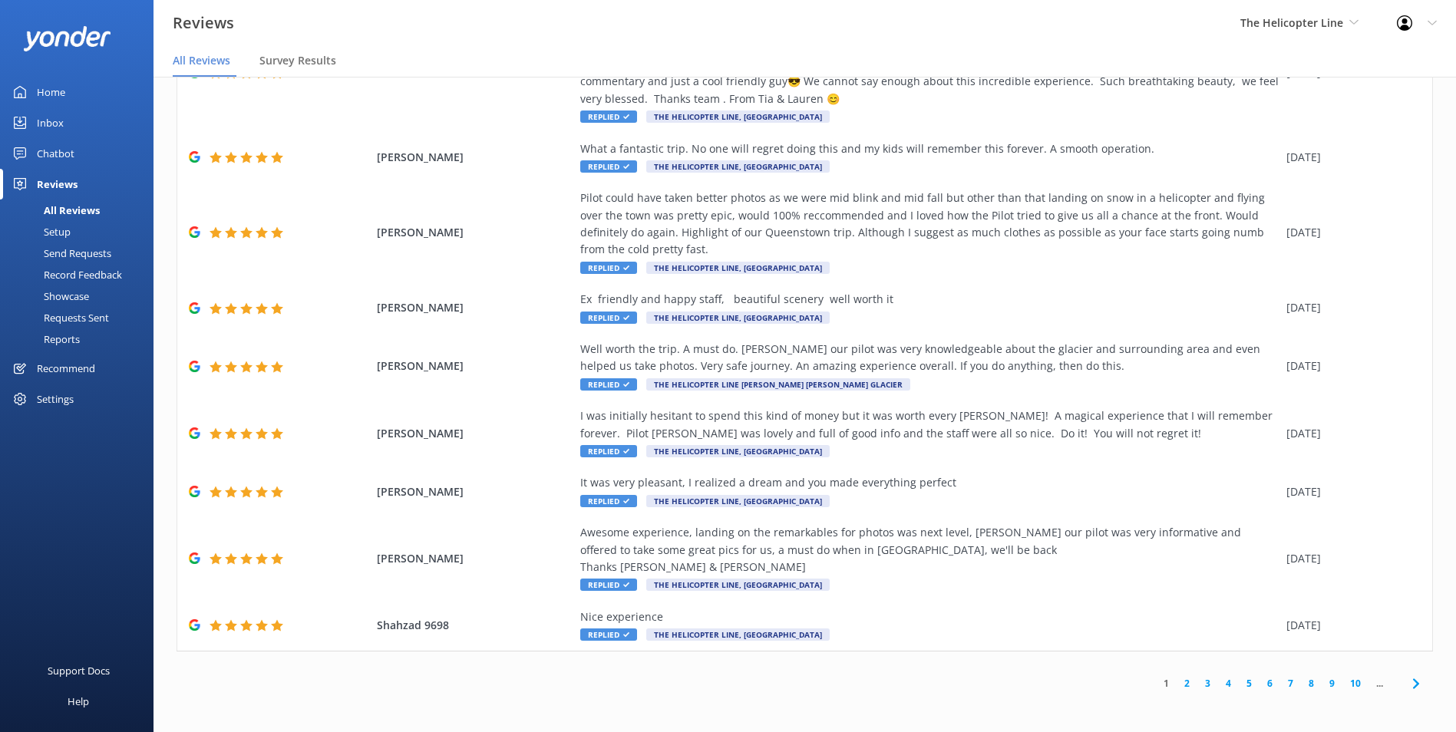
click at [1264, 684] on link "6" at bounding box center [1269, 683] width 21 height 15
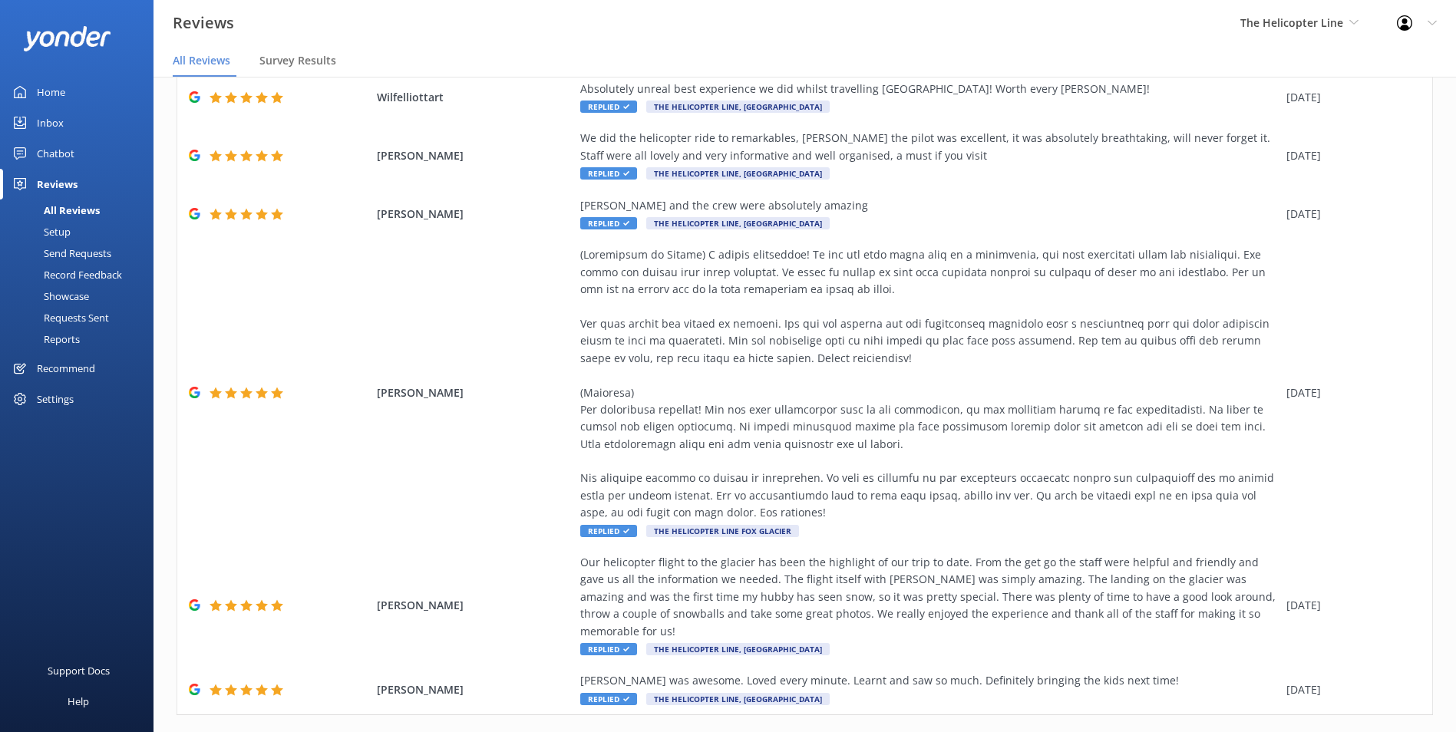
scroll to position [433, 0]
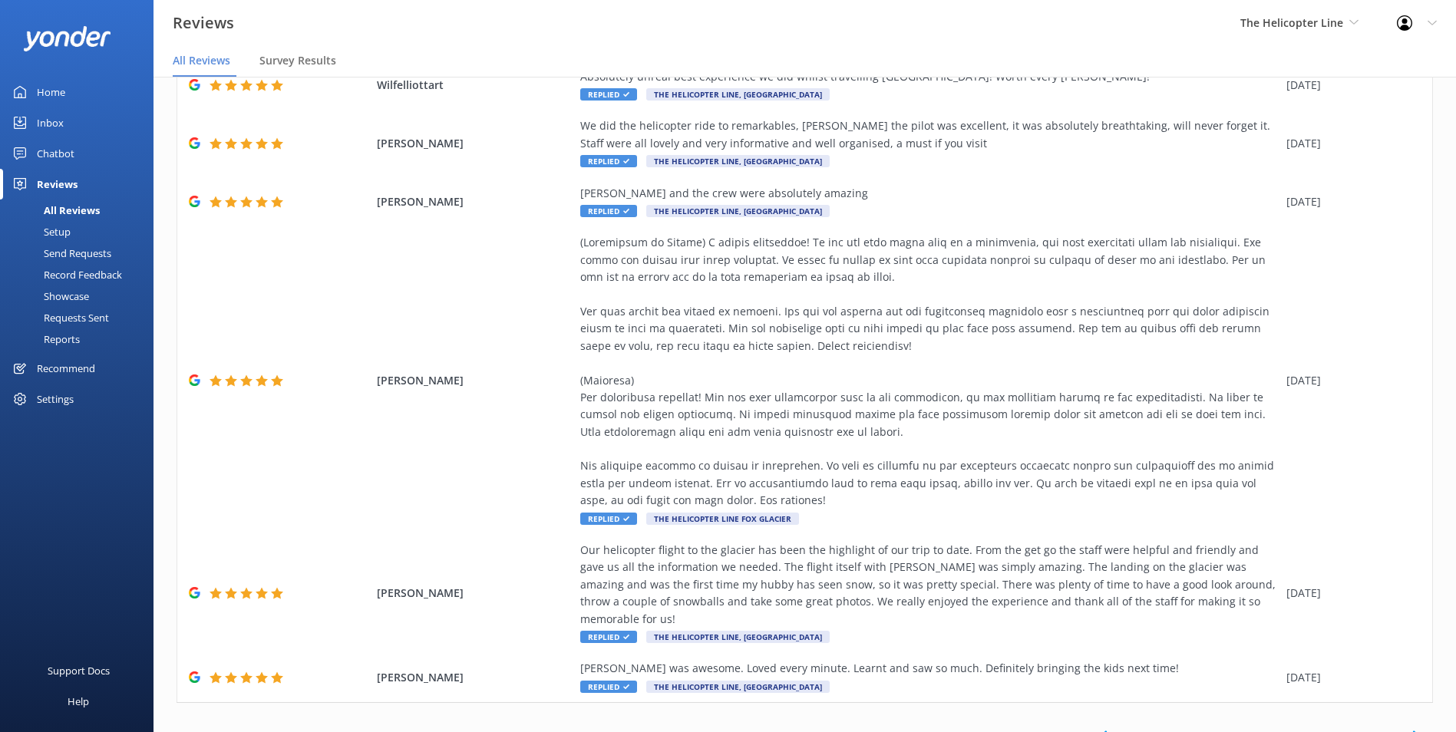
click at [1132, 728] on span "..." at bounding box center [1139, 735] width 22 height 15
click at [1150, 728] on link "2" at bounding box center [1160, 735] width 21 height 15
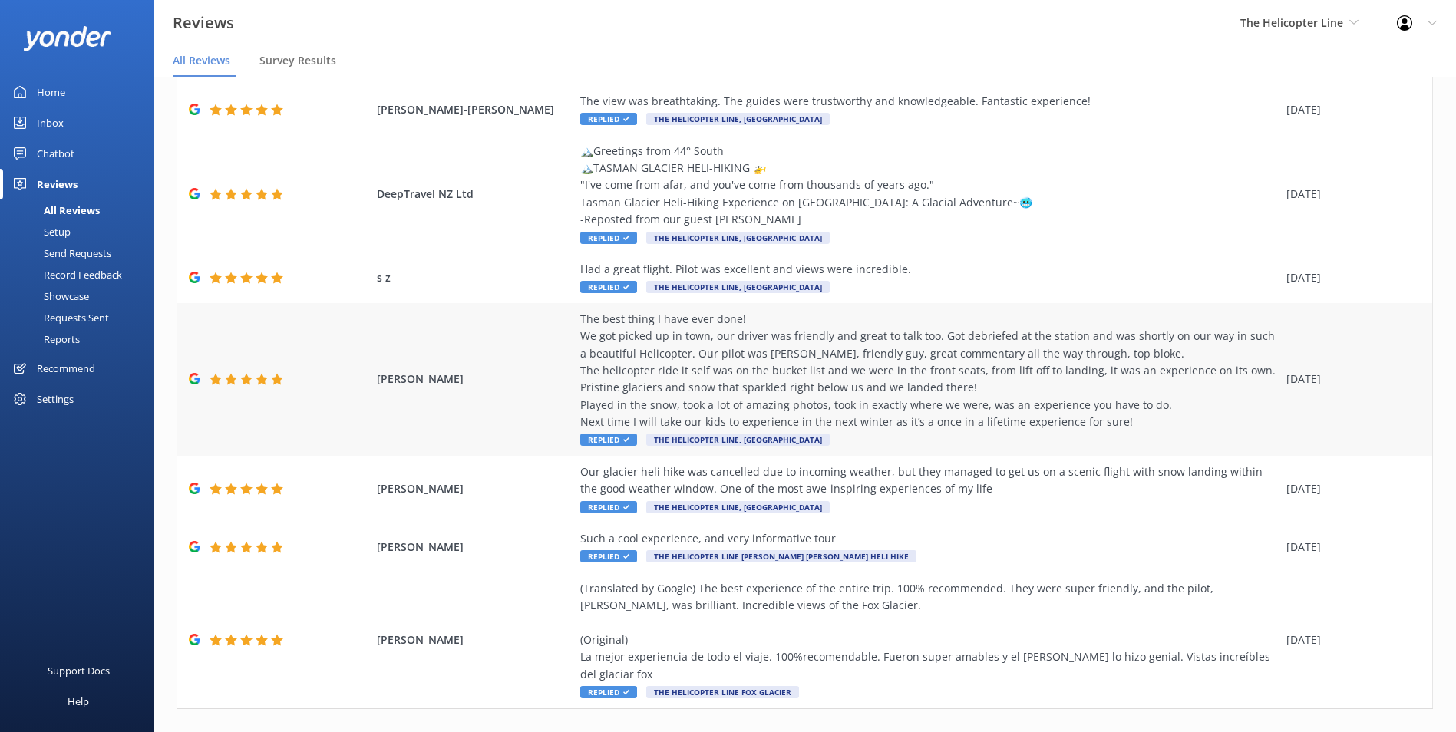
scroll to position [460, 0]
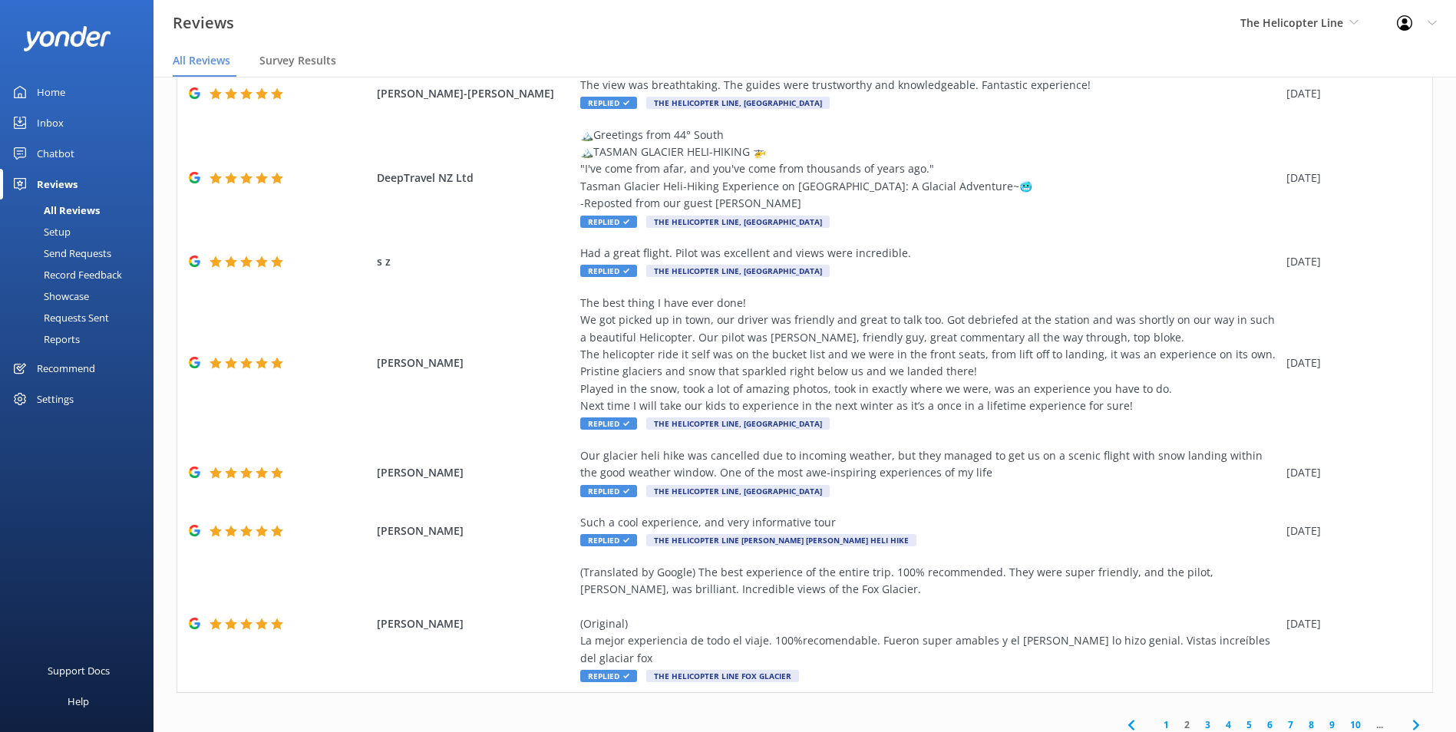
click at [1199, 718] on link "3" at bounding box center [1207, 725] width 21 height 15
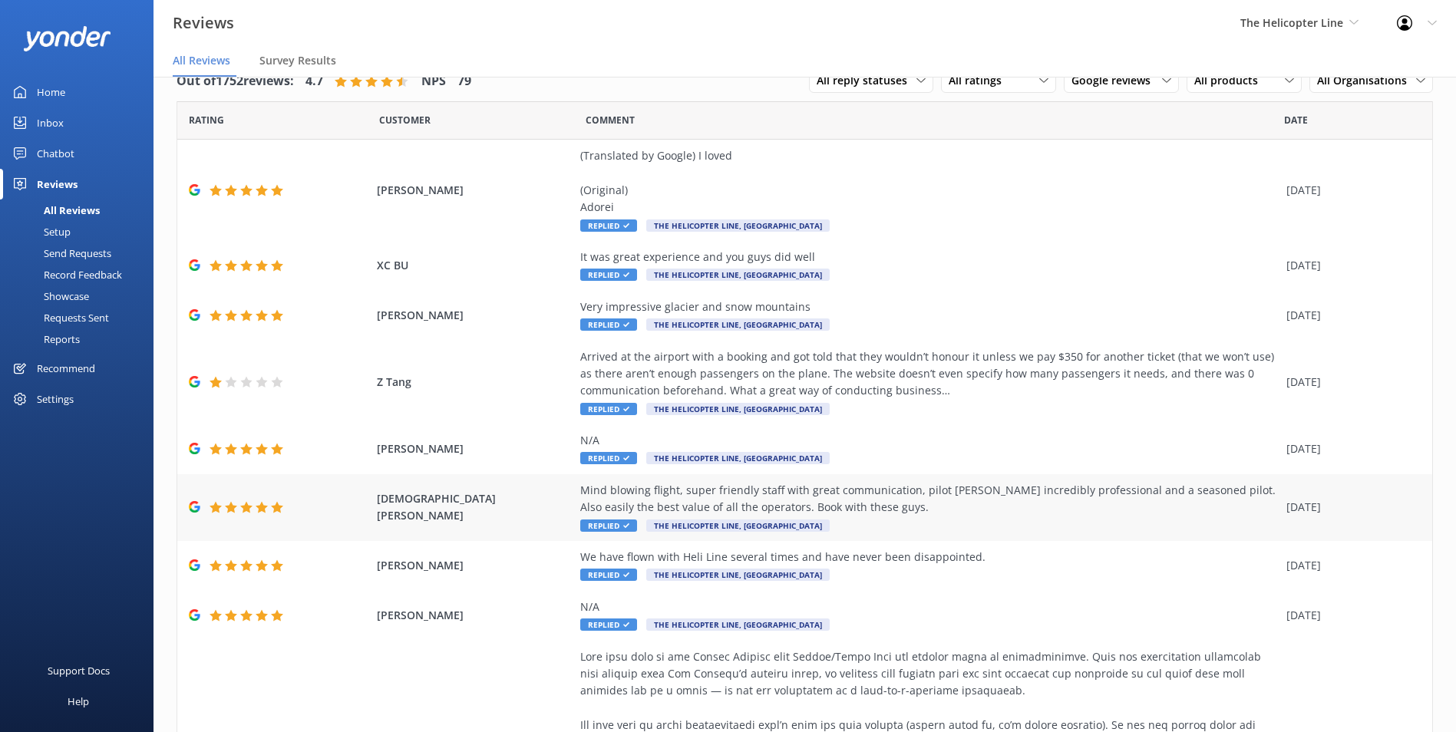
scroll to position [77, 0]
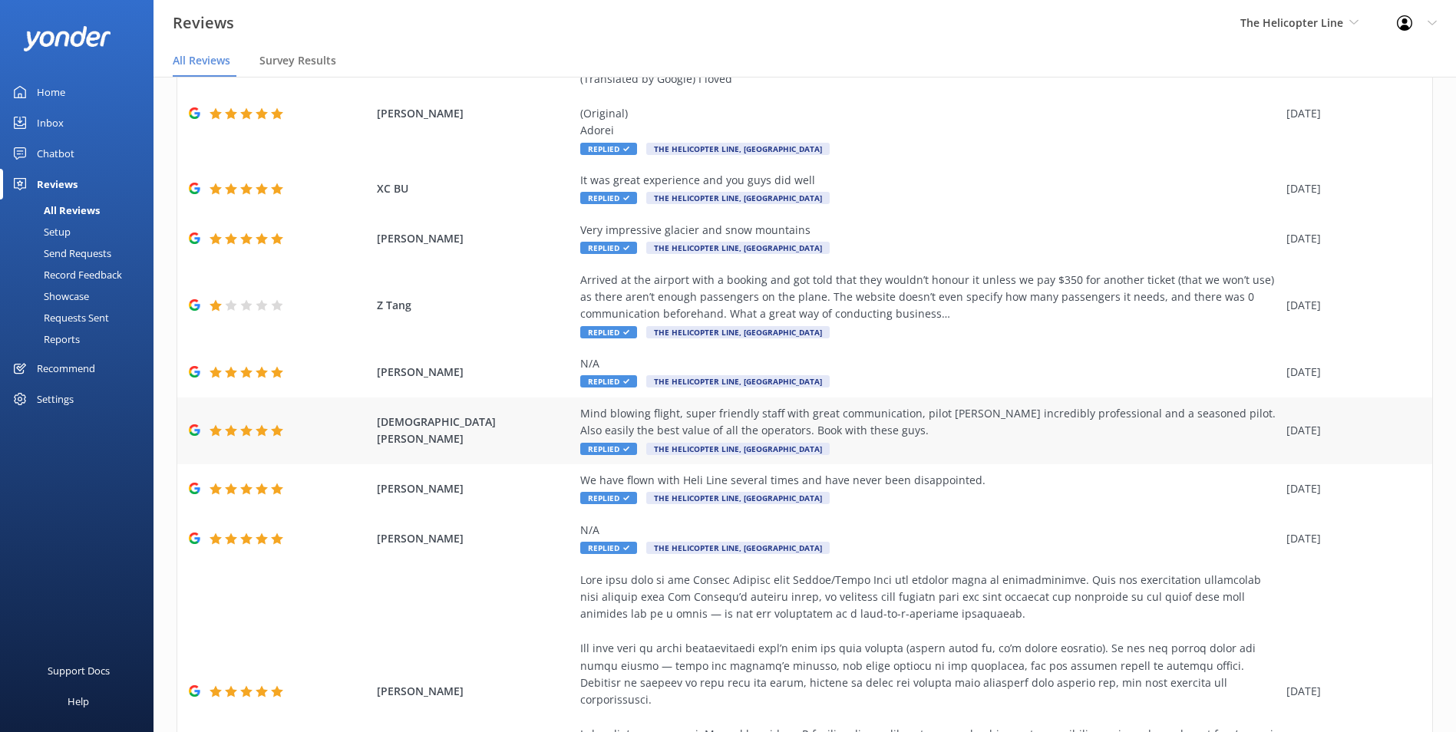
click at [925, 425] on div "Mind blowing flight, super friendly staff with great communication, pilot Charl…" at bounding box center [929, 422] width 698 height 35
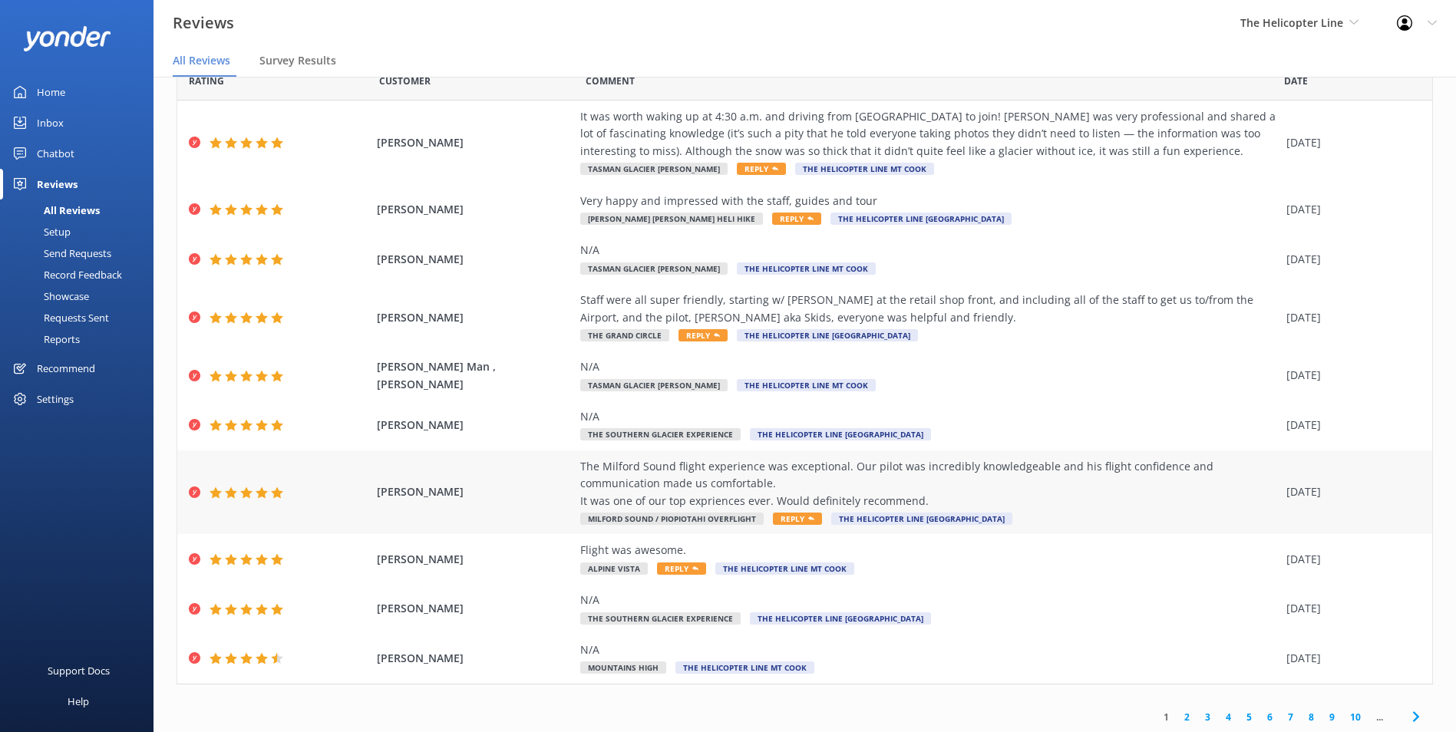
scroll to position [72, 0]
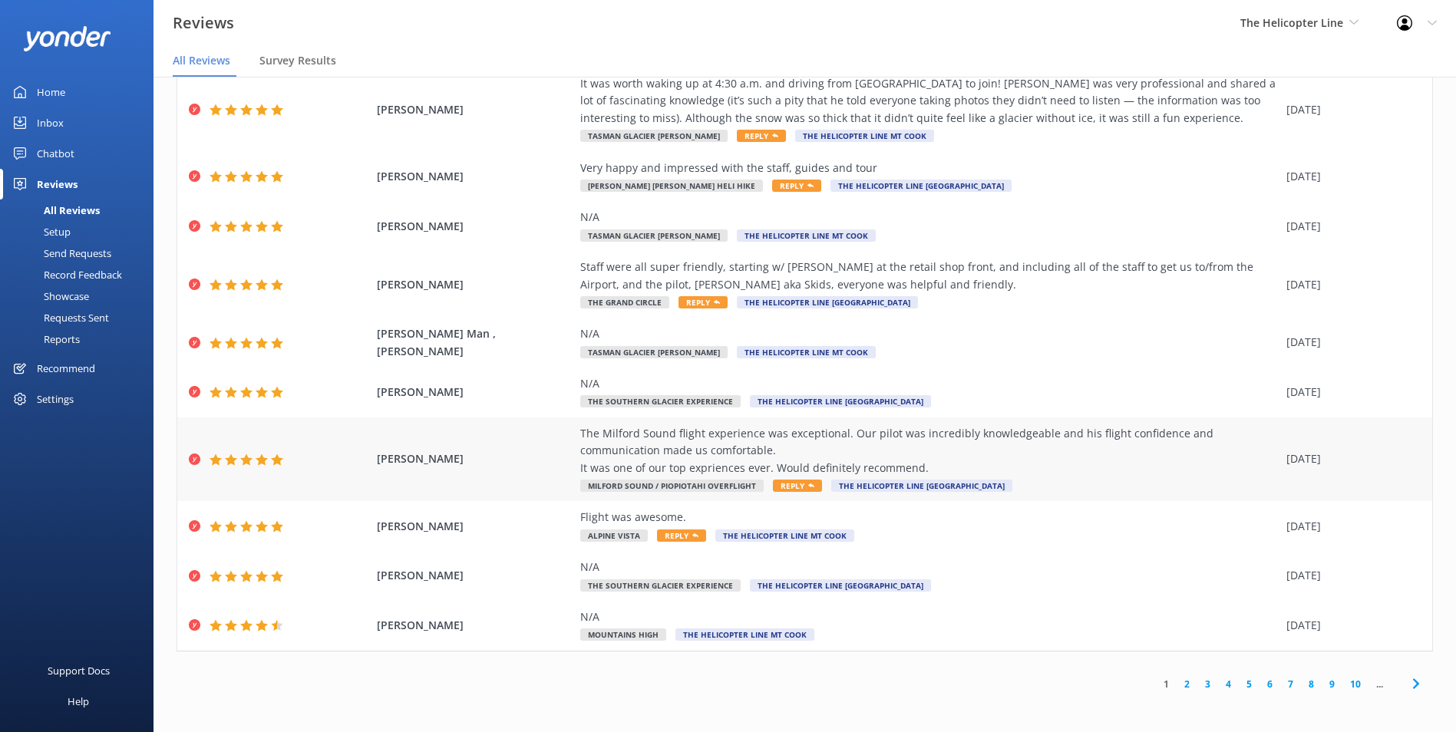
click at [975, 460] on div "The Milford Sound flight experience was exceptional. Our pilot was incredibly k…" at bounding box center [929, 450] width 698 height 51
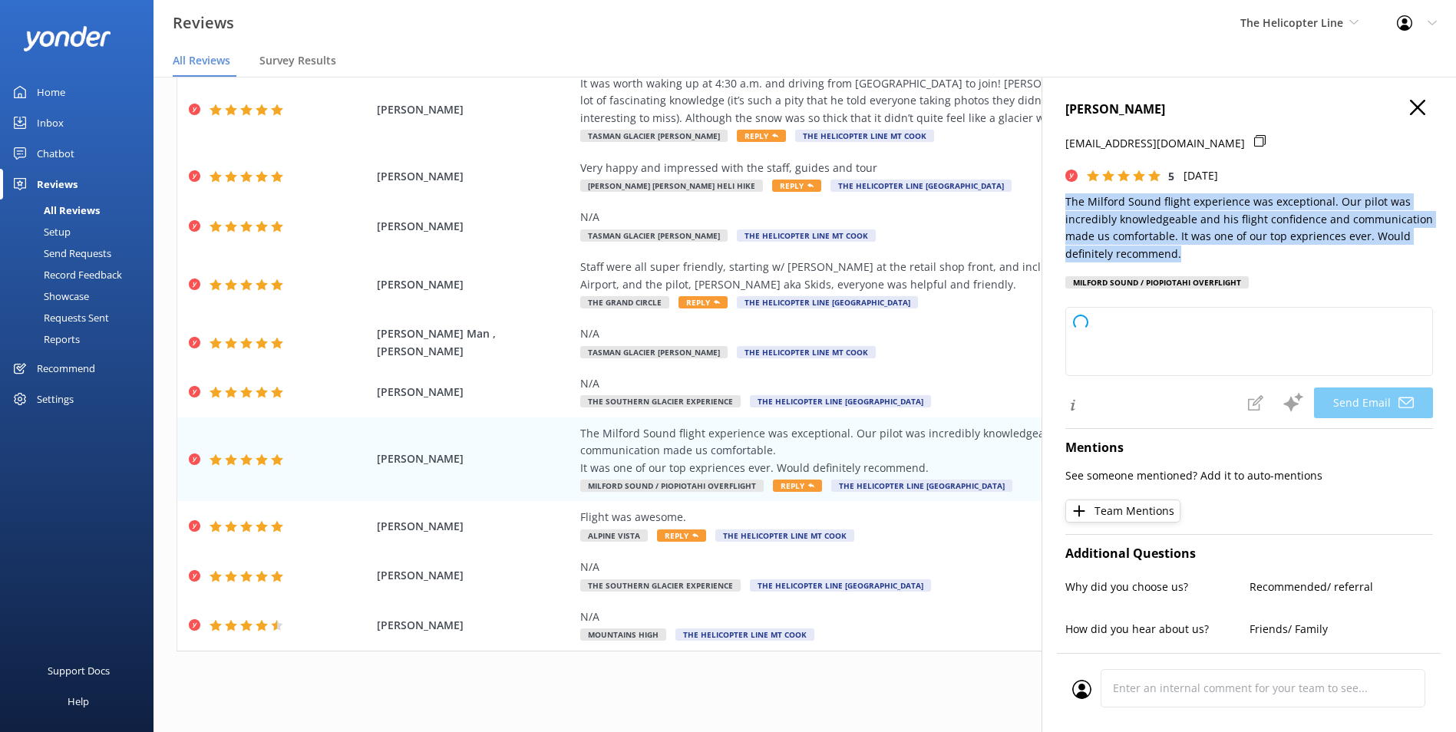
type textarea "Thank you so much for your wonderful review, Michelle! We're delighted to hear …"
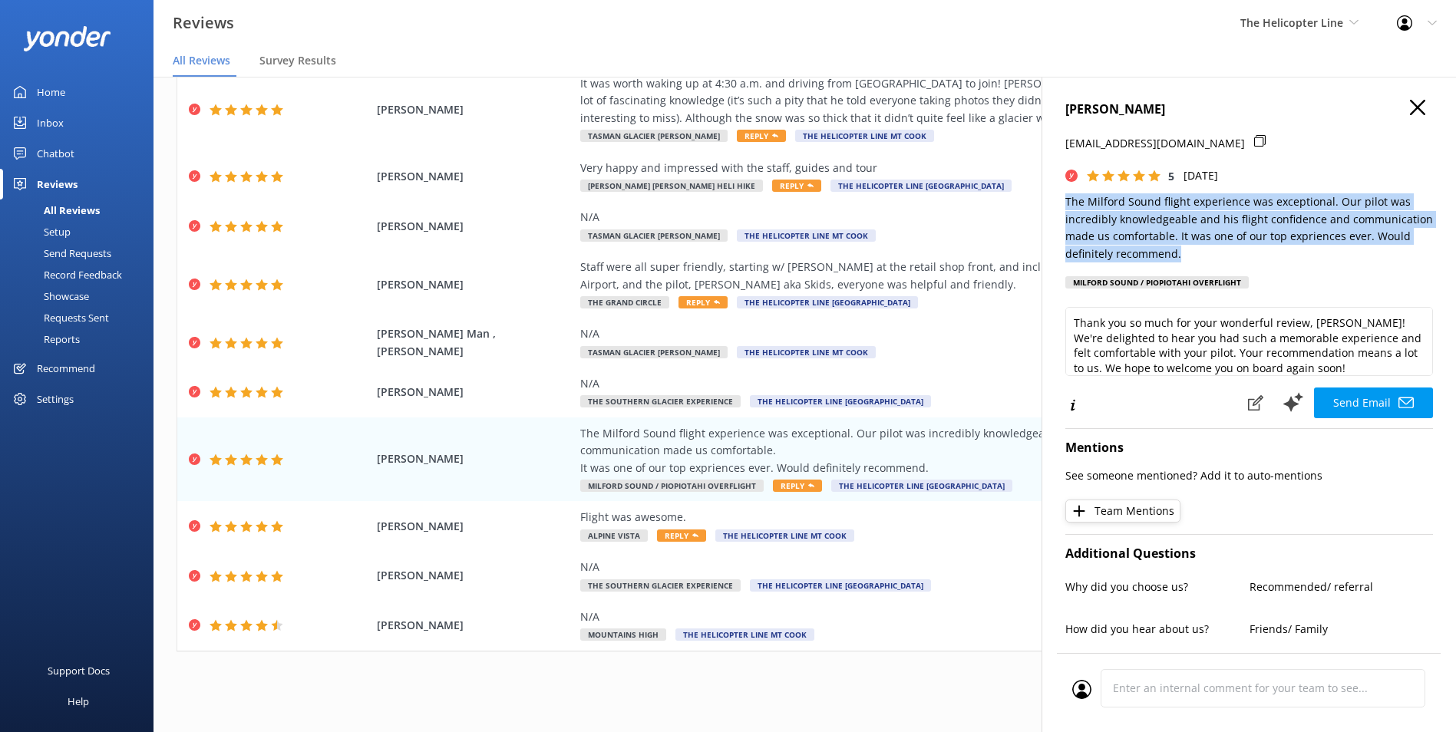
drag, startPoint x: 1210, startPoint y: 252, endPoint x: 1052, endPoint y: 202, distance: 165.3
click at [1052, 202] on div "Michelle Healy m.healy00@gmail.com 5 Sun, 7th Sep 2025 The Milford Sound flight…" at bounding box center [1248, 443] width 414 height 732
copy p "The Milford Sound flight experience was exceptional. Our pilot was incredibly k…"
click at [1127, 124] on div "Michelle Healy m.healy00@gmail.com 5 Sun, 7th Sep 2025 The Milford Sound flight…" at bounding box center [1249, 199] width 368 height 198
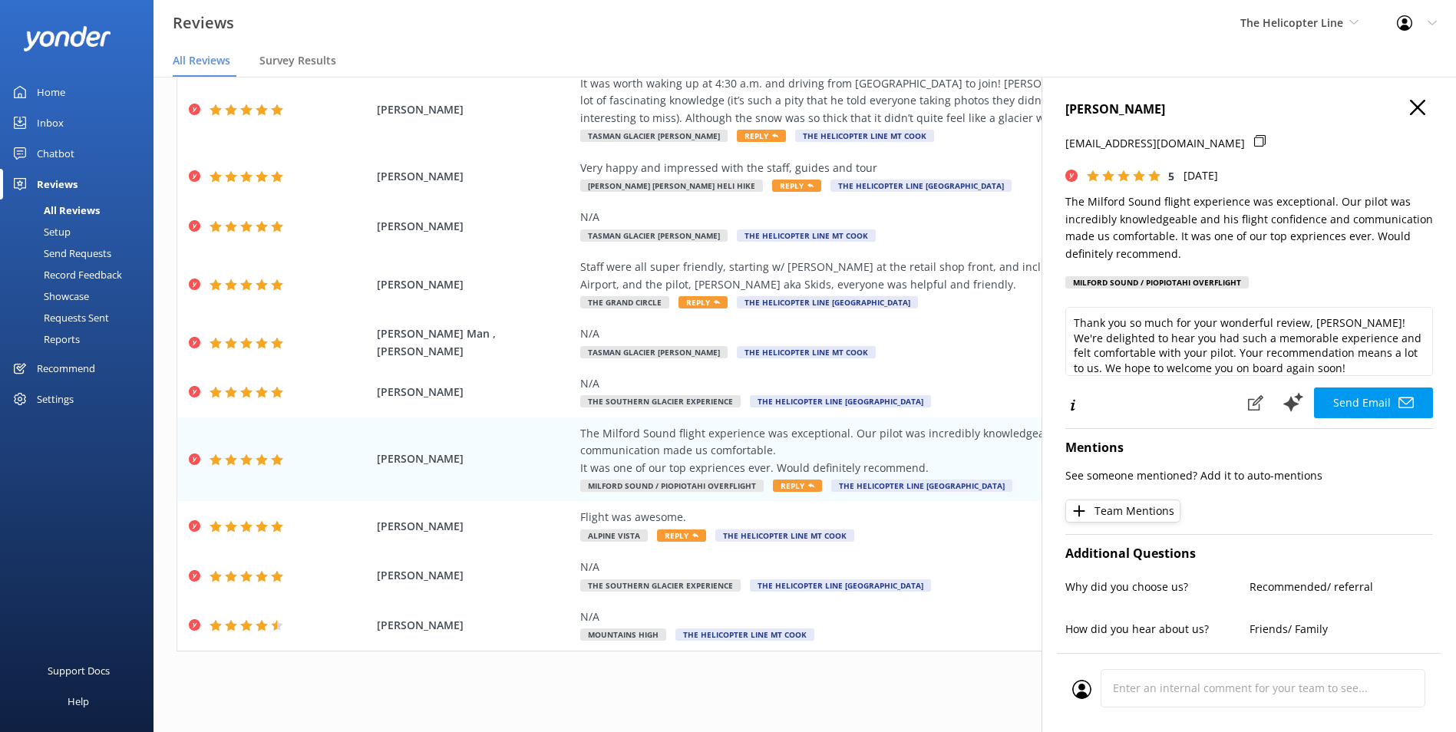
click at [1128, 114] on h4 "Michelle Healy" at bounding box center [1249, 110] width 368 height 20
copy h4 "Michelle Healy"
click at [1411, 103] on use "button" at bounding box center [1417, 107] width 15 height 15
